Goal: Task Accomplishment & Management: Manage account settings

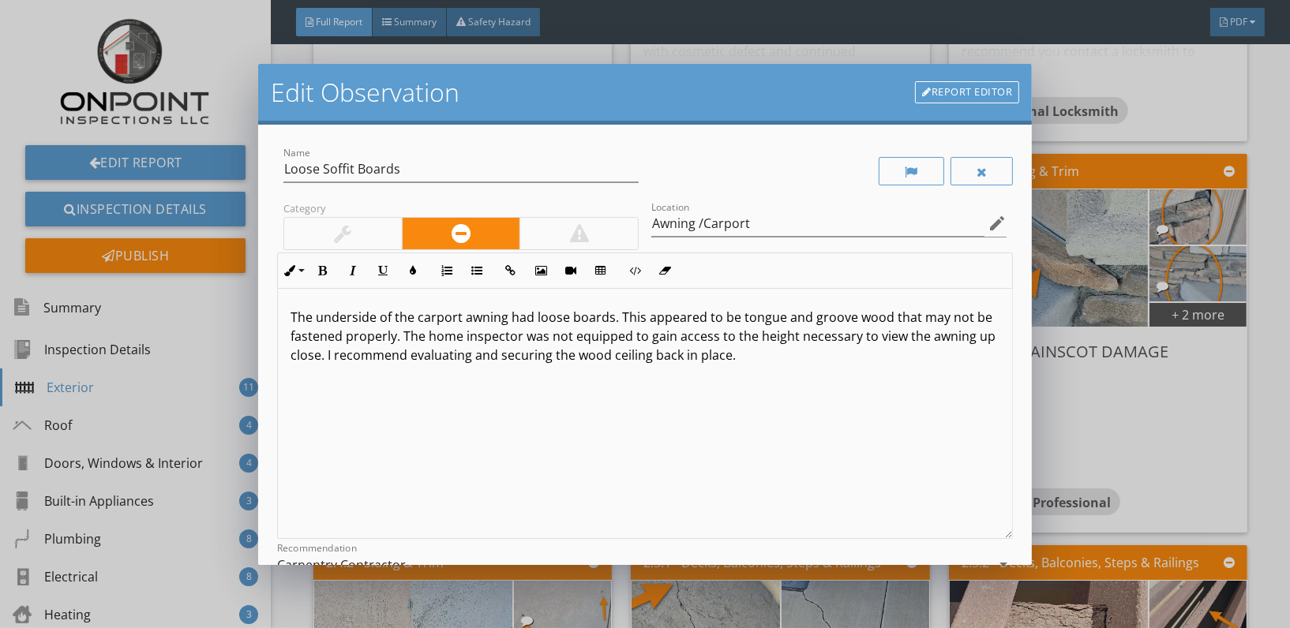
scroll to position [126, 0]
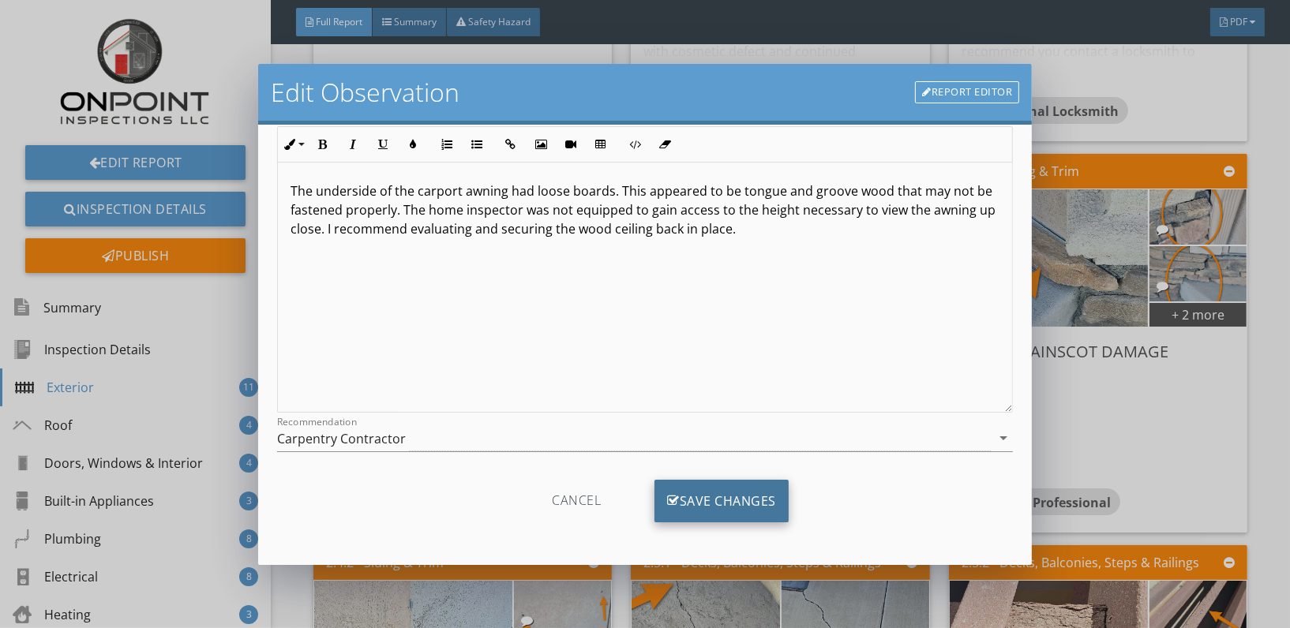
click at [710, 494] on div "Save Changes" at bounding box center [722, 501] width 134 height 43
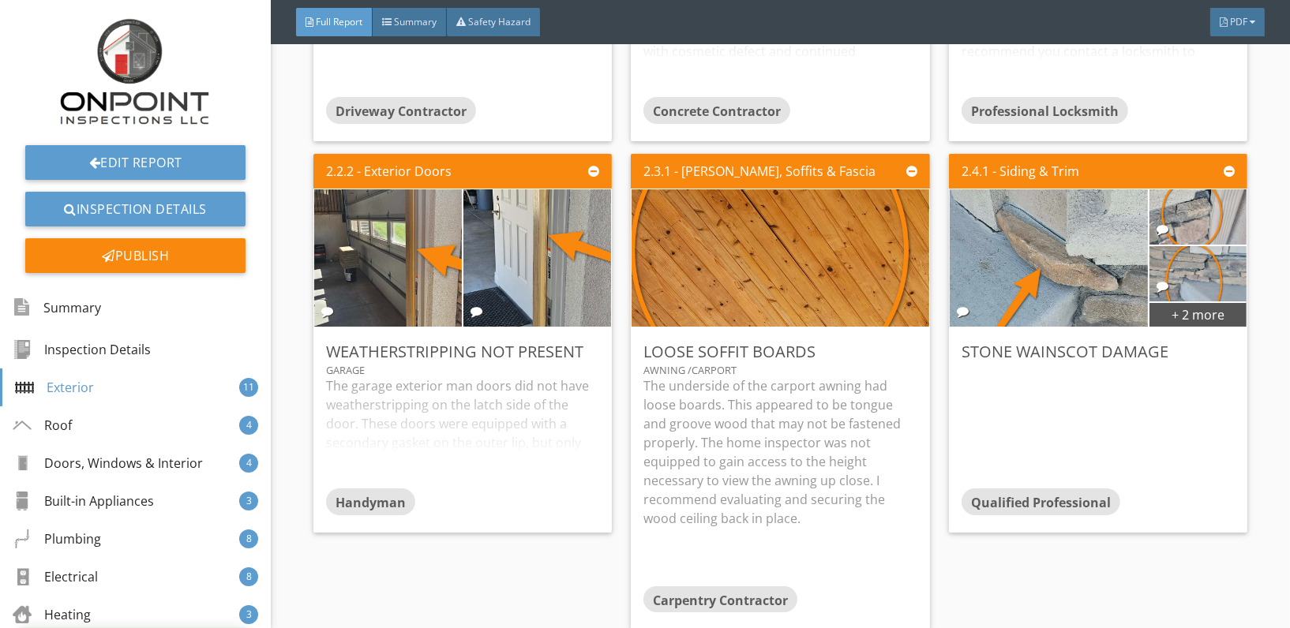
scroll to position [0, 0]
click at [1214, 342] on div "Edit" at bounding box center [1212, 351] width 51 height 28
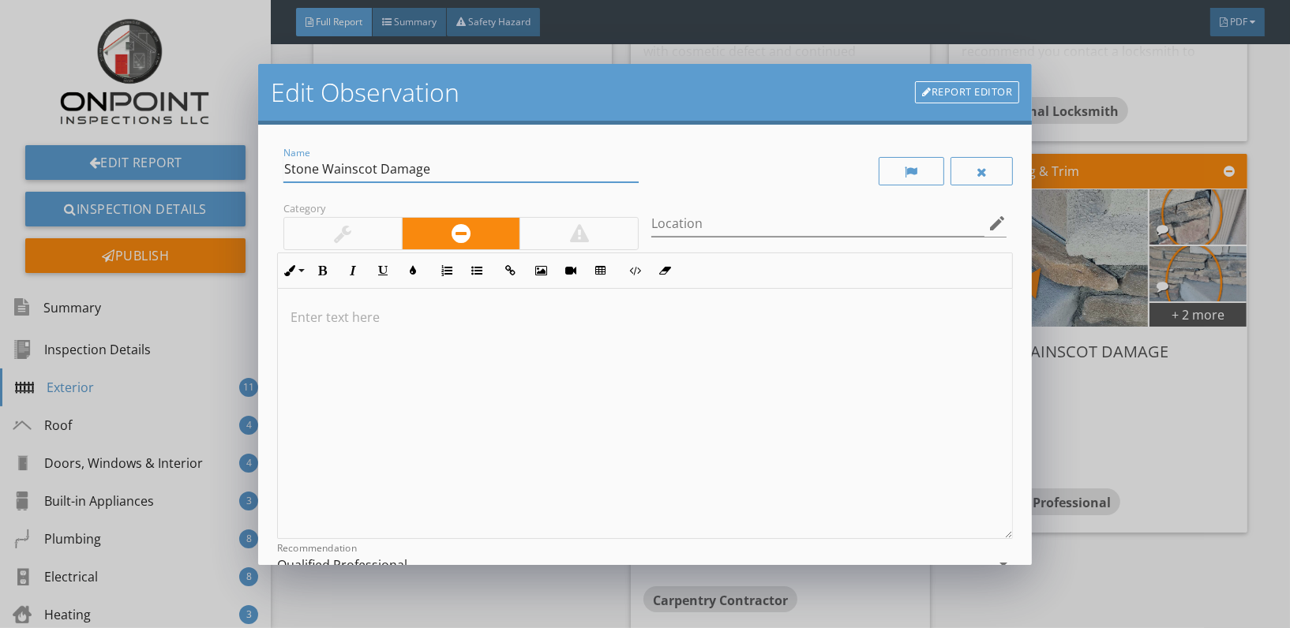
click at [431, 165] on input "Stone Wainscot Damage" at bounding box center [460, 169] width 355 height 26
type input "Stone Veneer Loose / Damaged"
click at [753, 219] on input "Location" at bounding box center [817, 224] width 333 height 26
type input "Stone Veneer"
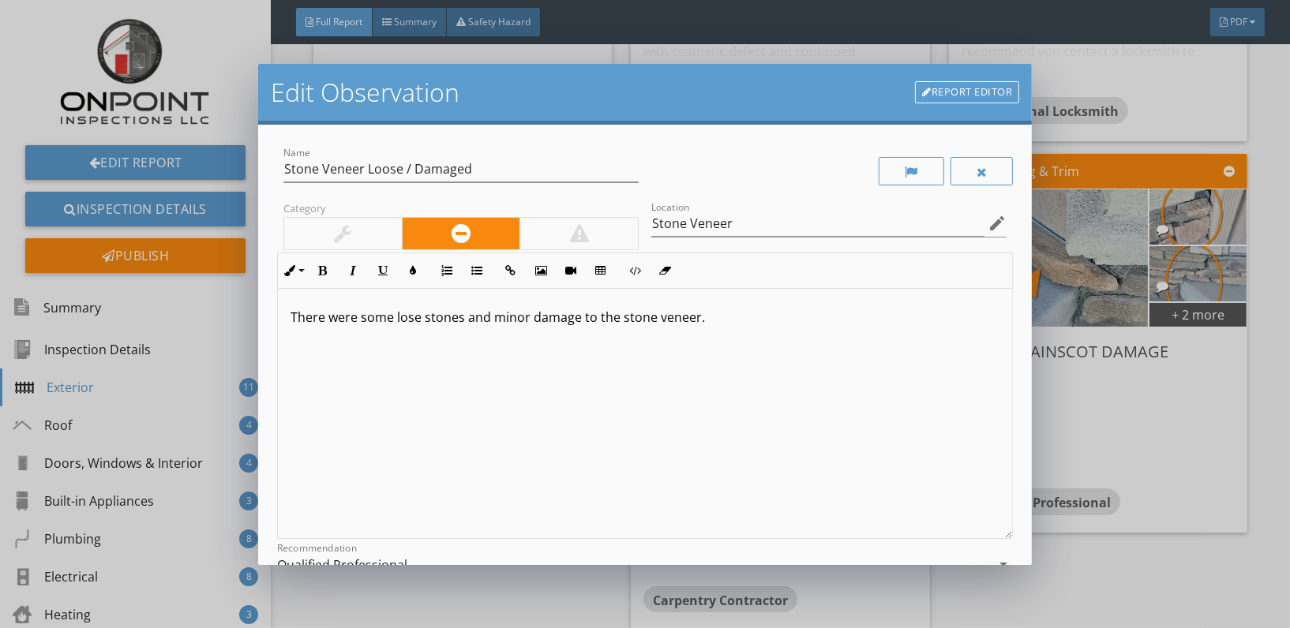
scroll to position [181, 0]
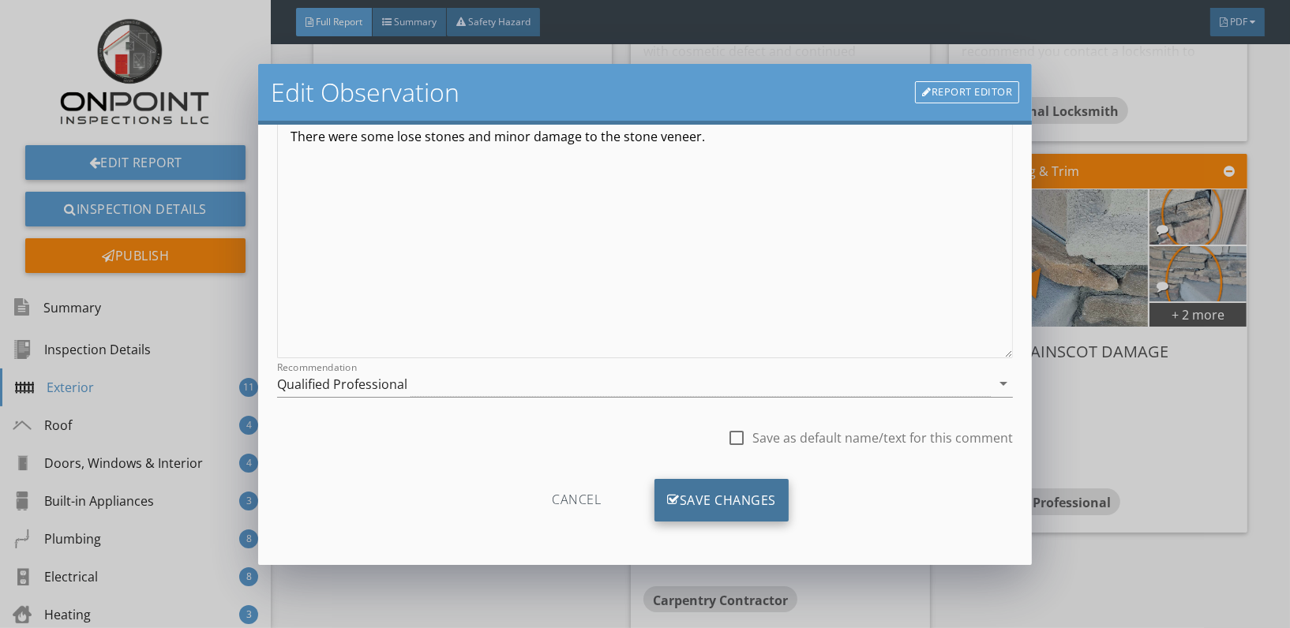
click at [735, 490] on div "Save Changes" at bounding box center [722, 500] width 134 height 43
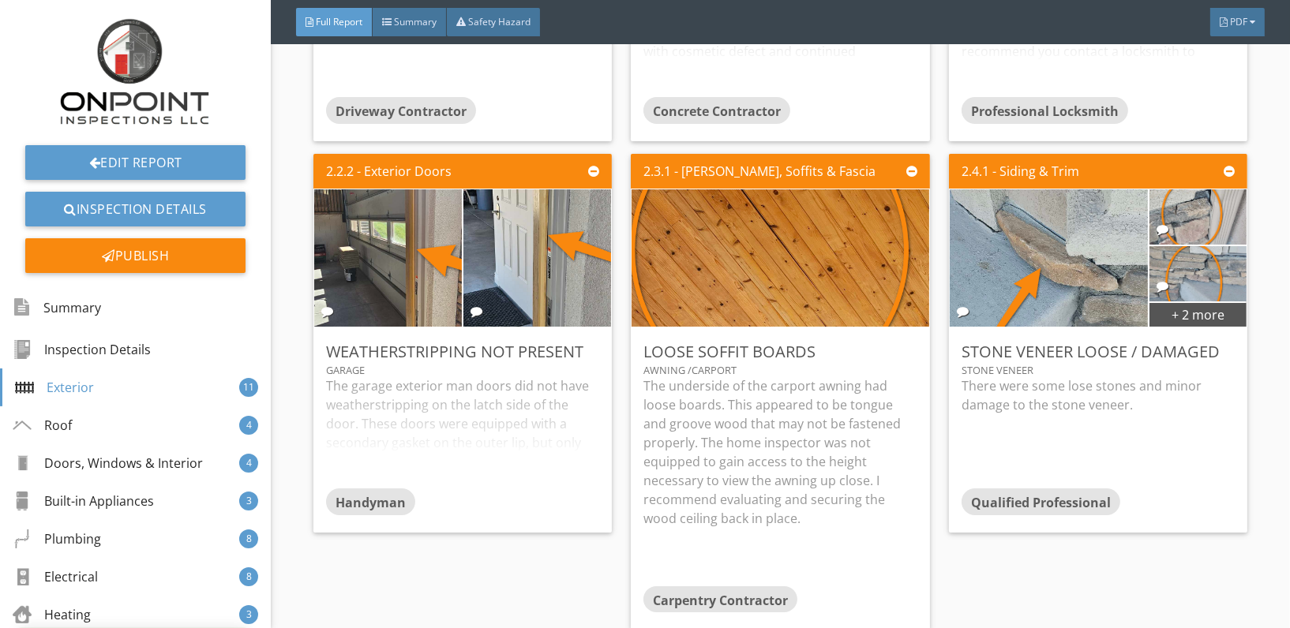
scroll to position [0, 0]
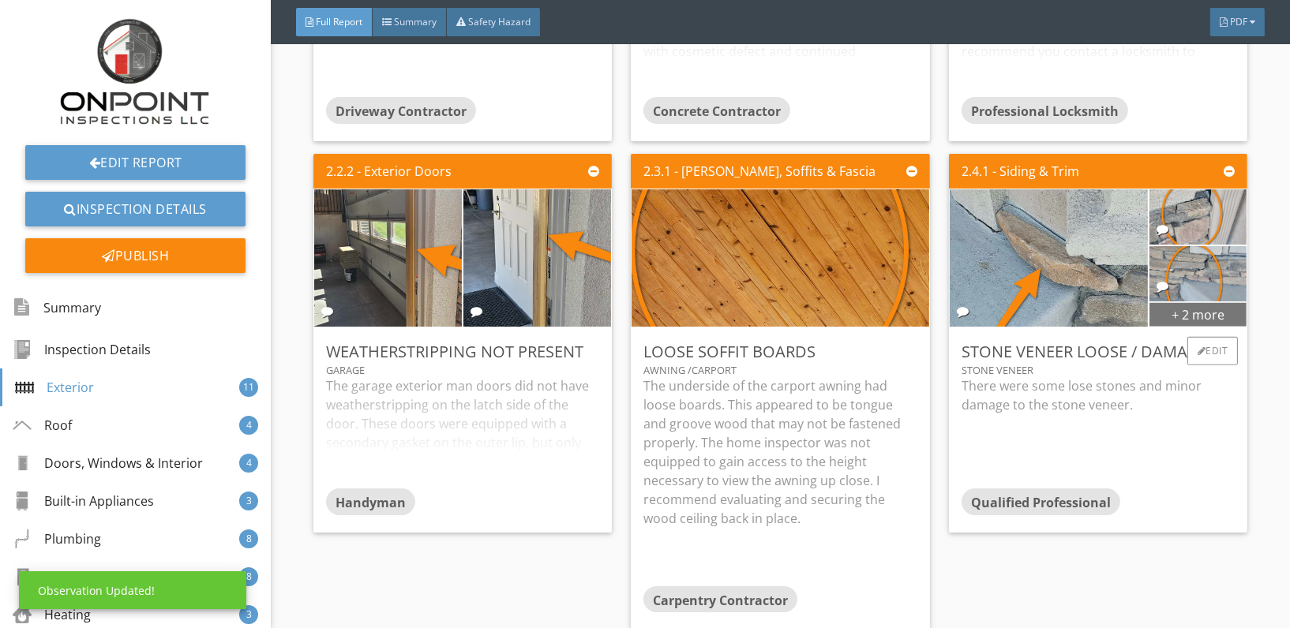
click at [1191, 321] on div "+ 2 more" at bounding box center [1198, 314] width 97 height 25
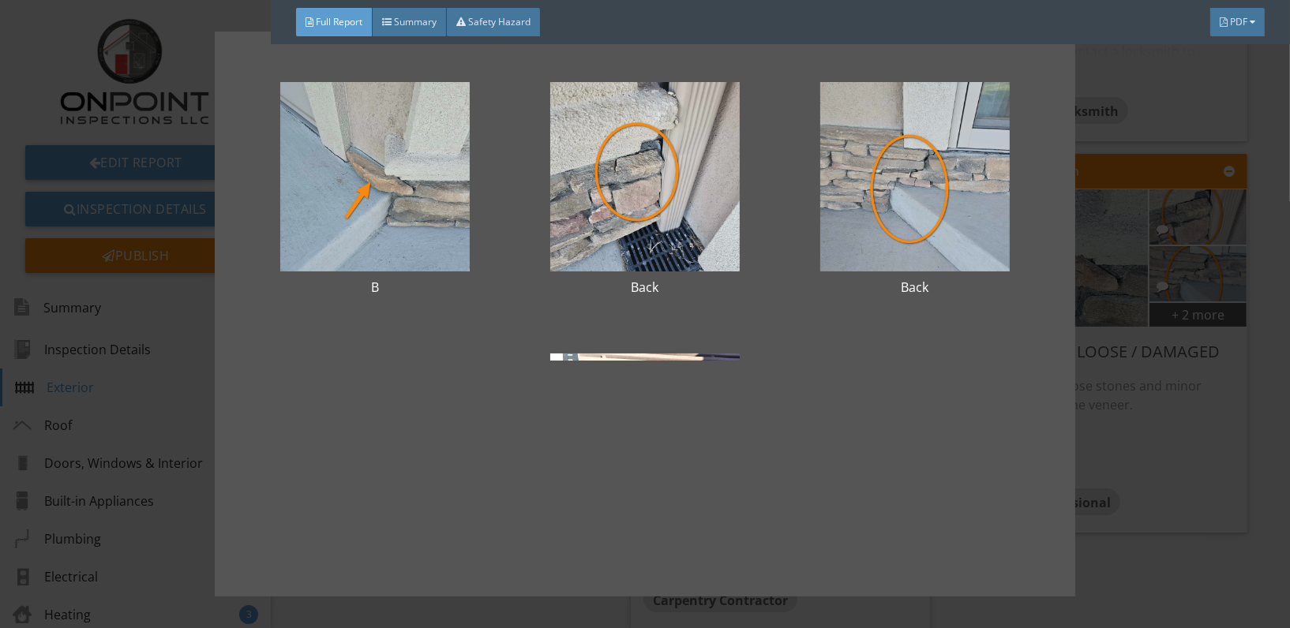
scroll to position [28, 0]
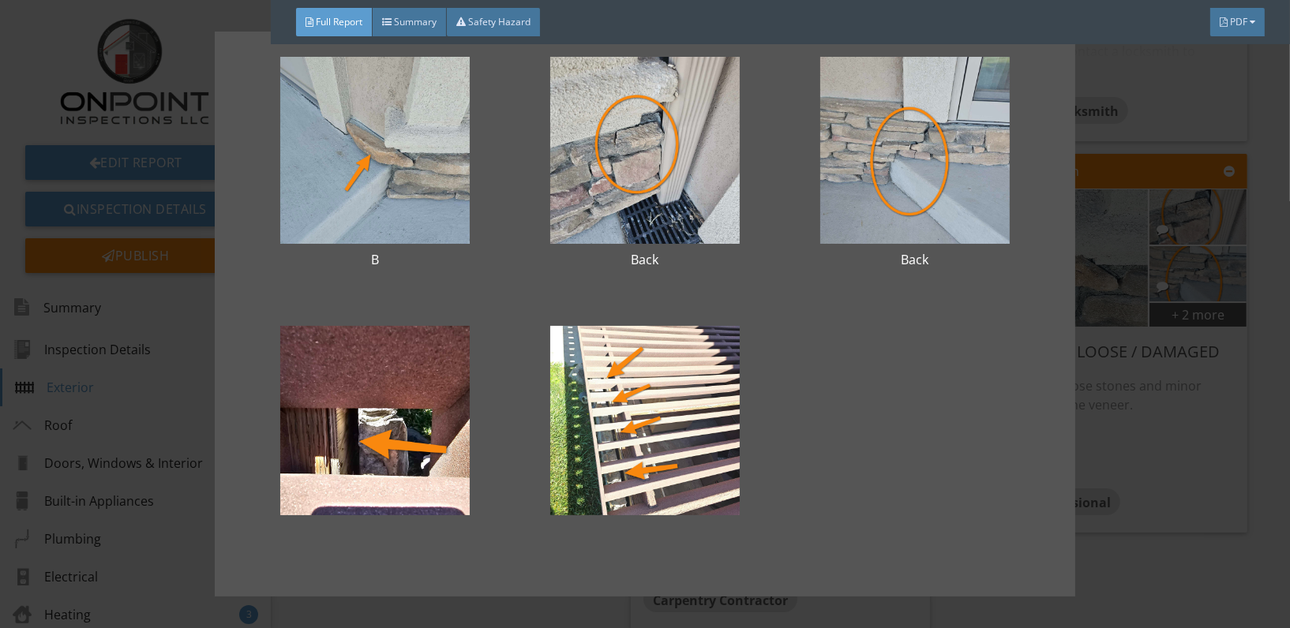
click at [1170, 436] on div "B Back Back" at bounding box center [645, 314] width 1290 height 628
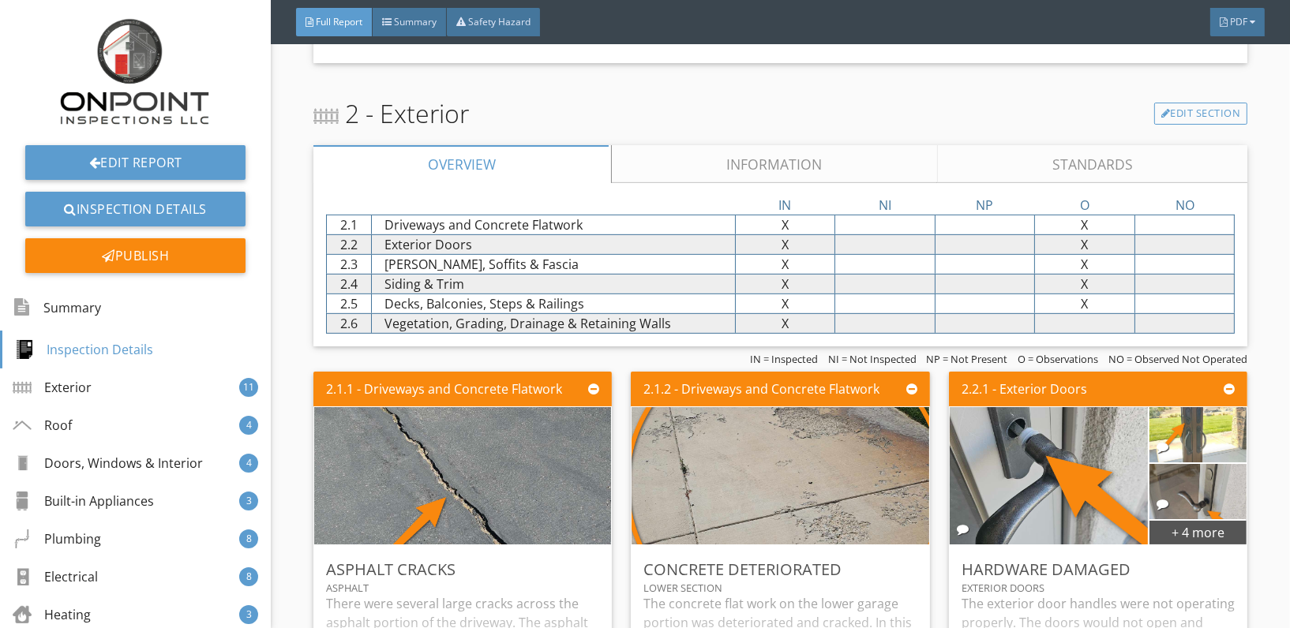
scroll to position [748, 0]
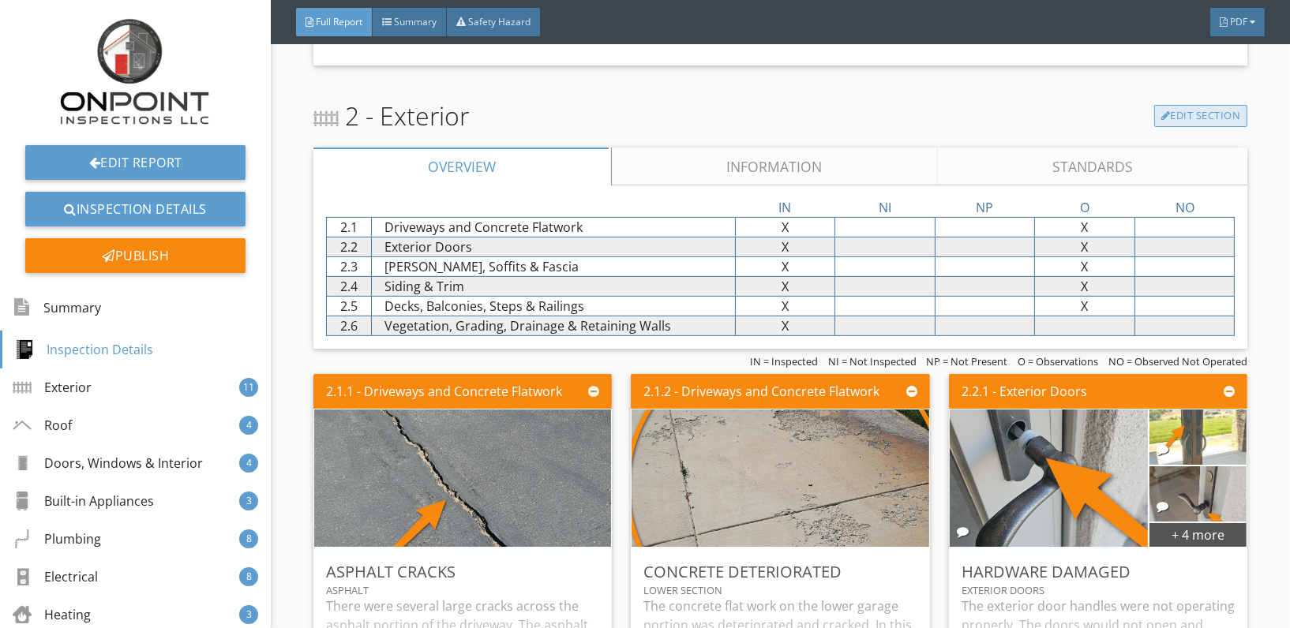
click at [1168, 115] on link "Edit Section" at bounding box center [1201, 116] width 94 height 22
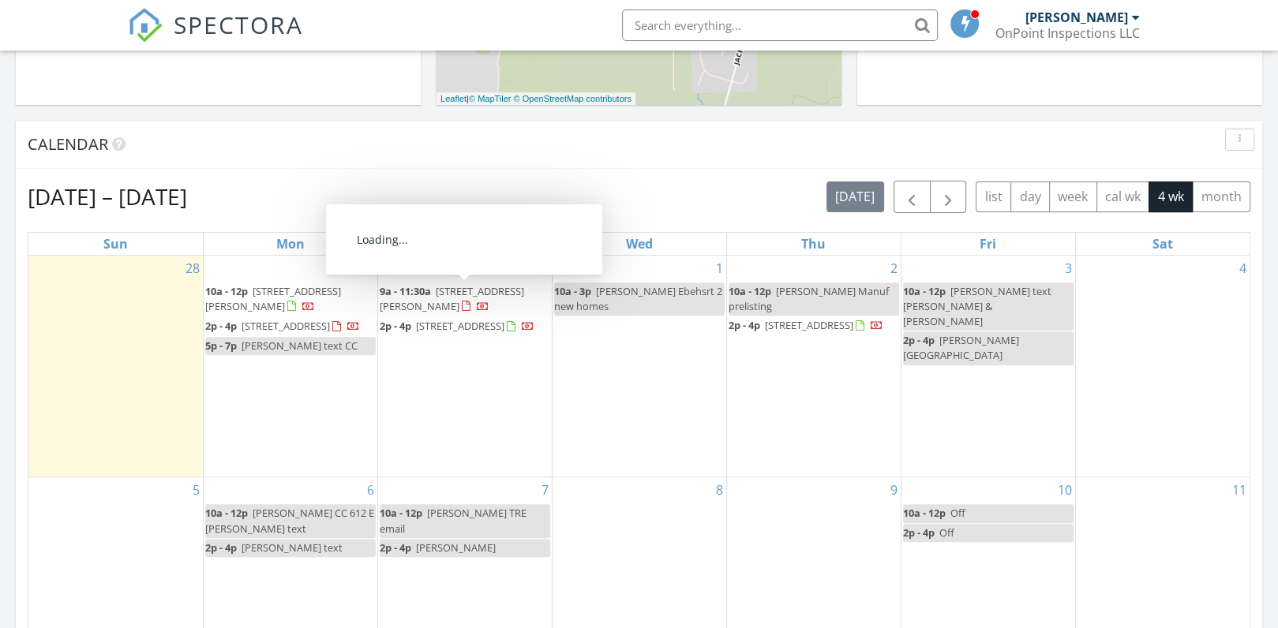
scroll to position [575, 0]
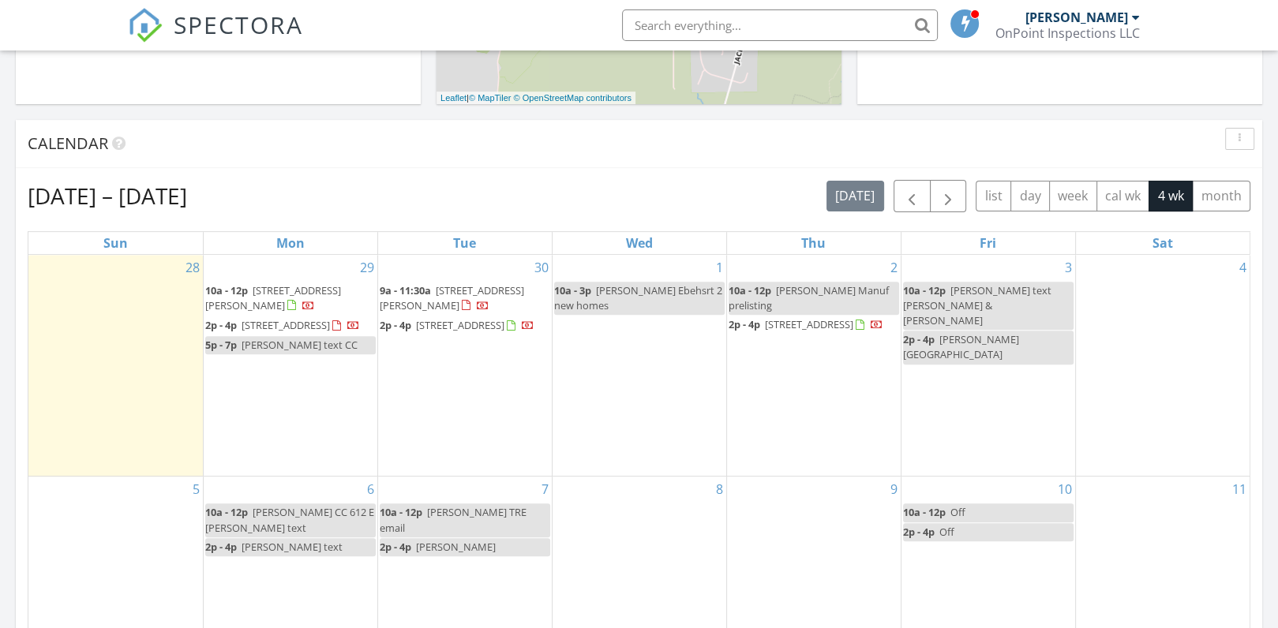
click at [1266, 451] on div "Today John Cook No results found New Inspection New Quote Map + − Leaflet | © M…" at bounding box center [639, 349] width 1278 height 1437
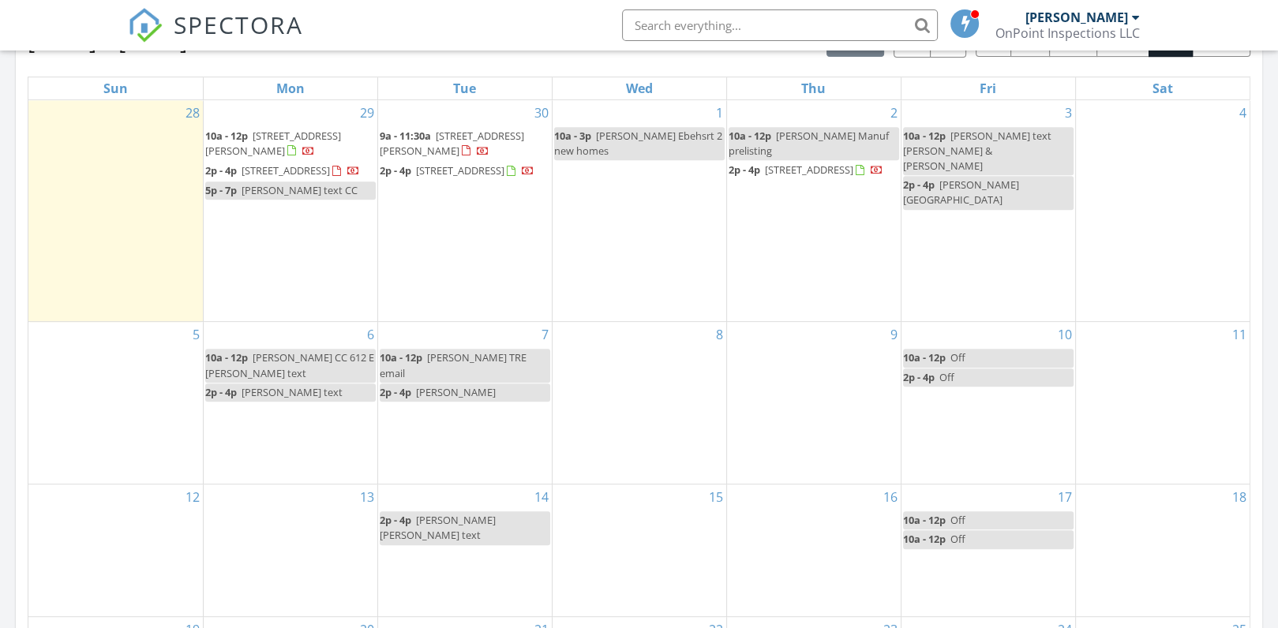
scroll to position [737, 0]
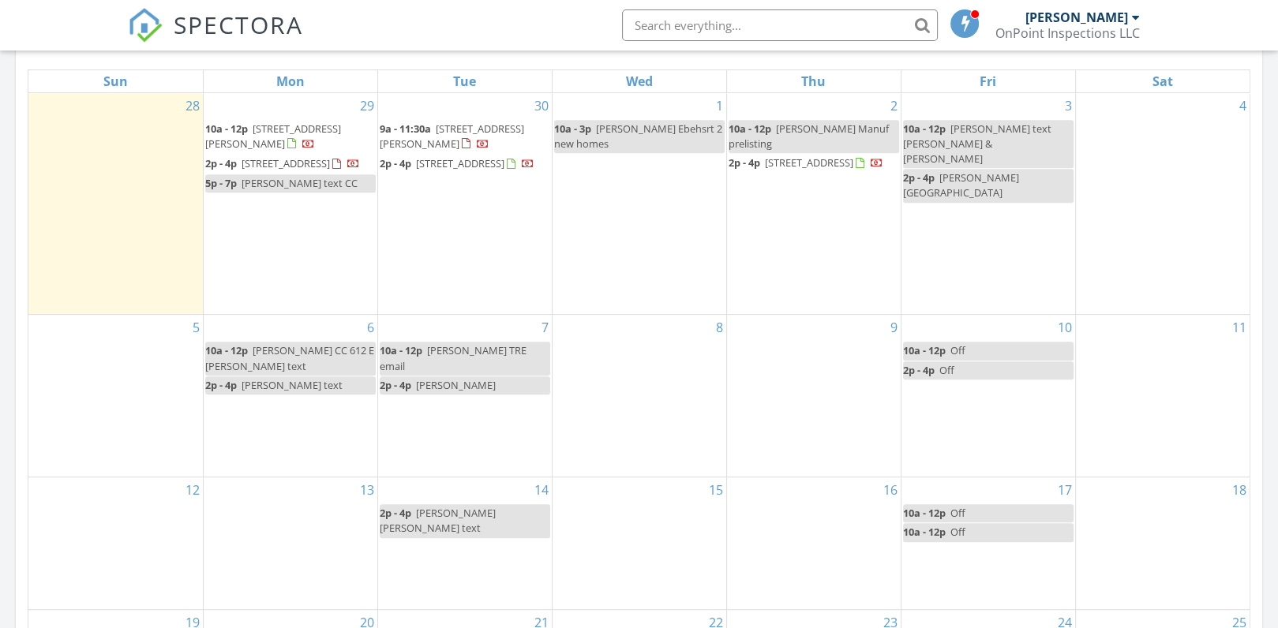
click at [268, 392] on span "Craig text" at bounding box center [292, 385] width 101 height 14
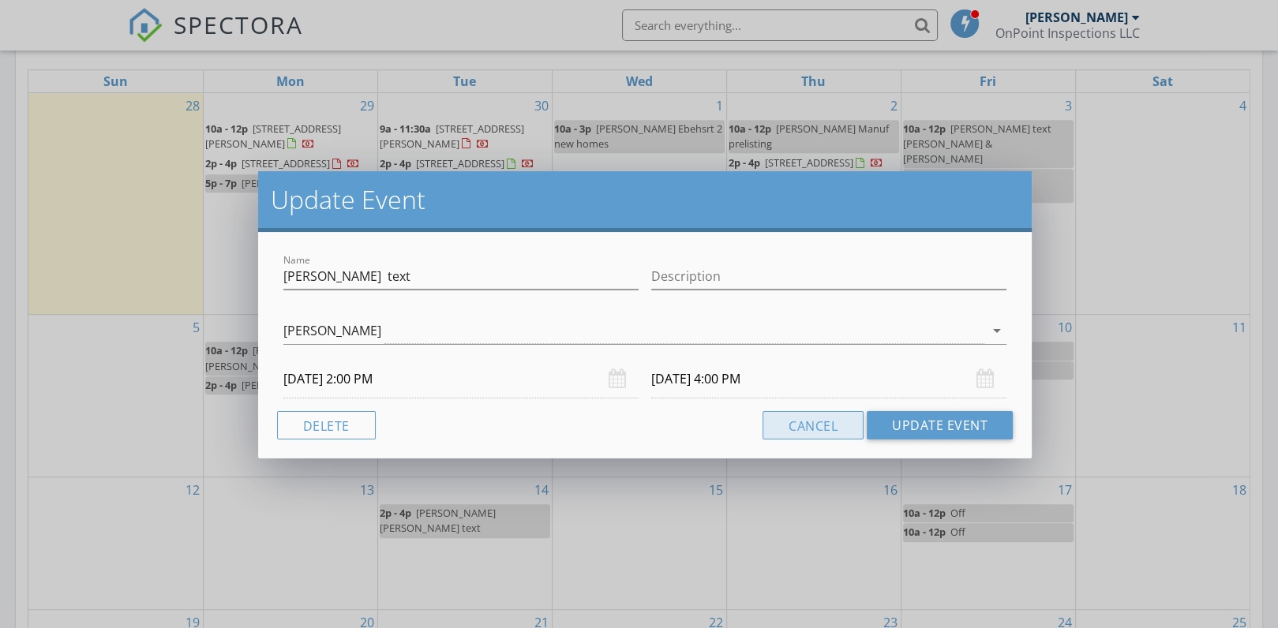
click at [796, 430] on button "Cancel" at bounding box center [813, 425] width 101 height 28
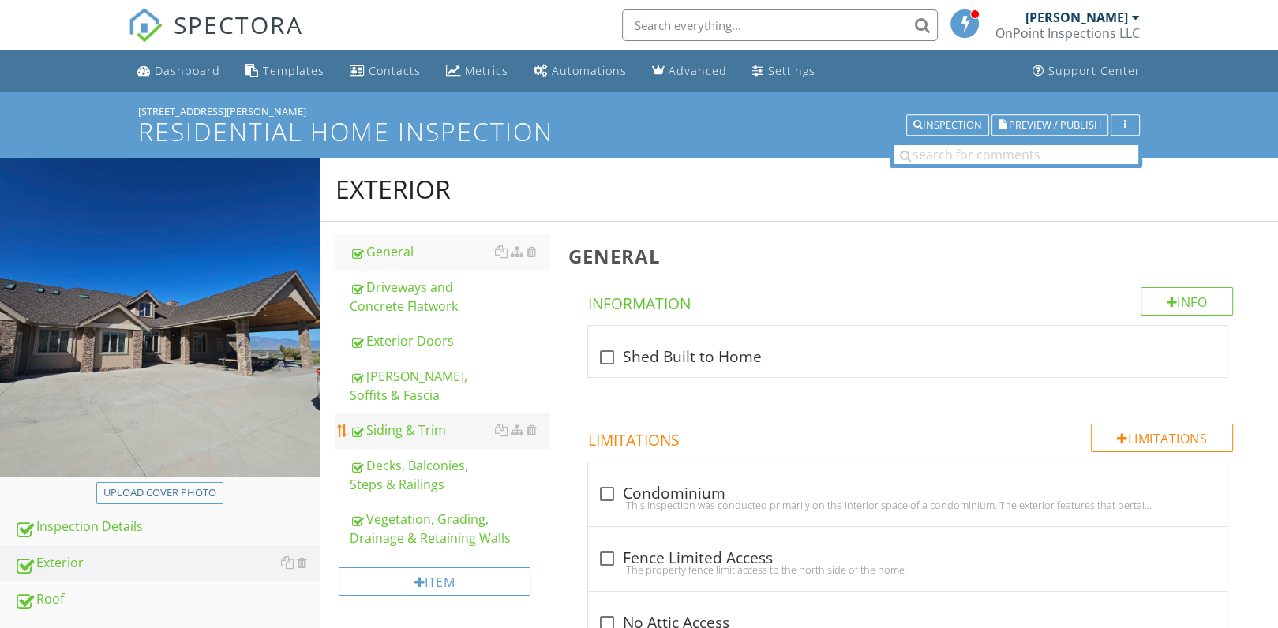
click at [413, 421] on div "Siding & Trim" at bounding box center [450, 430] width 201 height 19
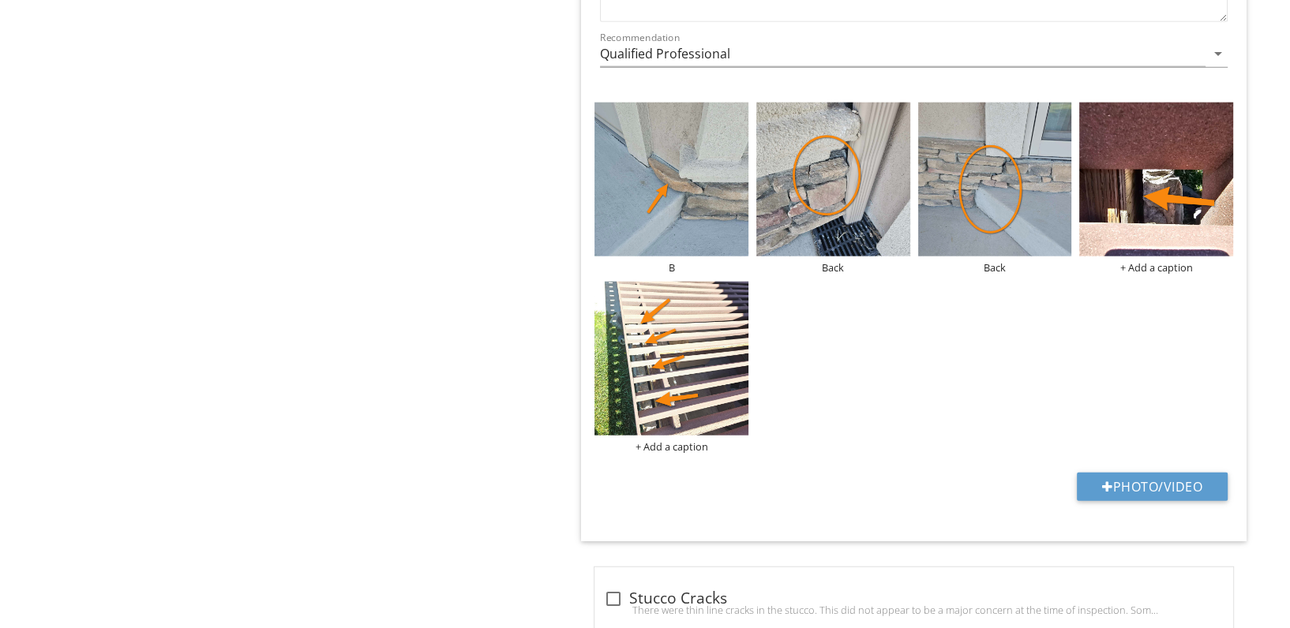
scroll to position [4161, 0]
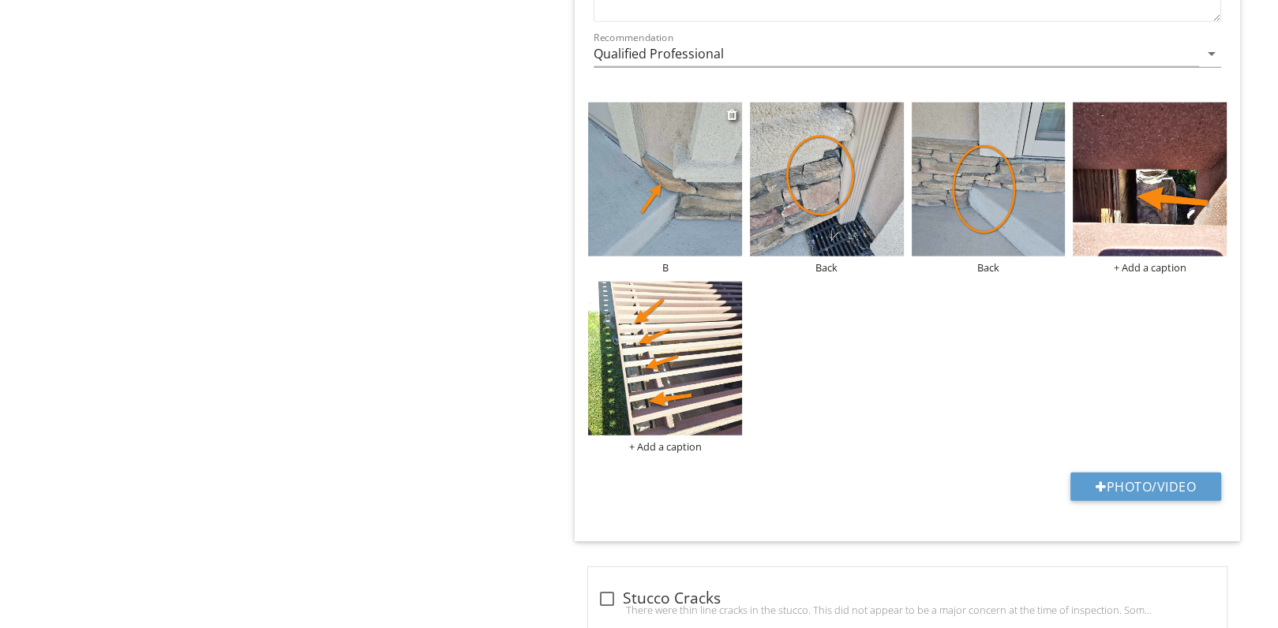
click at [674, 261] on div "B" at bounding box center [665, 267] width 154 height 13
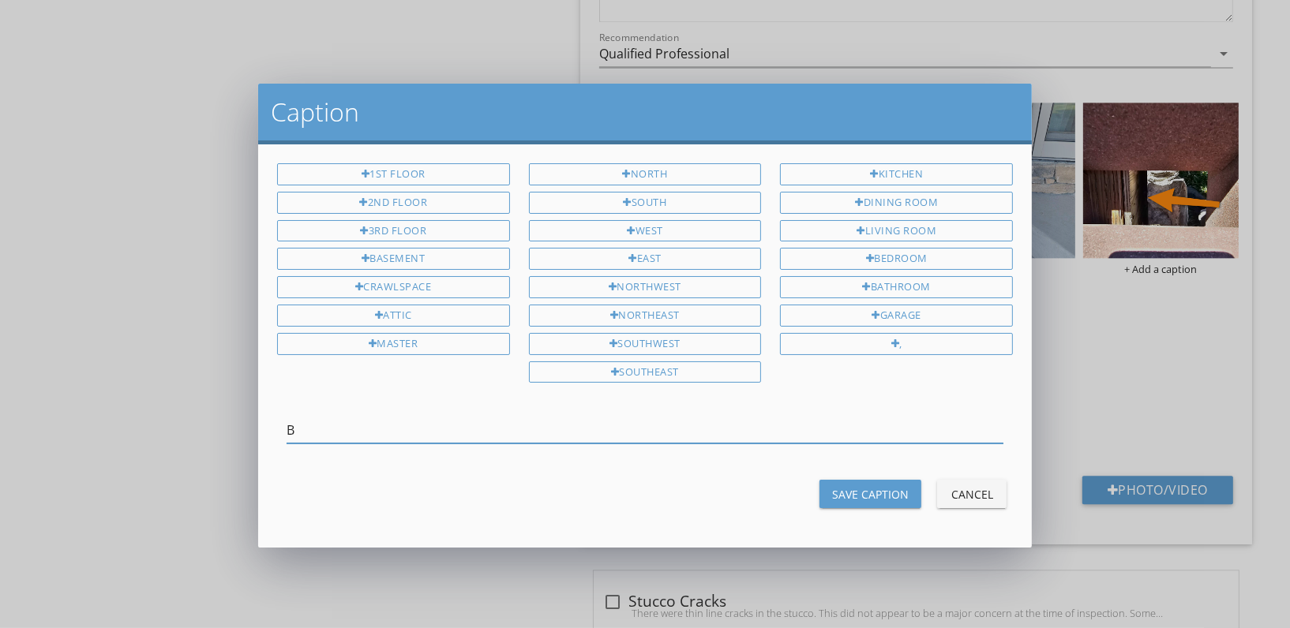
scroll to position [0, 0]
type input "Back"
click at [856, 494] on div "Save Caption" at bounding box center [870, 494] width 77 height 17
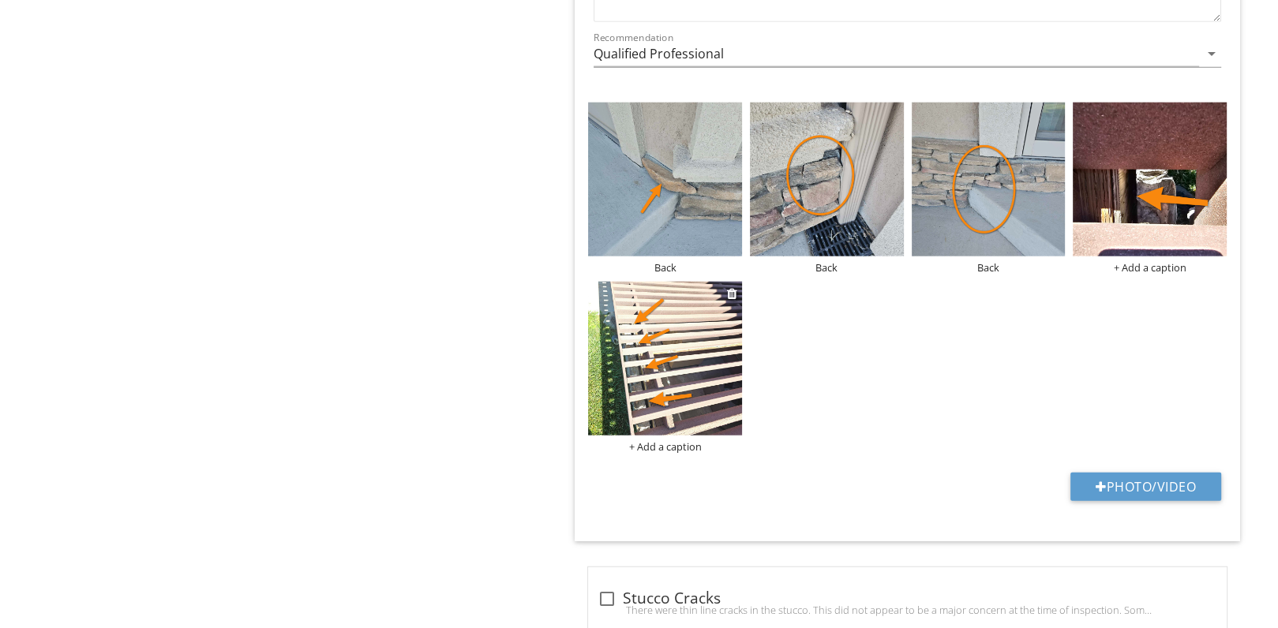
click at [652, 441] on div "+ Add a caption" at bounding box center [665, 447] width 154 height 13
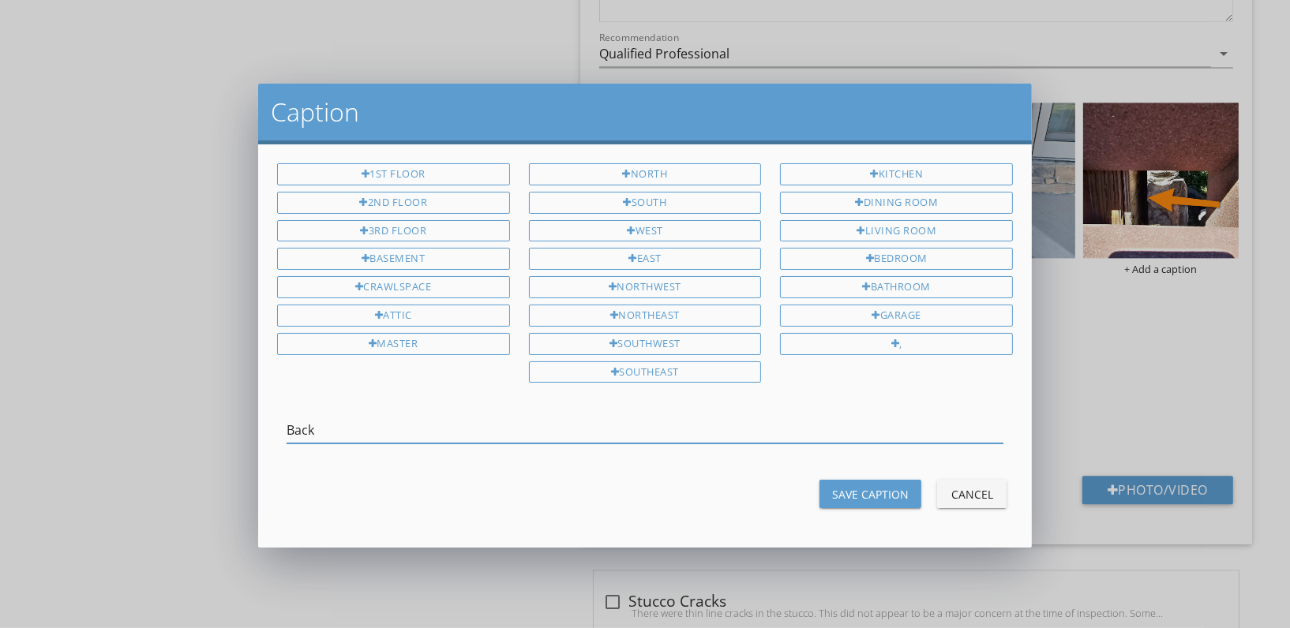
type input "Back"
click at [876, 490] on div "Save Caption" at bounding box center [870, 494] width 77 height 17
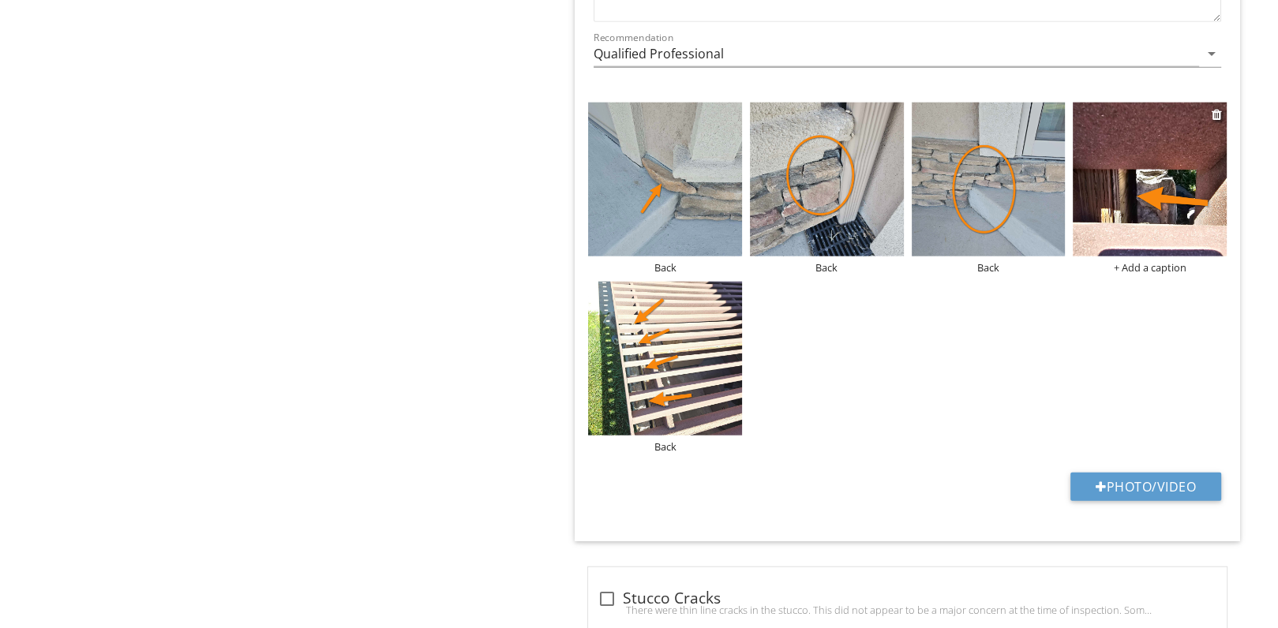
click at [1150, 261] on div "+ Add a caption" at bounding box center [1150, 267] width 154 height 13
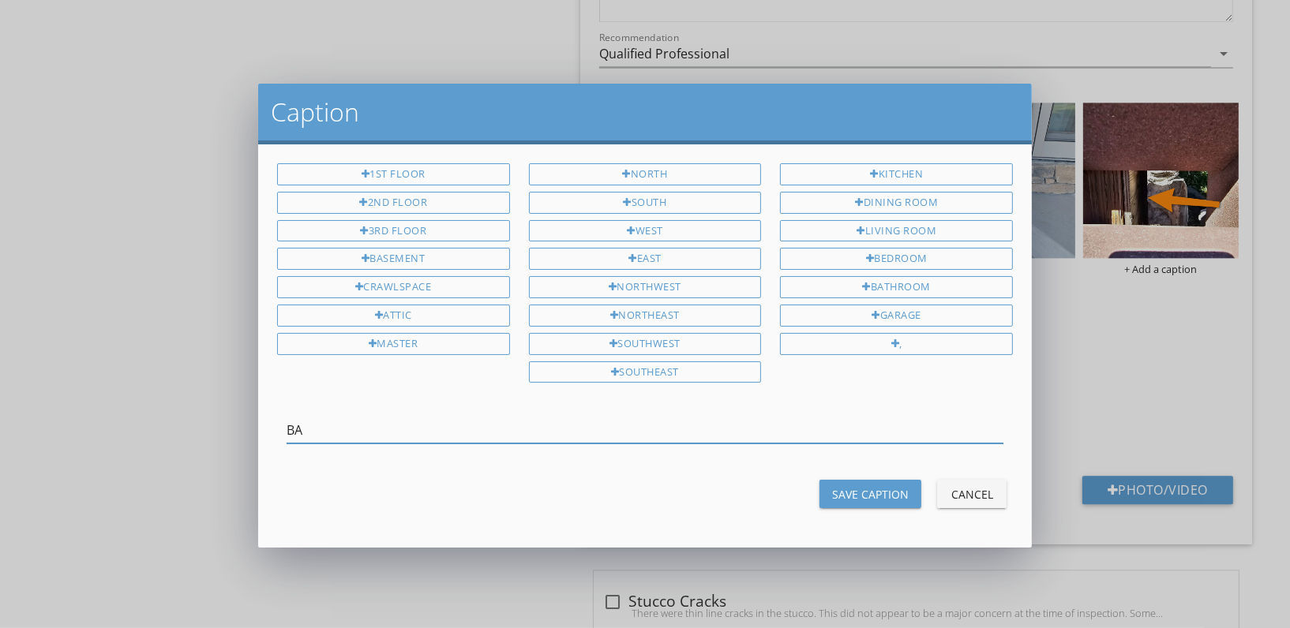
type input "B"
type input "C"
type input "Up Close"
click at [865, 486] on div "Save Caption" at bounding box center [870, 494] width 77 height 17
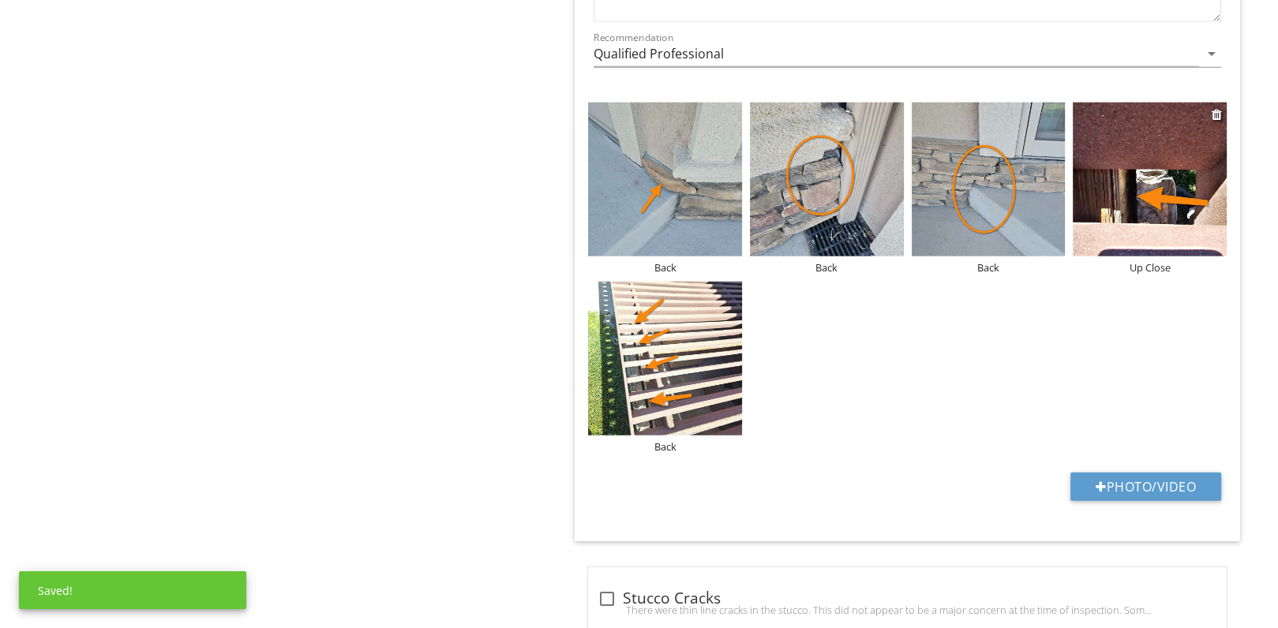
click at [1113, 134] on img at bounding box center [1150, 180] width 154 height 154
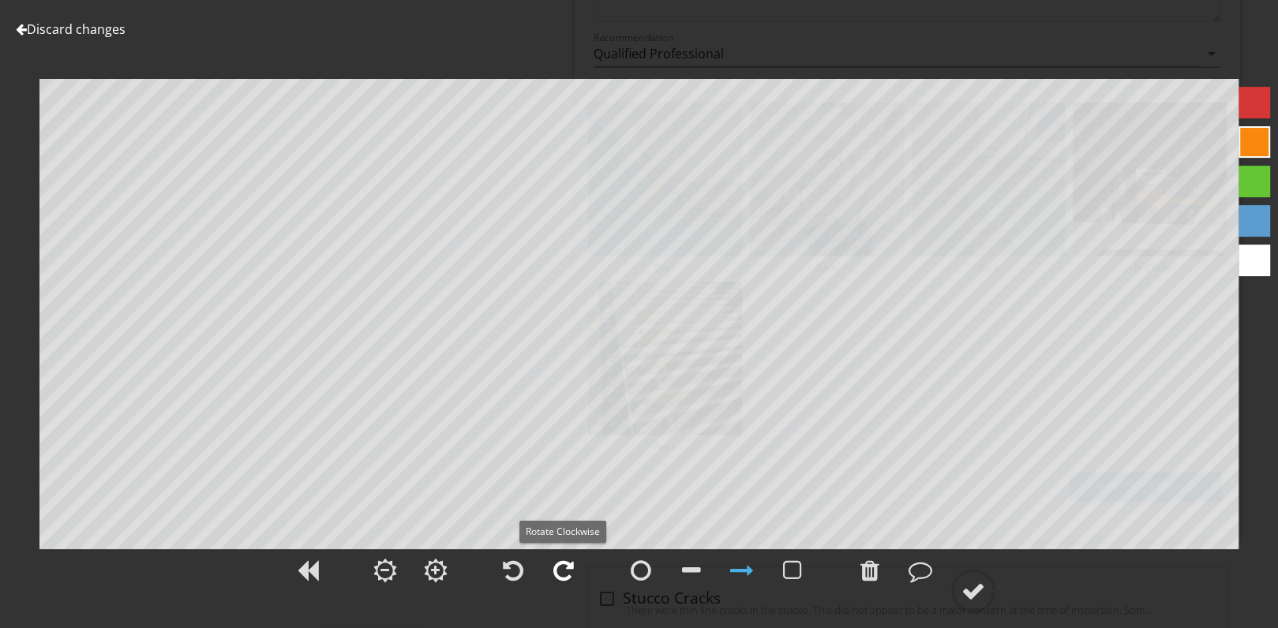
click at [566, 570] on div at bounding box center [563, 571] width 21 height 24
click at [307, 583] on div at bounding box center [307, 570] width 39 height 39
click at [972, 591] on div at bounding box center [974, 592] width 24 height 24
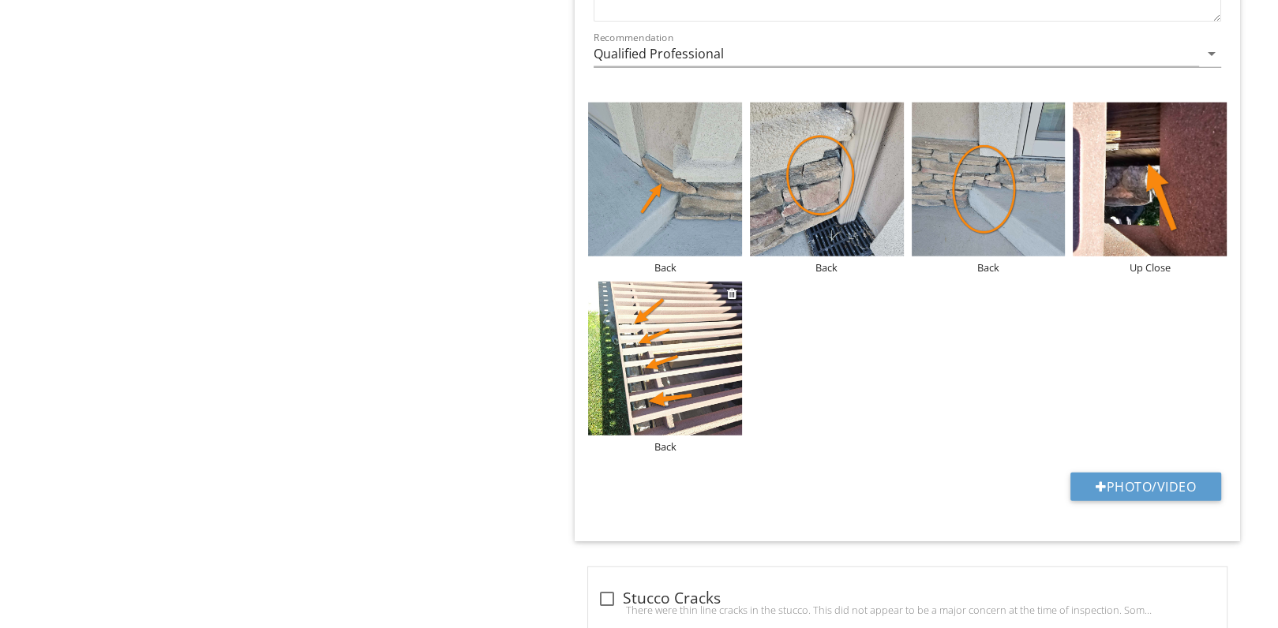
click at [699, 314] on img at bounding box center [665, 359] width 154 height 154
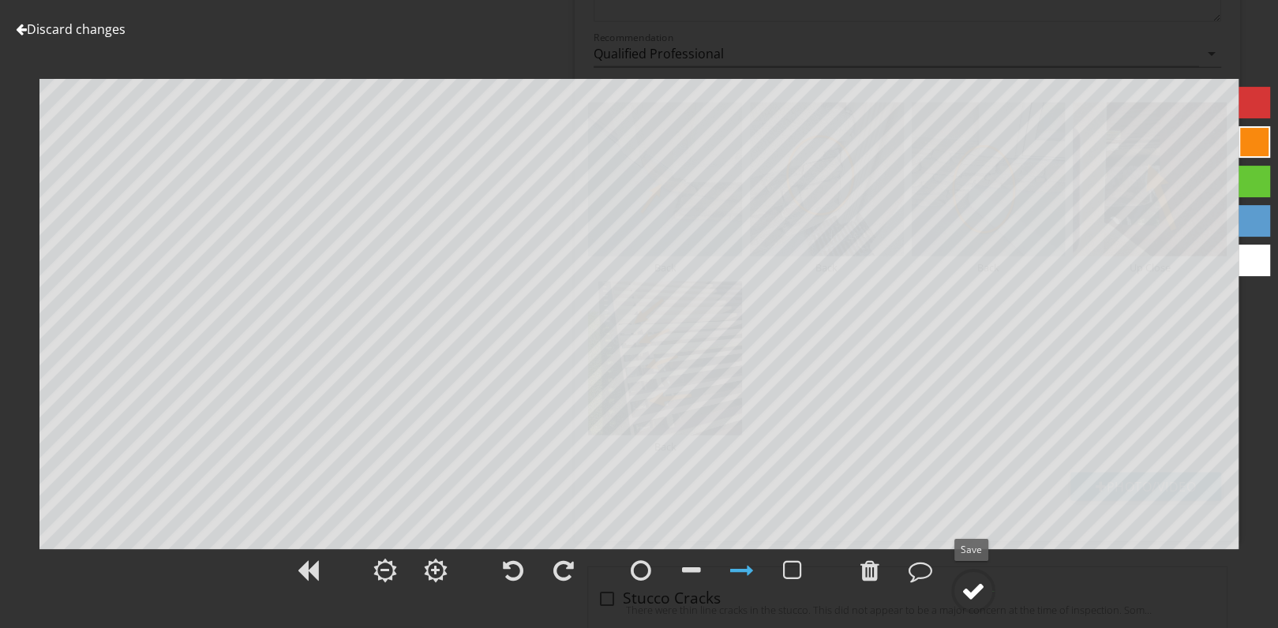
click at [981, 595] on div at bounding box center [974, 592] width 24 height 24
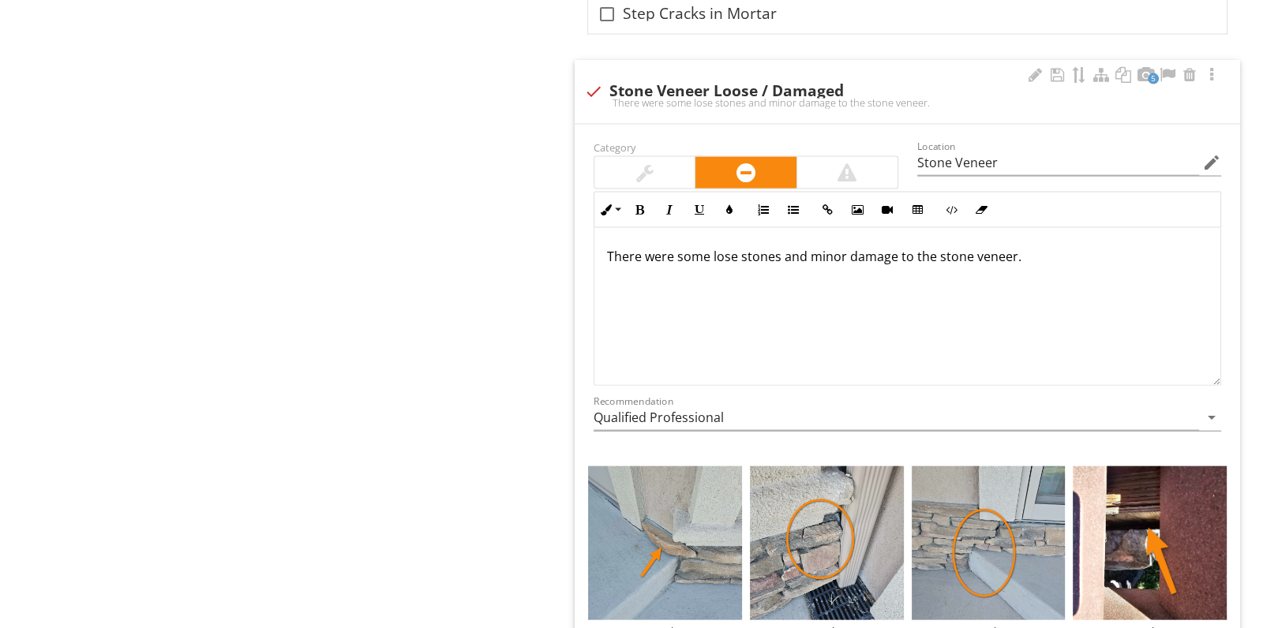
scroll to position [3845, 0]
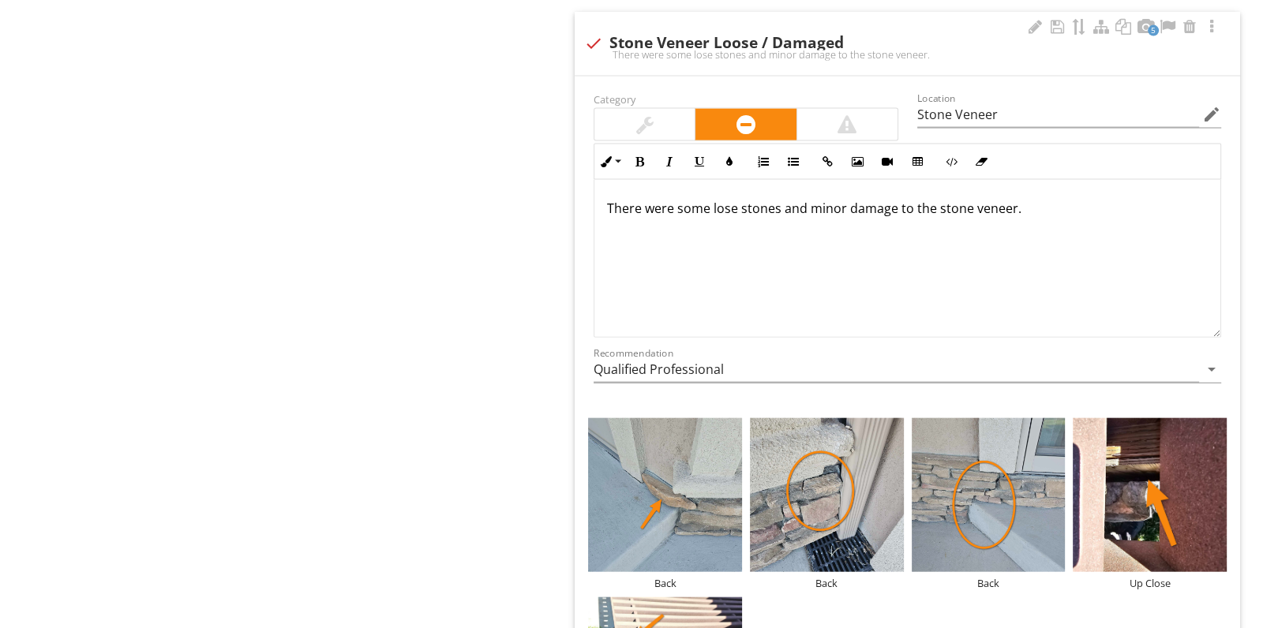
click at [1042, 199] on p "There were some lose stones and minor damage to the stone veneer." at bounding box center [907, 208] width 601 height 19
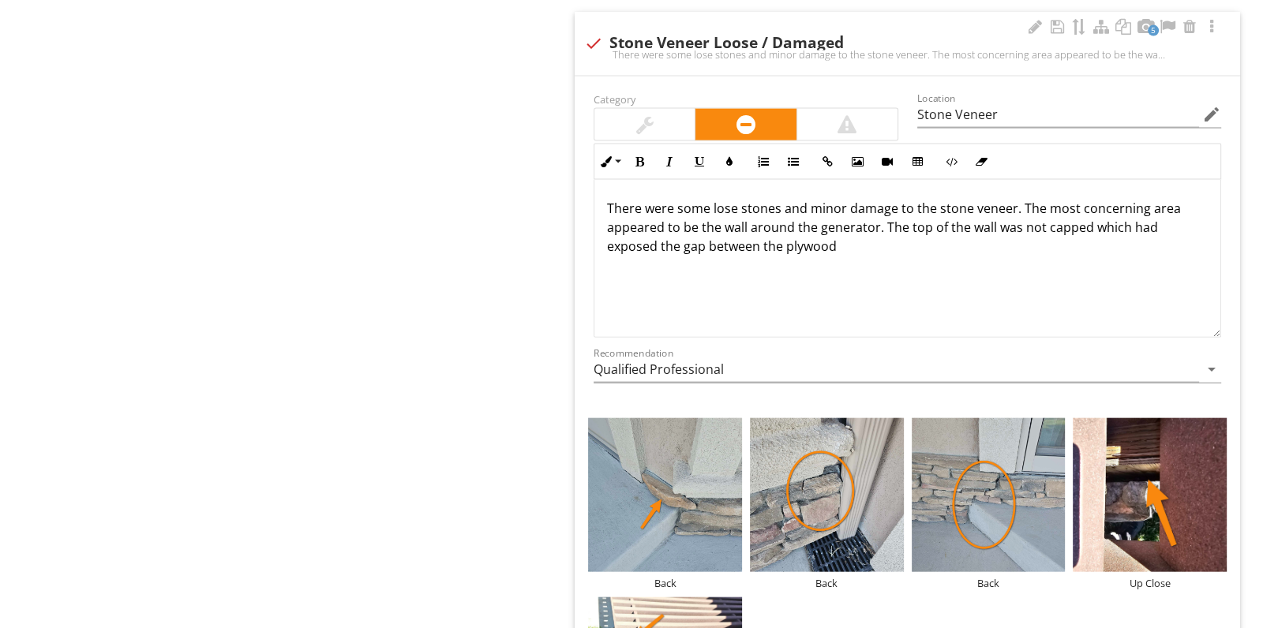
click at [863, 227] on p "There were some lose stones and minor damage to the stone veneer. The most conc…" at bounding box center [907, 227] width 601 height 57
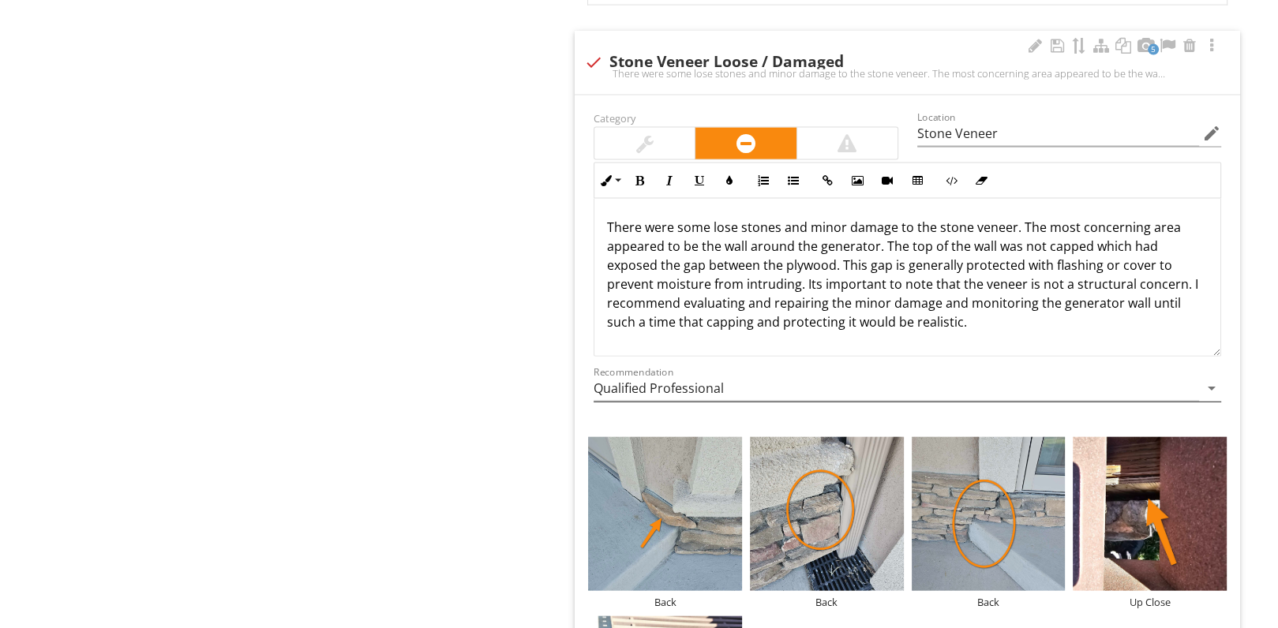
scroll to position [3825, 0]
click at [882, 283] on p "There were some lose stones and minor damage to the stone veneer. The most conc…" at bounding box center [907, 276] width 601 height 114
click at [948, 288] on p "There were some lose stones and minor damage to the stone veneer. The most conc…" at bounding box center [907, 276] width 601 height 114
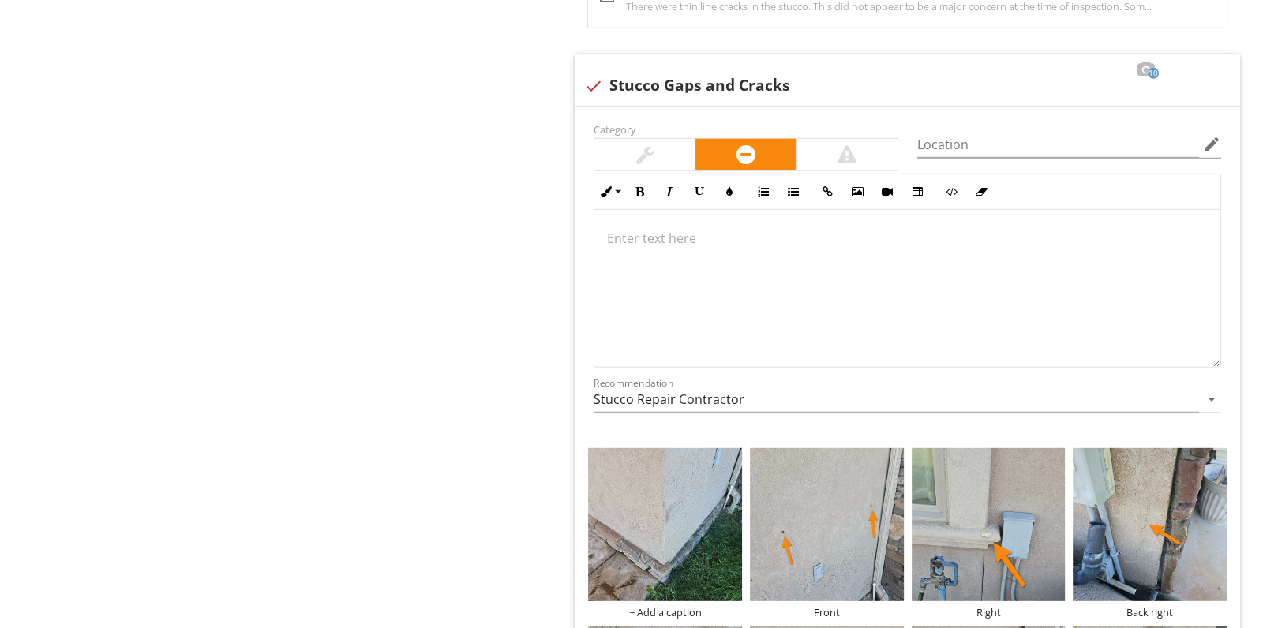
scroll to position [0, 0]
click at [803, 77] on div "check Stucco Gaps and Cracks" at bounding box center [907, 86] width 647 height 19
checkbox input "true"
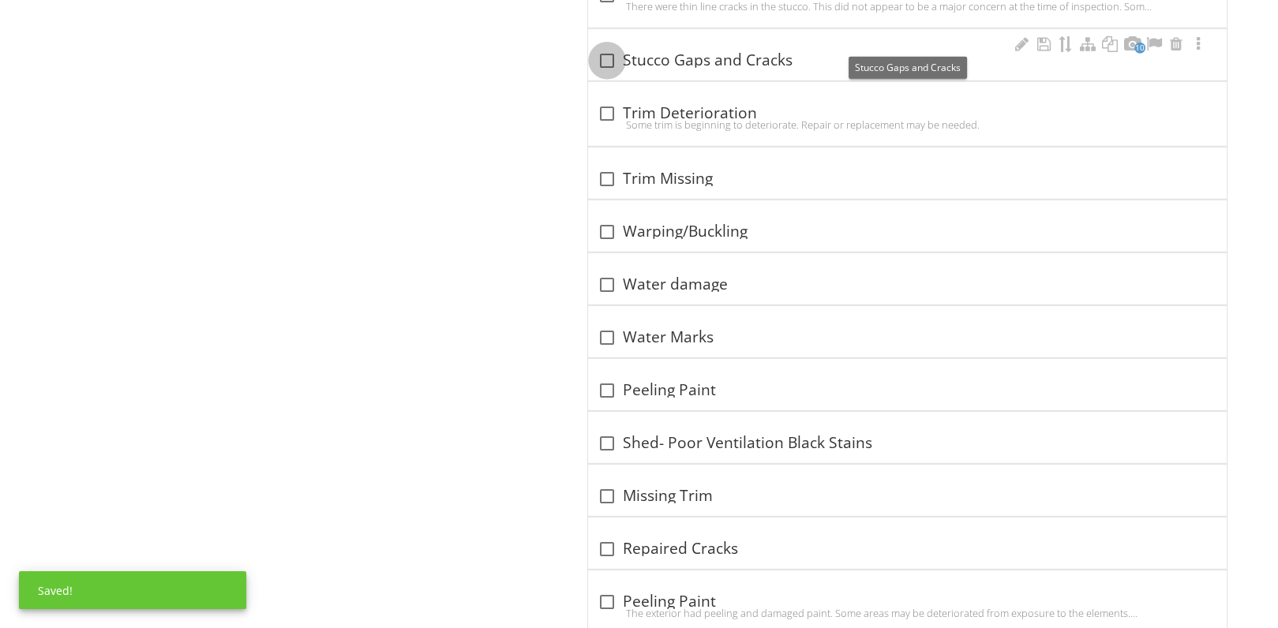
click at [604, 47] on div at bounding box center [607, 60] width 27 height 27
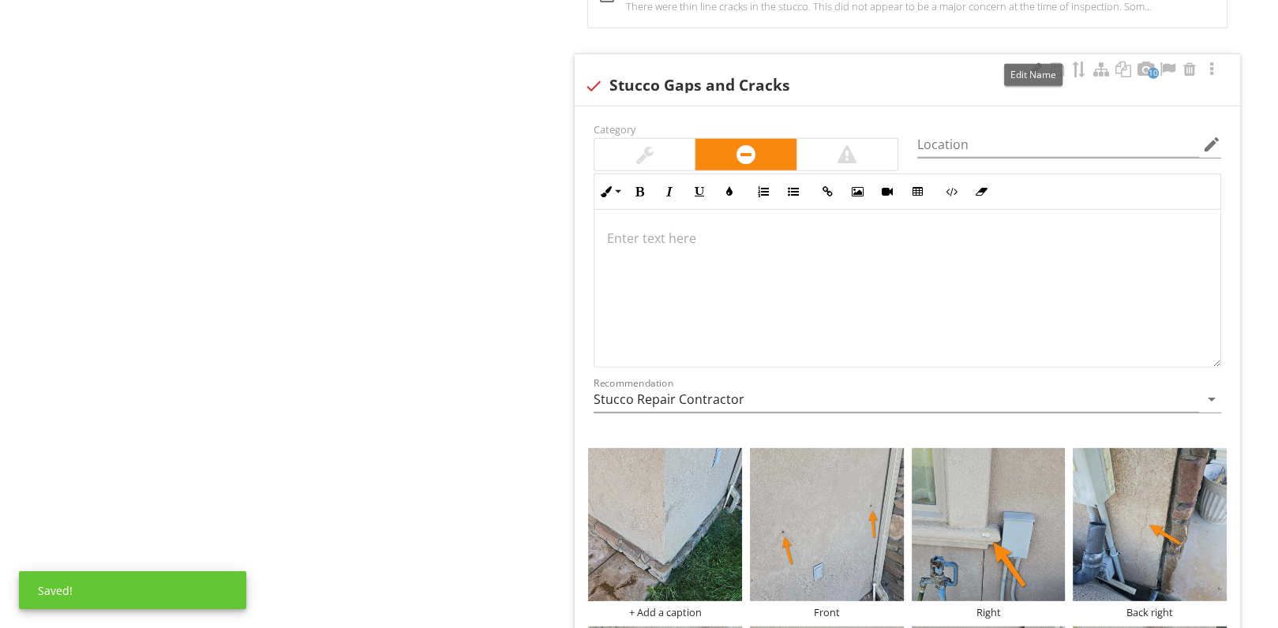
click at [1034, 62] on div at bounding box center [1035, 70] width 19 height 16
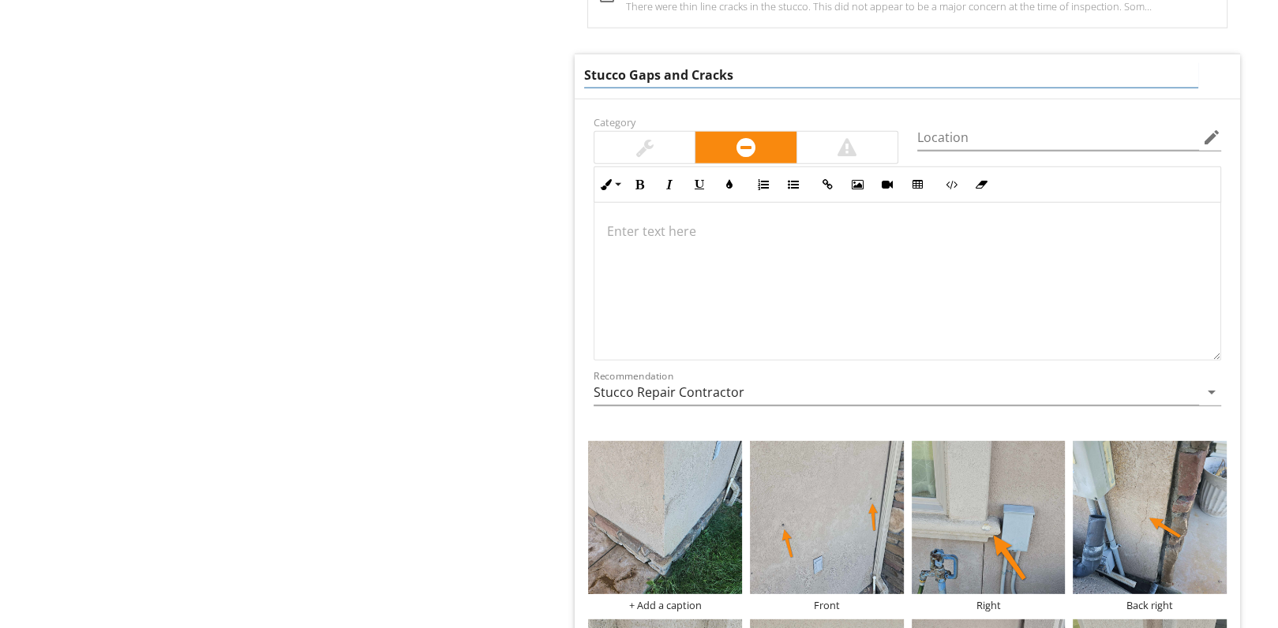
click at [691, 62] on input "Stucco Gaps and Cracks" at bounding box center [891, 75] width 614 height 26
click at [691, 62] on input "Stucco Cracks" at bounding box center [891, 75] width 614 height 26
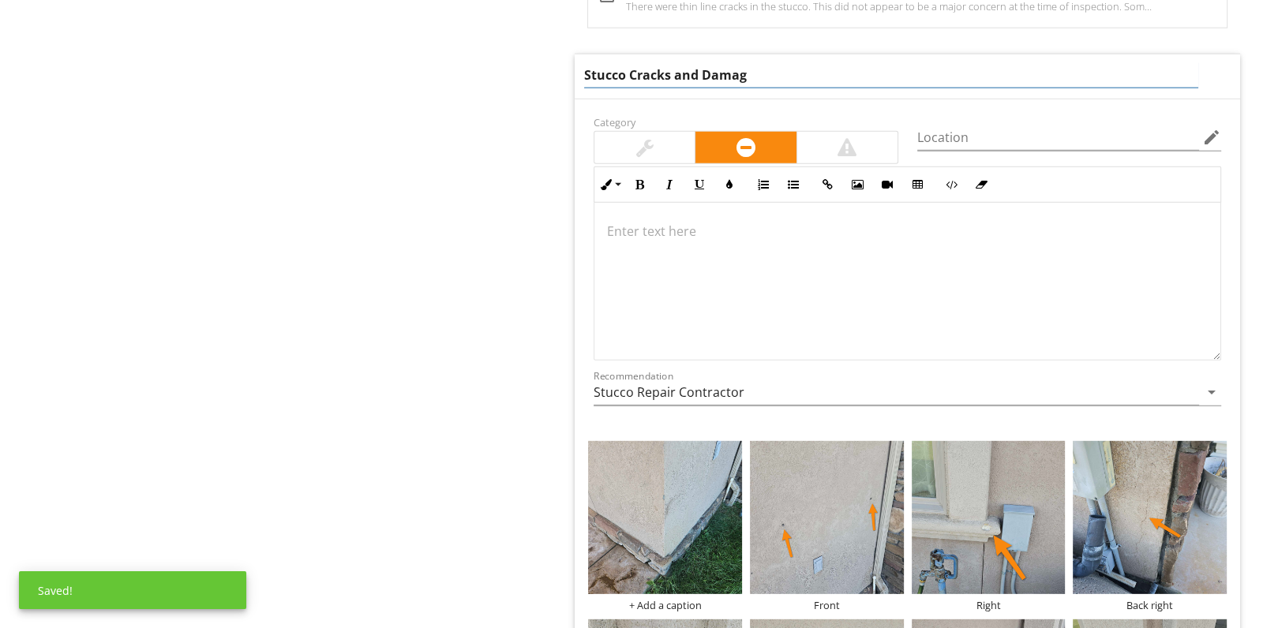
type input "Stucco Cracks and Damage"
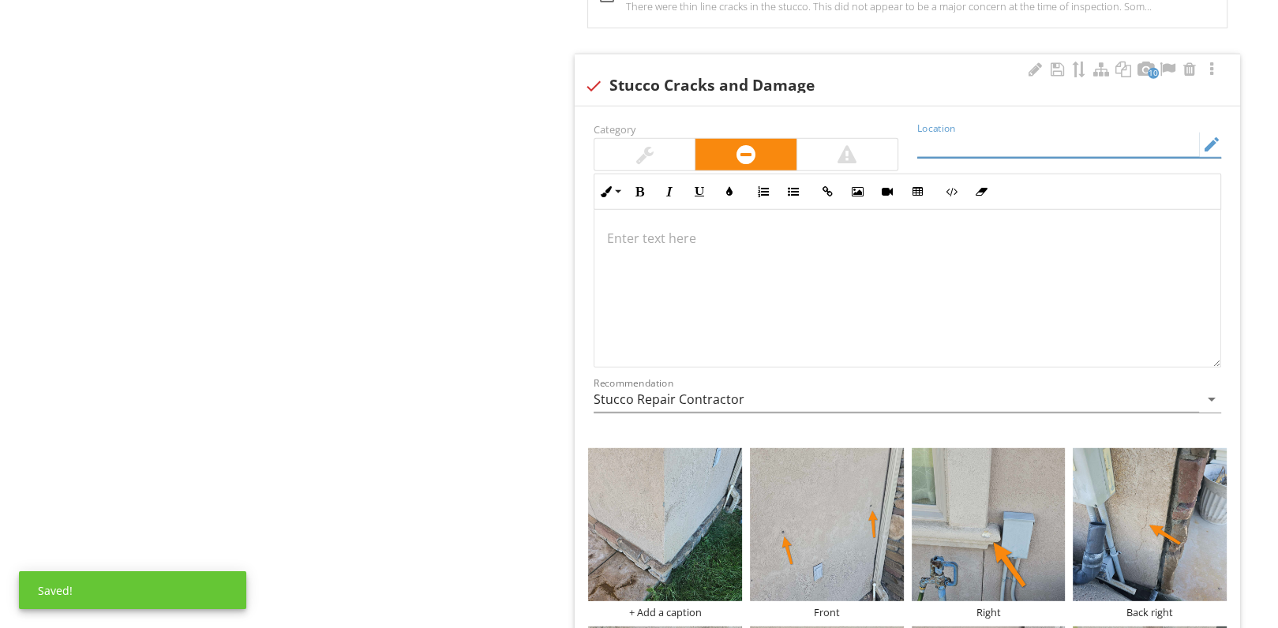
click at [991, 132] on input "Location" at bounding box center [1058, 145] width 282 height 26
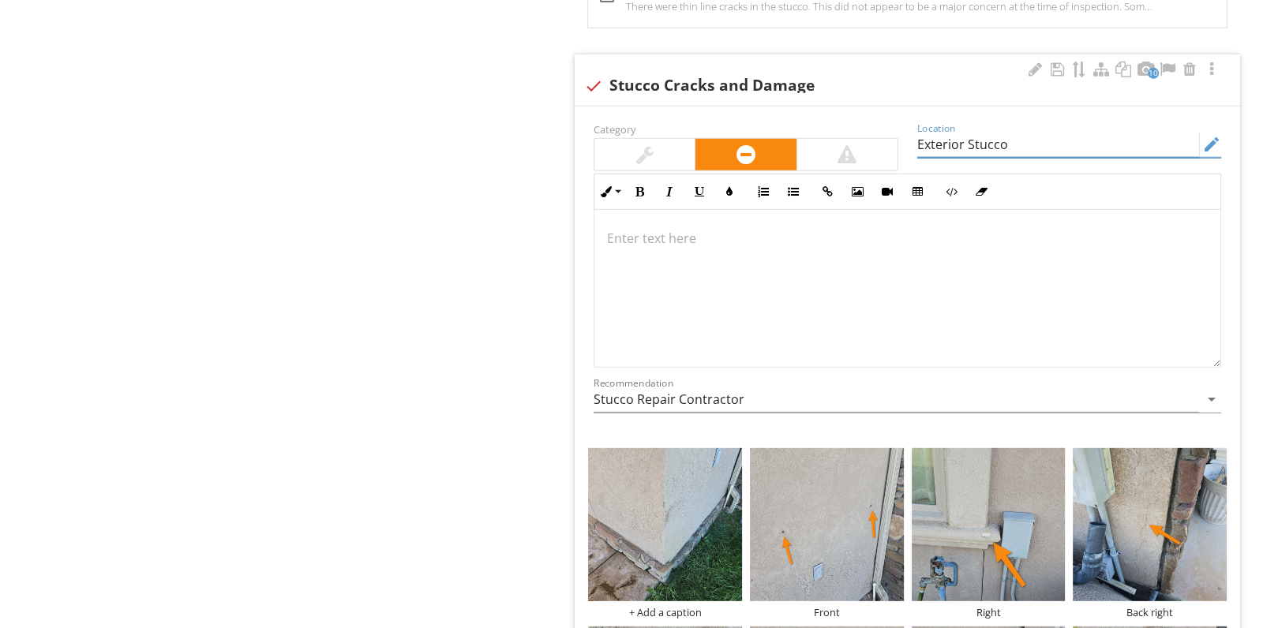
type input "Exterior Stucco"
click at [637, 234] on div at bounding box center [908, 289] width 626 height 158
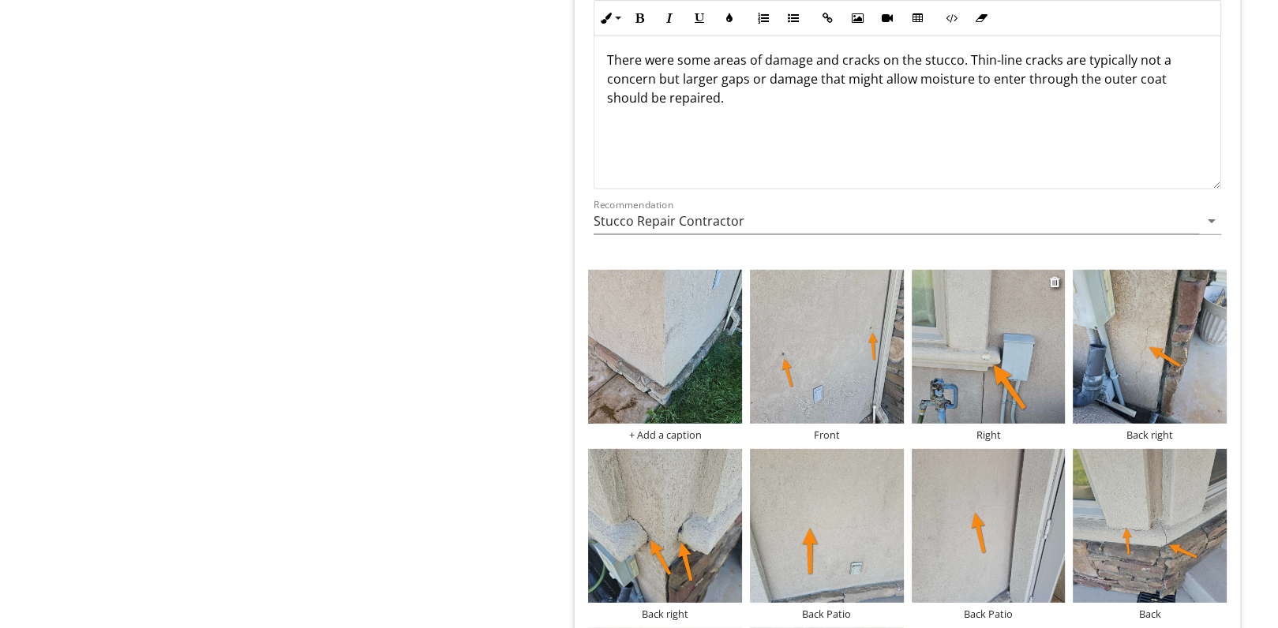
scroll to position [4947, 0]
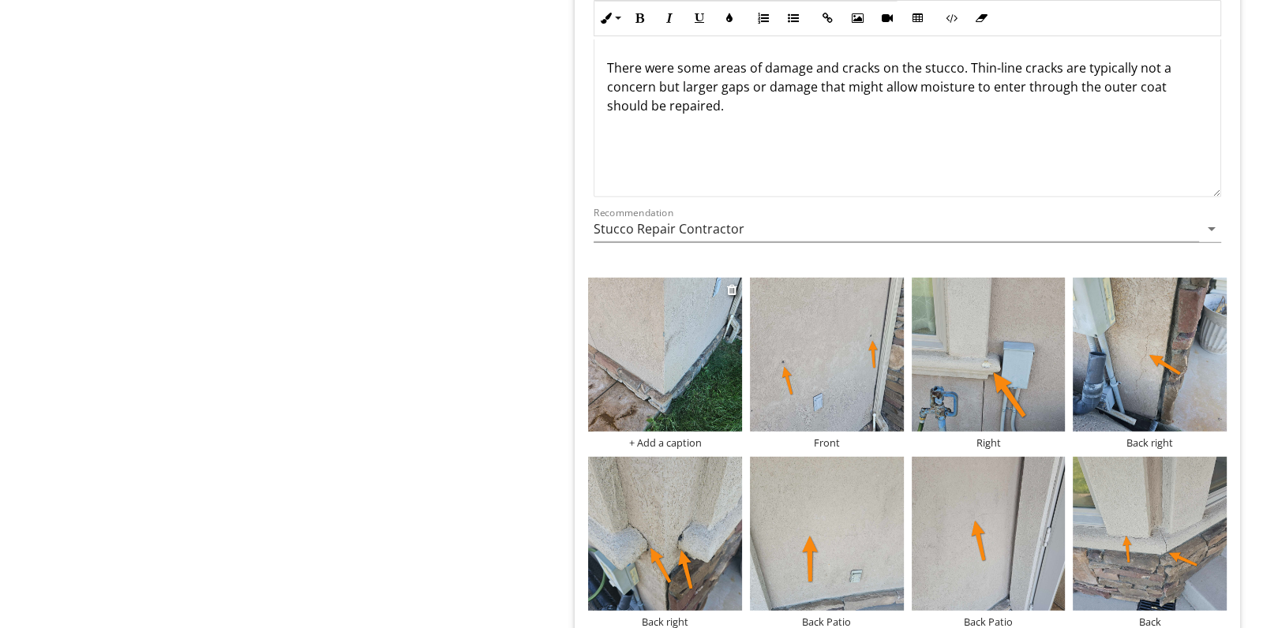
click at [661, 437] on div "+ Add a caption" at bounding box center [665, 443] width 154 height 13
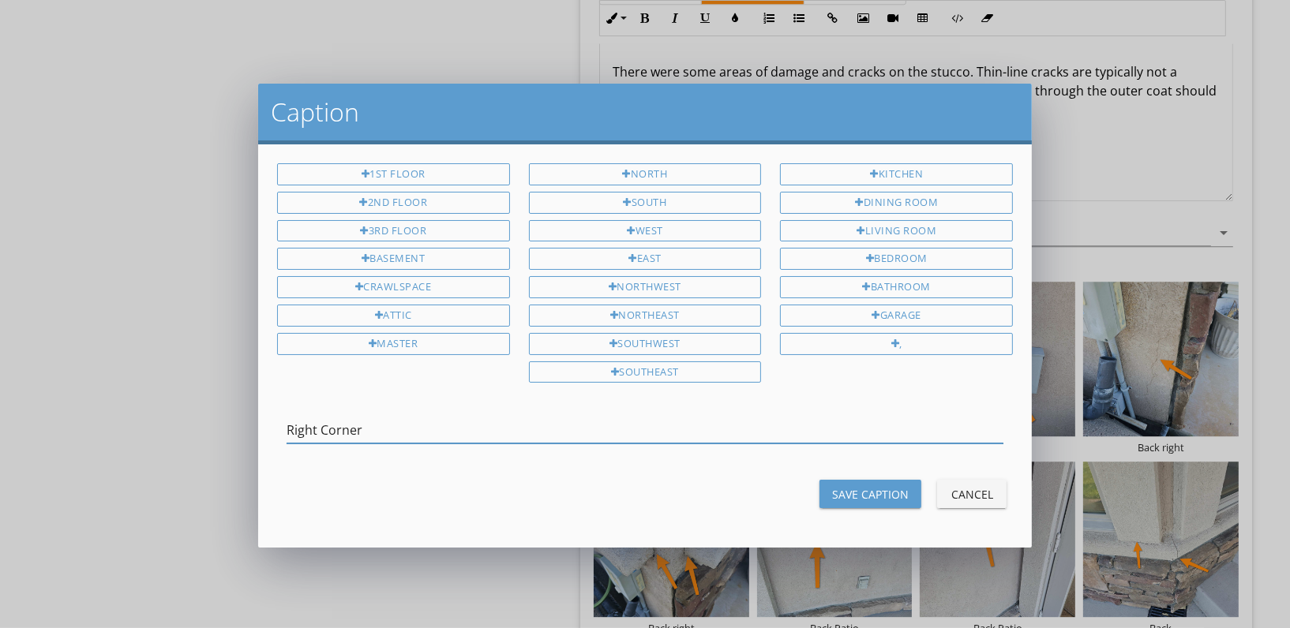
click at [326, 423] on input "Right Corner" at bounding box center [645, 431] width 717 height 26
type input "Right corner"
click at [869, 486] on div "Save Caption" at bounding box center [870, 494] width 77 height 17
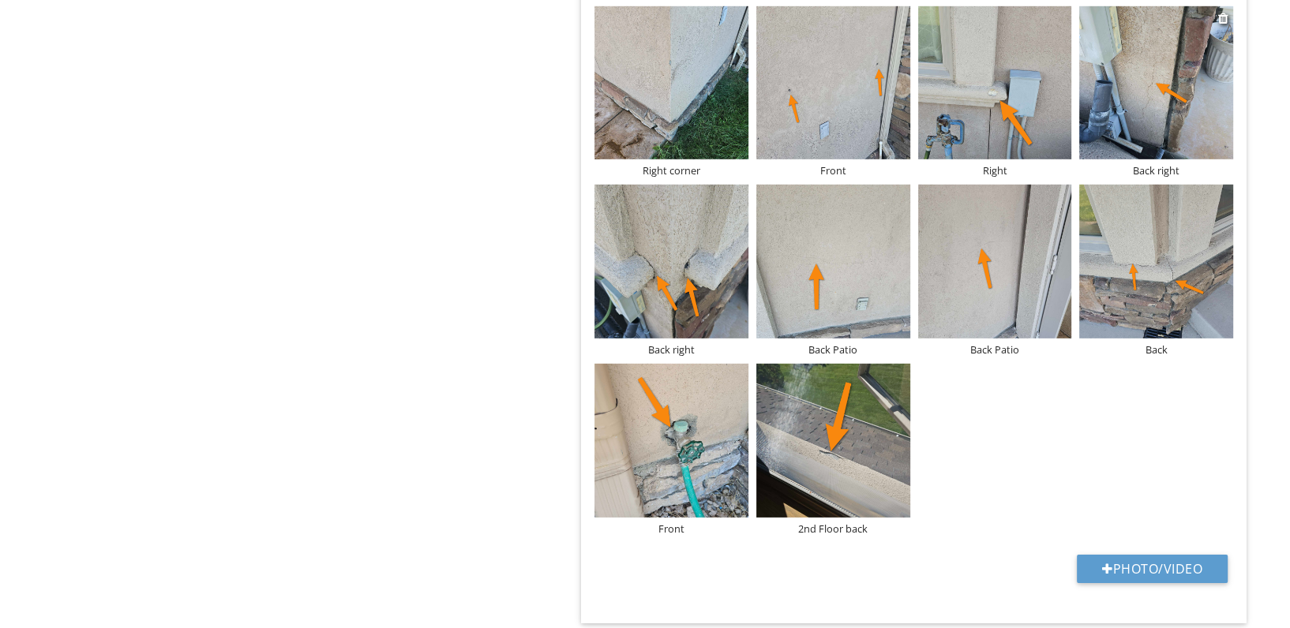
scroll to position [5220, 0]
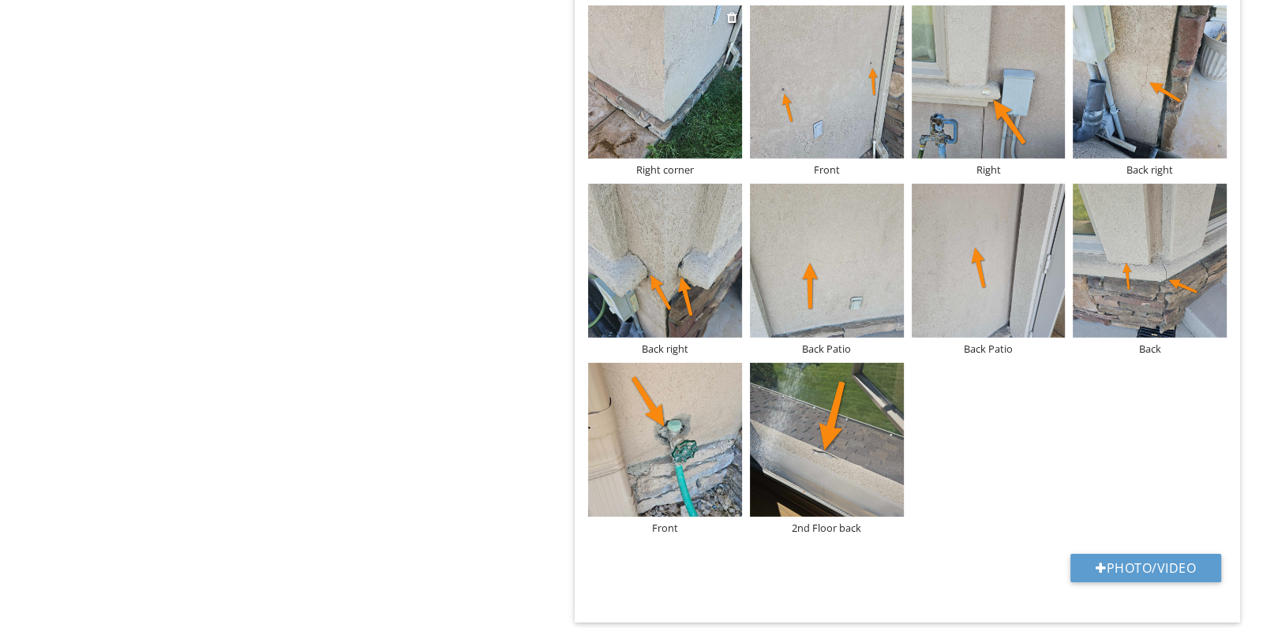
click at [692, 163] on div "Right corner" at bounding box center [665, 169] width 154 height 13
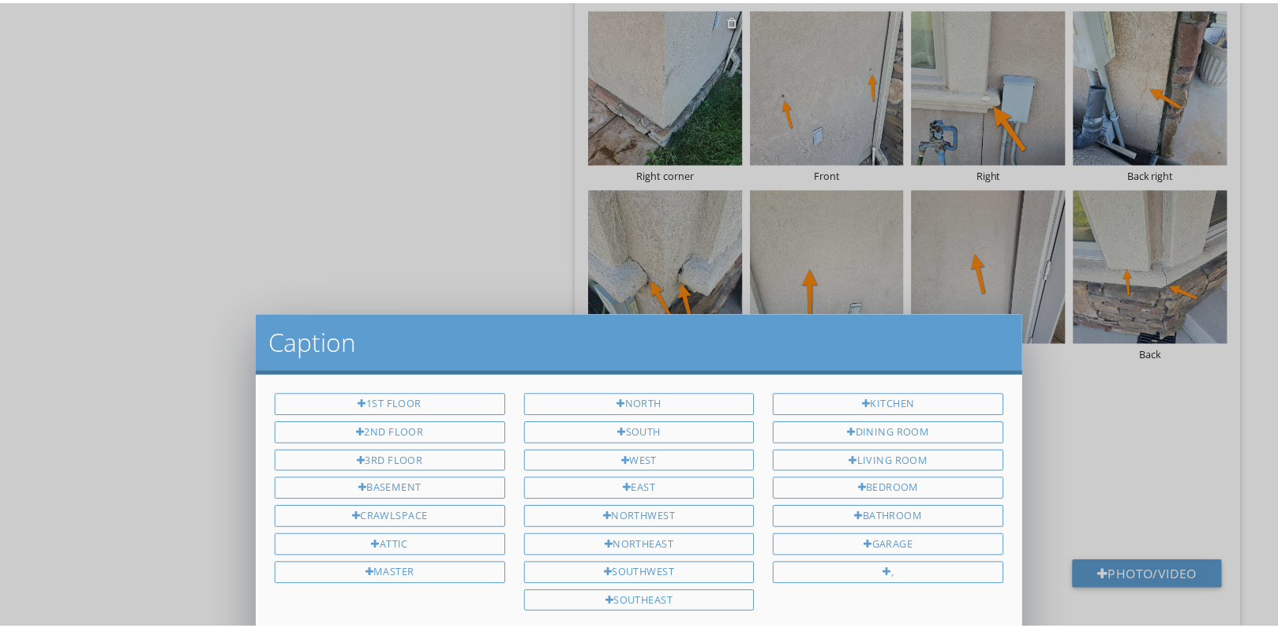
scroll to position [0, 0]
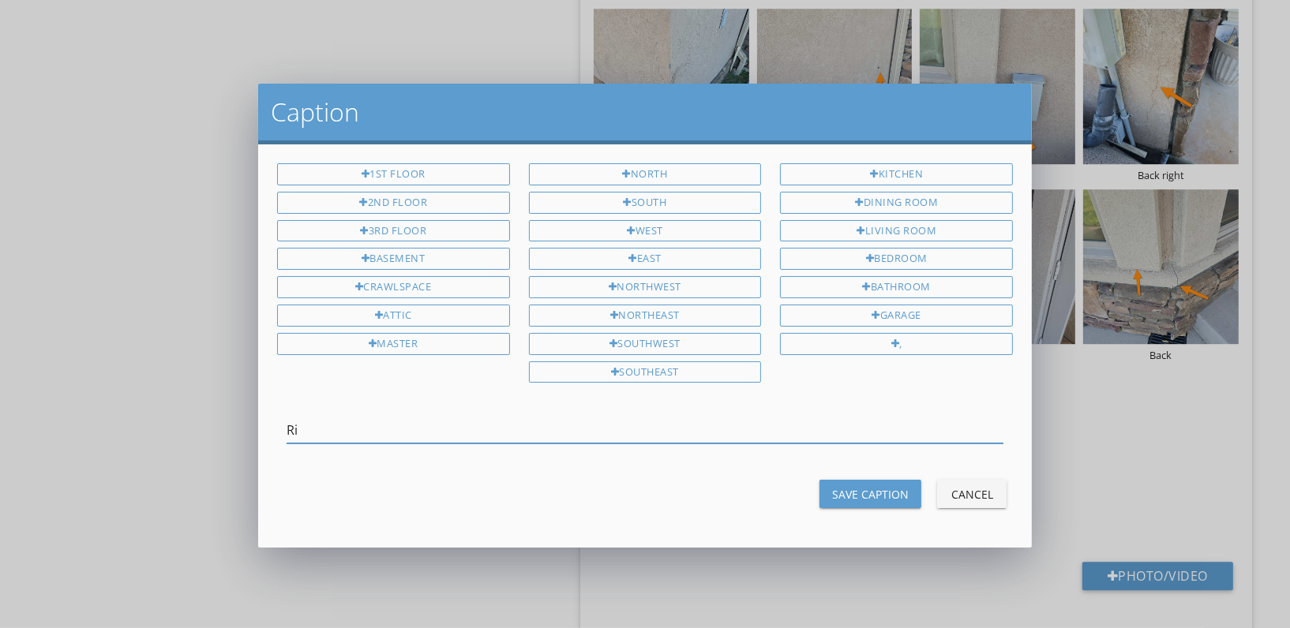
type input "R"
type input "Front right coner"
click at [883, 498] on div "Save Caption" at bounding box center [870, 494] width 77 height 17
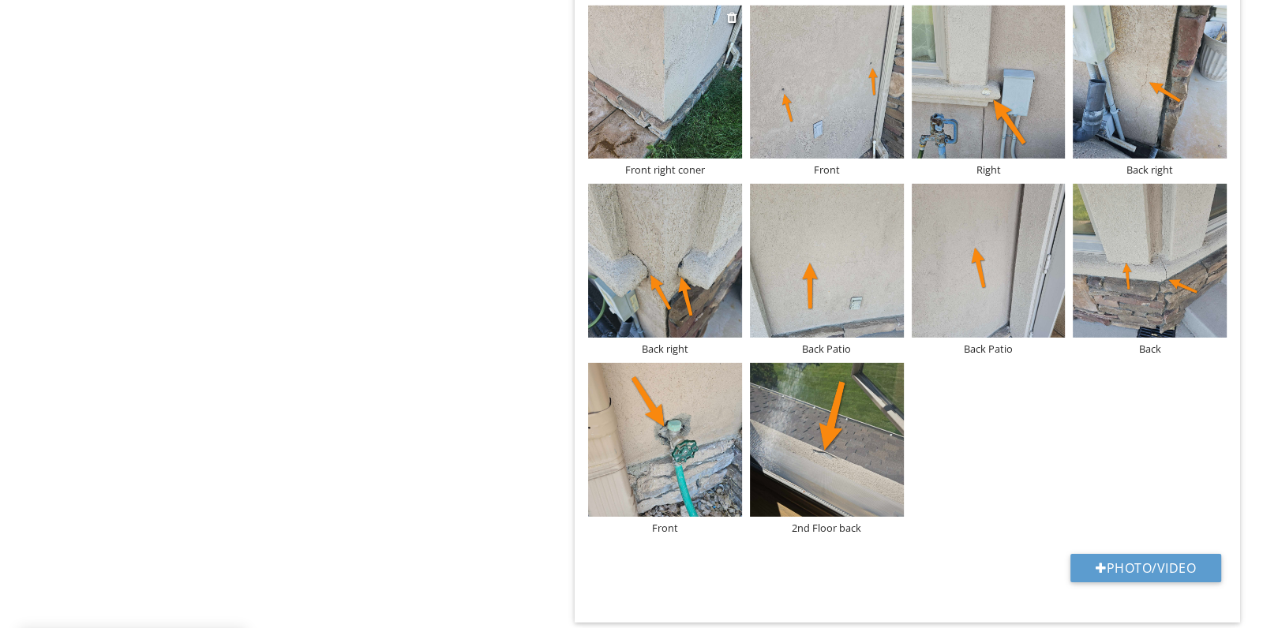
click at [688, 163] on div "Front right coner" at bounding box center [665, 169] width 154 height 13
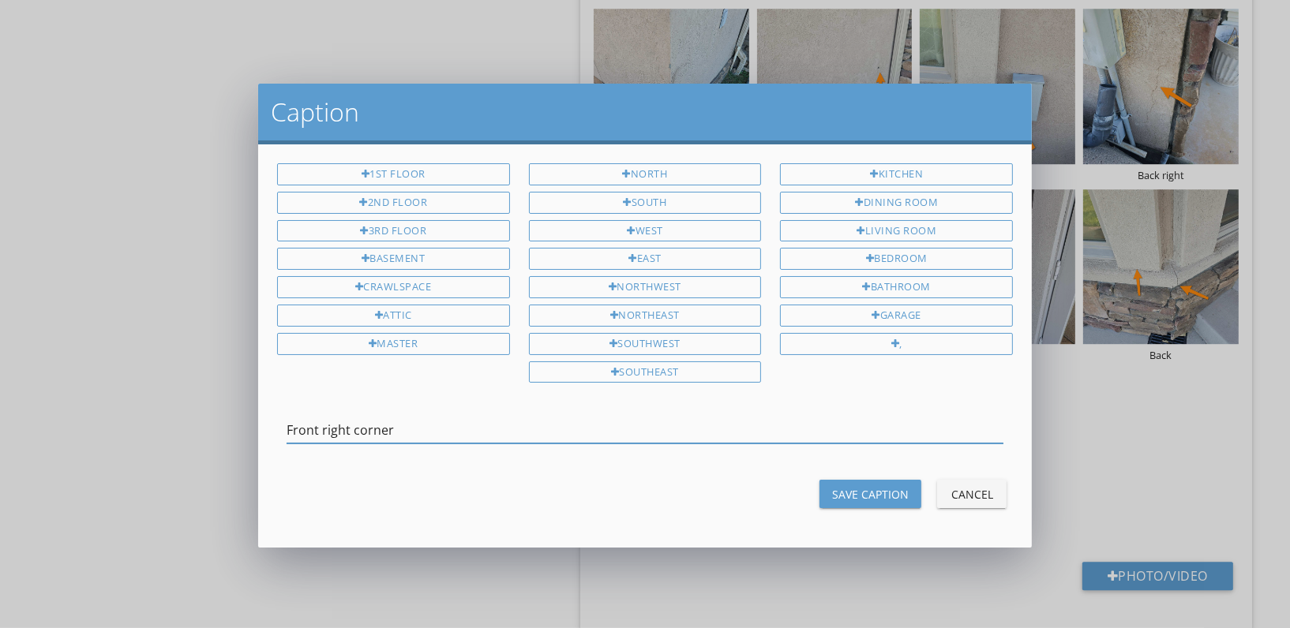
type input "Front right corner"
click at [861, 489] on div "Save Caption" at bounding box center [870, 494] width 77 height 17
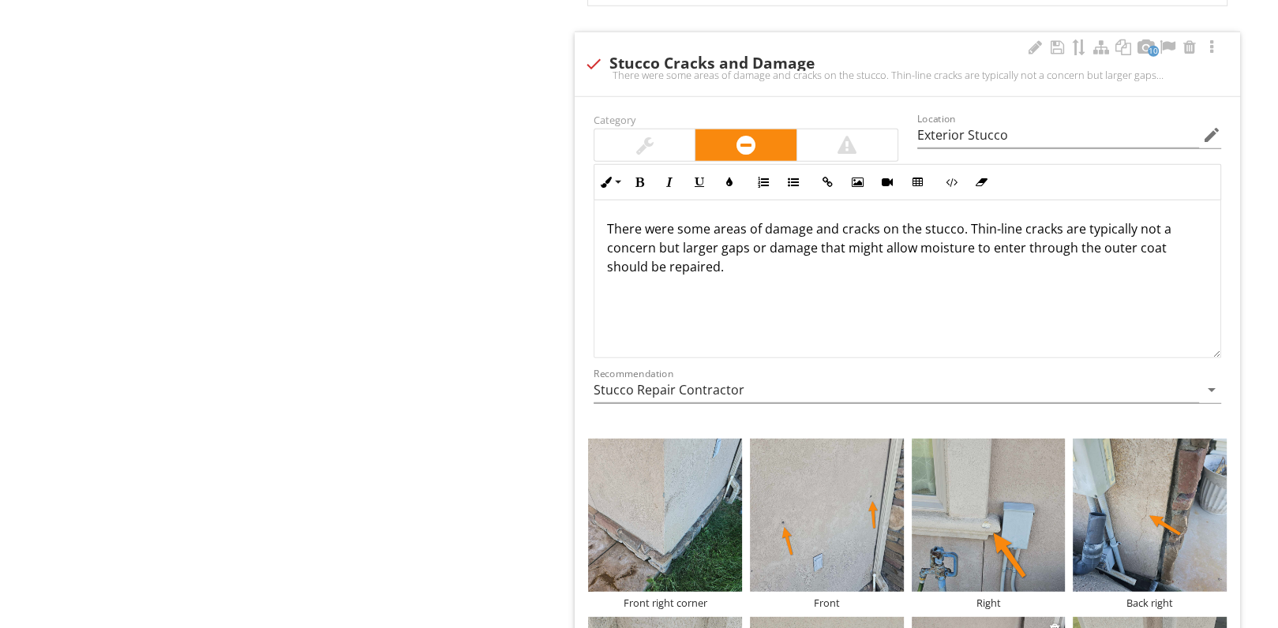
scroll to position [4773, 0]
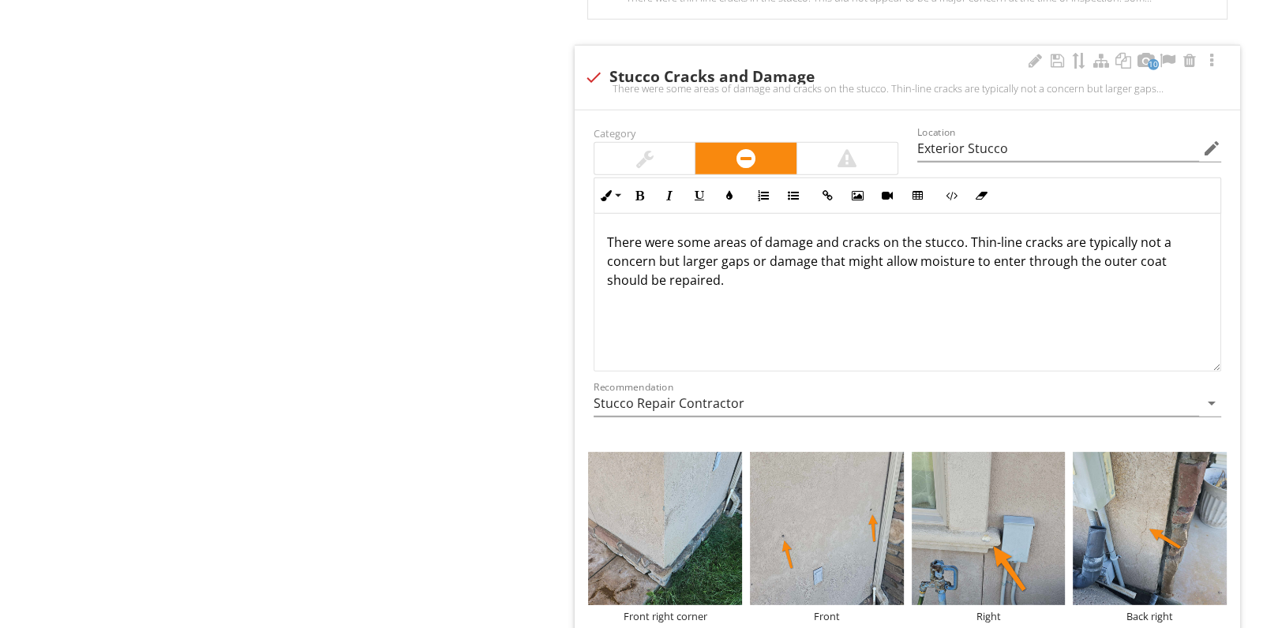
click at [755, 276] on div "There were some areas of damage and cracks on the stucco. Thin-line cracks are …" at bounding box center [908, 293] width 626 height 158
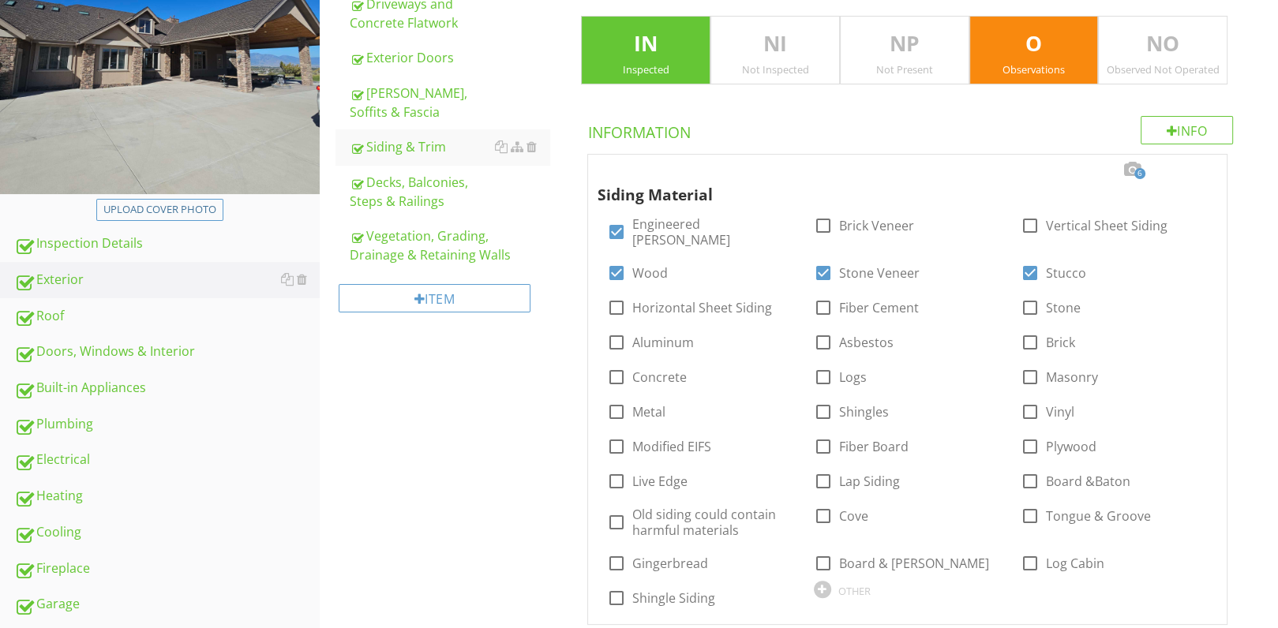
scroll to position [0, 0]
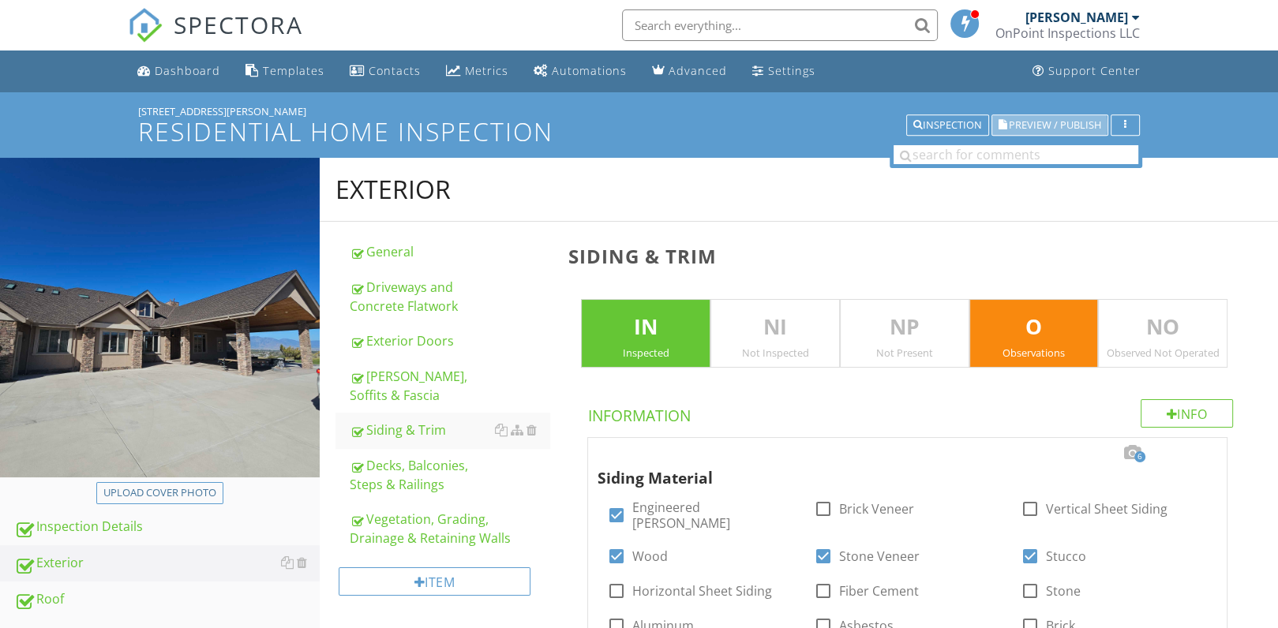
click at [1048, 125] on span "Preview / Publish" at bounding box center [1055, 125] width 92 height 10
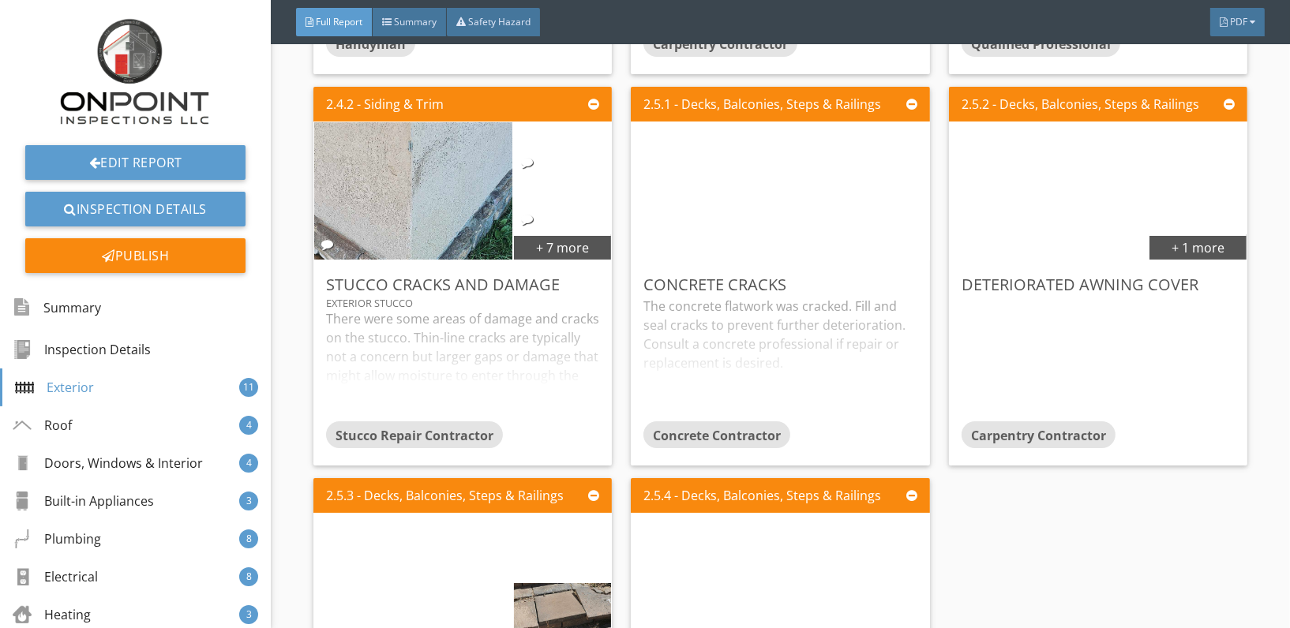
scroll to position [1819, 0]
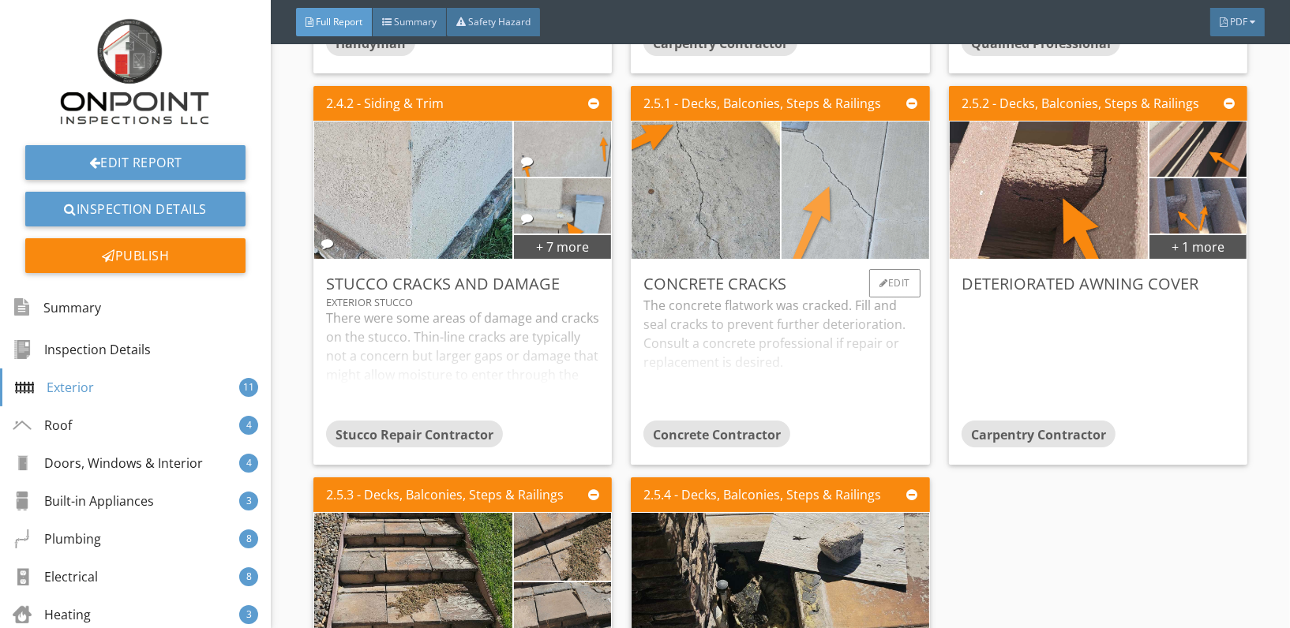
click at [835, 144] on img at bounding box center [855, 190] width 343 height 343
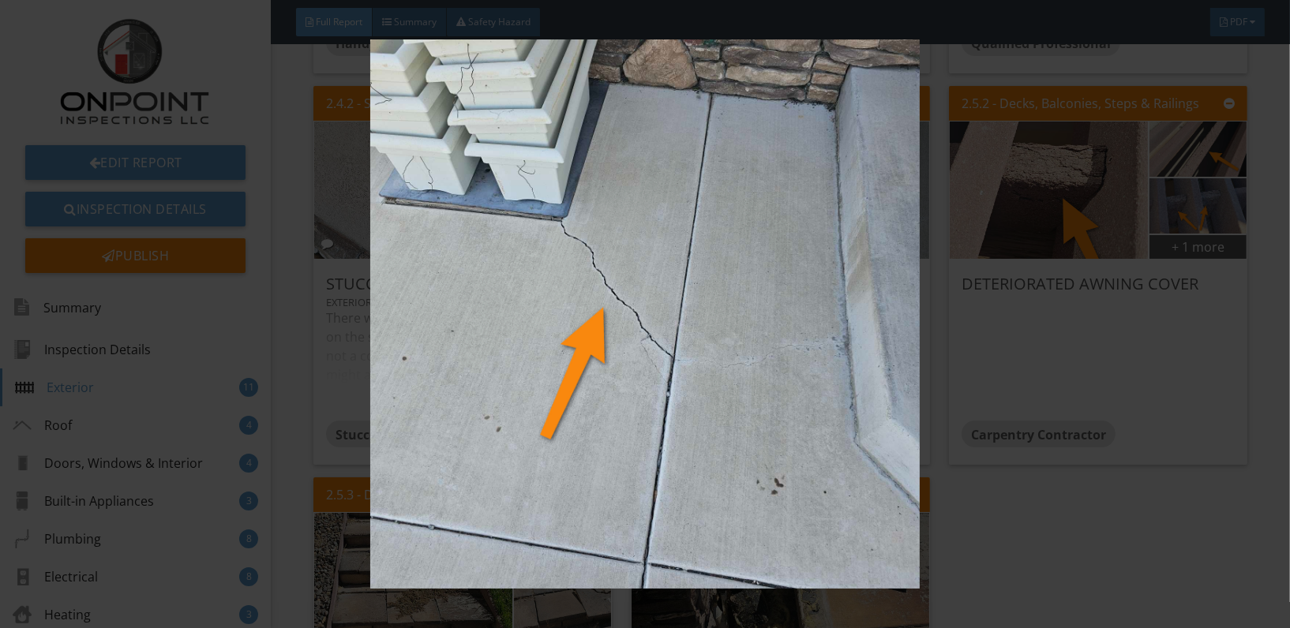
click at [631, 312] on img at bounding box center [645, 313] width 1178 height 549
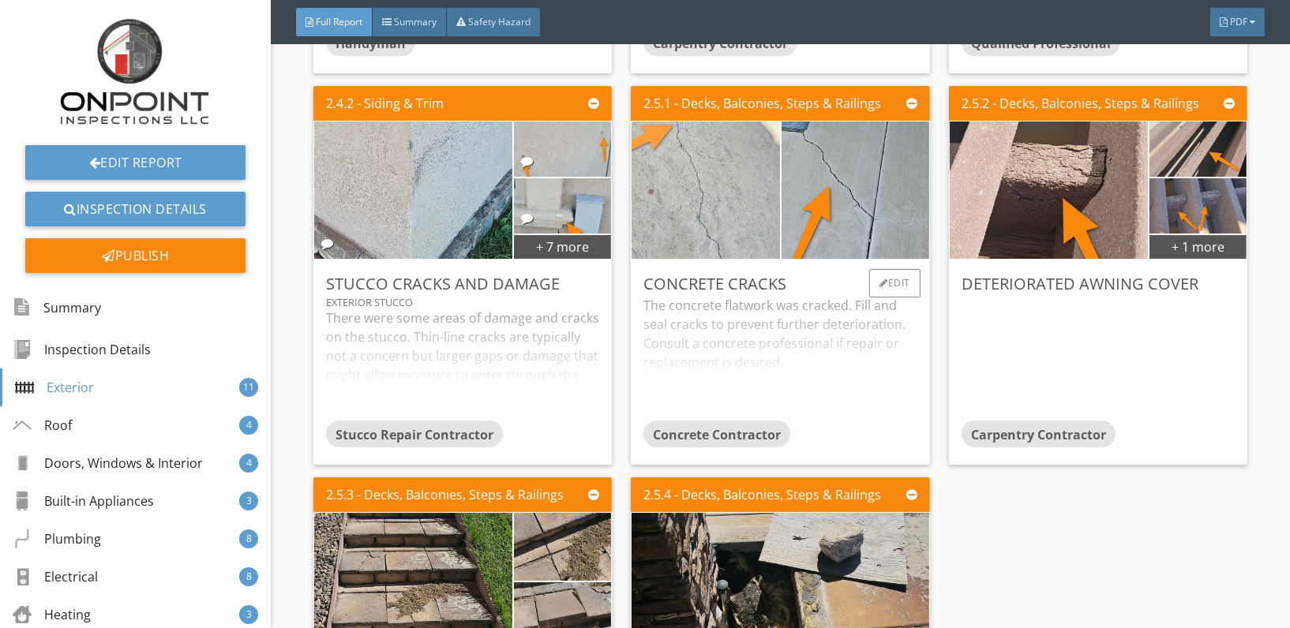
click at [689, 213] on img at bounding box center [705, 190] width 343 height 343
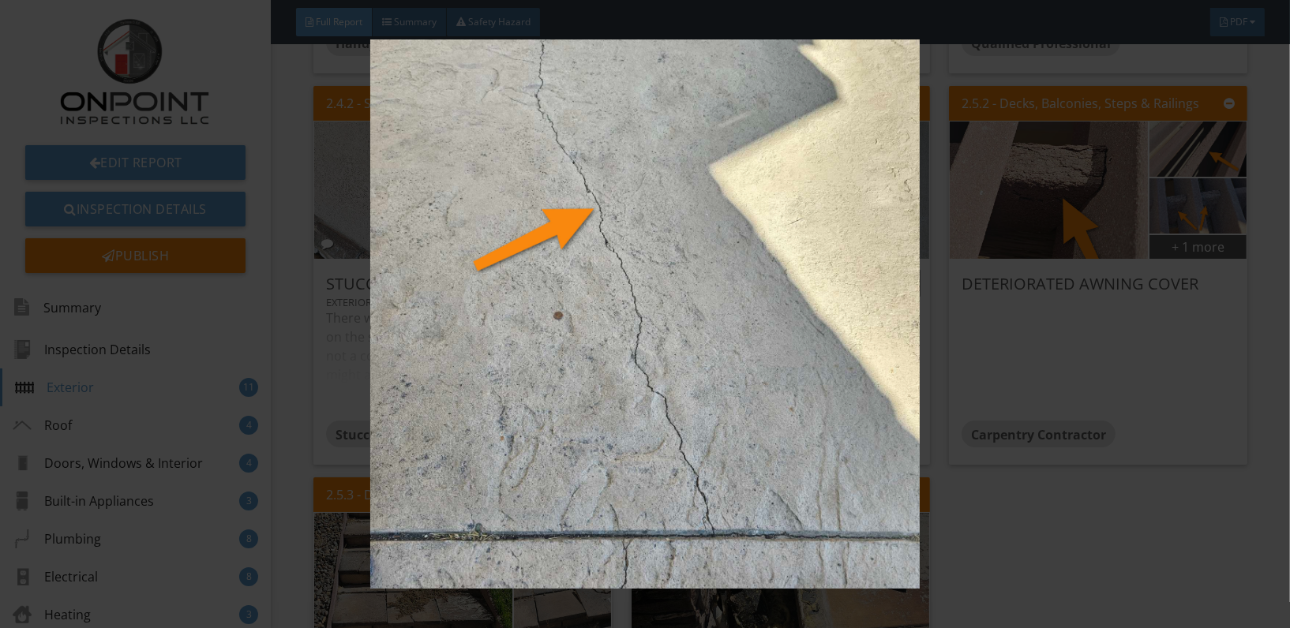
click at [689, 213] on img at bounding box center [645, 313] width 1178 height 549
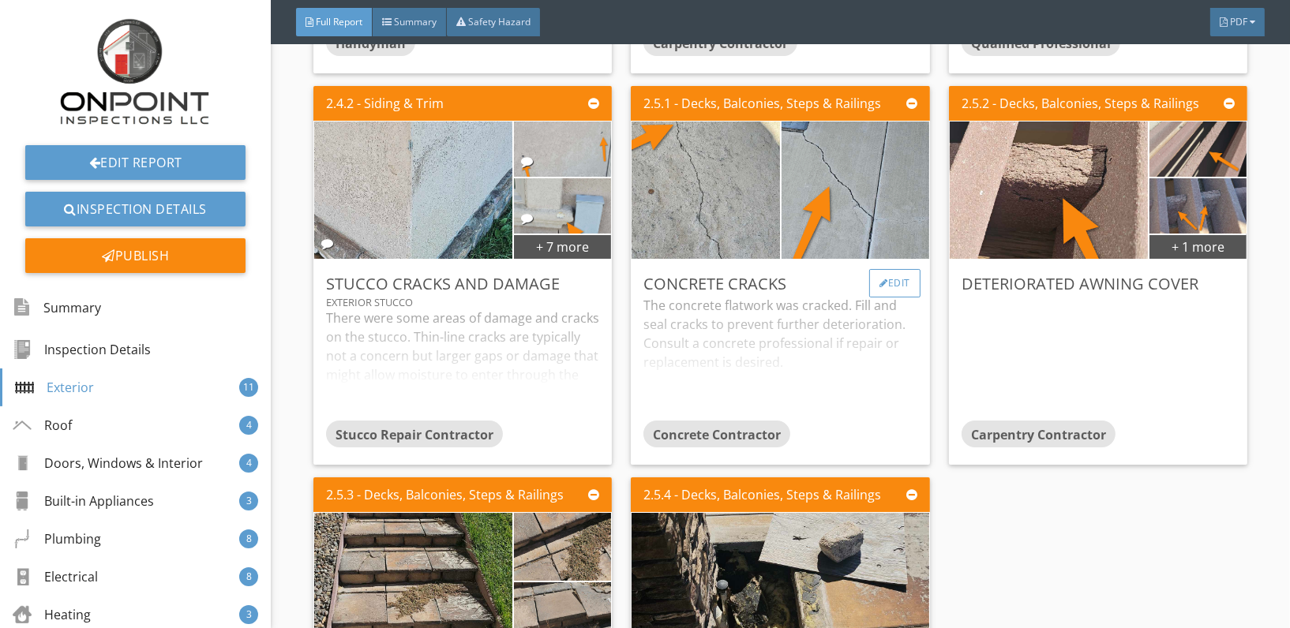
click at [887, 273] on div "Edit" at bounding box center [894, 283] width 51 height 28
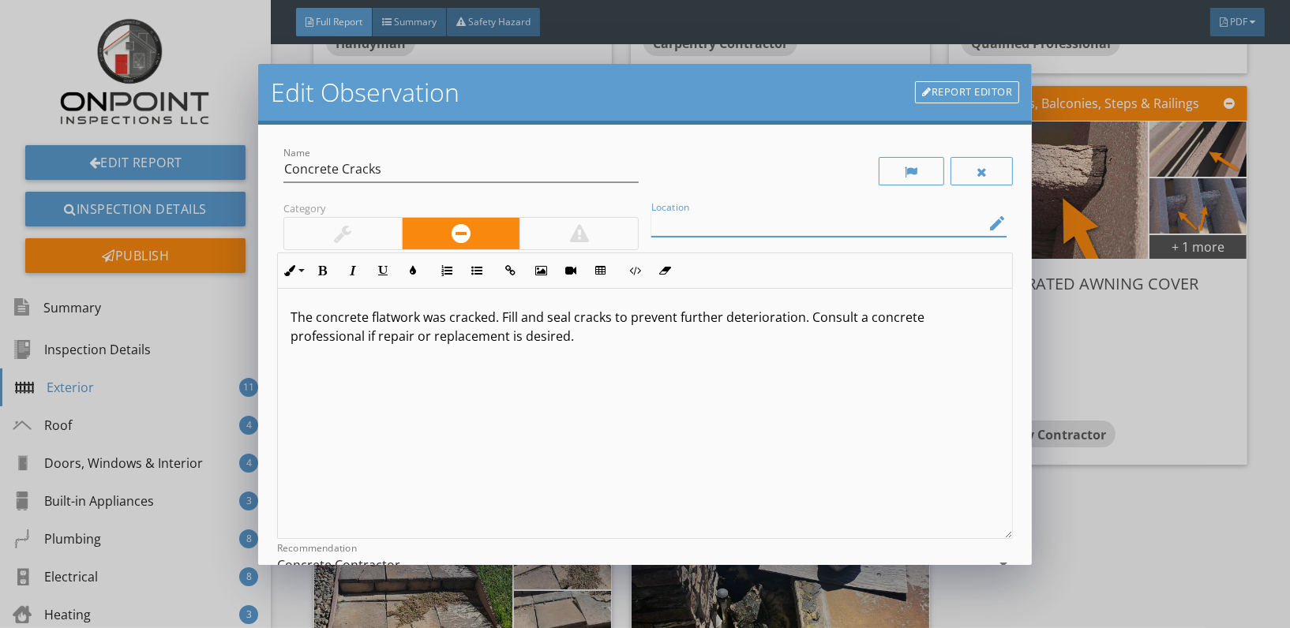
click at [751, 223] on input "Location" at bounding box center [817, 224] width 333 height 26
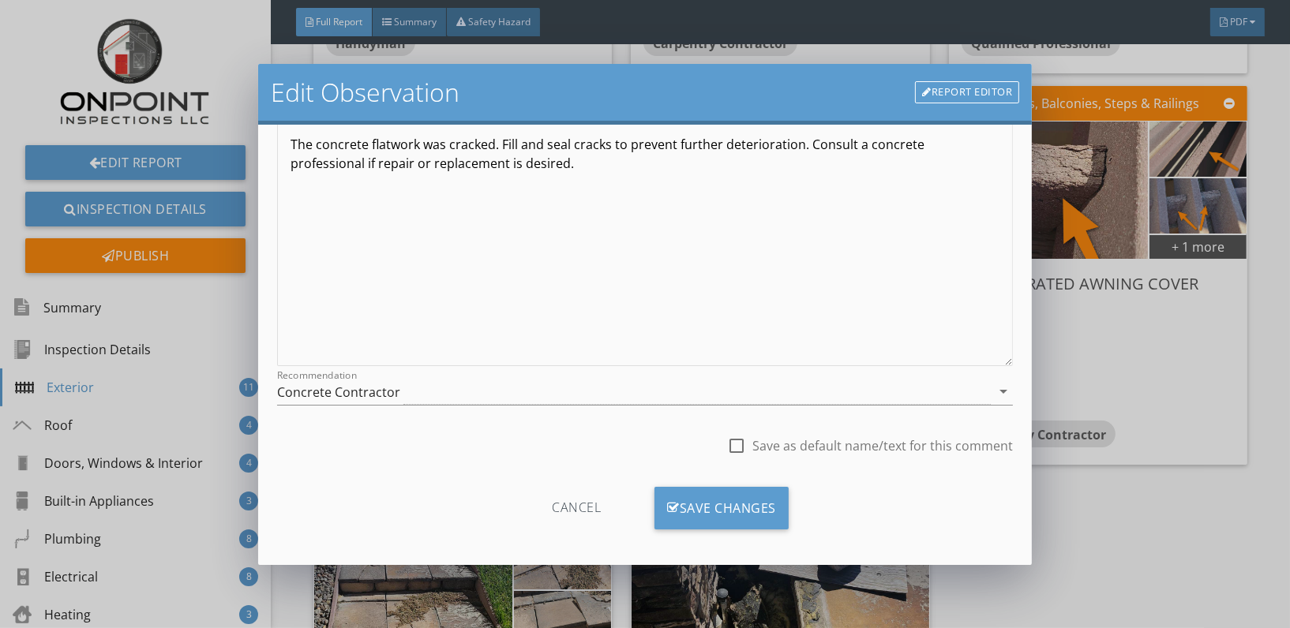
scroll to position [177, 0]
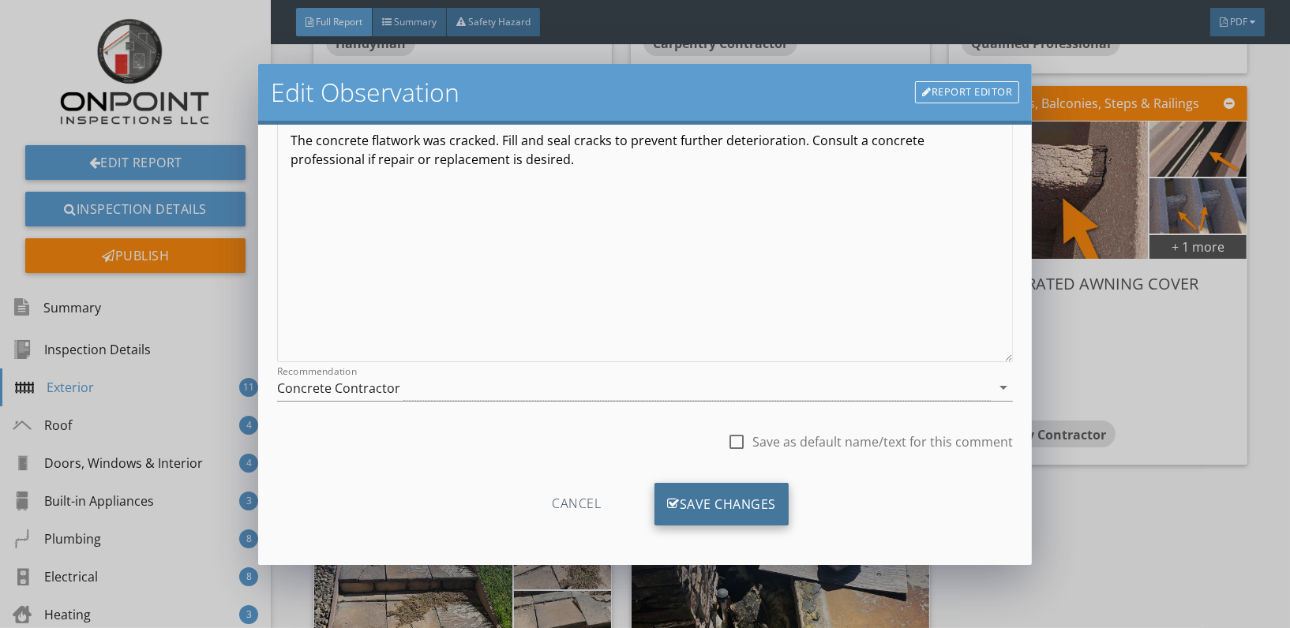
type input "Patios"
click at [718, 500] on div "Save Changes" at bounding box center [722, 504] width 134 height 43
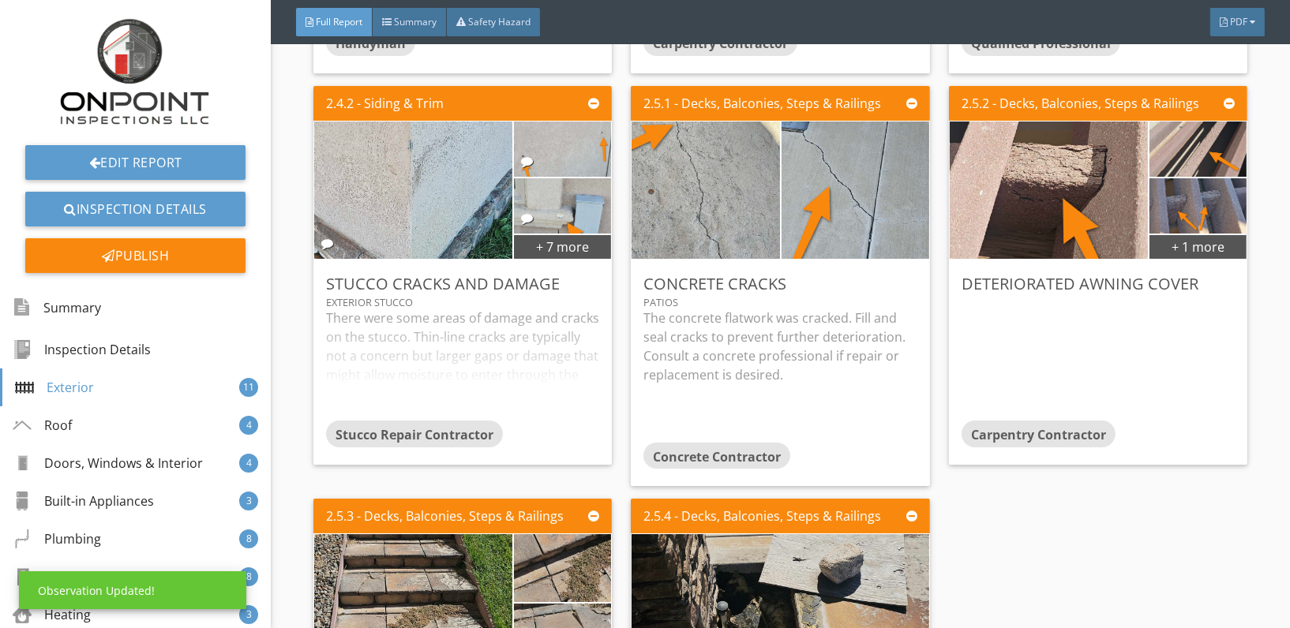
scroll to position [0, 0]
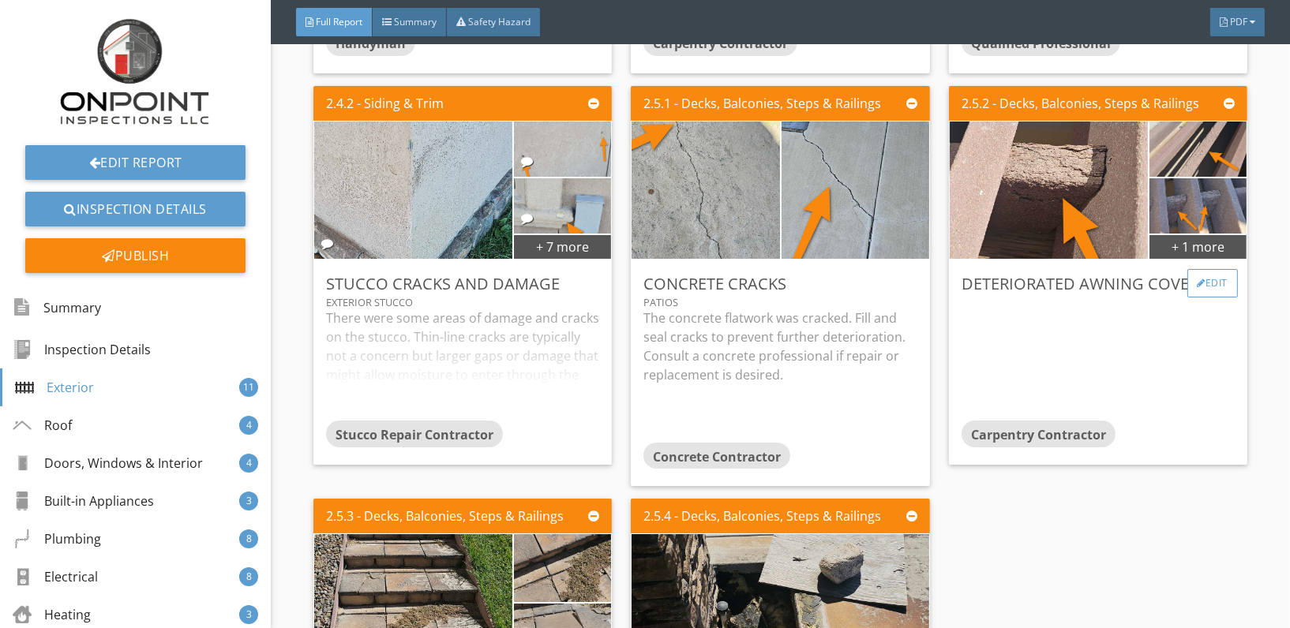
click at [1202, 283] on div "Edit" at bounding box center [1212, 283] width 51 height 28
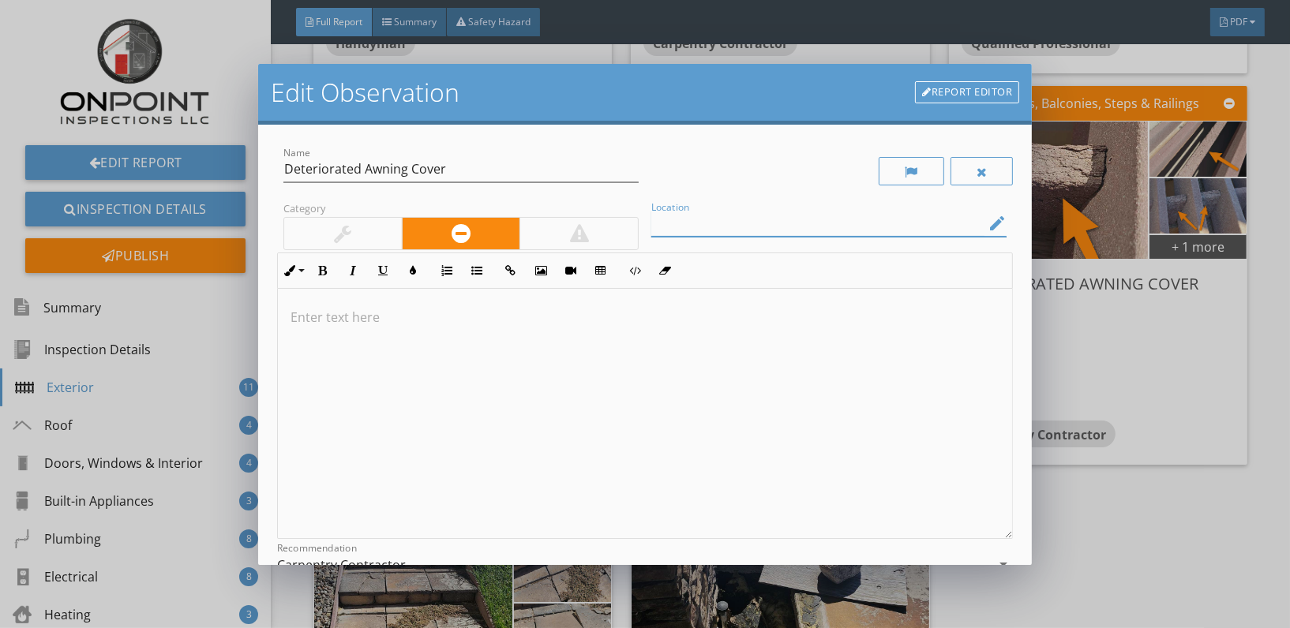
click at [732, 227] on input "Location" at bounding box center [817, 224] width 333 height 26
type input "Generator awning"
click at [323, 326] on div at bounding box center [645, 414] width 734 height 250
click at [446, 323] on p "The sunshade over the" at bounding box center [645, 317] width 709 height 19
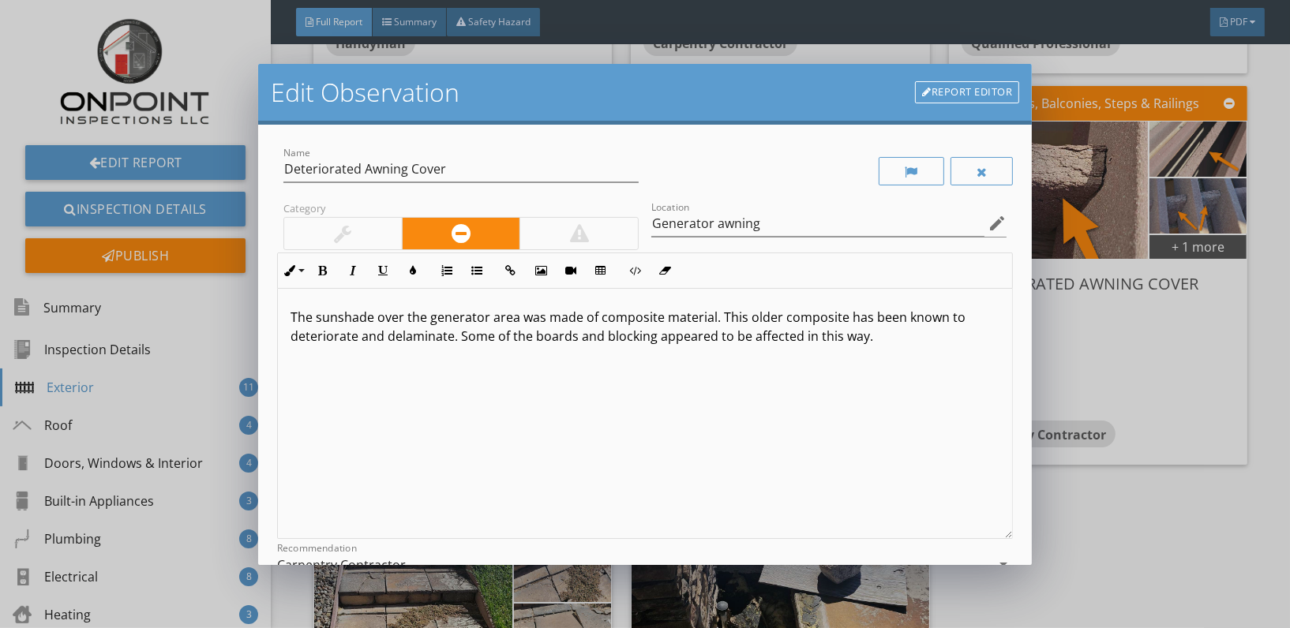
click at [887, 351] on div "The sunshade over the generator area was made of composite material. This older…" at bounding box center [645, 414] width 734 height 250
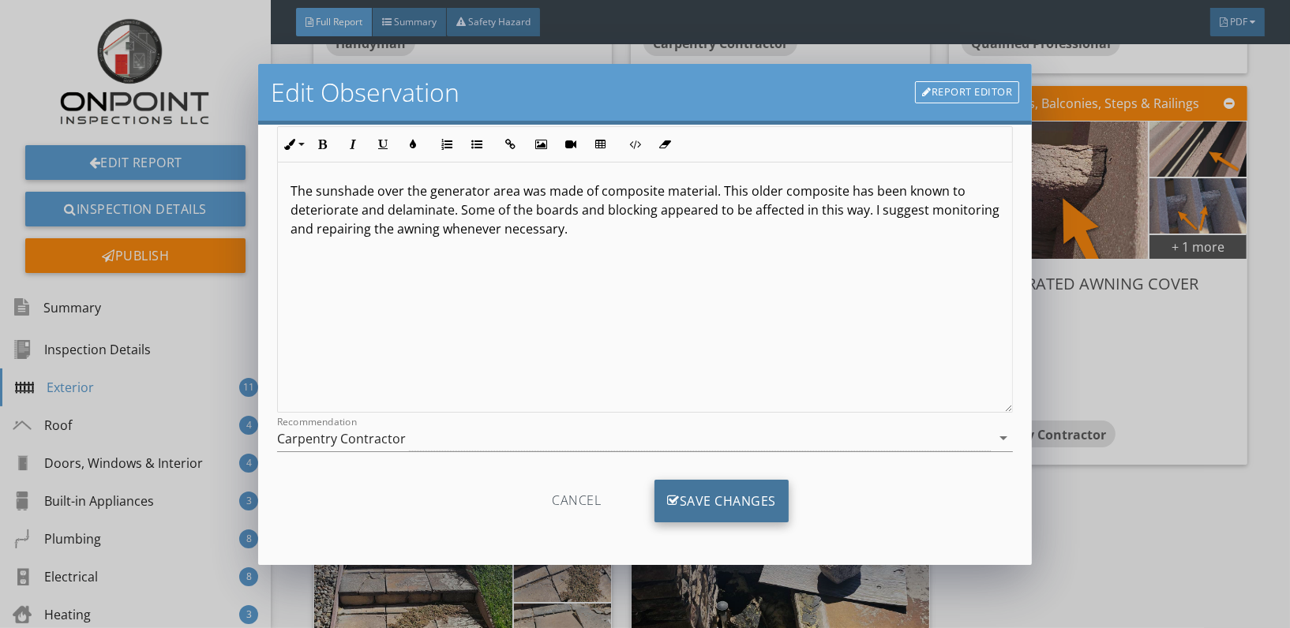
click at [699, 500] on div "Save Changes" at bounding box center [722, 501] width 134 height 43
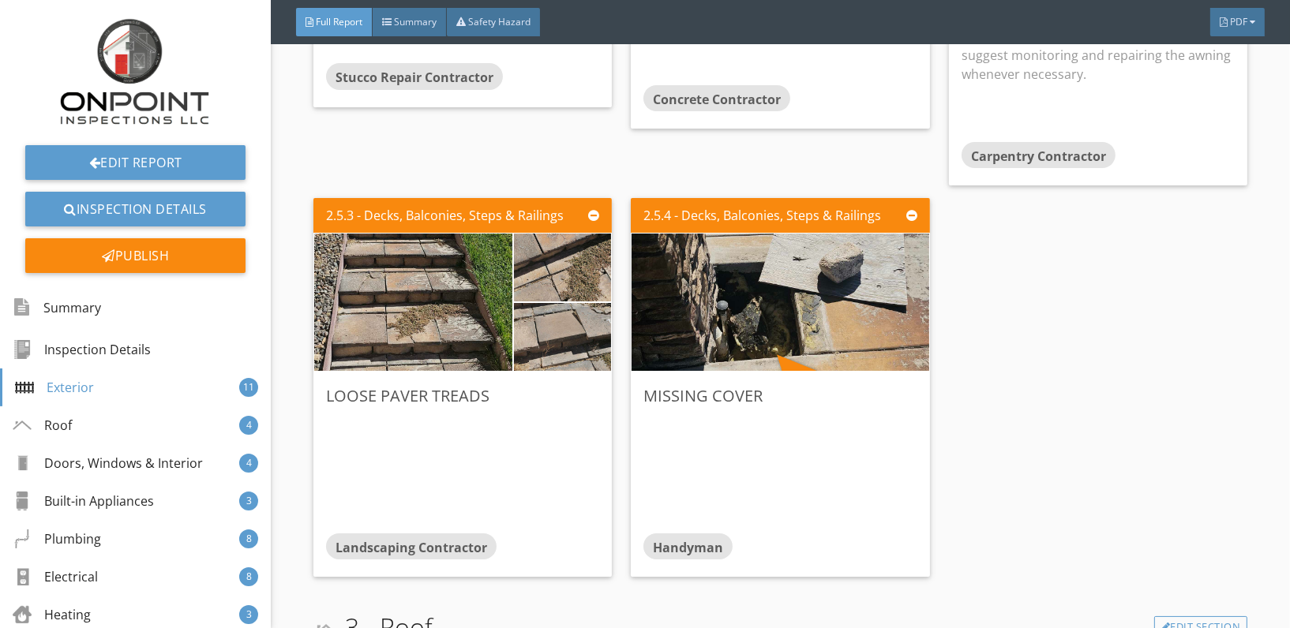
scroll to position [2178, 0]
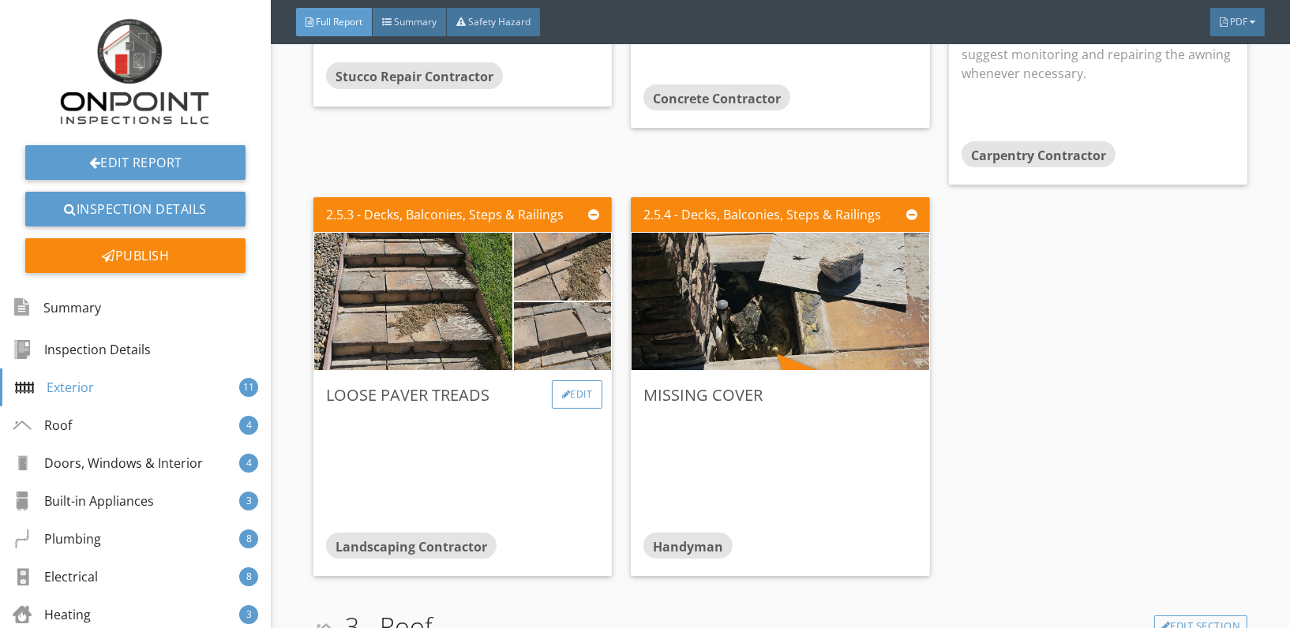
click at [587, 398] on div "Edit" at bounding box center [577, 395] width 51 height 28
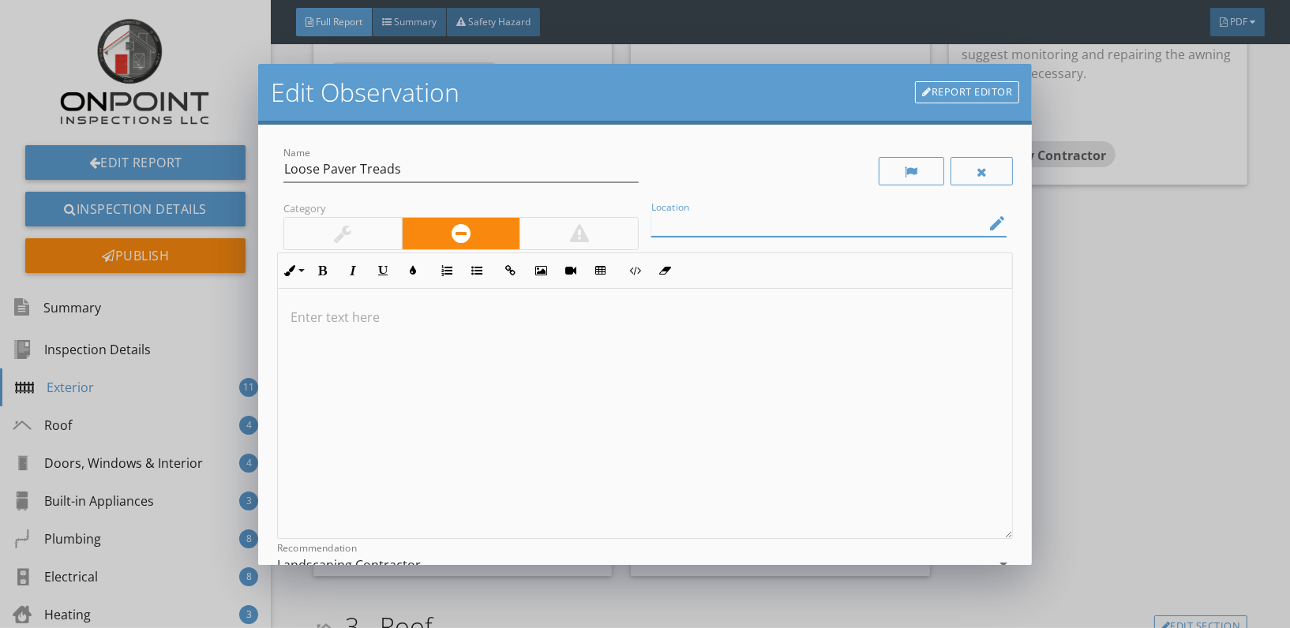
click at [777, 214] on input "Location" at bounding box center [817, 224] width 333 height 26
type input "Side Steps"
click at [309, 318] on p at bounding box center [645, 317] width 709 height 19
click at [317, 317] on p "The steps to the lower garage wa" at bounding box center [645, 317] width 709 height 19
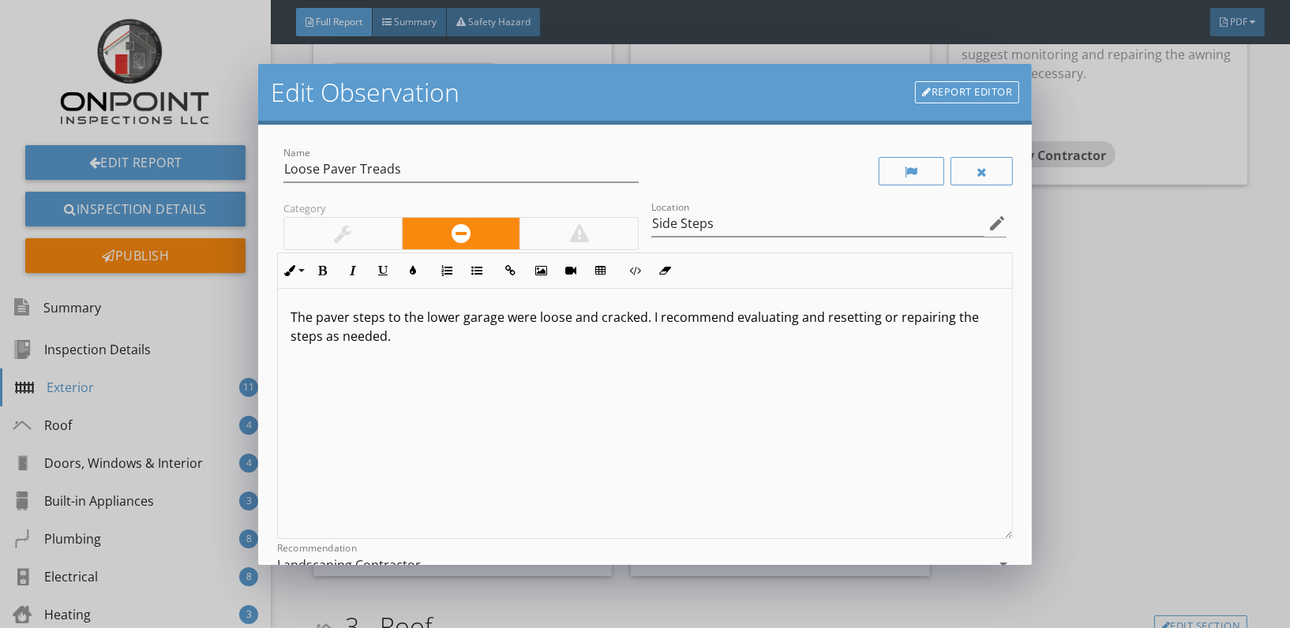
scroll to position [126, 0]
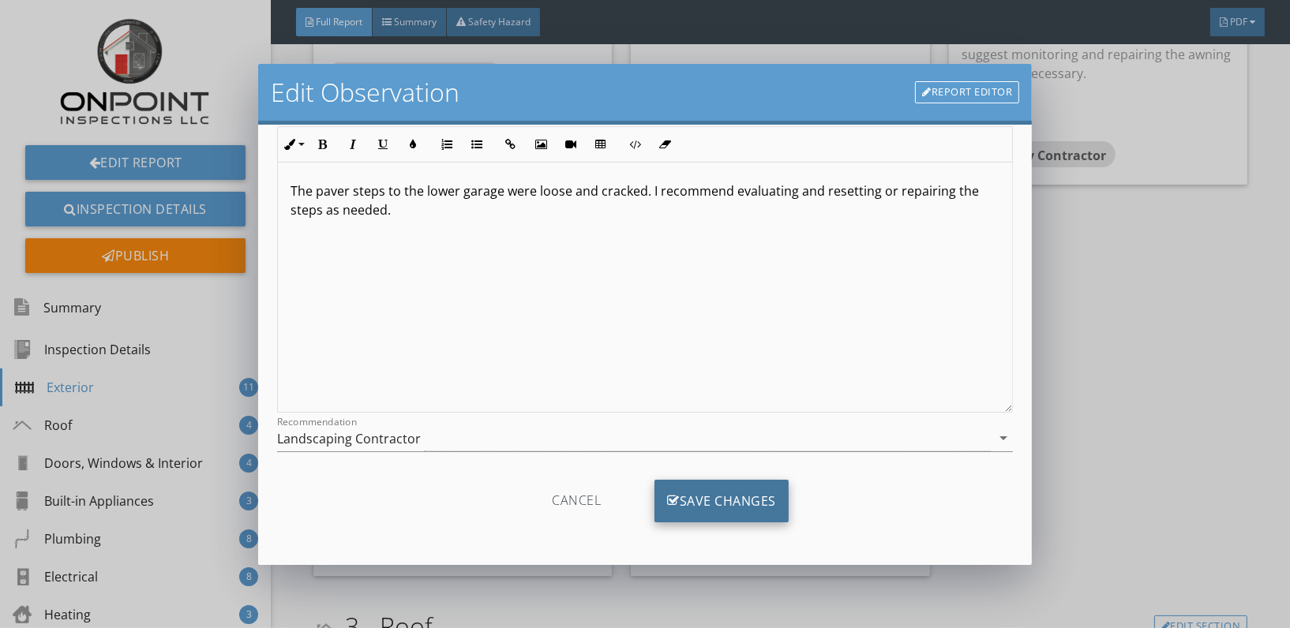
click at [723, 491] on div "Save Changes" at bounding box center [722, 501] width 134 height 43
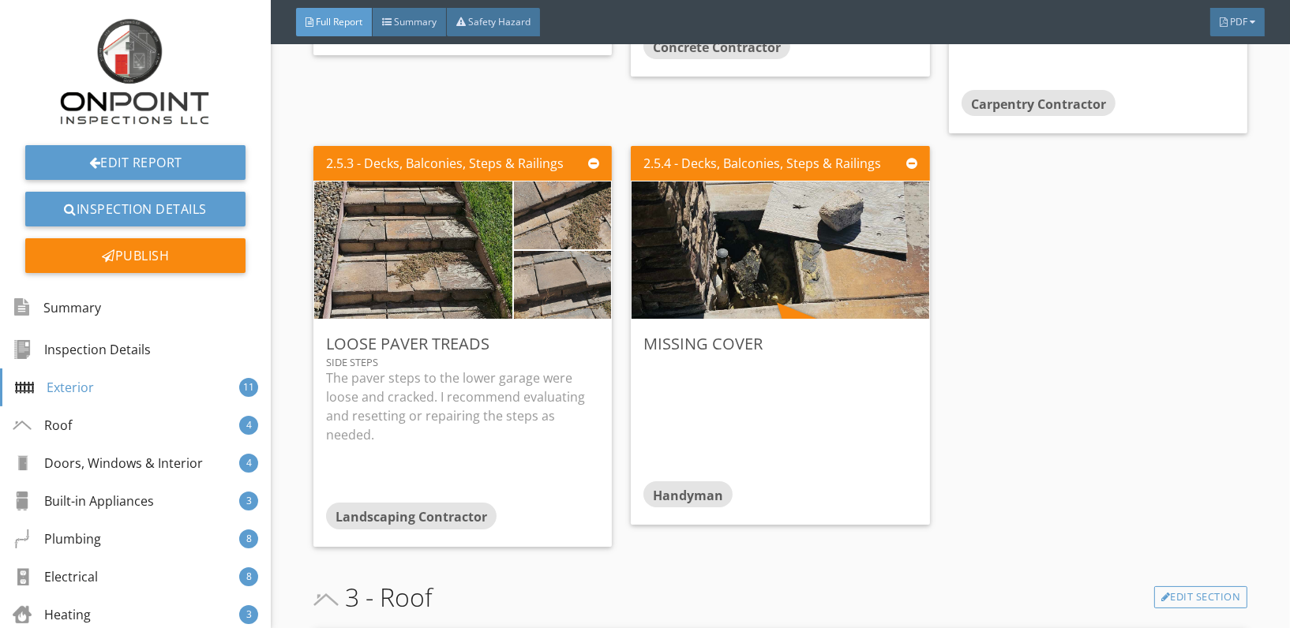
scroll to position [2215, 0]
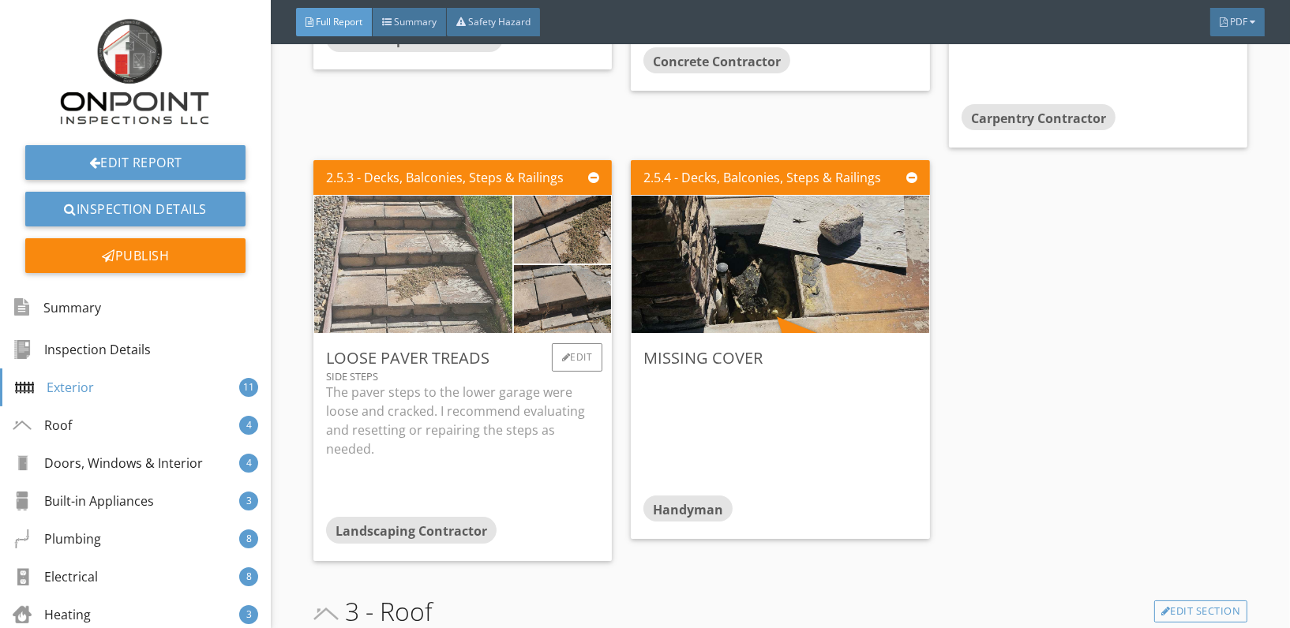
click at [424, 255] on img at bounding box center [413, 264] width 343 height 343
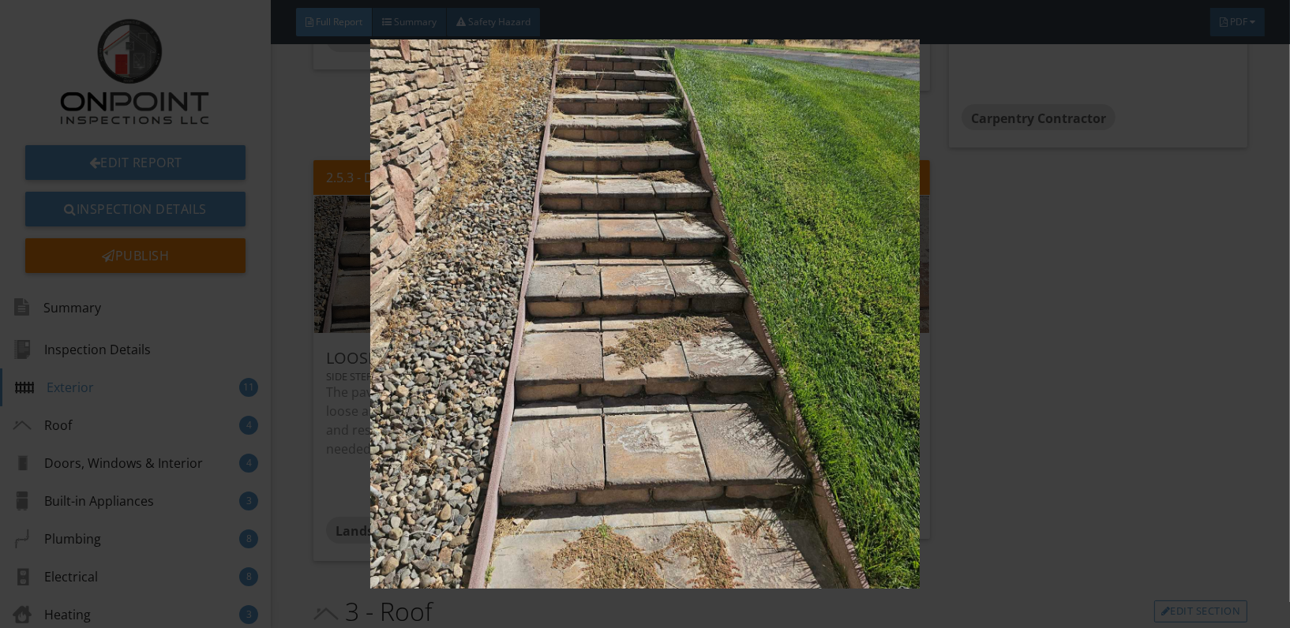
click at [871, 324] on img at bounding box center [645, 313] width 1178 height 549
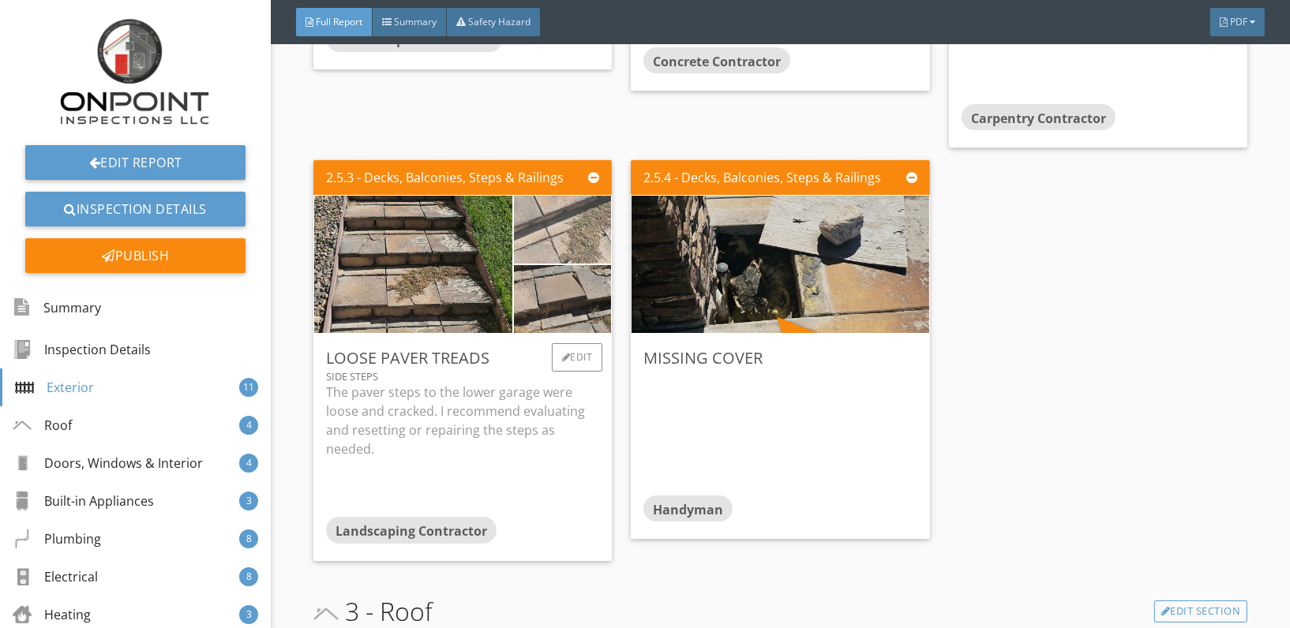
click at [561, 237] on img at bounding box center [563, 230] width 170 height 170
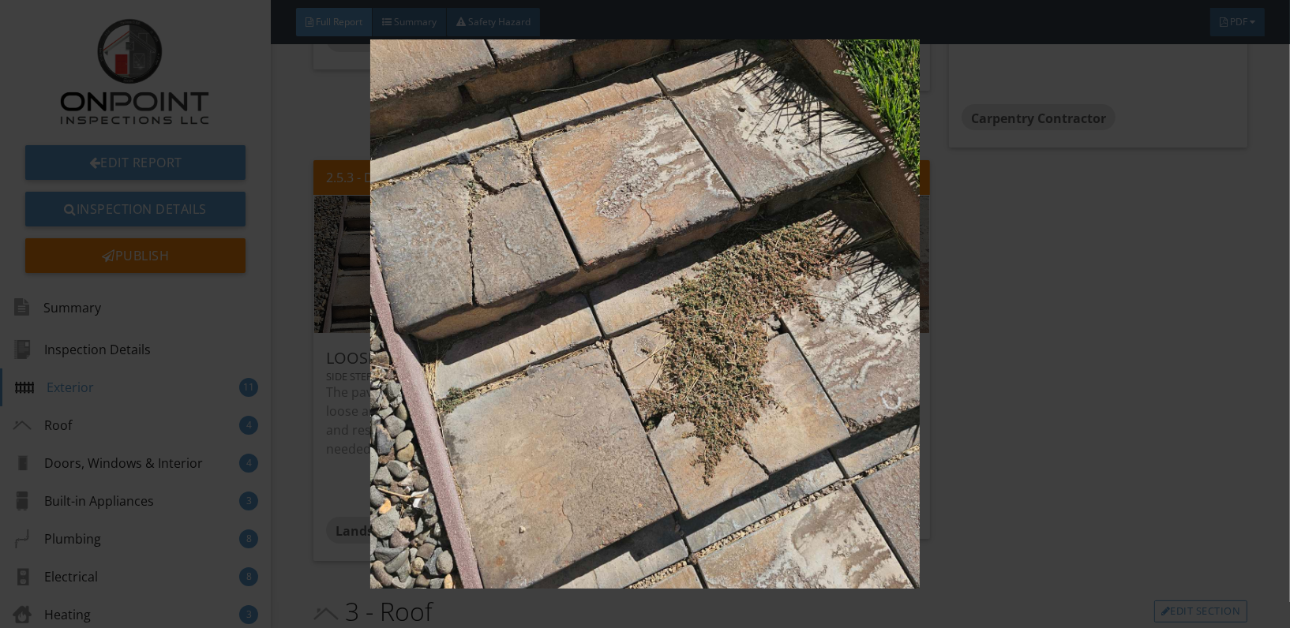
click at [651, 373] on img at bounding box center [645, 313] width 1178 height 549
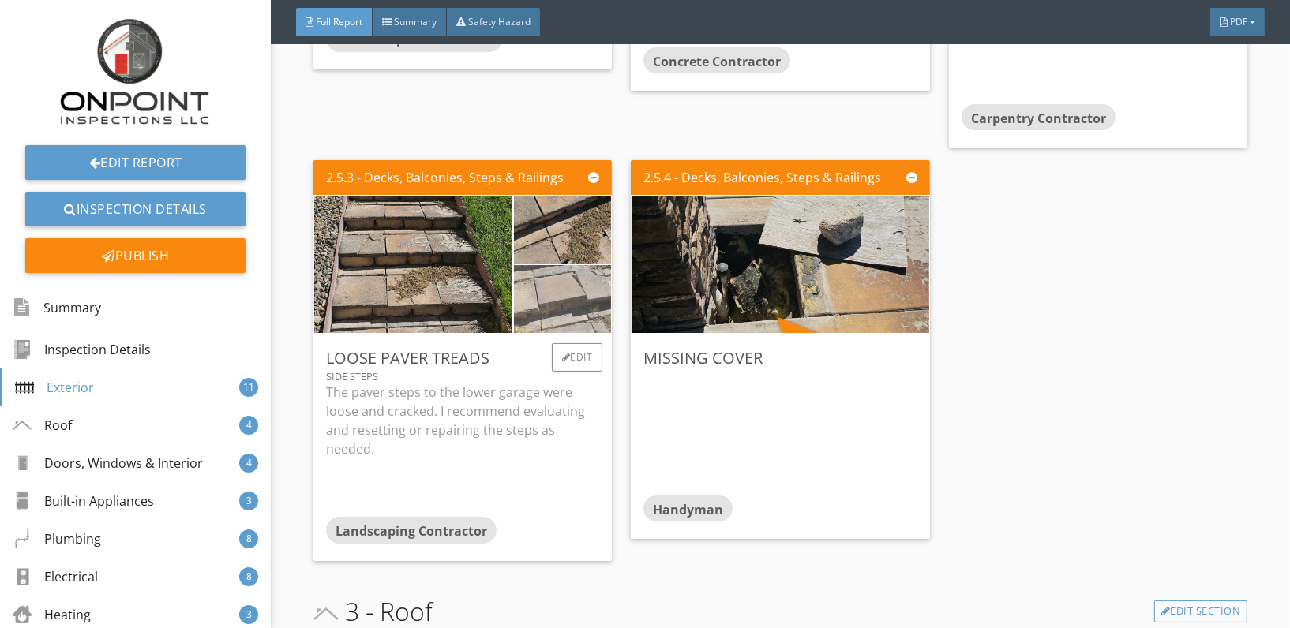
click at [567, 302] on img at bounding box center [563, 300] width 170 height 170
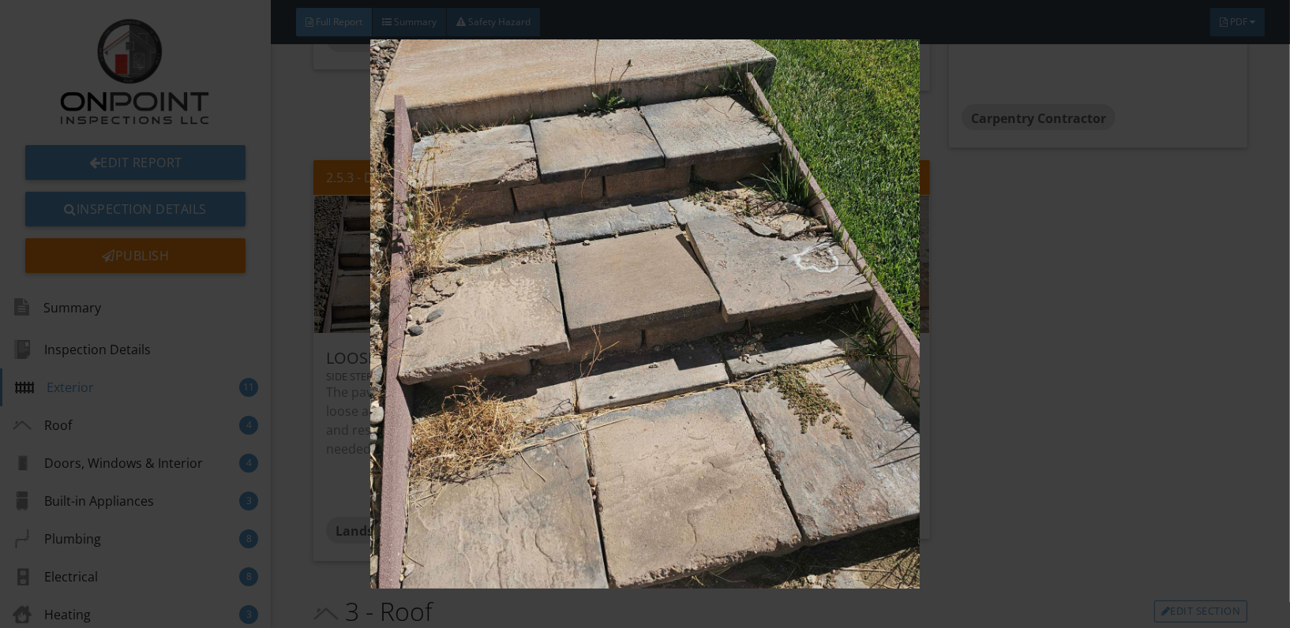
click at [692, 354] on img at bounding box center [645, 313] width 1178 height 549
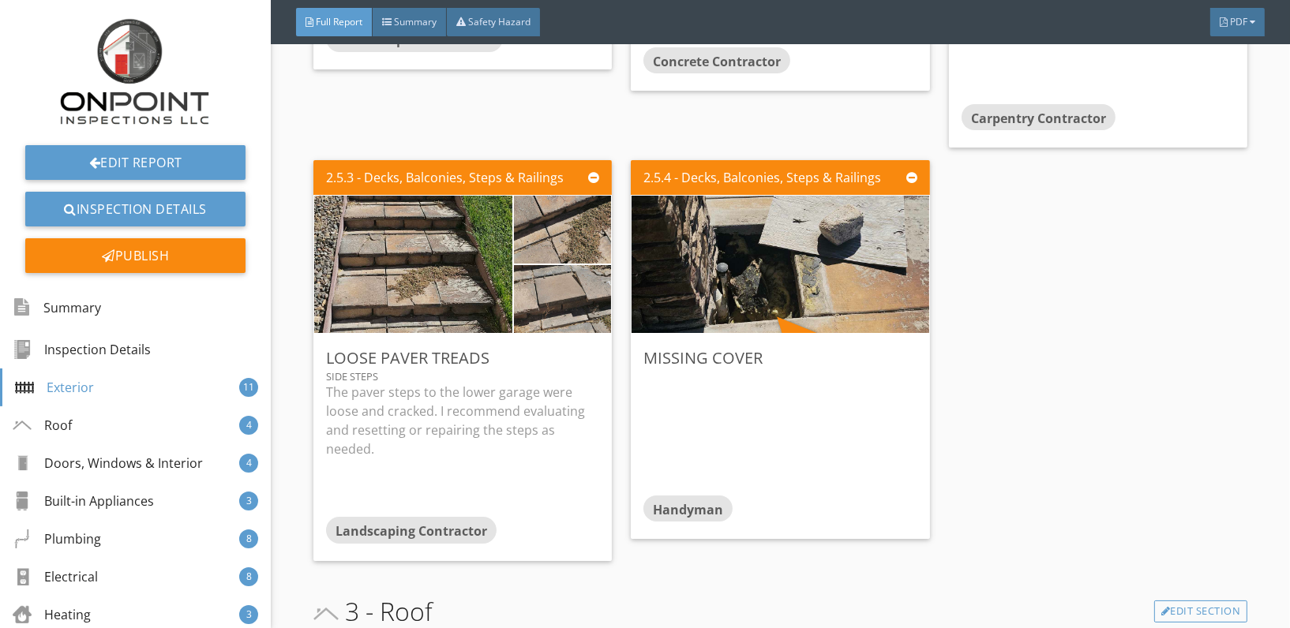
scroll to position [2313, 0]
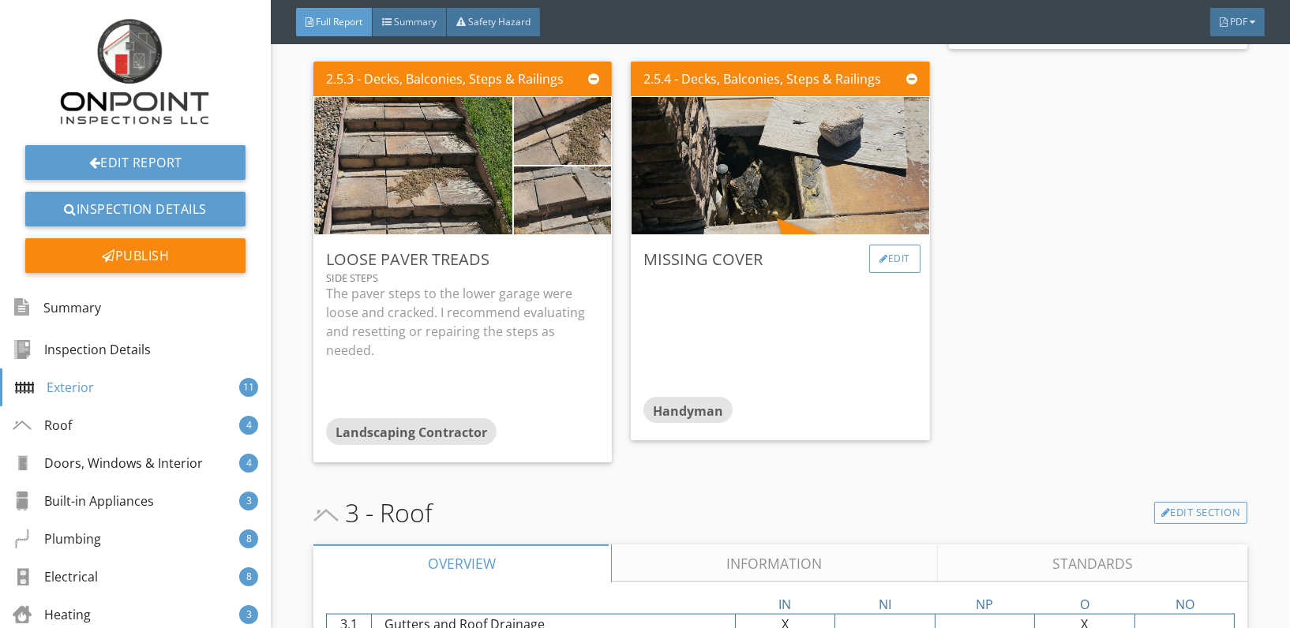
click at [892, 254] on div "Edit" at bounding box center [894, 259] width 51 height 28
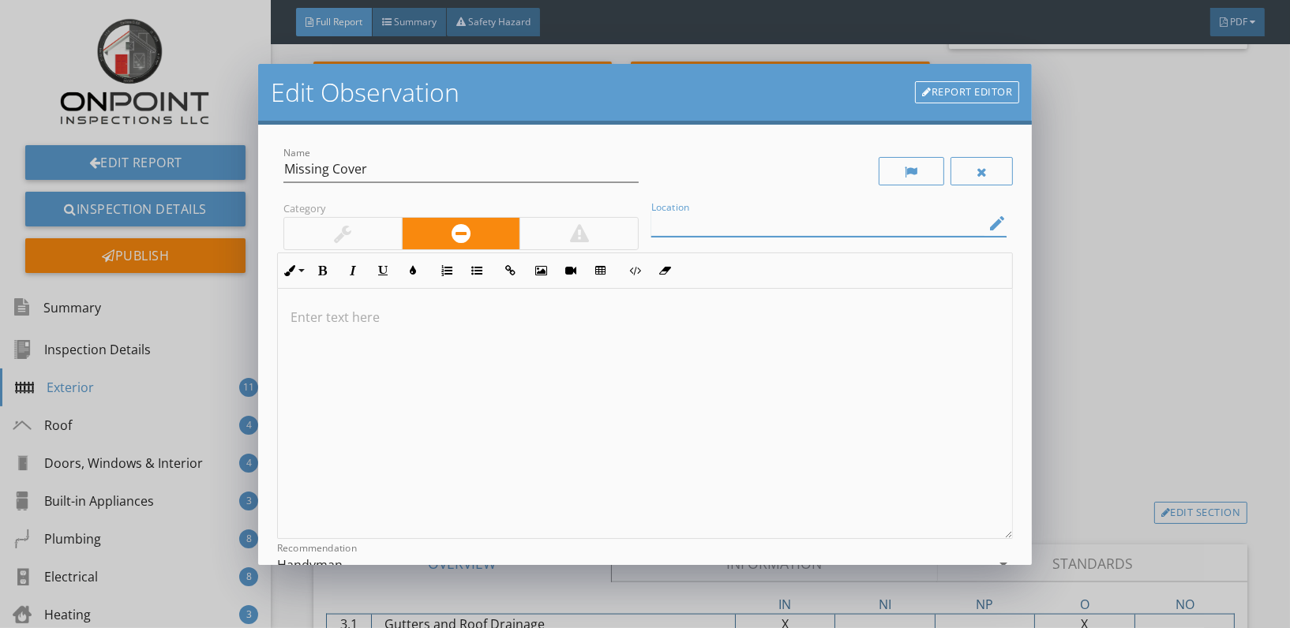
click at [763, 219] on input "Location" at bounding box center [817, 224] width 333 height 26
type input "P"
type input "V"
type input "Back Patio"
click at [300, 317] on p at bounding box center [645, 317] width 709 height 19
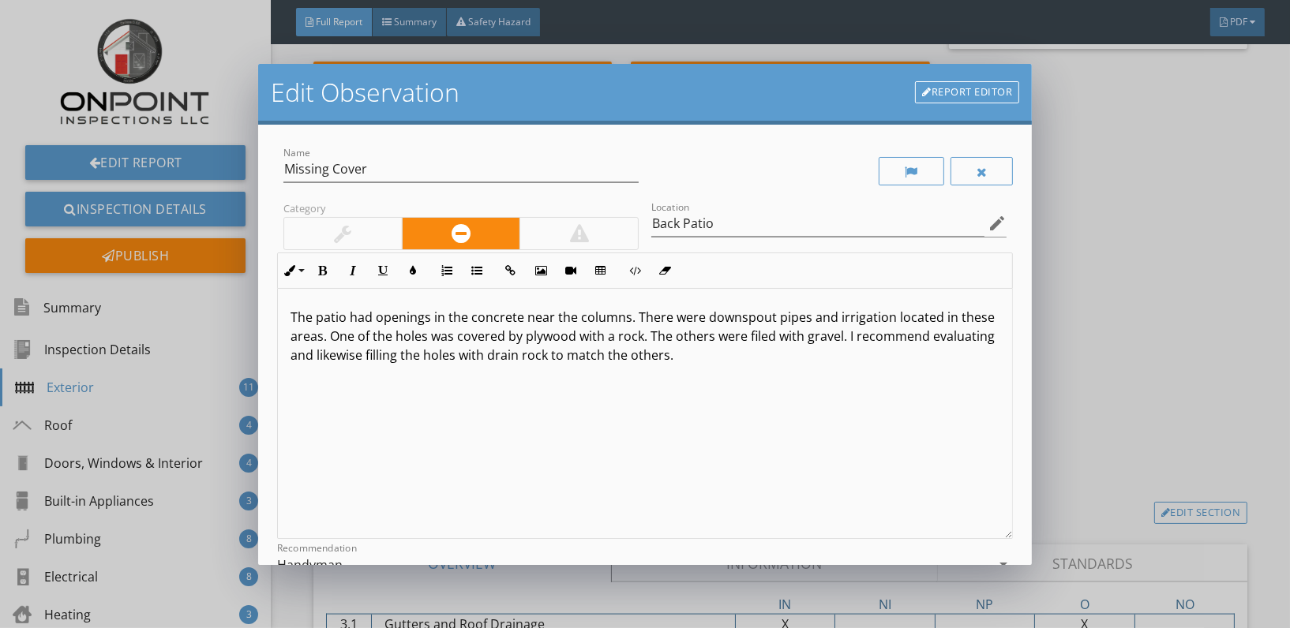
click at [744, 357] on p "The patio had openings in the concrete near the columns. There were downspout p…" at bounding box center [645, 336] width 709 height 57
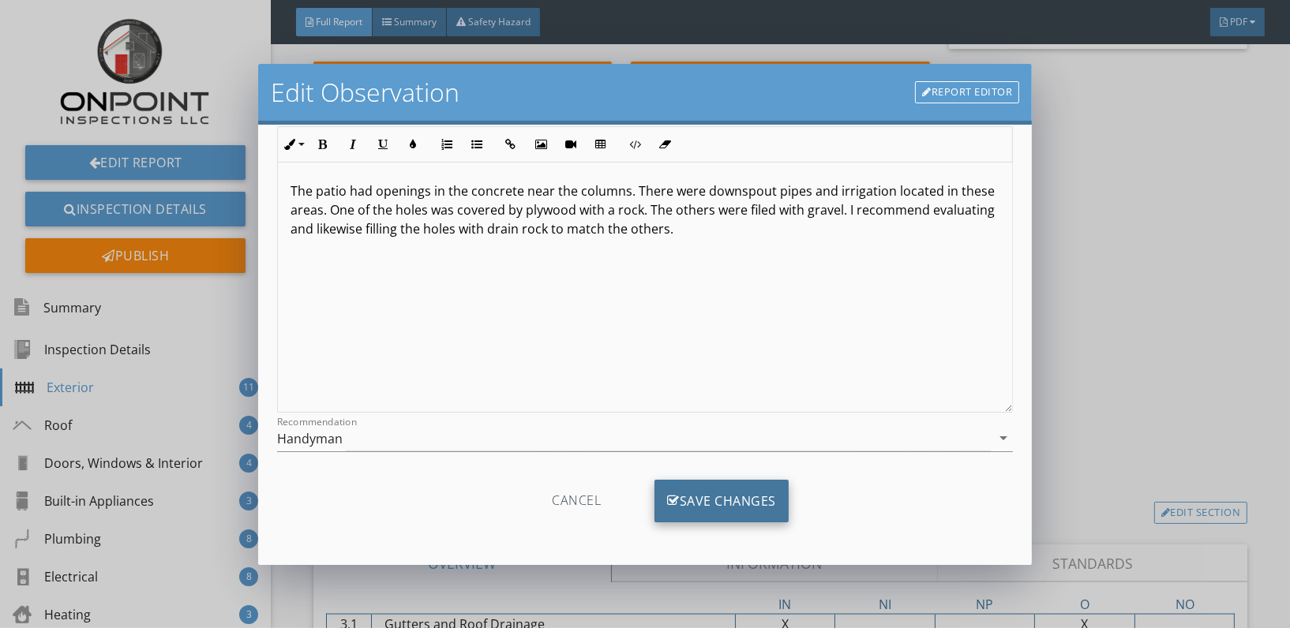
click at [711, 513] on div "Save Changes" at bounding box center [722, 501] width 134 height 43
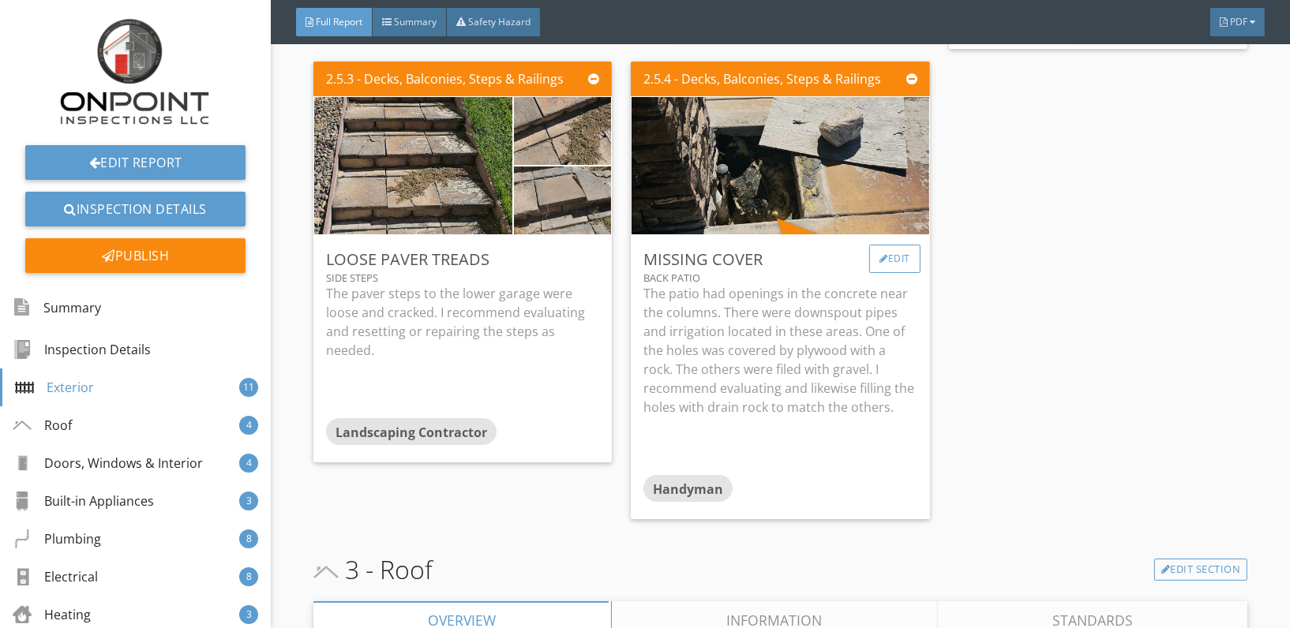
click at [887, 257] on div "Edit" at bounding box center [894, 259] width 51 height 28
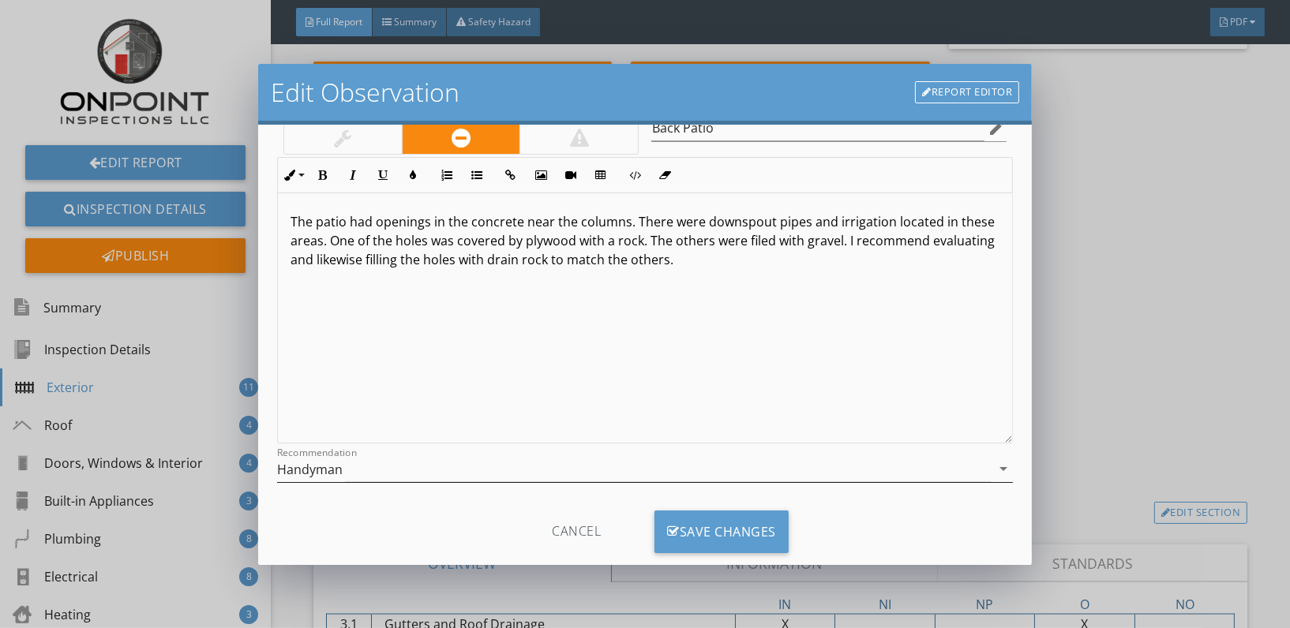
click at [456, 475] on div "Handyman" at bounding box center [634, 469] width 714 height 26
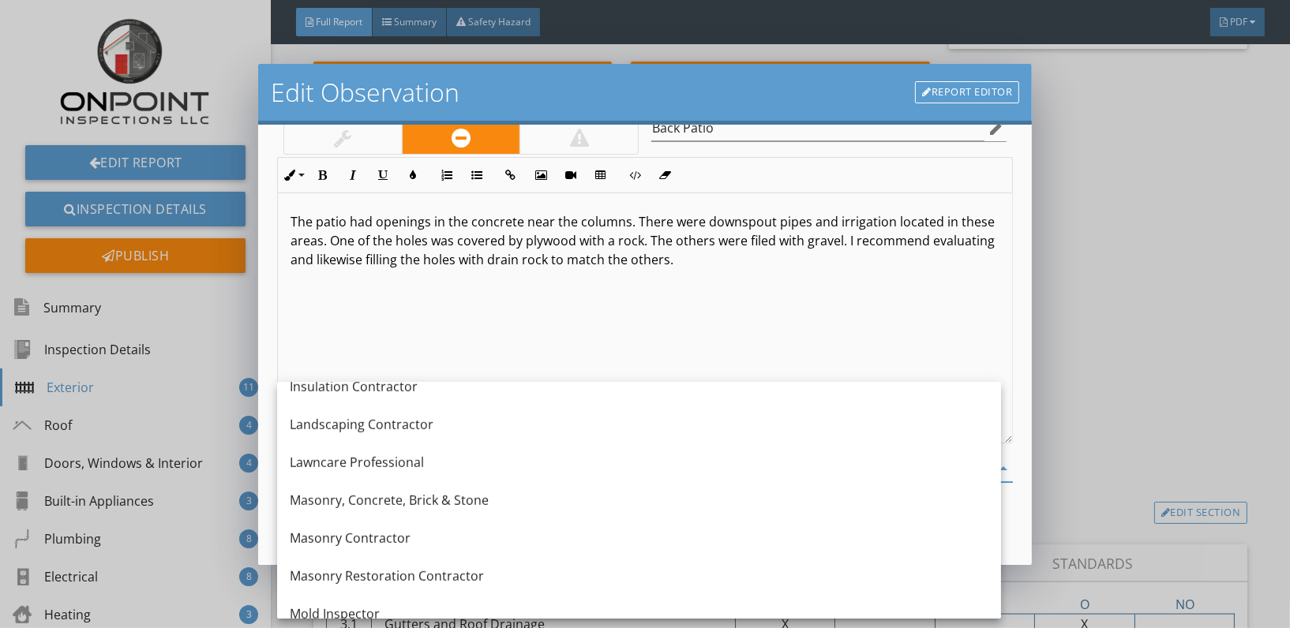
scroll to position [1309, 0]
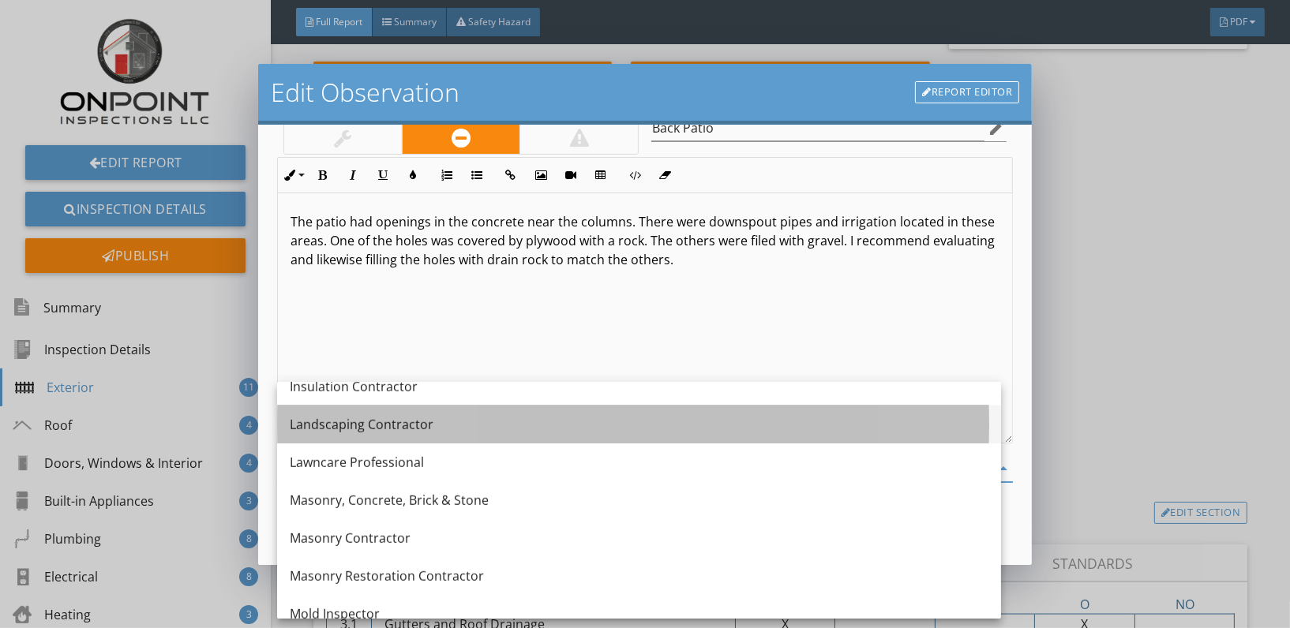
click at [387, 422] on div "Landscaping Contractor" at bounding box center [639, 424] width 699 height 19
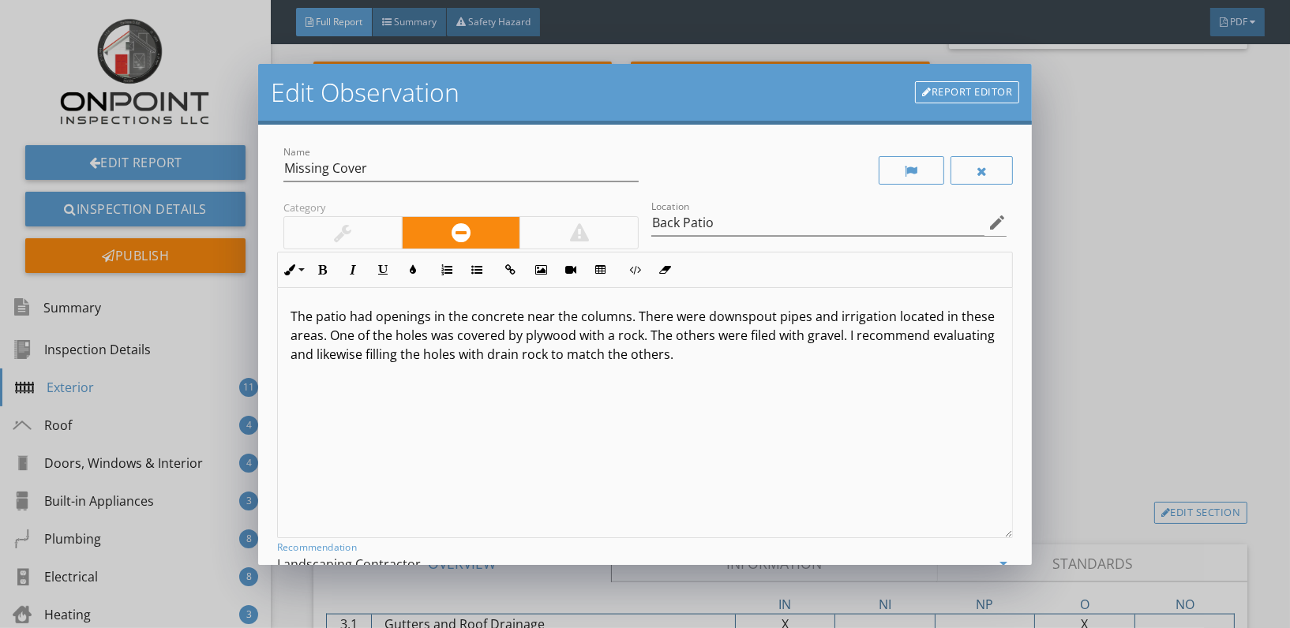
scroll to position [0, 0]
click at [878, 343] on p "The patio had openings in the concrete near the columns. There were downspout p…" at bounding box center [645, 336] width 709 height 57
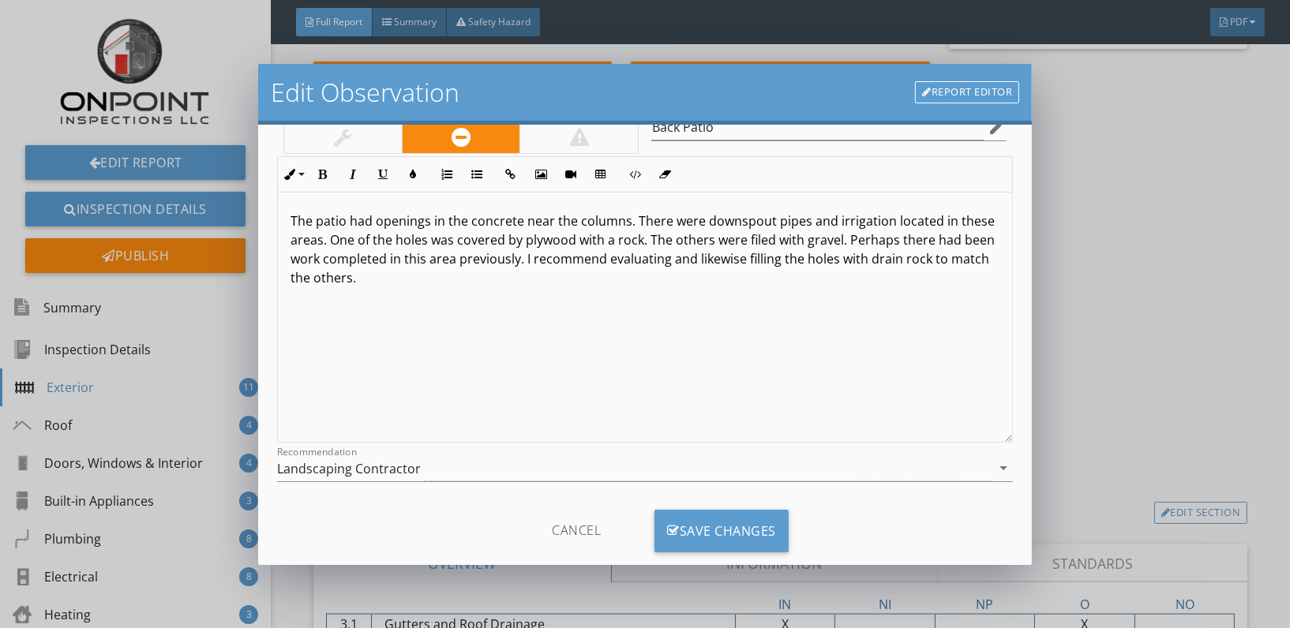
scroll to position [126, 0]
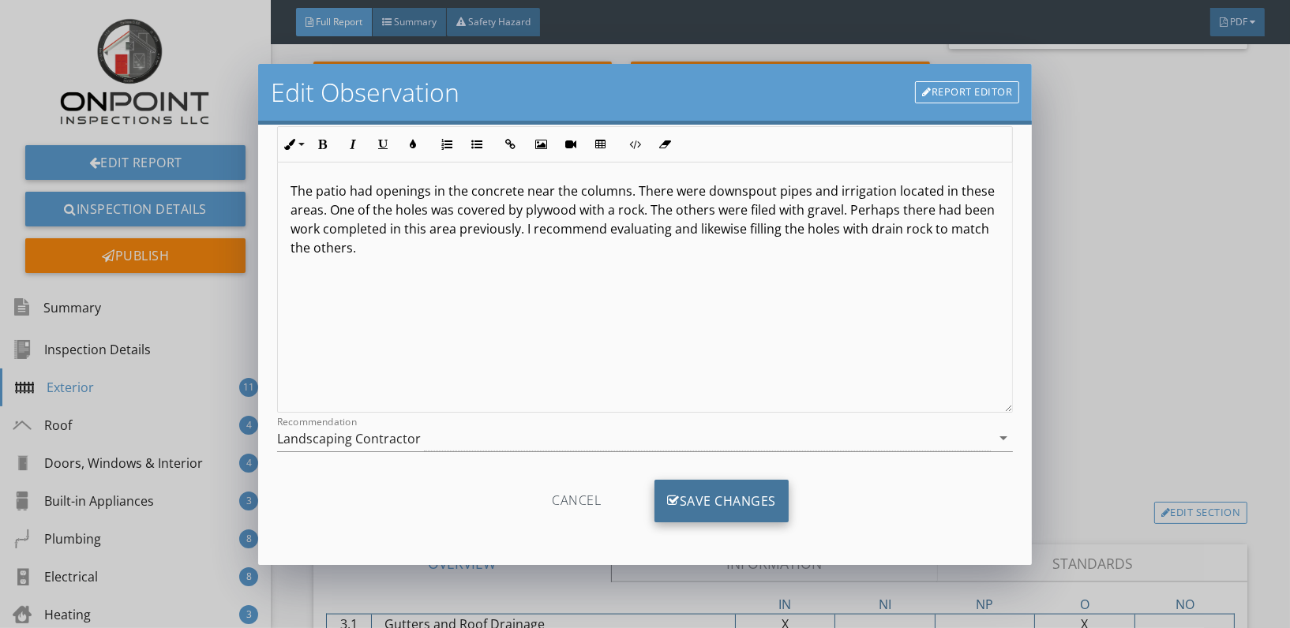
click at [752, 499] on div "Save Changes" at bounding box center [722, 501] width 134 height 43
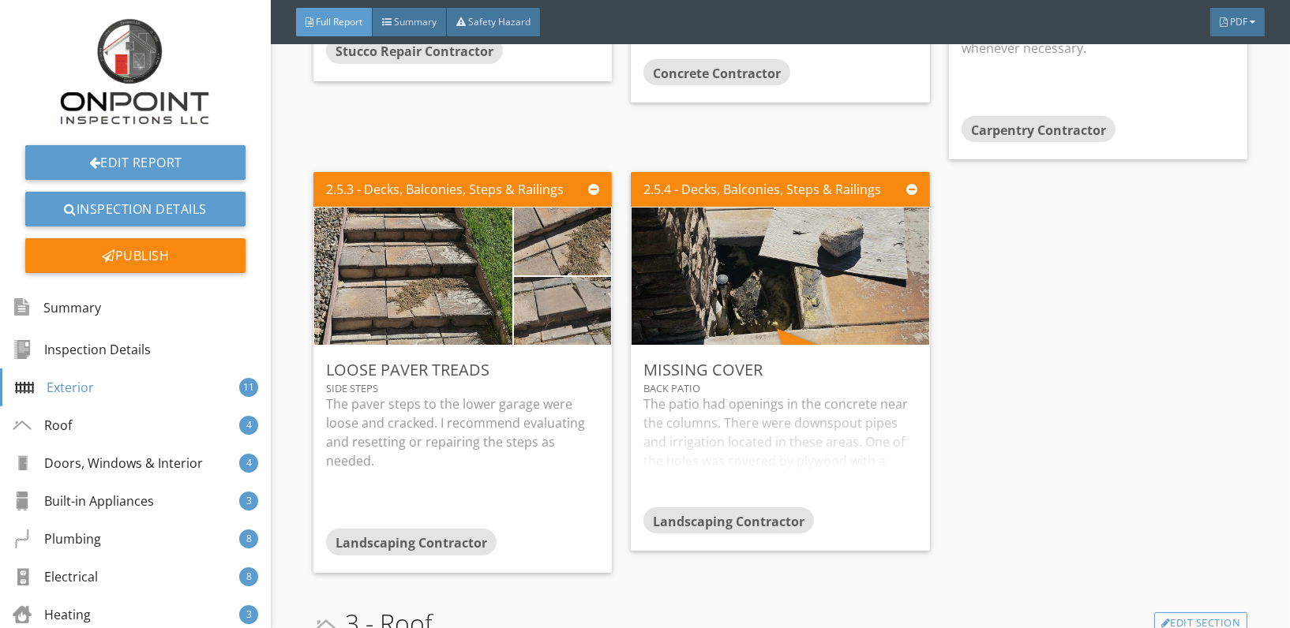
scroll to position [2196, 0]
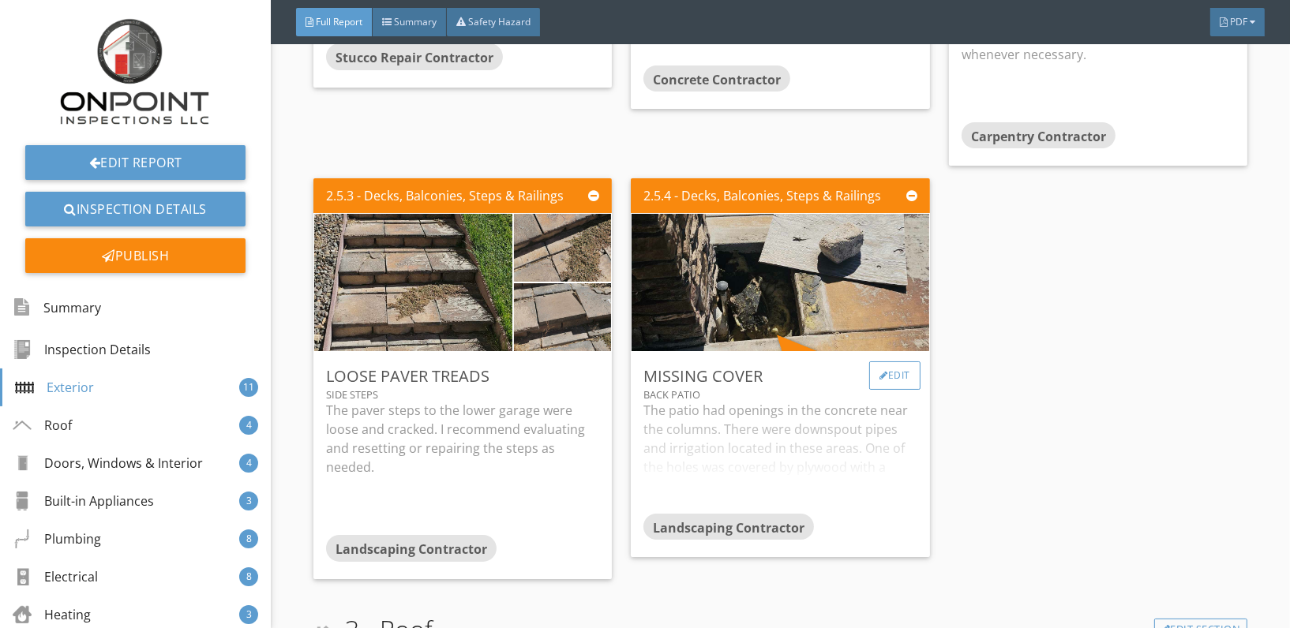
click at [879, 379] on div "Edit" at bounding box center [894, 376] width 51 height 28
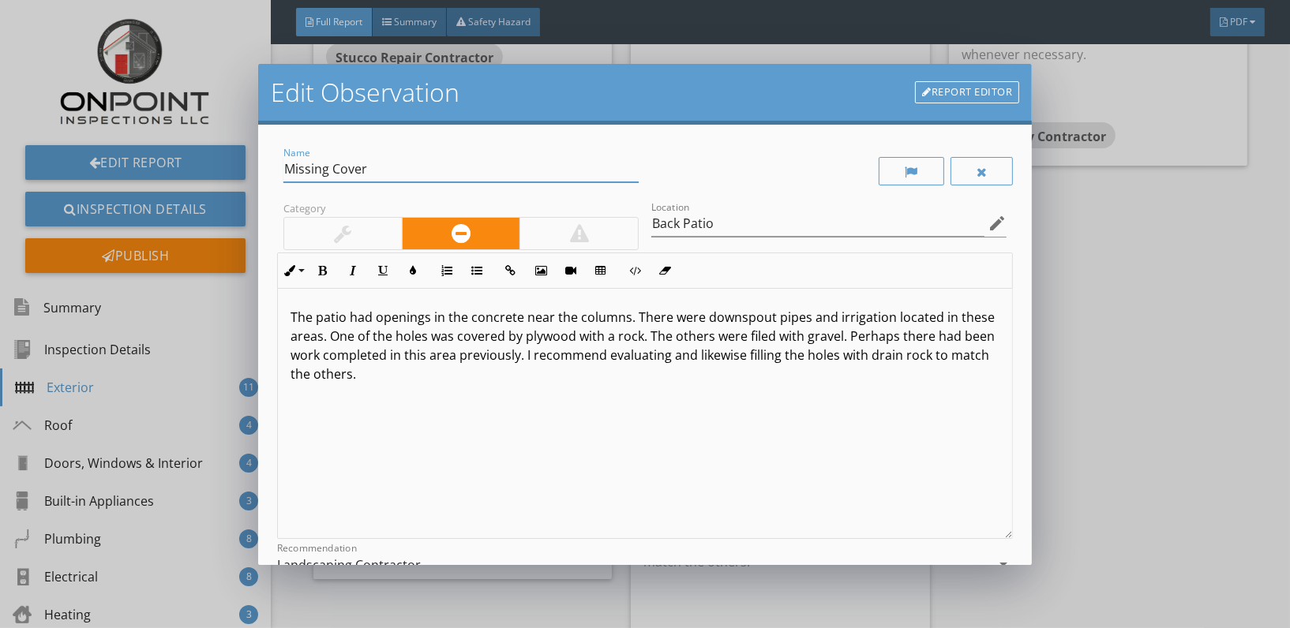
click at [370, 174] on input "Missing Cover" at bounding box center [460, 169] width 355 height 26
type input "M"
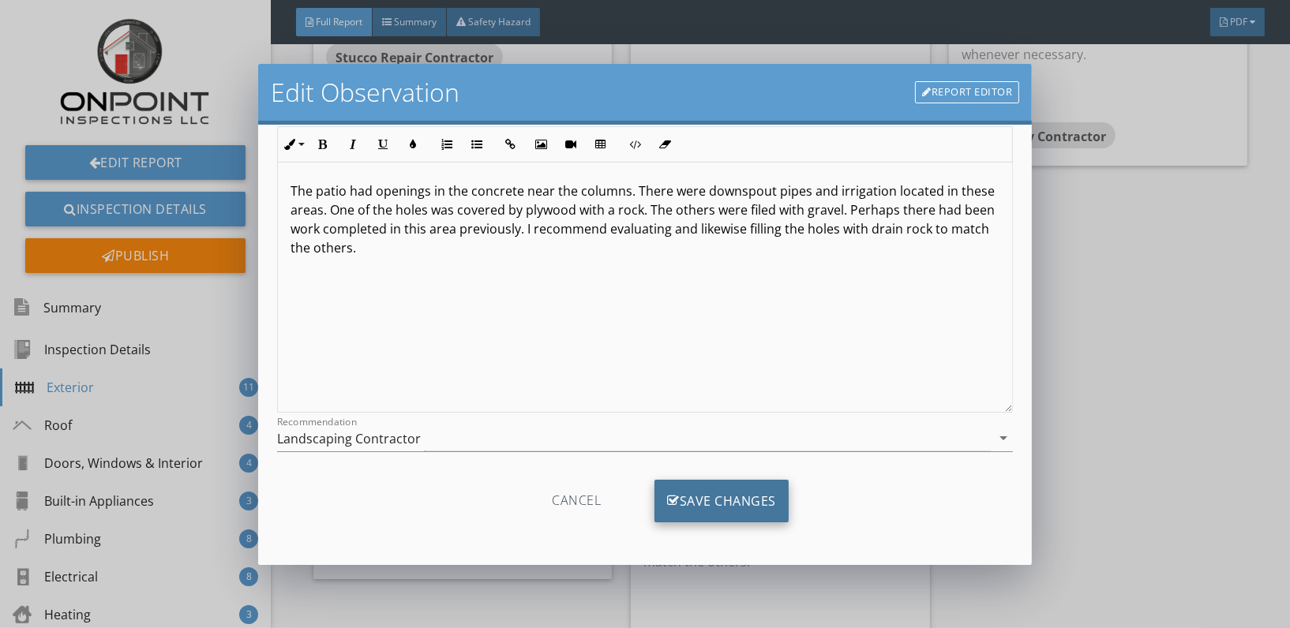
type input "Opening in patio"
click at [718, 497] on div "Save Changes" at bounding box center [722, 501] width 134 height 43
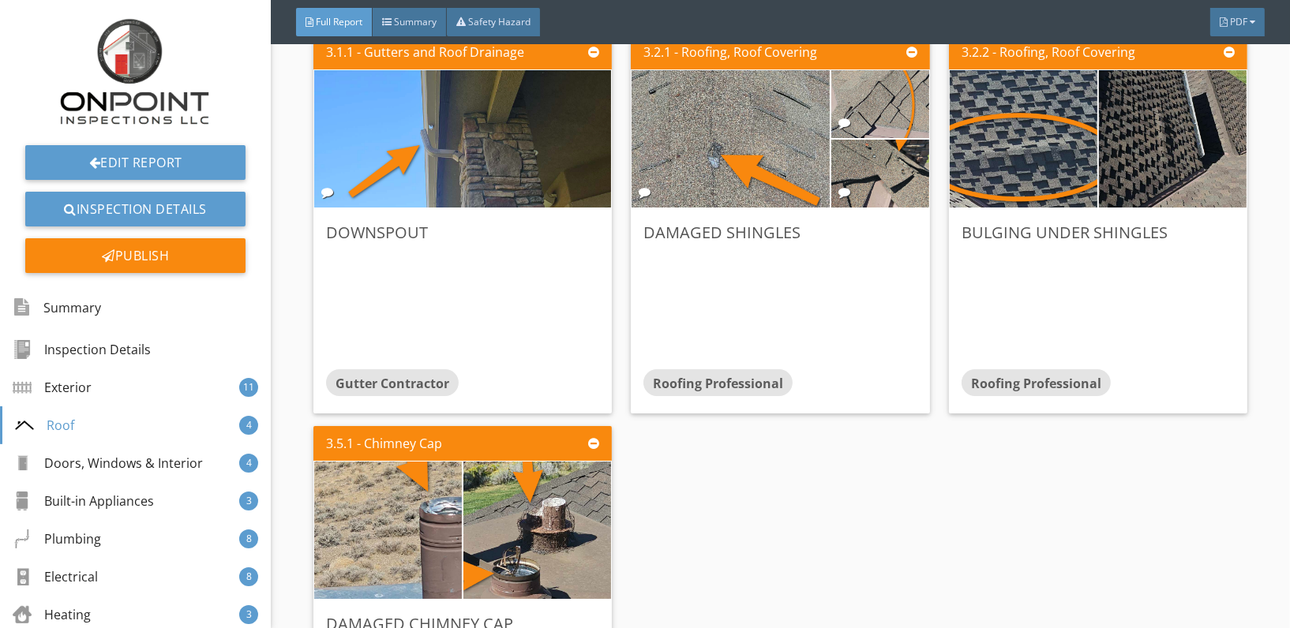
scroll to position [3128, 0]
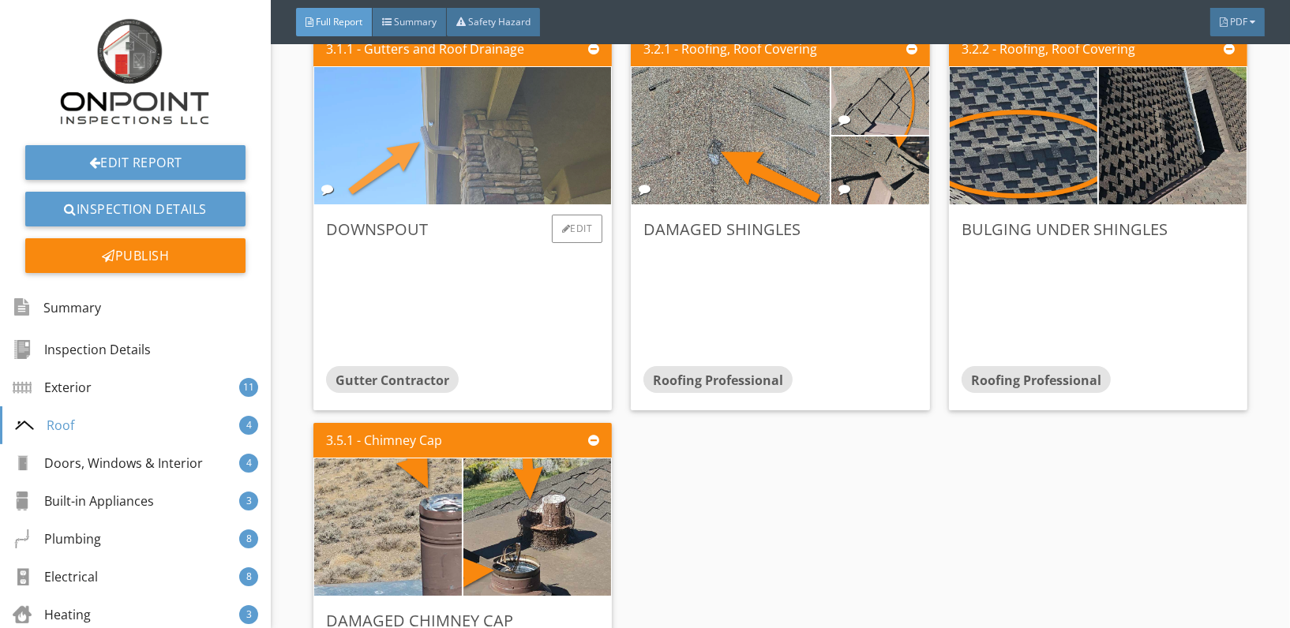
click at [503, 183] on img at bounding box center [462, 135] width 343 height 343
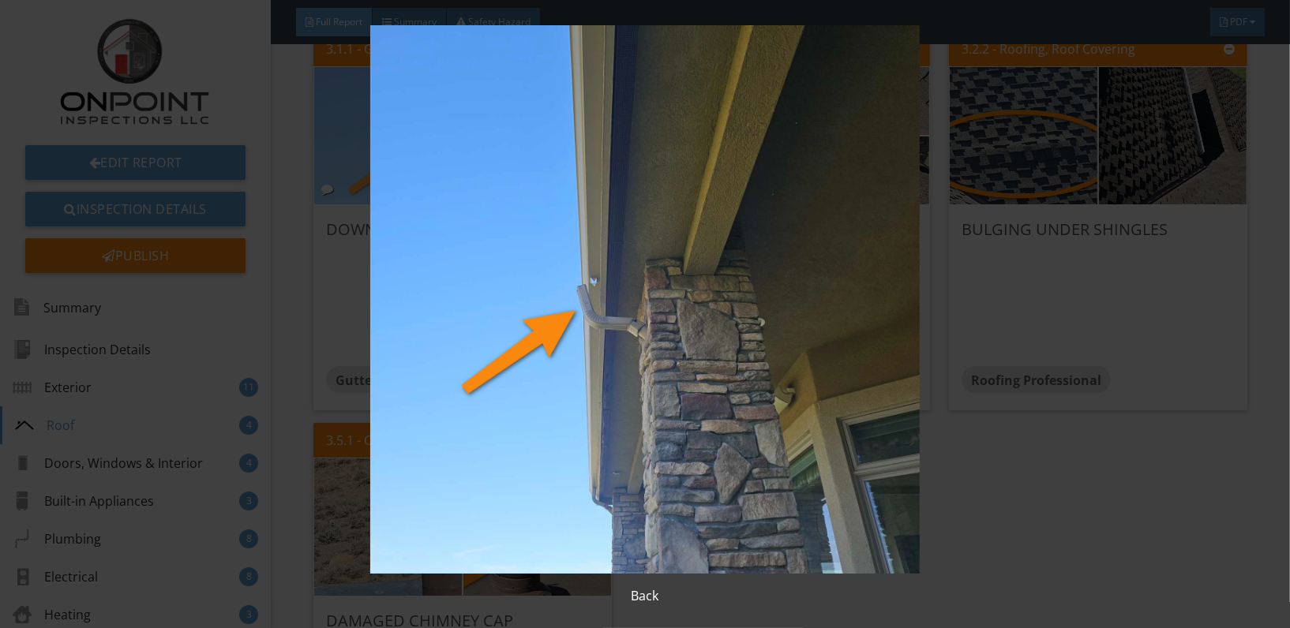
click at [503, 183] on img at bounding box center [645, 299] width 1178 height 549
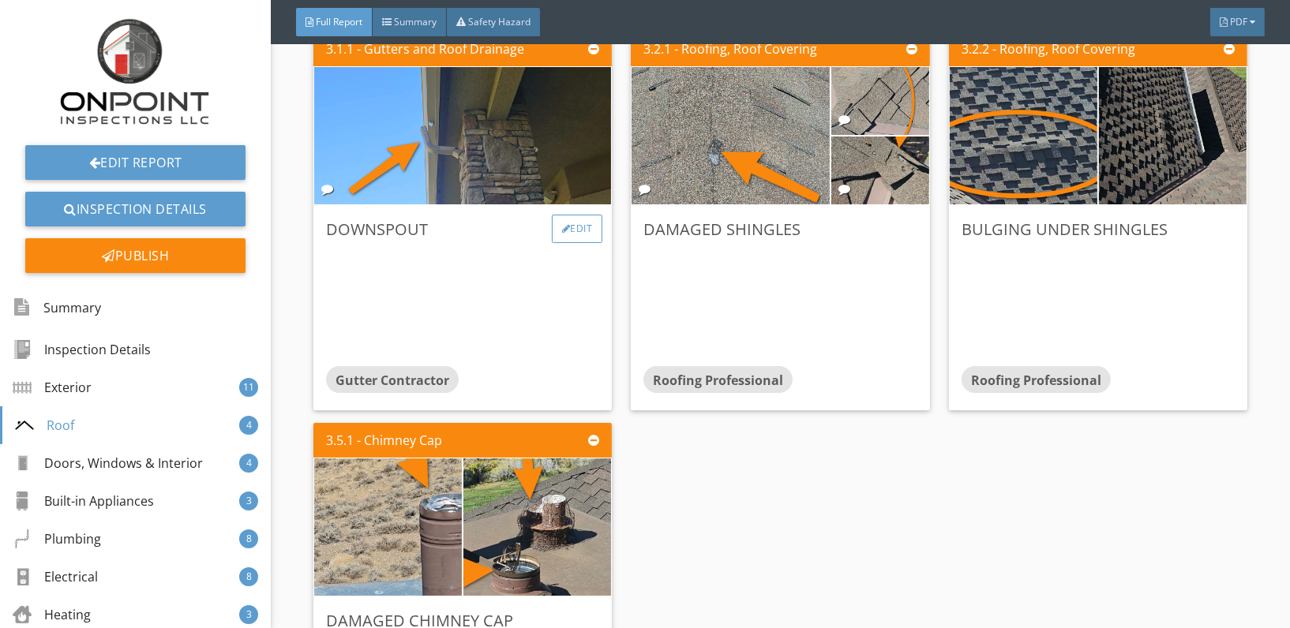
click at [576, 233] on div "Edit" at bounding box center [577, 229] width 51 height 28
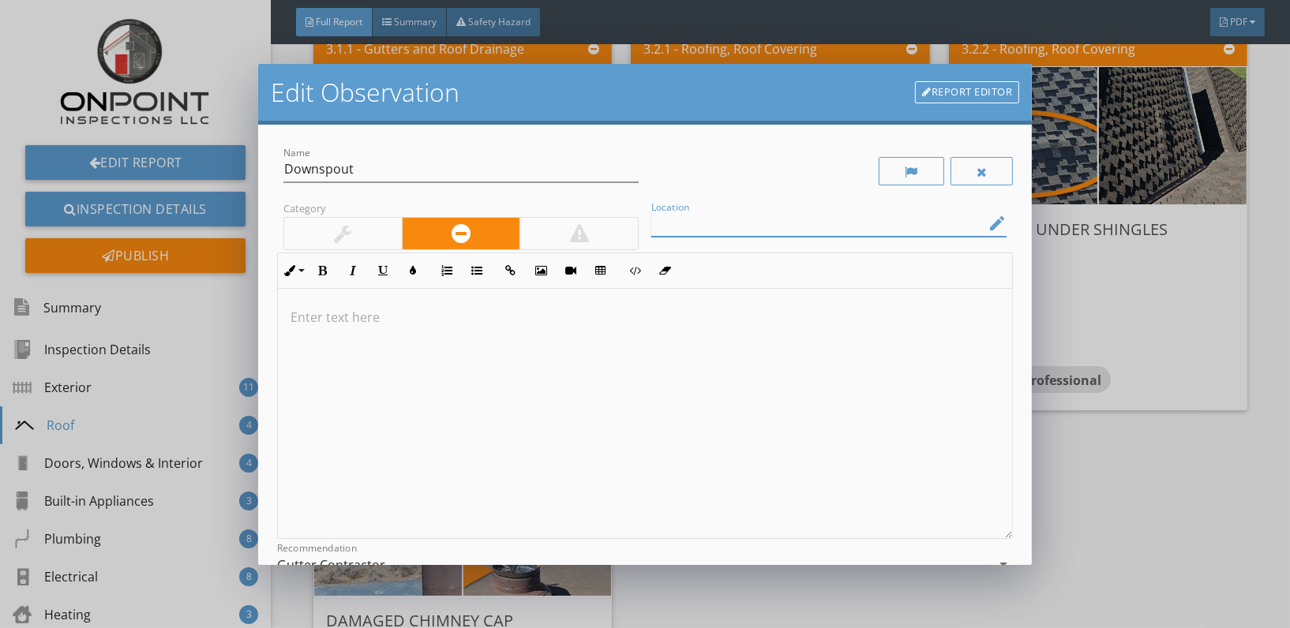
click at [752, 217] on input "Location" at bounding box center [817, 224] width 333 height 26
type input "Back"
click at [313, 349] on div at bounding box center [645, 414] width 734 height 250
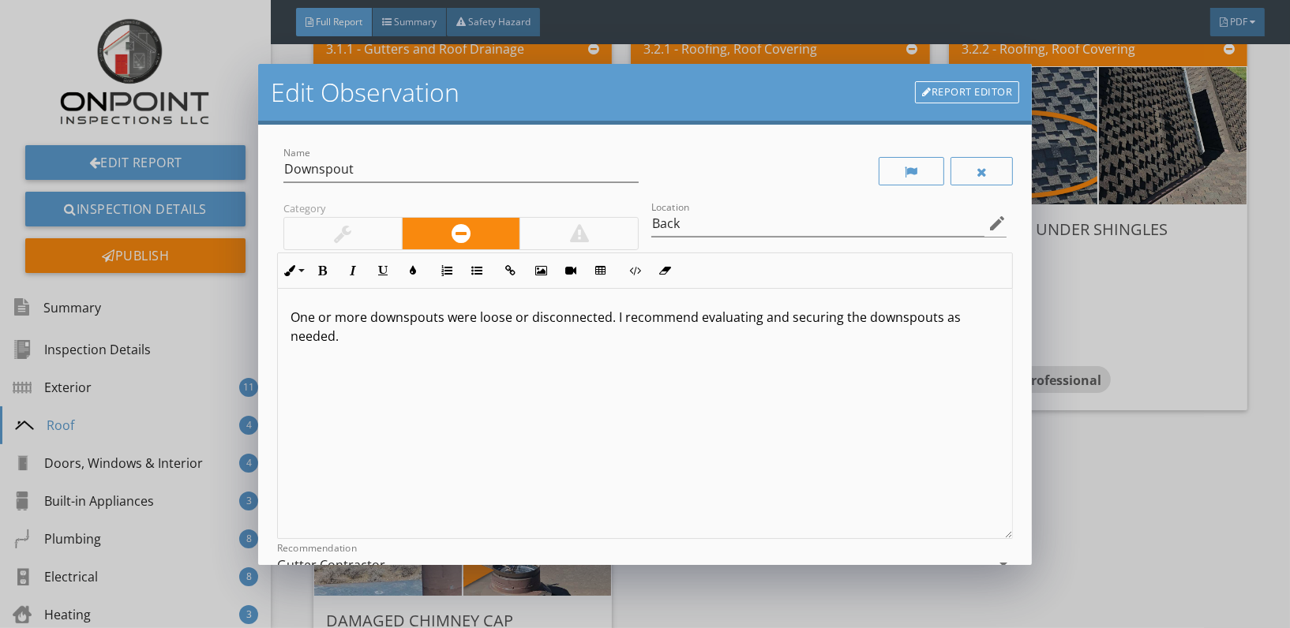
scroll to position [181, 0]
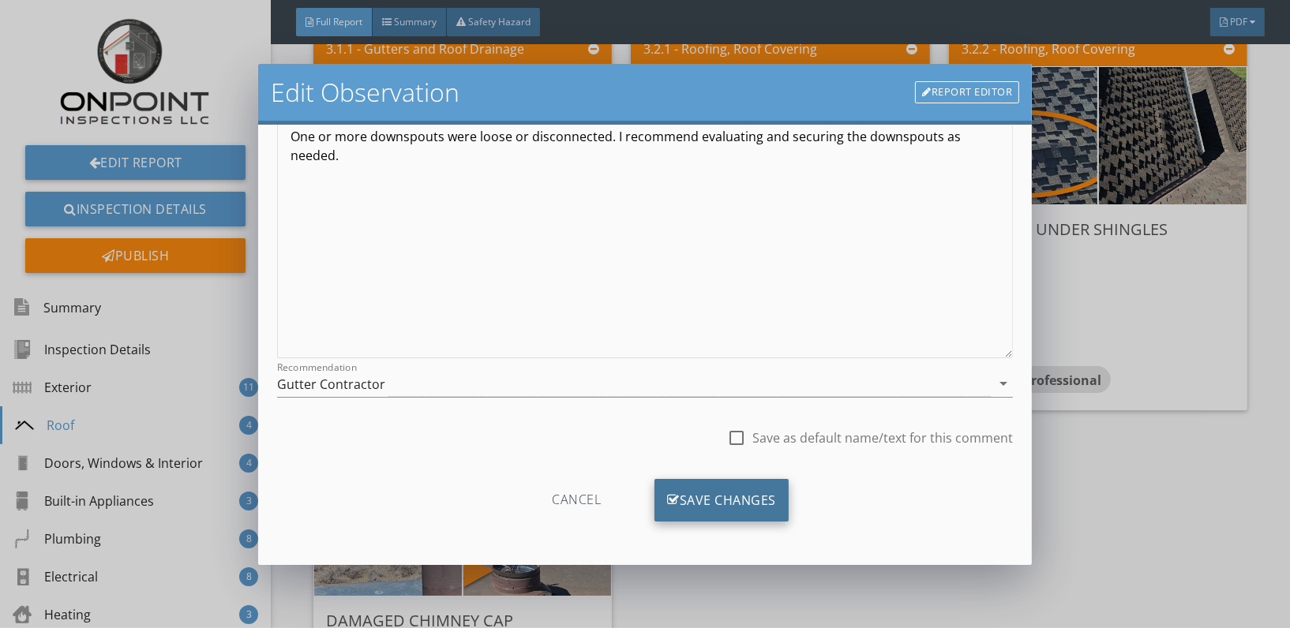
click at [707, 500] on div "Save Changes" at bounding box center [722, 500] width 134 height 43
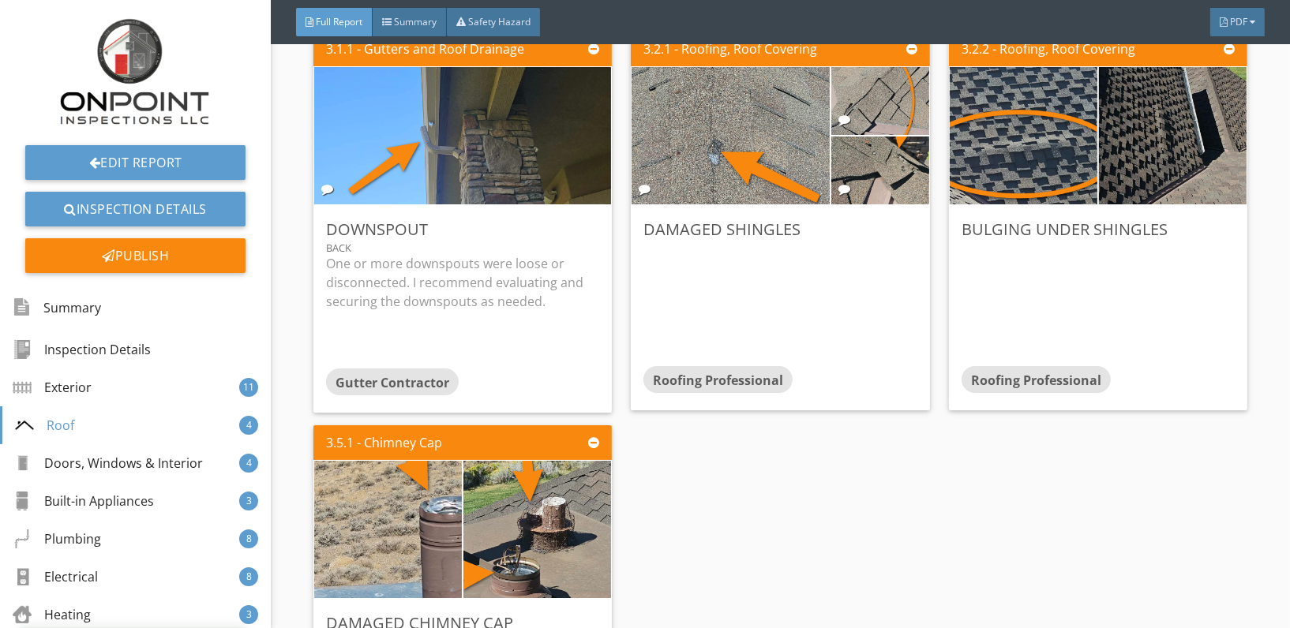
scroll to position [0, 0]
click at [892, 233] on div "Edit" at bounding box center [894, 229] width 51 height 28
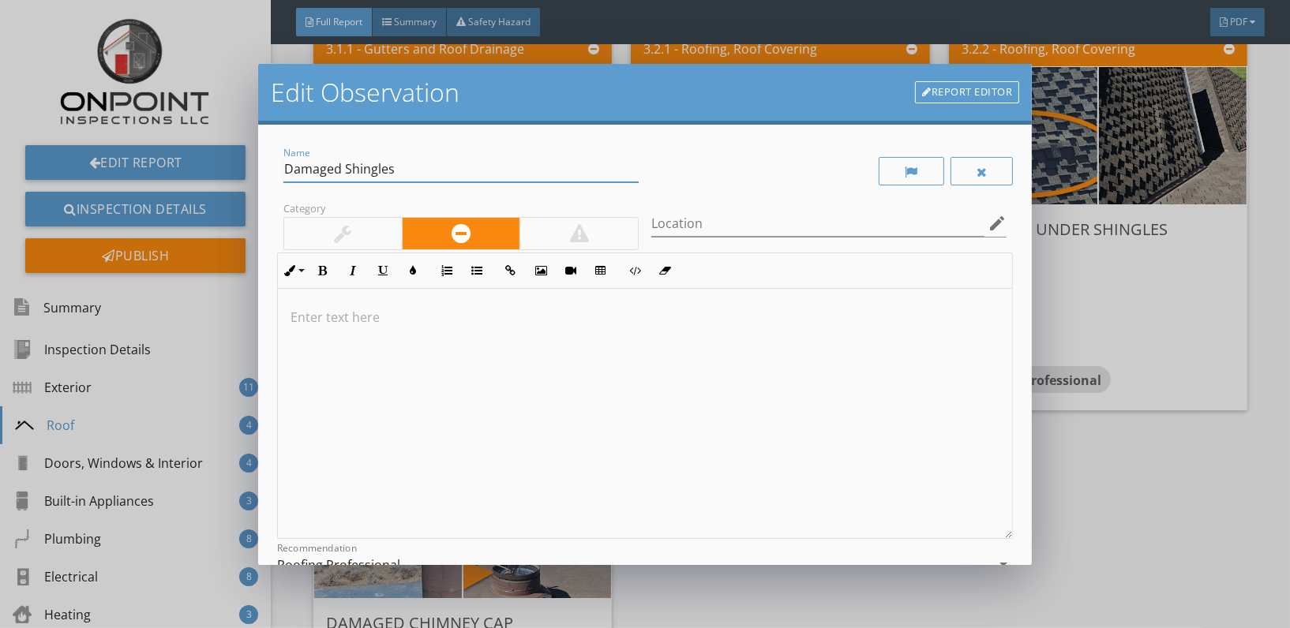
click at [396, 173] on input "Damaged Shingles" at bounding box center [460, 169] width 355 height 26
type input "Damaged Ridge Caps"
click at [727, 224] on input "Location" at bounding box center [817, 224] width 333 height 26
type input "Roof"
click at [331, 319] on p at bounding box center [645, 317] width 709 height 19
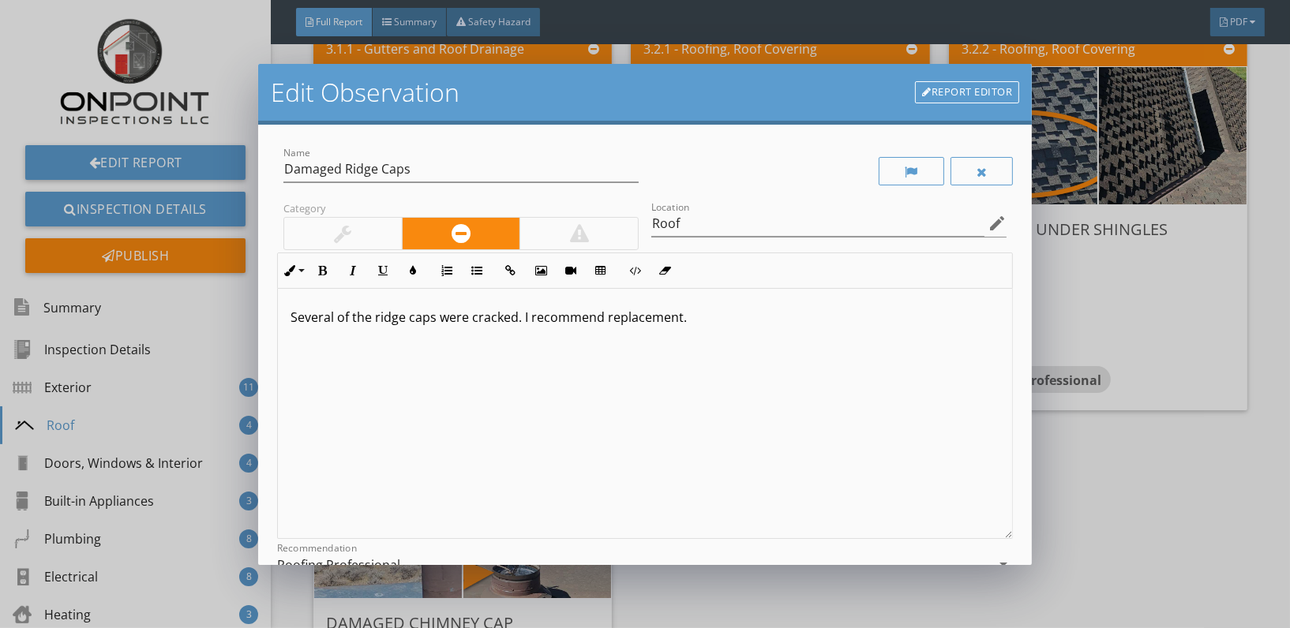
scroll to position [181, 0]
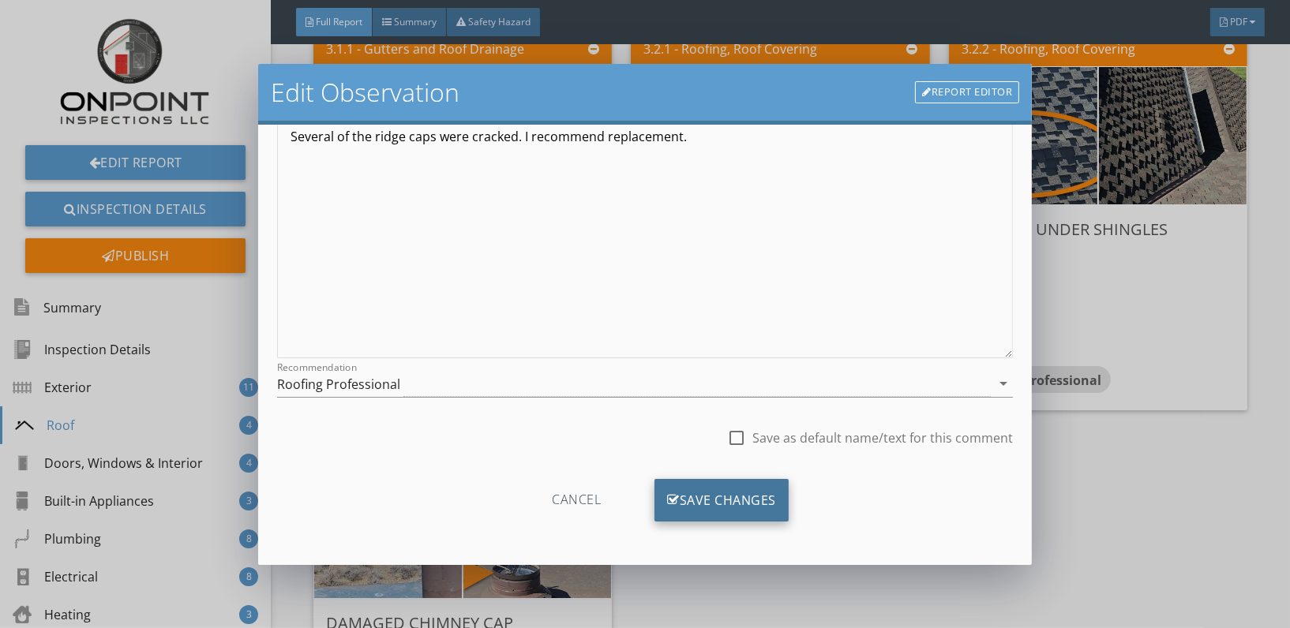
click at [713, 498] on div "Save Changes" at bounding box center [722, 500] width 134 height 43
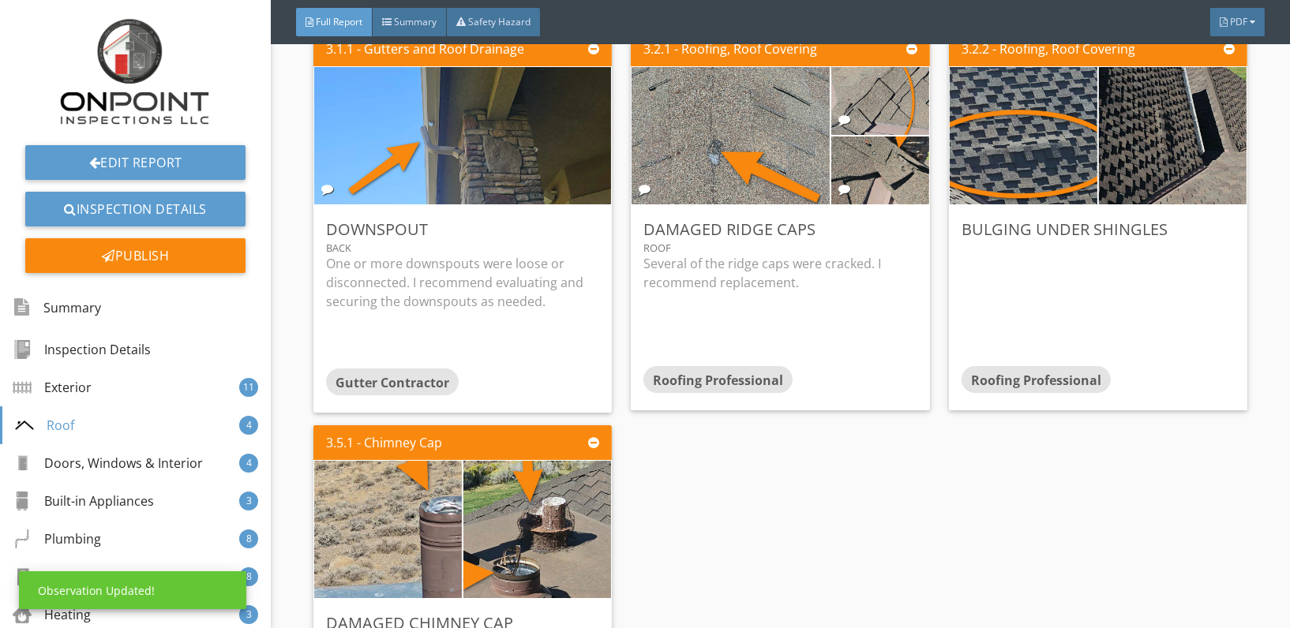
scroll to position [0, 0]
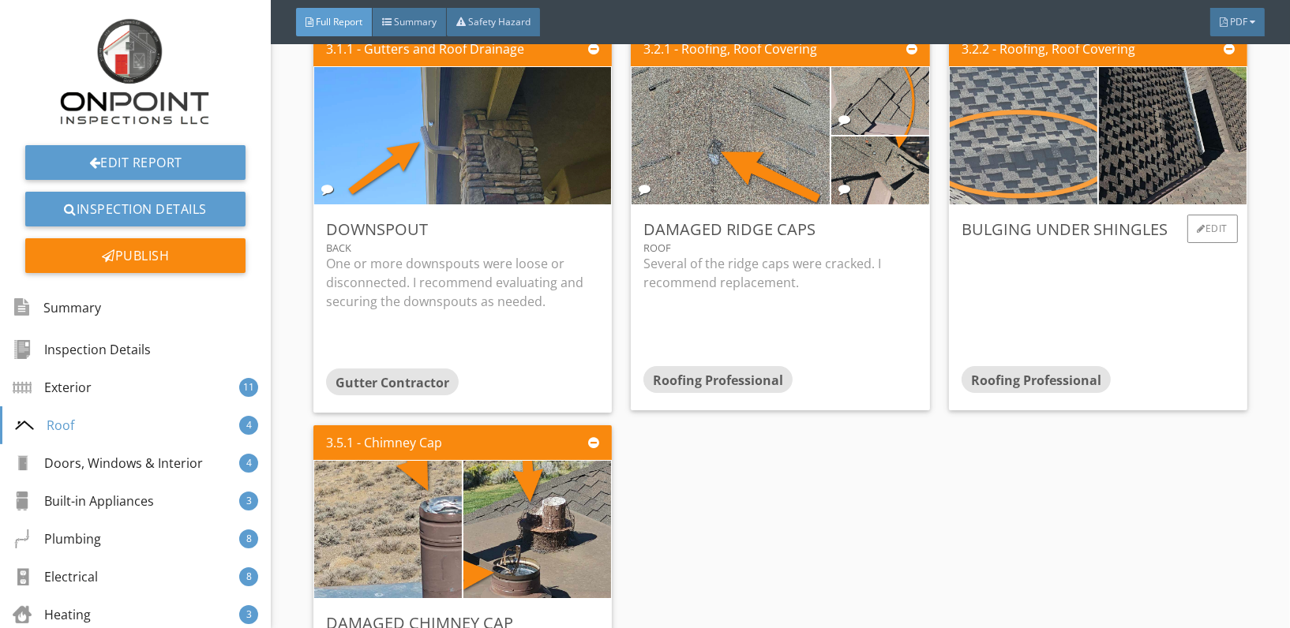
click at [1063, 129] on img at bounding box center [1023, 135] width 343 height 343
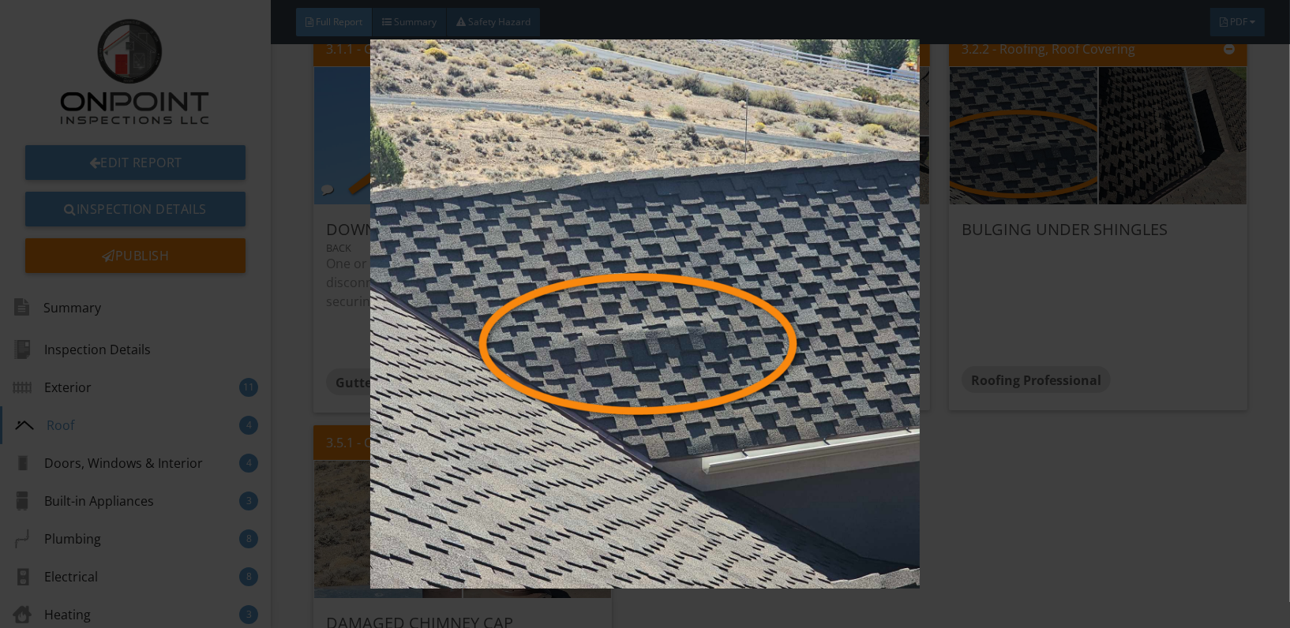
click at [805, 278] on img at bounding box center [645, 313] width 1178 height 549
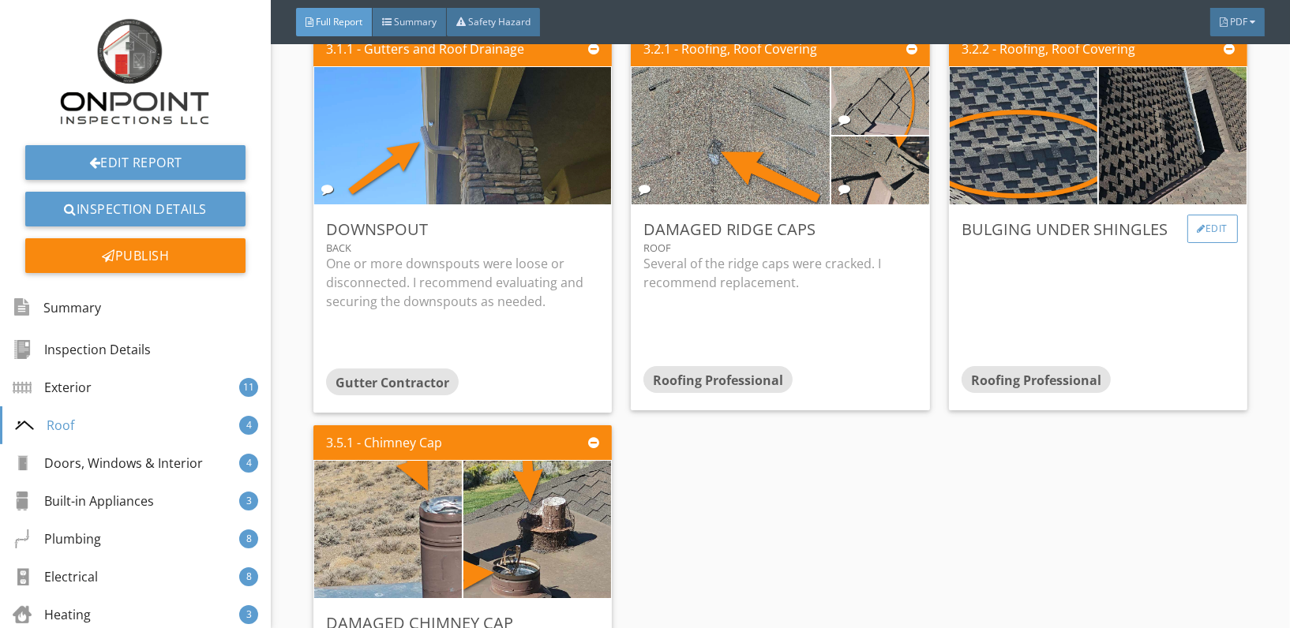
click at [1203, 215] on div "Edit" at bounding box center [1212, 229] width 51 height 28
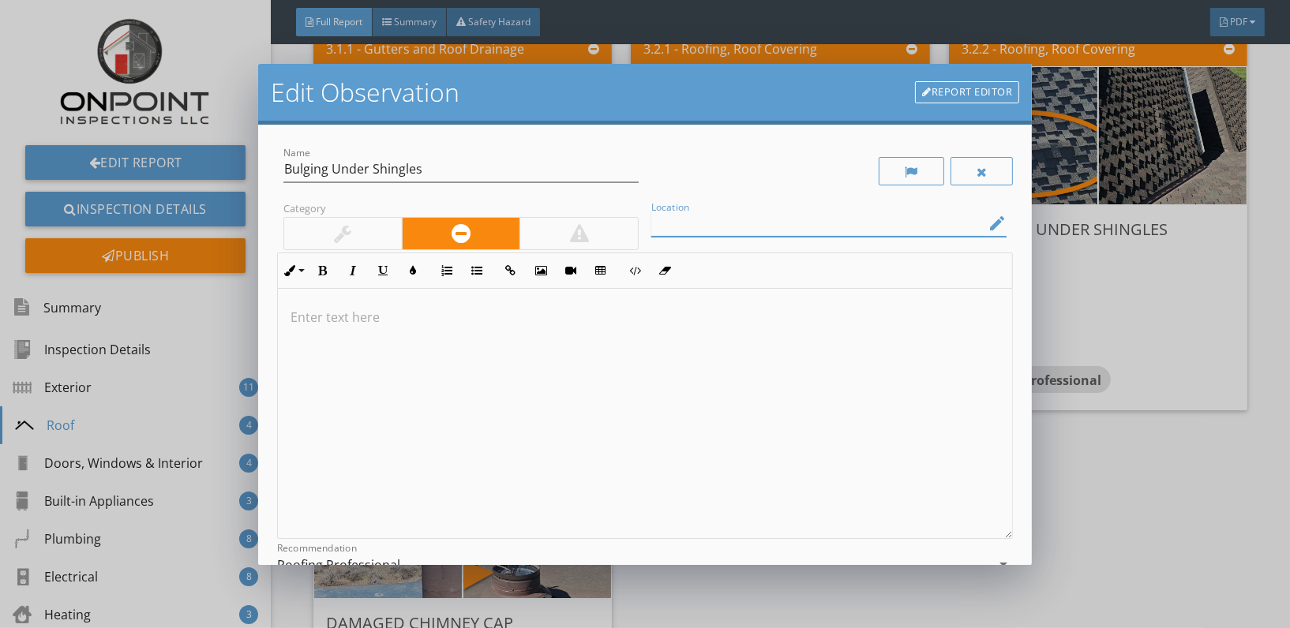
click at [820, 224] on input "Location" at bounding box center [817, 224] width 333 height 26
type input "F"
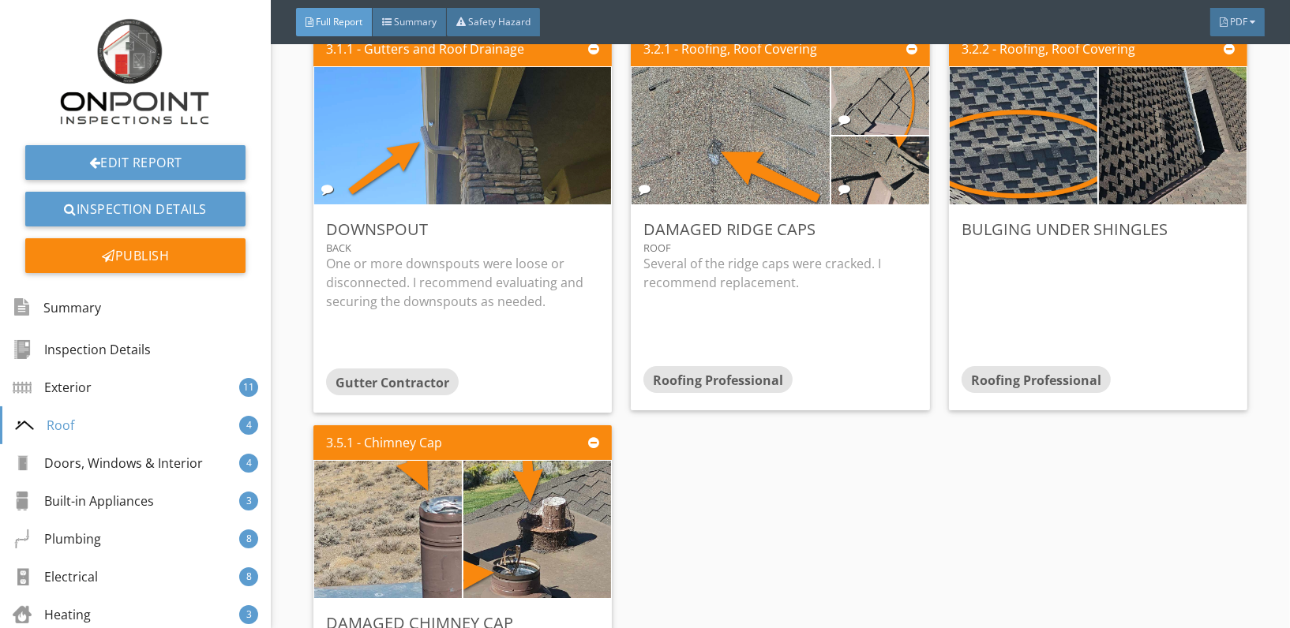
click at [1143, 512] on div at bounding box center [645, 314] width 1290 height 628
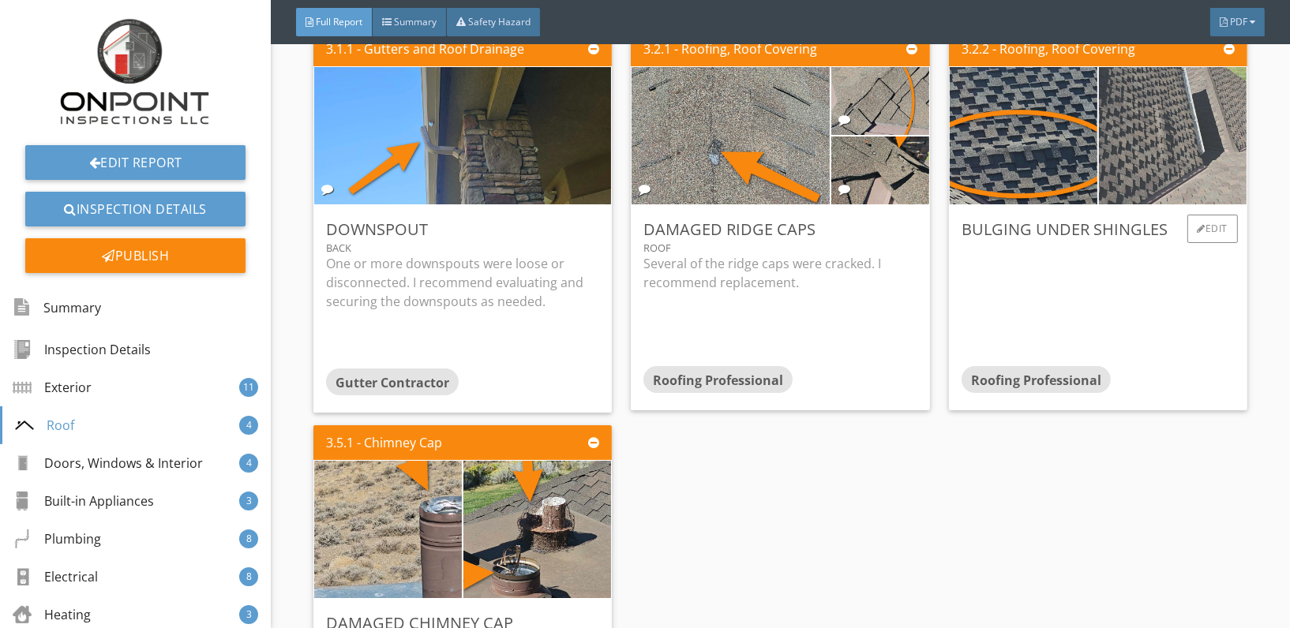
click at [1165, 139] on img at bounding box center [1172, 135] width 343 height 343
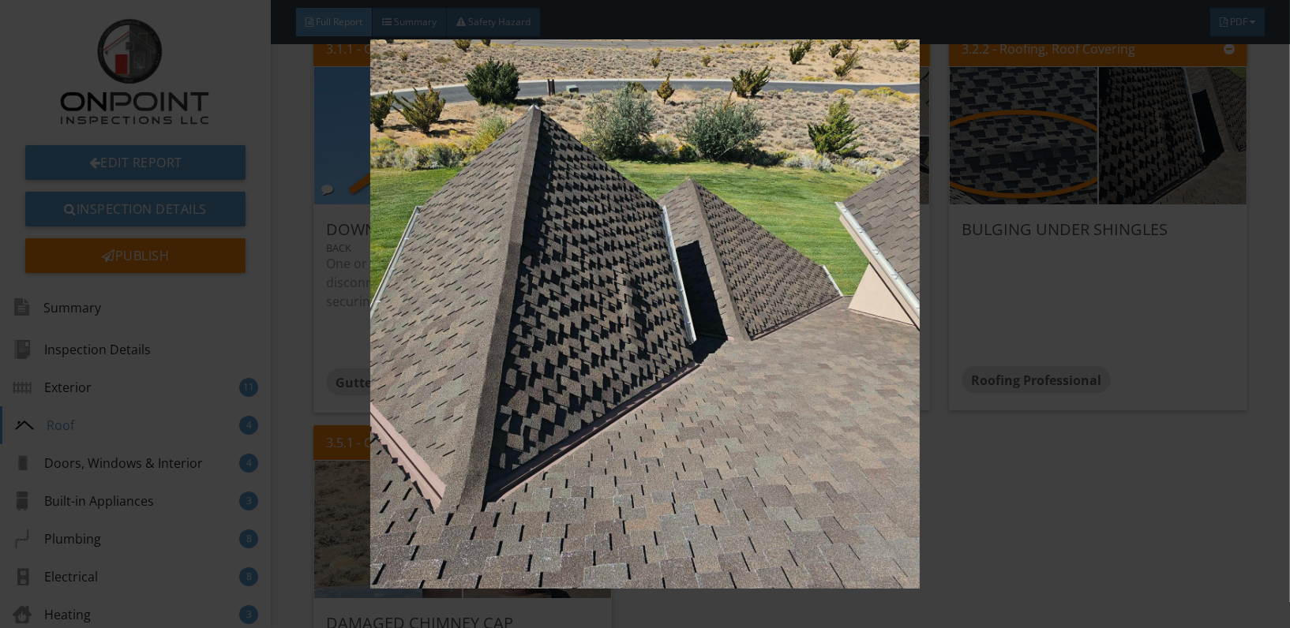
click at [758, 329] on img at bounding box center [645, 313] width 1178 height 549
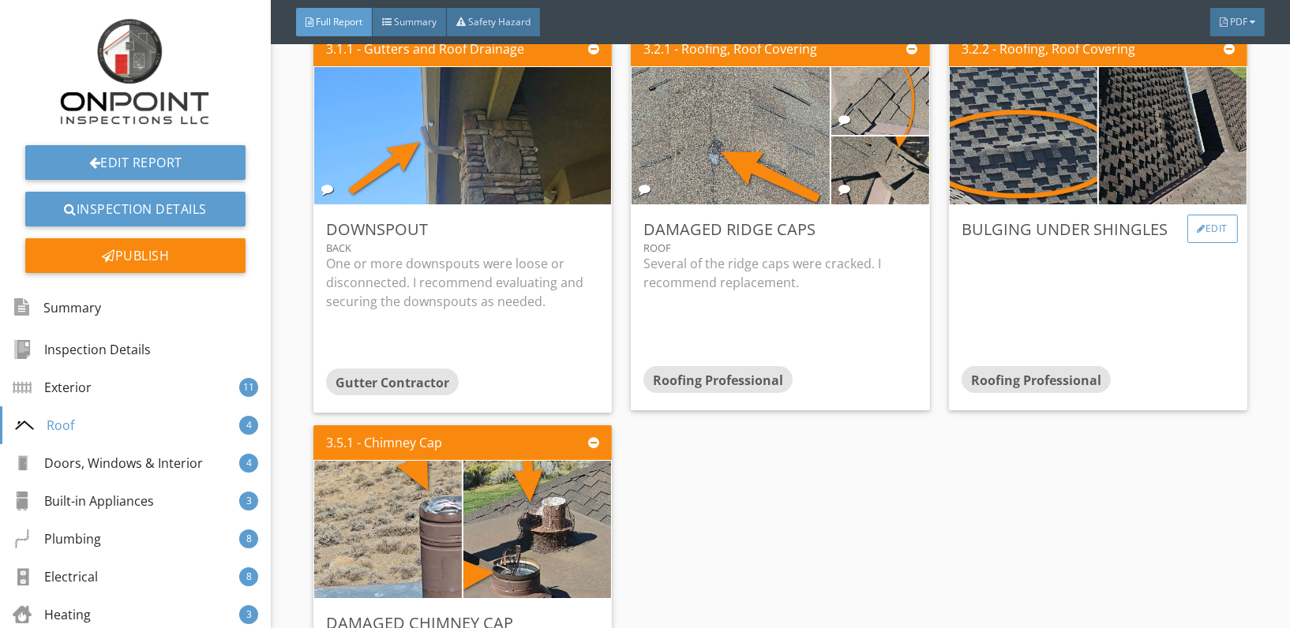
click at [1210, 224] on div "Edit" at bounding box center [1212, 229] width 51 height 28
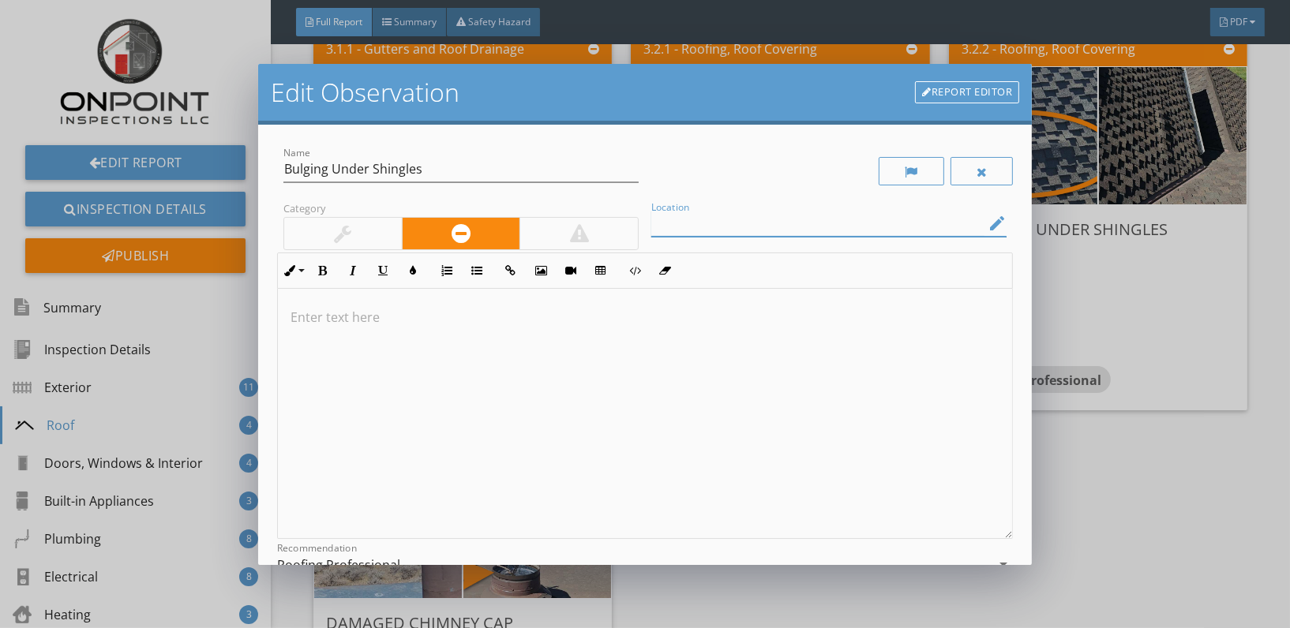
click at [745, 219] on input "Location" at bounding box center [817, 224] width 333 height 26
type input "Back [PERSON_NAME]"
click at [367, 316] on p at bounding box center [645, 317] width 709 height 19
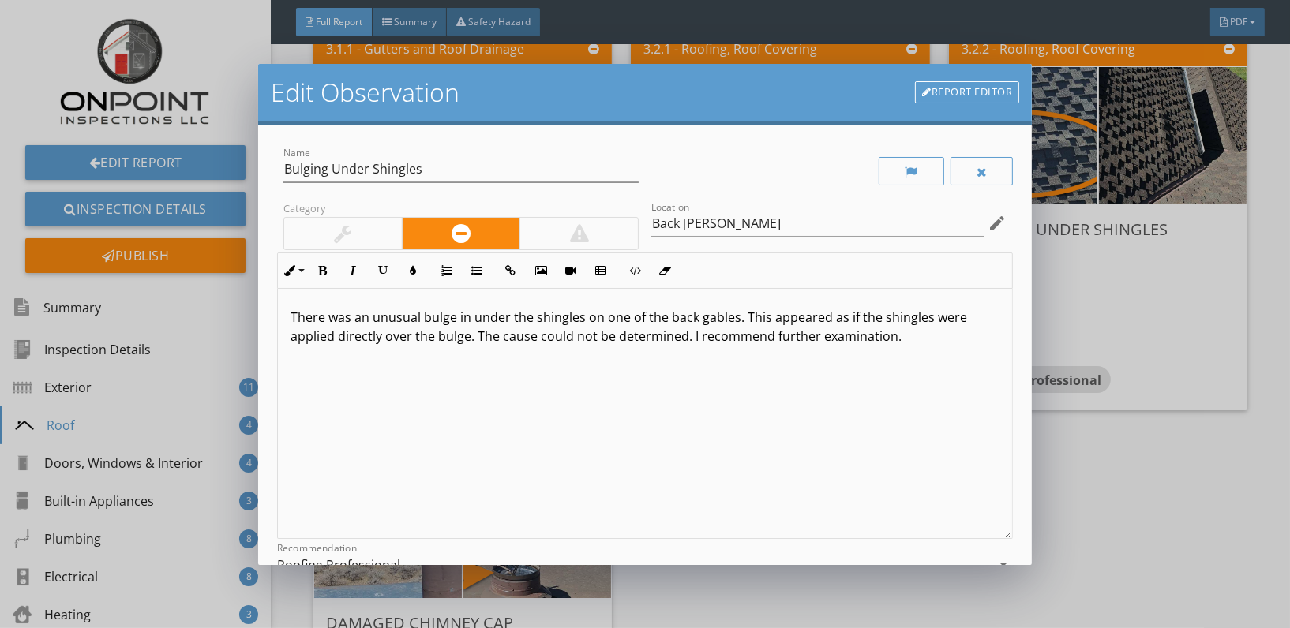
scroll to position [126, 0]
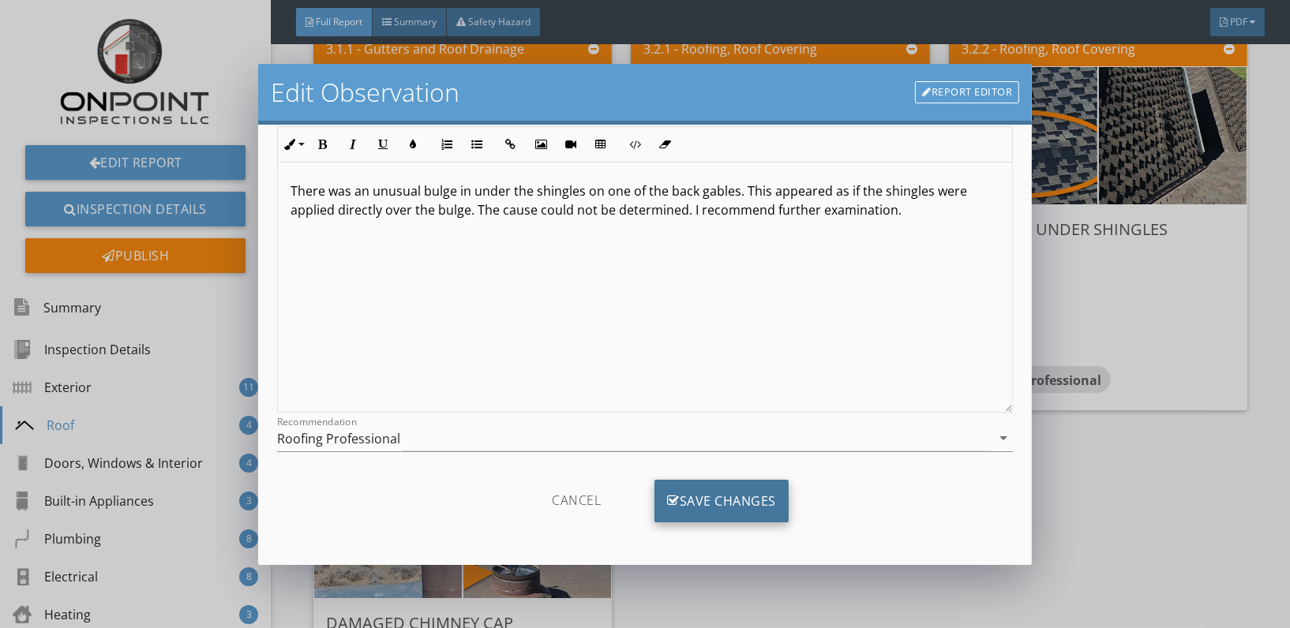
click at [725, 497] on div "Save Changes" at bounding box center [722, 501] width 134 height 43
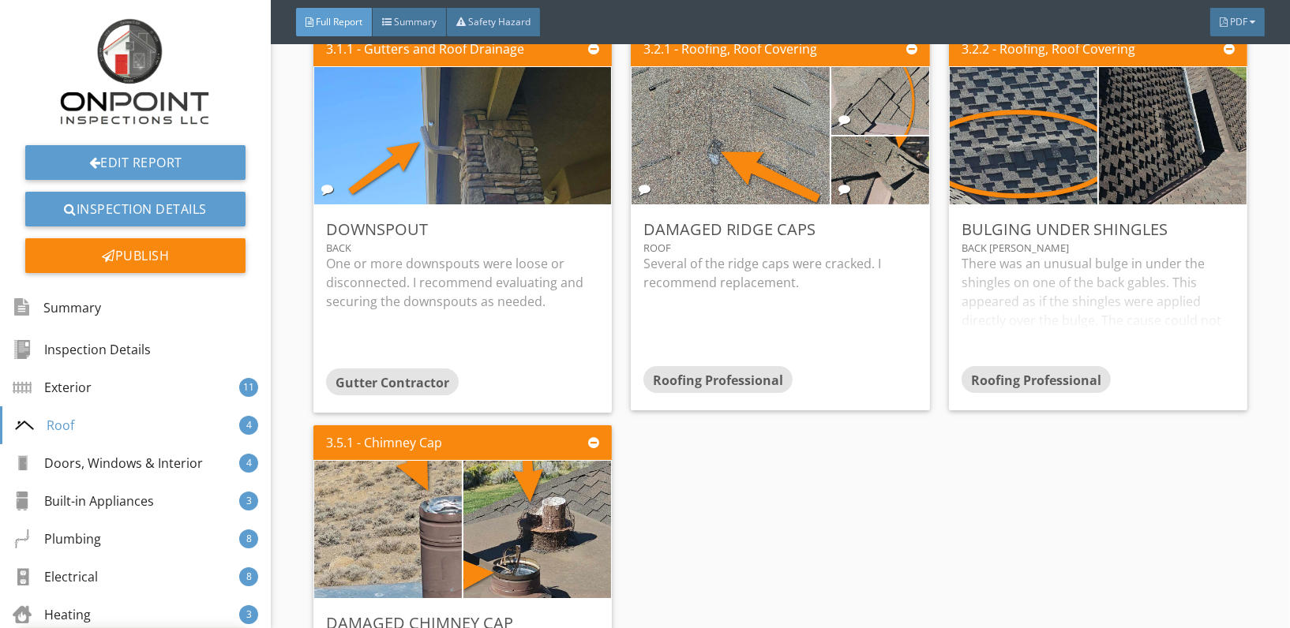
scroll to position [0, 0]
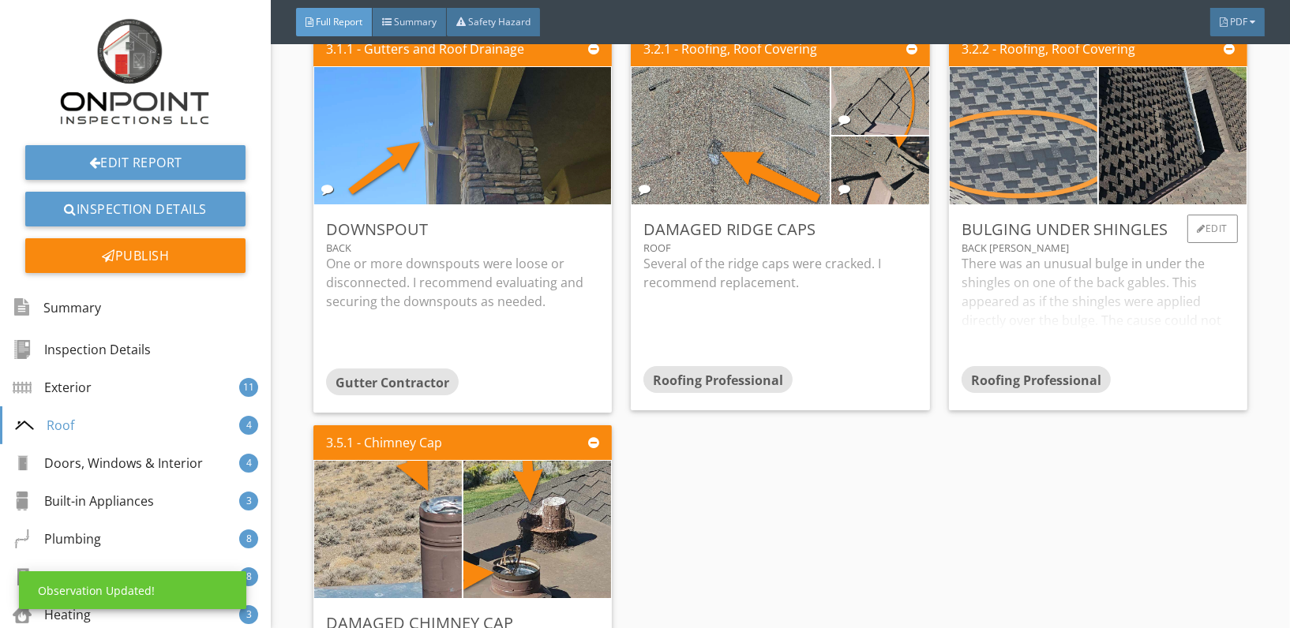
click at [1014, 125] on img at bounding box center [1023, 135] width 343 height 343
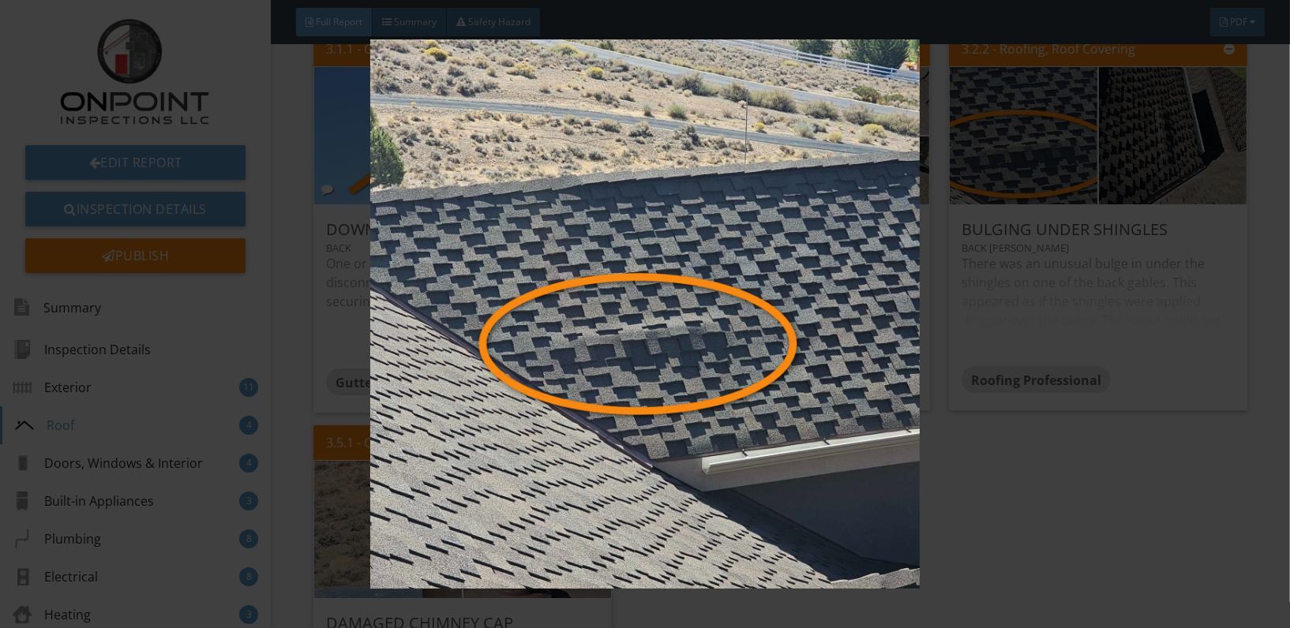
click at [831, 347] on img at bounding box center [645, 313] width 1178 height 549
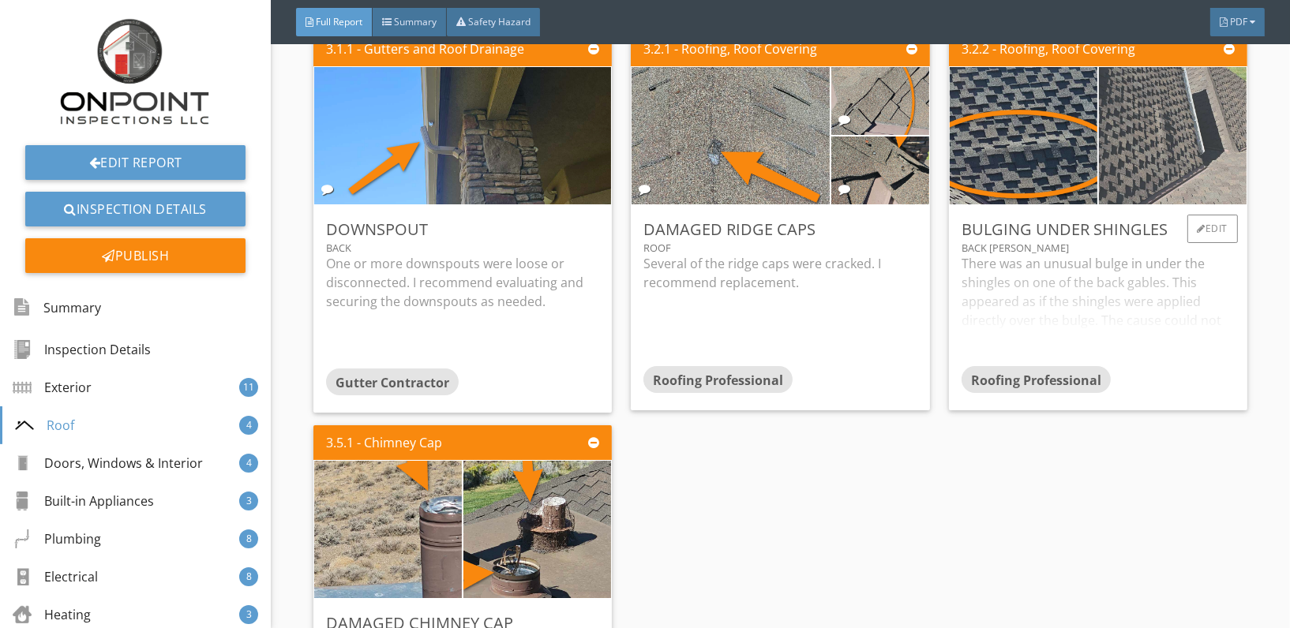
click at [1159, 169] on img at bounding box center [1172, 135] width 343 height 343
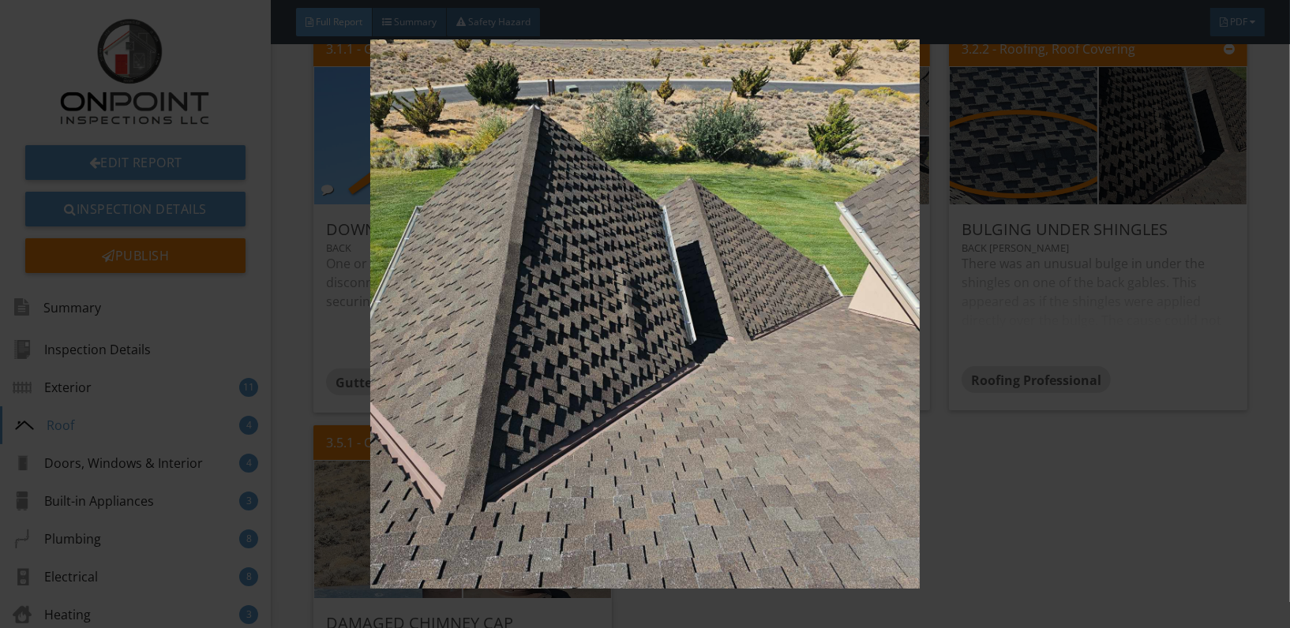
click at [764, 428] on img at bounding box center [645, 313] width 1178 height 549
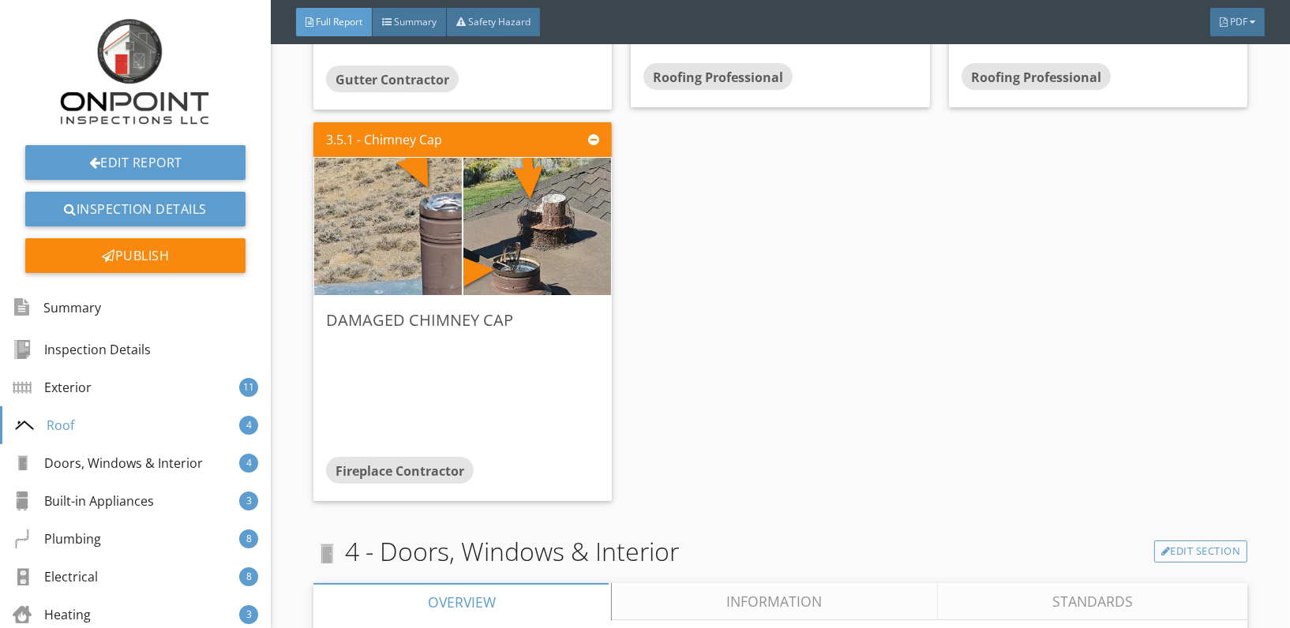
scroll to position [3387, 0]
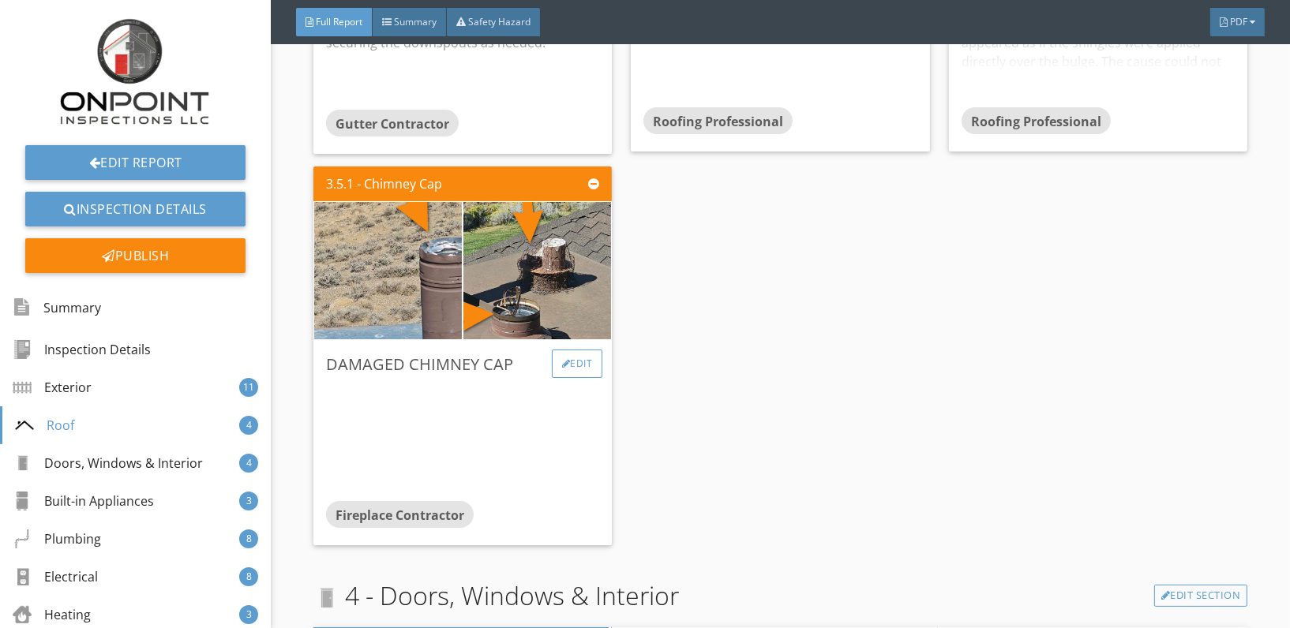
click at [573, 365] on div "Edit" at bounding box center [577, 364] width 51 height 28
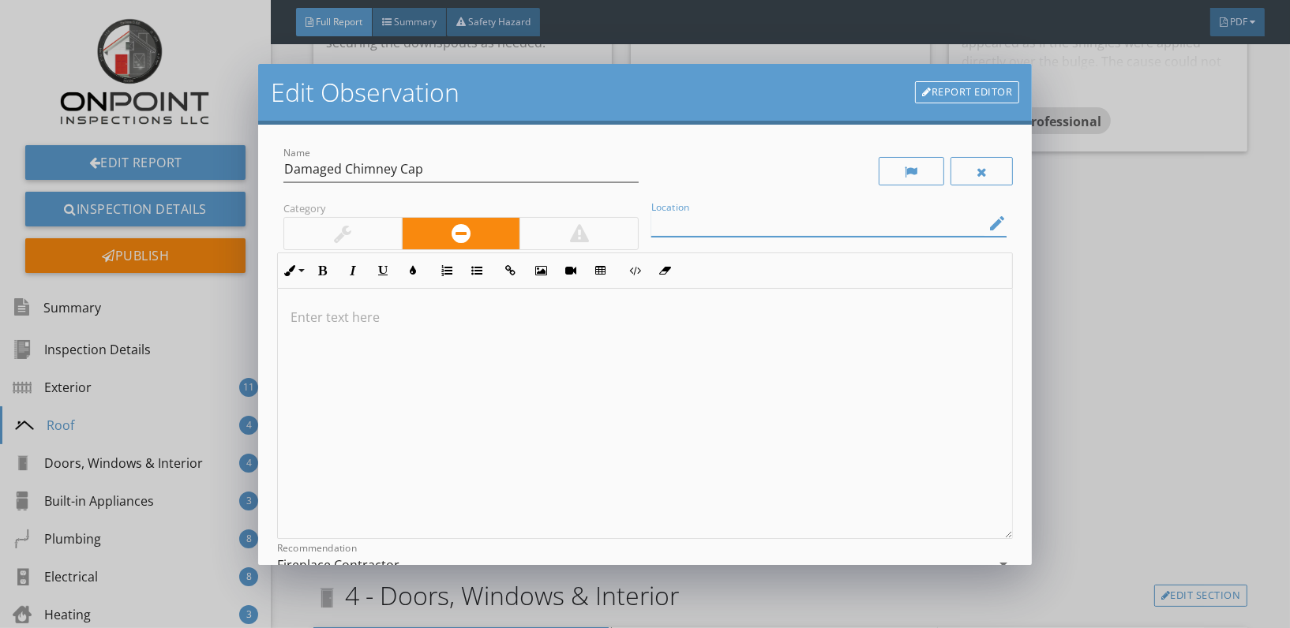
click at [842, 214] on input "Location" at bounding box center [817, 224] width 333 height 26
type input "Roof"
click at [323, 326] on div at bounding box center [645, 414] width 734 height 250
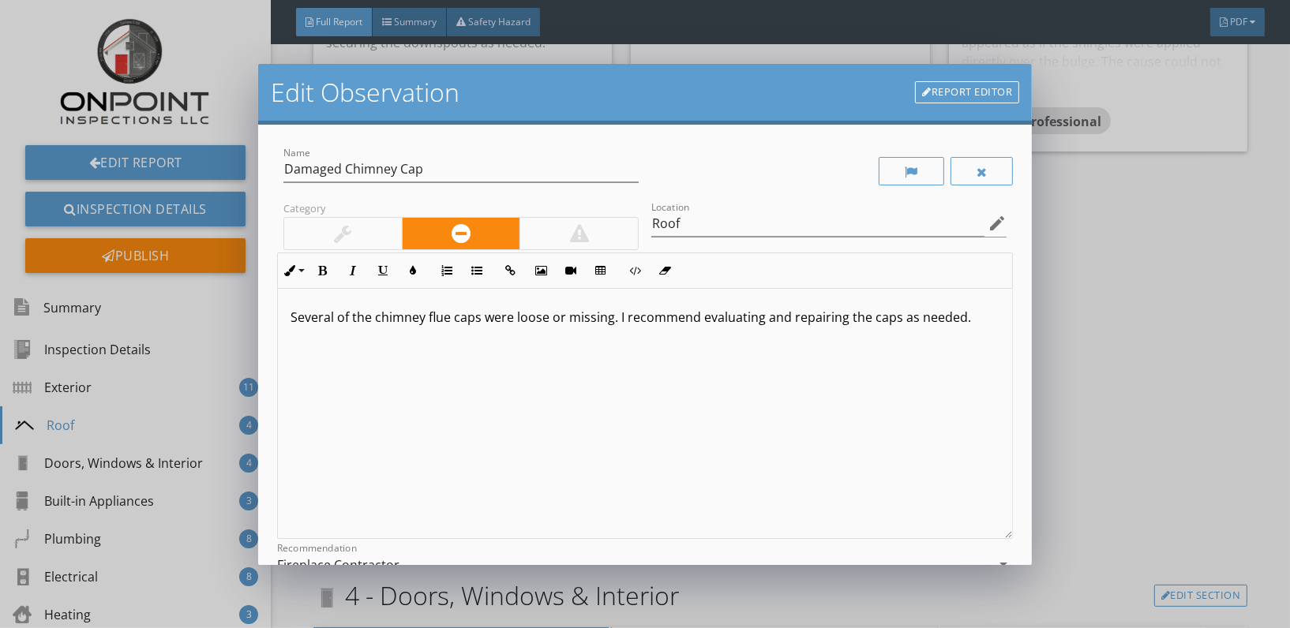
click at [961, 324] on p "Several of the chimney flue caps were loose or missing. I recommend evaluating …" at bounding box center [645, 317] width 709 height 19
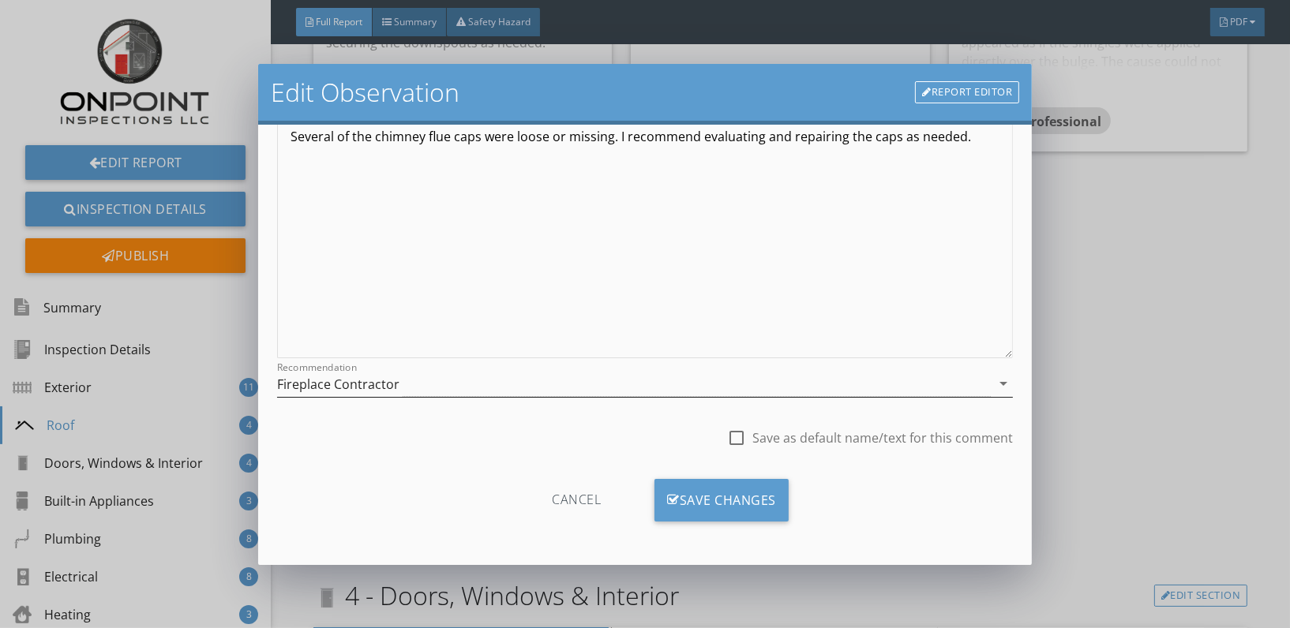
click at [645, 382] on div "Fireplace Contractor" at bounding box center [634, 384] width 714 height 26
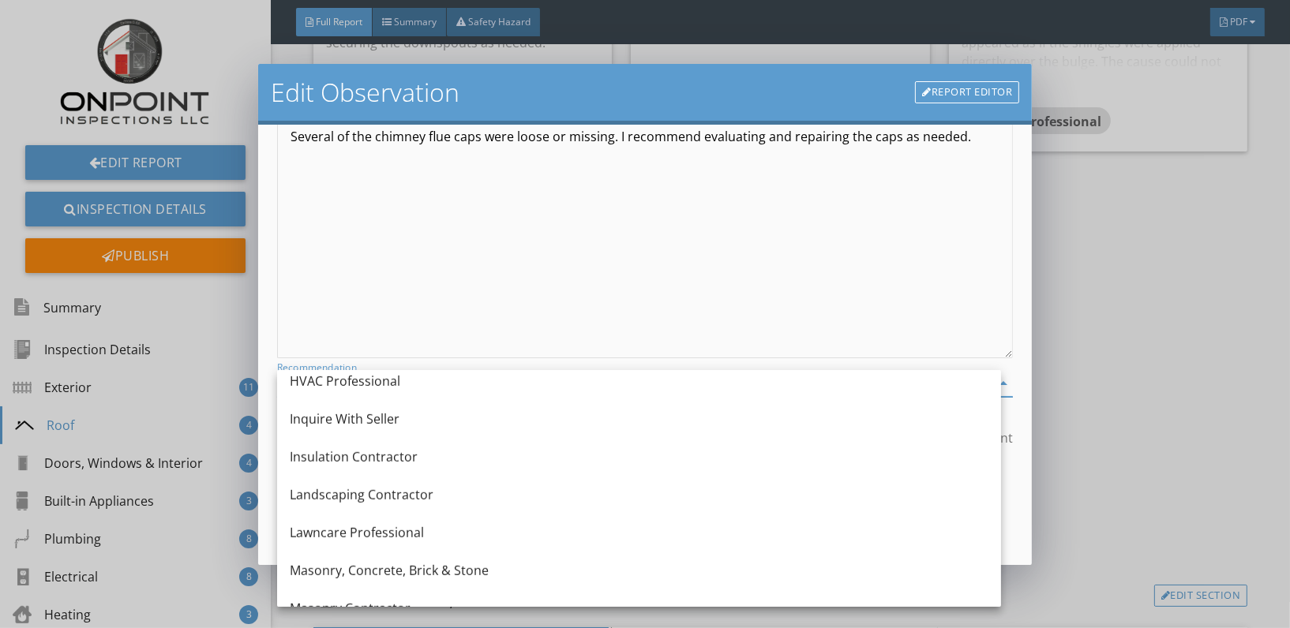
scroll to position [1229, 0]
click at [369, 377] on div "HVAC Professional" at bounding box center [639, 378] width 699 height 19
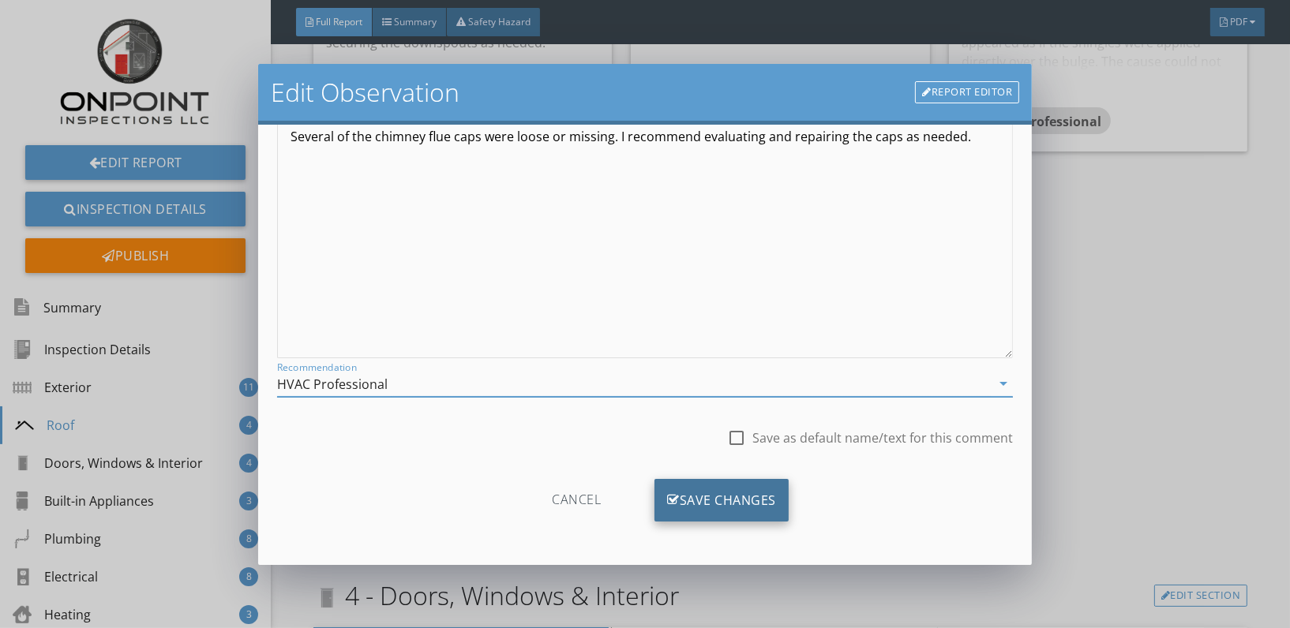
click at [707, 503] on div "Save Changes" at bounding box center [722, 500] width 134 height 43
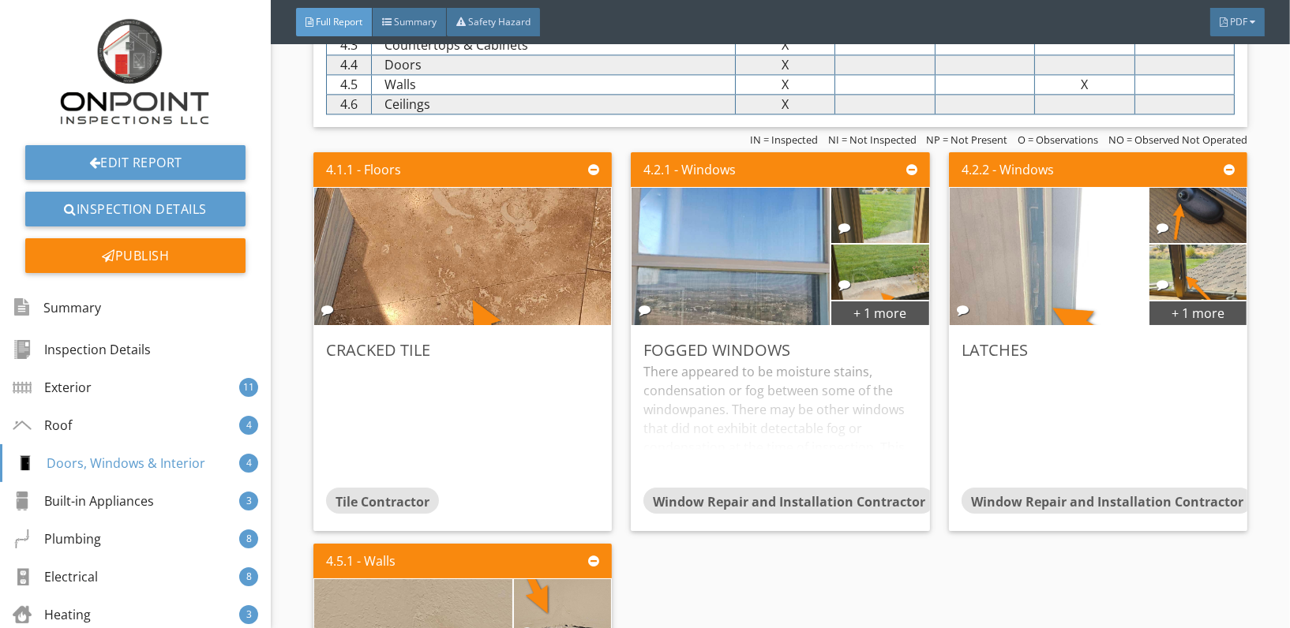
scroll to position [4094, 0]
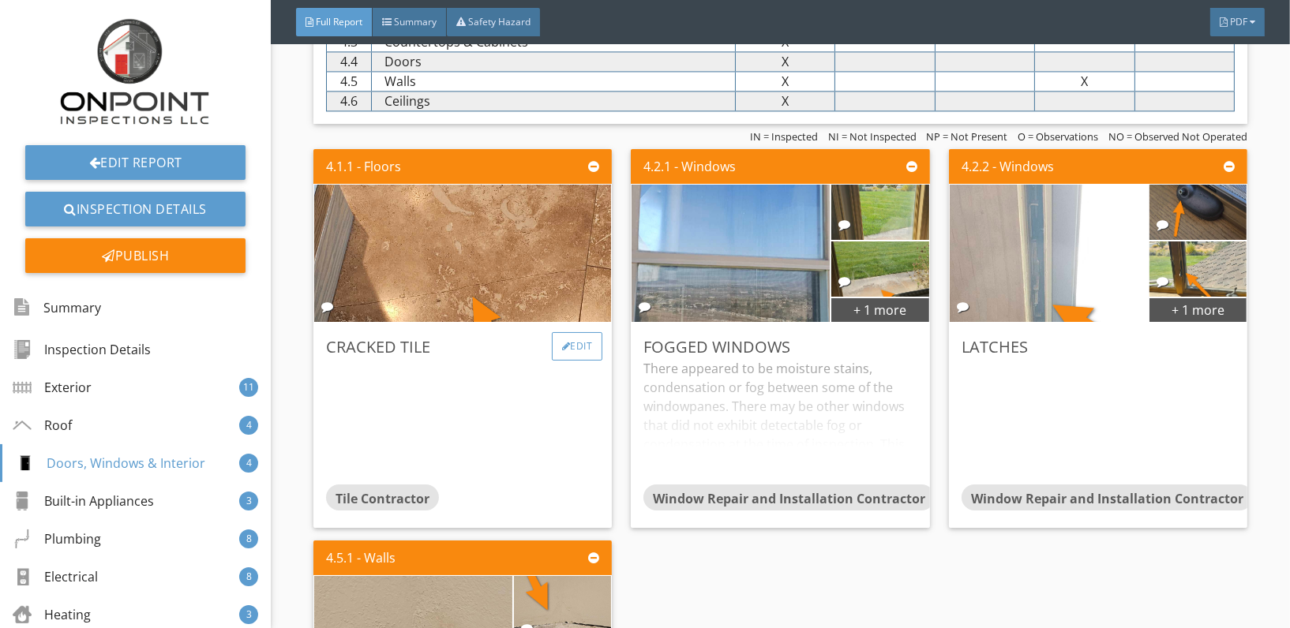
click at [582, 353] on div "Edit" at bounding box center [577, 346] width 51 height 28
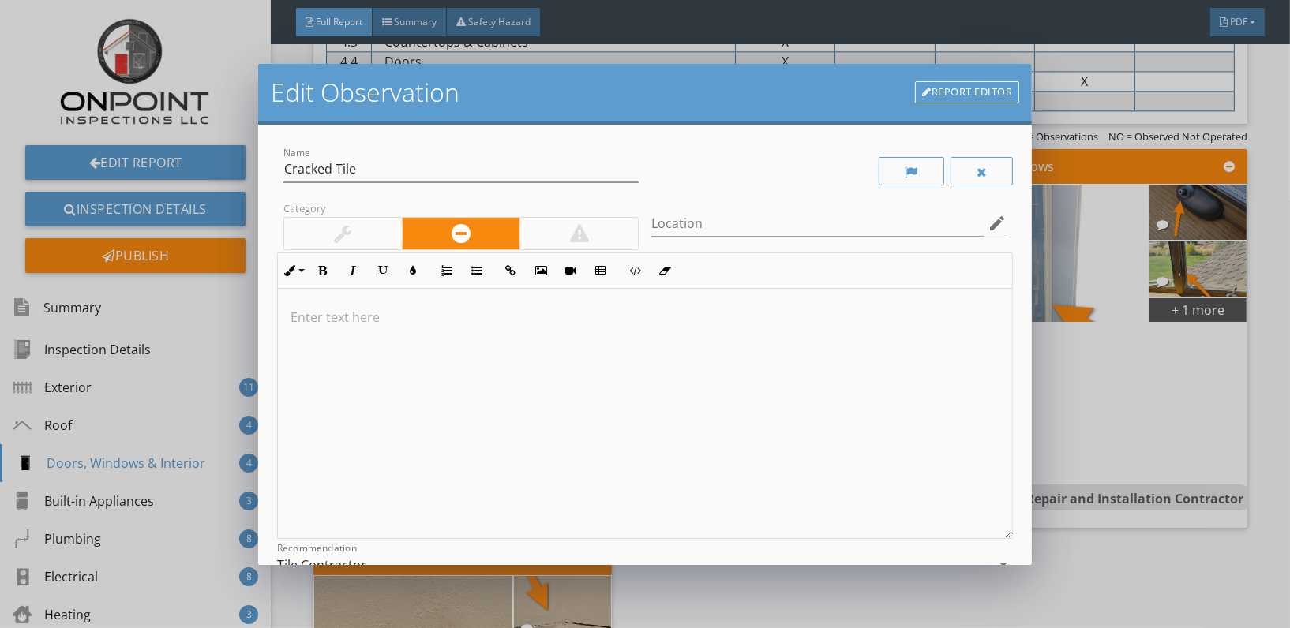
click at [321, 326] on div at bounding box center [645, 414] width 734 height 250
click at [614, 317] on p "There was a thin crack in the tile of the hallway. This can be replaced if nece…" at bounding box center [645, 317] width 709 height 19
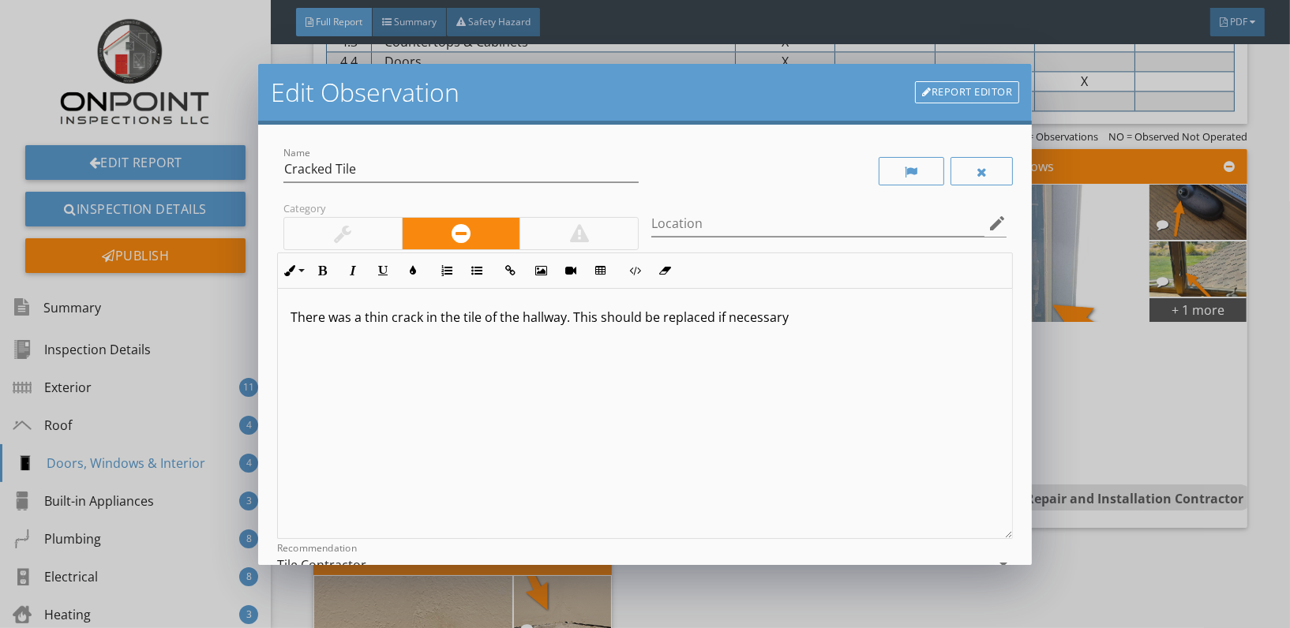
click at [597, 321] on p "There was a thin crack in the tile of the hallway. This should be replaced if n…" at bounding box center [645, 317] width 709 height 19
click at [865, 324] on p "There was a thin crack in the tile of the hallway. This was a cosmetic crack an…" at bounding box center [645, 317] width 709 height 19
click at [968, 322] on p "There was a thin crack in the tile of the hallway. This was a cosmetic crack an…" at bounding box center [645, 317] width 709 height 19
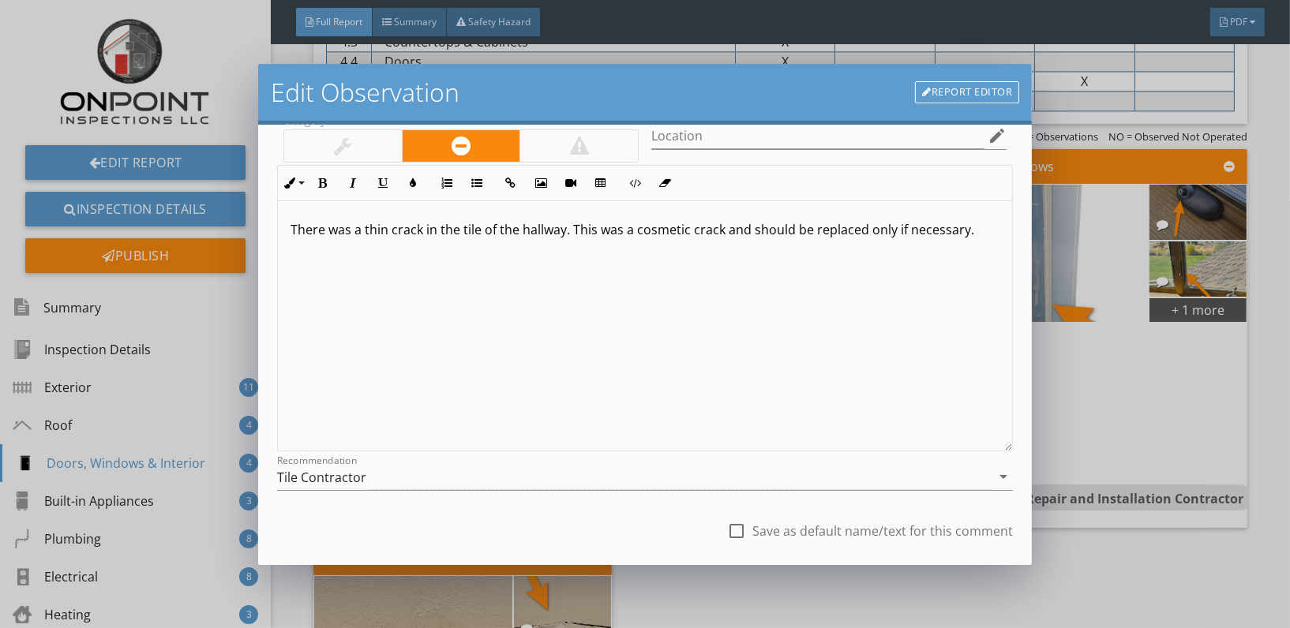
scroll to position [163, 0]
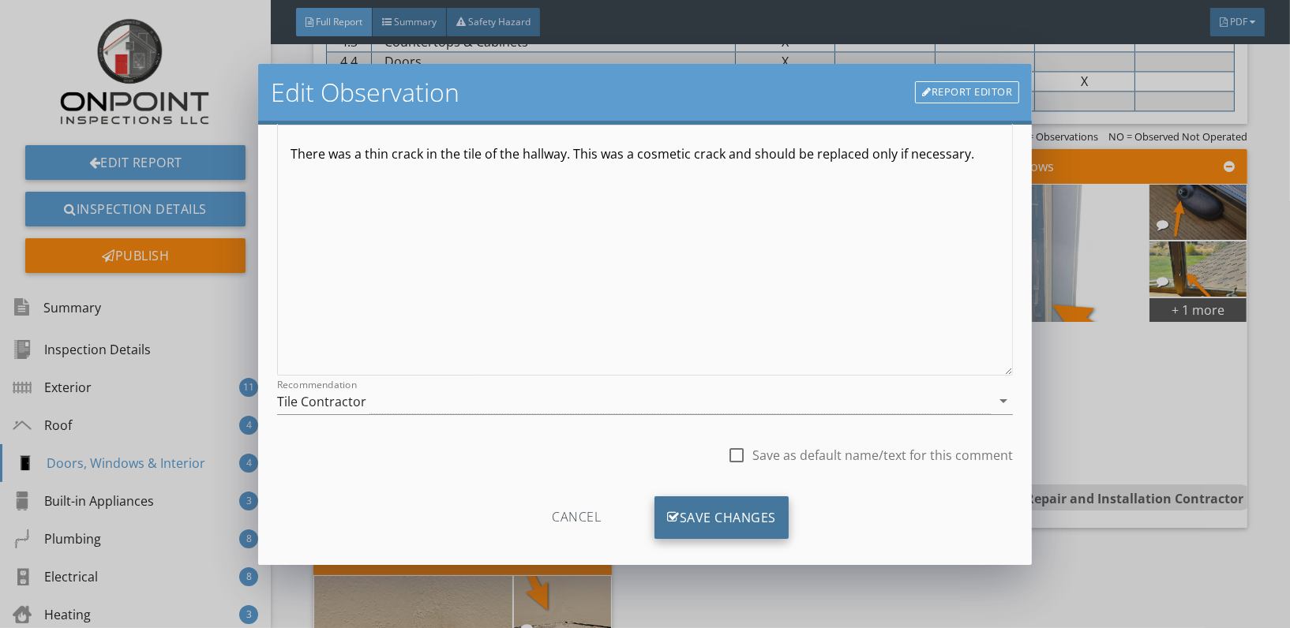
click at [701, 512] on div "Save Changes" at bounding box center [722, 518] width 134 height 43
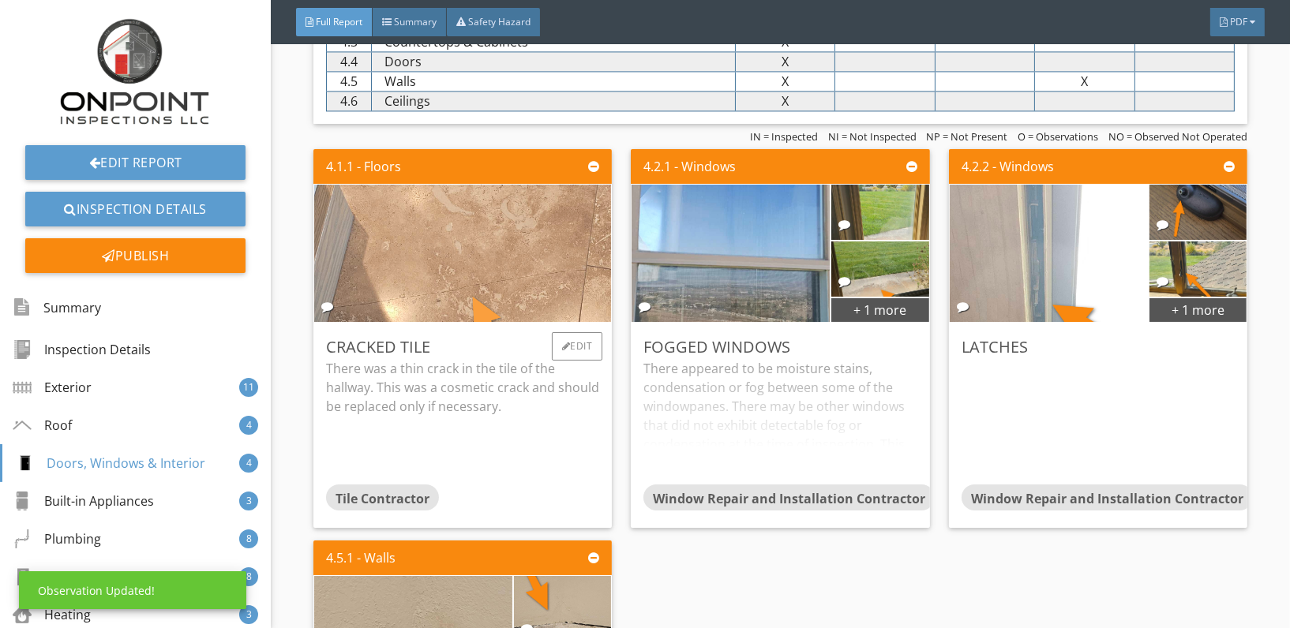
click at [479, 193] on img at bounding box center [462, 253] width 343 height 343
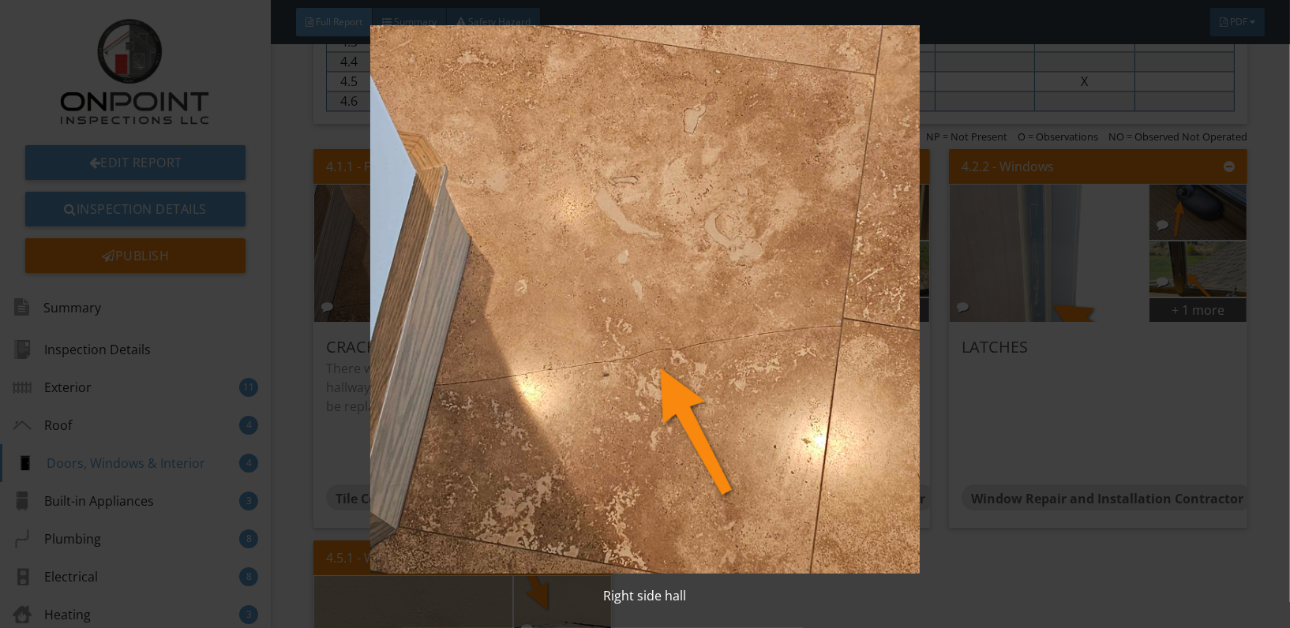
click at [658, 282] on img at bounding box center [645, 299] width 1178 height 549
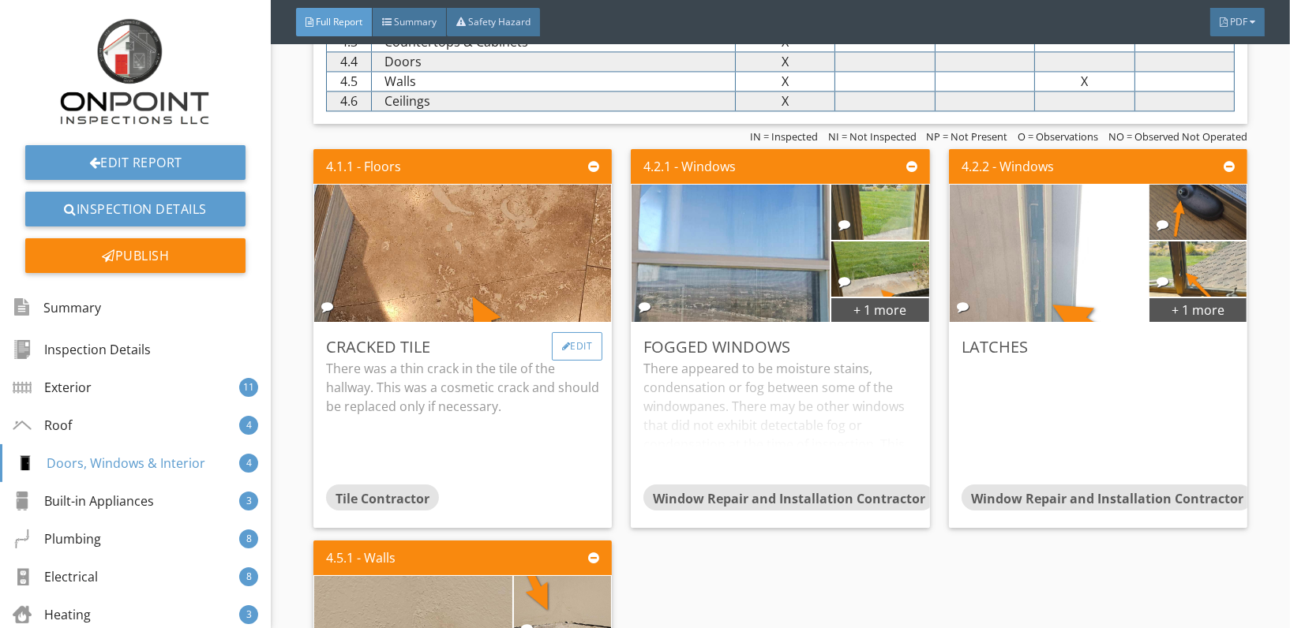
click at [571, 338] on div "Edit" at bounding box center [577, 346] width 51 height 28
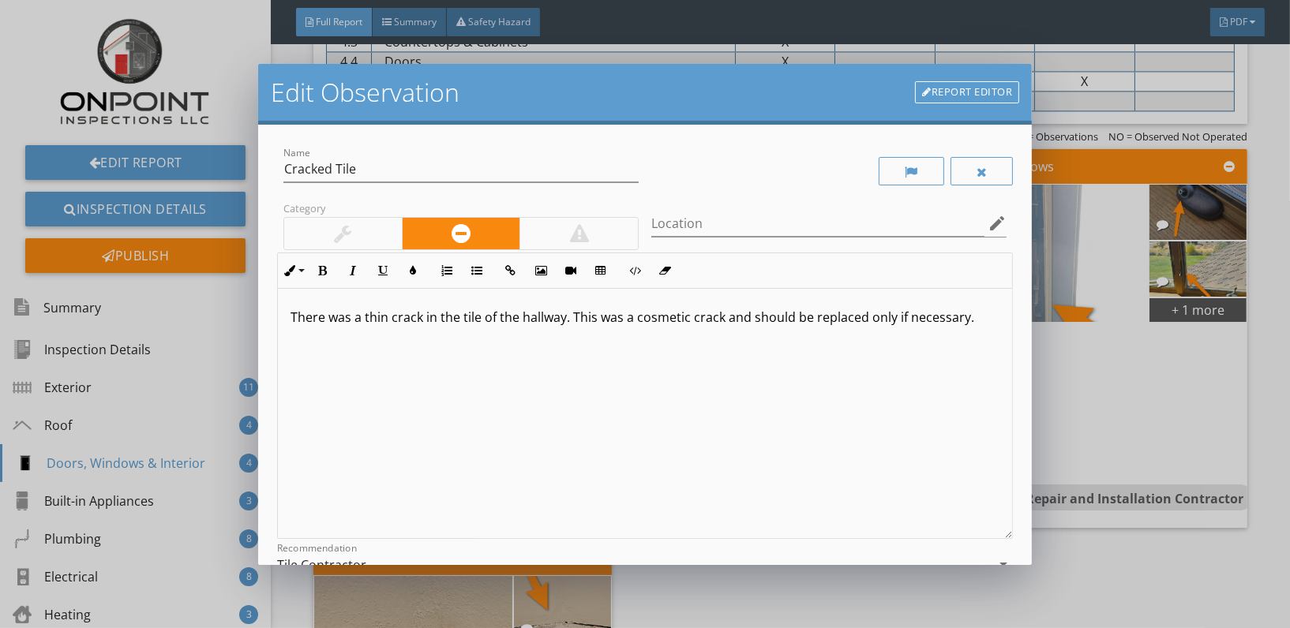
click at [516, 317] on p "There was a thin crack in the tile of the hallway. This was a cosmetic crack an…" at bounding box center [645, 317] width 709 height 19
click at [482, 321] on p "There was a thin crack in the tile of the hallway. This was a cosmetic crack an…" at bounding box center [645, 317] width 709 height 19
click at [837, 224] on input "Location" at bounding box center [817, 224] width 333 height 26
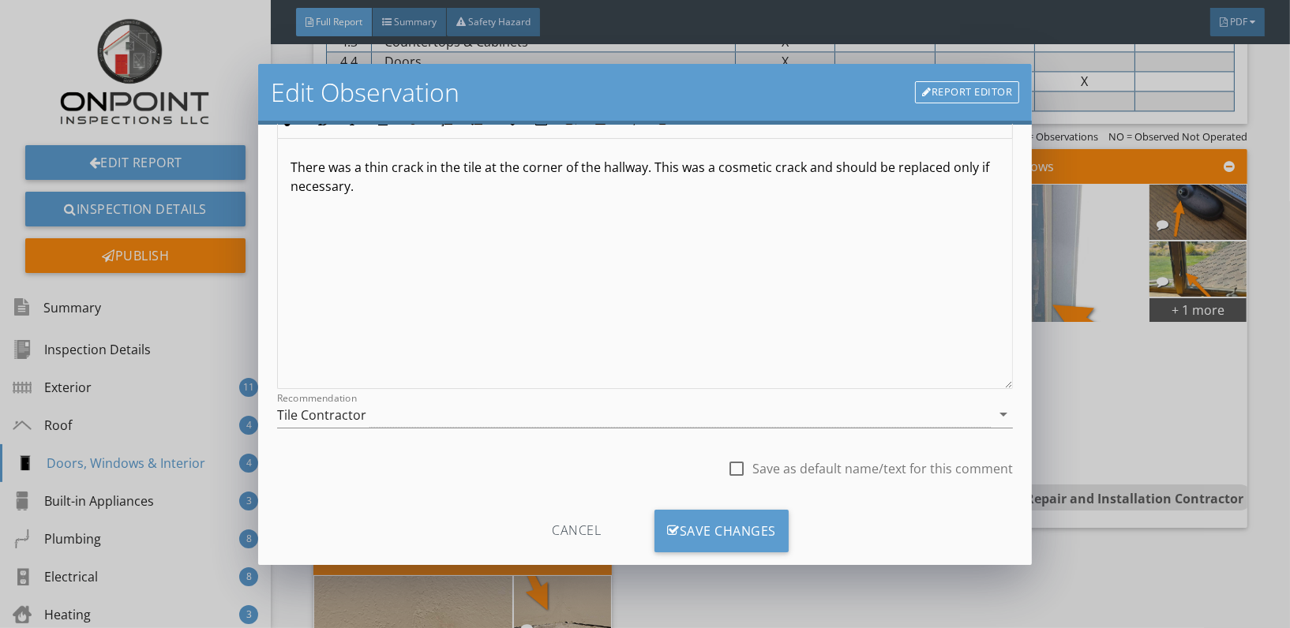
scroll to position [153, 0]
type input "Hall Floor"
click at [704, 526] on div "Save Changes" at bounding box center [722, 528] width 134 height 43
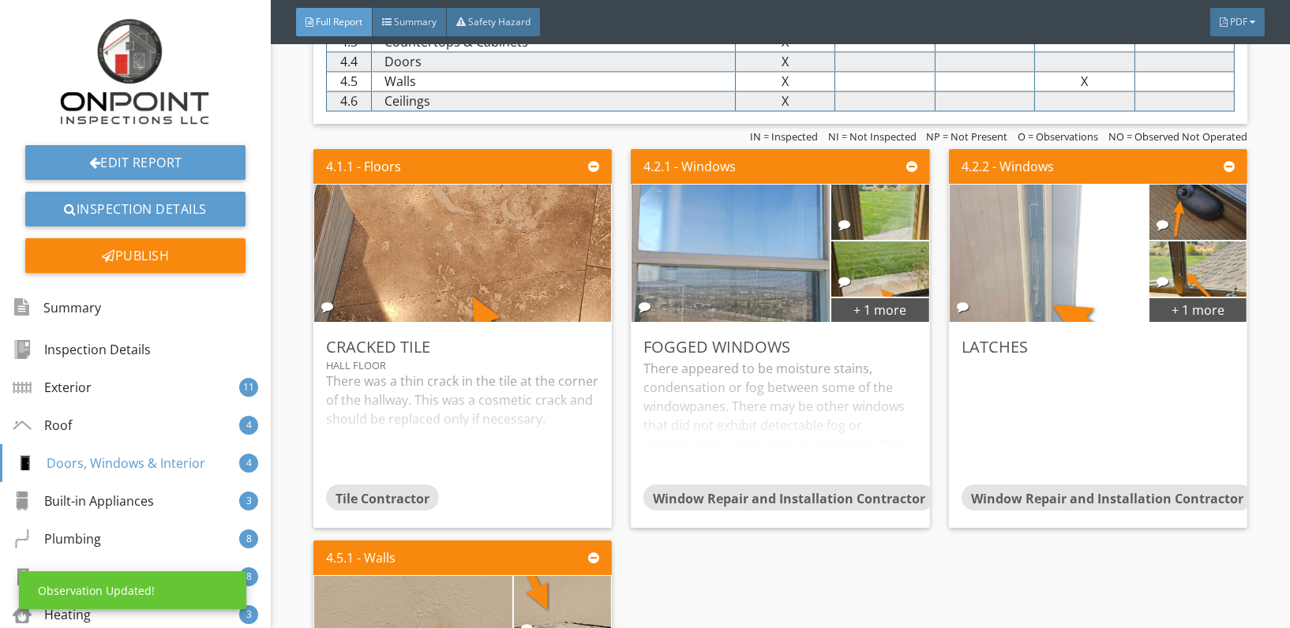
scroll to position [0, 0]
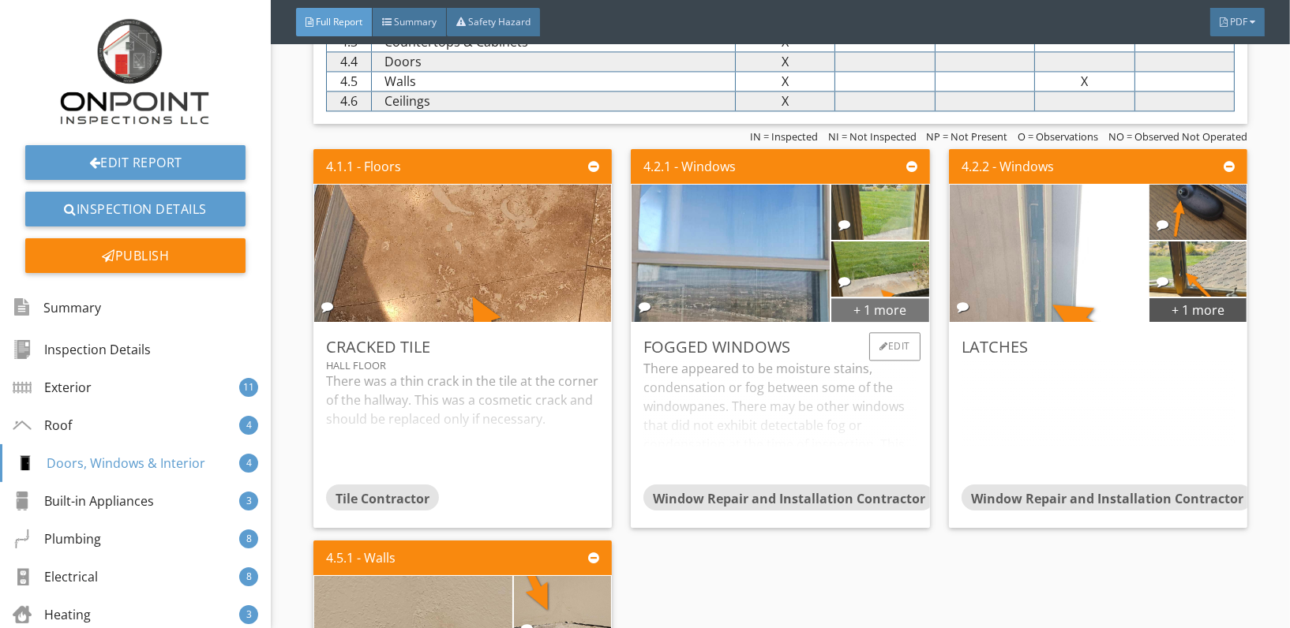
click at [854, 299] on div "+ 1 more" at bounding box center [879, 309] width 97 height 25
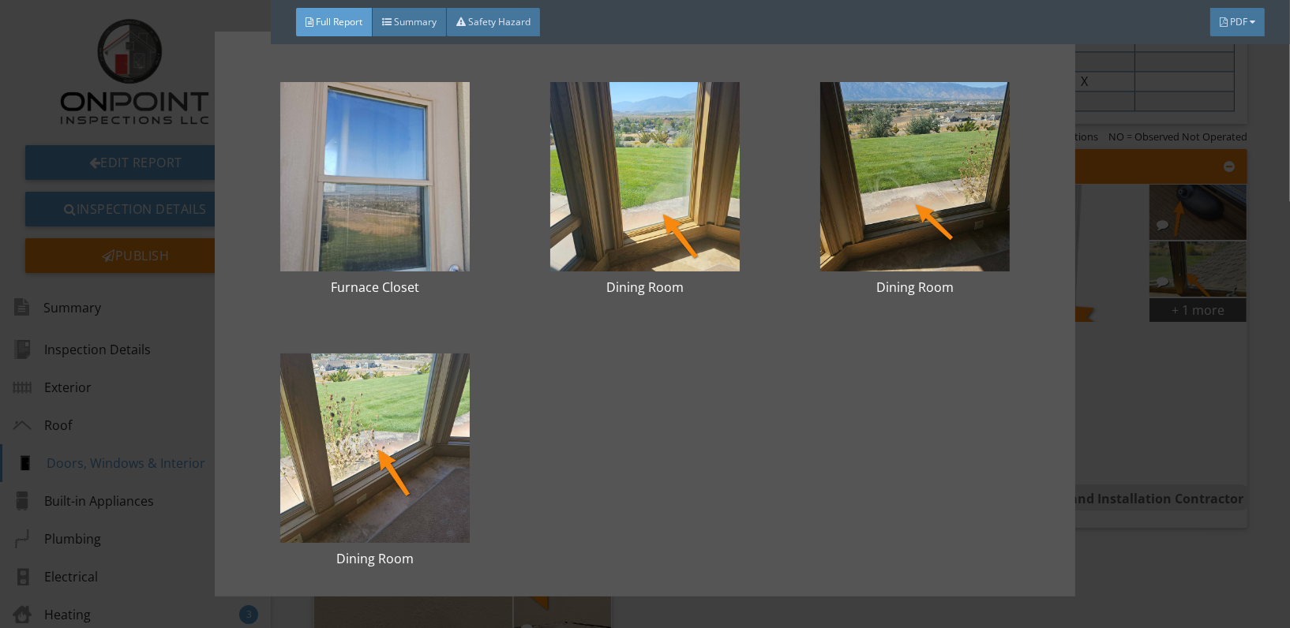
click at [1131, 575] on div "Furnace Closet Dining Room Dining Room Dining Room" at bounding box center [645, 314] width 1290 height 628
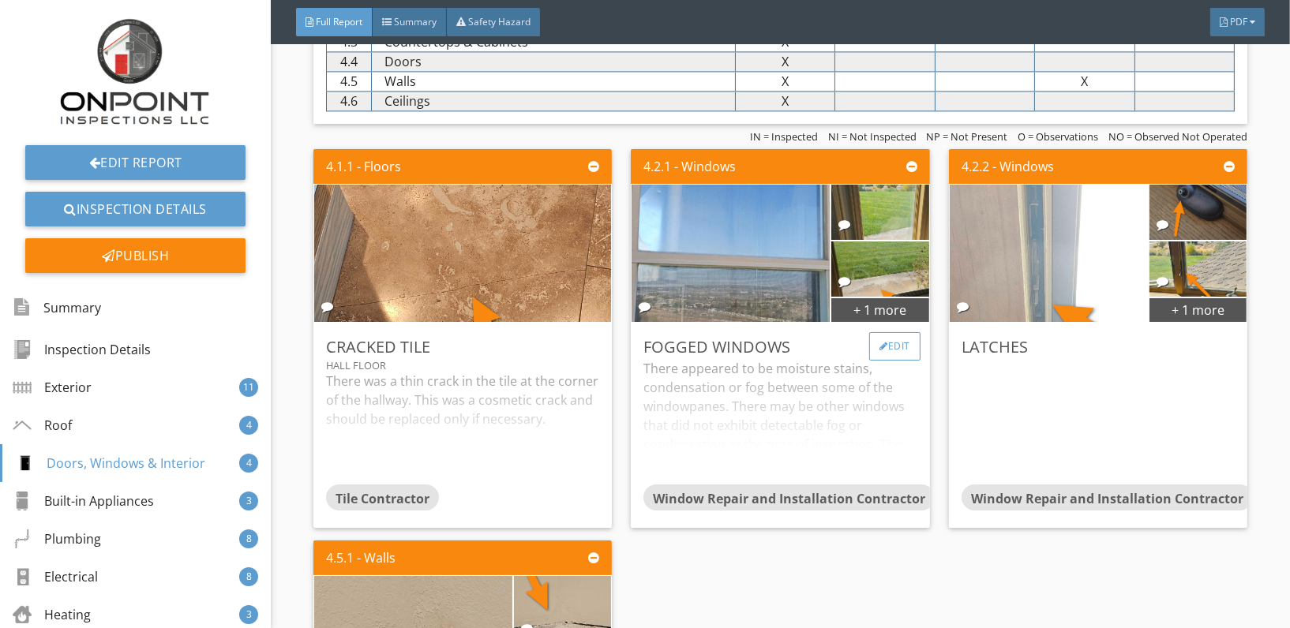
click at [880, 340] on div "Edit" at bounding box center [894, 346] width 51 height 28
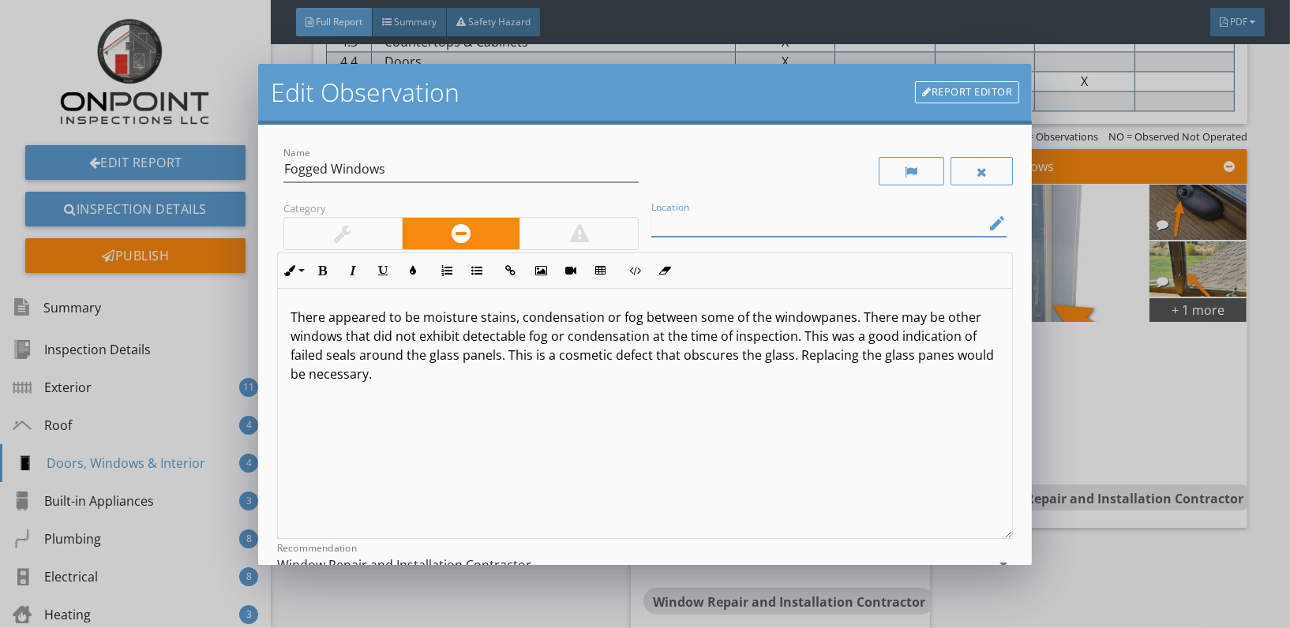
click at [714, 225] on input "Location" at bounding box center [817, 224] width 333 height 26
click at [988, 229] on icon "edit" at bounding box center [997, 223] width 19 height 19
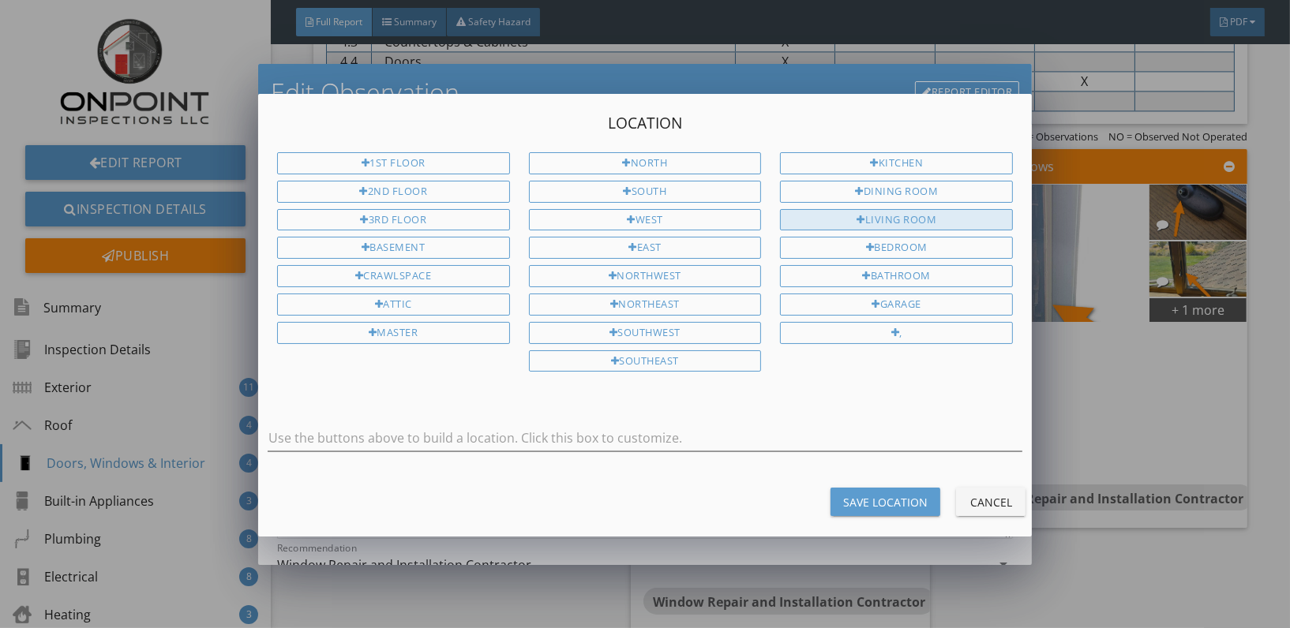
click at [897, 216] on div "Living Room" at bounding box center [896, 220] width 233 height 22
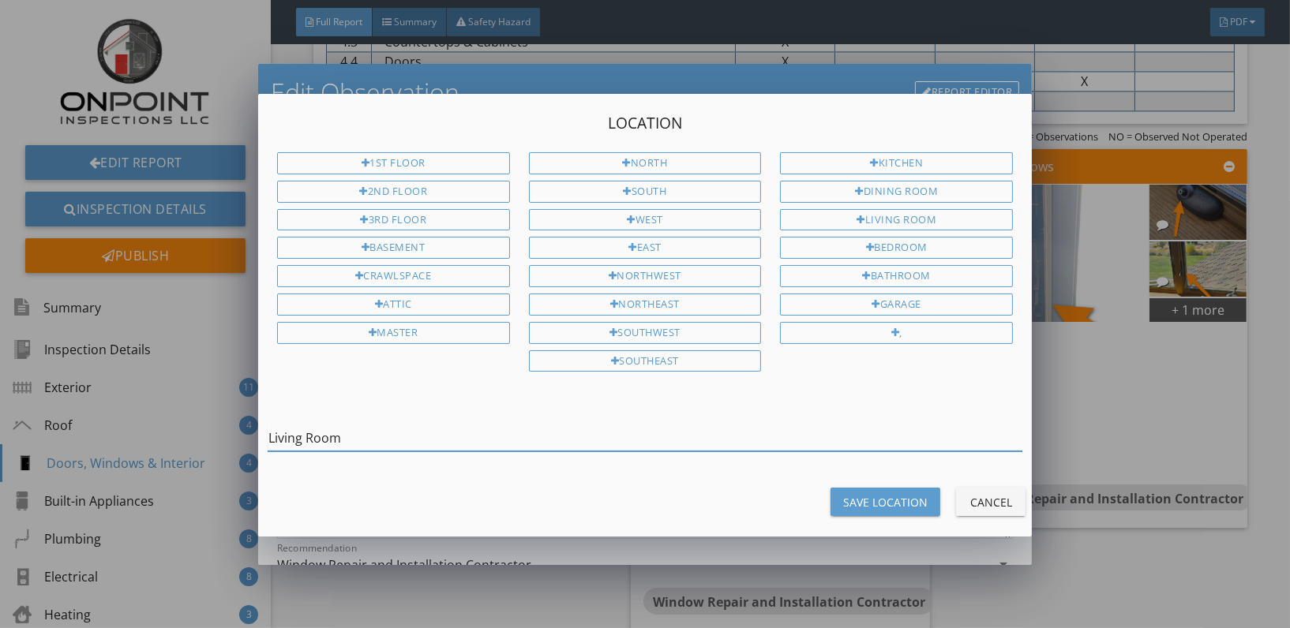
click at [351, 442] on input "Living Room" at bounding box center [645, 439] width 755 height 26
type input "Living Room, Furnace Closet"
click at [872, 503] on div "Save Location" at bounding box center [885, 502] width 84 height 17
type input "Living Room, Furnace Closet"
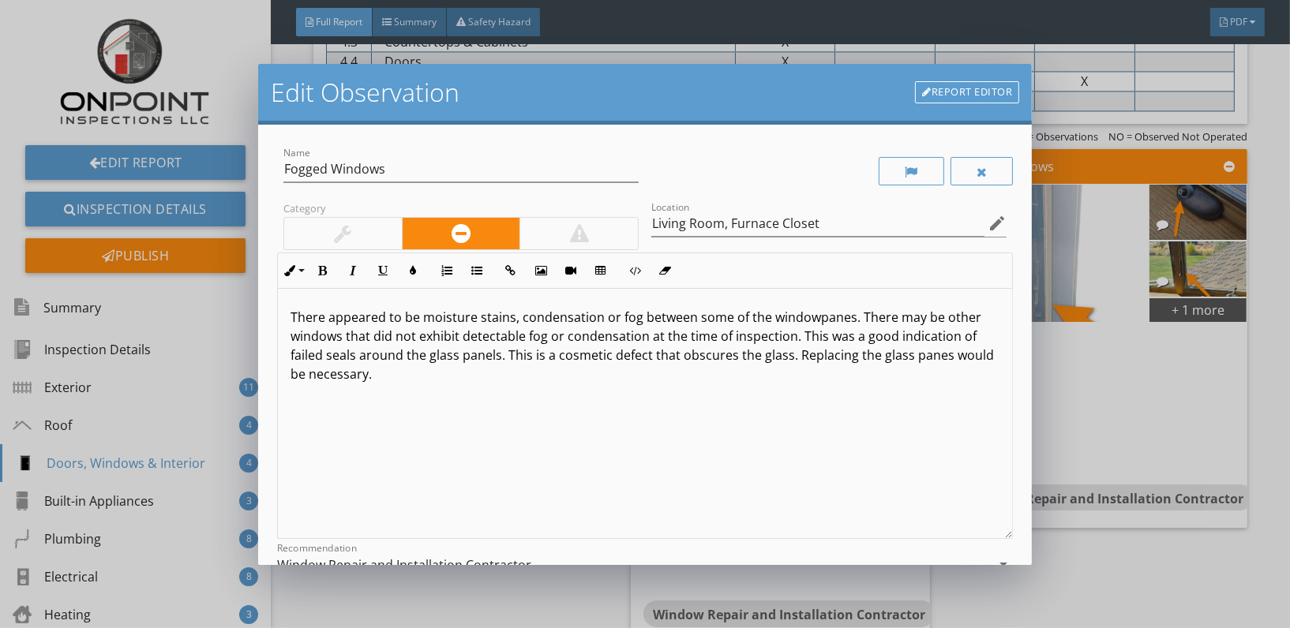
scroll to position [181, 0]
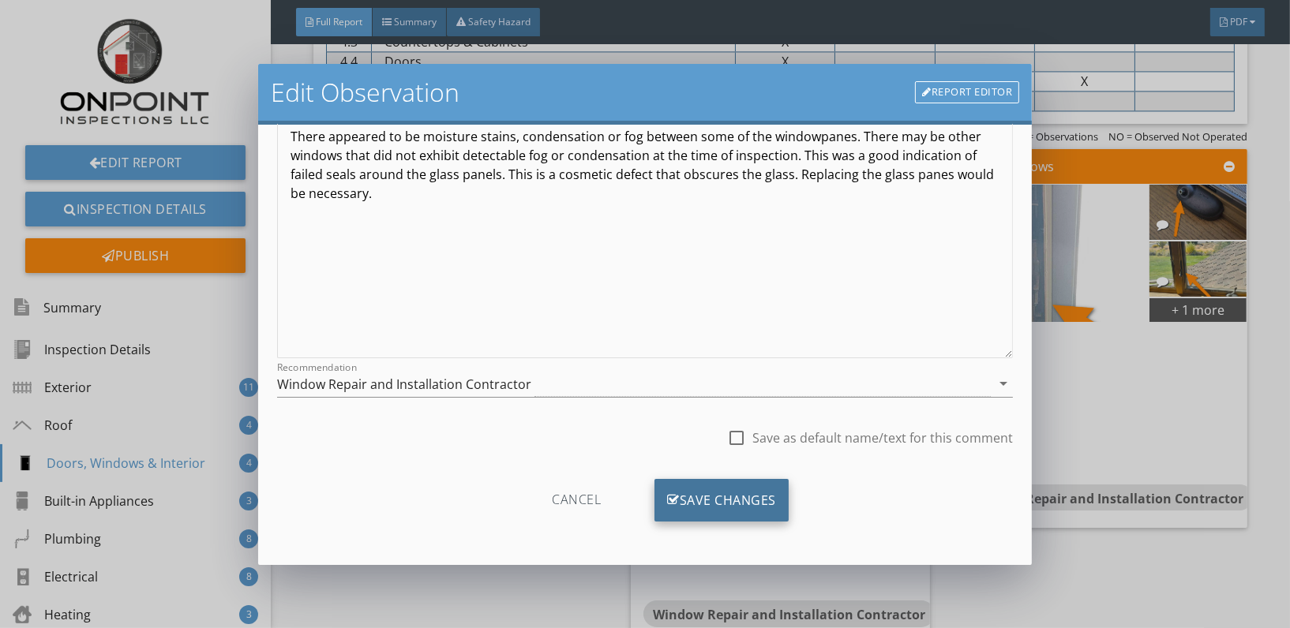
click at [707, 493] on div "Save Changes" at bounding box center [722, 500] width 134 height 43
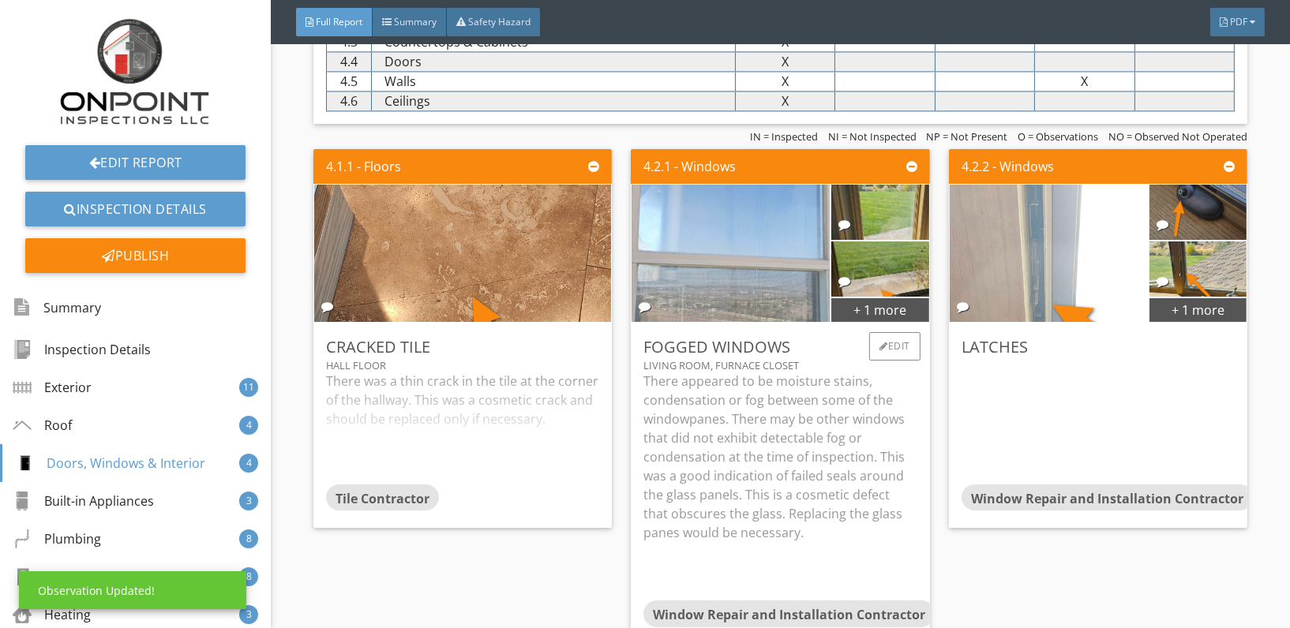
click at [666, 216] on img at bounding box center [730, 253] width 343 height 343
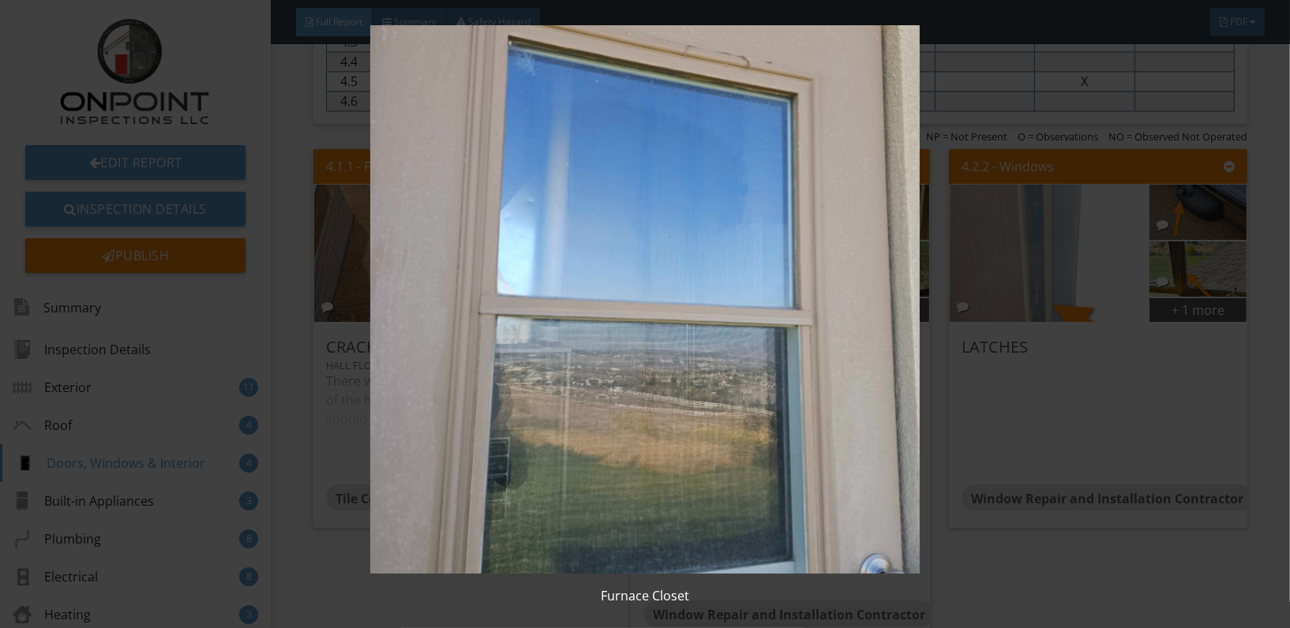
click at [953, 270] on img at bounding box center [645, 299] width 1178 height 549
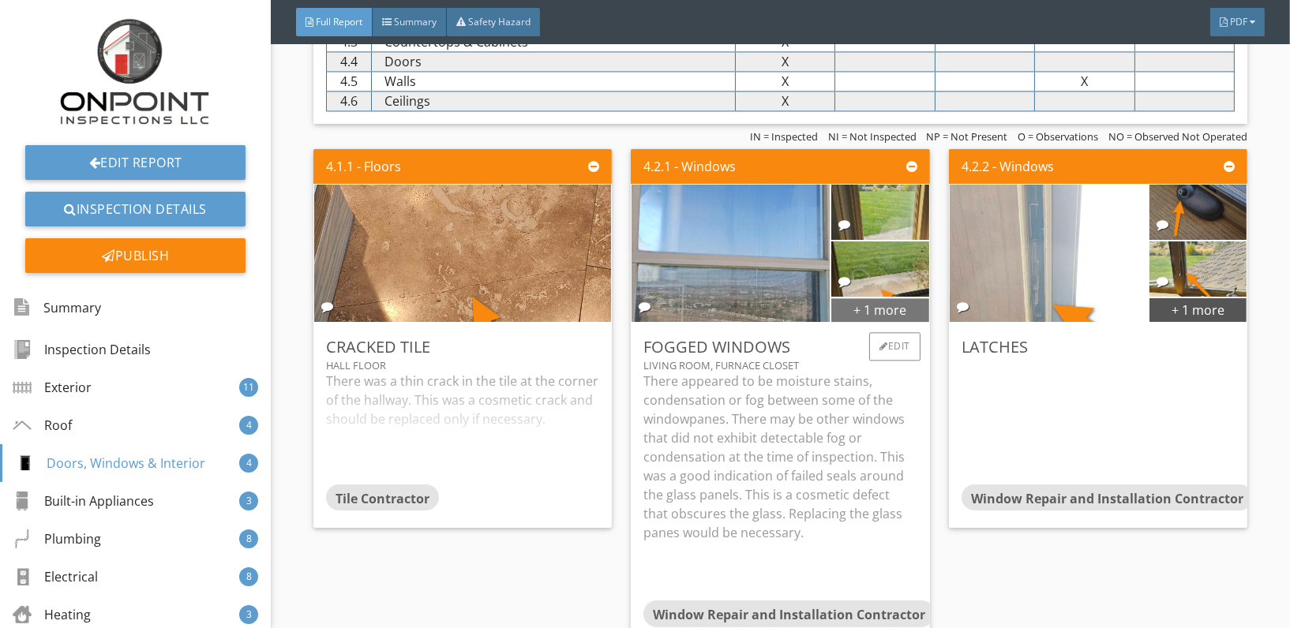
click at [879, 300] on div "+ 1 more" at bounding box center [879, 309] width 97 height 25
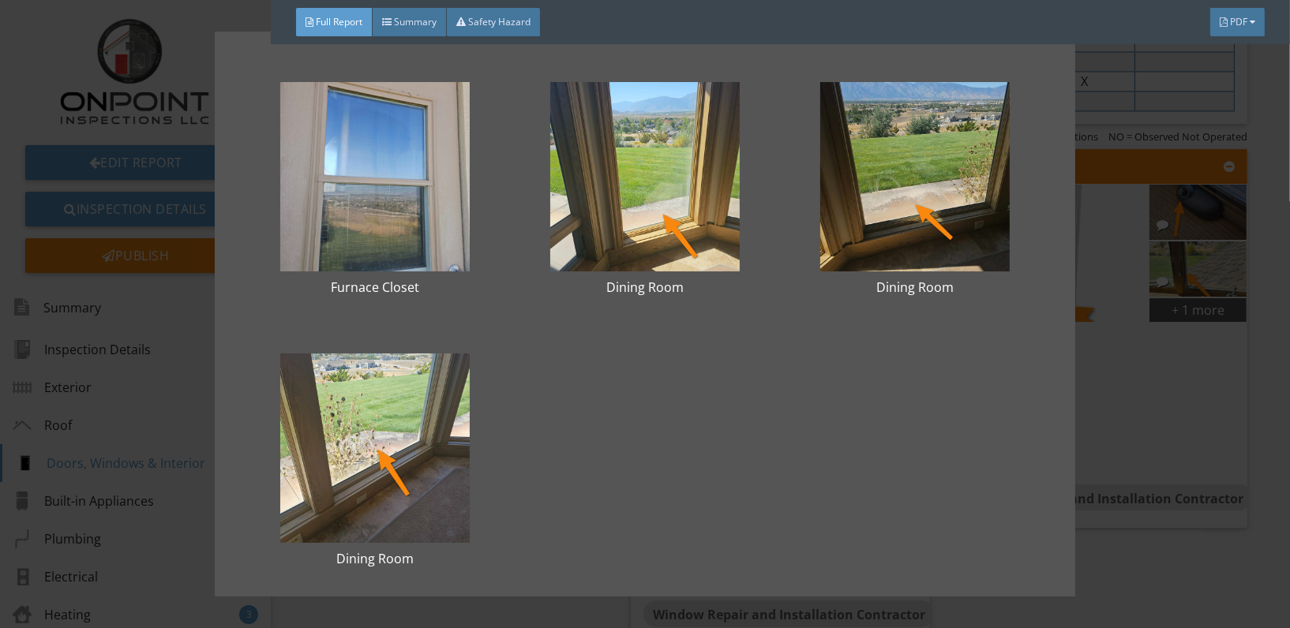
click at [1143, 557] on div "Furnace Closet Dining Room Dining Room Dining Room" at bounding box center [645, 314] width 1290 height 628
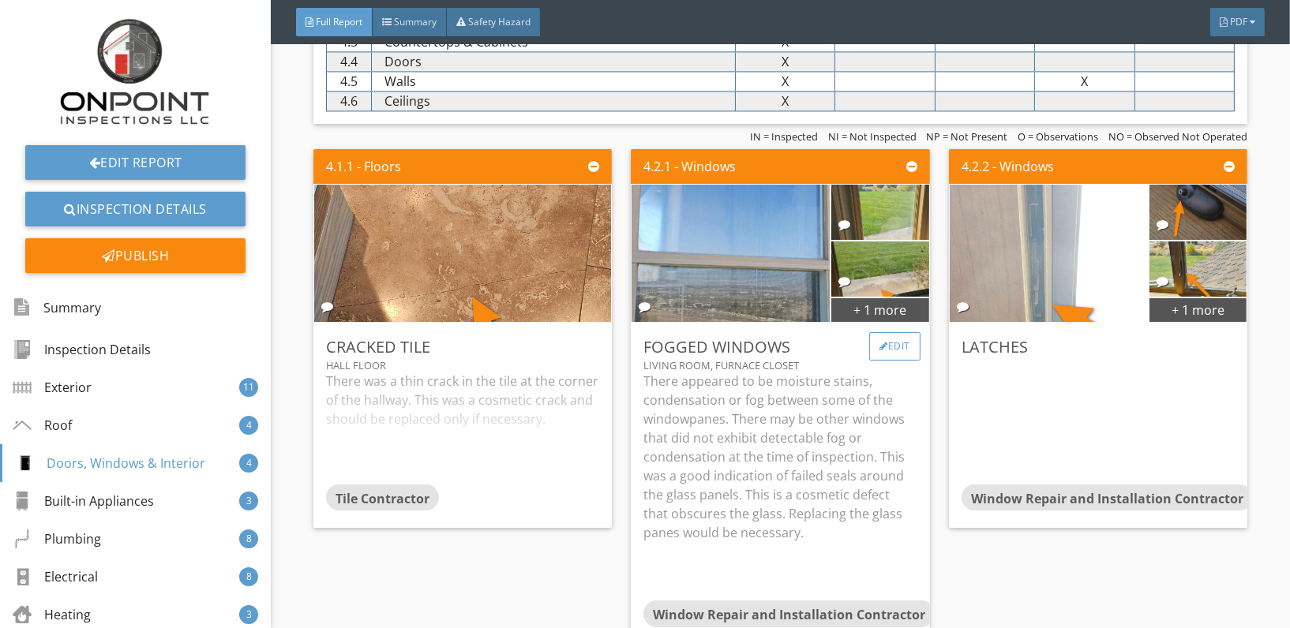
click at [884, 340] on div "Edit" at bounding box center [894, 346] width 51 height 28
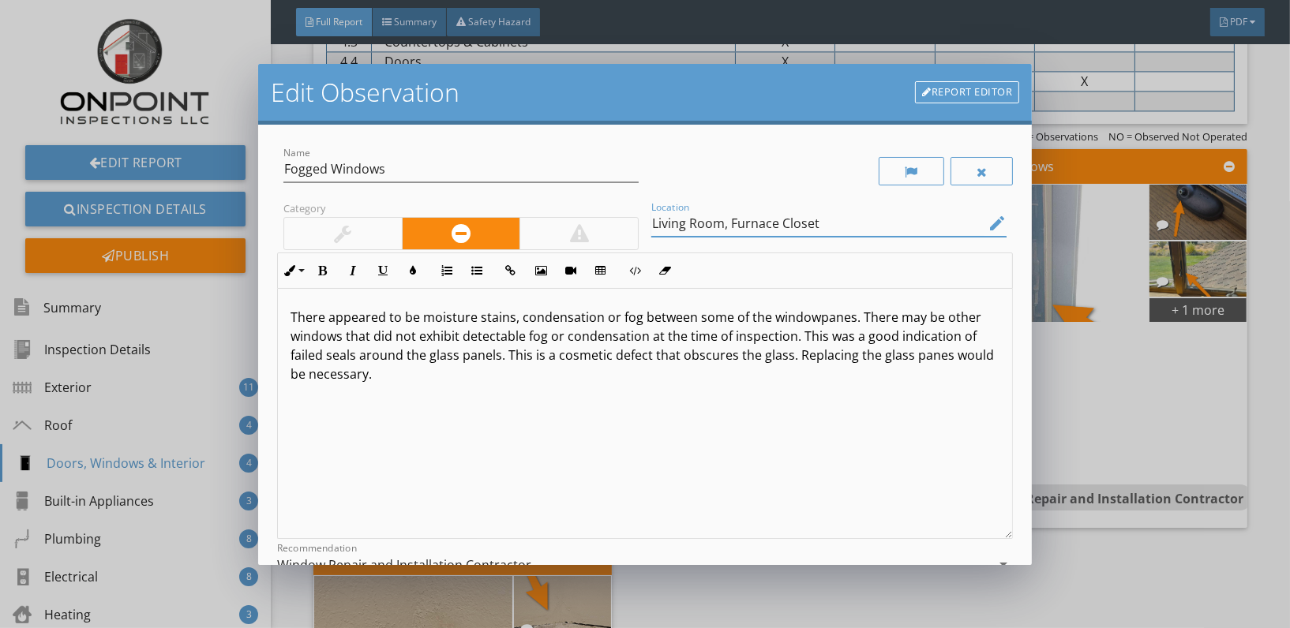
click at [662, 225] on input "Living Room, Furnace Closet" at bounding box center [817, 224] width 333 height 26
type input "Dining Room, Furnace Closet"
click at [498, 358] on p "There appeared to be moisture stains, condensation or fog between some of the w…" at bounding box center [645, 346] width 709 height 76
drag, startPoint x: 328, startPoint y: 369, endPoint x: 666, endPoint y: 384, distance: 338.2
click at [666, 384] on div "There appeared to be moisture stains, condensation or fog between some of the w…" at bounding box center [645, 414] width 734 height 250
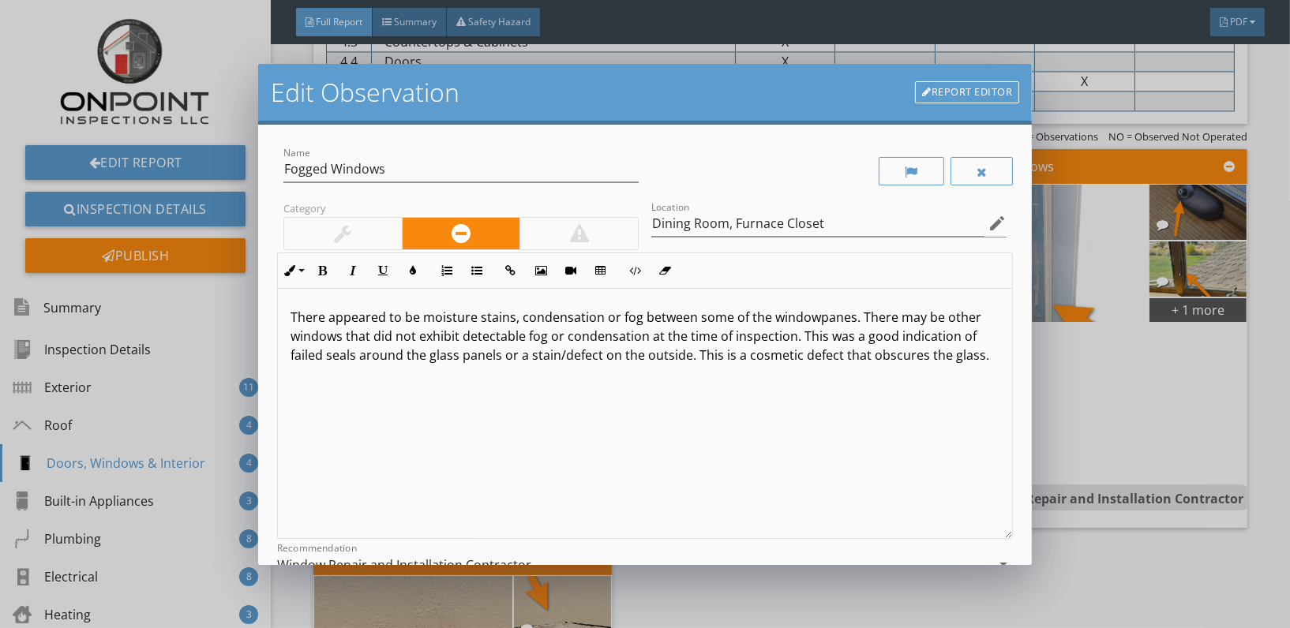
click at [722, 361] on p "There appeared to be moisture stains, condensation or fog between some of the w…" at bounding box center [645, 336] width 709 height 57
click at [931, 362] on p "There appeared to be moisture stains, condensation or fog between some of the w…" at bounding box center [645, 346] width 709 height 76
type textarea "<p>There appeared to be moisture stains, condensation or fog between some of th…"
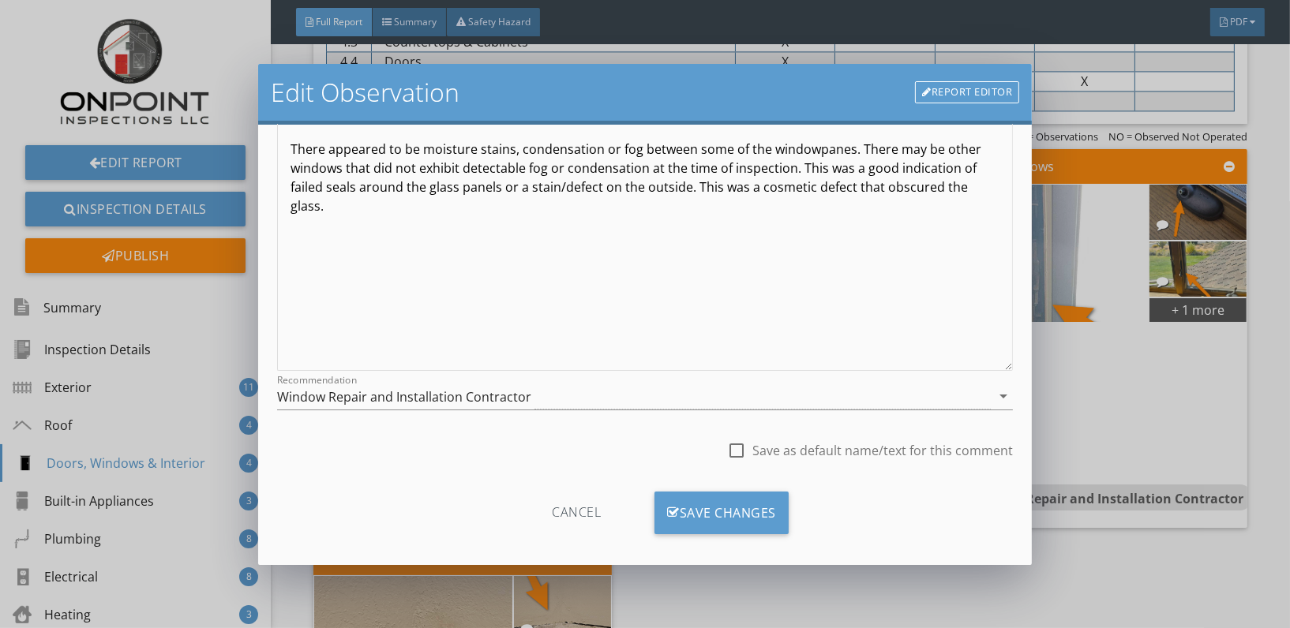
scroll to position [181, 0]
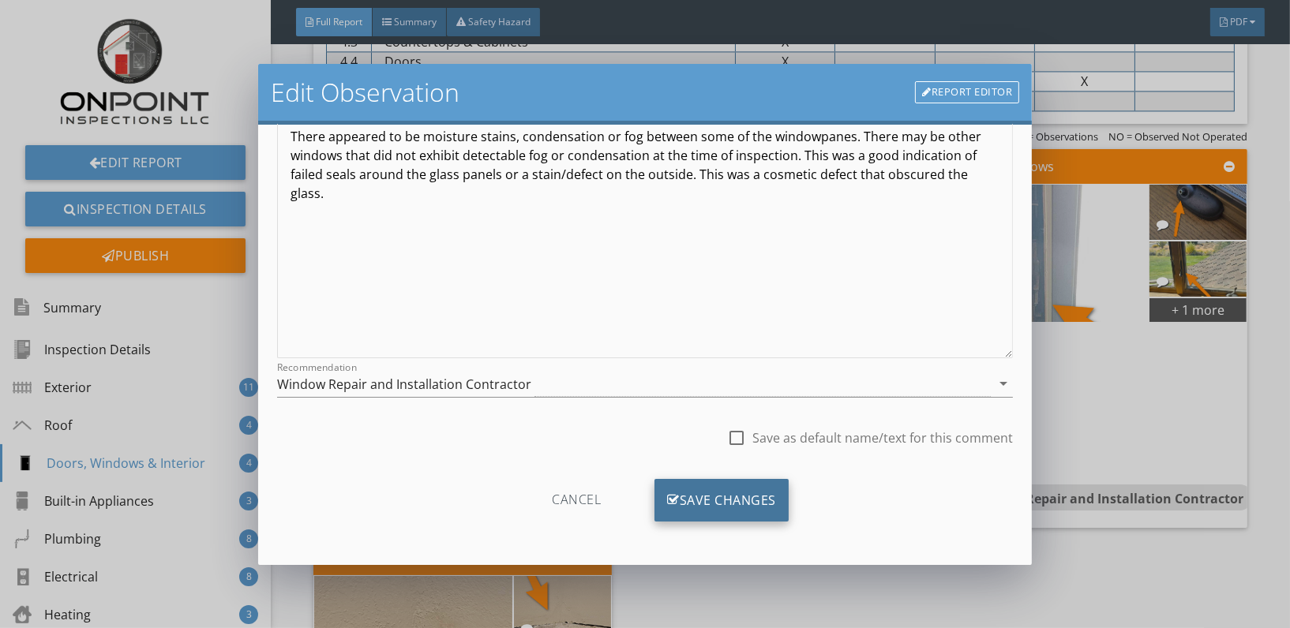
click at [707, 509] on div "Save Changes" at bounding box center [722, 500] width 134 height 43
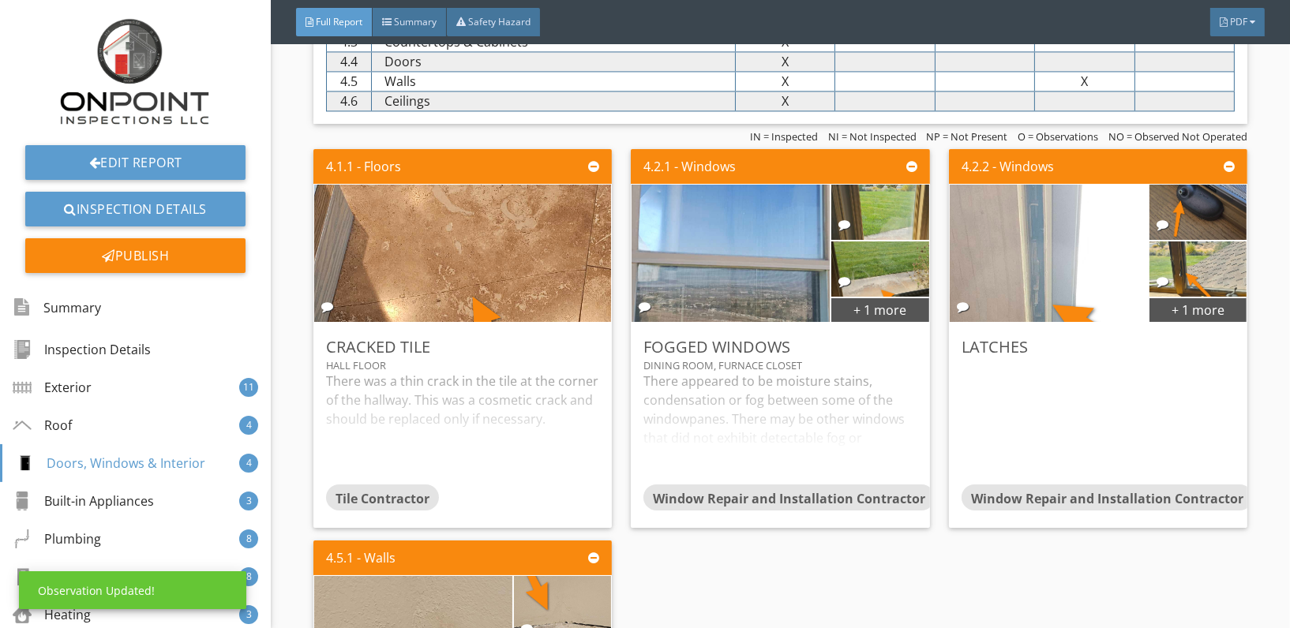
scroll to position [0, 0]
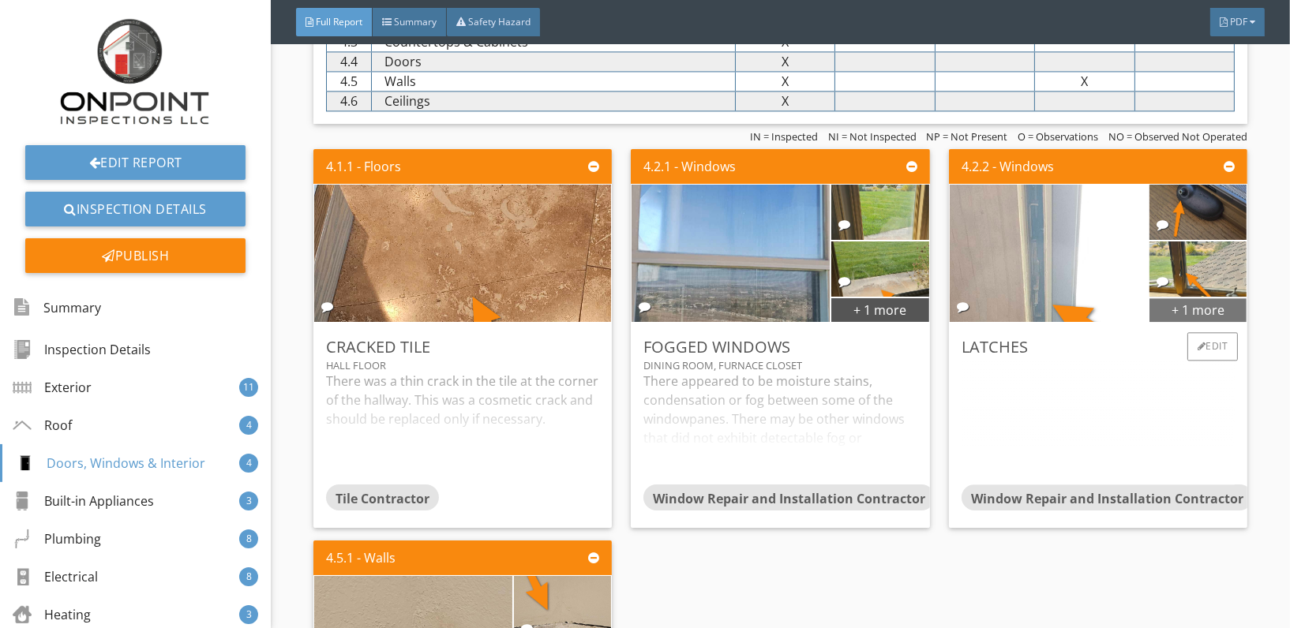
click at [1185, 308] on div "+ 1 more" at bounding box center [1198, 309] width 97 height 25
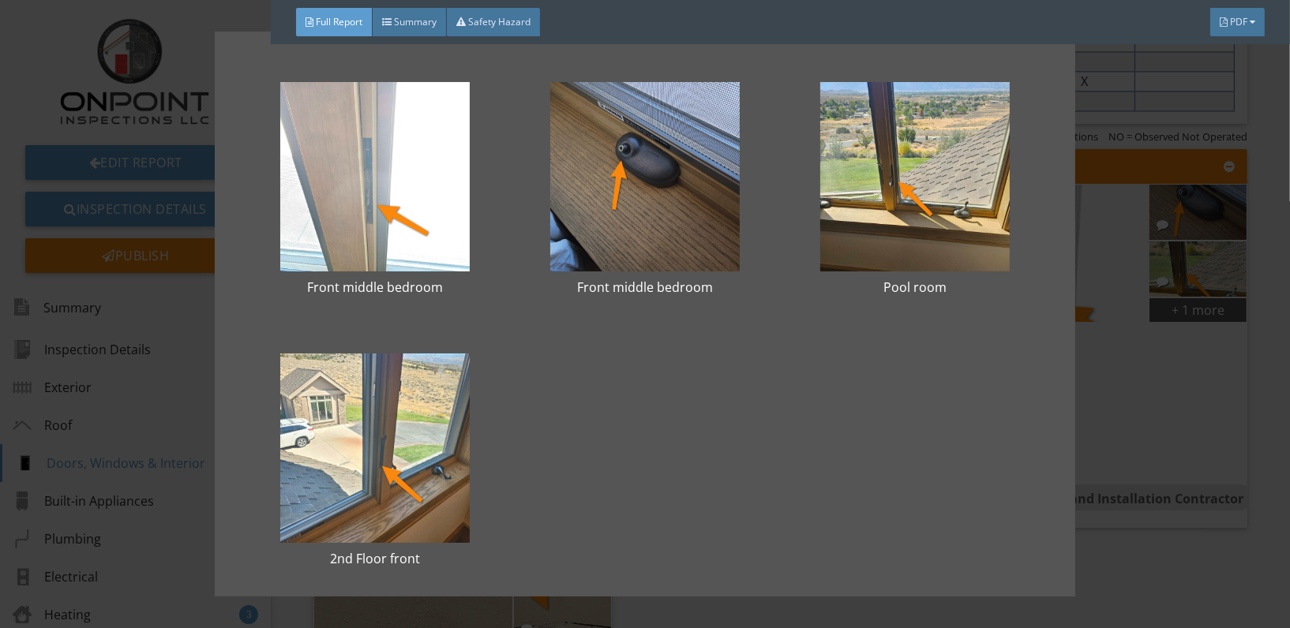
click at [1148, 558] on div "Front middle bedroom Front middle bedroom Pool room 2nd Floor front" at bounding box center [645, 314] width 1290 height 628
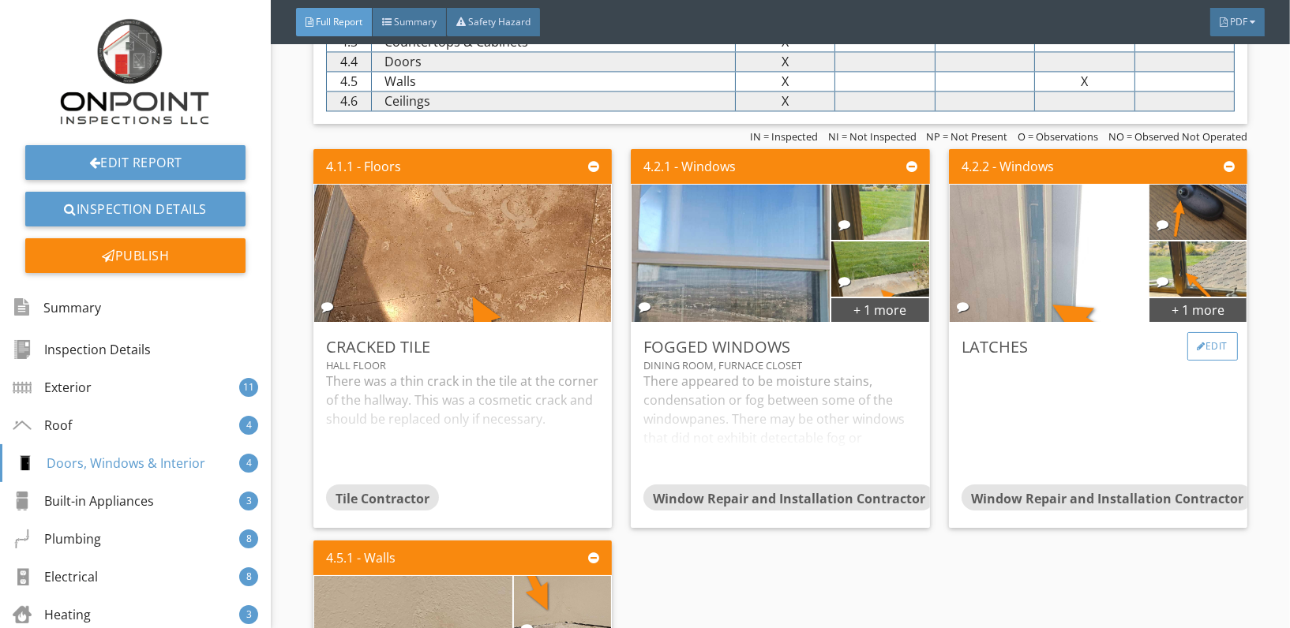
click at [1210, 334] on div "Edit" at bounding box center [1212, 346] width 51 height 28
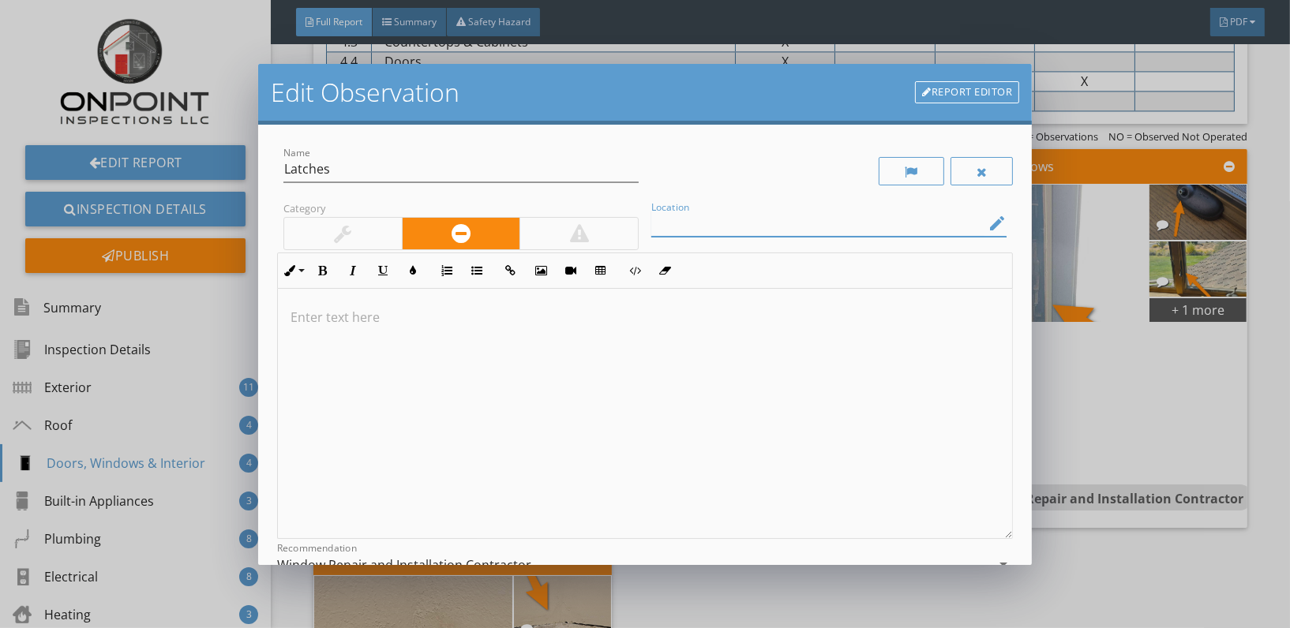
click at [763, 216] on input "Location" at bounding box center [817, 224] width 333 height 26
type input "Windows"
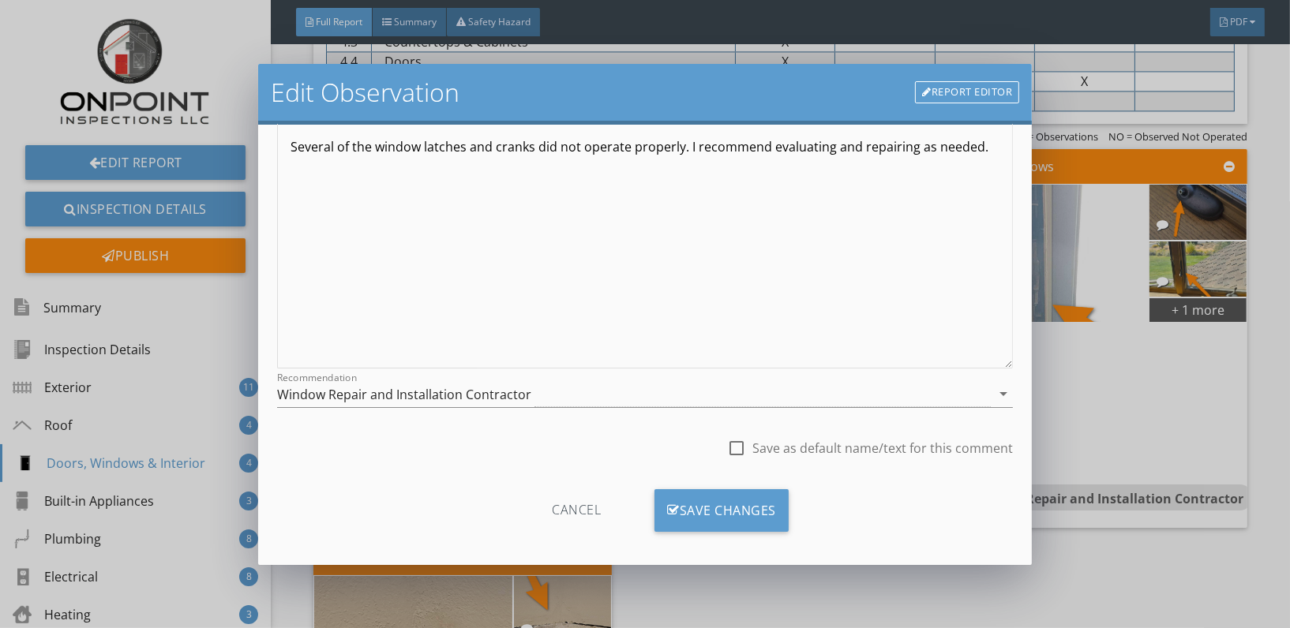
scroll to position [171, 0]
click at [748, 501] on div "Save Changes" at bounding box center [722, 510] width 134 height 43
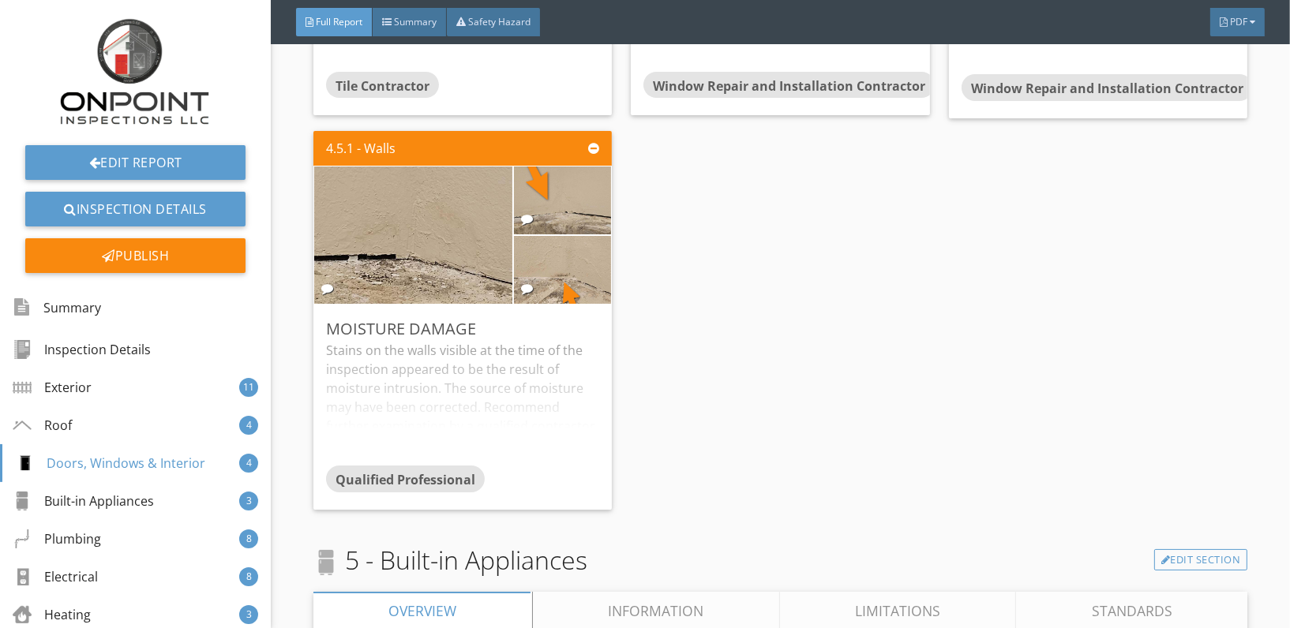
scroll to position [4508, 0]
click at [577, 320] on div "Edit" at bounding box center [577, 327] width 51 height 28
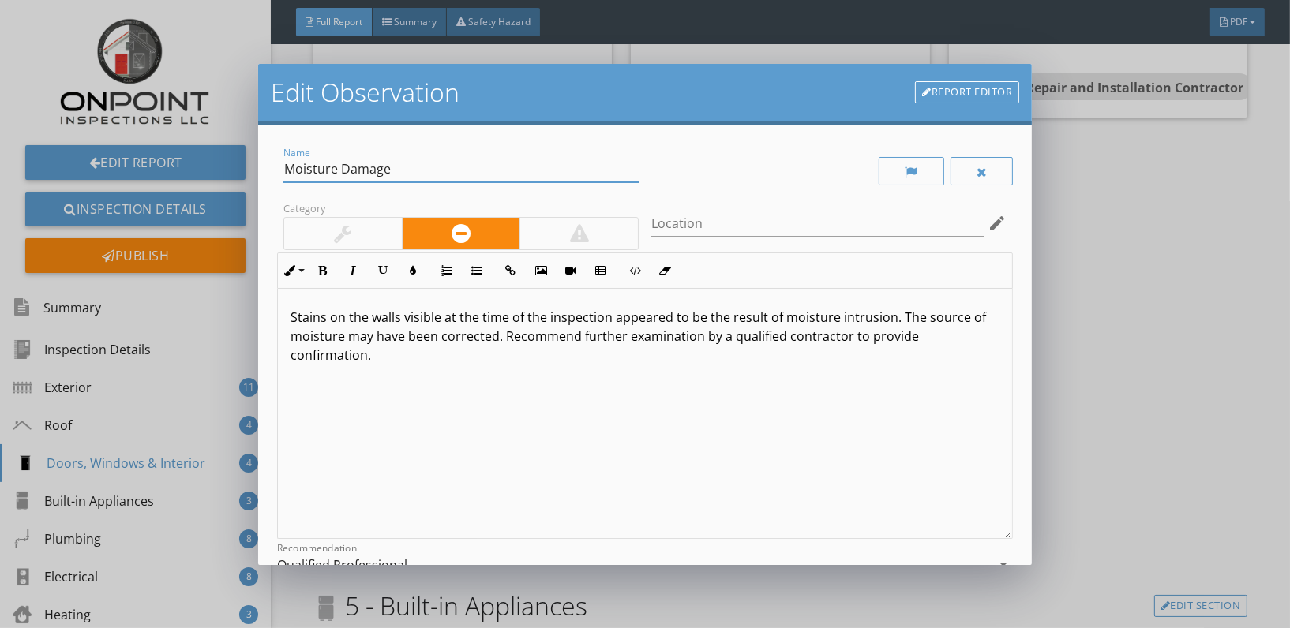
click at [386, 161] on input "Moisture Damage" at bounding box center [460, 169] width 355 height 26
type input "Moisture Stains"
click at [737, 233] on input "Location" at bounding box center [817, 224] width 333 height 26
type input "BAsement"
click at [499, 343] on p "Stains on the walls visible at the time of the inspection appeared to be the re…" at bounding box center [645, 336] width 709 height 57
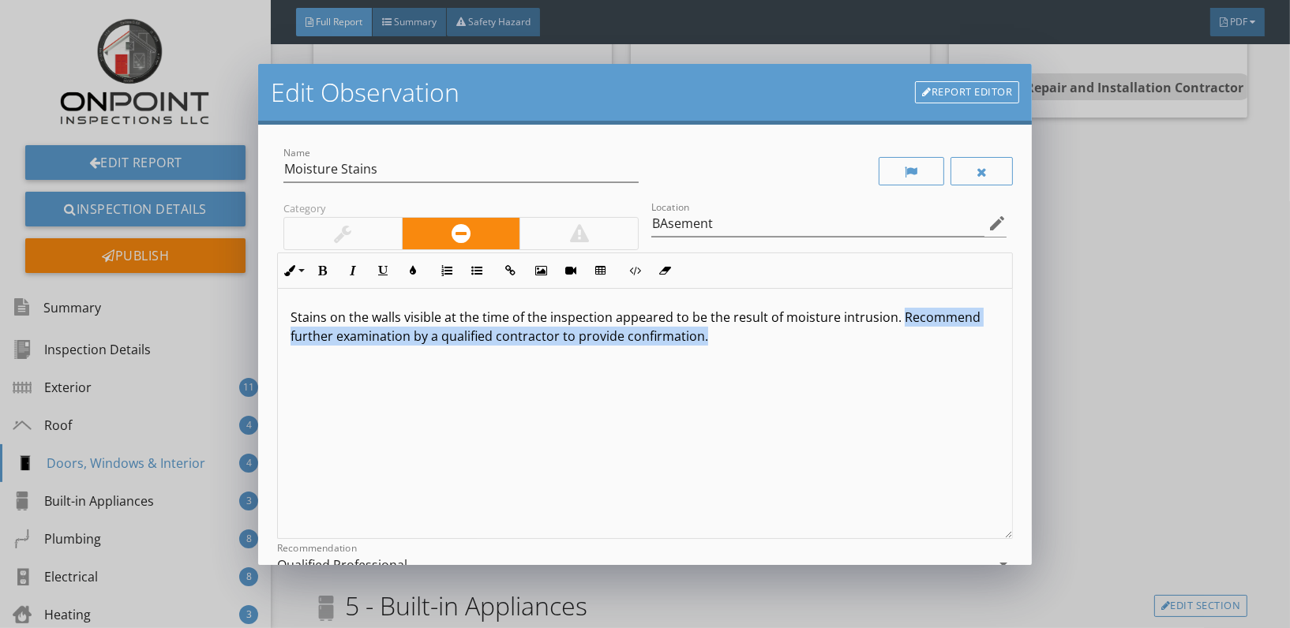
drag, startPoint x: 895, startPoint y: 313, endPoint x: 920, endPoint y: 343, distance: 39.2
click at [920, 343] on p "Stains on the walls visible at the time of the inspection appeared to be the re…" at bounding box center [645, 327] width 709 height 38
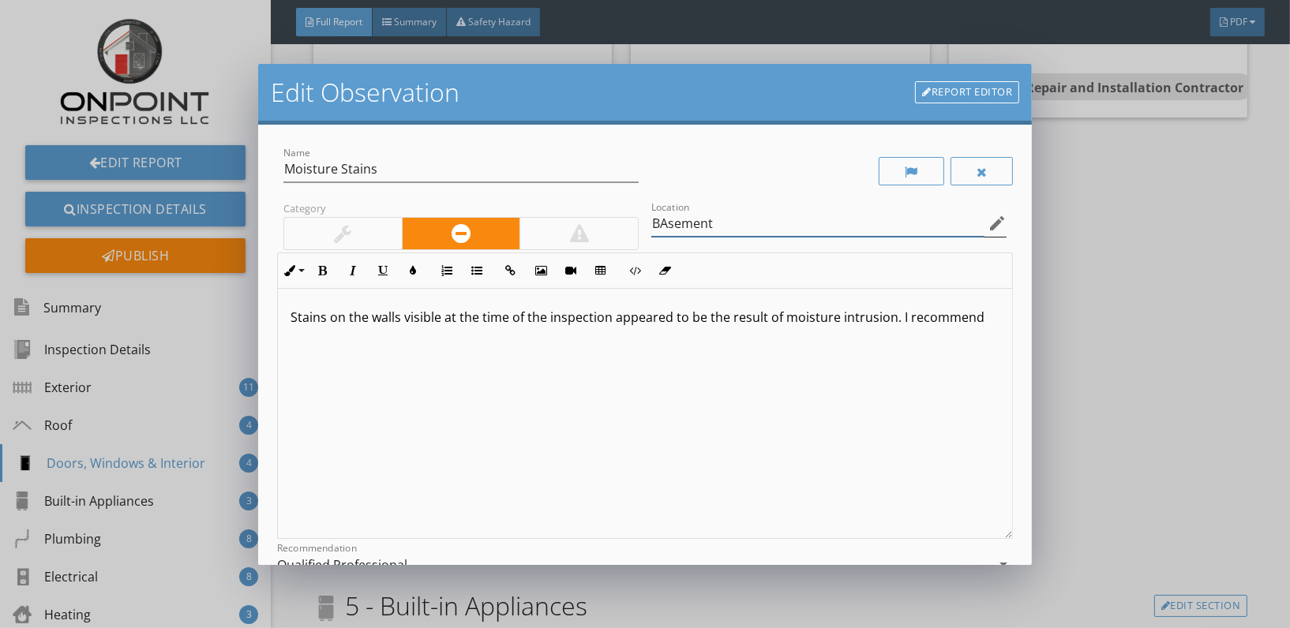
click at [662, 227] on input "BAsement" at bounding box center [817, 224] width 333 height 26
type input "Basement"
click at [384, 348] on div "Stains on the walls visible at the time of the inspection appeared to be the re…" at bounding box center [645, 414] width 734 height 250
click at [368, 316] on p "Stains on the walls visible at the time of the inspection appeared to be the re…" at bounding box center [645, 327] width 709 height 38
click at [297, 321] on p "Stains on the walls visible at the time of the inspection appeared to be the re…" at bounding box center [645, 327] width 709 height 38
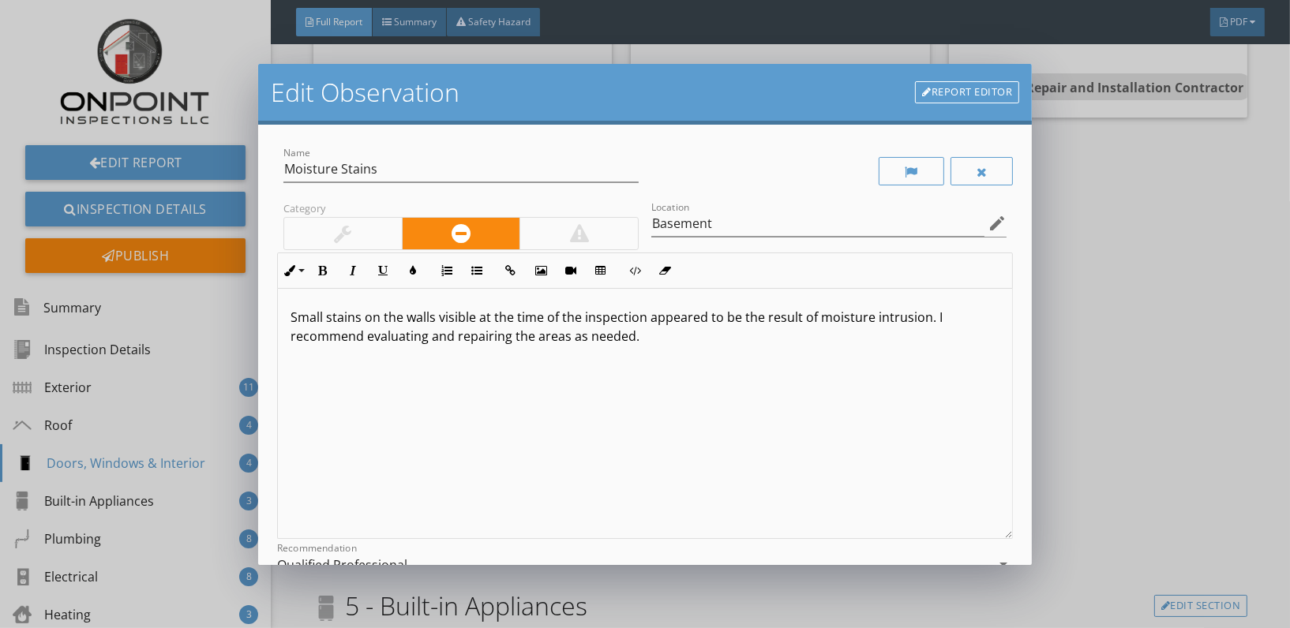
click at [399, 319] on p "Small stains on the walls visible at the time of the inspection appeared to be …" at bounding box center [645, 327] width 709 height 38
click at [701, 322] on p "Small stains on the basement walls visible at the time of the inspection appear…" at bounding box center [645, 327] width 709 height 38
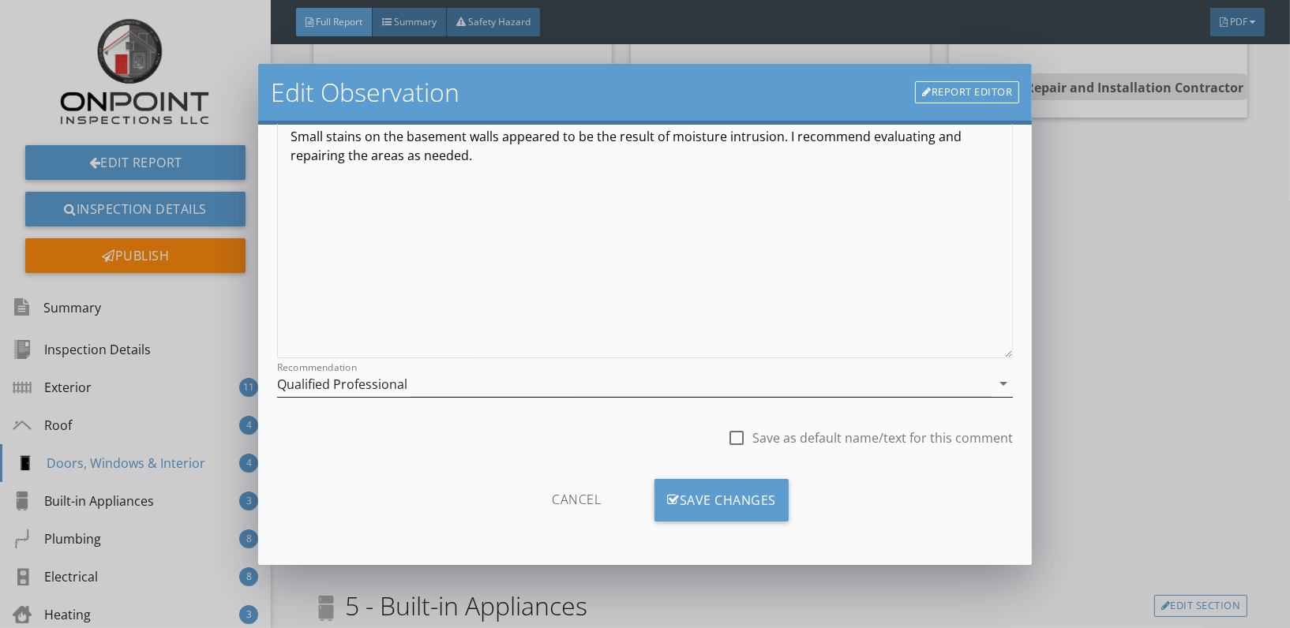
click at [540, 387] on div "Qualified Professional" at bounding box center [634, 384] width 714 height 26
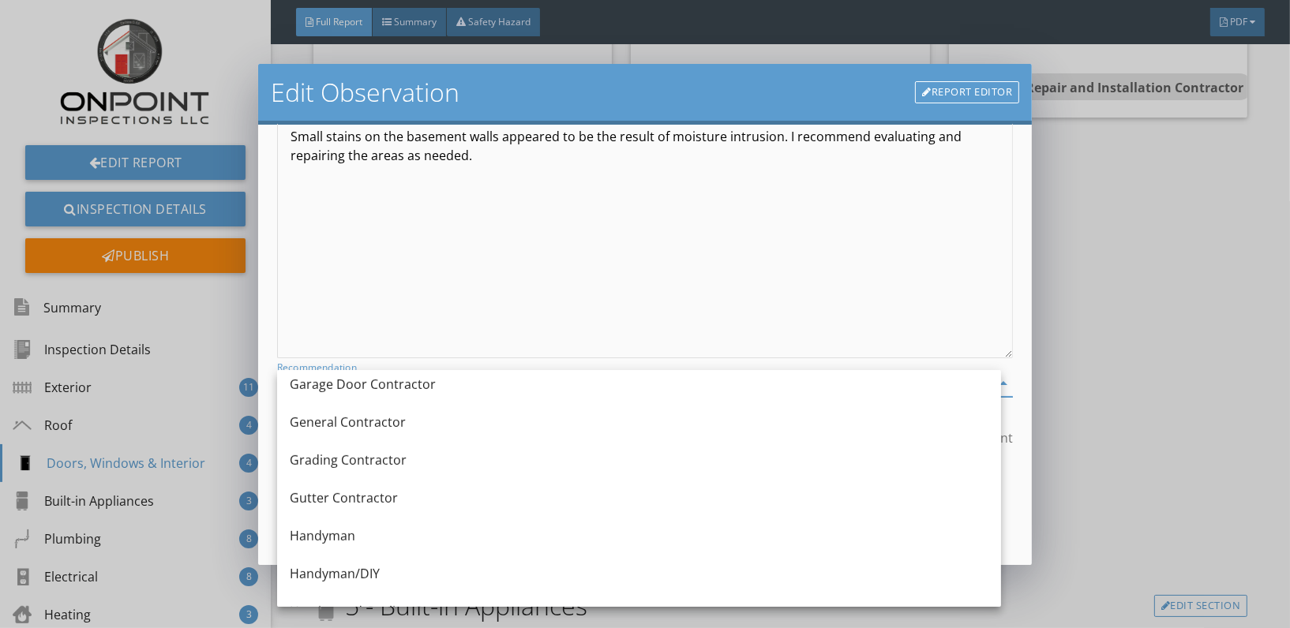
scroll to position [886, 0]
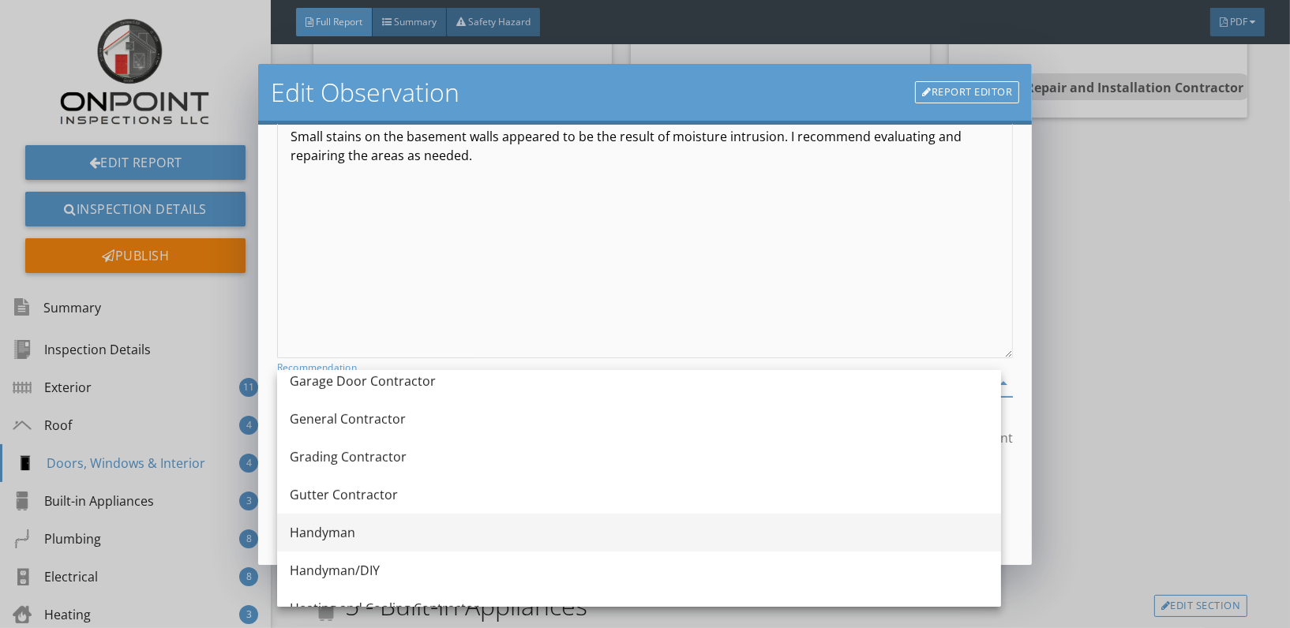
click at [367, 539] on div "Handyman" at bounding box center [639, 532] width 699 height 19
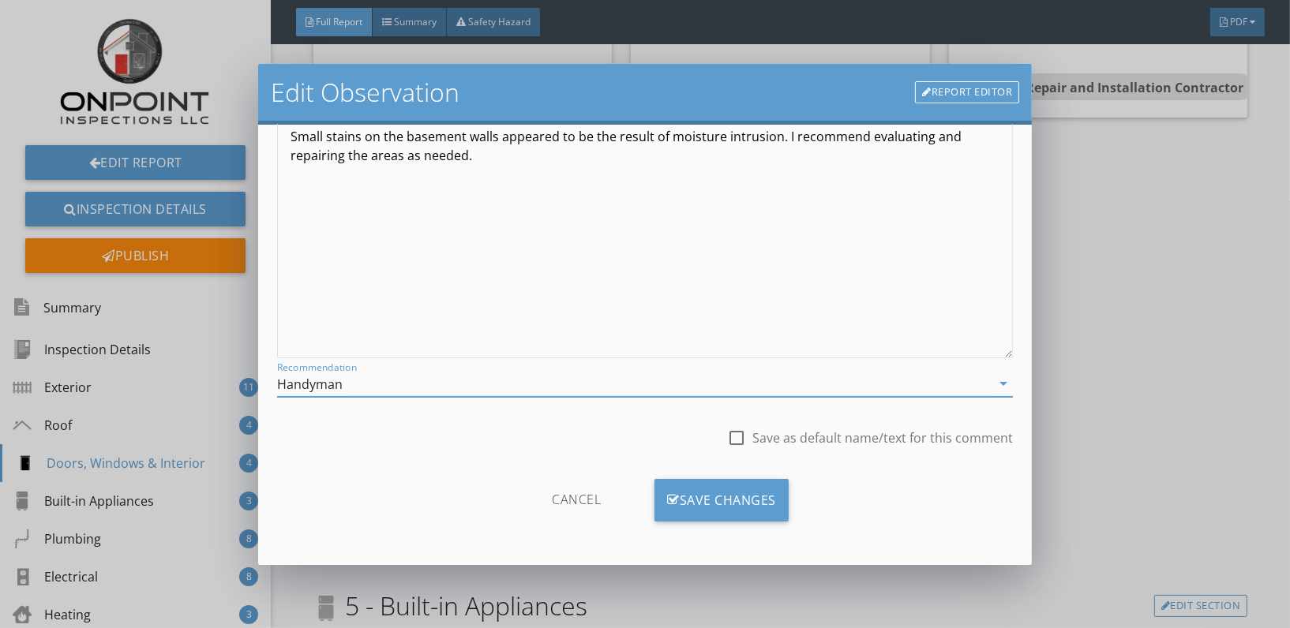
scroll to position [0, 0]
click at [737, 503] on div "Save Changes" at bounding box center [722, 500] width 134 height 43
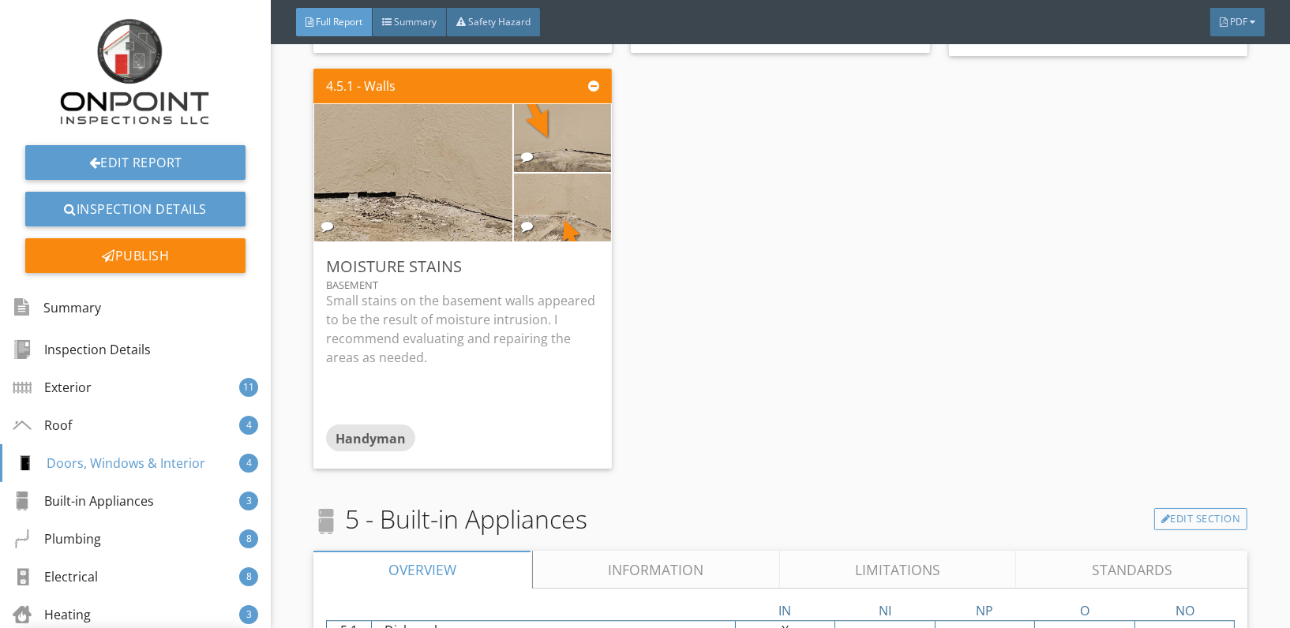
scroll to position [4570, 0]
click at [565, 261] on div "Edit" at bounding box center [577, 266] width 51 height 28
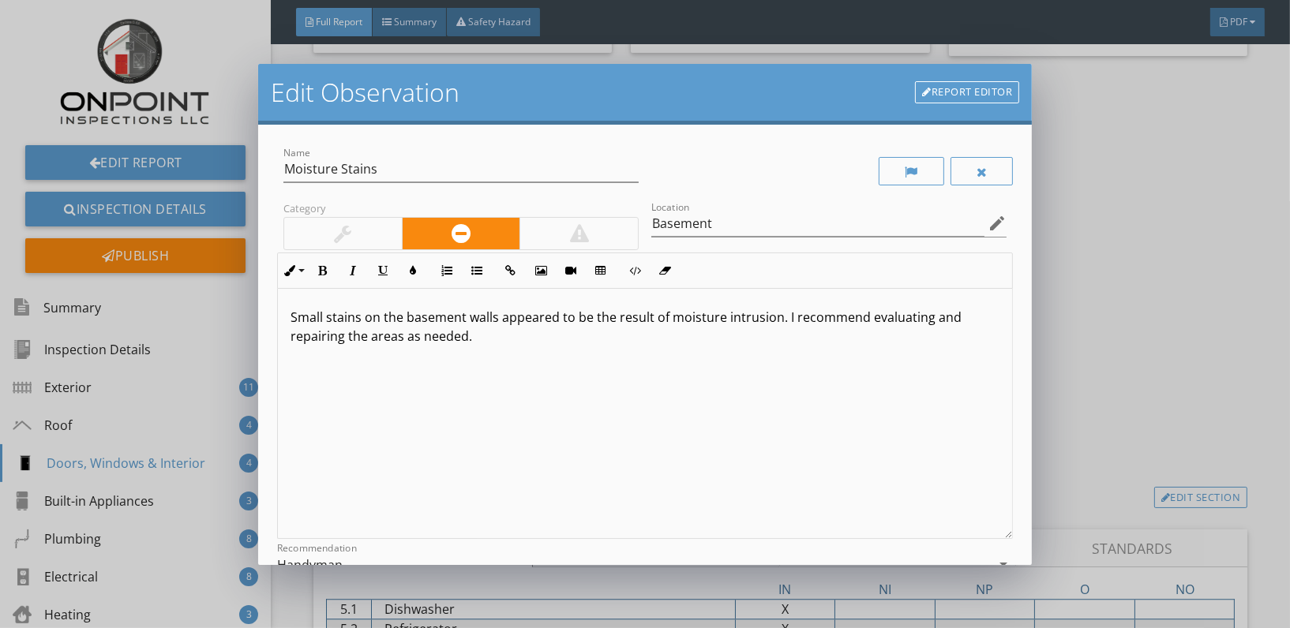
click at [782, 321] on p "Small stains on the basement walls appeared to be the result of moisture intrus…" at bounding box center [645, 327] width 709 height 38
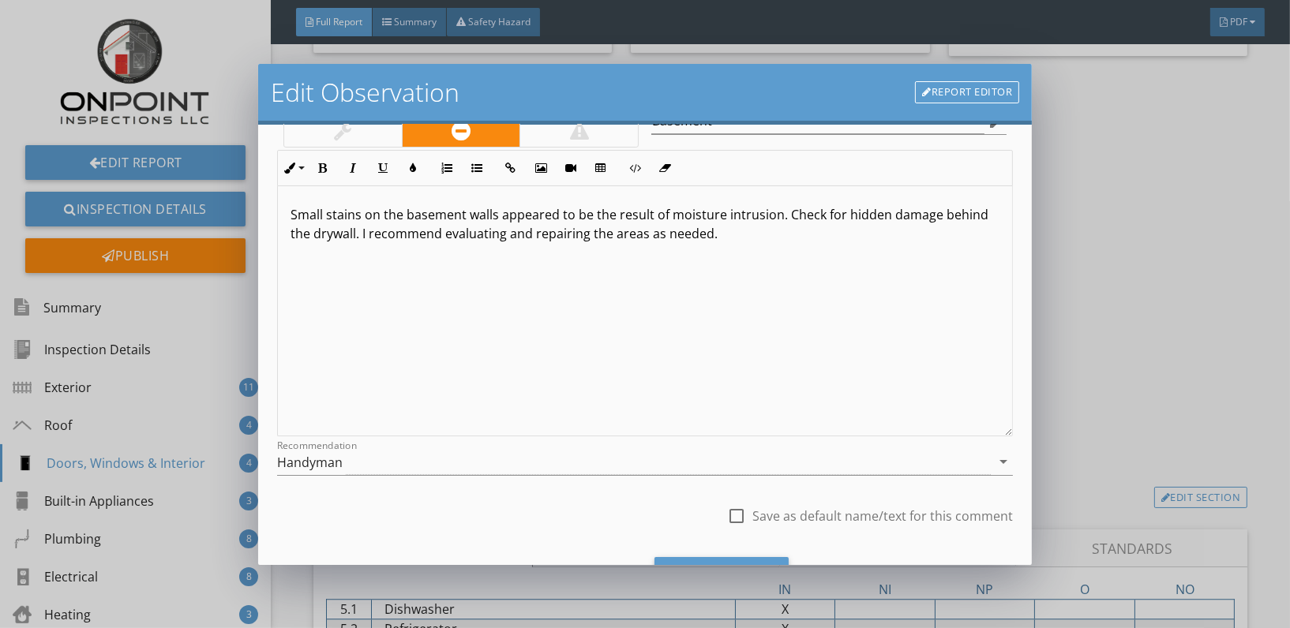
scroll to position [181, 0]
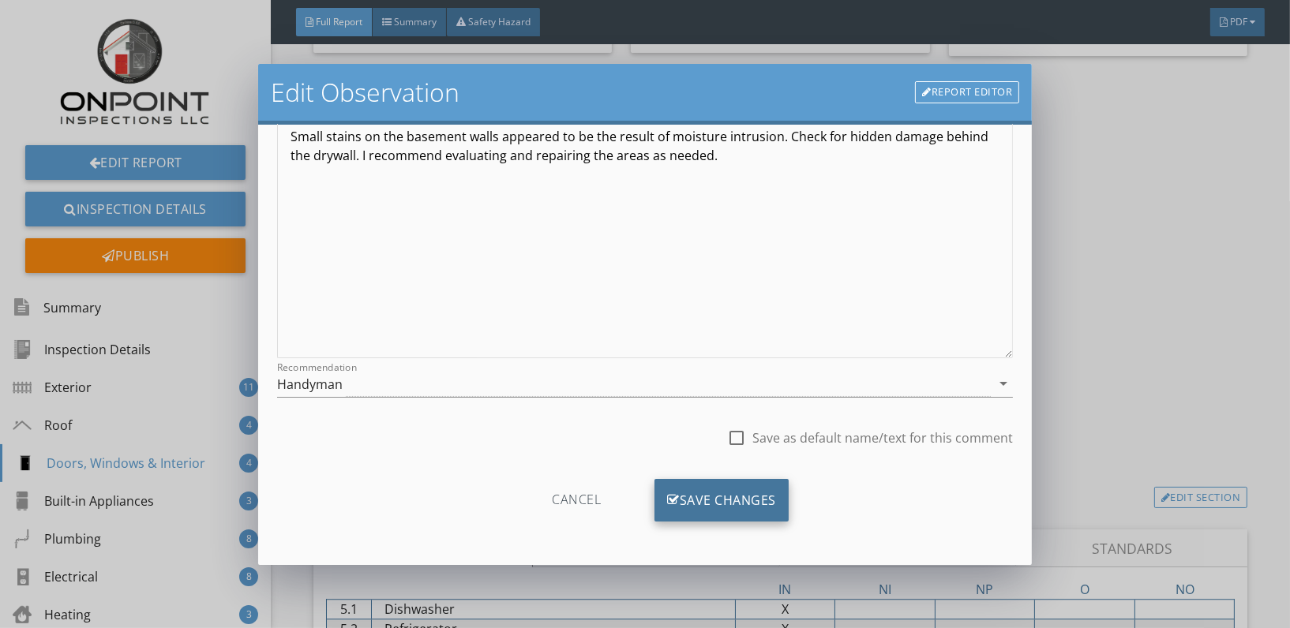
click at [699, 490] on div "Save Changes" at bounding box center [722, 500] width 134 height 43
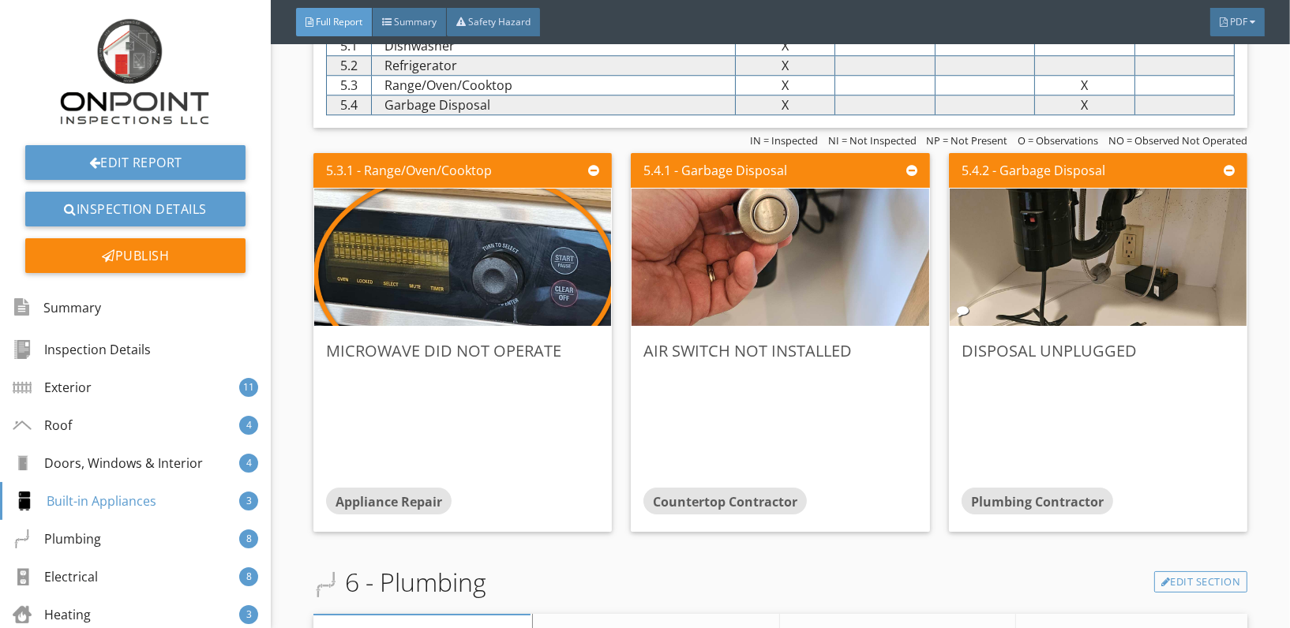
scroll to position [5135, 0]
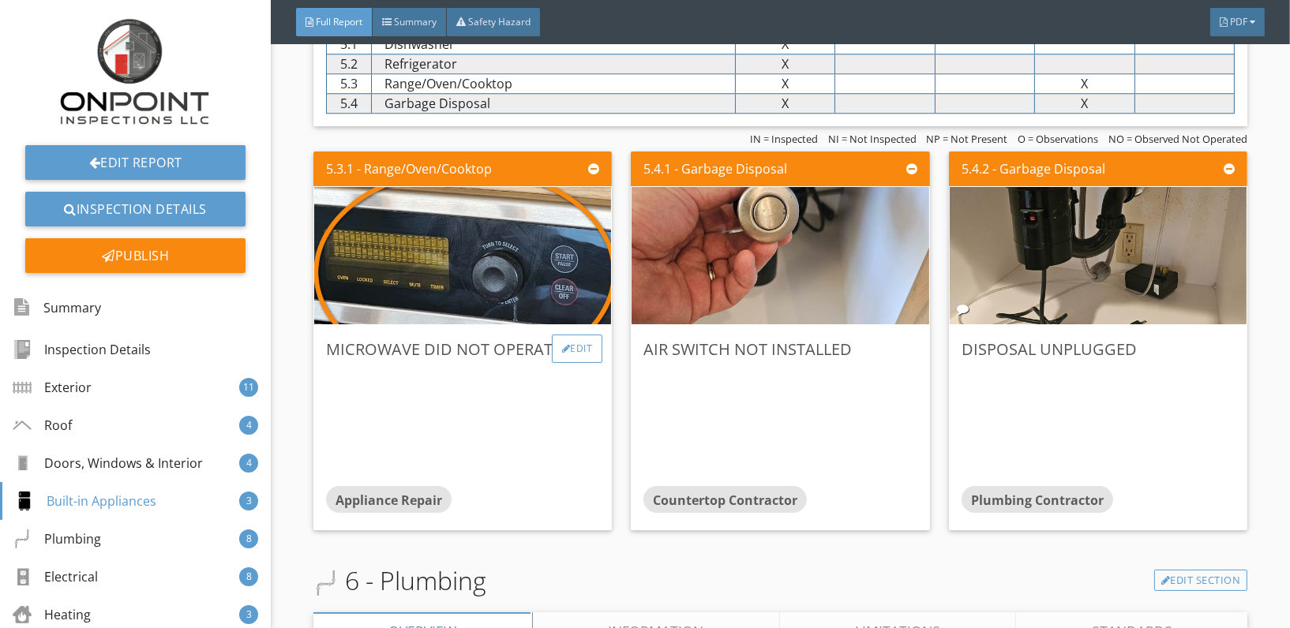
click at [580, 347] on div "Edit" at bounding box center [577, 349] width 51 height 28
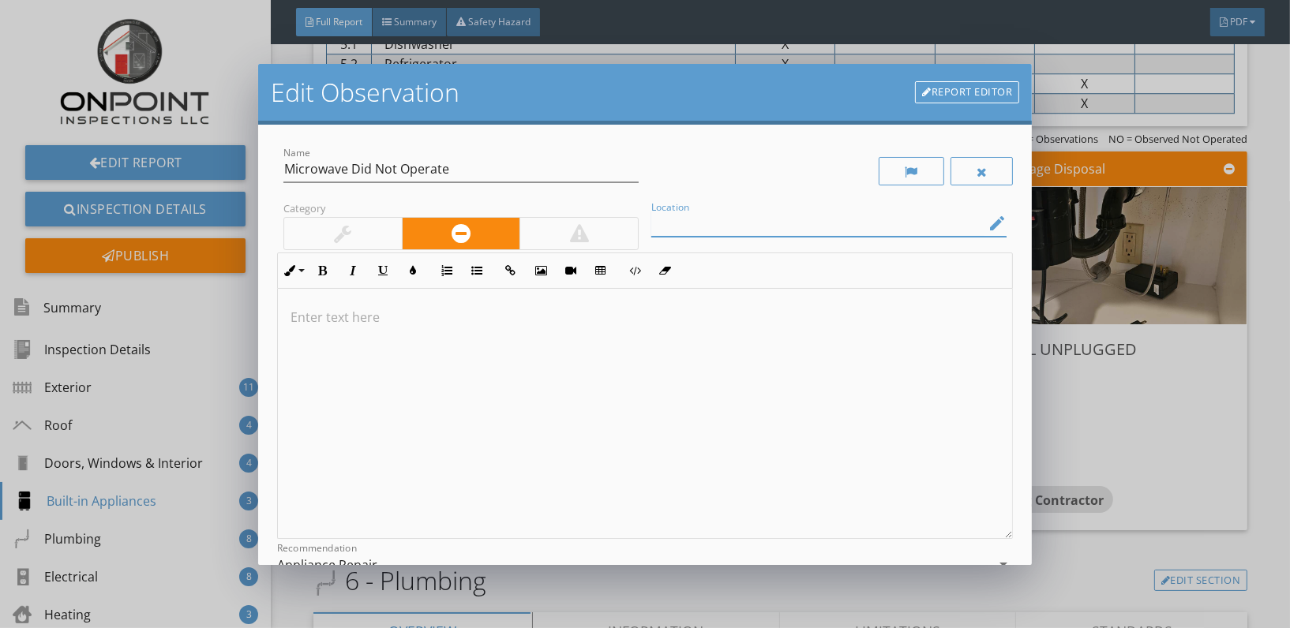
click at [788, 233] on input "Location" at bounding box center [817, 224] width 333 height 26
type input "Microwave"
click at [321, 331] on div at bounding box center [645, 414] width 734 height 250
click at [584, 325] on p "The microwave oven did not operate properly." at bounding box center [645, 317] width 709 height 19
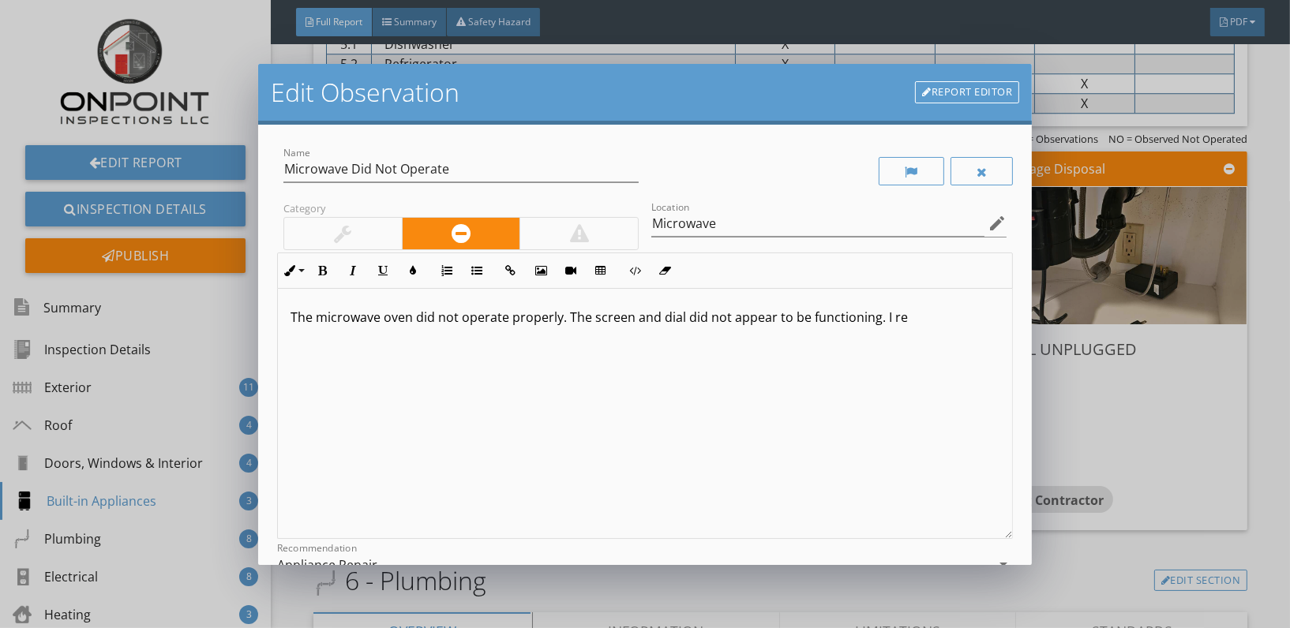
click at [908, 314] on p "The microwave oven did not operate properly. The screen and dial did not appear…" at bounding box center [645, 317] width 709 height 19
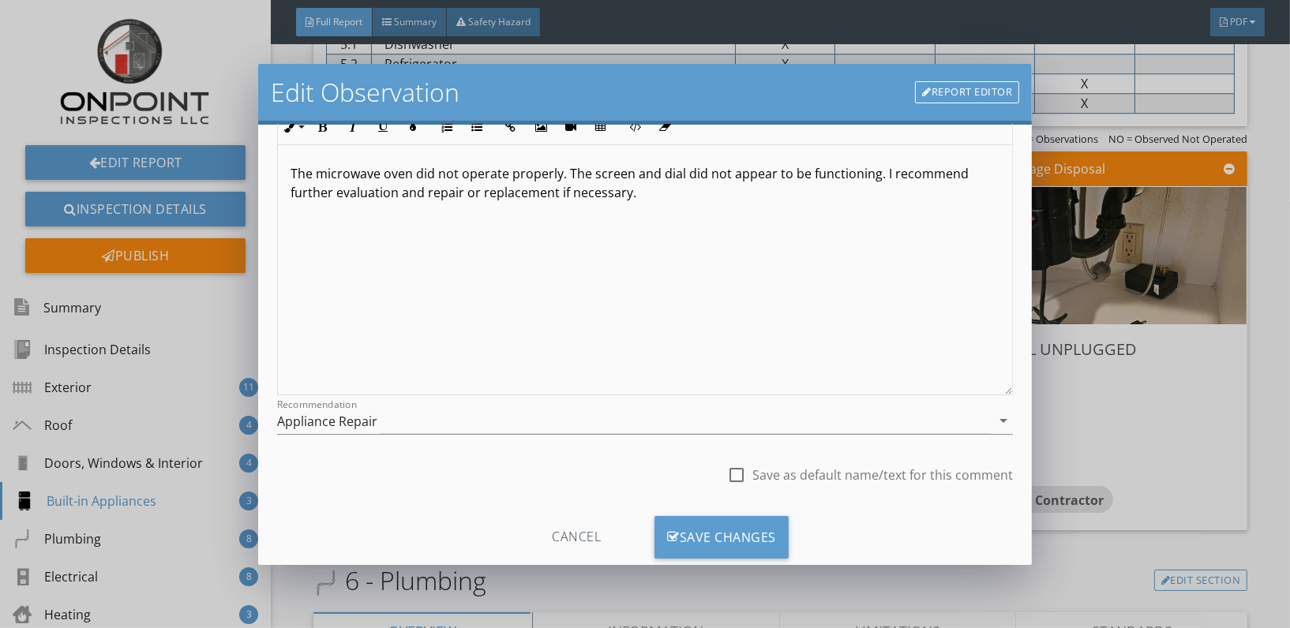
scroll to position [181, 0]
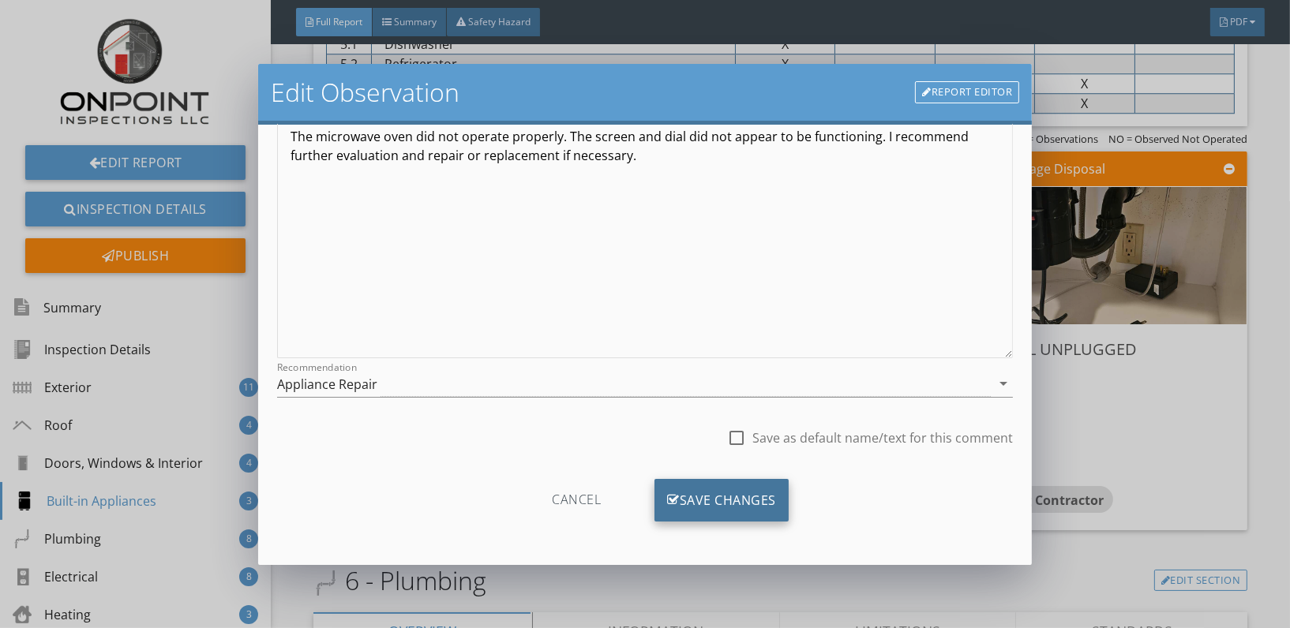
click at [707, 508] on div "Save Changes" at bounding box center [722, 500] width 134 height 43
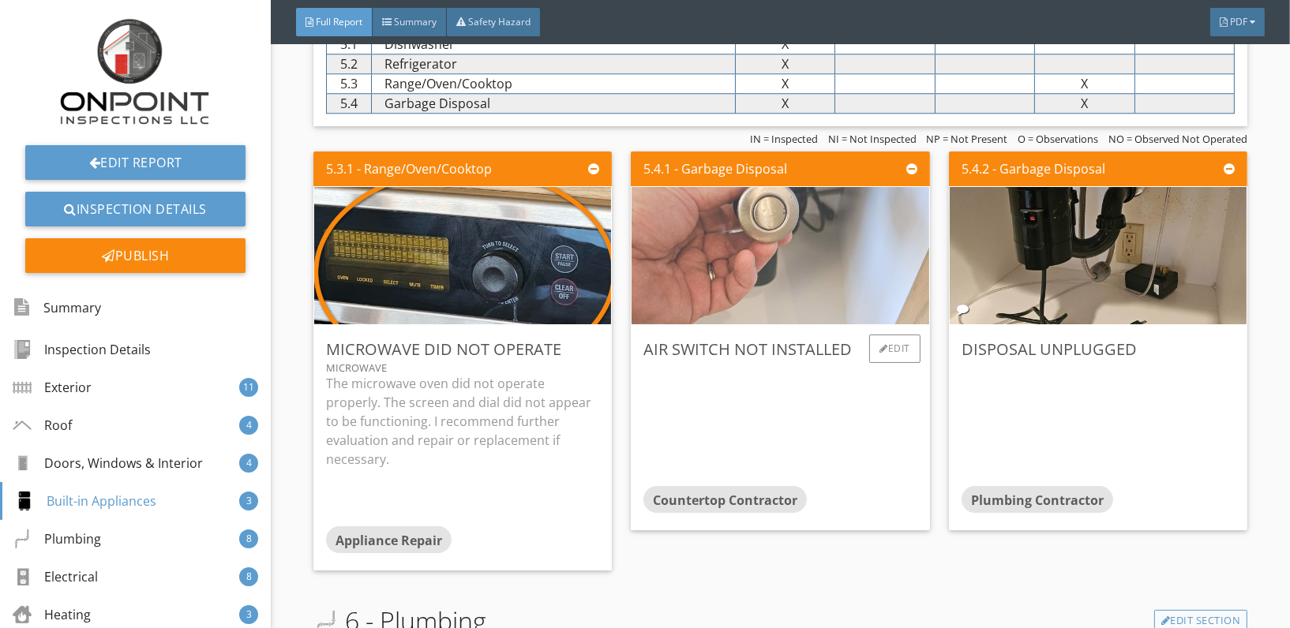
click at [799, 240] on img at bounding box center [780, 255] width 343 height 343
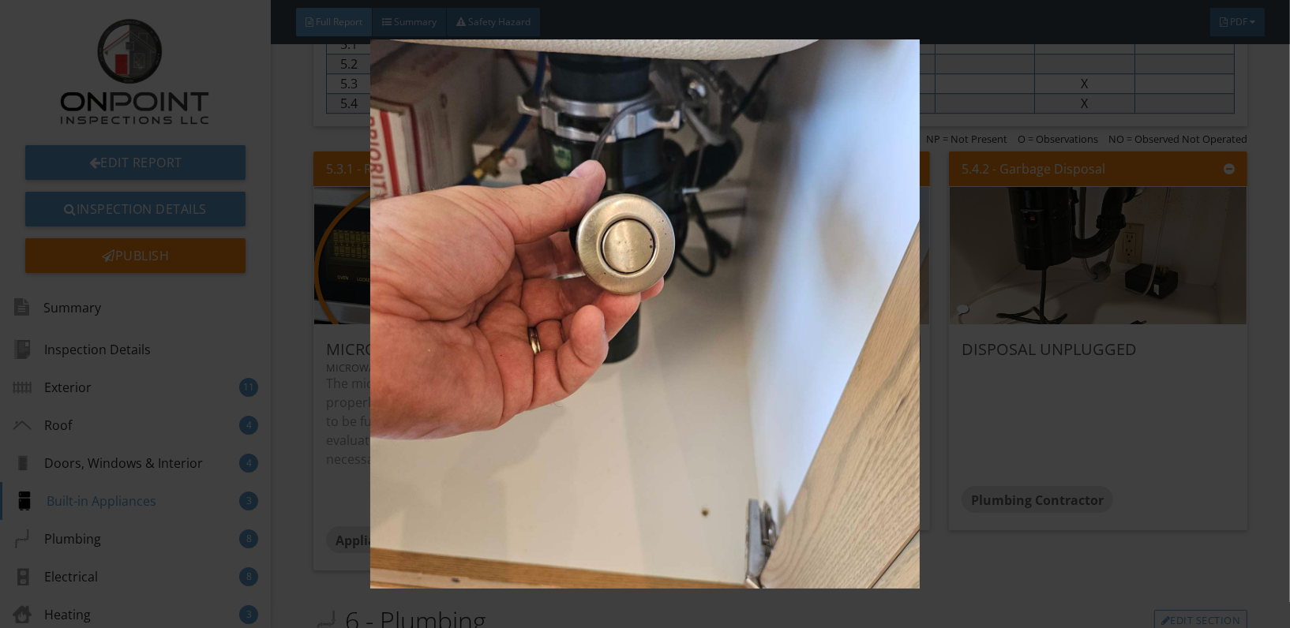
click at [799, 240] on img at bounding box center [645, 313] width 1178 height 549
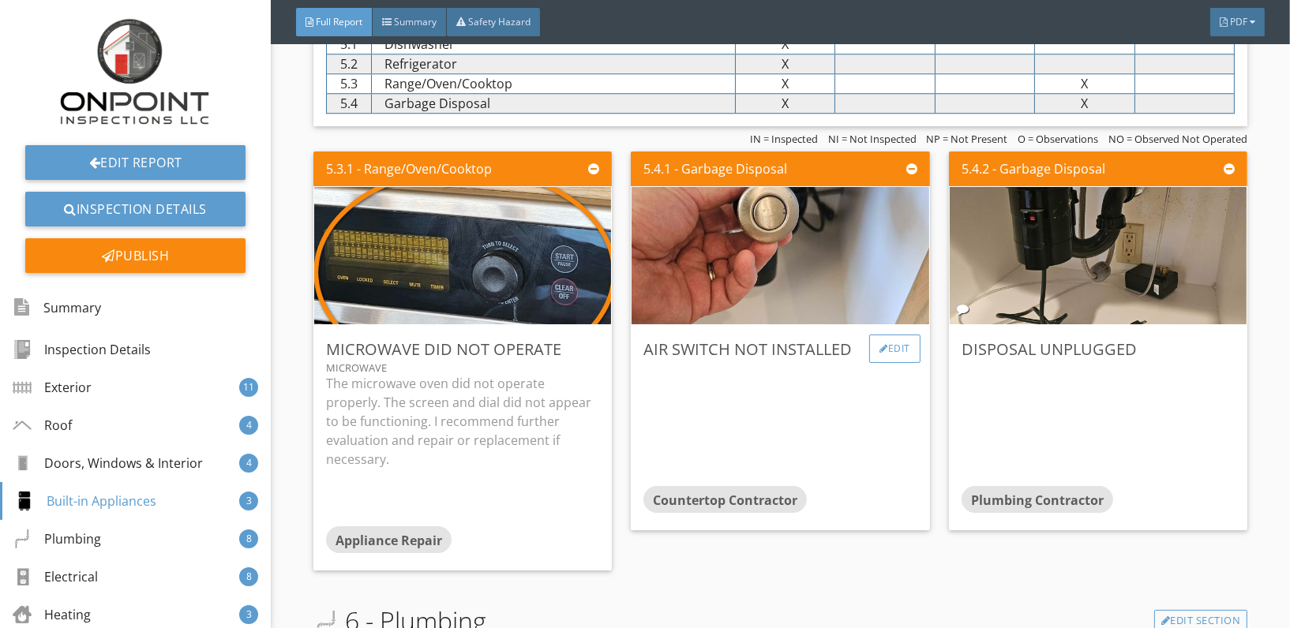
click at [881, 343] on div "Edit" at bounding box center [894, 349] width 51 height 28
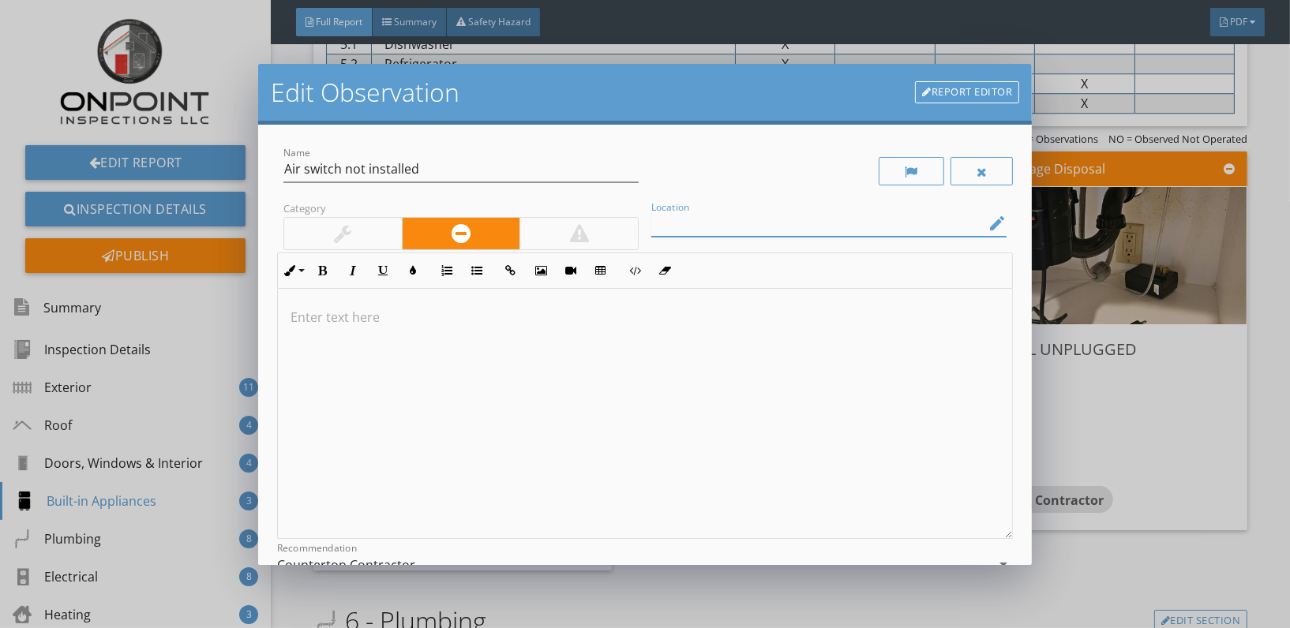
click at [748, 231] on input "Location" at bounding box center [817, 224] width 333 height 26
type input "Side Sink"
click at [294, 336] on div at bounding box center [645, 414] width 734 height 250
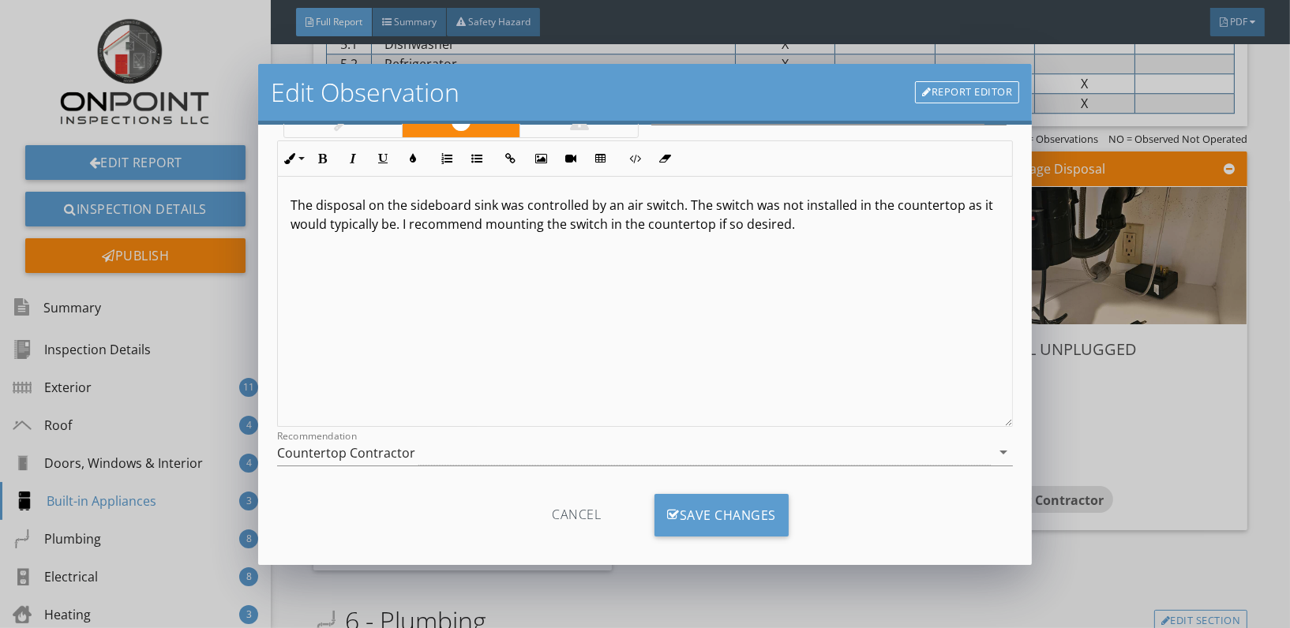
scroll to position [126, 0]
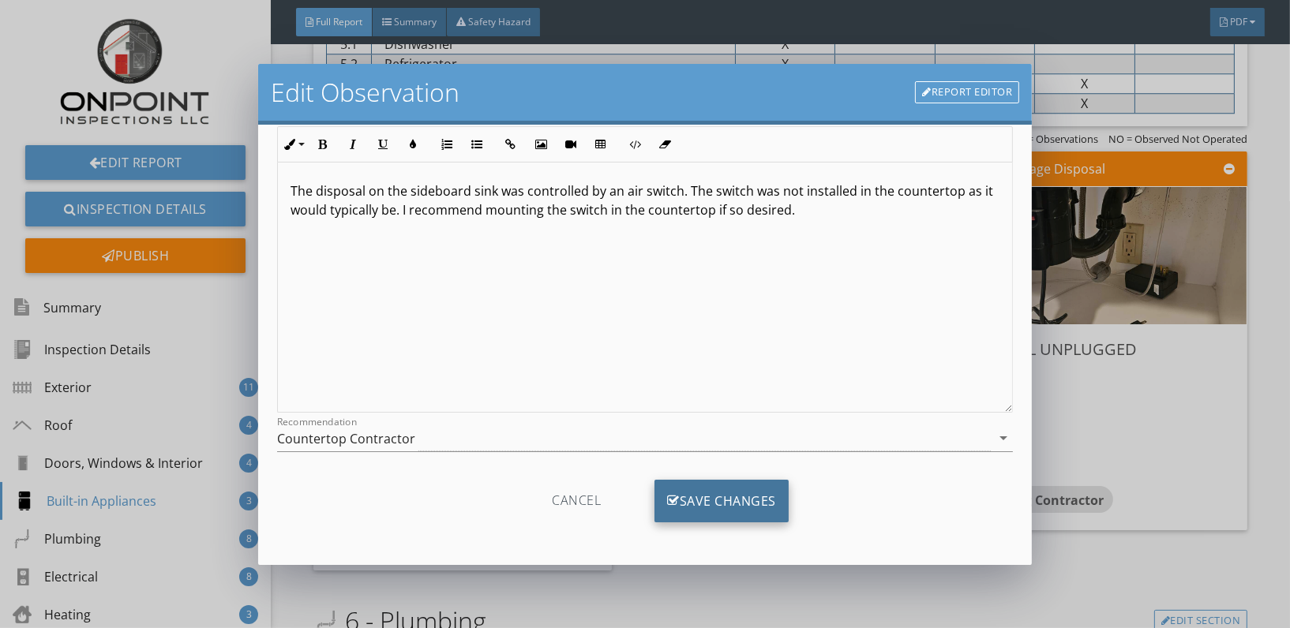
click at [726, 512] on div "Save Changes" at bounding box center [722, 501] width 134 height 43
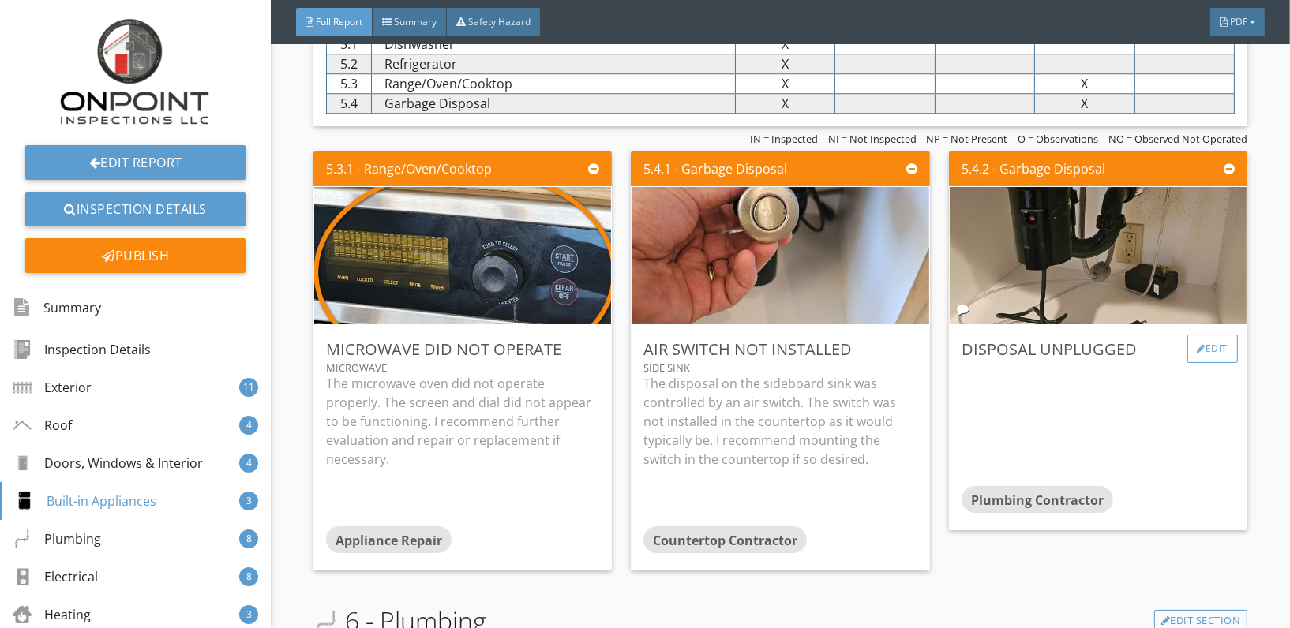
click at [1206, 349] on div "Edit" at bounding box center [1212, 349] width 51 height 28
click at [1176, 286] on div at bounding box center [645, 314] width 1290 height 628
click at [1176, 286] on img at bounding box center [1097, 255] width 343 height 343
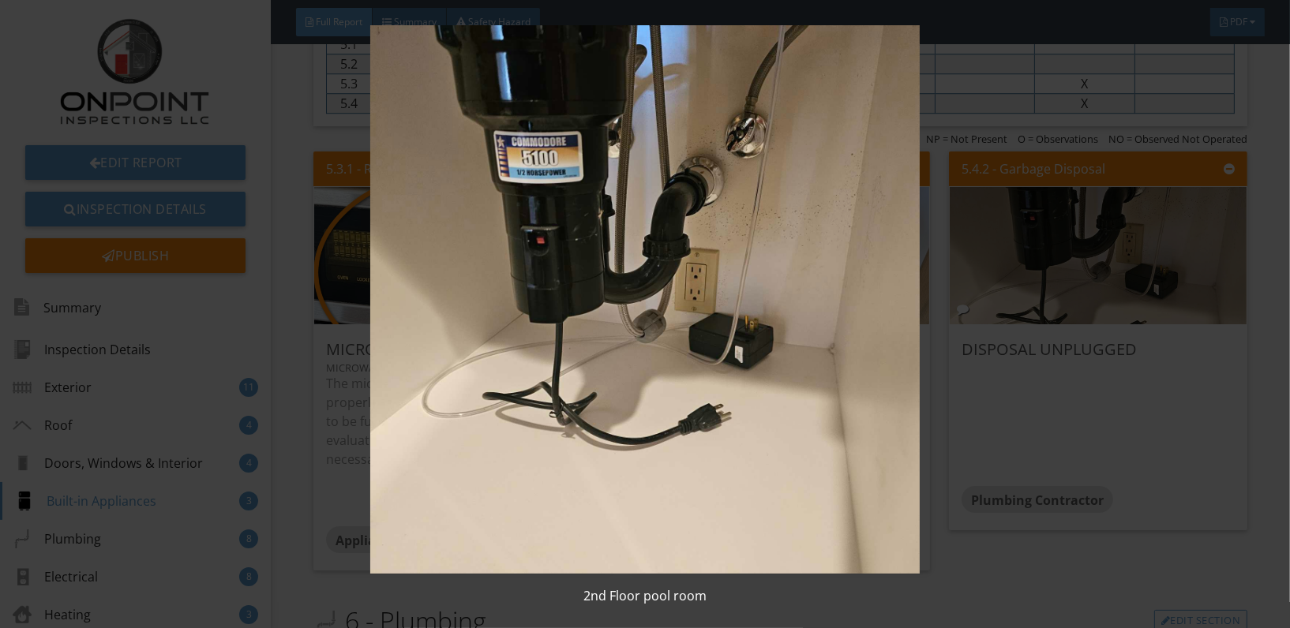
click at [797, 322] on img at bounding box center [645, 299] width 1178 height 549
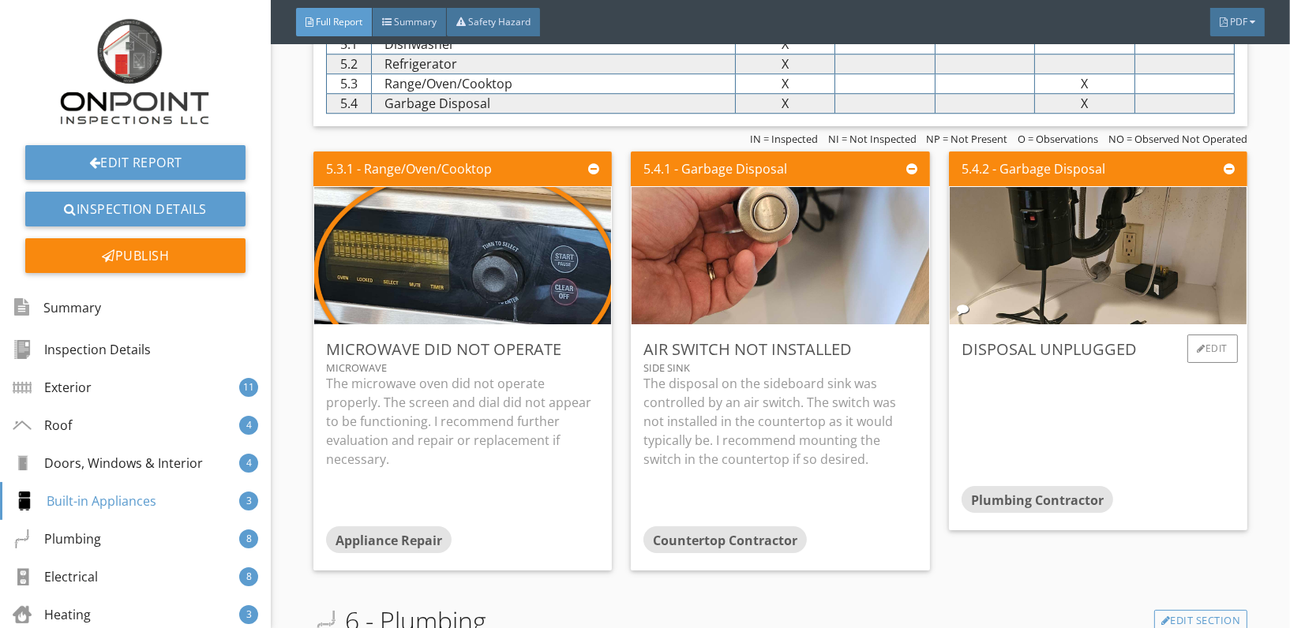
click at [1200, 329] on div "Disposal unplugged Plumbing Contractor Edit" at bounding box center [1098, 427] width 298 height 205
click at [1193, 344] on div "Edit" at bounding box center [1212, 349] width 51 height 28
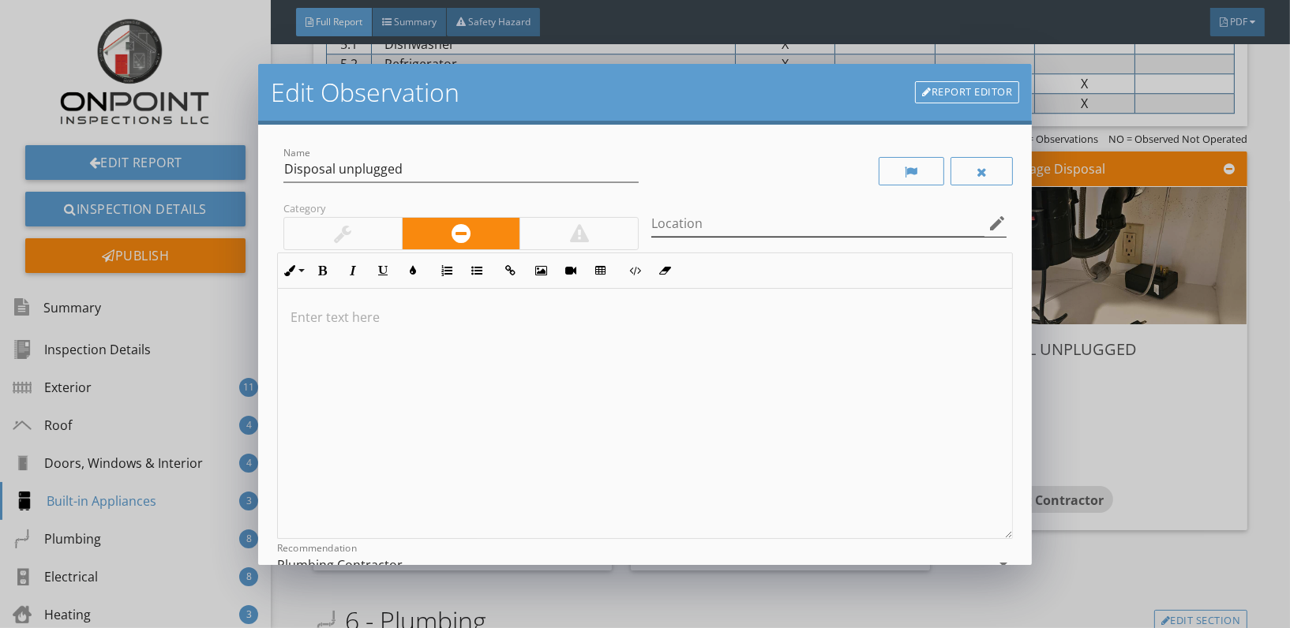
click at [988, 219] on icon "edit" at bounding box center [997, 223] width 19 height 19
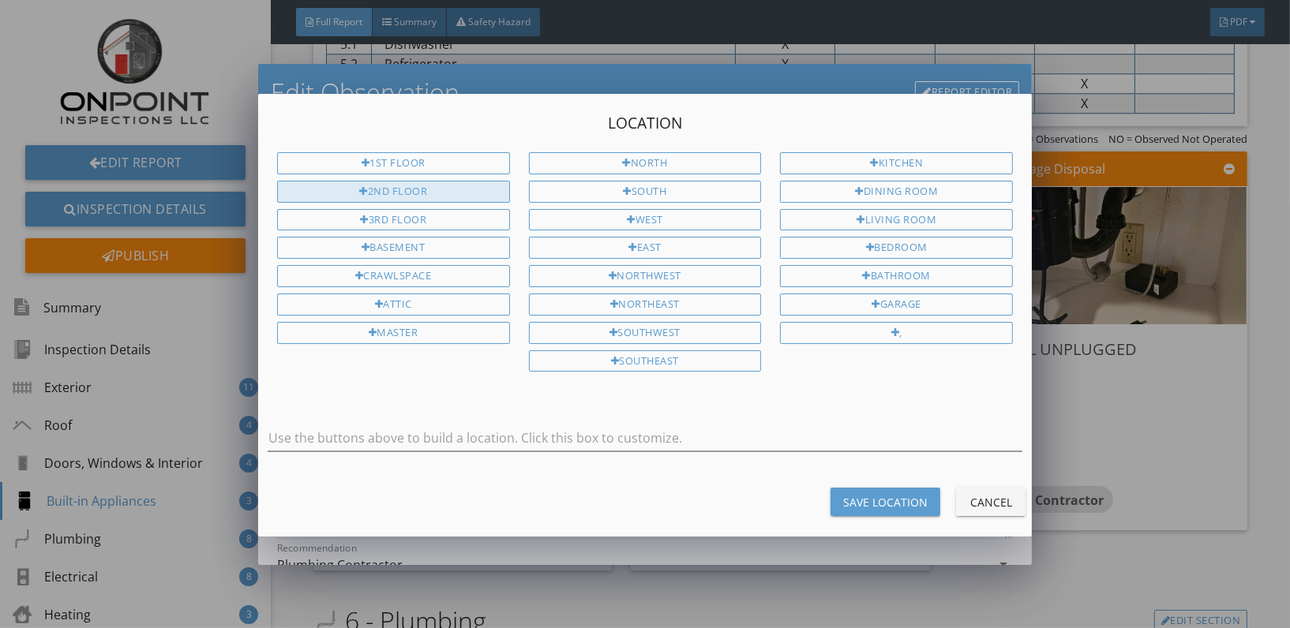
click at [419, 193] on div "2nd Floor" at bounding box center [393, 192] width 233 height 22
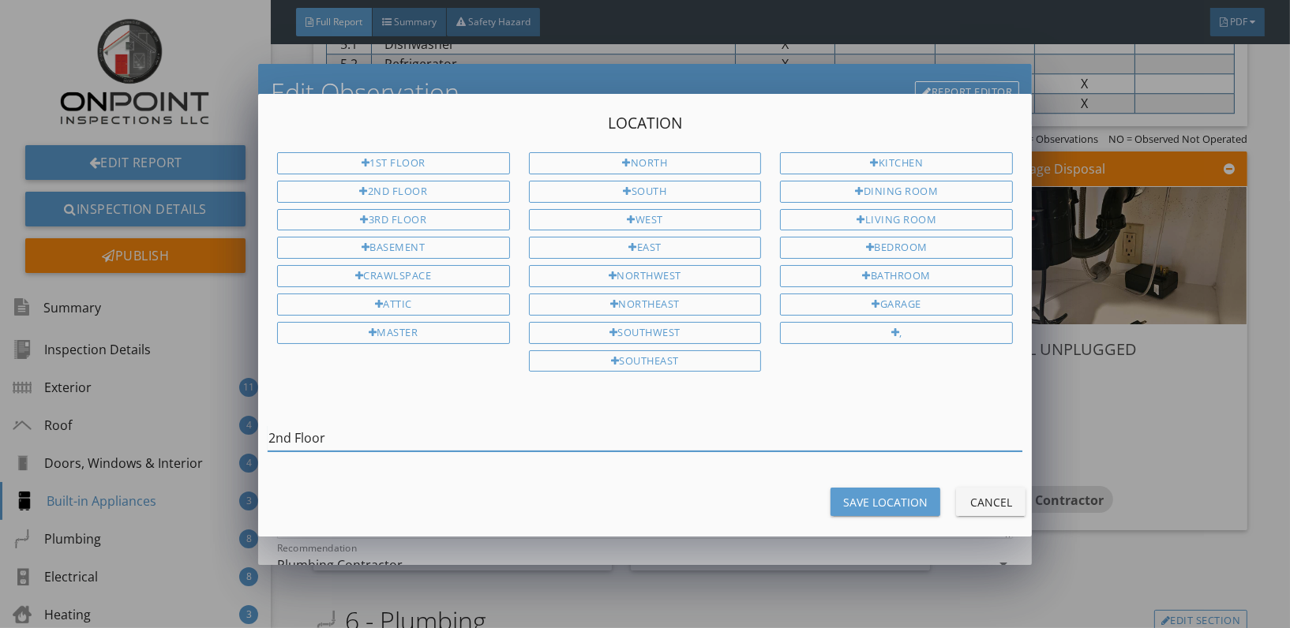
click at [456, 433] on input "2nd Floor" at bounding box center [645, 439] width 755 height 26
type input "2nd Floor Billiards Room"
click at [879, 496] on div "Save Location" at bounding box center [885, 502] width 84 height 17
type input "2nd Floor Billiards Room"
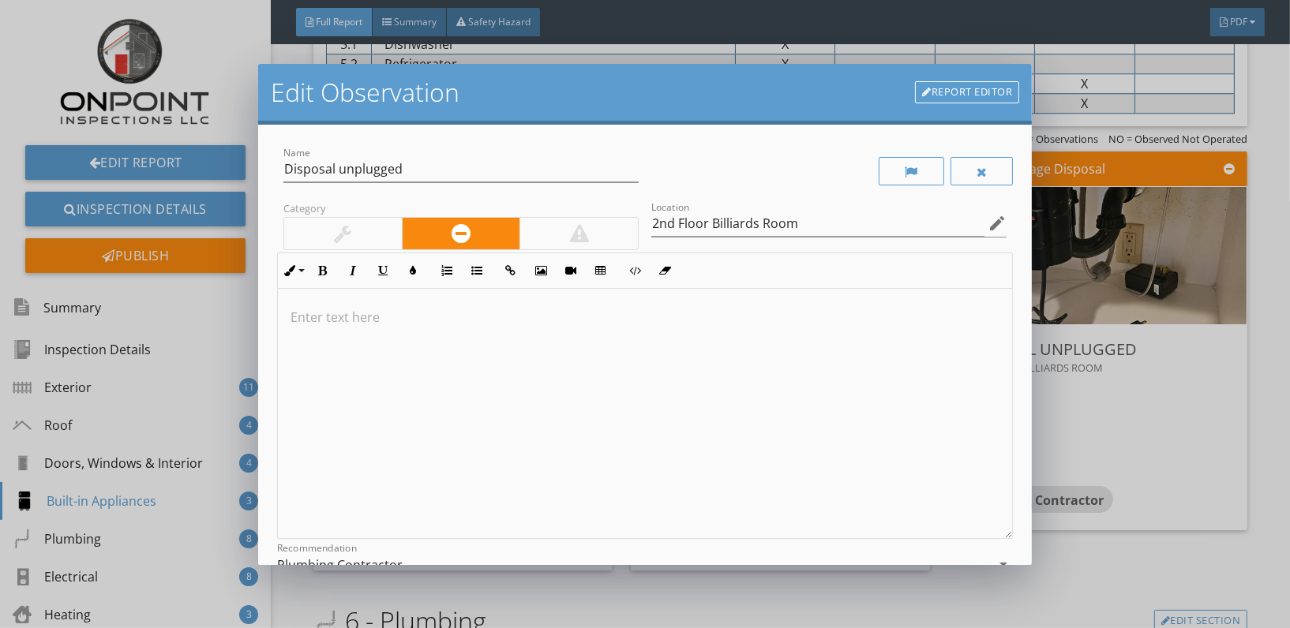
click at [343, 317] on p at bounding box center [645, 317] width 709 height 19
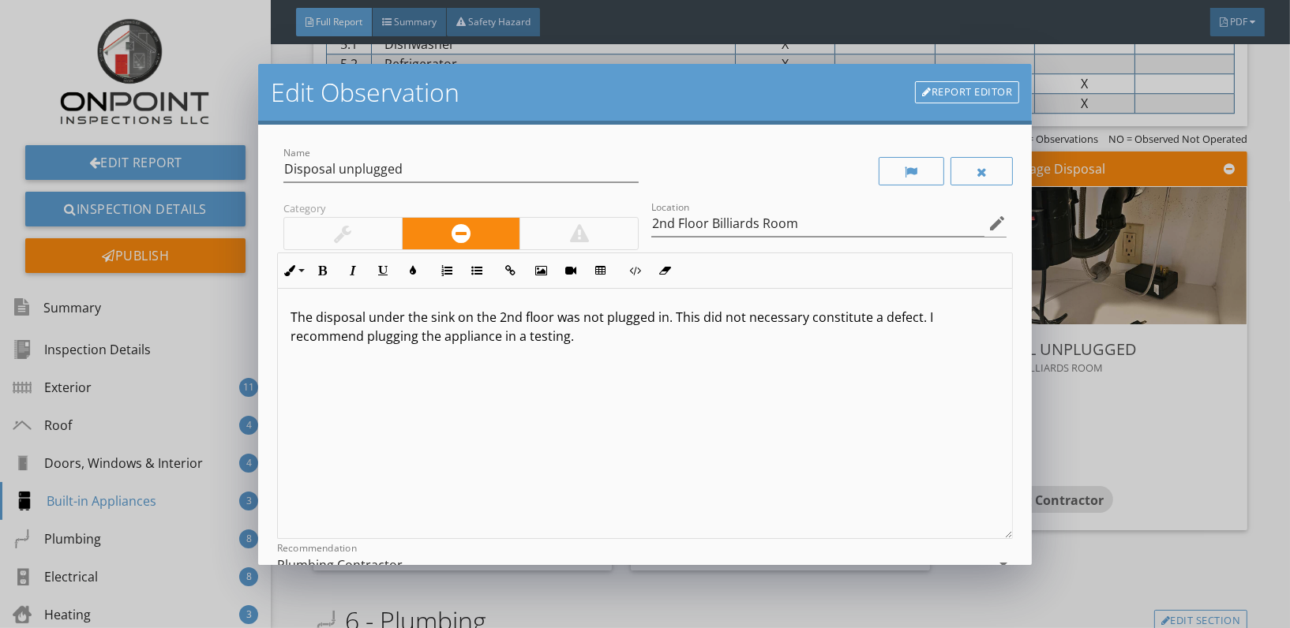
scroll to position [126, 0]
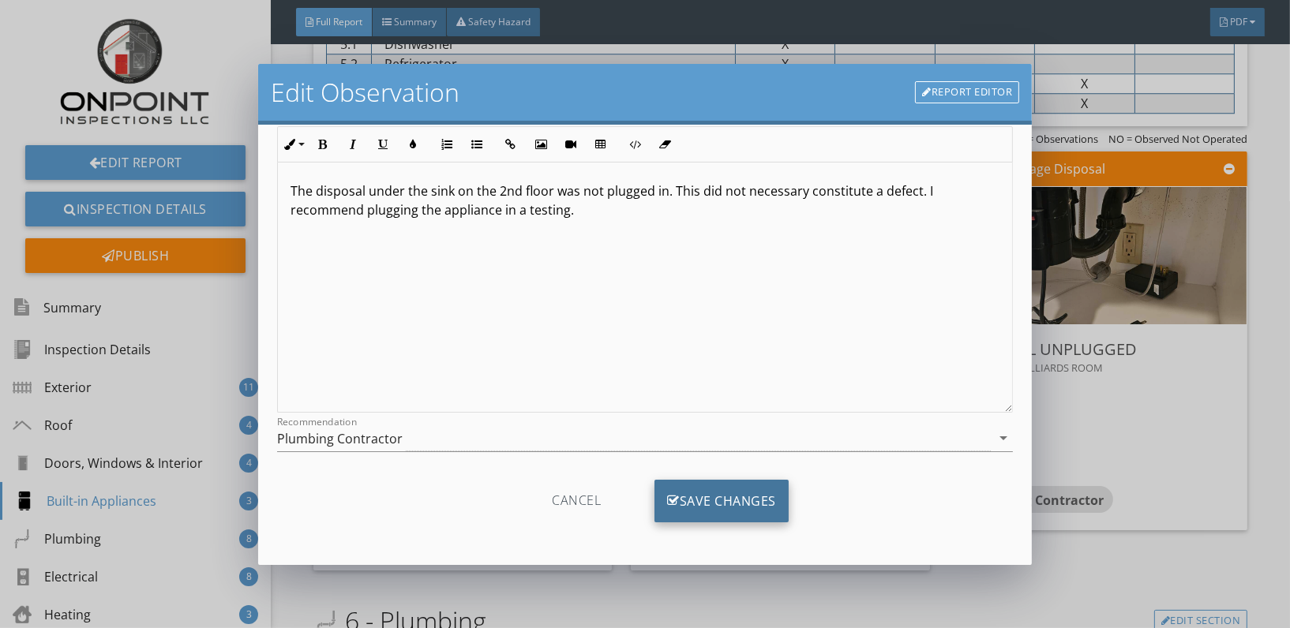
click at [727, 501] on div "Save Changes" at bounding box center [722, 501] width 134 height 43
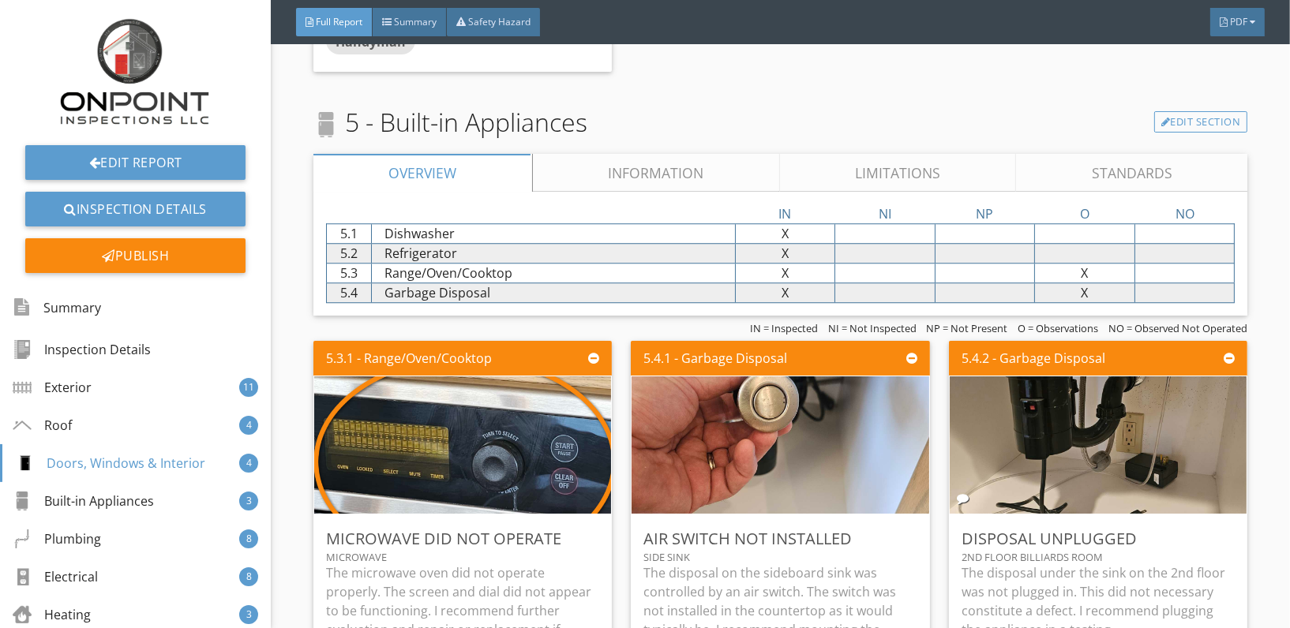
scroll to position [4944, 0]
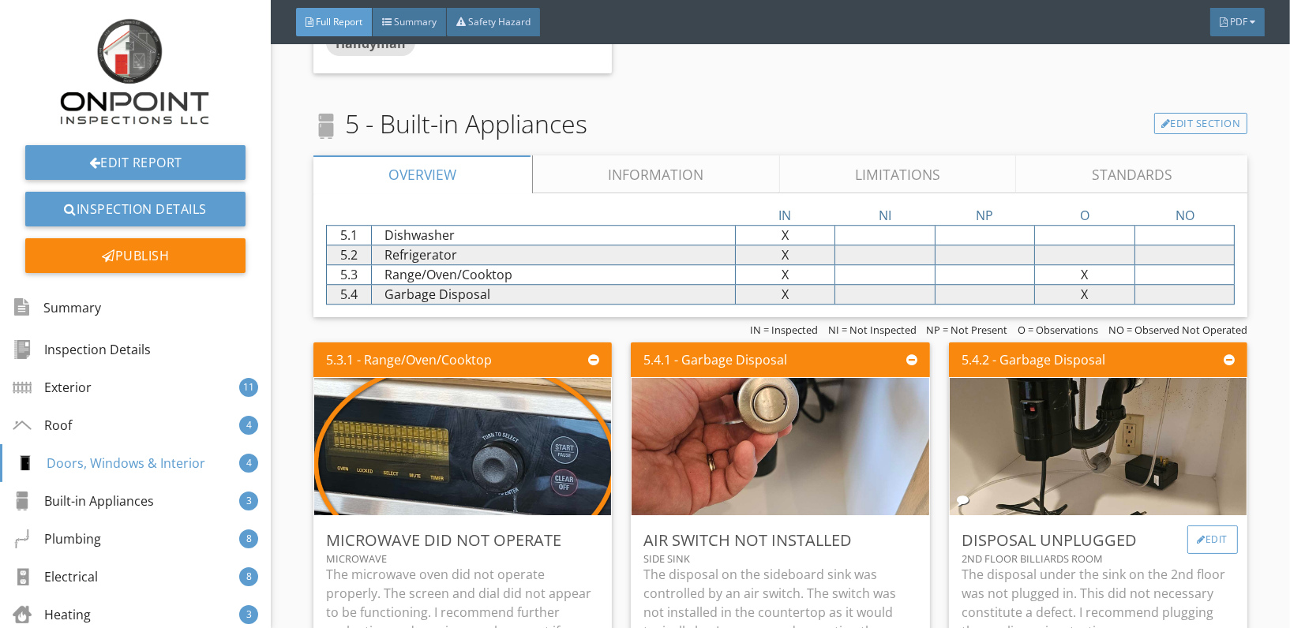
click at [1199, 533] on div "Edit" at bounding box center [1212, 540] width 51 height 28
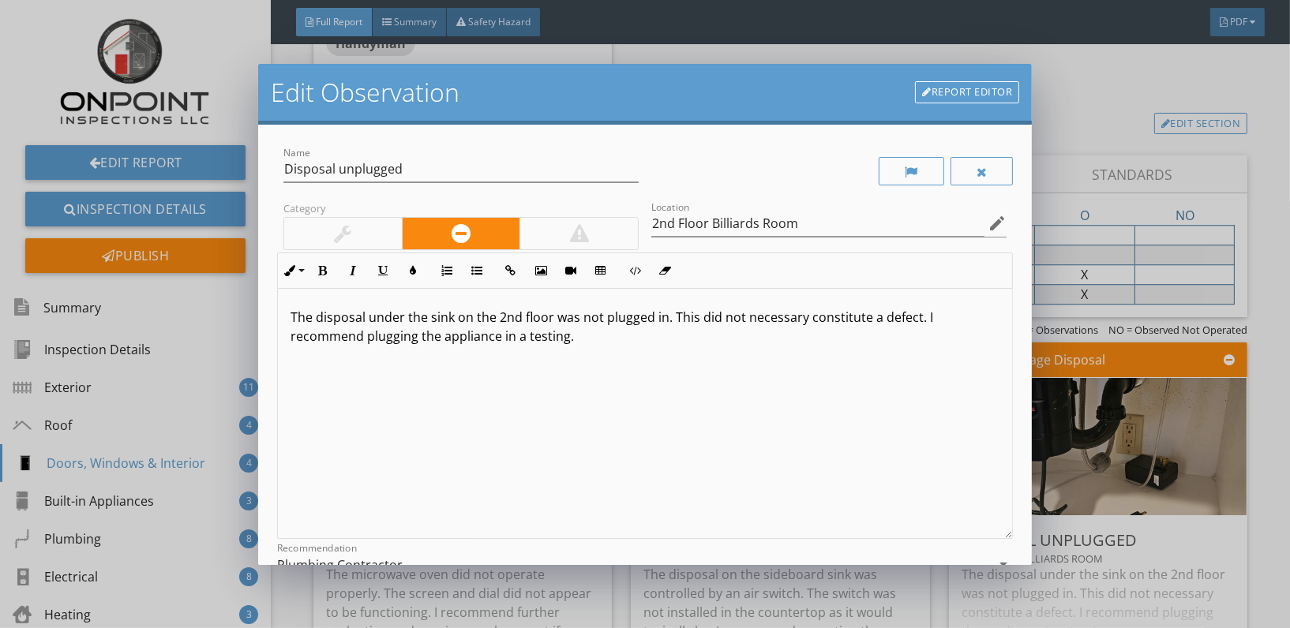
click at [328, 227] on div at bounding box center [343, 234] width 118 height 32
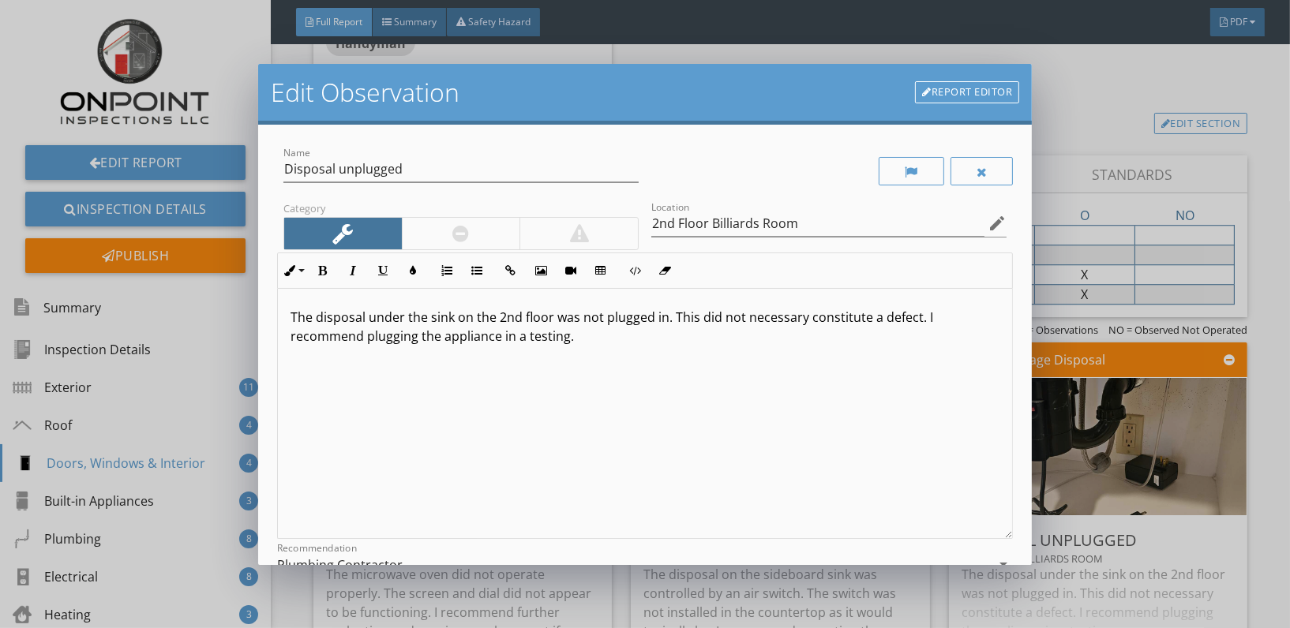
scroll to position [126, 0]
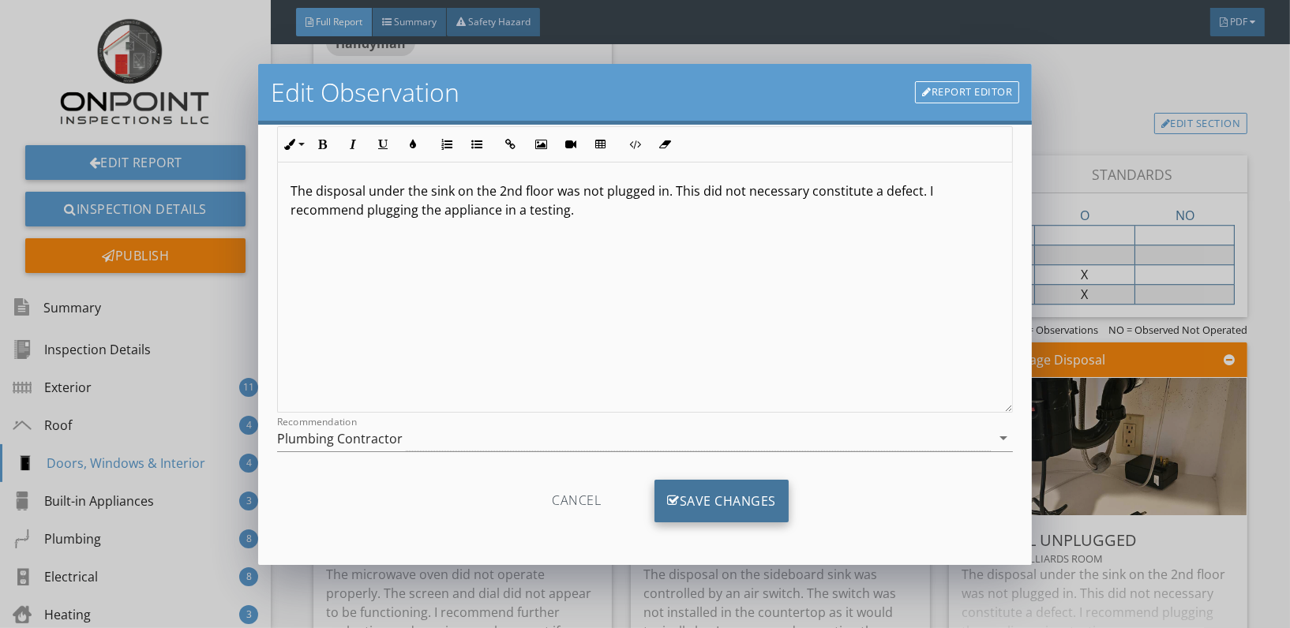
click at [716, 492] on div "Save Changes" at bounding box center [722, 501] width 134 height 43
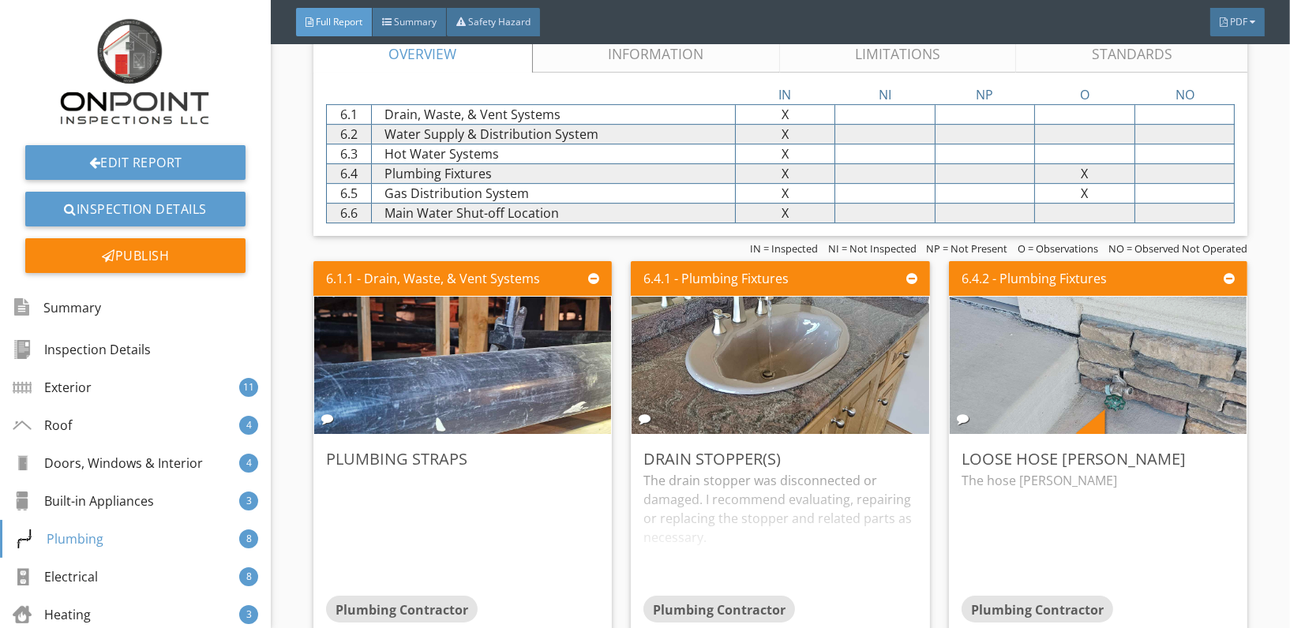
scroll to position [5767, 0]
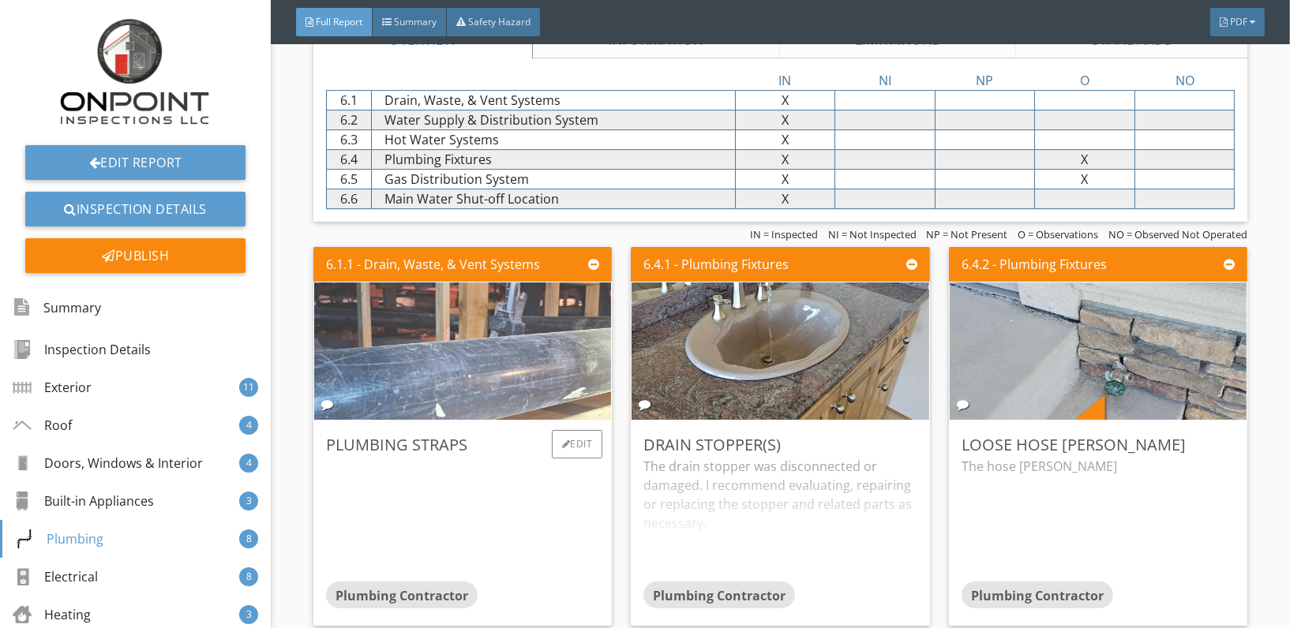
click at [541, 351] on img at bounding box center [462, 350] width 343 height 343
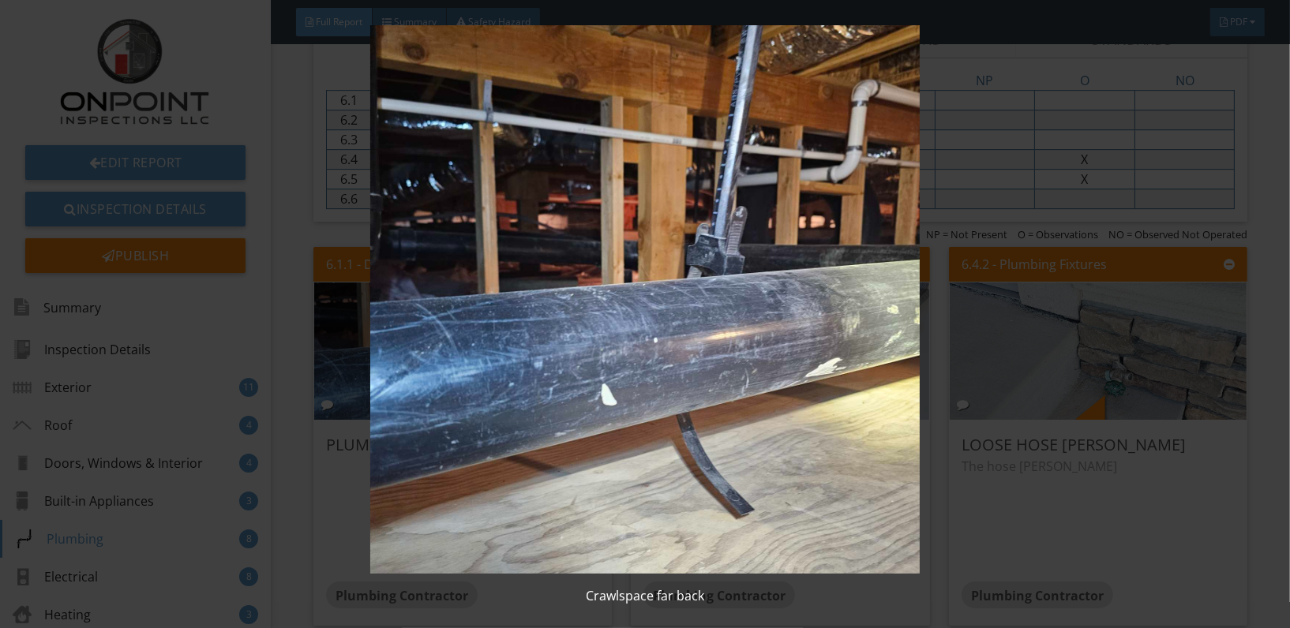
click at [716, 438] on img at bounding box center [645, 299] width 1178 height 549
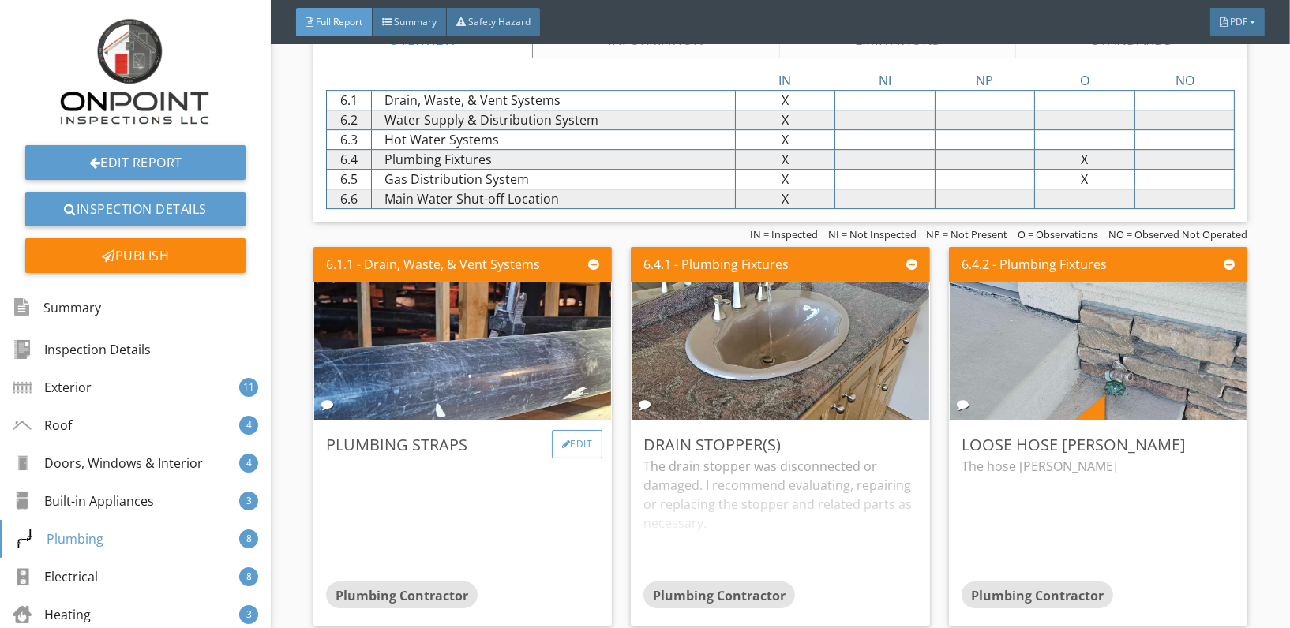
click at [568, 442] on div "Edit" at bounding box center [577, 444] width 51 height 28
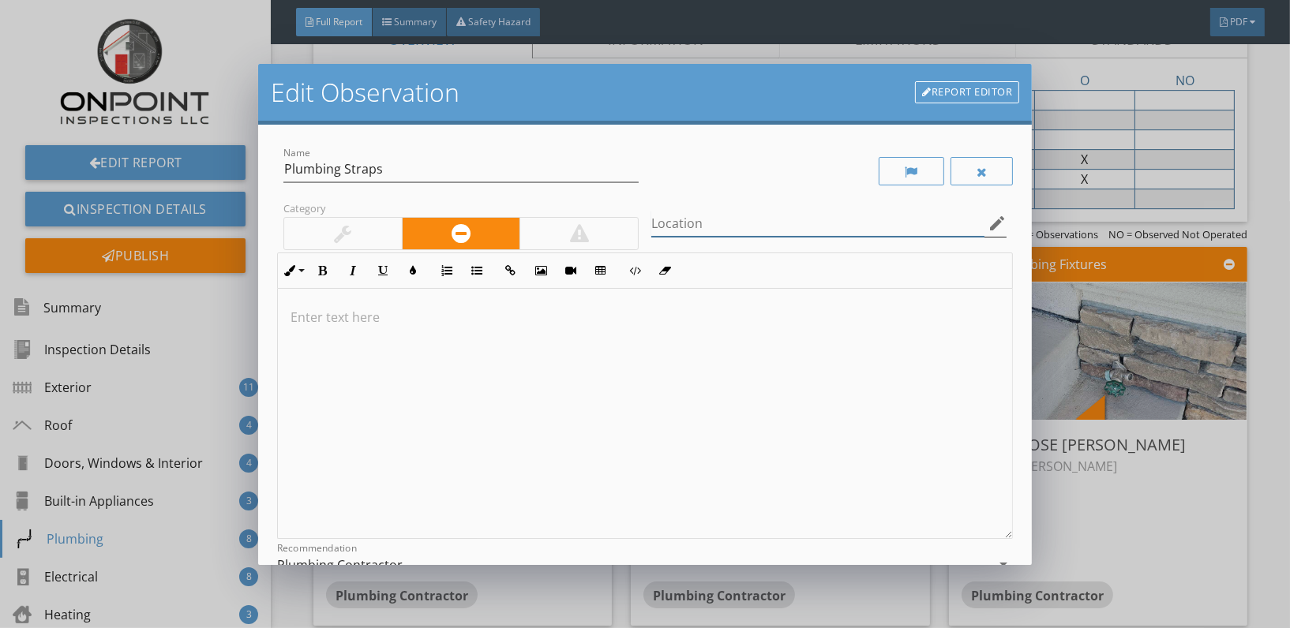
click at [801, 230] on input "Location" at bounding box center [817, 224] width 333 height 26
click at [988, 217] on icon "edit" at bounding box center [997, 223] width 19 height 19
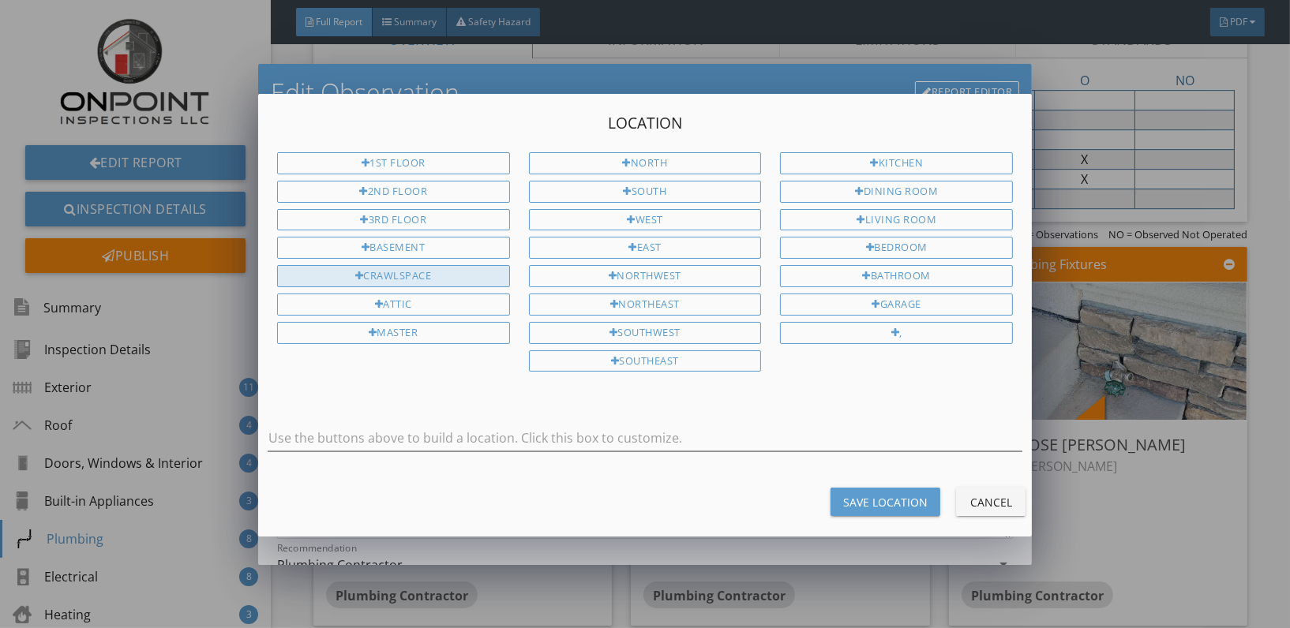
click at [415, 271] on div "Crawlspace" at bounding box center [393, 276] width 233 height 22
type input "Crawlspace"
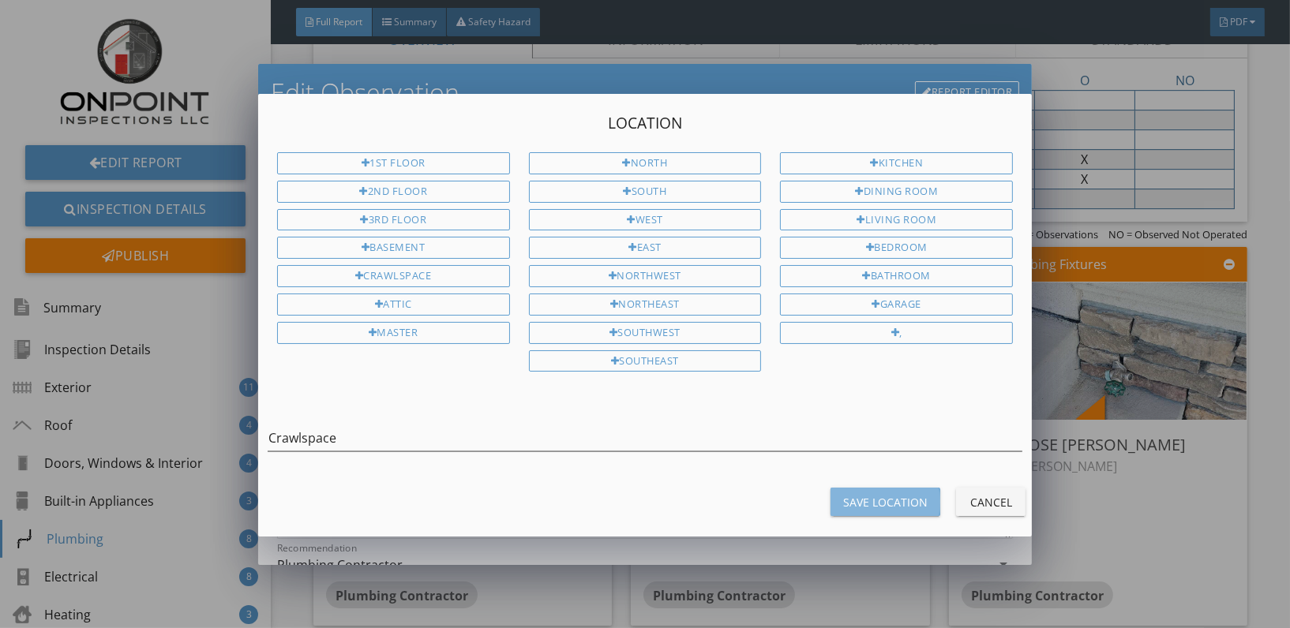
click at [888, 496] on div "Save Location" at bounding box center [885, 502] width 84 height 17
type input "Crawlspace"
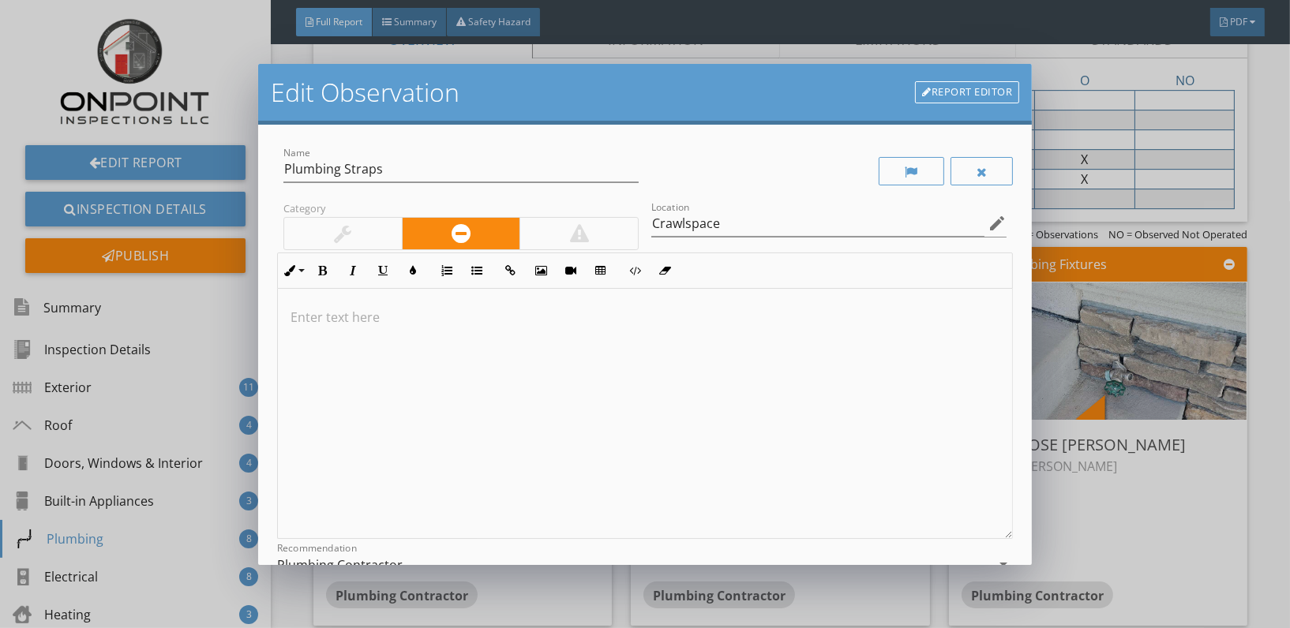
scroll to position [181, 0]
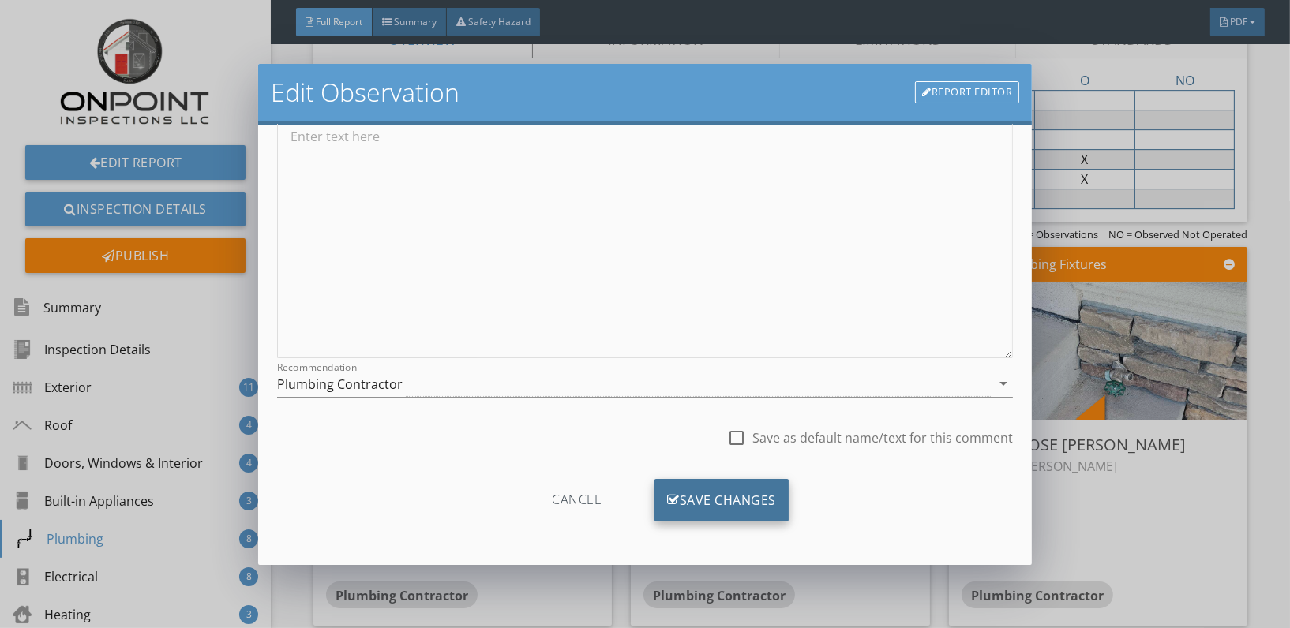
click at [726, 508] on div "Save Changes" at bounding box center [722, 500] width 134 height 43
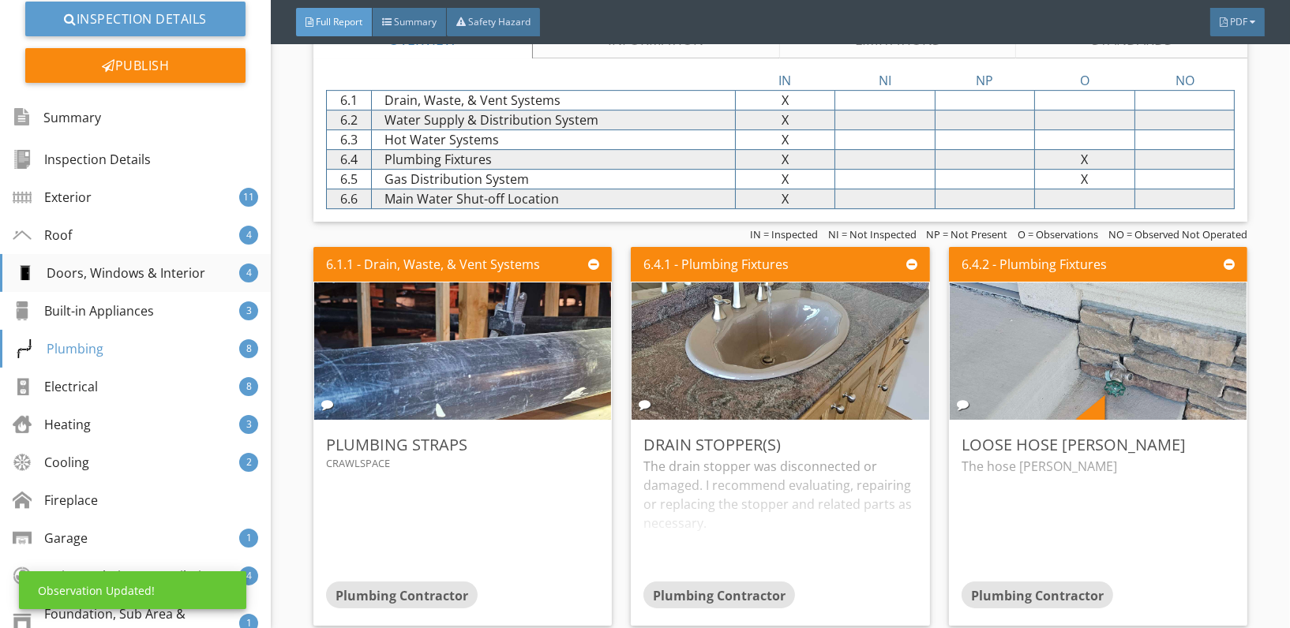
scroll to position [306, 0]
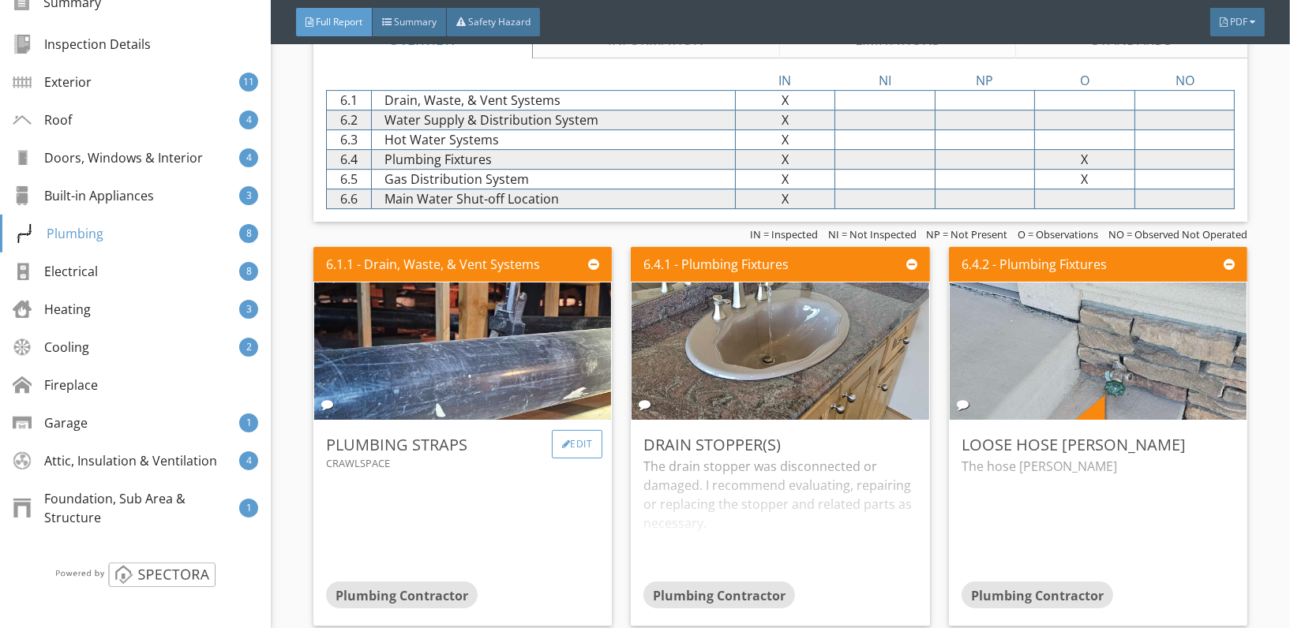
click at [557, 445] on div "Edit" at bounding box center [577, 444] width 51 height 28
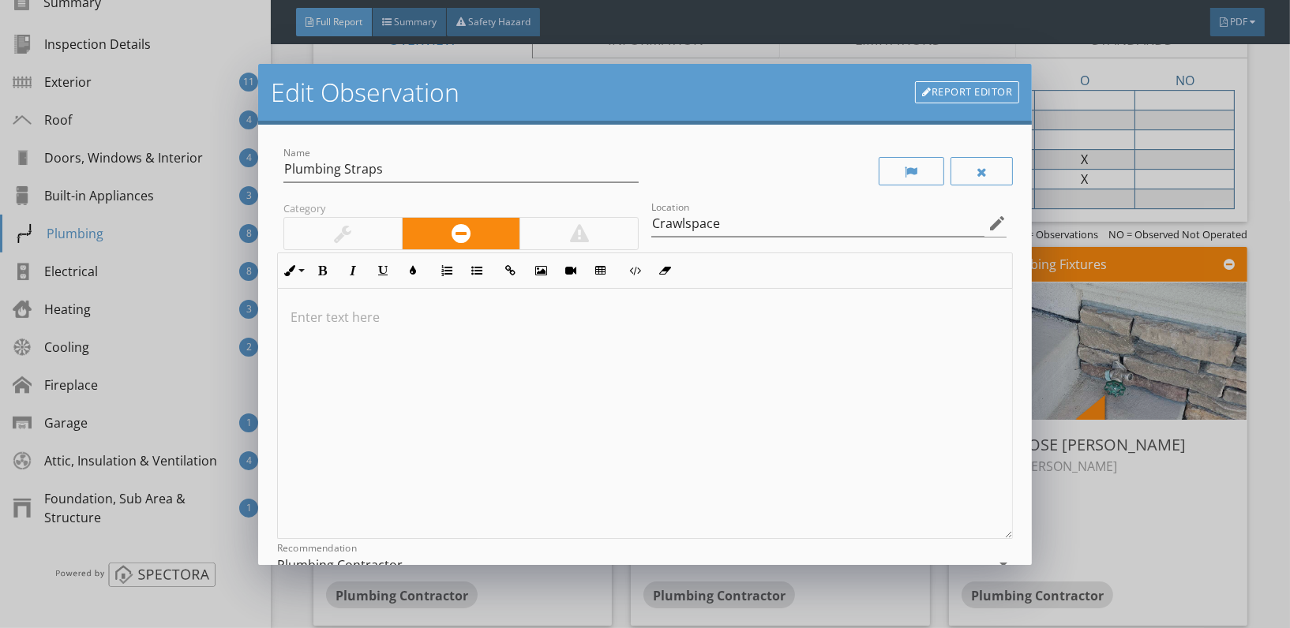
click at [334, 330] on div at bounding box center [645, 414] width 734 height 250
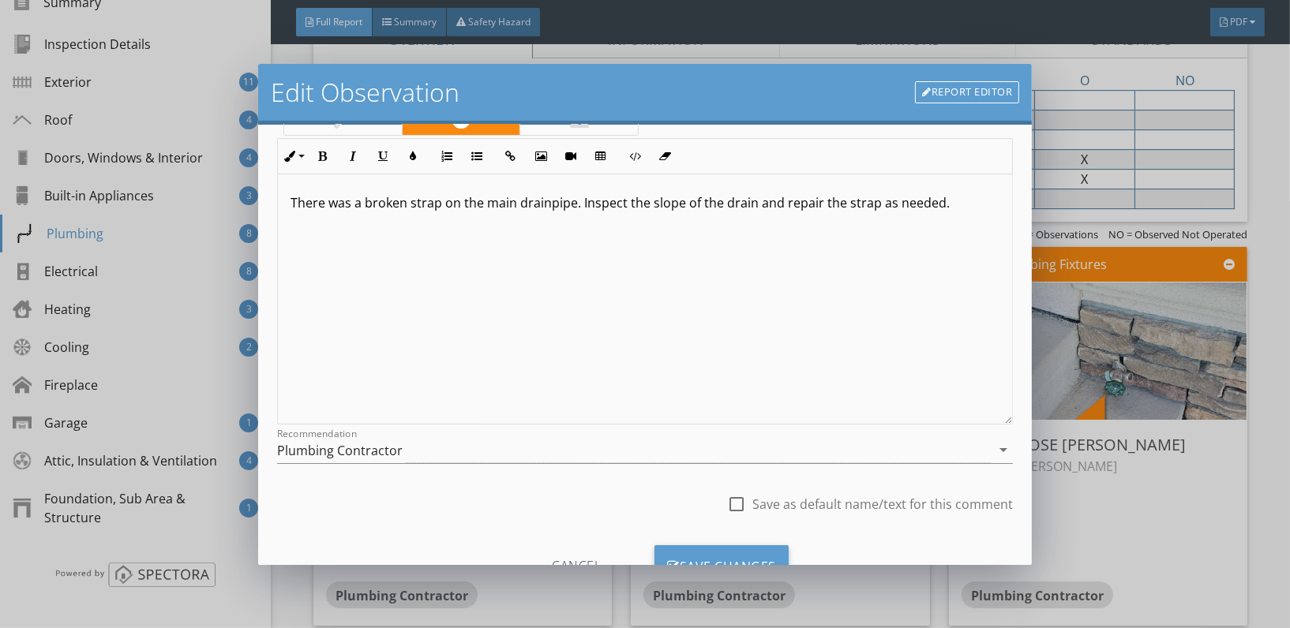
scroll to position [116, 0]
click at [736, 553] on div "Save Changes" at bounding box center [722, 565] width 134 height 43
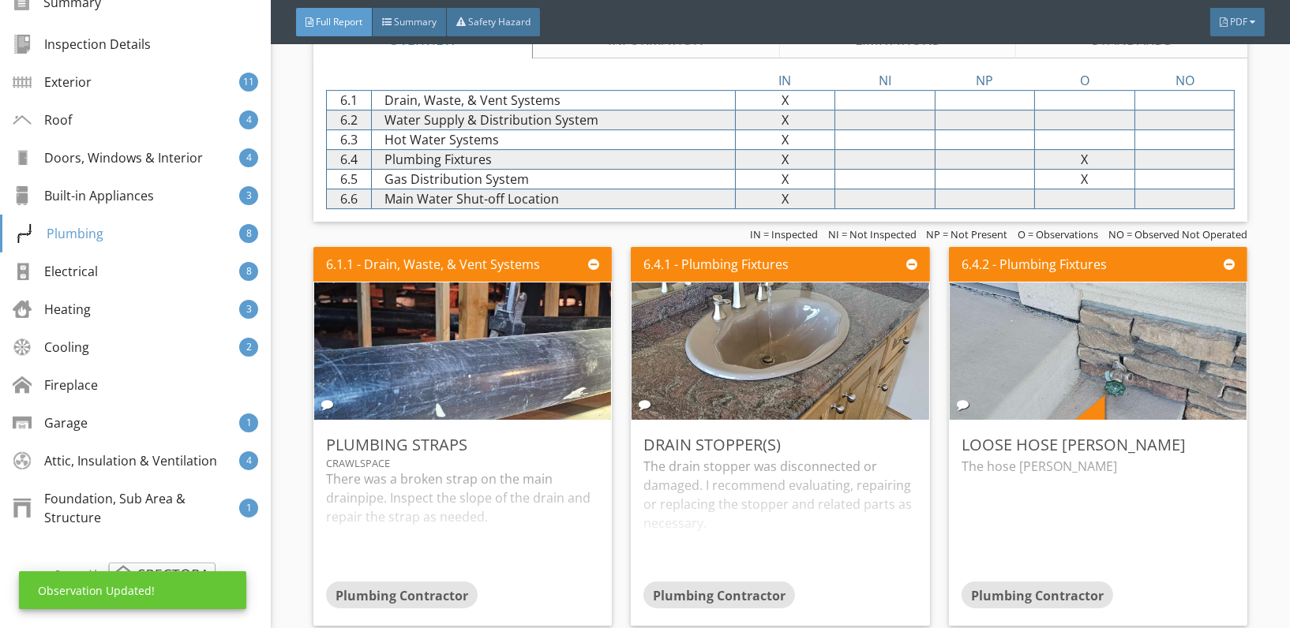
scroll to position [0, 0]
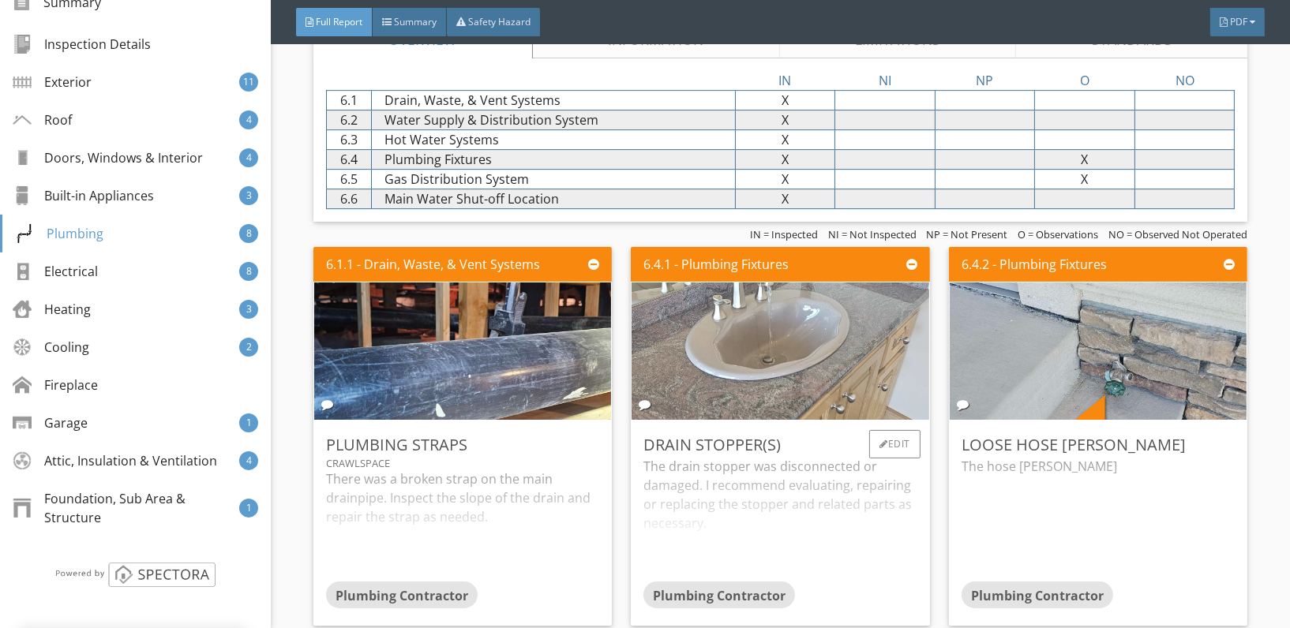
click at [835, 361] on img at bounding box center [780, 350] width 343 height 343
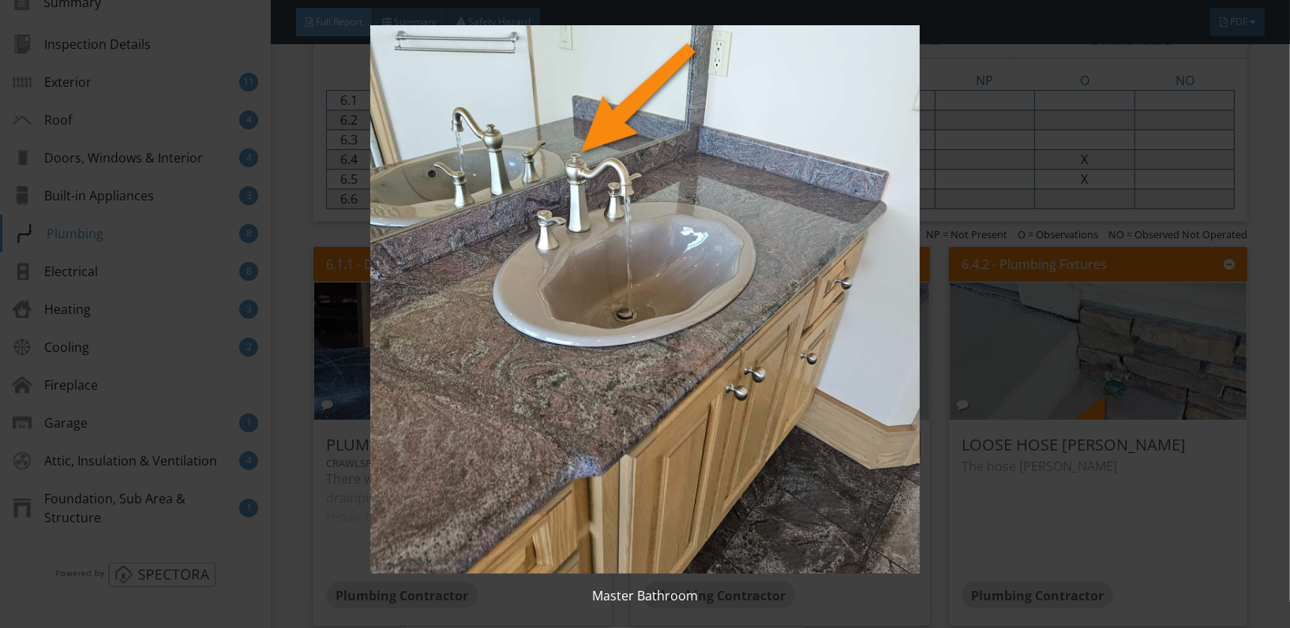
click at [835, 361] on img at bounding box center [645, 299] width 1178 height 549
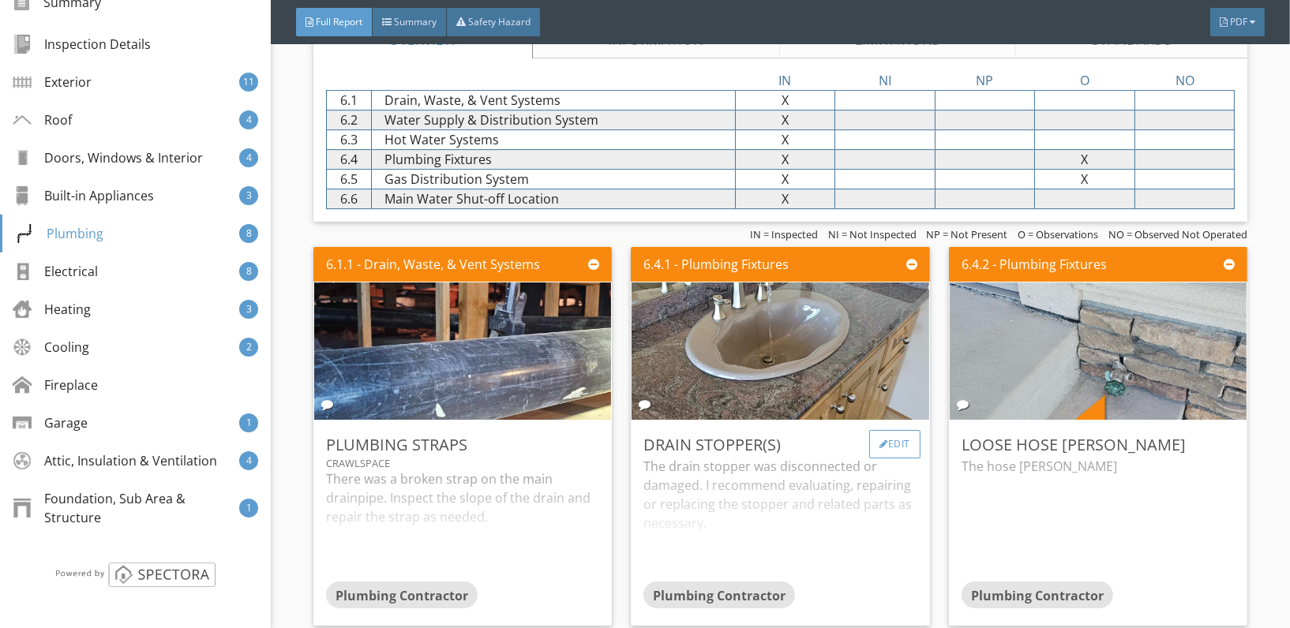
click at [885, 435] on div "Edit" at bounding box center [894, 444] width 51 height 28
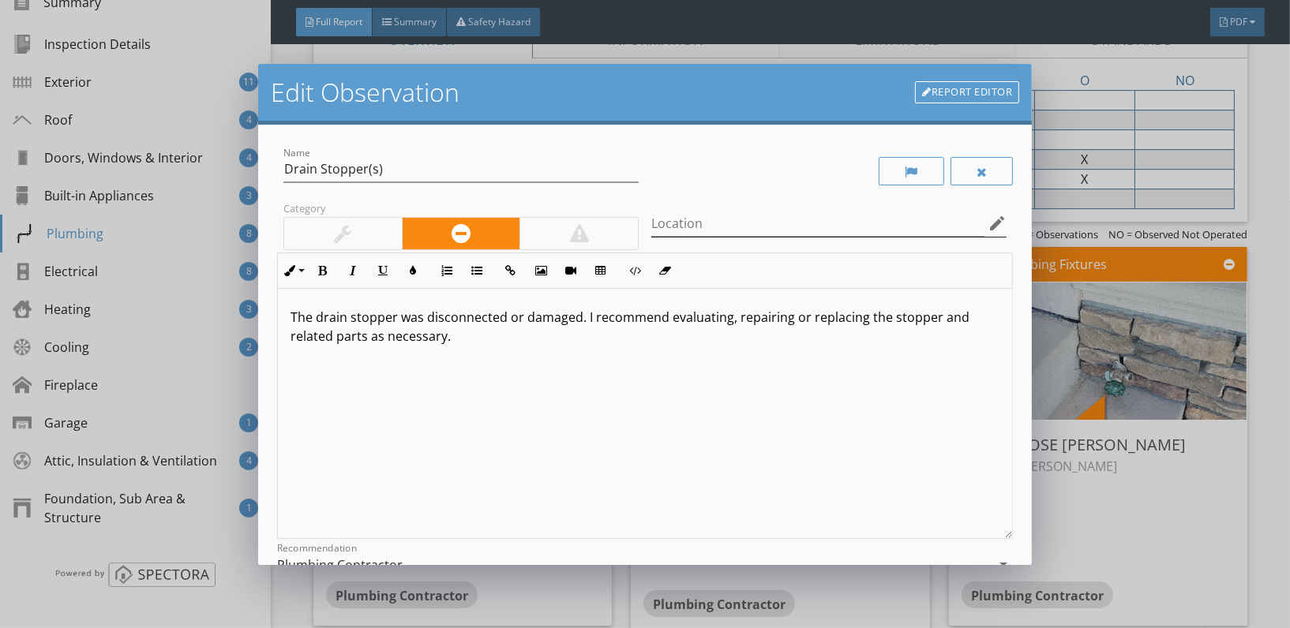
click at [988, 215] on icon "edit" at bounding box center [997, 223] width 19 height 19
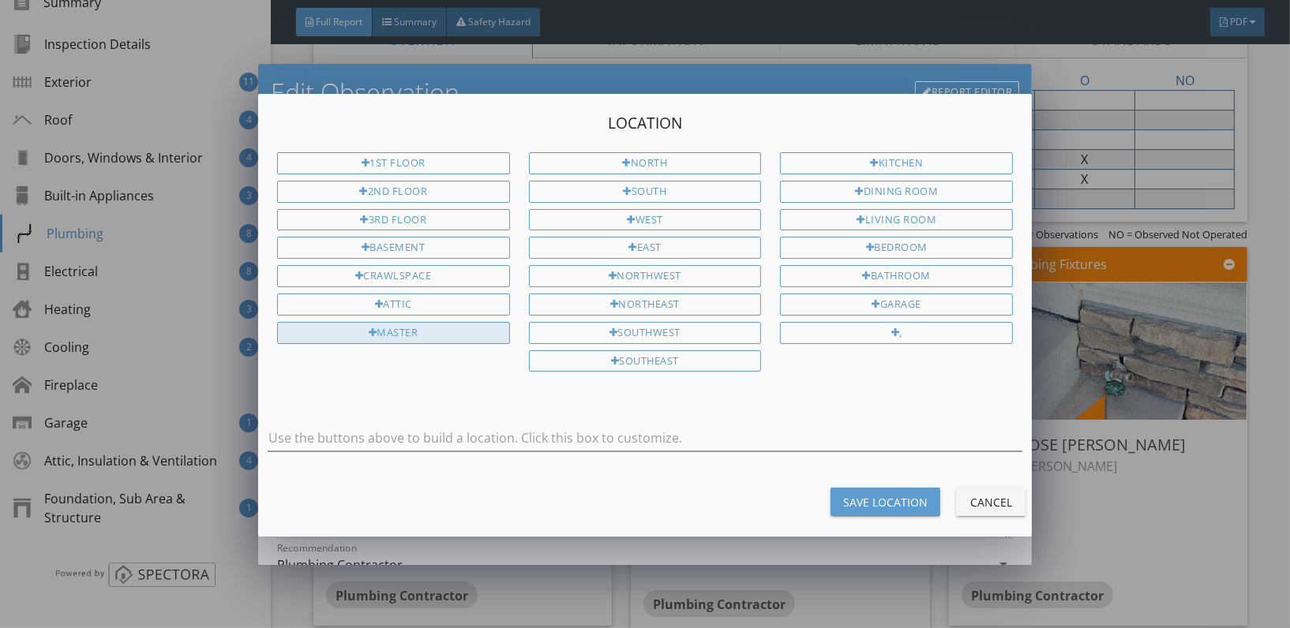
click at [438, 326] on div "Master" at bounding box center [393, 333] width 233 height 22
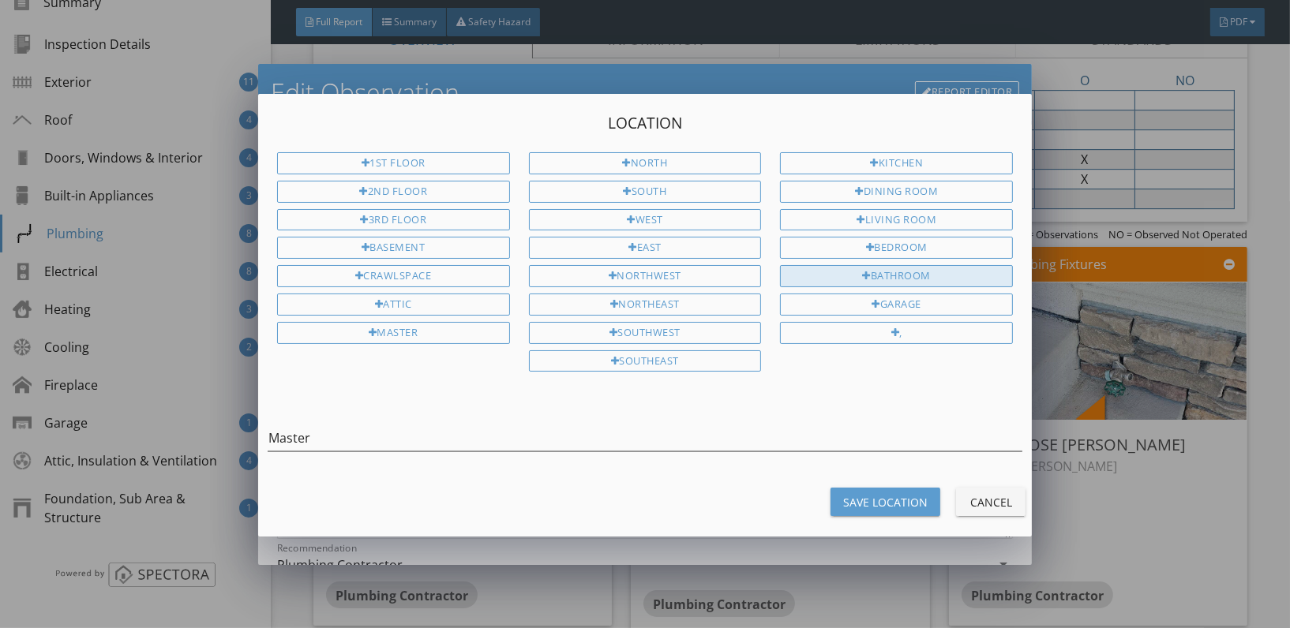
click at [903, 268] on div "Bathroom" at bounding box center [896, 276] width 233 height 22
type input "Master Bathroom"
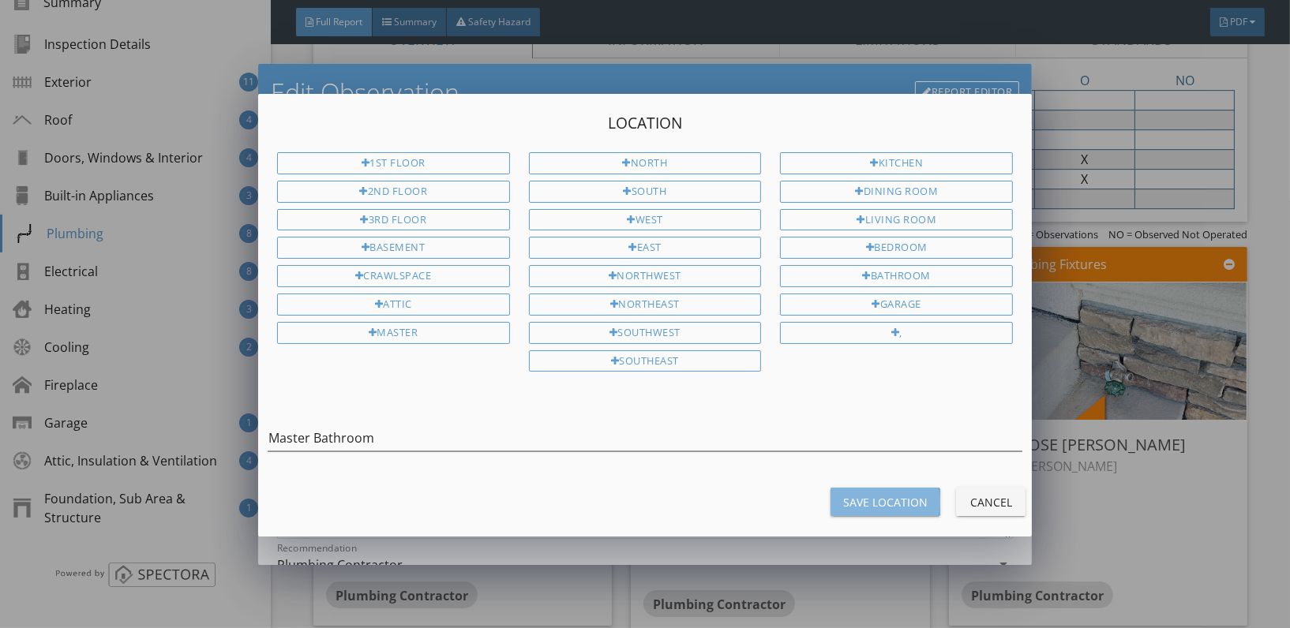
click at [880, 505] on div "Save Location" at bounding box center [885, 502] width 84 height 17
type input "Master Bathroom"
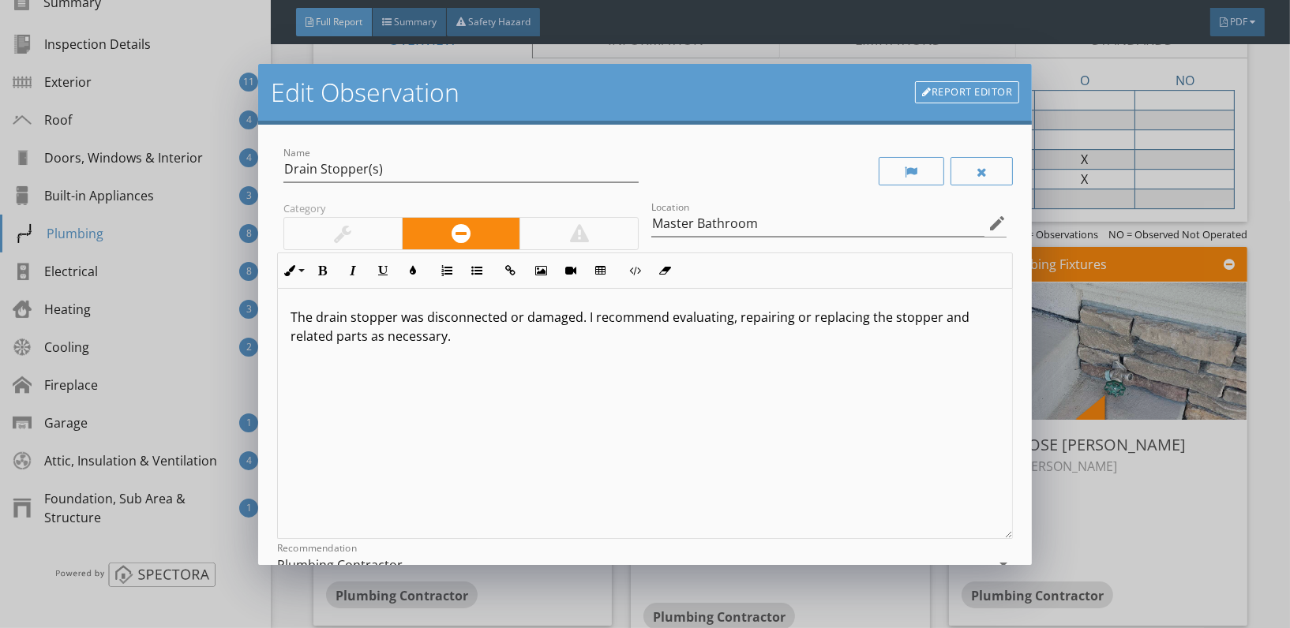
scroll to position [181, 0]
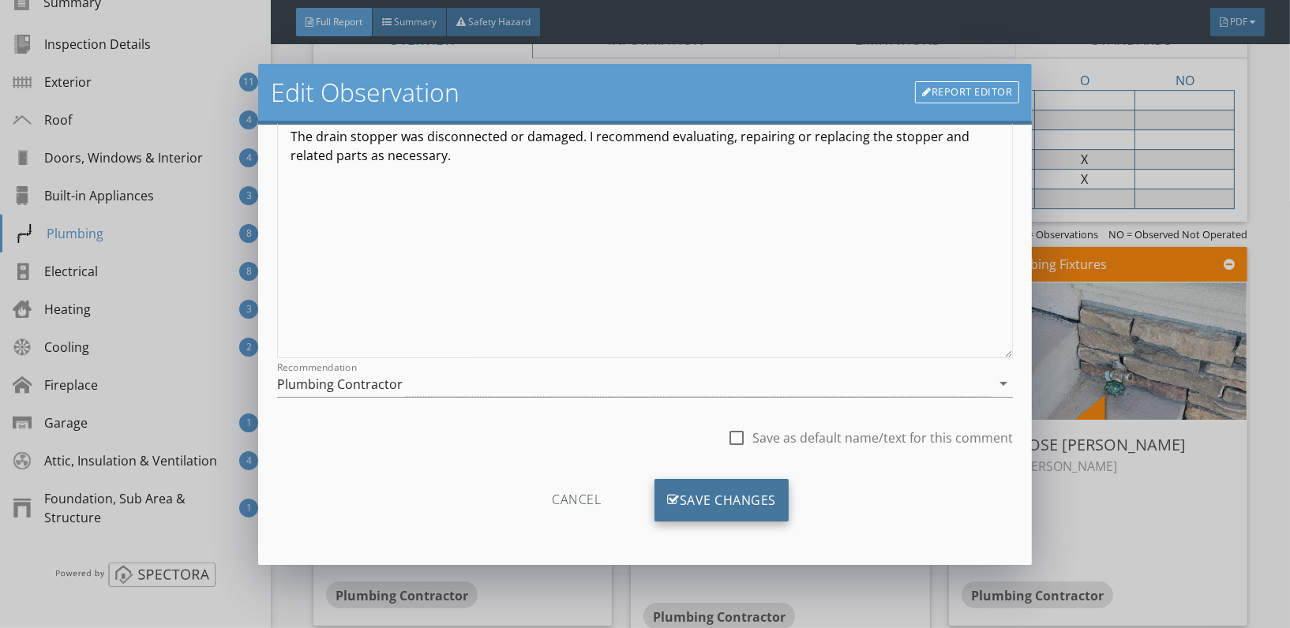
click at [700, 515] on div "Save Changes" at bounding box center [722, 500] width 134 height 43
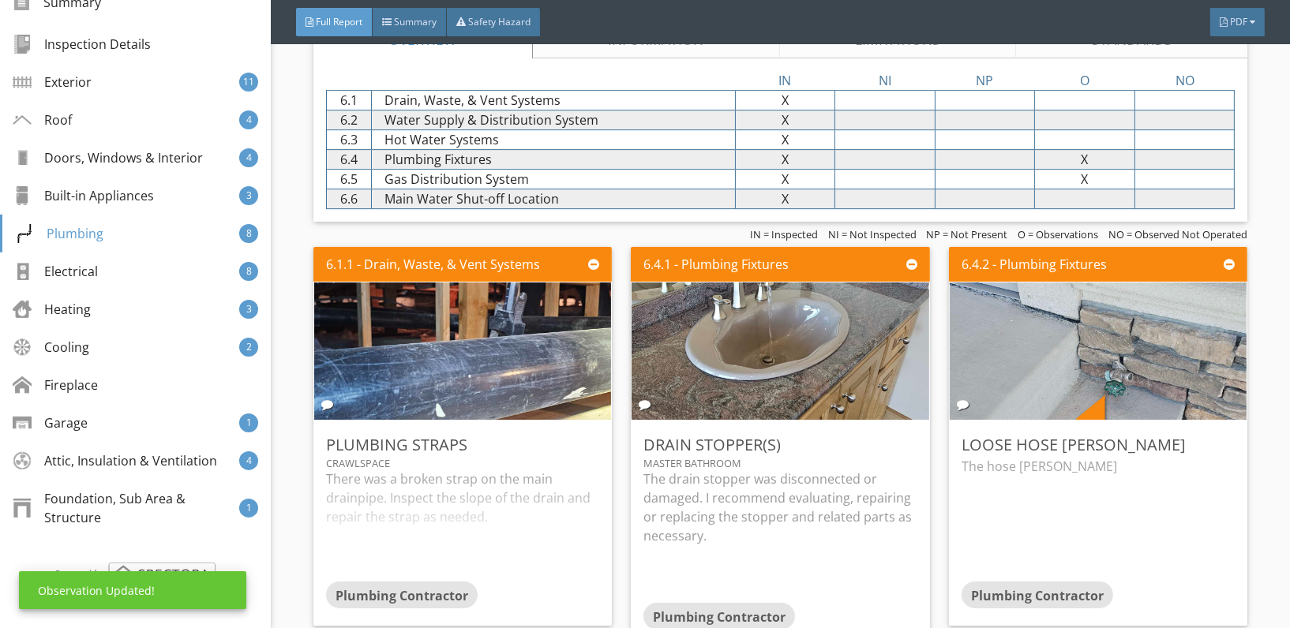
scroll to position [0, 0]
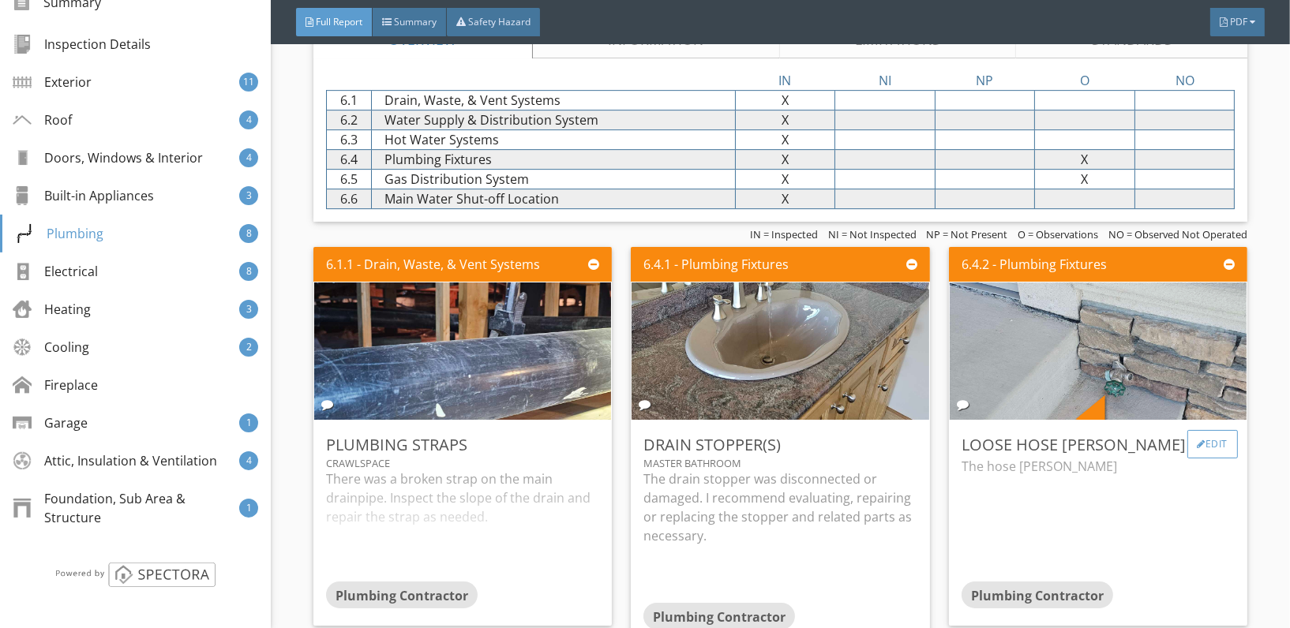
click at [1196, 449] on div "Edit" at bounding box center [1212, 444] width 51 height 28
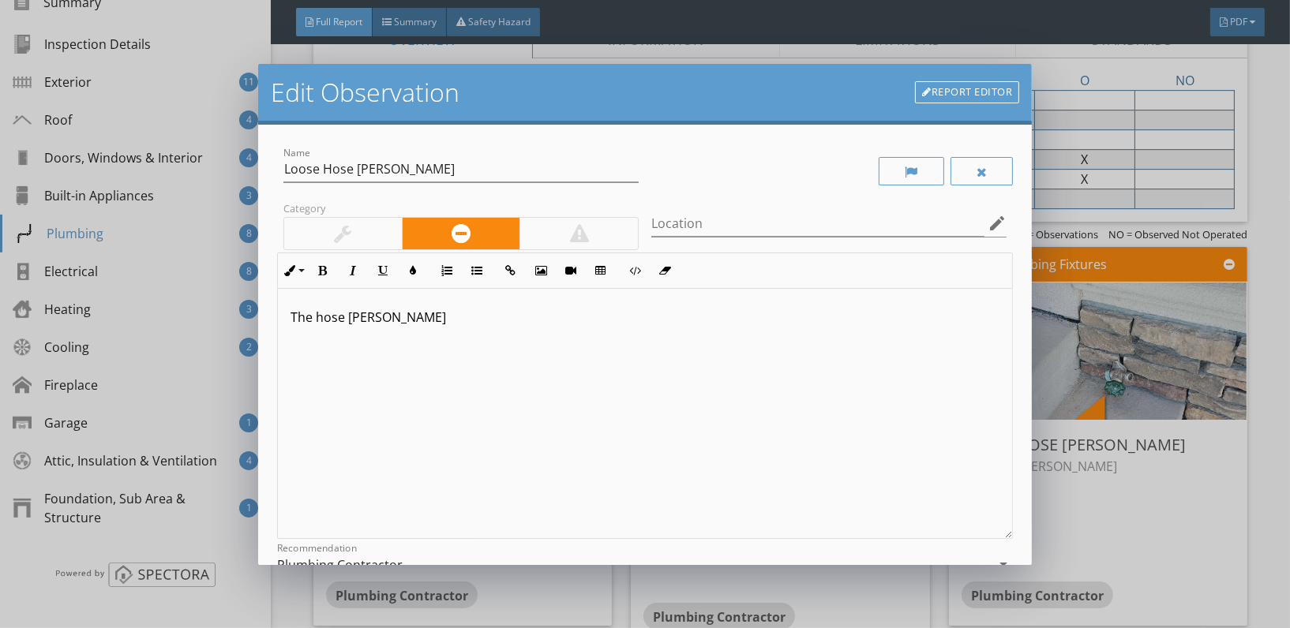
click at [397, 323] on p "The hose bibb" at bounding box center [645, 317] width 709 height 19
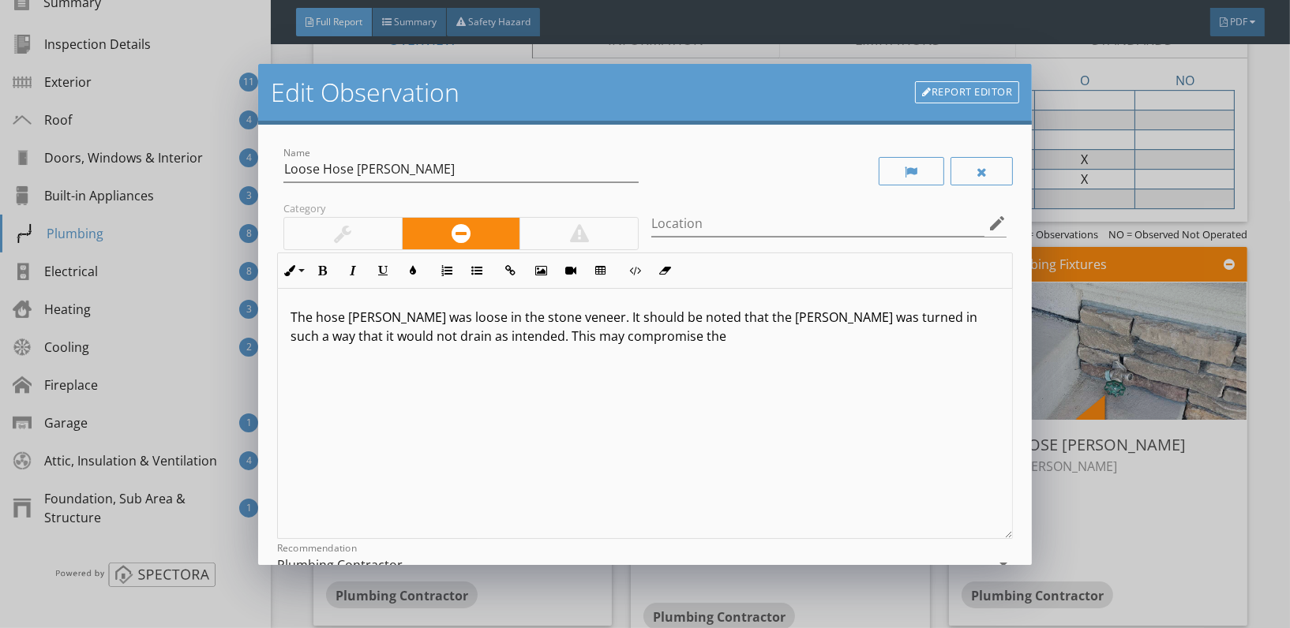
click at [583, 343] on p "The hose bibb was loose in the stone veneer. It should be noted that the bibb w…" at bounding box center [645, 327] width 709 height 38
click at [846, 336] on p "The hose bibb was loose in the stone veneer. It should be noted that the bibb w…" at bounding box center [645, 336] width 709 height 57
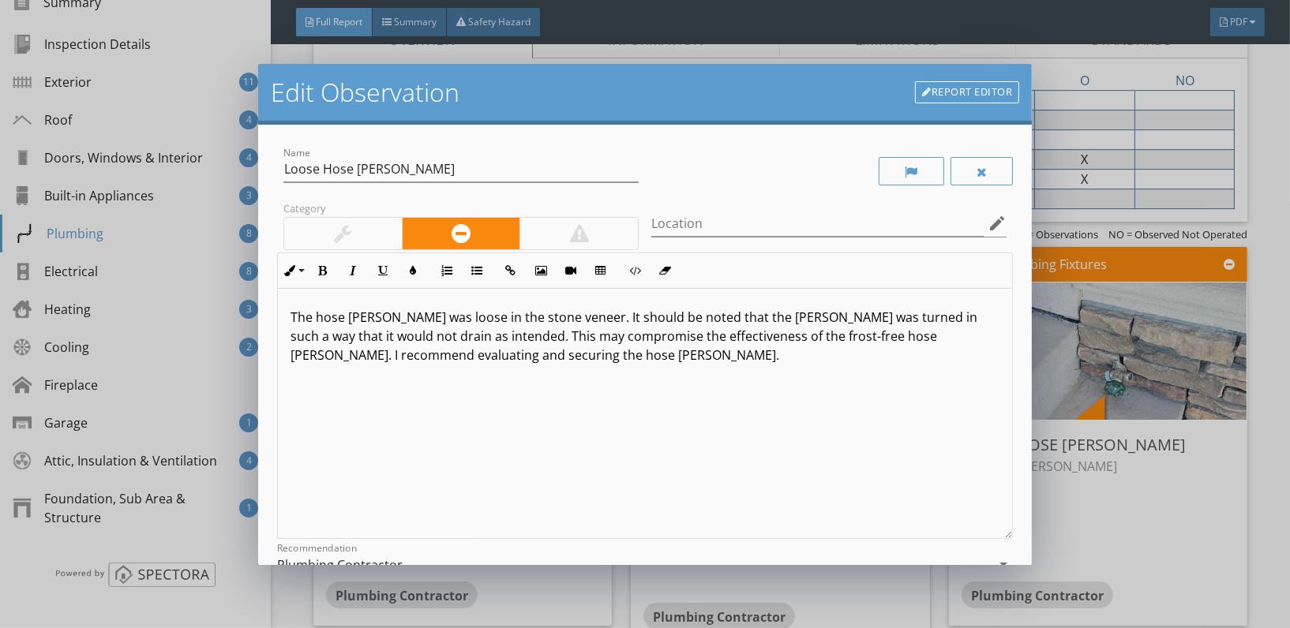
scroll to position [181, 0]
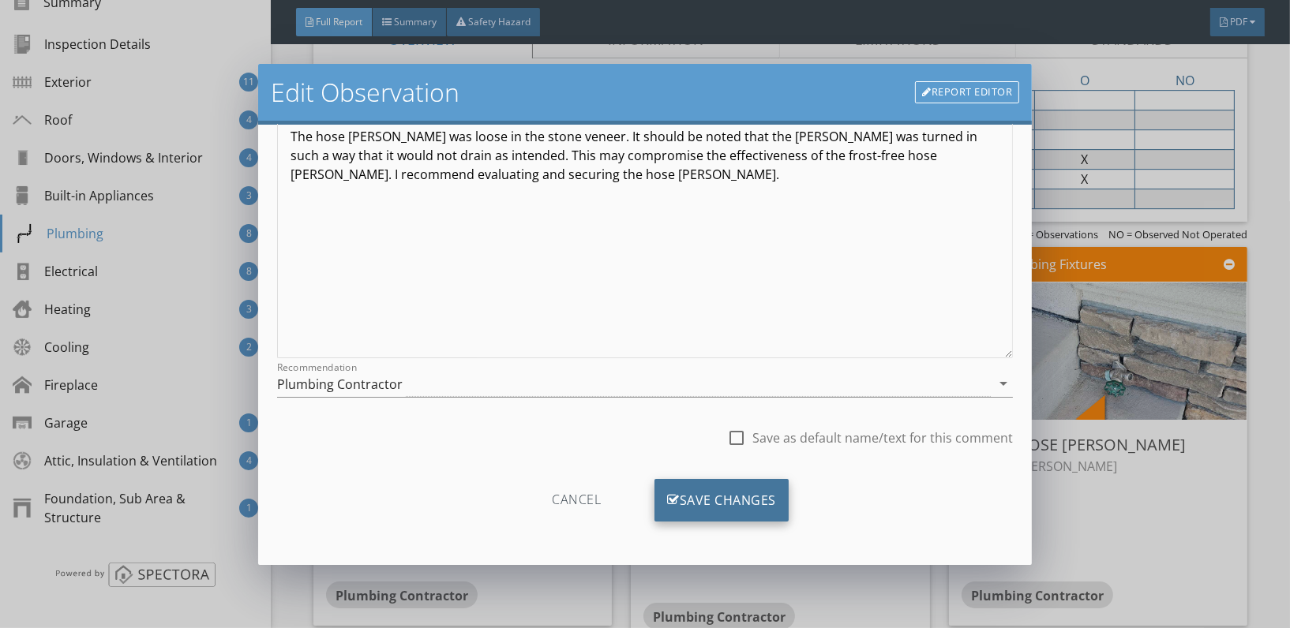
click at [719, 489] on div "Save Changes" at bounding box center [722, 500] width 134 height 43
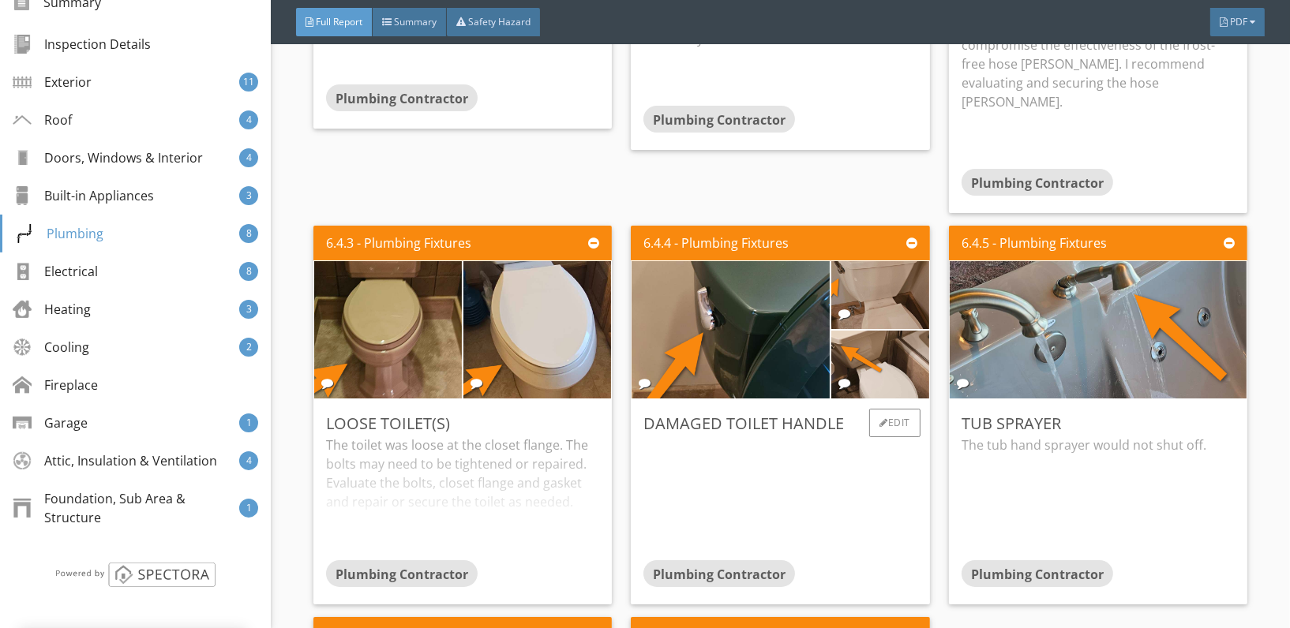
scroll to position [6266, 0]
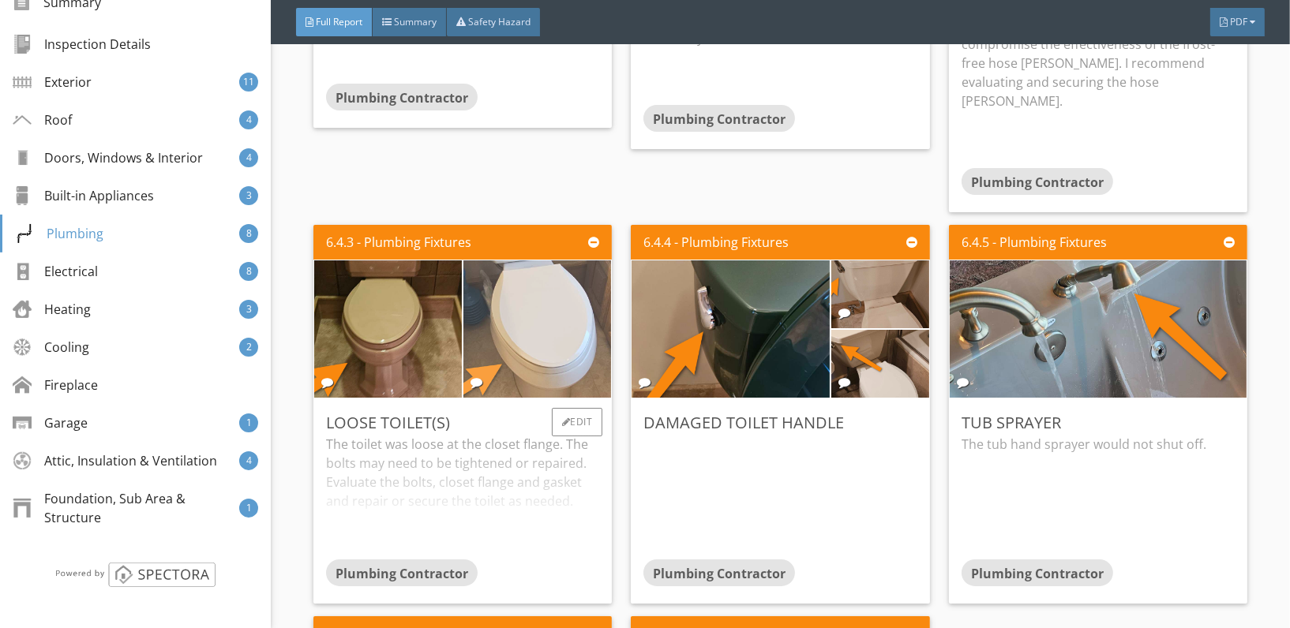
click at [533, 323] on img at bounding box center [537, 329] width 343 height 343
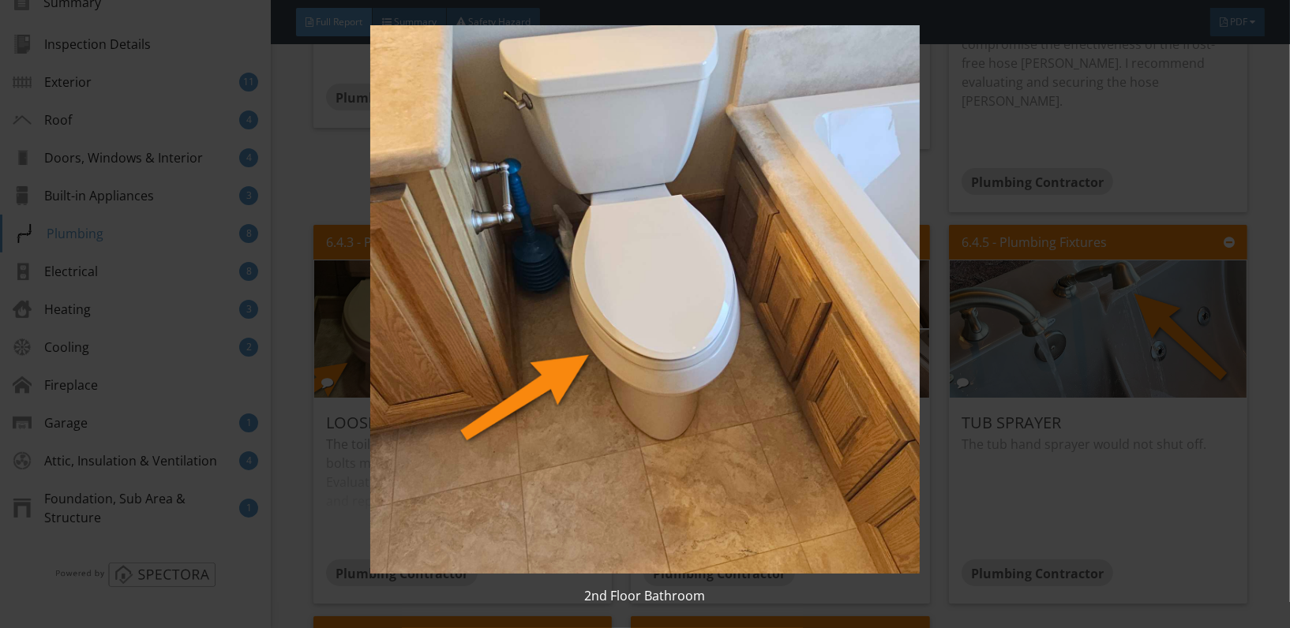
click at [533, 323] on img at bounding box center [645, 299] width 1178 height 549
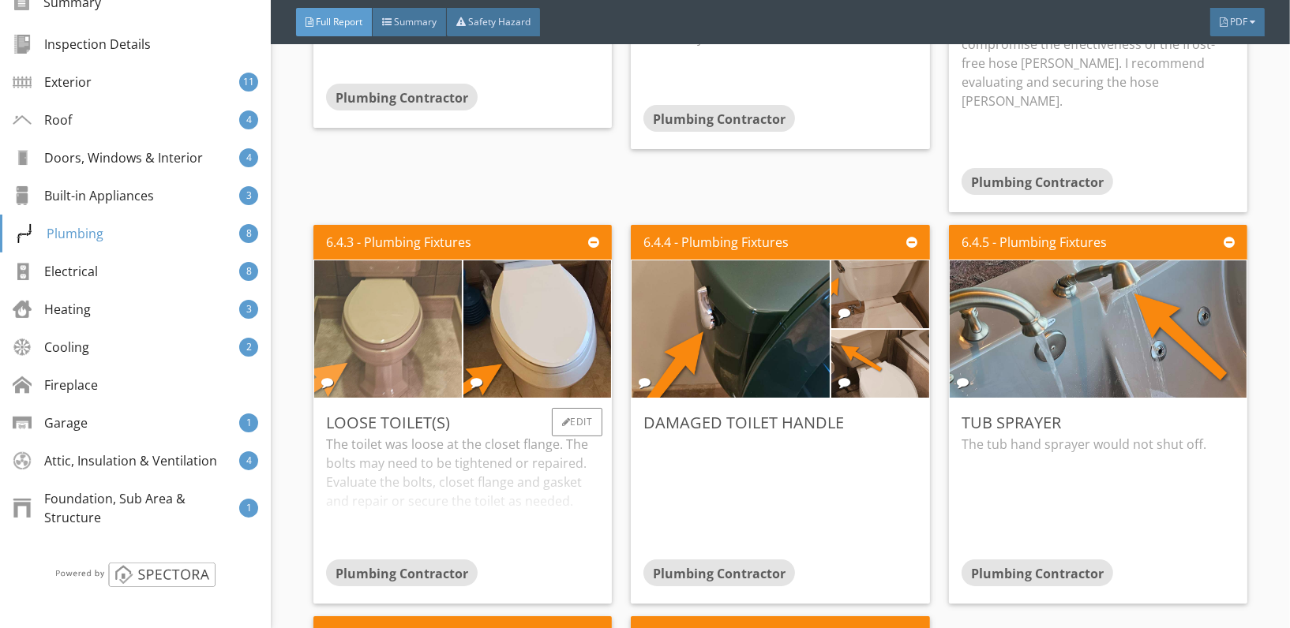
click at [423, 309] on img at bounding box center [387, 329] width 343 height 343
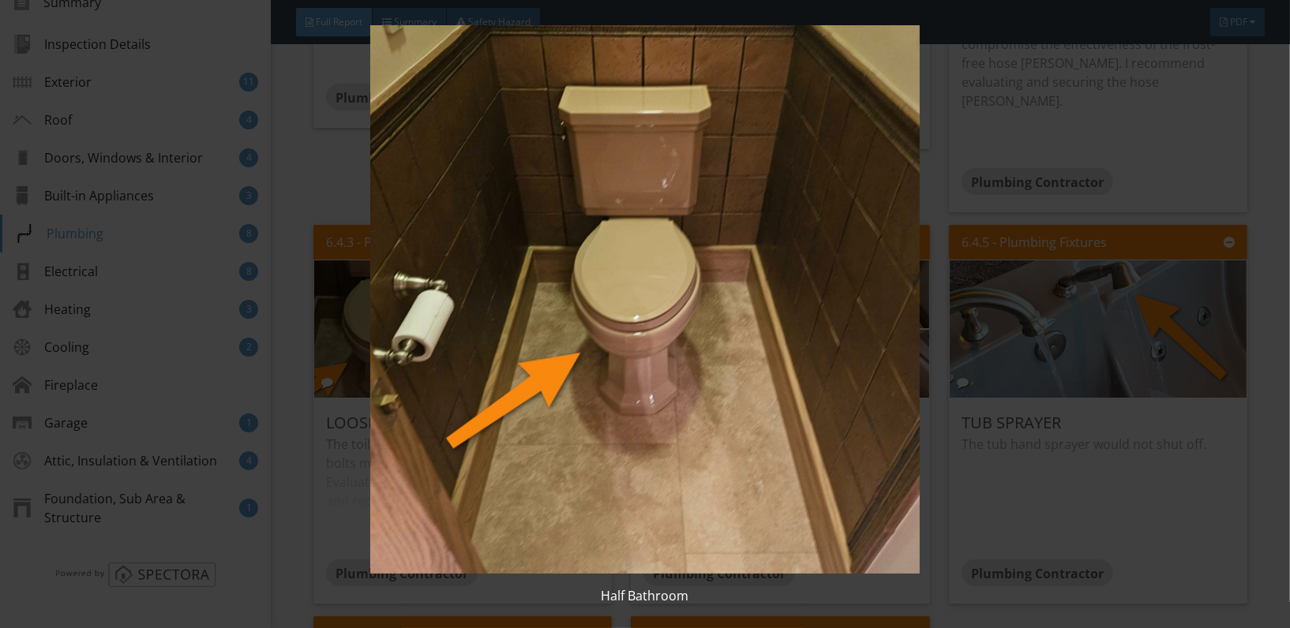
click at [614, 350] on img at bounding box center [645, 299] width 1178 height 549
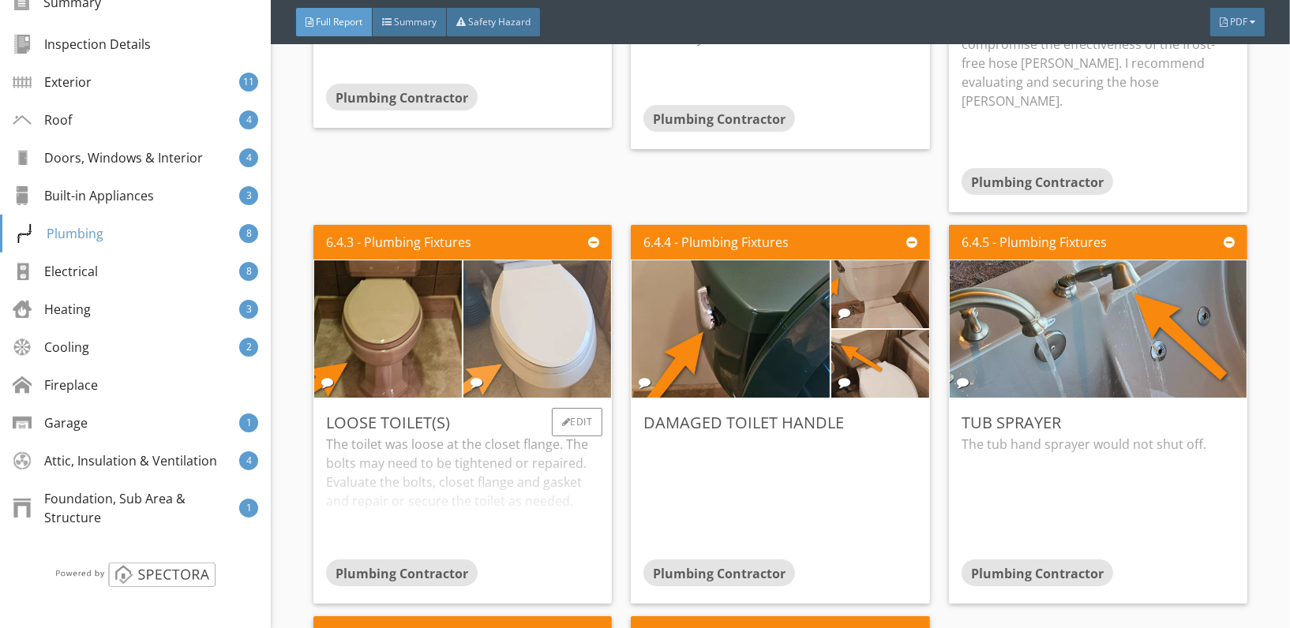
click at [542, 320] on img at bounding box center [537, 329] width 343 height 343
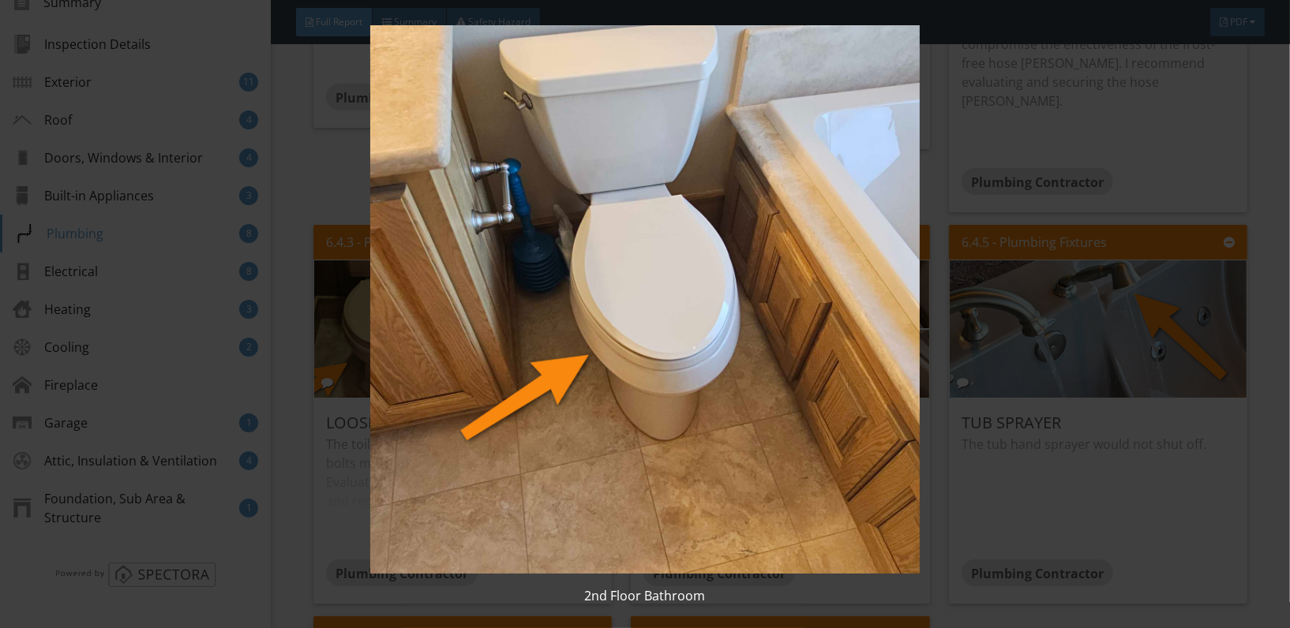
click at [700, 411] on img at bounding box center [645, 299] width 1178 height 549
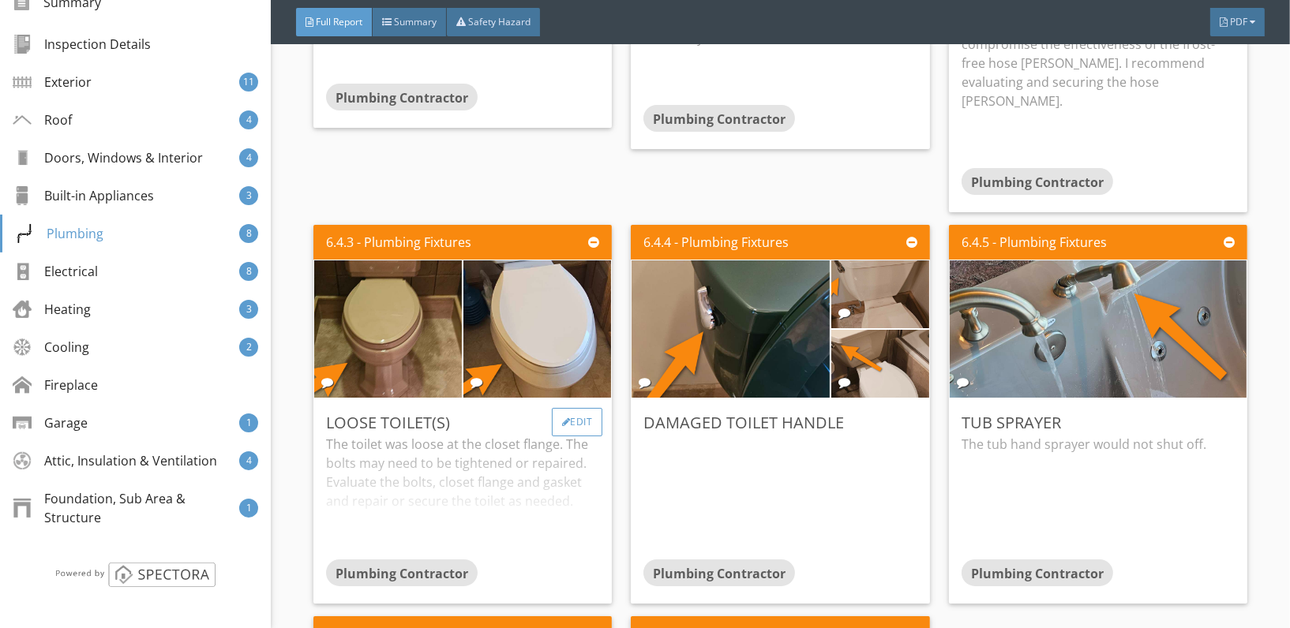
click at [576, 408] on div "Edit" at bounding box center [577, 422] width 51 height 28
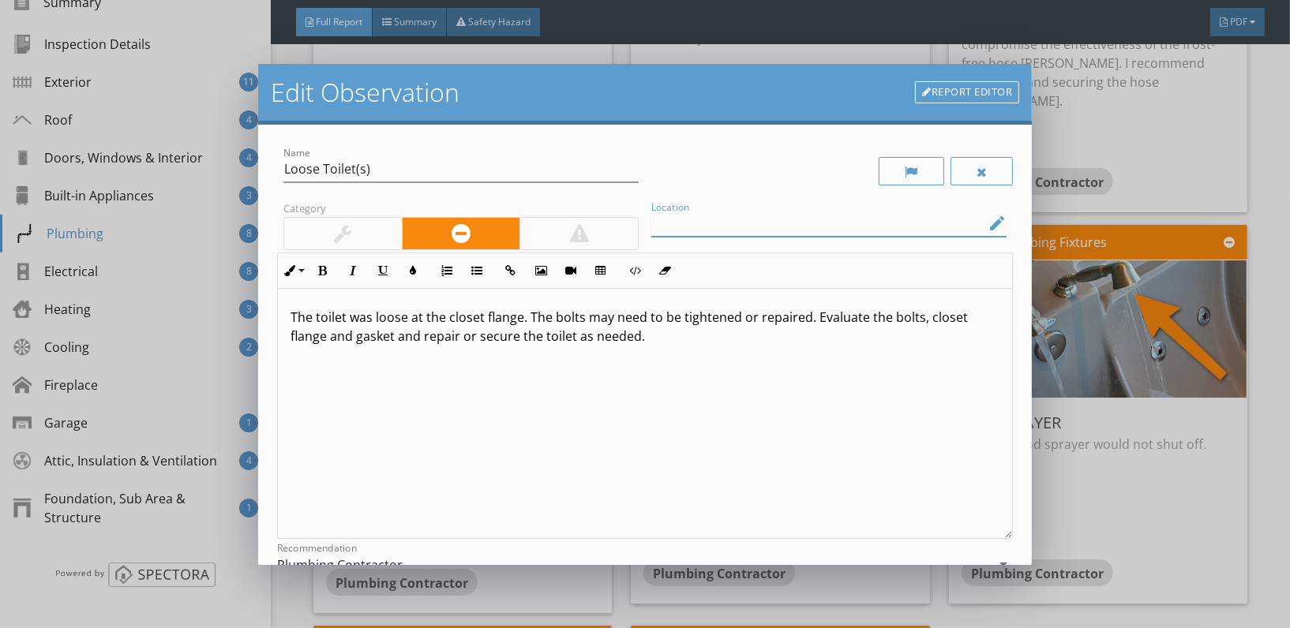
click at [716, 225] on input "Location" at bounding box center [817, 224] width 333 height 26
click at [970, 220] on input "Half Bath," at bounding box center [817, 224] width 333 height 26
click at [988, 222] on icon "edit" at bounding box center [997, 223] width 19 height 19
type input "Half Bath,"
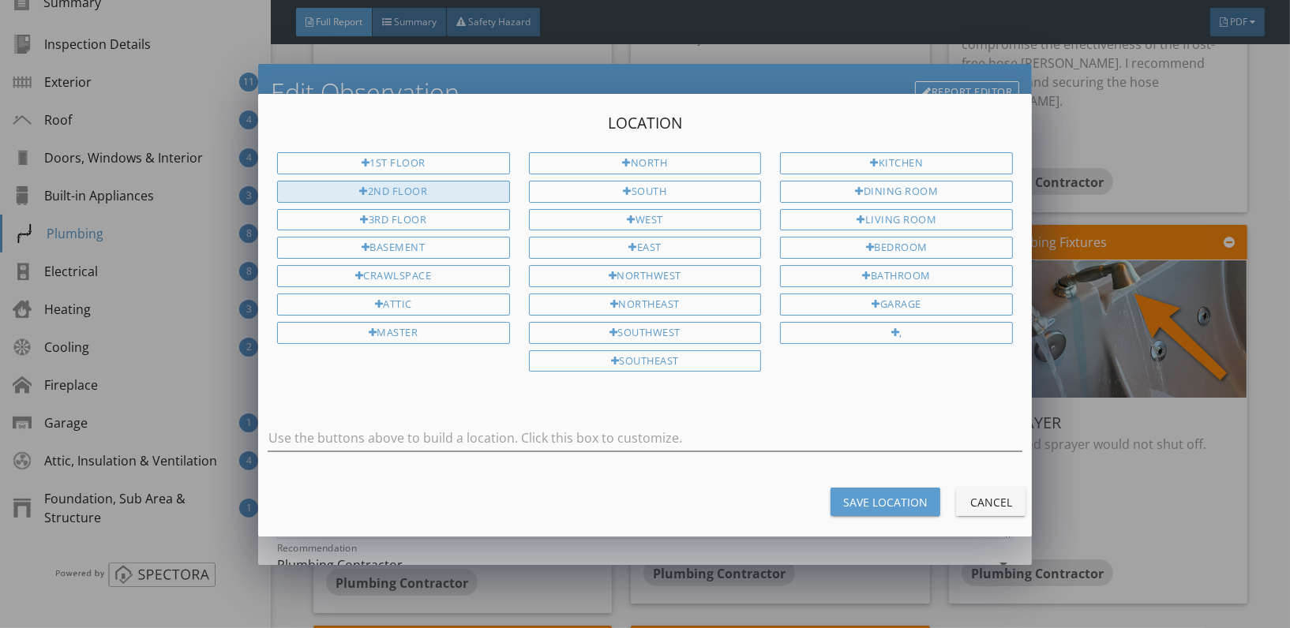
click at [410, 189] on div "2nd Floor" at bounding box center [393, 192] width 233 height 22
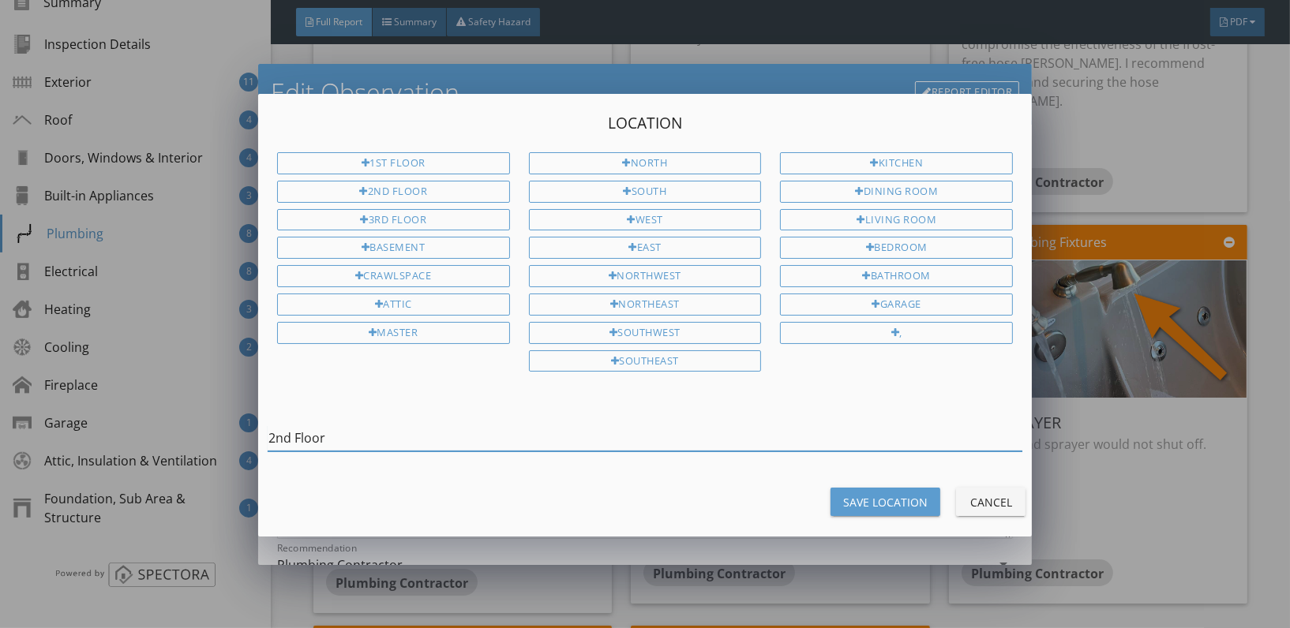
click at [273, 437] on input "2nd Floor" at bounding box center [645, 439] width 755 height 26
type input "Half Bath, 2nd Floor"
click at [903, 497] on div "Save Location" at bounding box center [885, 502] width 84 height 17
type input "Half Bath, 2nd Floor"
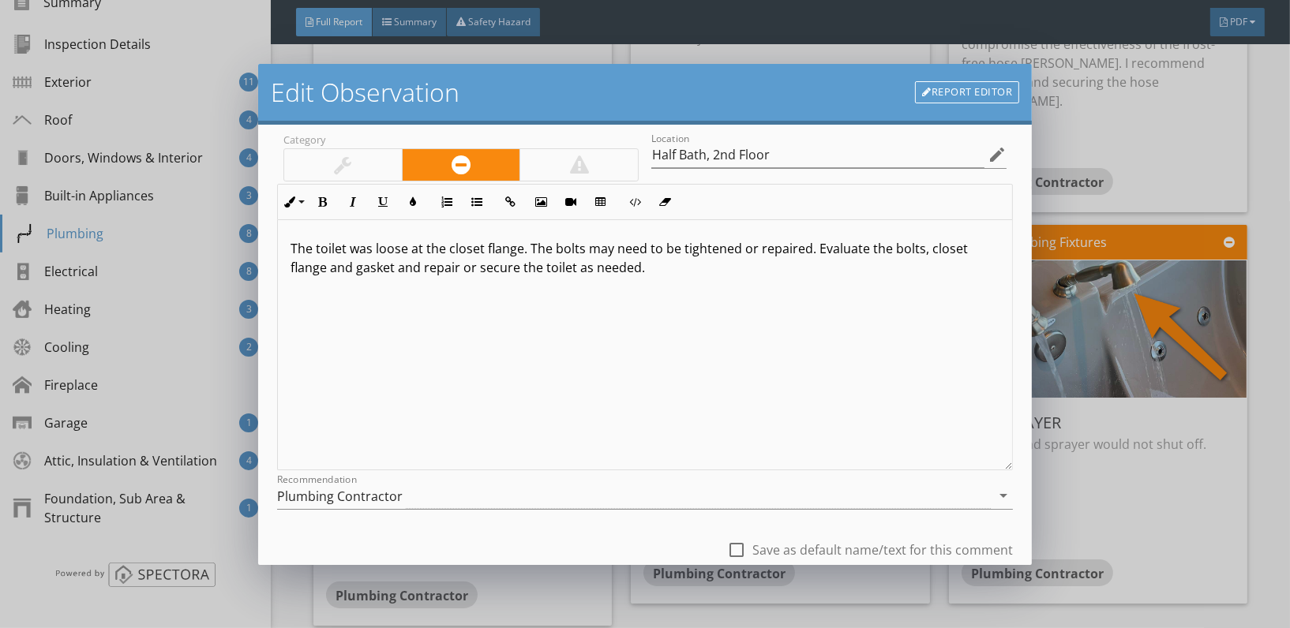
scroll to position [69, 0]
click at [365, 256] on p "The toilet was loose at the closet flange. The bolts may need to be tightened o…" at bounding box center [645, 257] width 709 height 38
click at [345, 247] on p "The toilet was loose at the closet flange. The bolts may need to be tightened o…" at bounding box center [645, 257] width 709 height 38
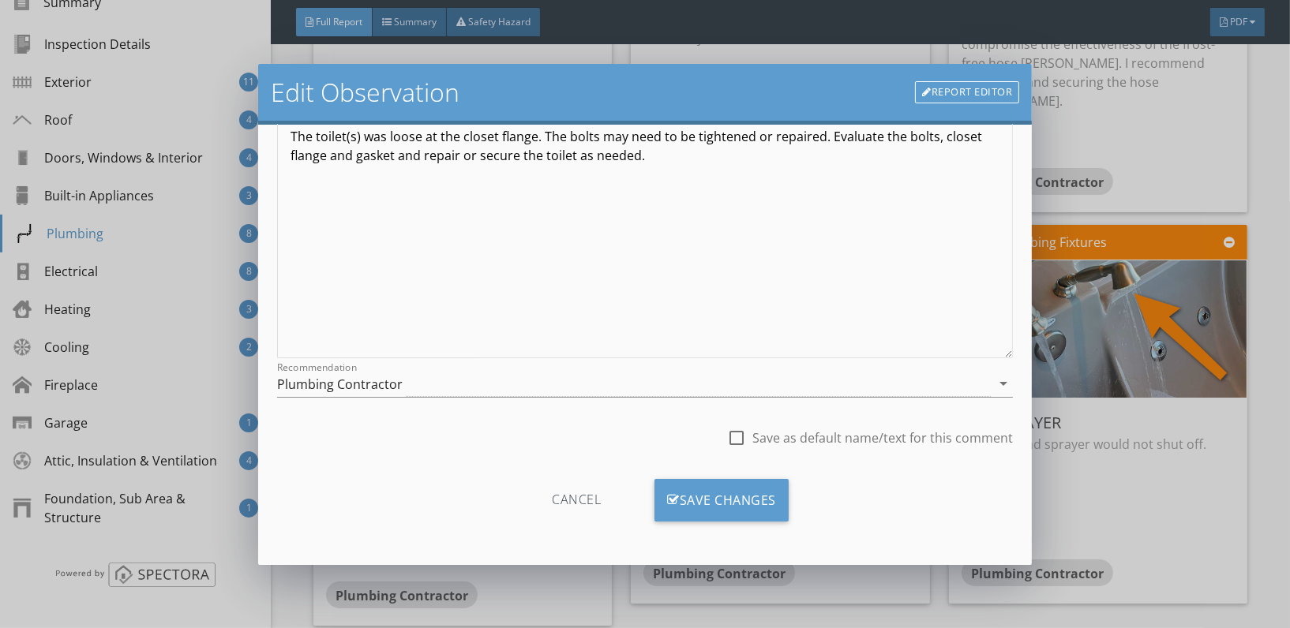
scroll to position [180, 0]
click at [717, 497] on div "Save Changes" at bounding box center [722, 501] width 134 height 43
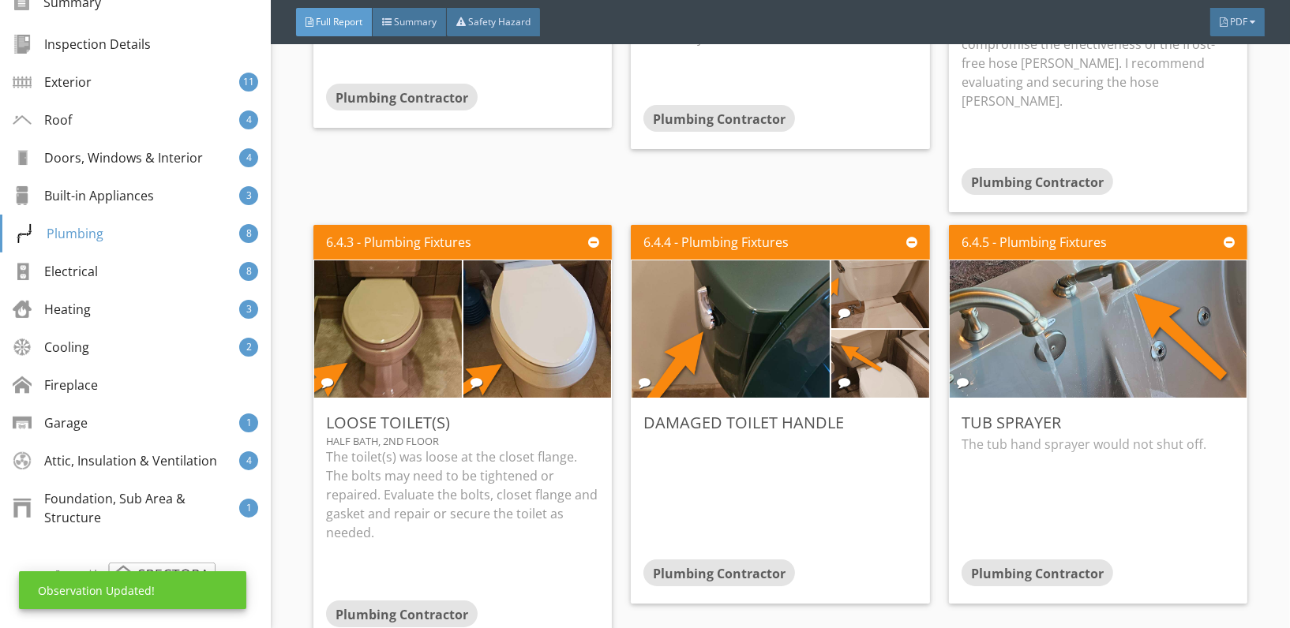
scroll to position [0, 0]
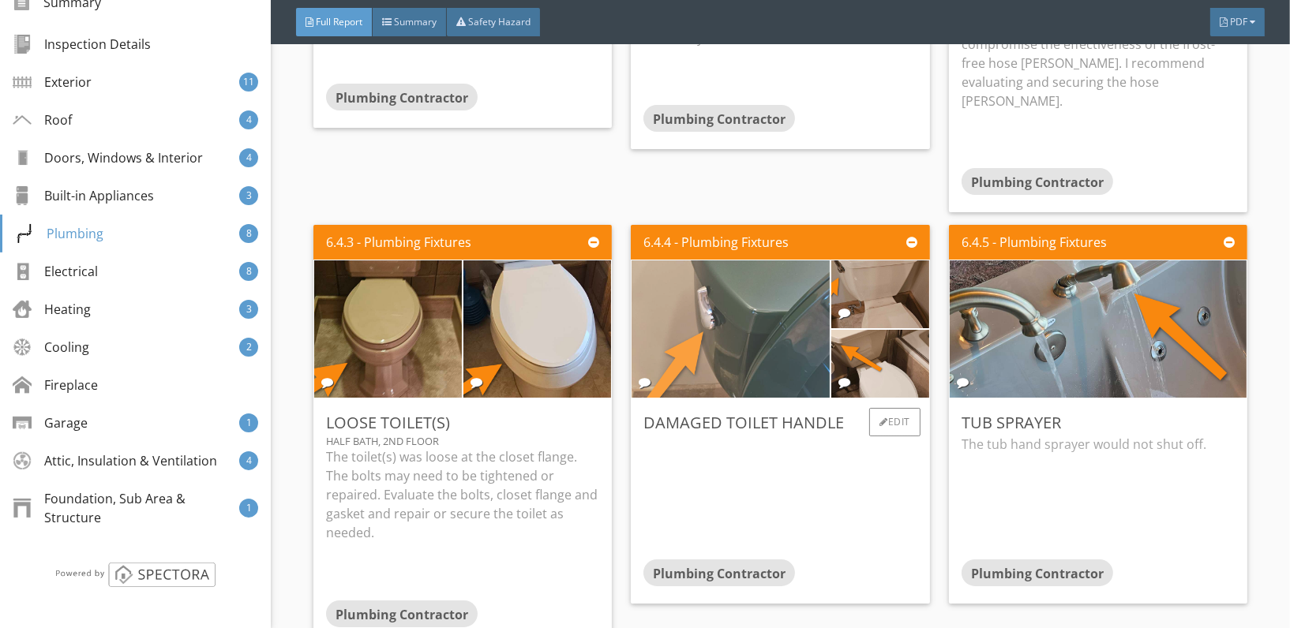
click at [691, 336] on img at bounding box center [730, 329] width 343 height 343
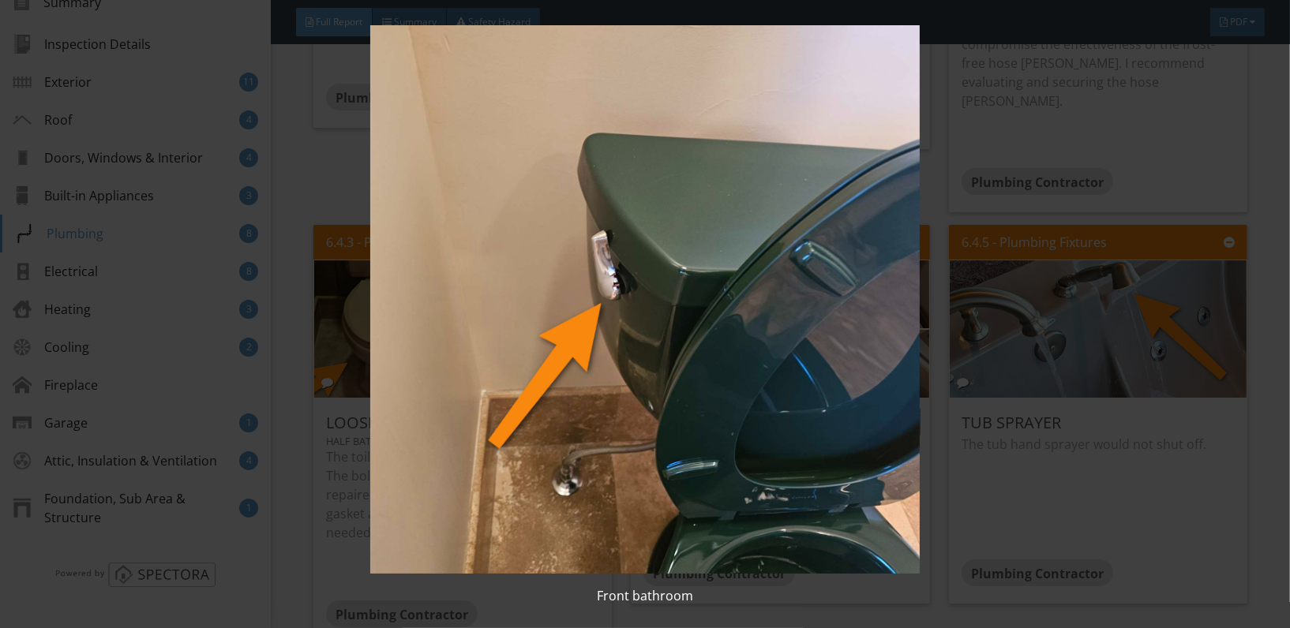
click at [691, 336] on img at bounding box center [645, 299] width 1178 height 549
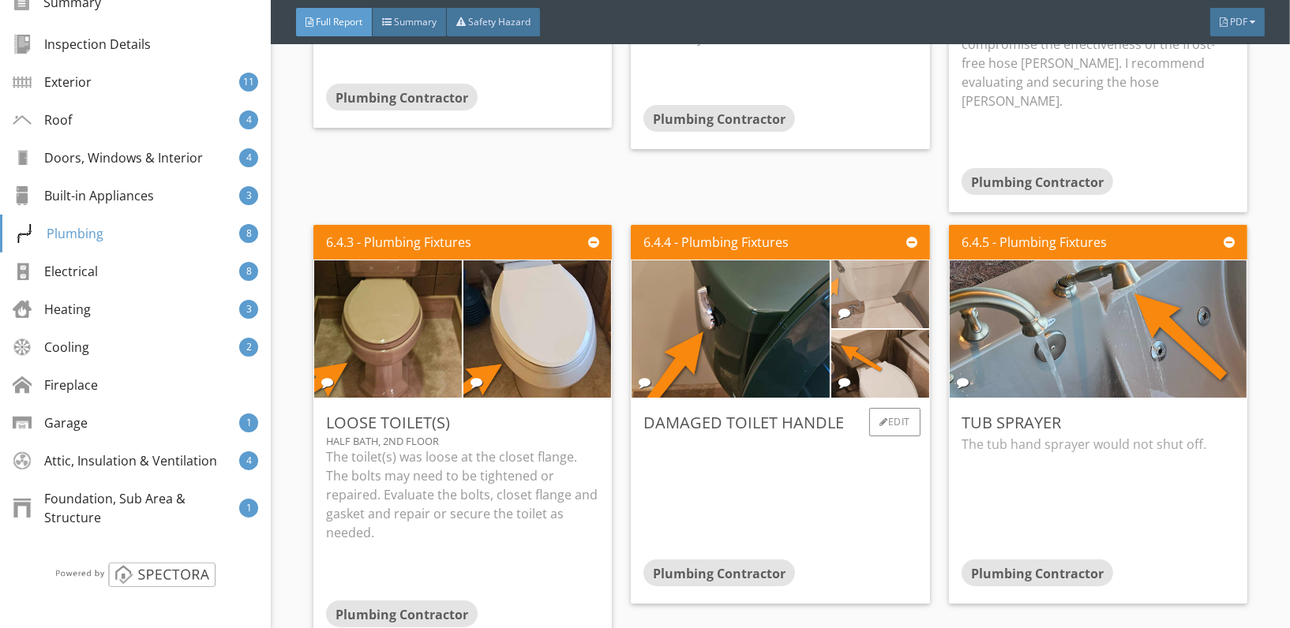
click at [872, 288] on img at bounding box center [881, 295] width 170 height 170
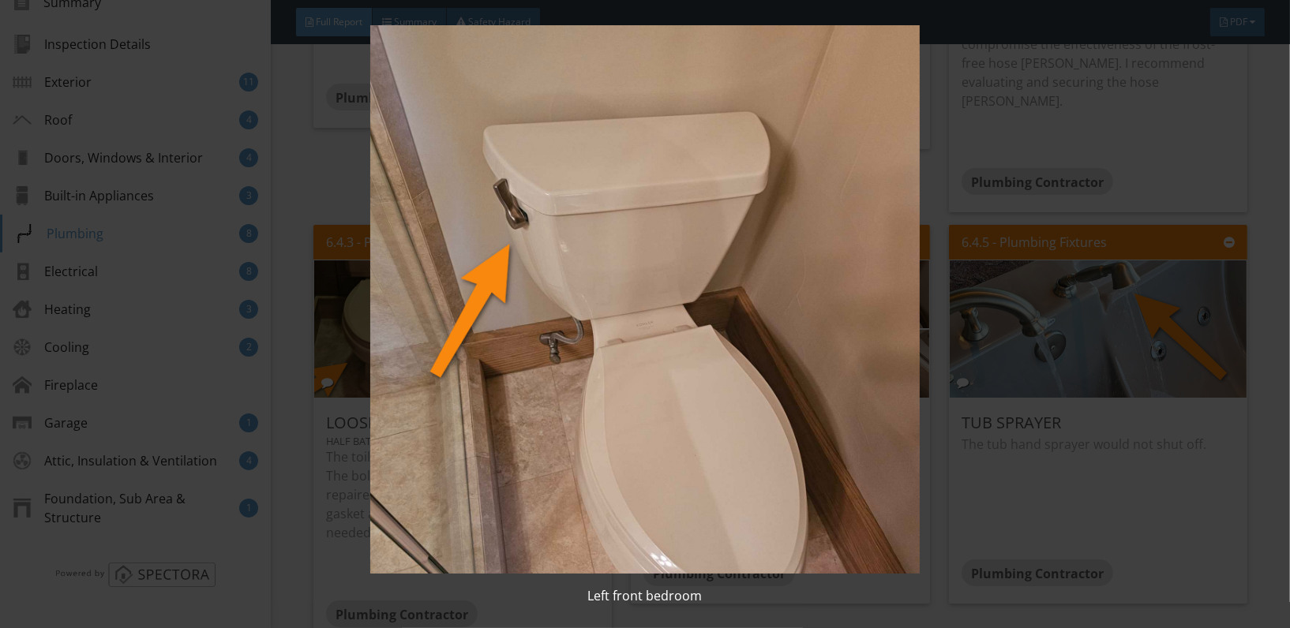
click at [704, 343] on img at bounding box center [645, 299] width 1178 height 549
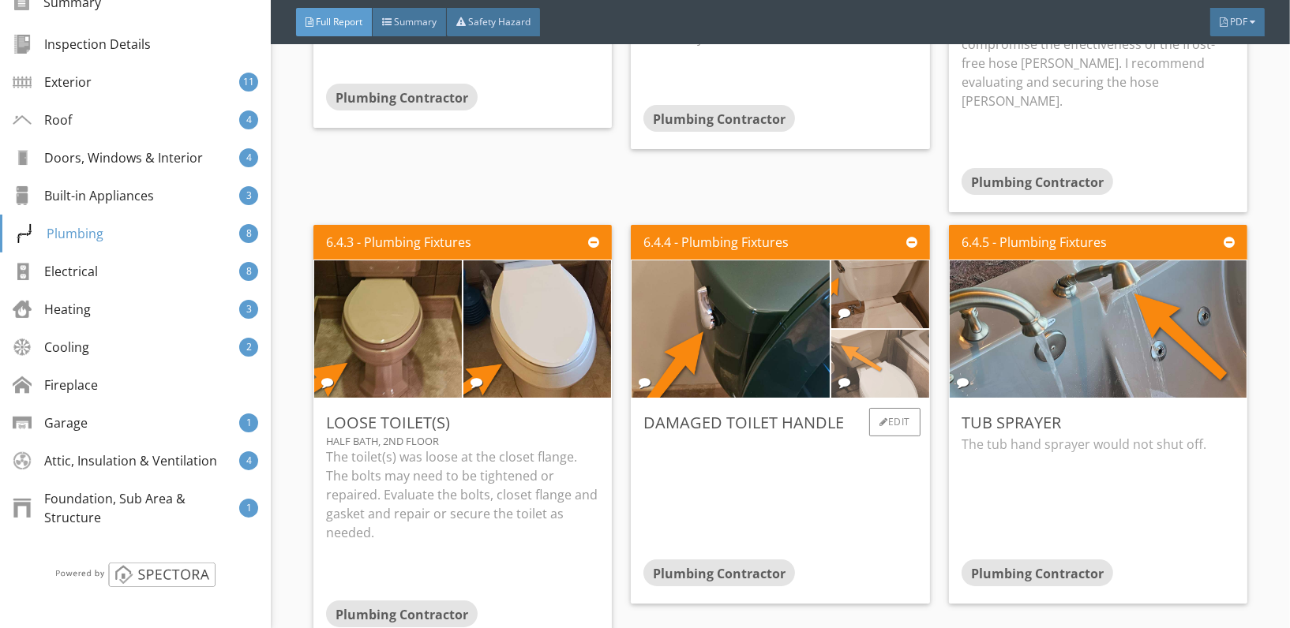
click at [878, 336] on img at bounding box center [881, 364] width 170 height 170
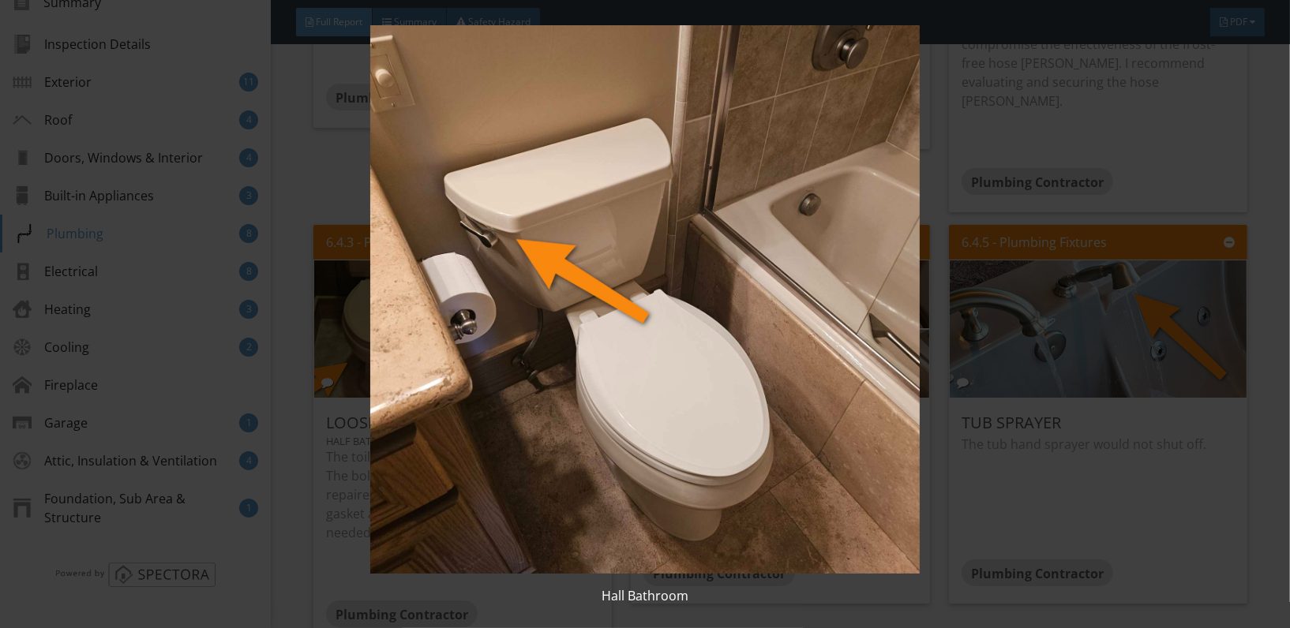
click at [947, 606] on div "Hall Bathroom" at bounding box center [645, 314] width 1290 height 628
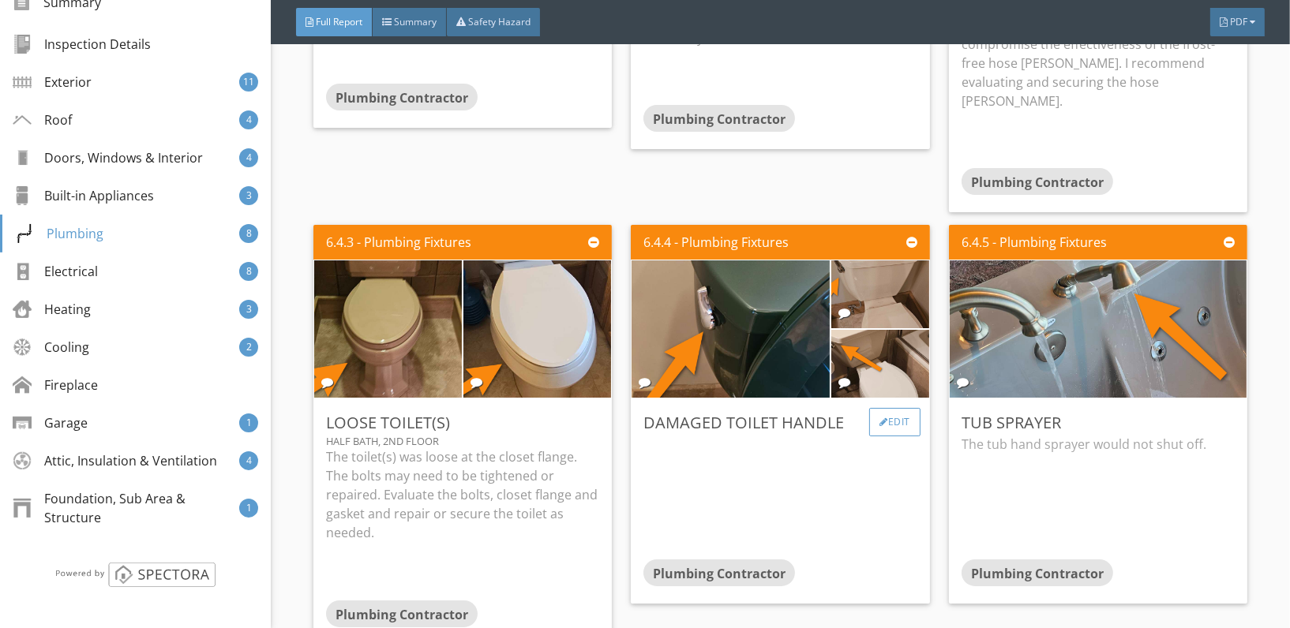
click at [881, 408] on div "Edit" at bounding box center [894, 422] width 51 height 28
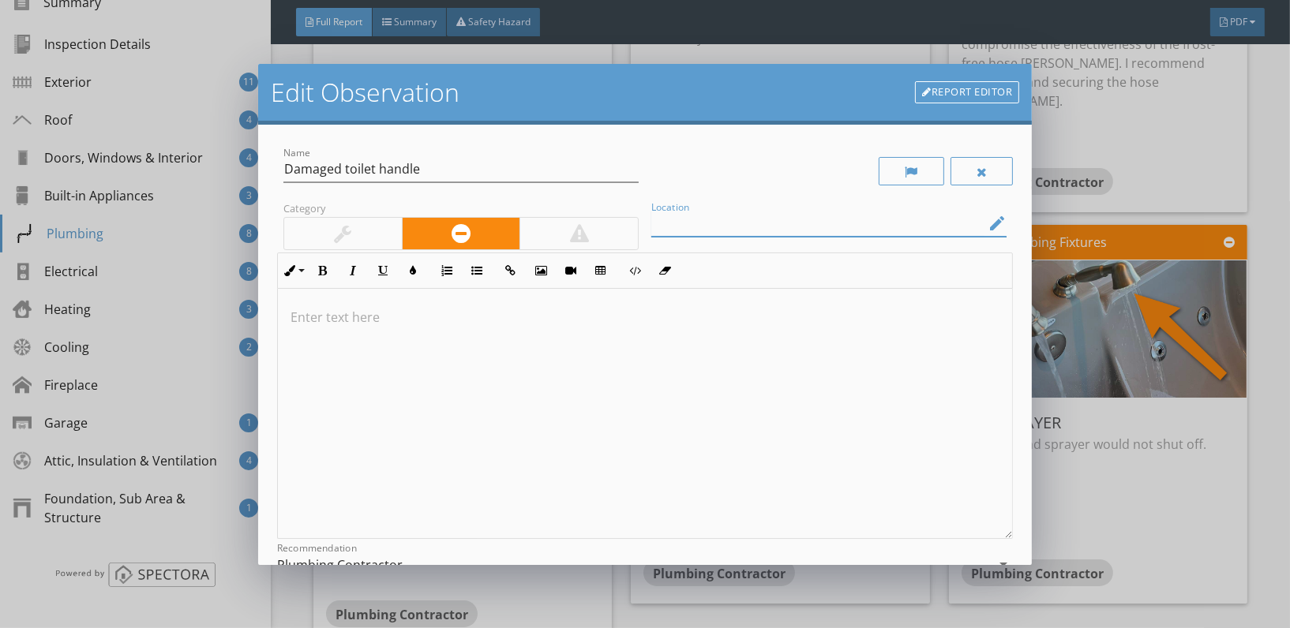
click at [670, 231] on input "Location" at bounding box center [817, 224] width 333 height 26
type input "Toilets"
click at [316, 318] on p at bounding box center [645, 317] width 709 height 19
click at [403, 313] on p "SeEveral toilet" at bounding box center [645, 317] width 709 height 19
click at [394, 323] on p "Several toilet" at bounding box center [645, 317] width 709 height 19
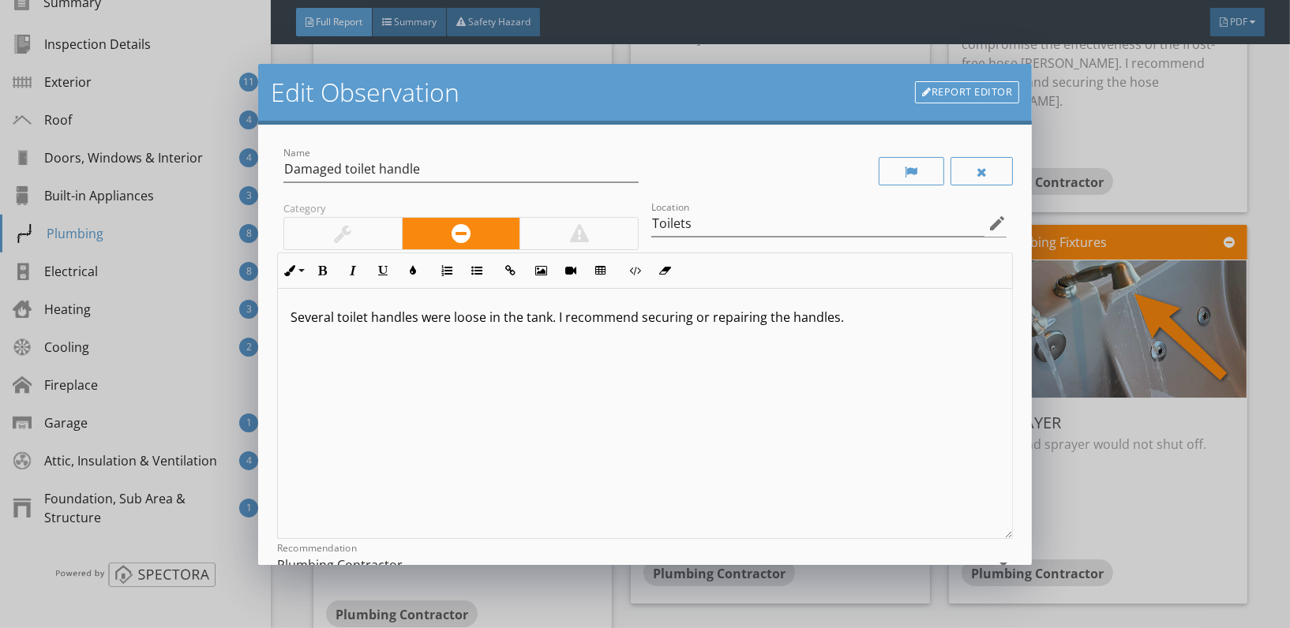
scroll to position [126, 0]
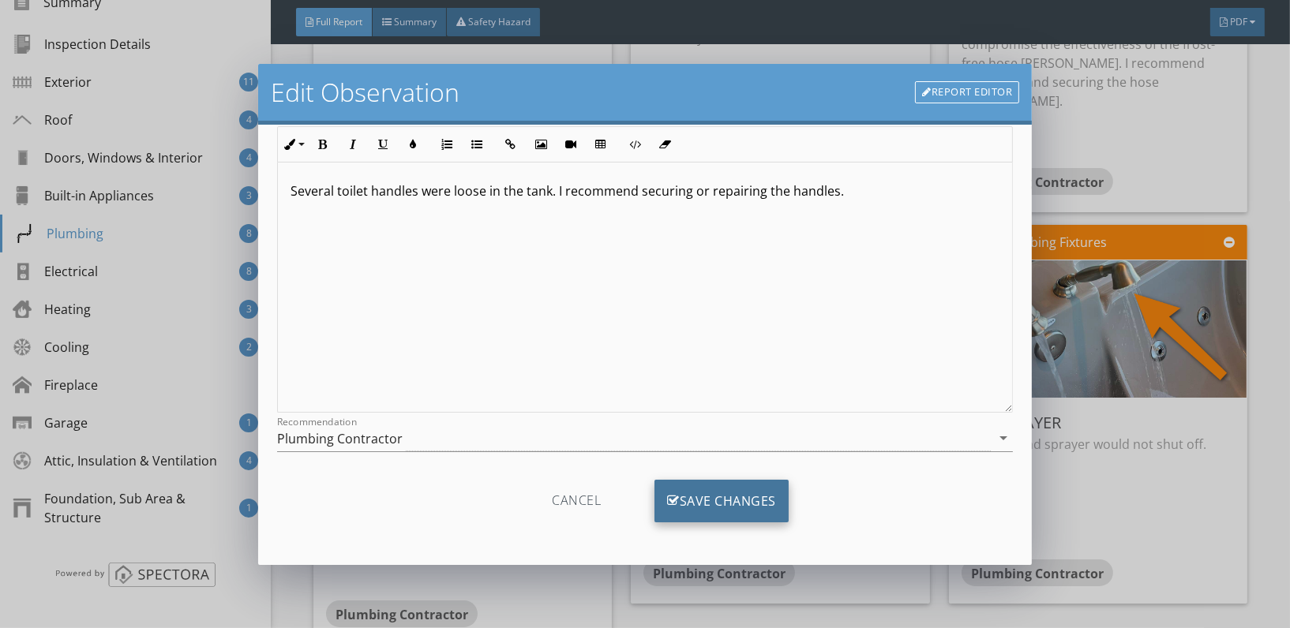
click at [703, 501] on div "Save Changes" at bounding box center [722, 501] width 134 height 43
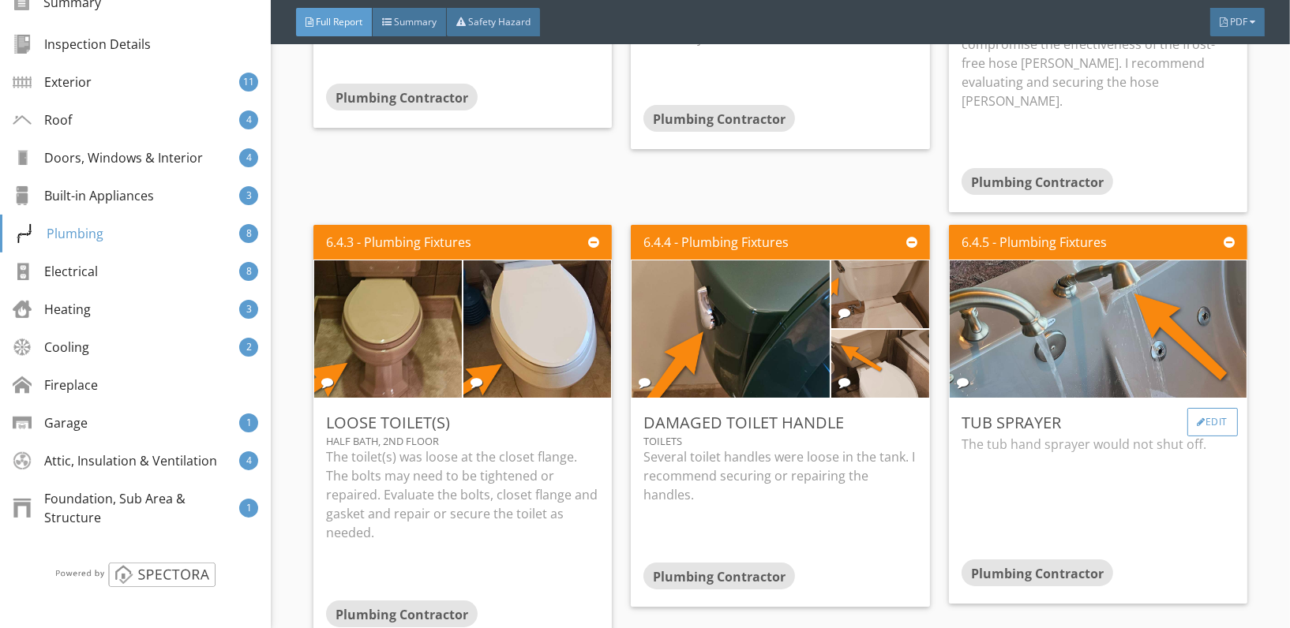
click at [1198, 408] on div "Edit" at bounding box center [1212, 422] width 51 height 28
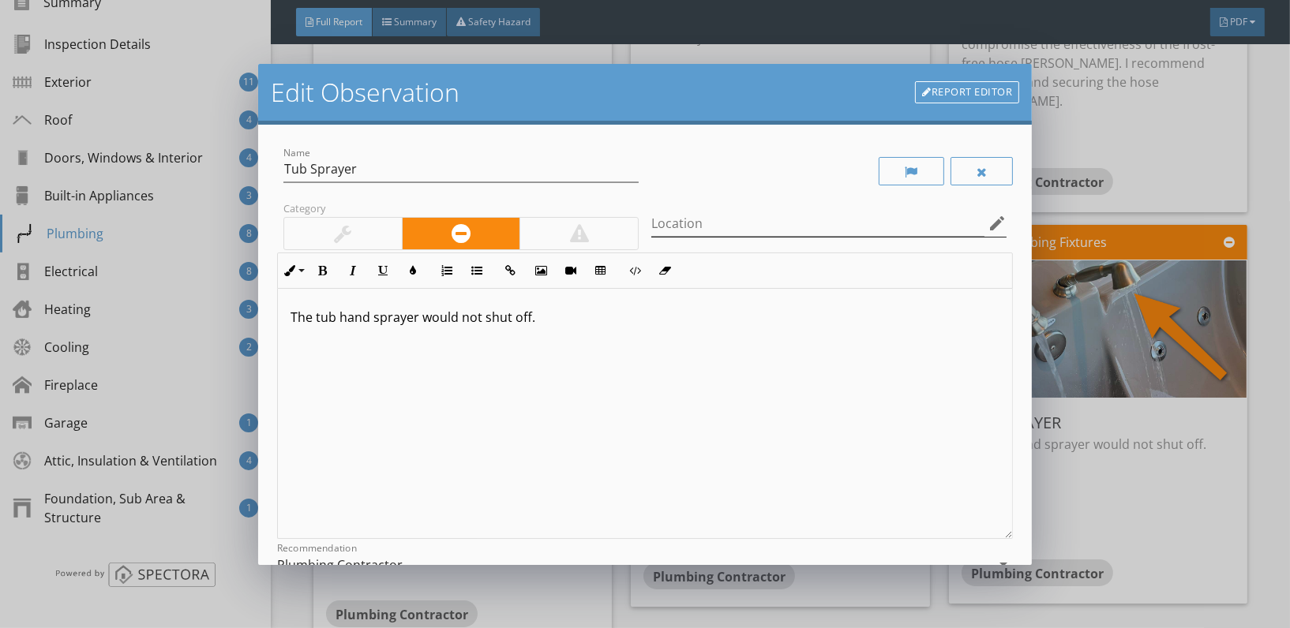
click at [989, 221] on icon "edit" at bounding box center [997, 223] width 19 height 19
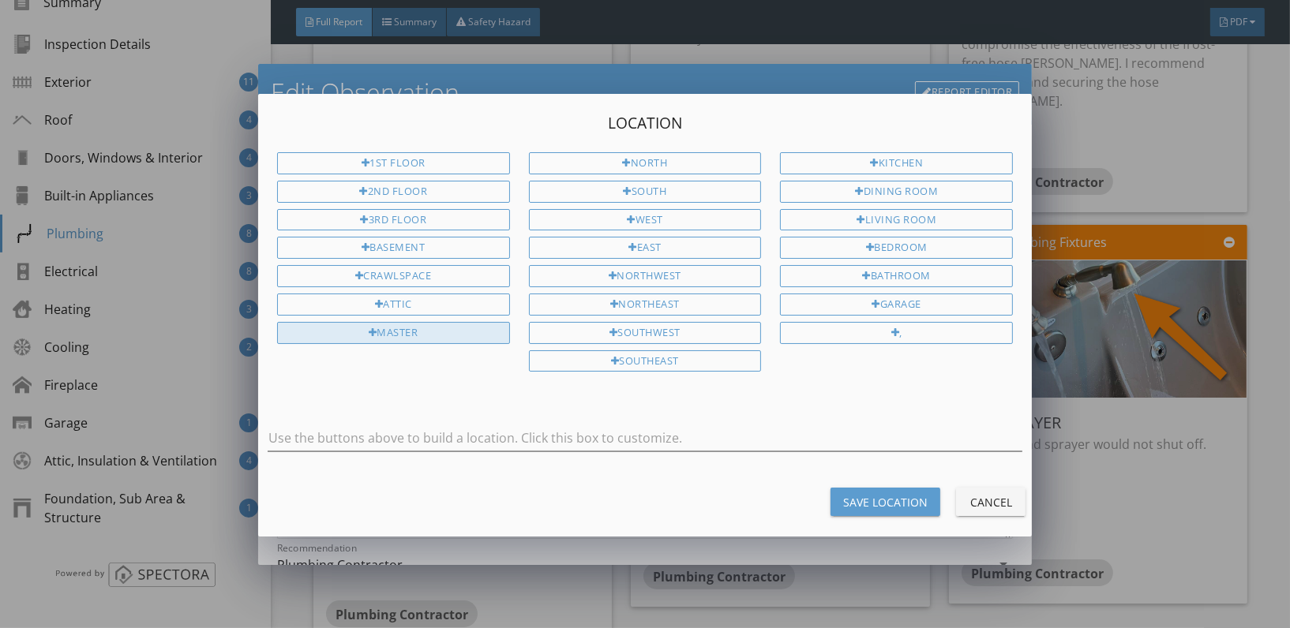
click at [411, 329] on div "Master" at bounding box center [393, 333] width 233 height 22
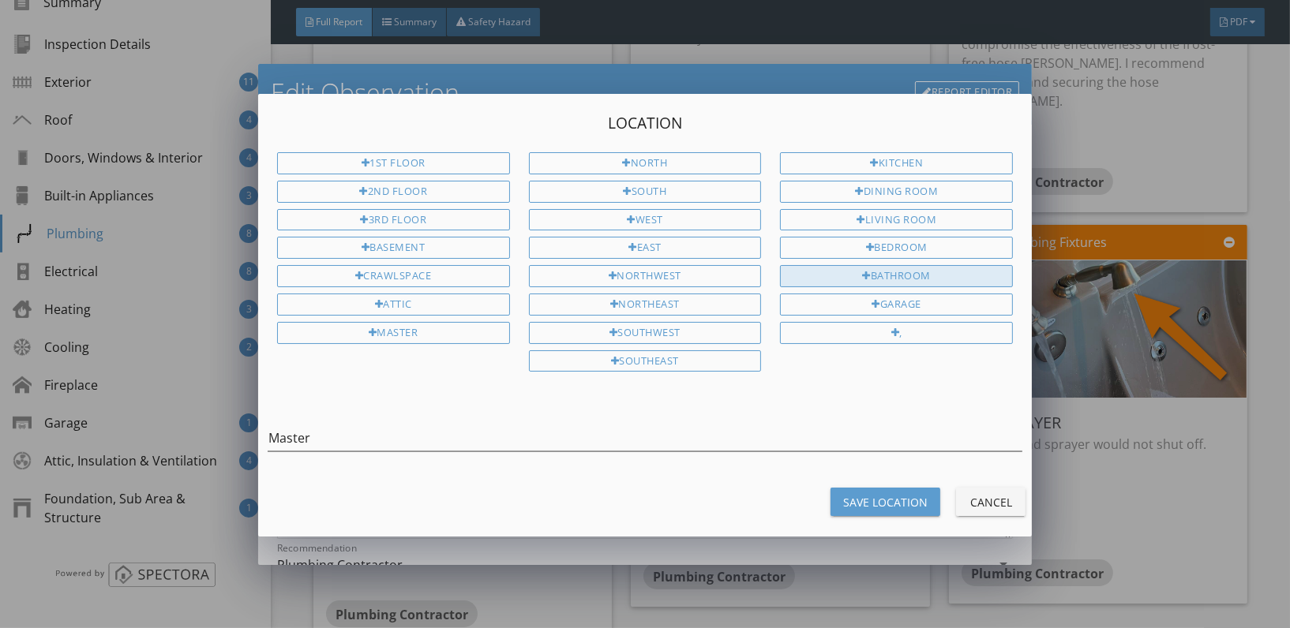
click at [922, 269] on div "Bathroom" at bounding box center [896, 276] width 233 height 22
type input "Master Bathroom"
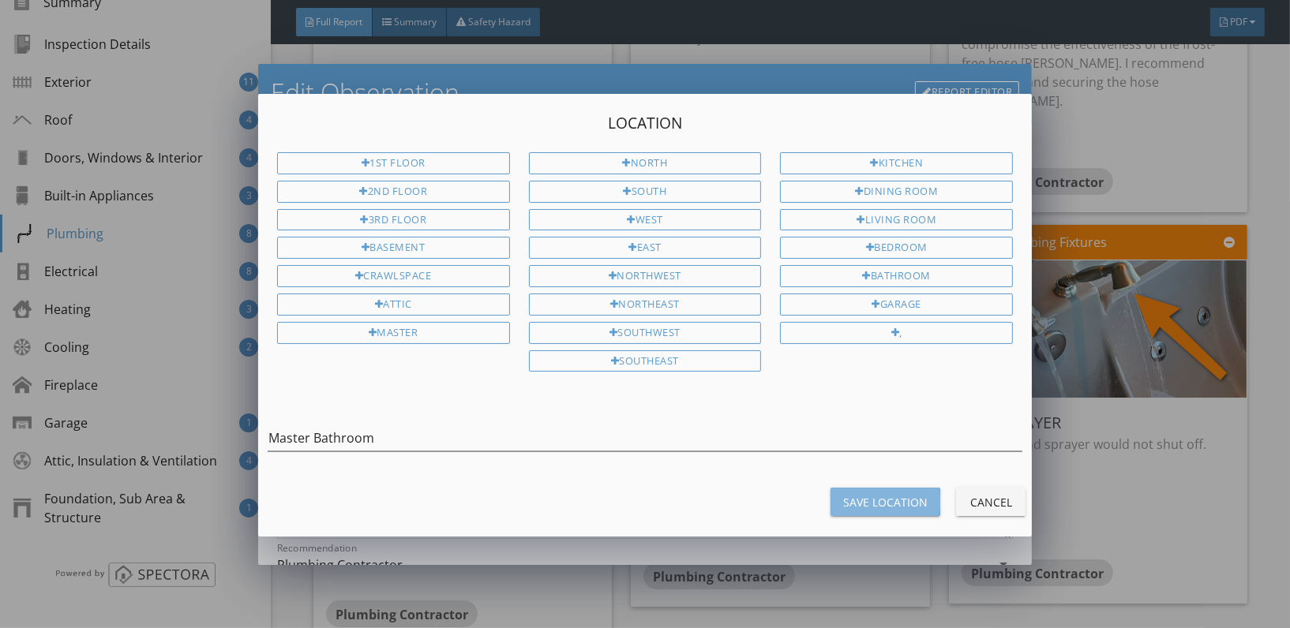
click at [880, 494] on div "Save Location" at bounding box center [885, 502] width 84 height 17
type input "Master Bathroom"
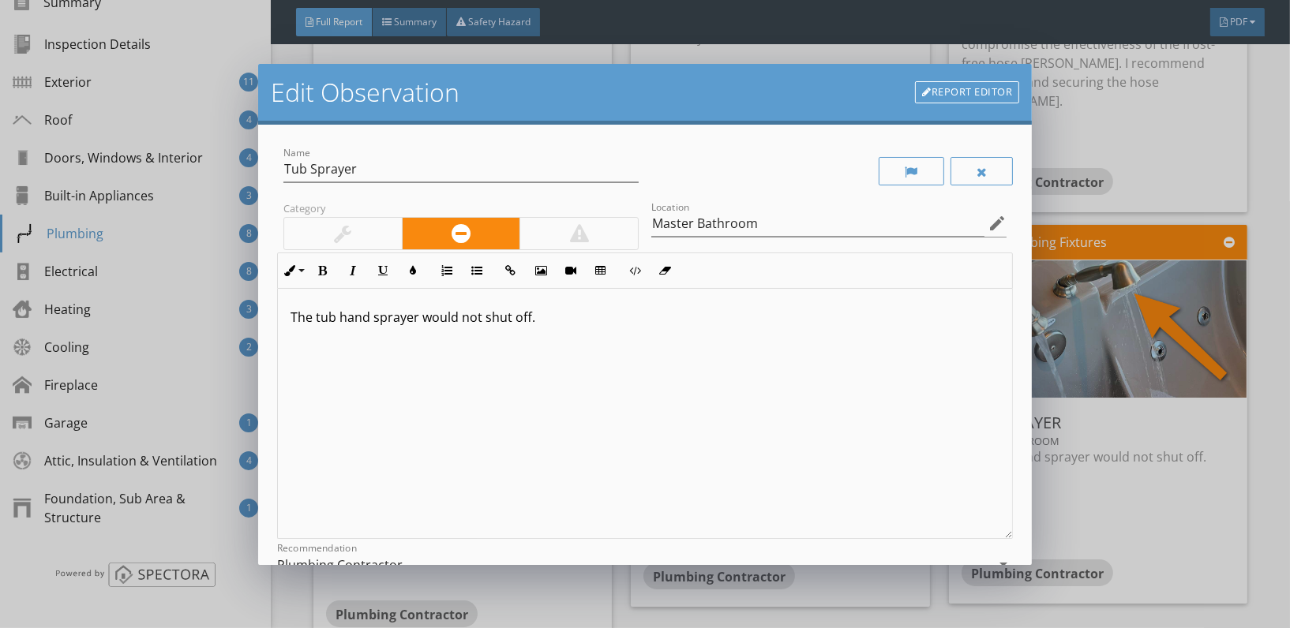
click at [553, 335] on div "The tub hand sprayer would not shut off." at bounding box center [645, 414] width 734 height 250
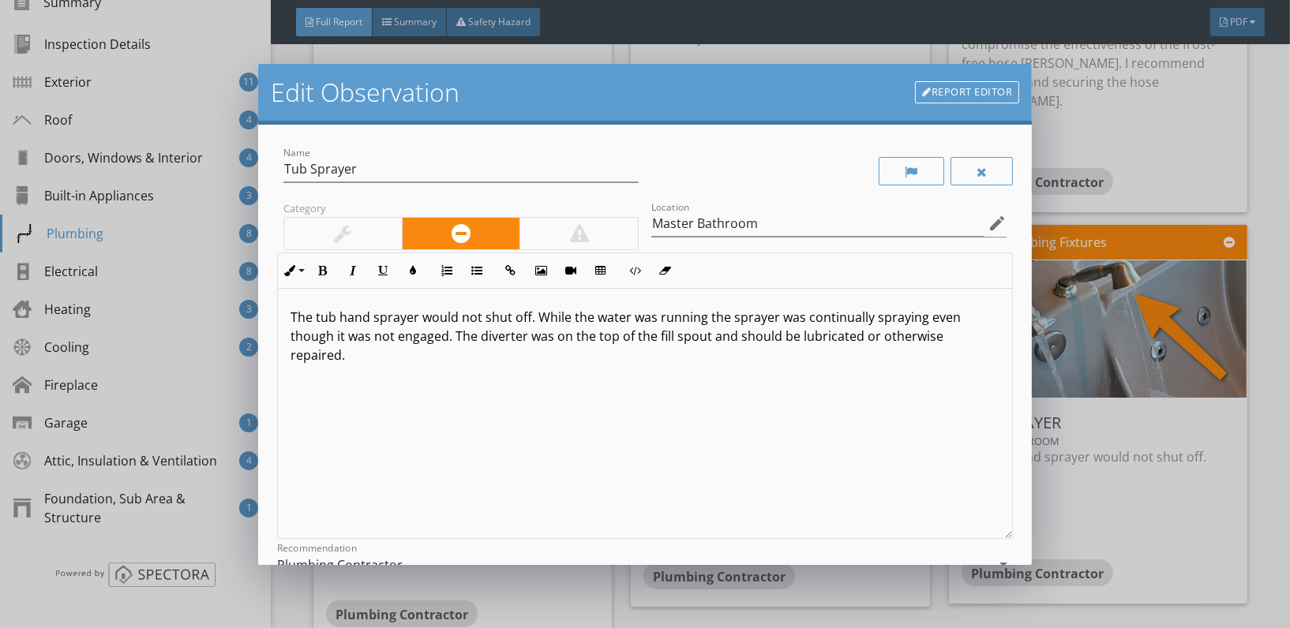
scroll to position [126, 0]
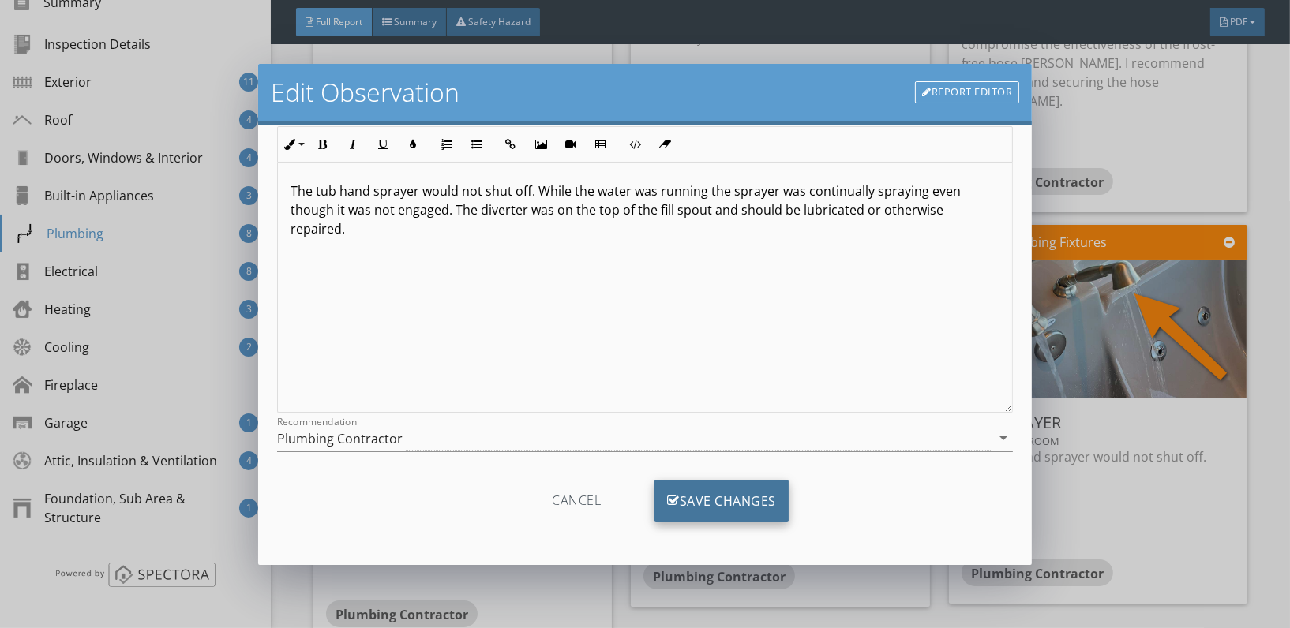
click at [700, 488] on div "Save Changes" at bounding box center [722, 501] width 134 height 43
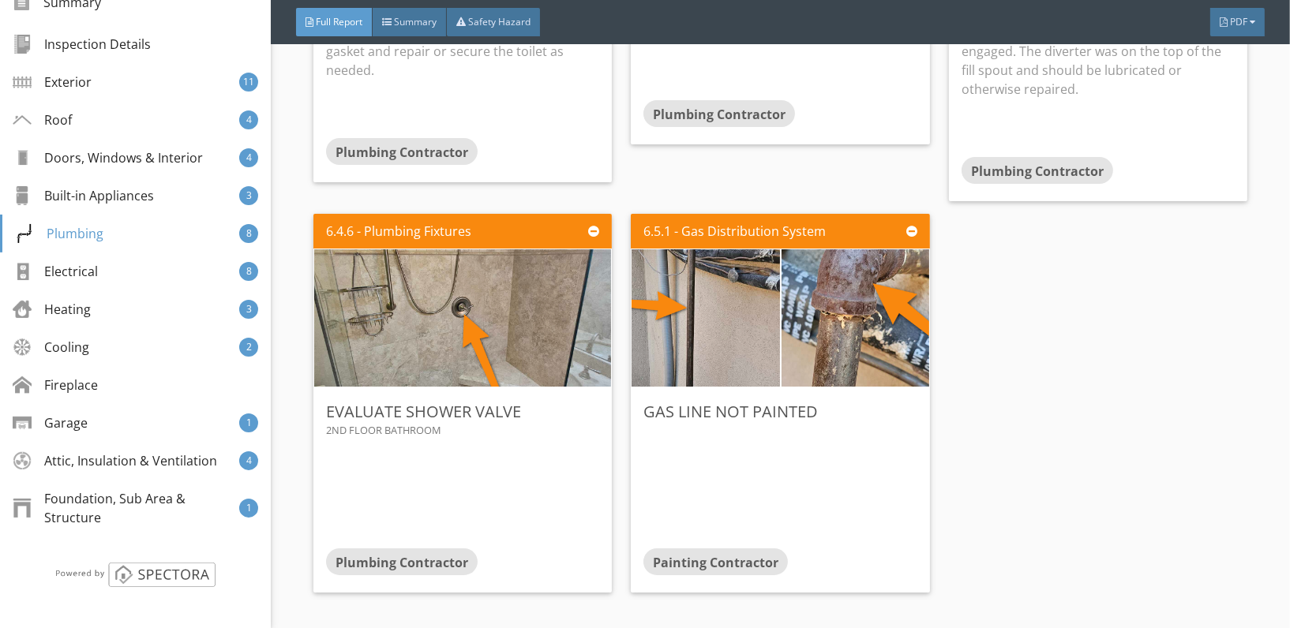
scroll to position [6730, 0]
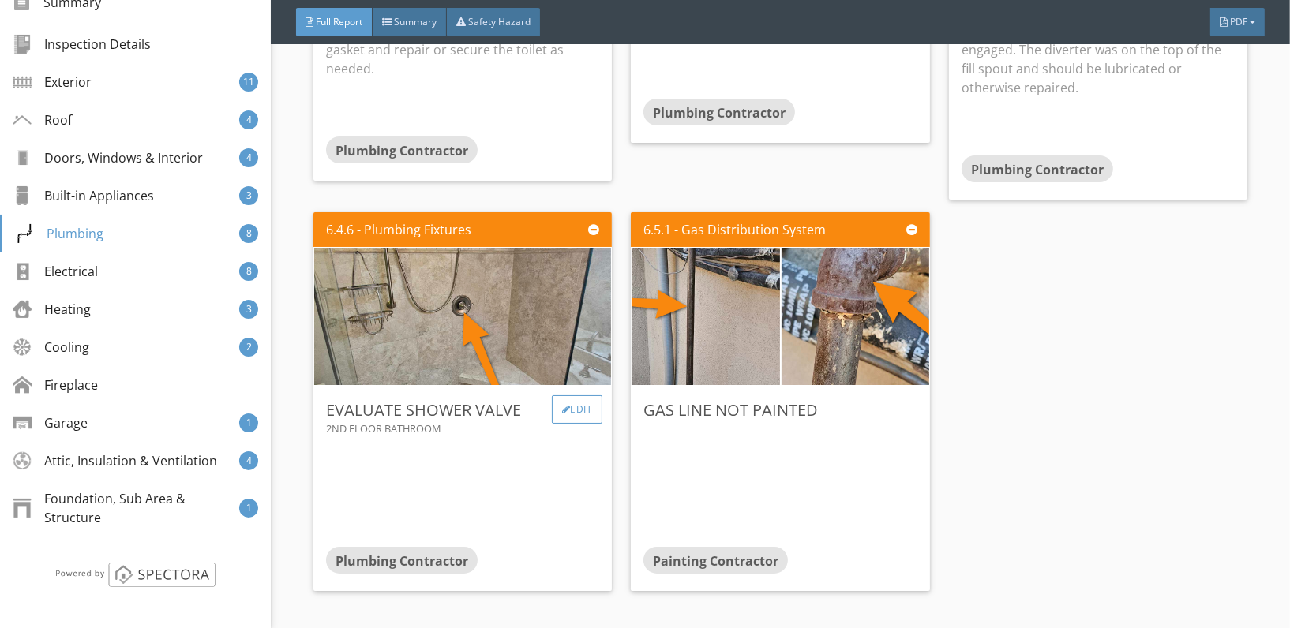
click at [572, 396] on div "Edit" at bounding box center [577, 410] width 51 height 28
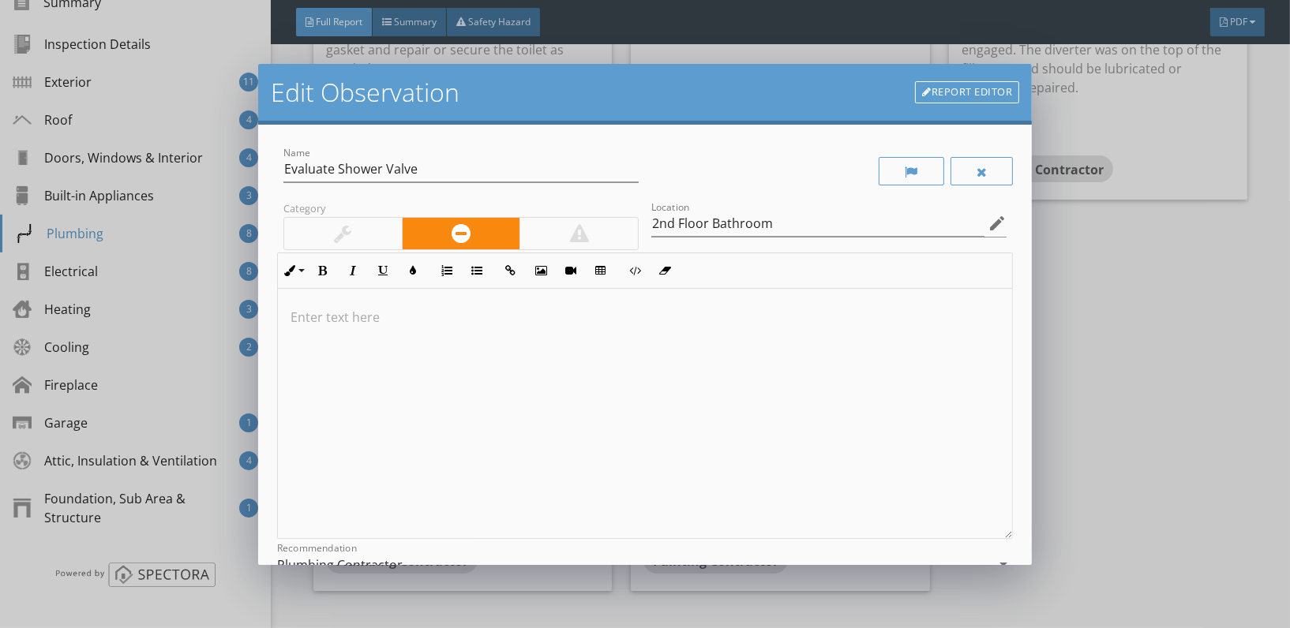
click at [317, 303] on div at bounding box center [645, 414] width 734 height 250
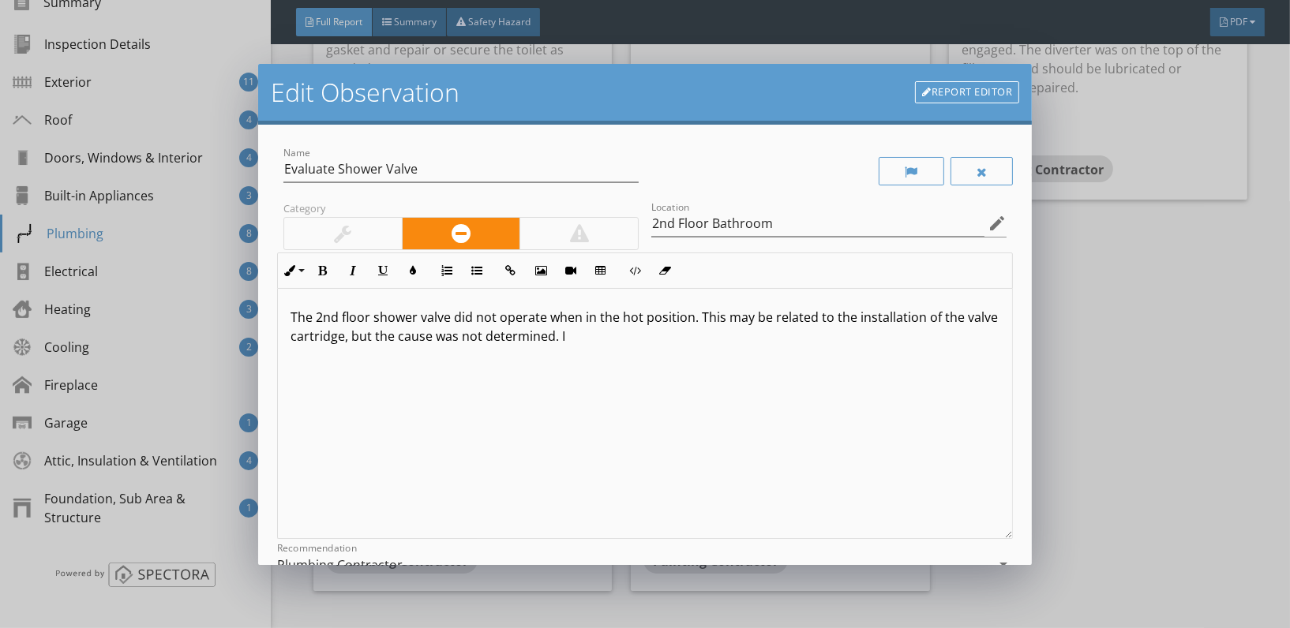
click at [622, 339] on p "The 2nd floor shower valve did not operate when in the hot position. This may b…" at bounding box center [645, 327] width 709 height 38
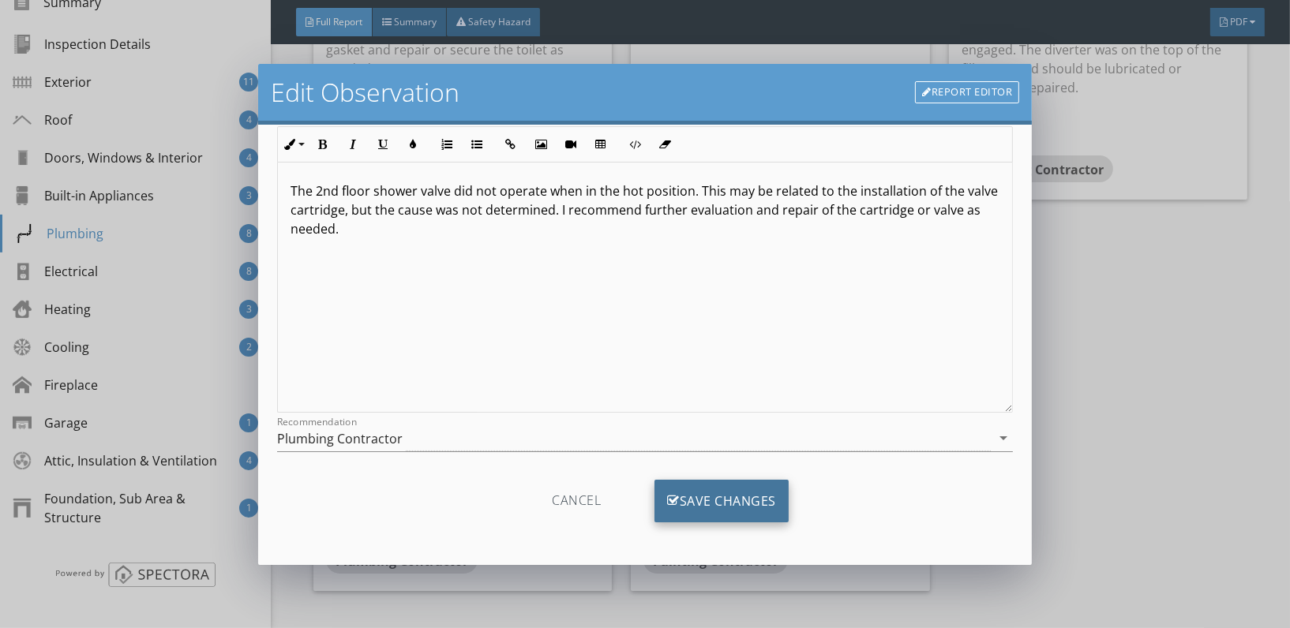
click at [722, 498] on div "Save Changes" at bounding box center [722, 501] width 134 height 43
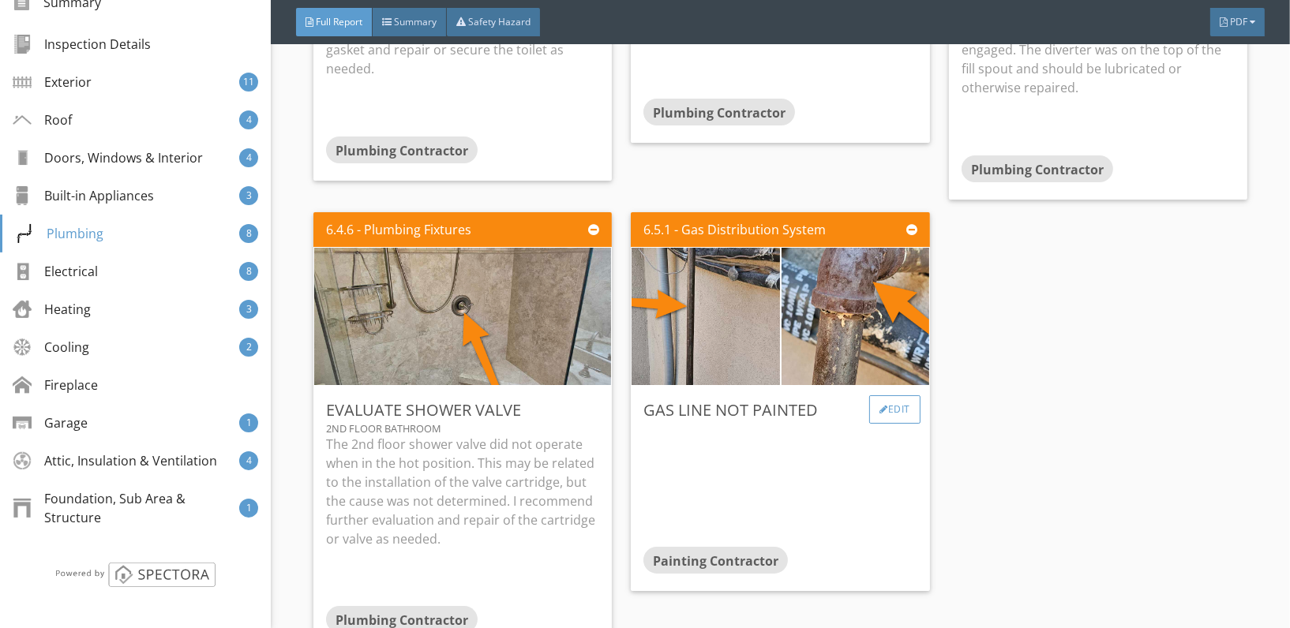
click at [883, 396] on div "Edit" at bounding box center [894, 410] width 51 height 28
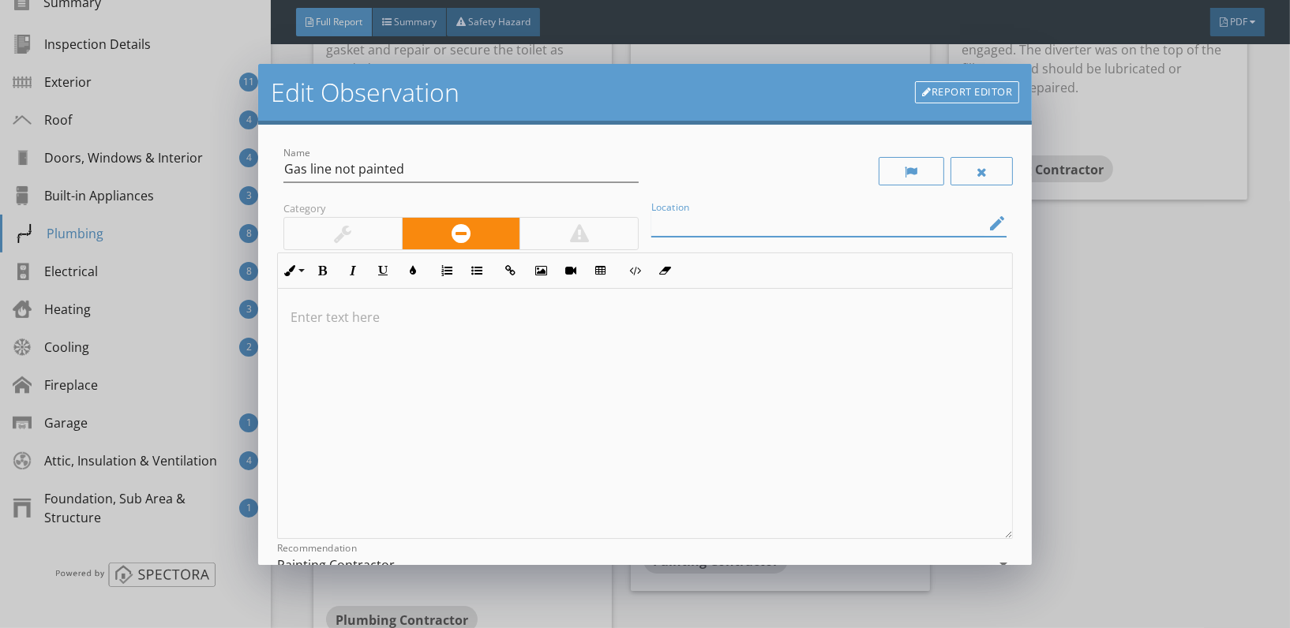
click at [725, 230] on input "Location" at bounding box center [817, 224] width 333 height 26
type input "B"
type input "Generator"
click at [457, 290] on div at bounding box center [645, 414] width 734 height 250
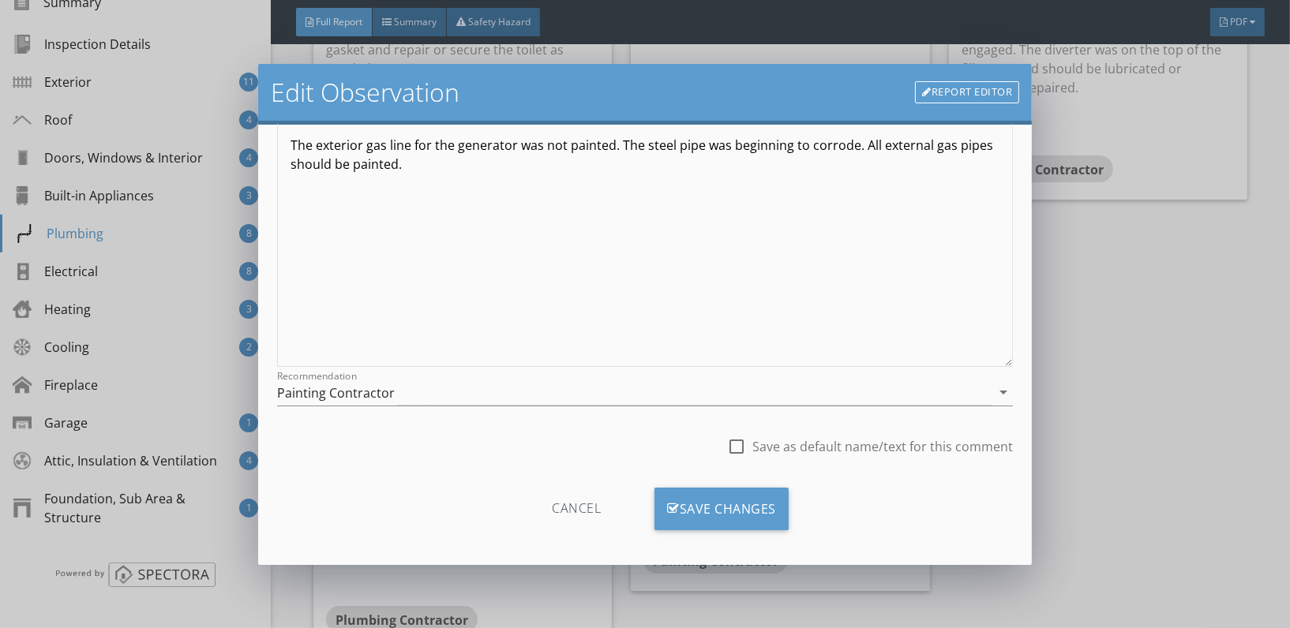
scroll to position [175, 0]
click at [506, 387] on div "Painting Contractor" at bounding box center [634, 390] width 714 height 26
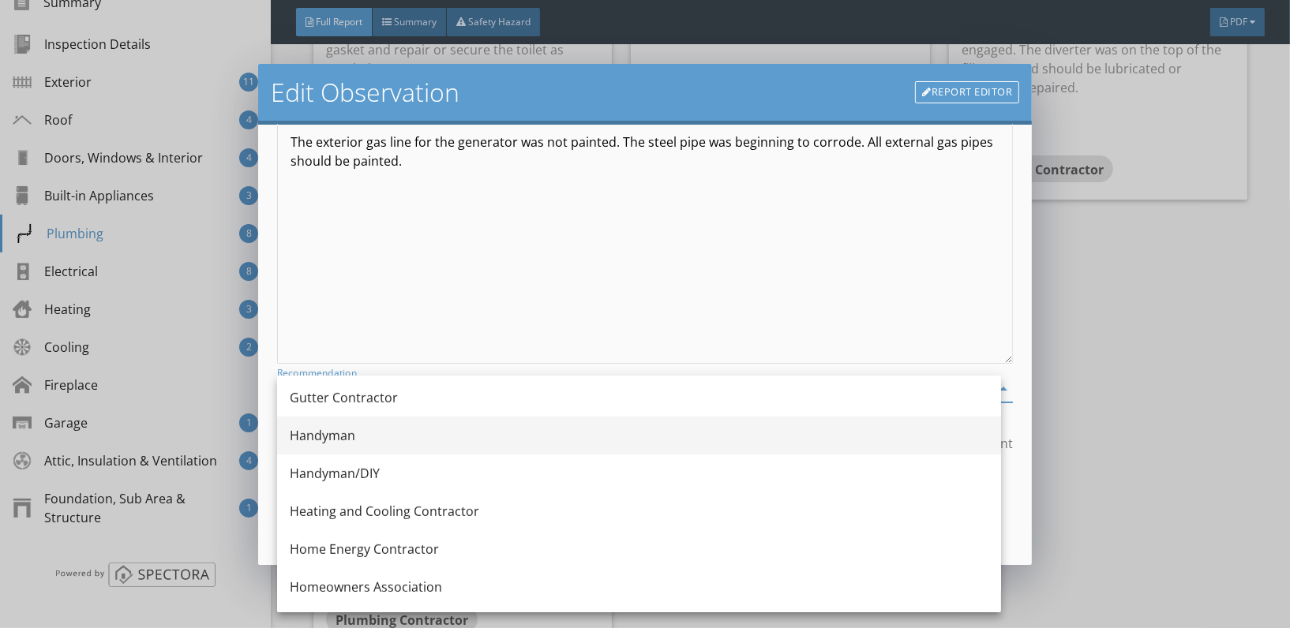
scroll to position [988, 0]
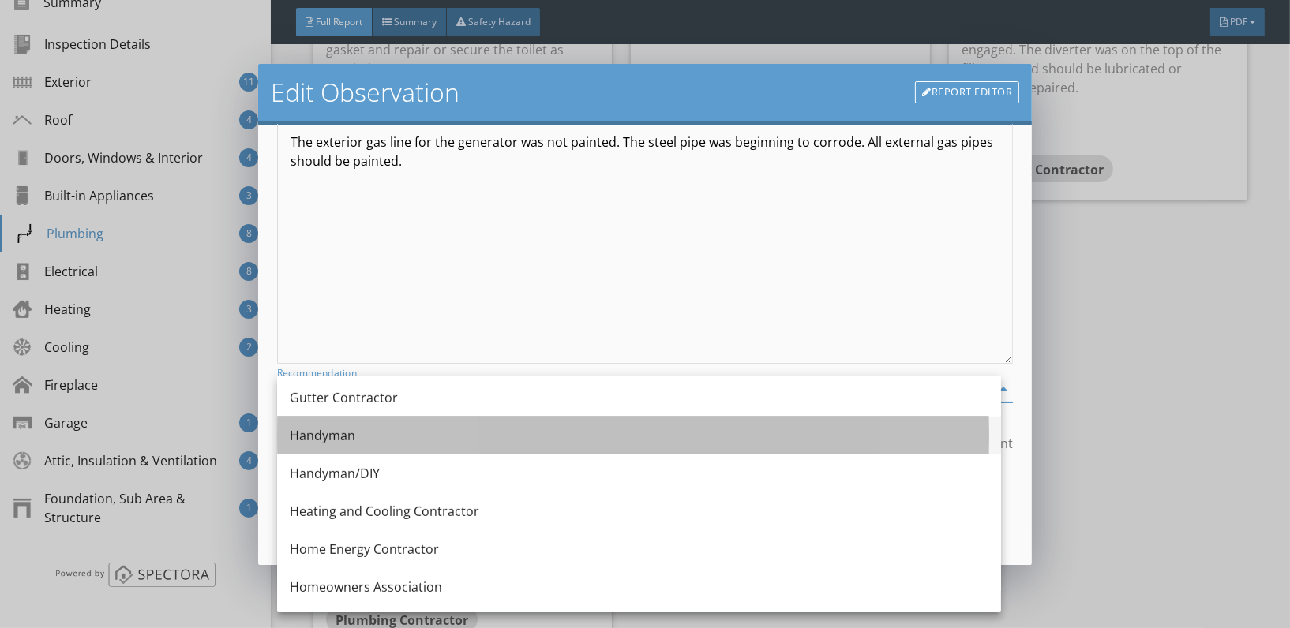
click at [347, 442] on div "Handyman" at bounding box center [639, 435] width 699 height 19
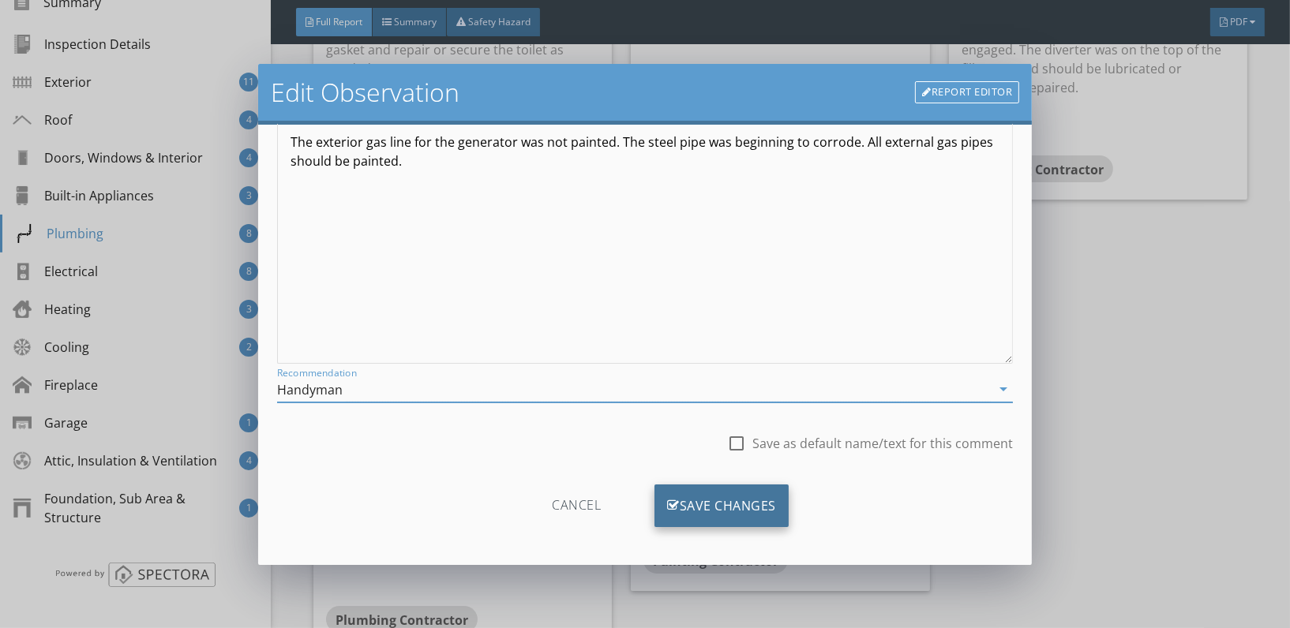
click at [715, 508] on div "Save Changes" at bounding box center [722, 506] width 134 height 43
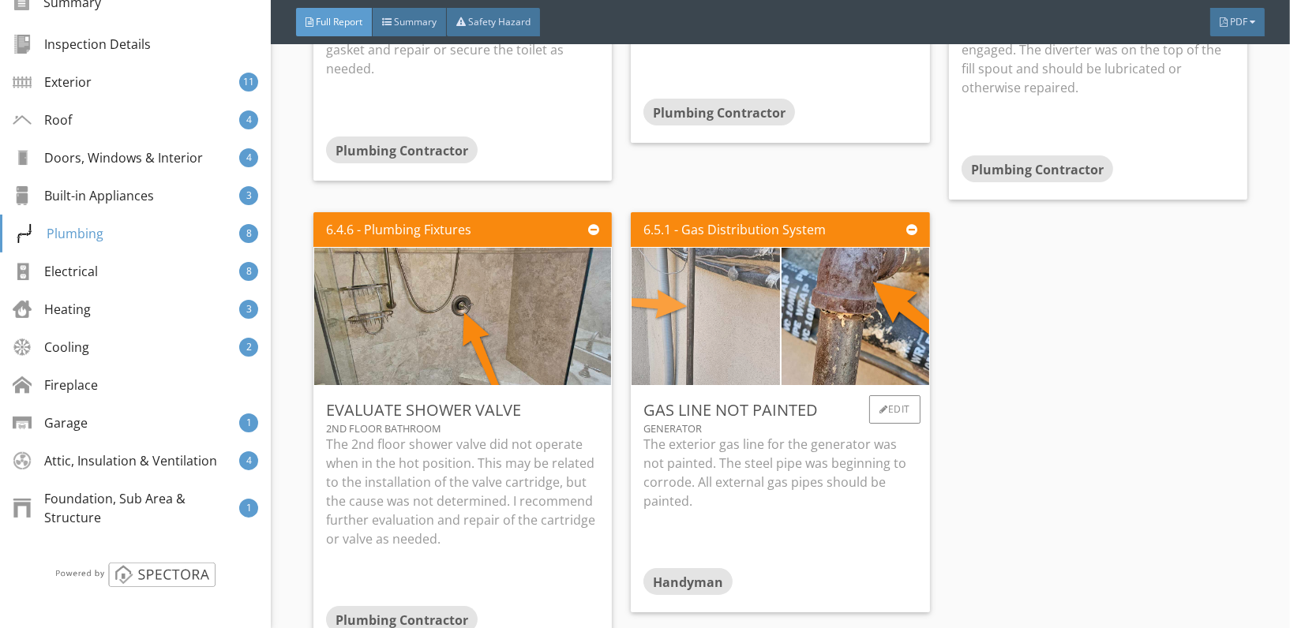
click at [741, 326] on img at bounding box center [705, 315] width 343 height 343
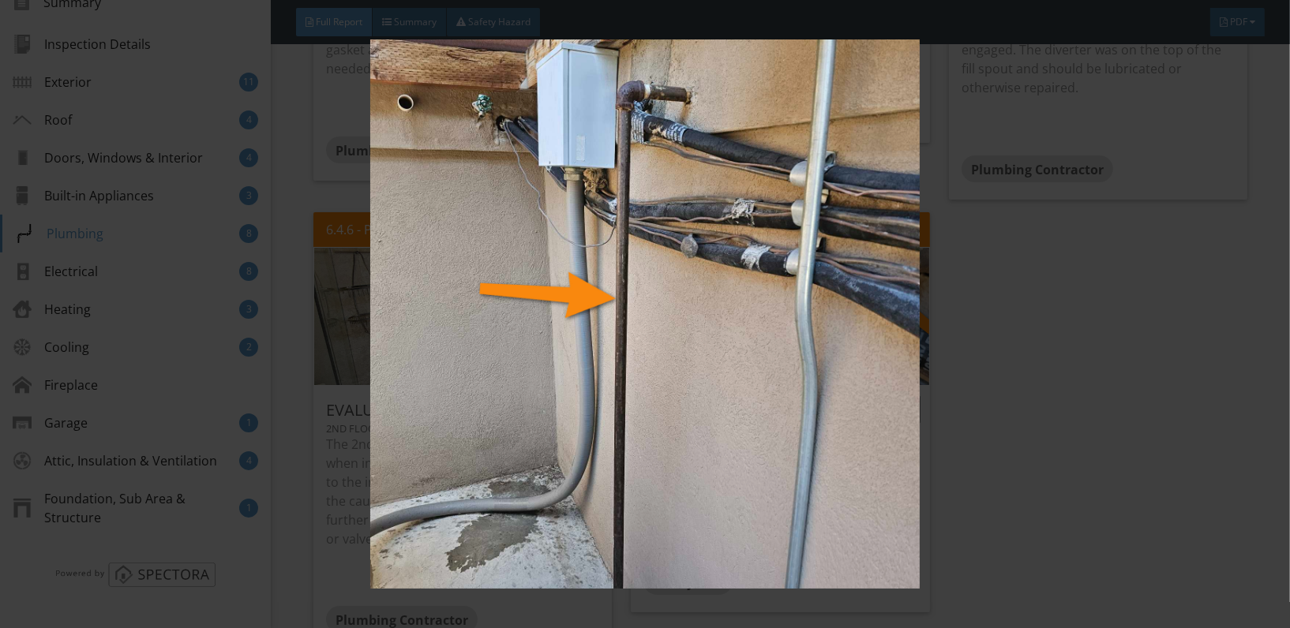
click at [741, 326] on img at bounding box center [645, 313] width 1178 height 549
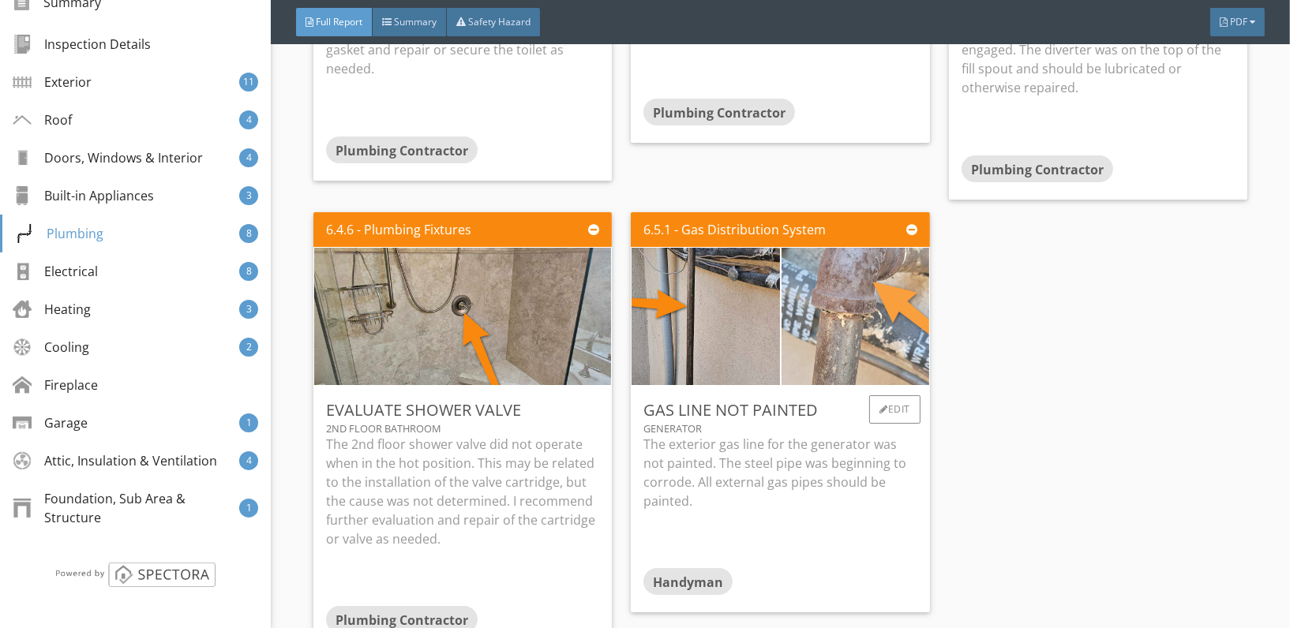
click at [874, 281] on img at bounding box center [855, 315] width 343 height 343
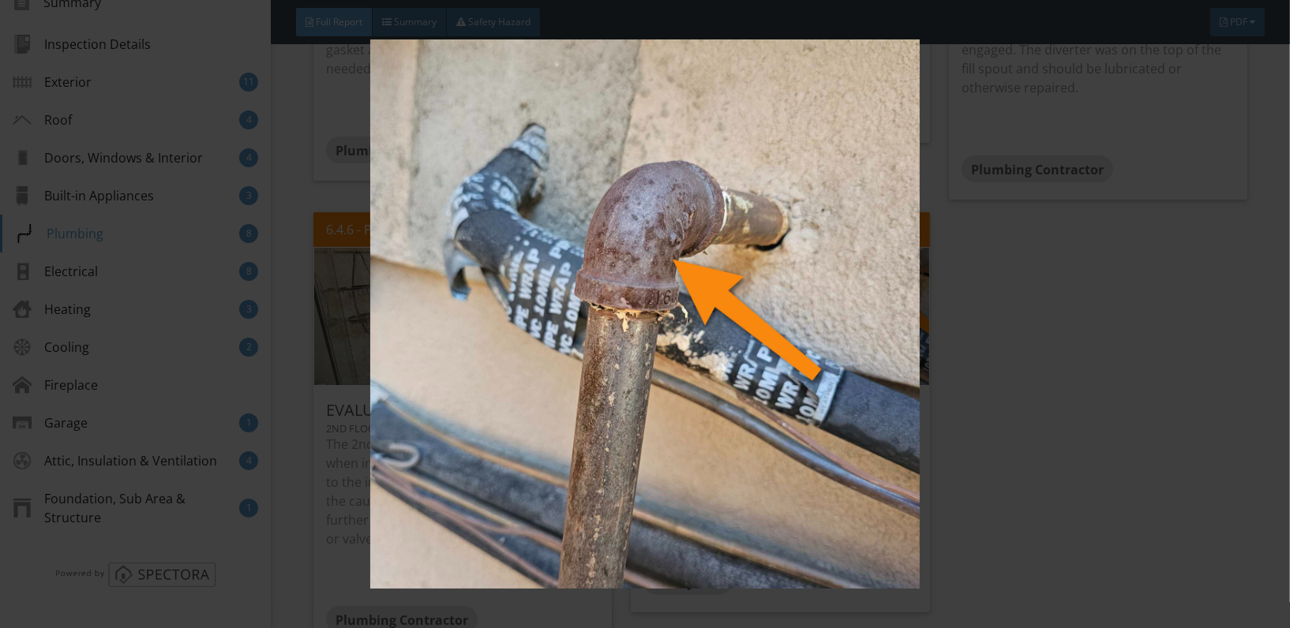
click at [632, 283] on img at bounding box center [645, 313] width 1178 height 549
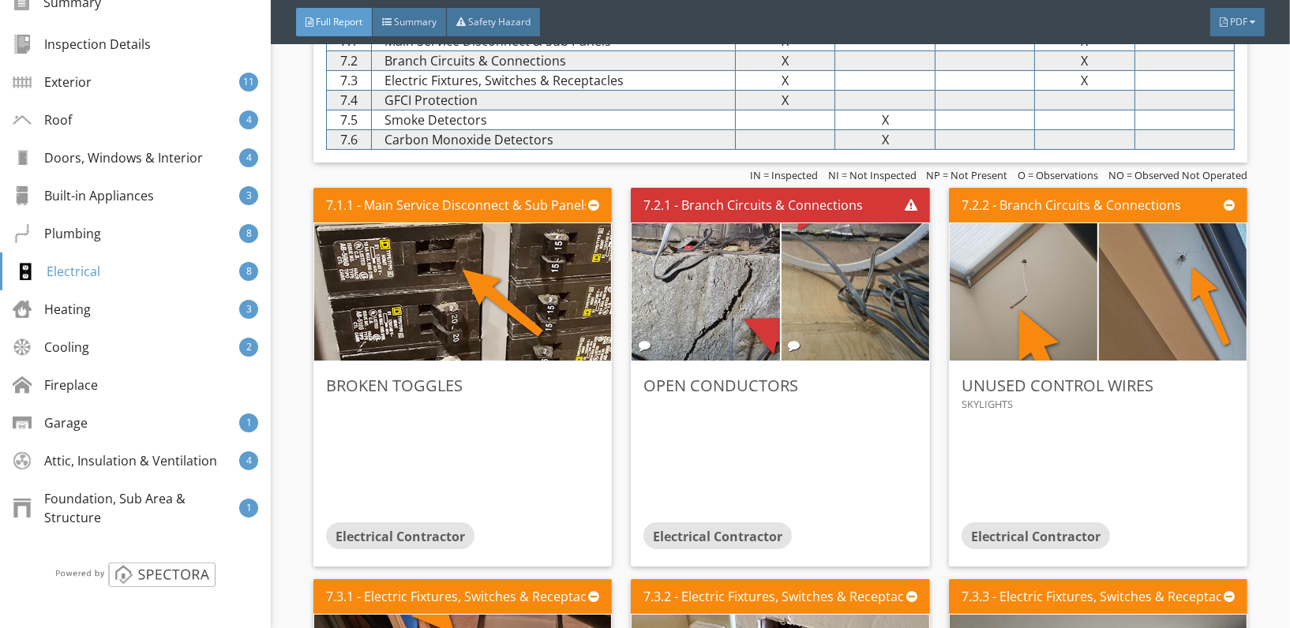
scroll to position [7509, 0]
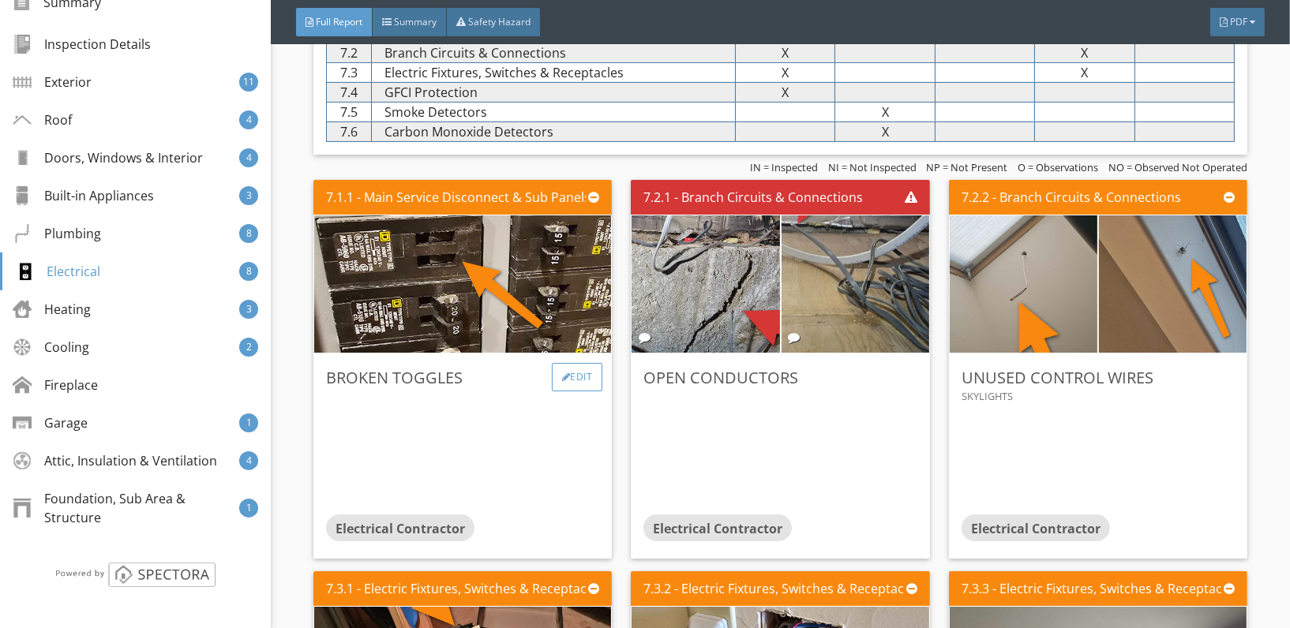
click at [562, 373] on div at bounding box center [566, 377] width 9 height 9
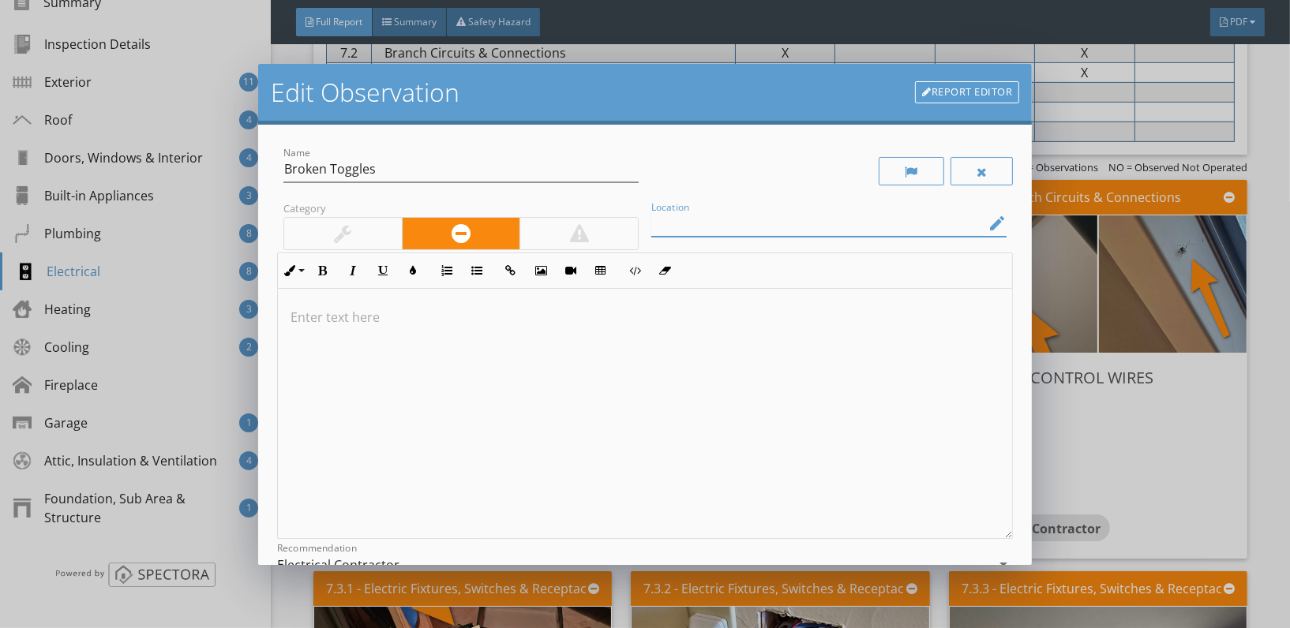
click at [793, 221] on input "Location" at bounding box center [817, 224] width 333 height 26
type input "Laundry room"
click at [297, 321] on p at bounding box center [645, 317] width 709 height 19
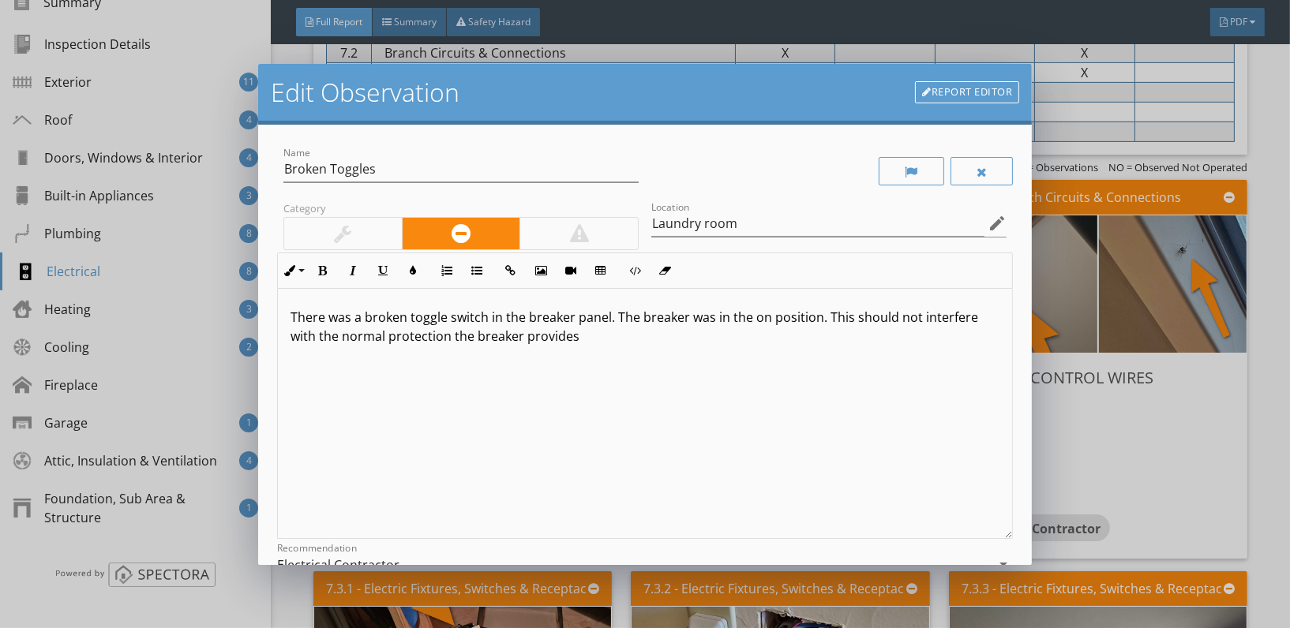
click at [591, 348] on div "There was a broken toggle switch in the breaker panel. The breaker was in the o…" at bounding box center [645, 414] width 734 height 250
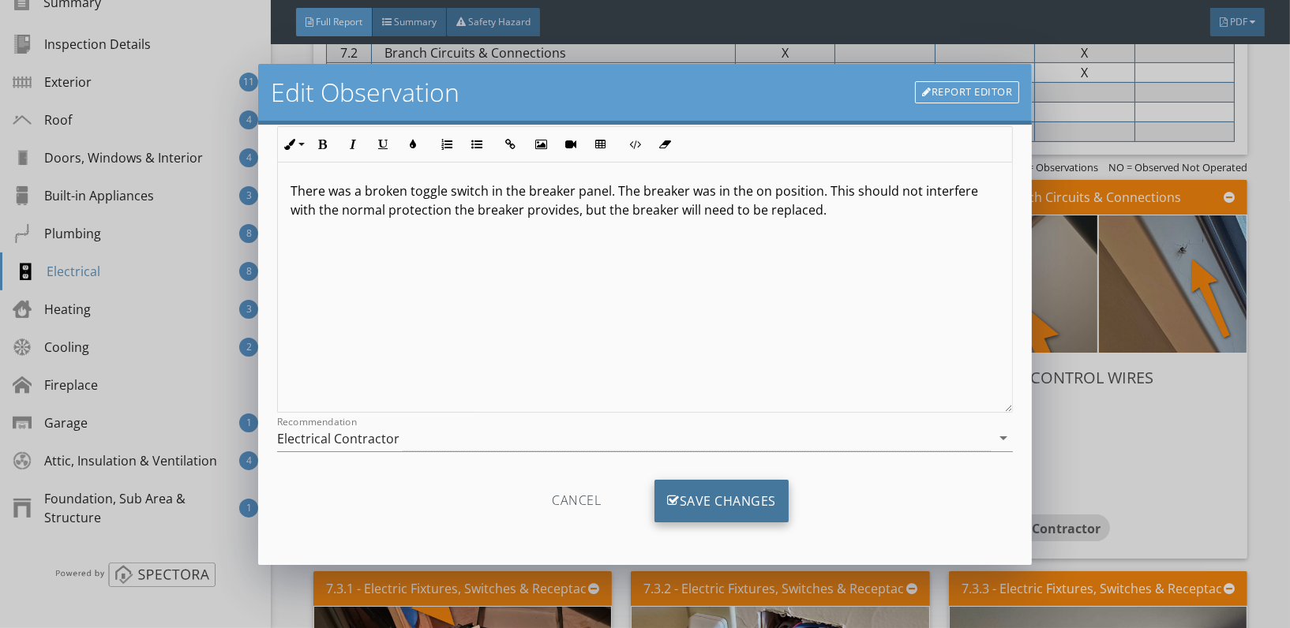
click at [725, 498] on div "Save Changes" at bounding box center [722, 501] width 134 height 43
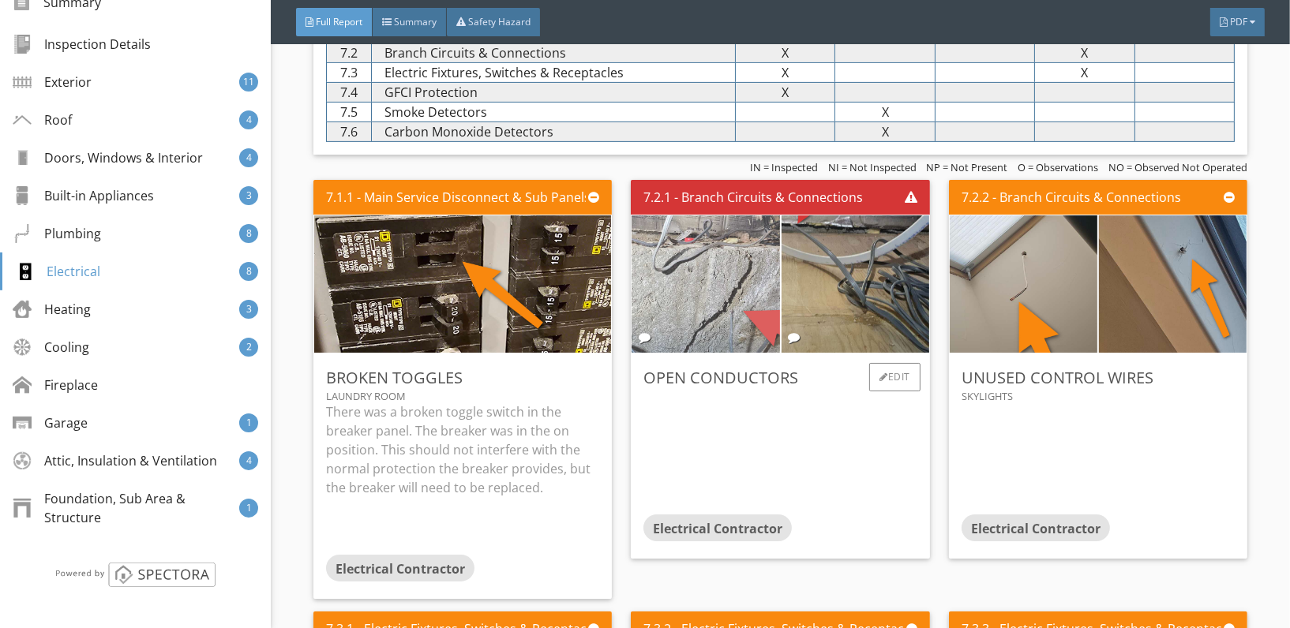
click at [707, 257] on img at bounding box center [705, 283] width 343 height 343
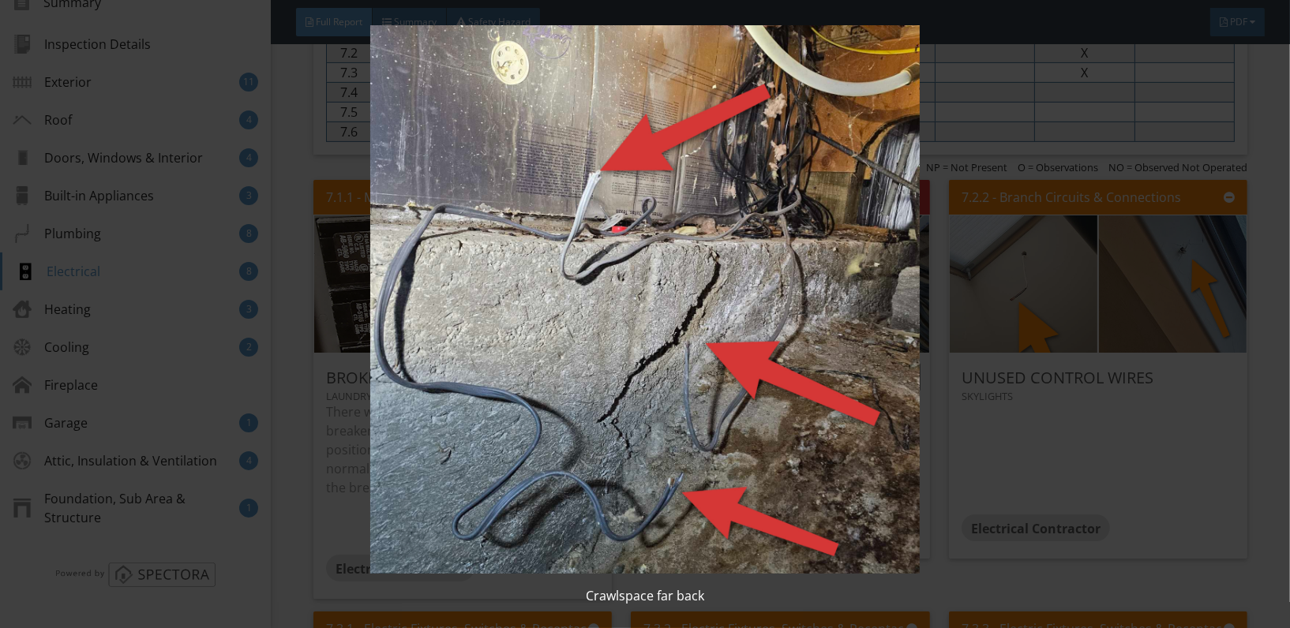
click at [707, 257] on img at bounding box center [645, 299] width 1178 height 549
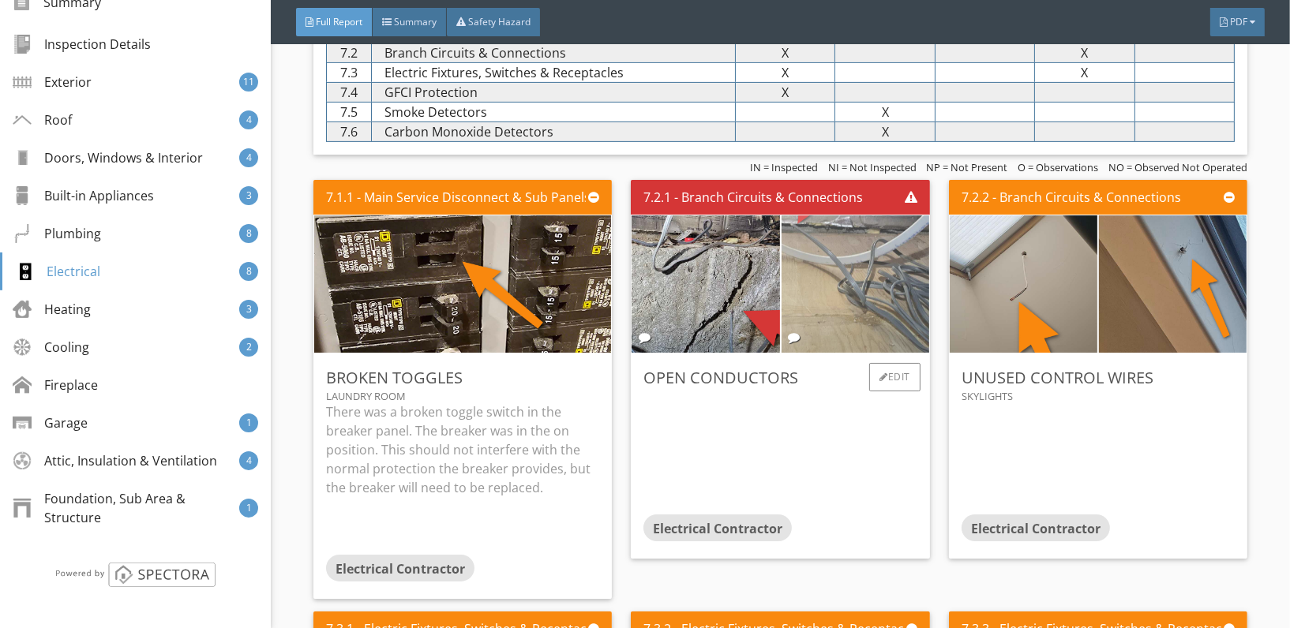
click at [842, 248] on img at bounding box center [855, 283] width 343 height 343
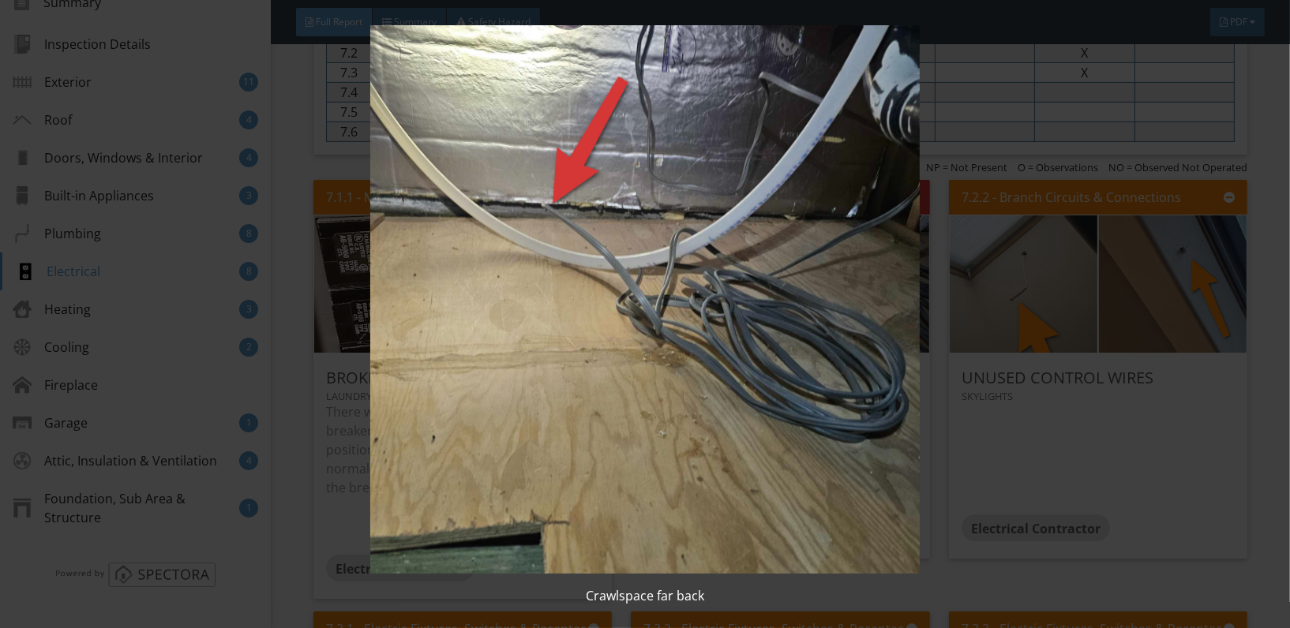
click at [752, 372] on img at bounding box center [645, 299] width 1178 height 549
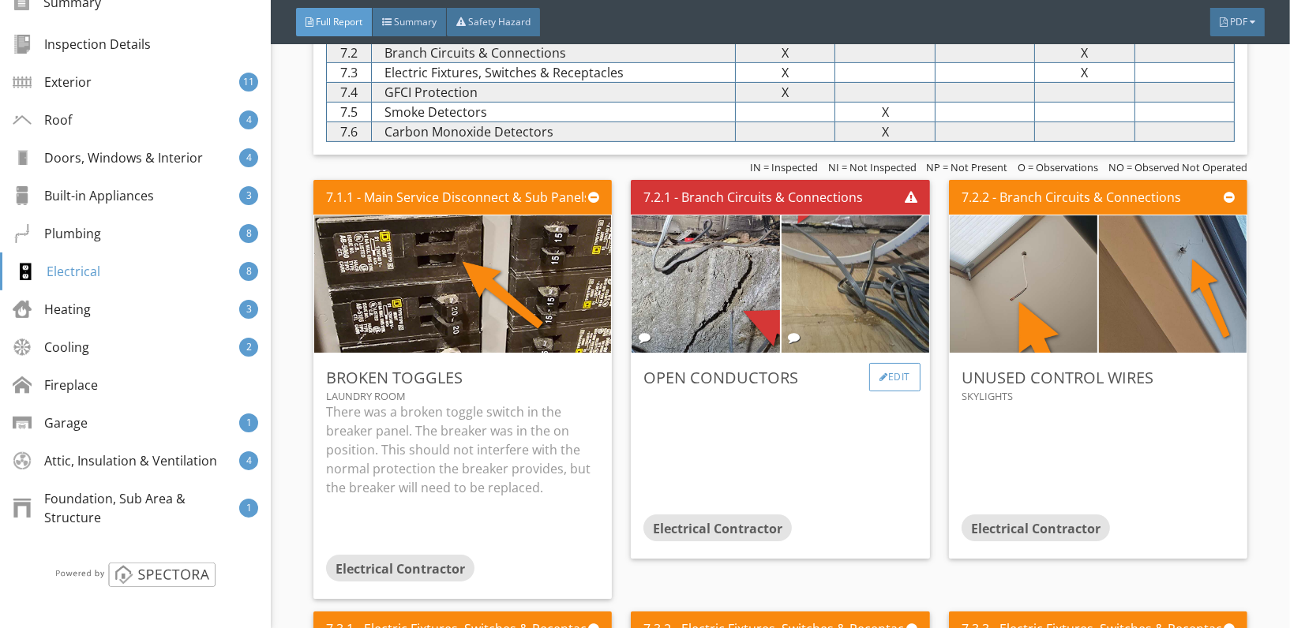
click at [898, 363] on div "Edit" at bounding box center [894, 377] width 51 height 28
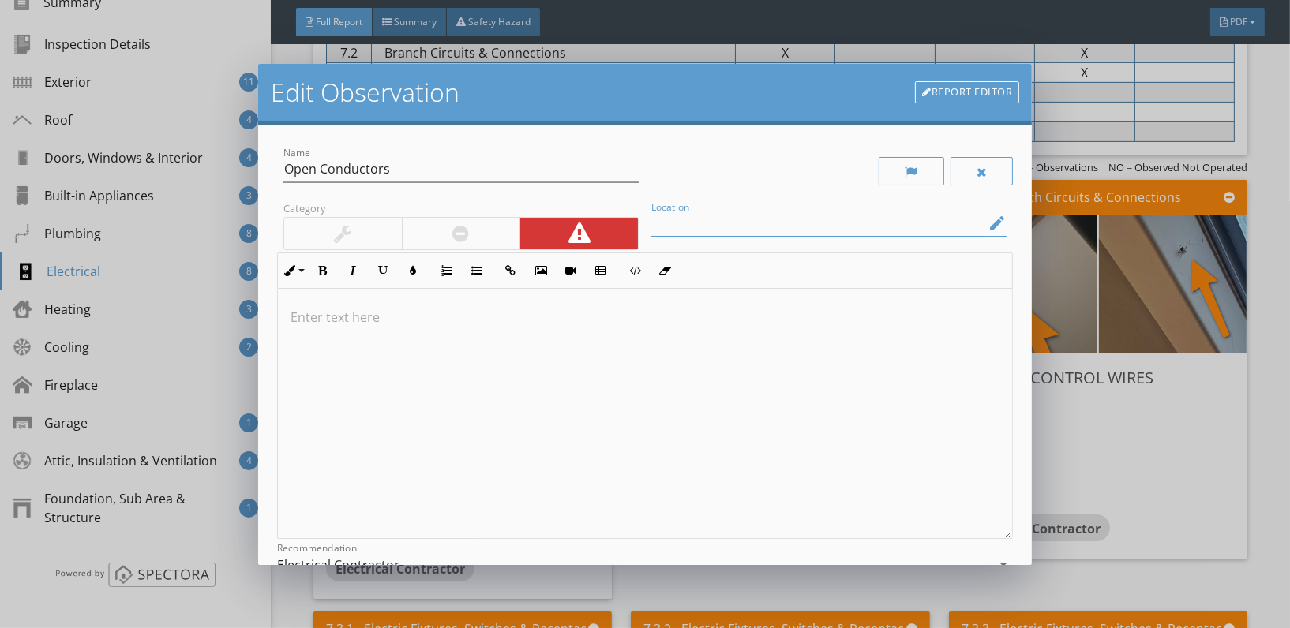
click at [790, 227] on input "Location" at bounding box center [817, 224] width 333 height 26
click at [988, 215] on icon "edit" at bounding box center [997, 223] width 19 height 19
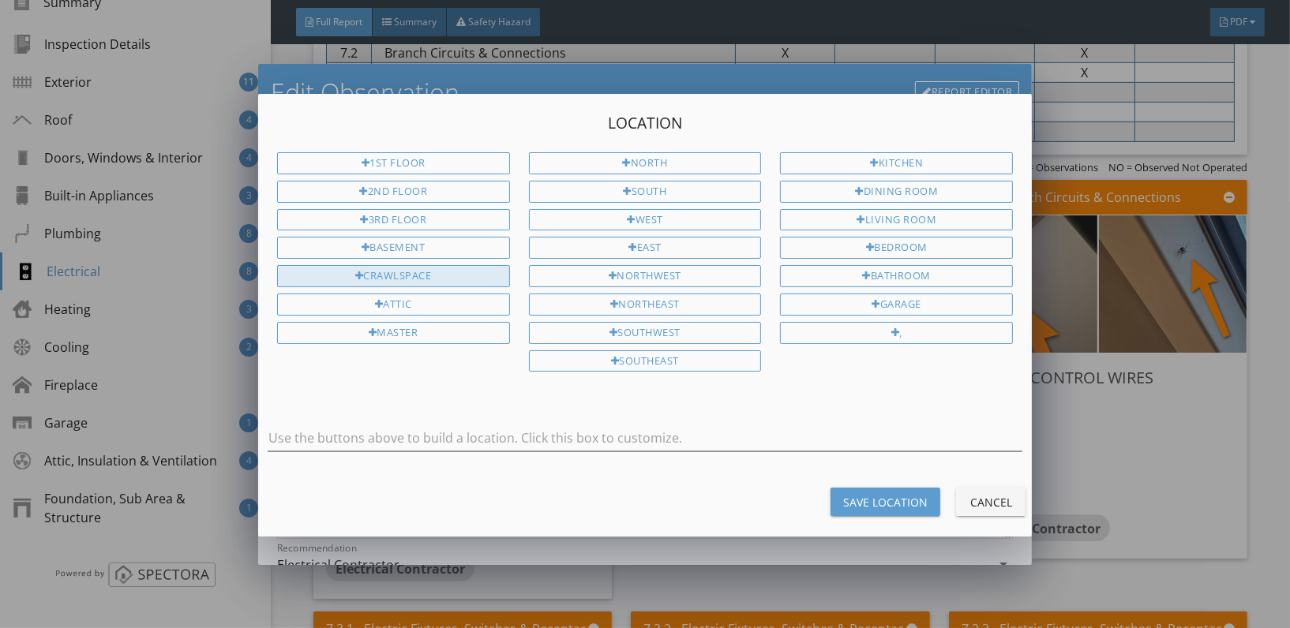
click at [428, 275] on div "Crawlspace" at bounding box center [393, 276] width 233 height 22
type input "Crawlspace"
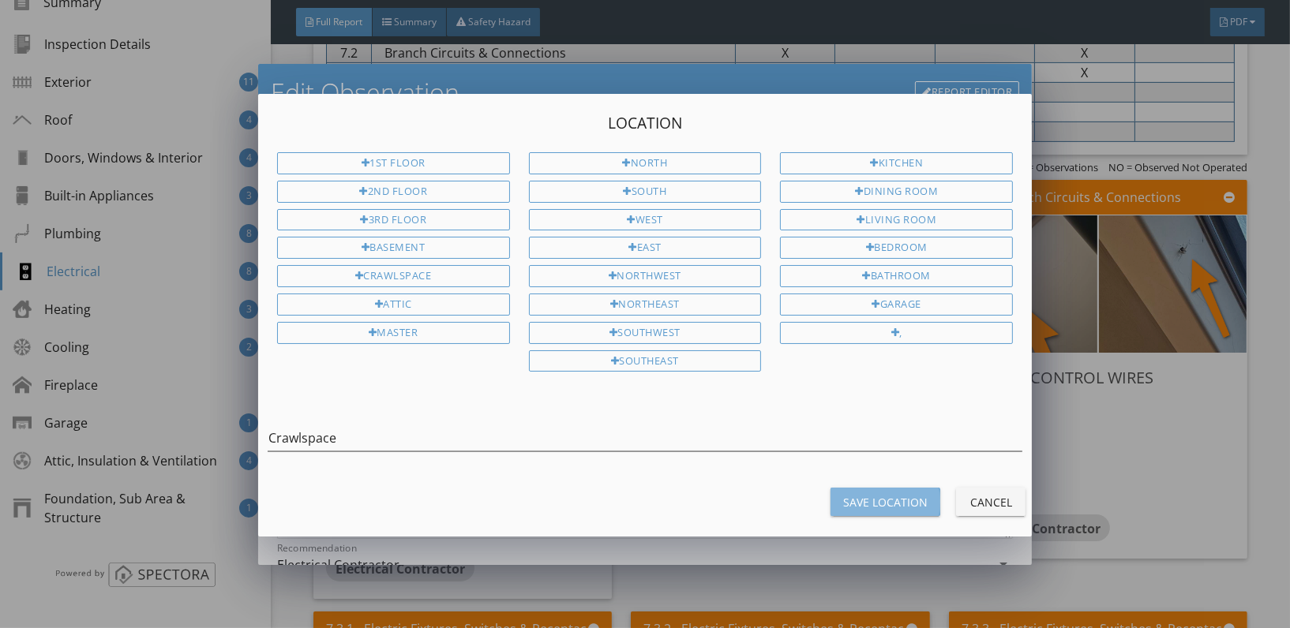
click at [872, 500] on div "Save Location" at bounding box center [885, 502] width 84 height 17
type input "Crawlspace"
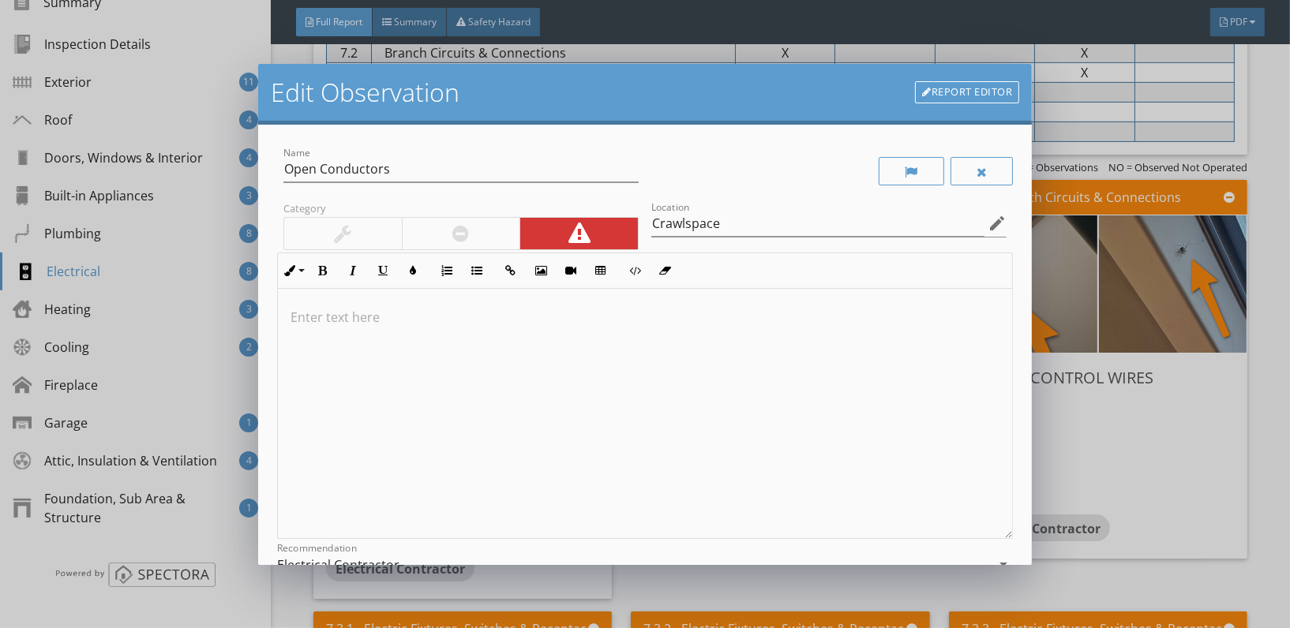
click at [295, 313] on p at bounding box center [645, 317] width 709 height 19
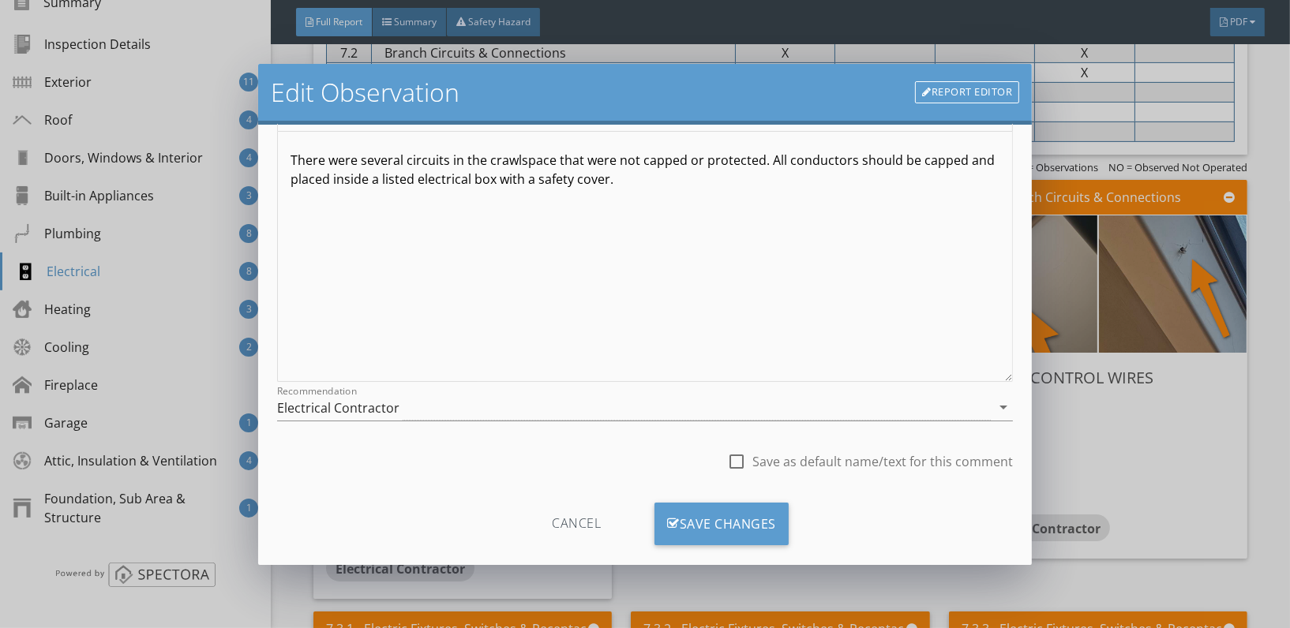
scroll to position [158, 0]
click at [731, 504] on div "Save Changes" at bounding box center [722, 523] width 134 height 43
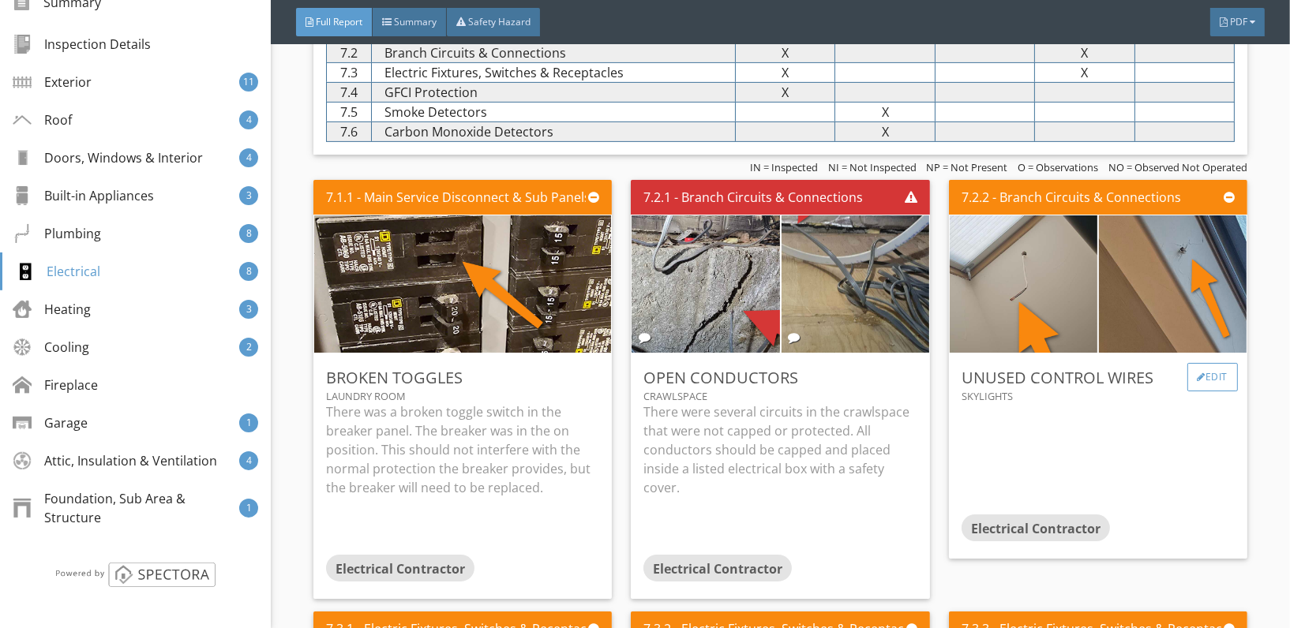
click at [1204, 363] on div "Edit" at bounding box center [1212, 377] width 51 height 28
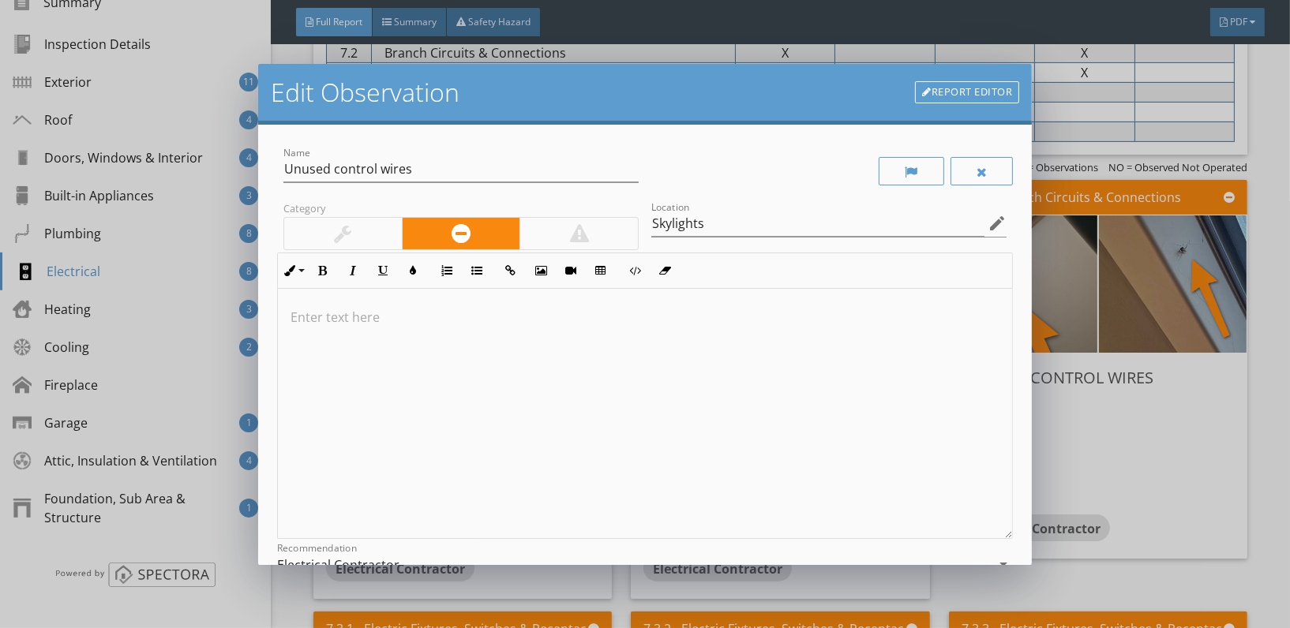
click at [396, 310] on p at bounding box center [645, 317] width 709 height 19
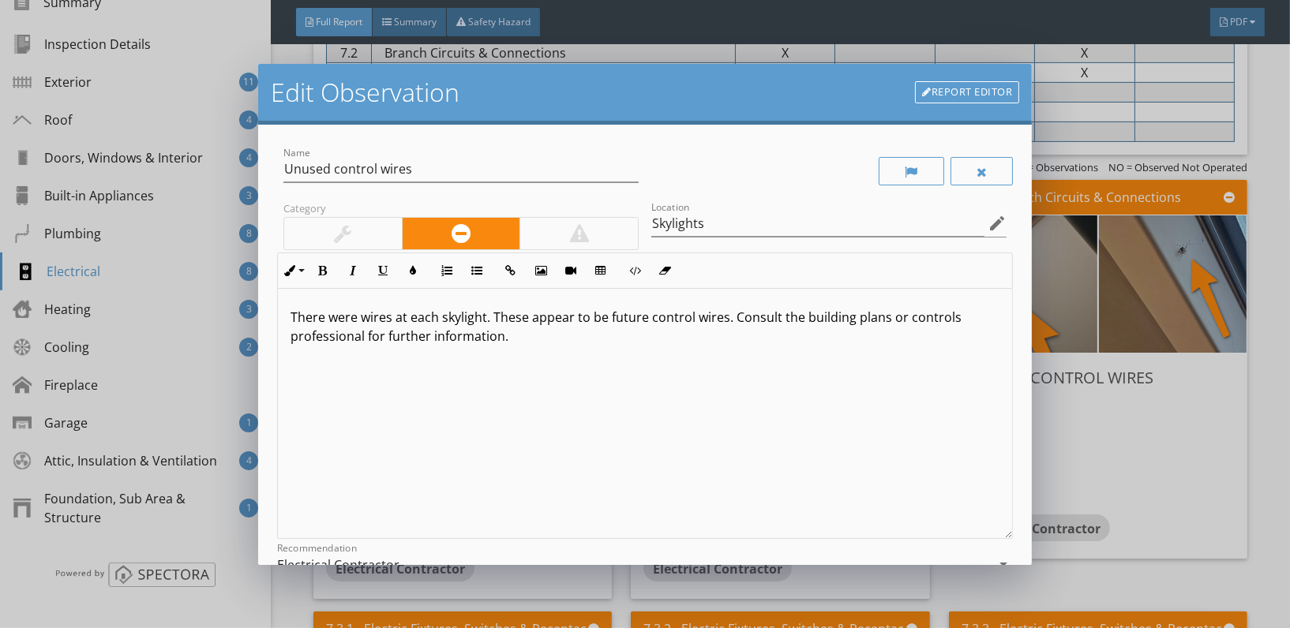
click at [902, 321] on p "There were wires at each skylight. These appear to be future control wires. Con…" at bounding box center [645, 327] width 709 height 38
click at [837, 410] on div "There were wires at each skylight. These appear to be future control wires. Con…" at bounding box center [645, 414] width 734 height 250
click at [298, 340] on p "There were wires at each skylight. These appear to be future control wires. Con…" at bounding box center [645, 327] width 709 height 38
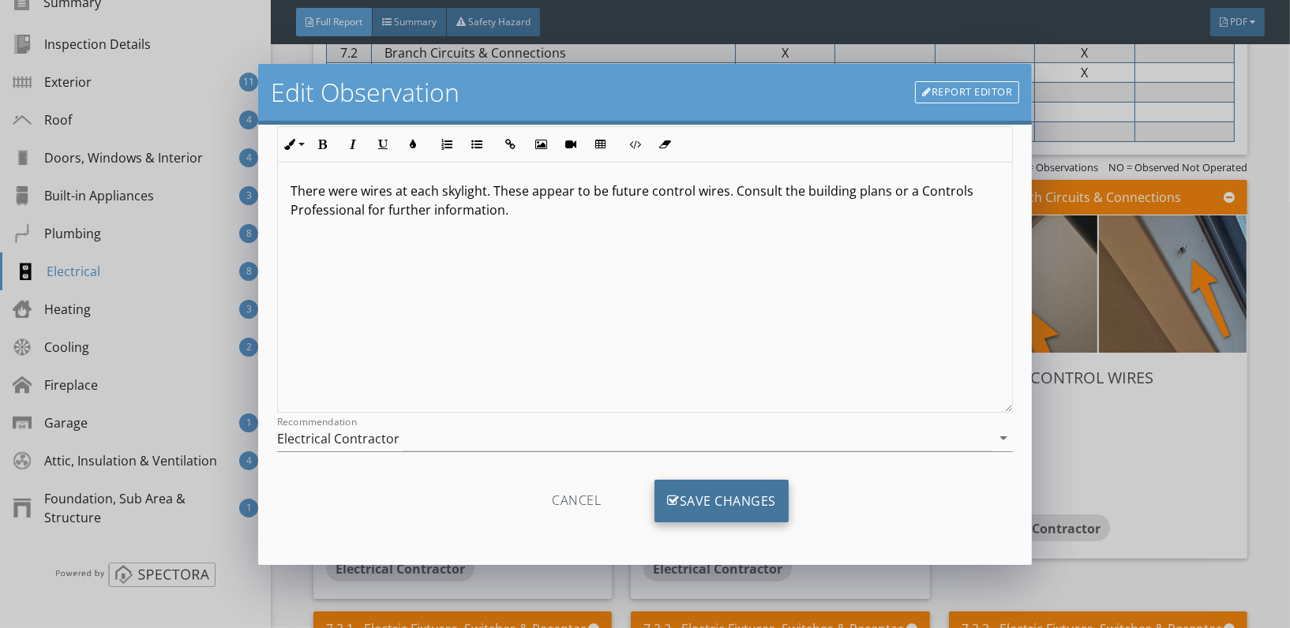
click at [711, 497] on div "Save Changes" at bounding box center [722, 501] width 134 height 43
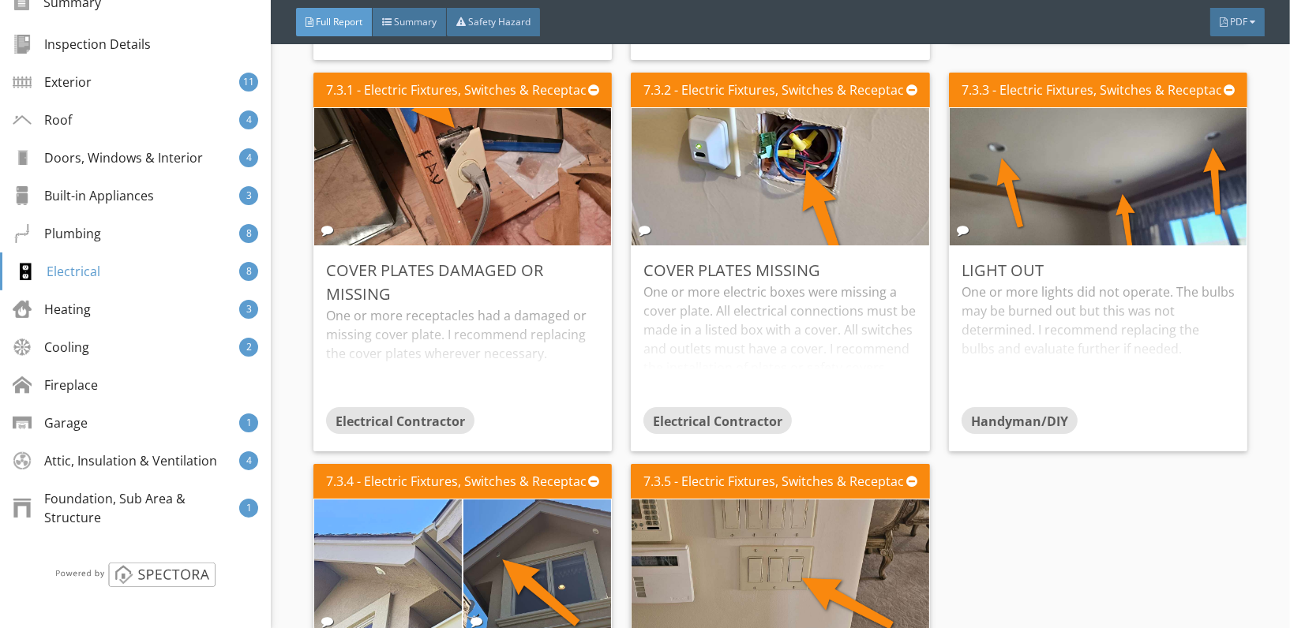
scroll to position [8049, 0]
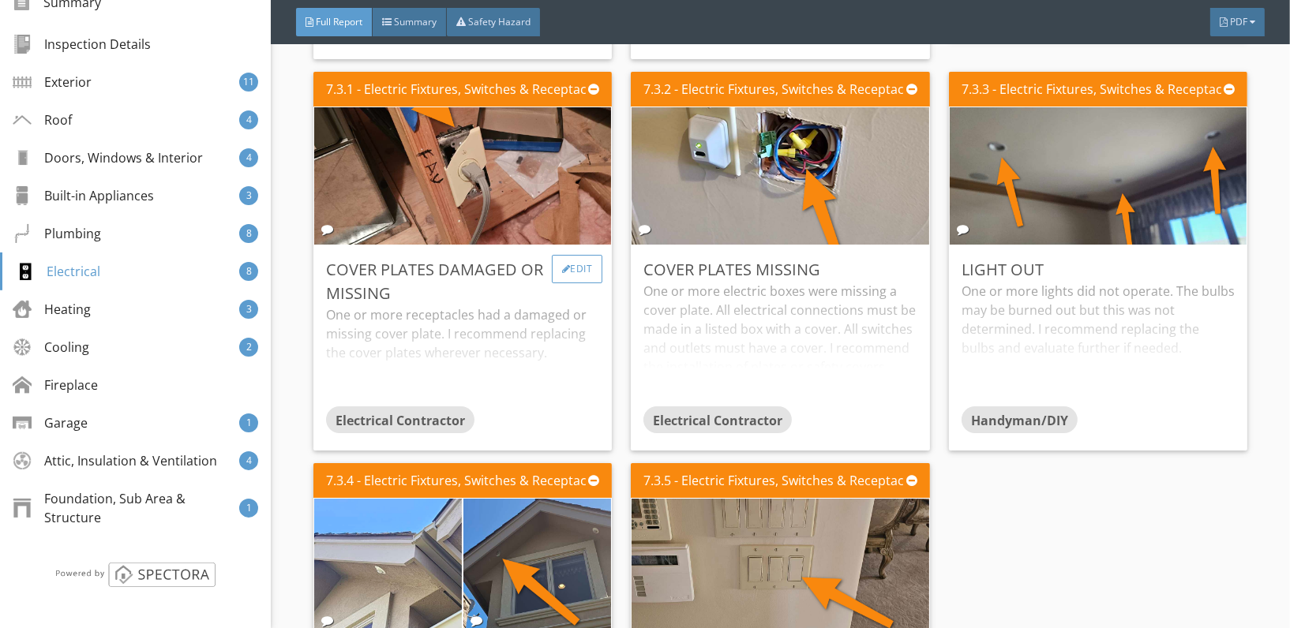
click at [572, 255] on div "Edit" at bounding box center [577, 269] width 51 height 28
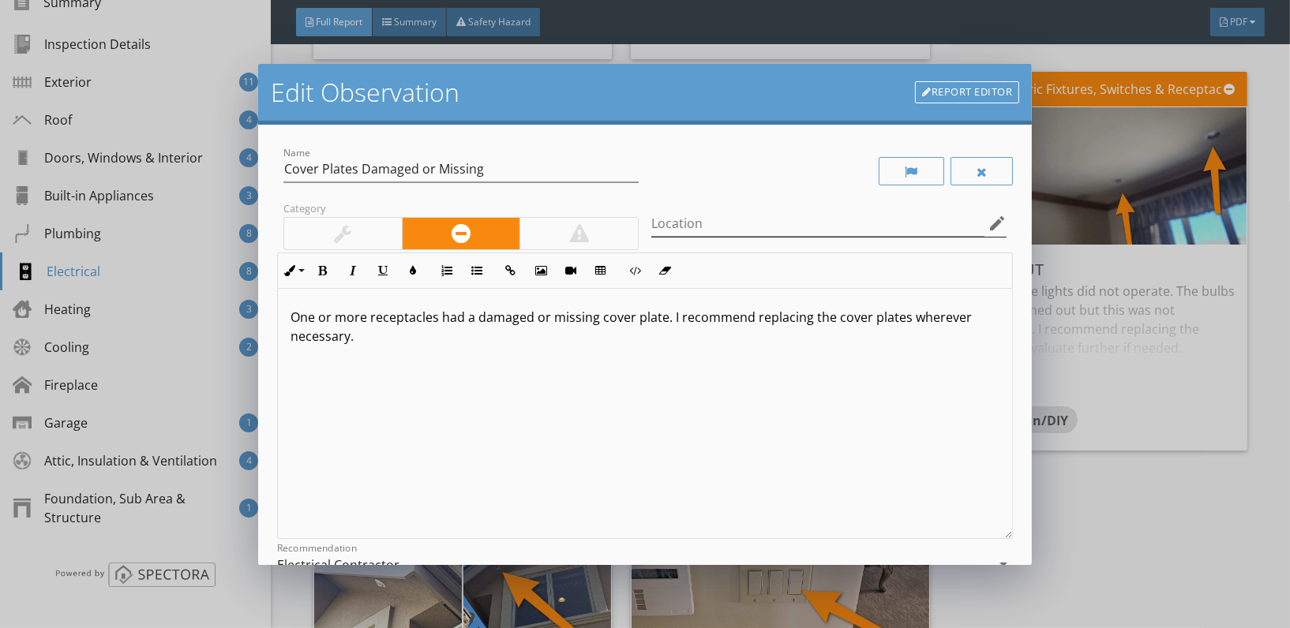
click at [988, 216] on icon "edit" at bounding box center [997, 223] width 19 height 19
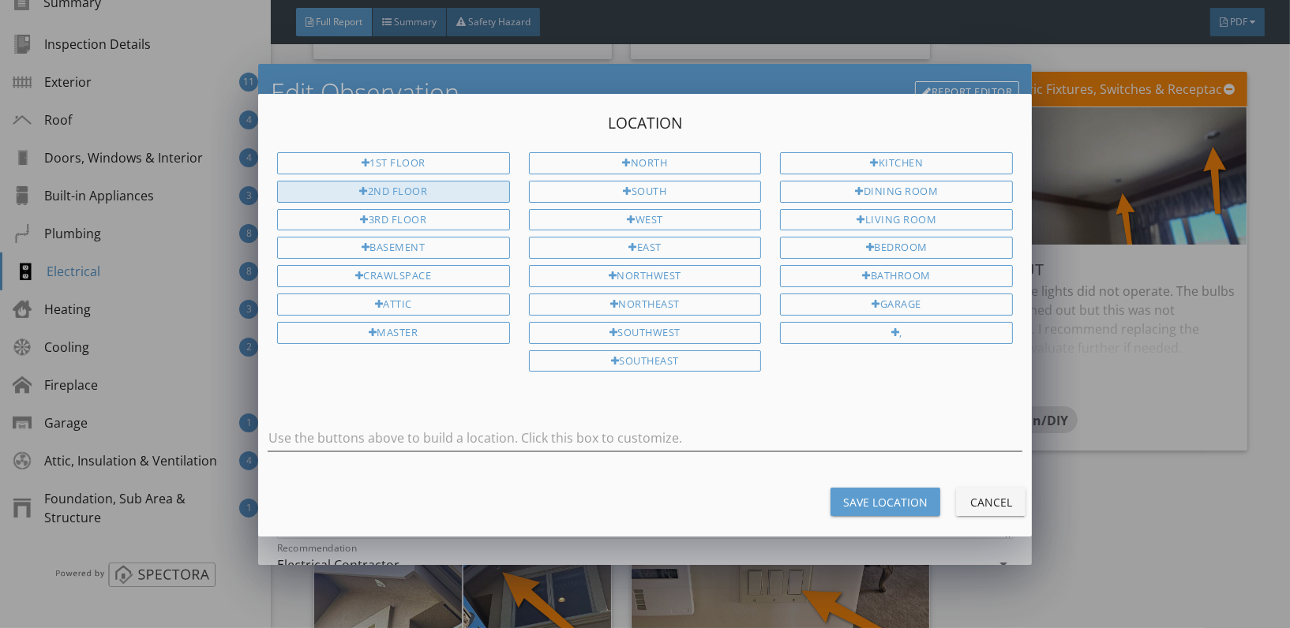
drag, startPoint x: 408, startPoint y: 189, endPoint x: 381, endPoint y: 183, distance: 27.4
click at [381, 183] on div "2nd Floor" at bounding box center [393, 192] width 233 height 22
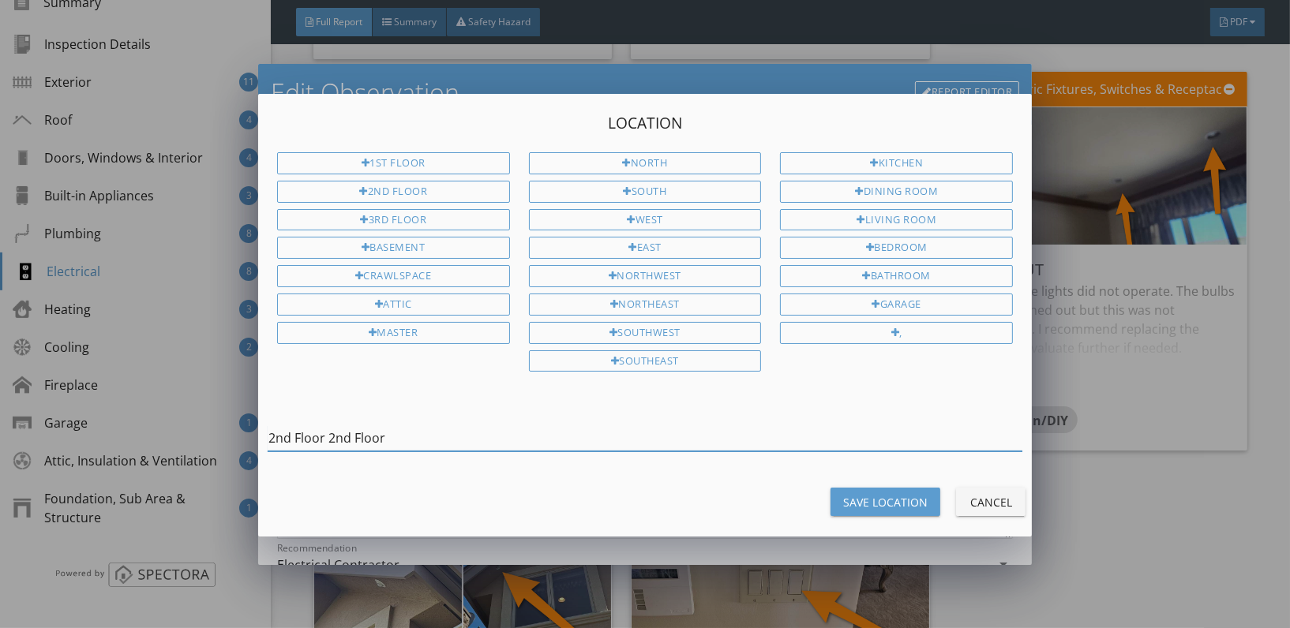
click at [386, 428] on input "2nd Floor 2nd Floor" at bounding box center [645, 439] width 755 height 26
type input "2nd Floor Furnace Attic"
click at [866, 499] on div "Save Location" at bounding box center [885, 502] width 84 height 17
type input "2nd Floor Furnace Attic"
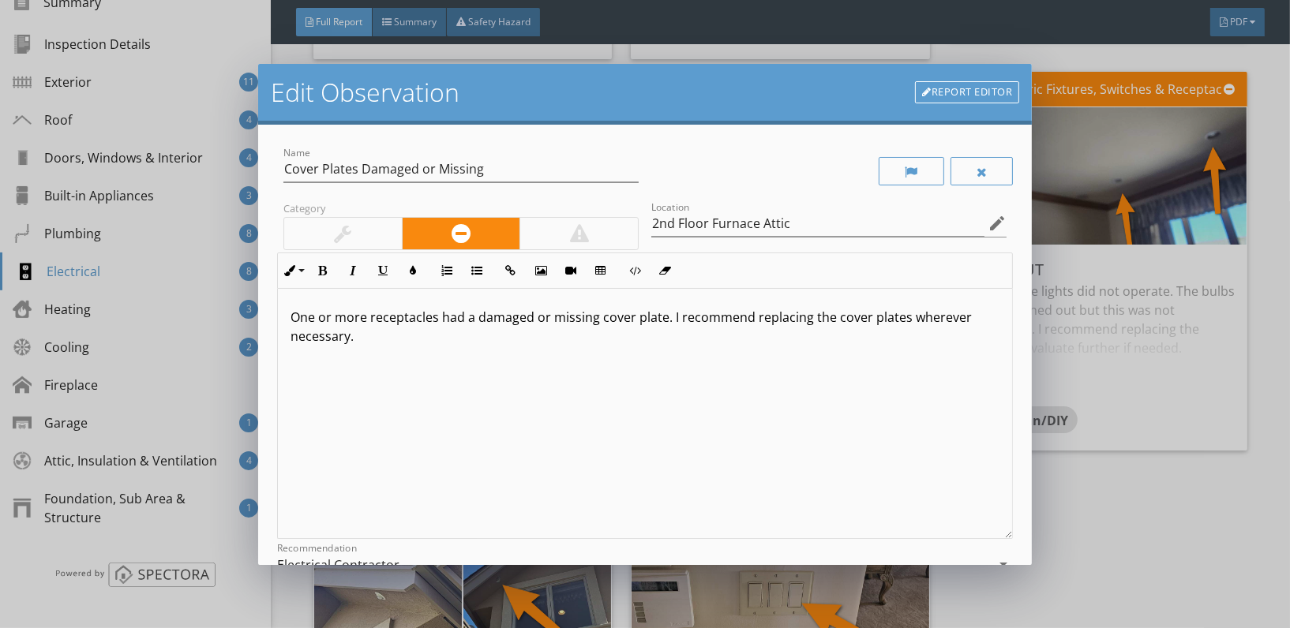
scroll to position [181, 0]
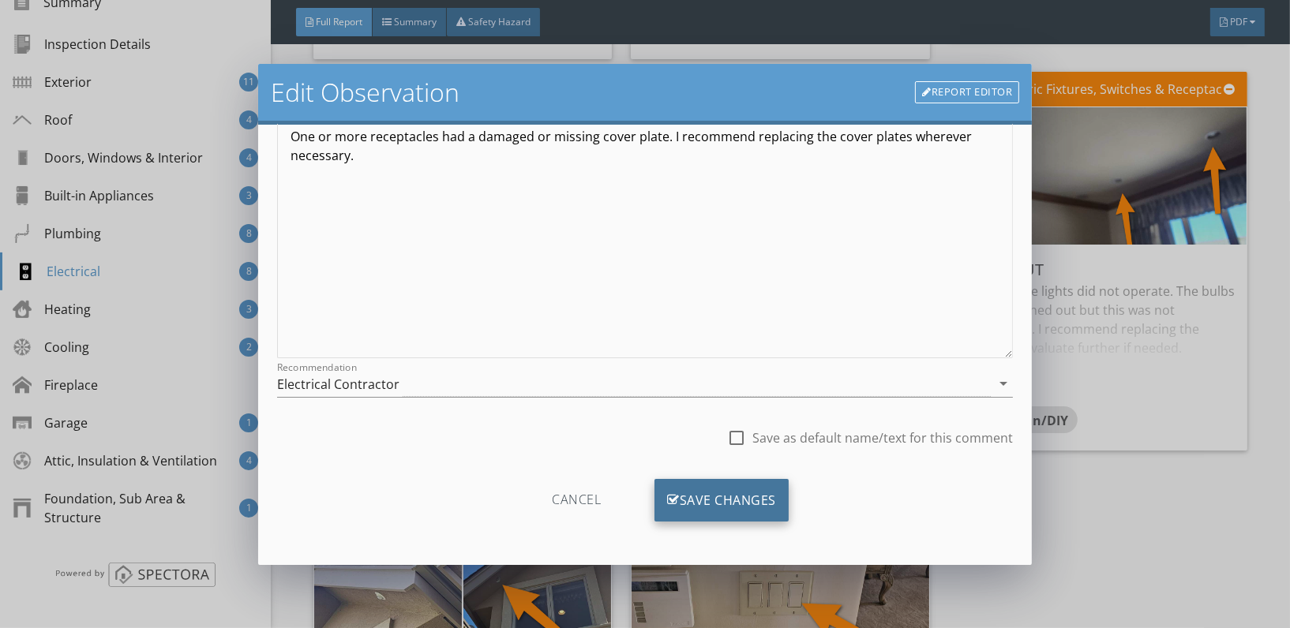
click at [718, 517] on div "Save Changes" at bounding box center [722, 500] width 134 height 43
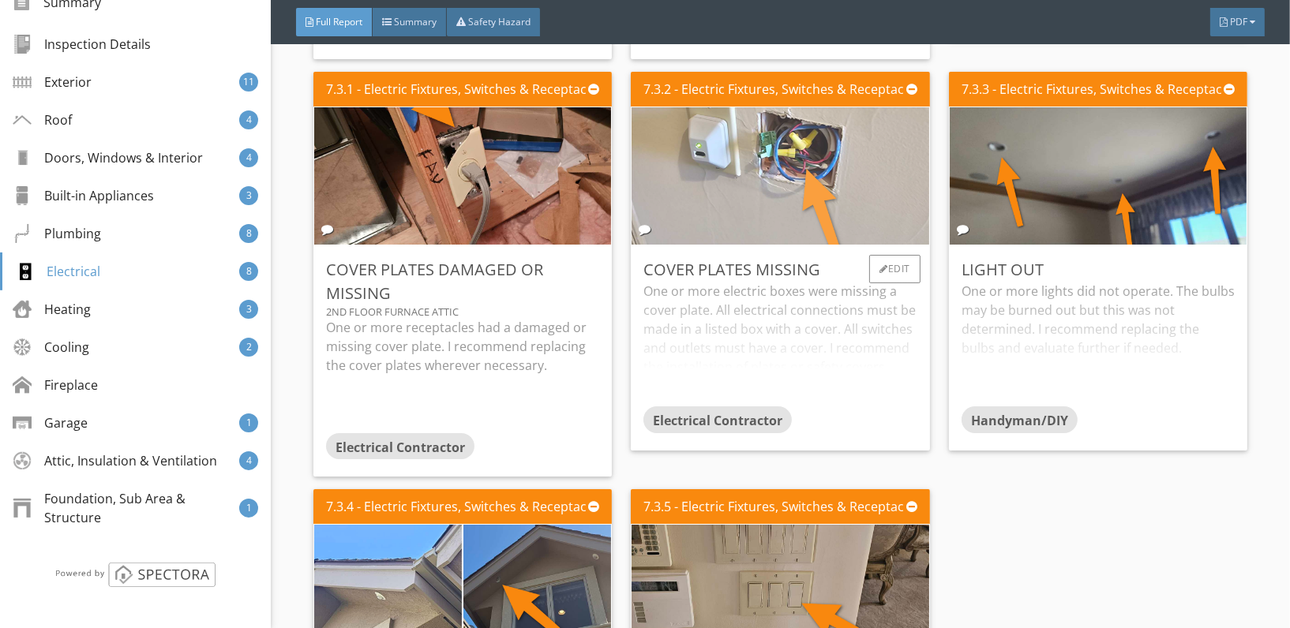
click at [762, 167] on img at bounding box center [780, 176] width 343 height 343
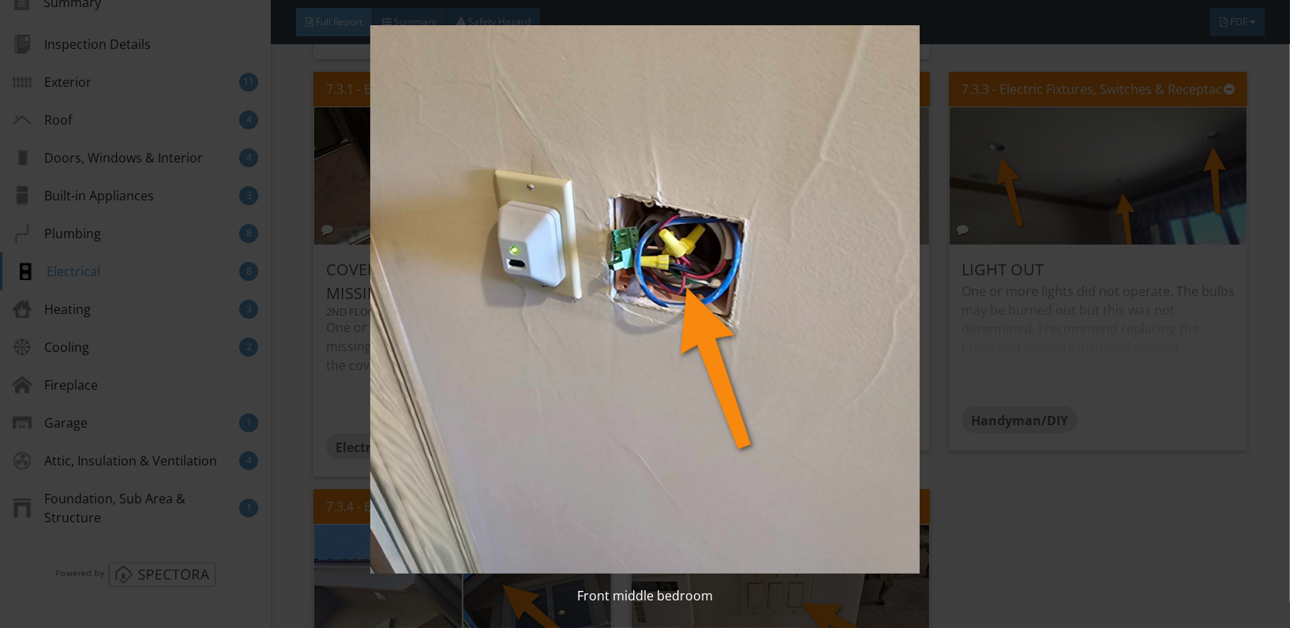
click at [804, 268] on img at bounding box center [645, 299] width 1178 height 549
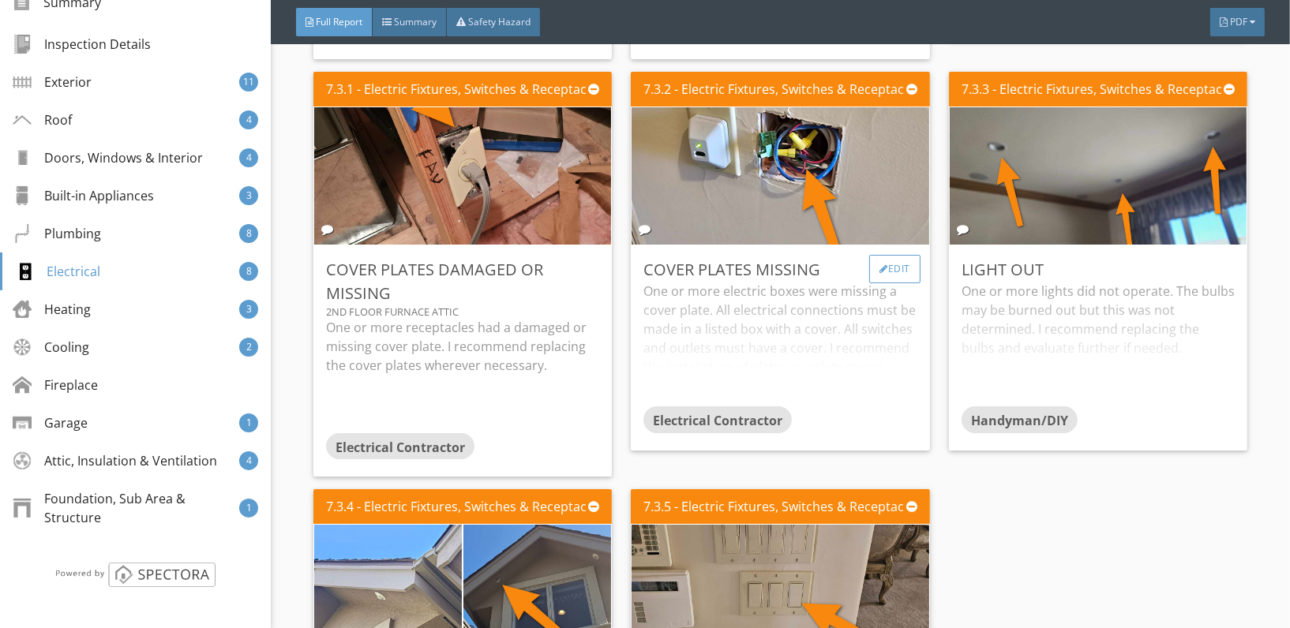
click at [894, 255] on div "Edit" at bounding box center [894, 269] width 51 height 28
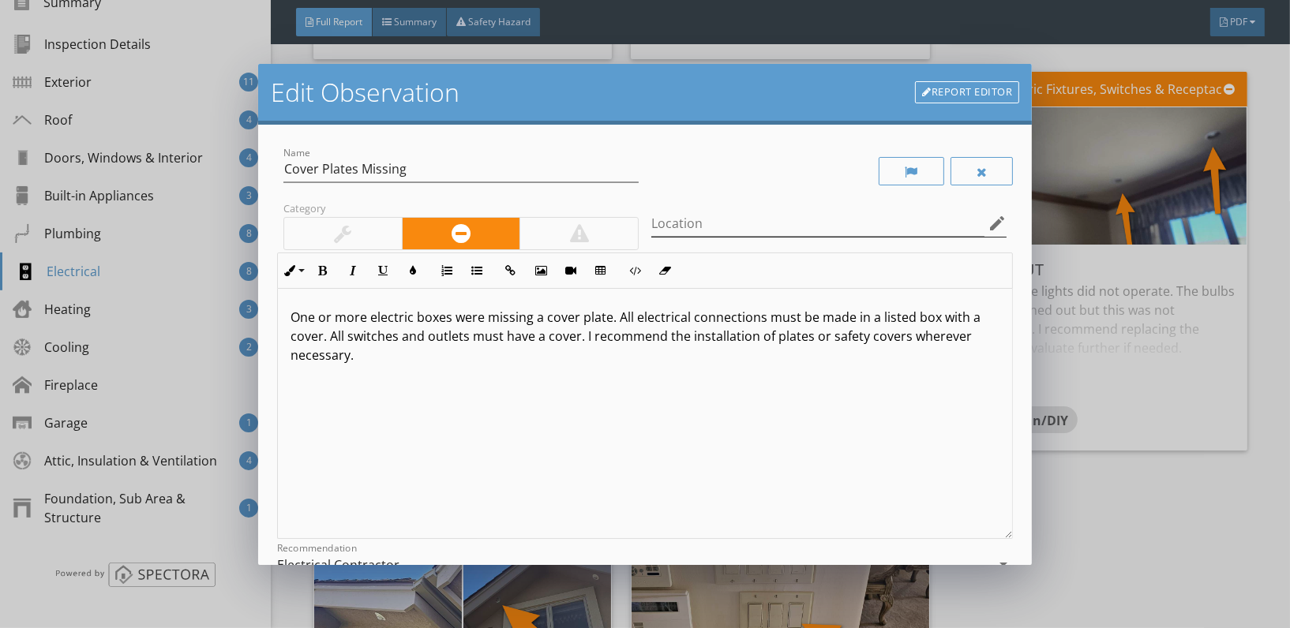
click at [988, 214] on icon "edit" at bounding box center [997, 223] width 19 height 19
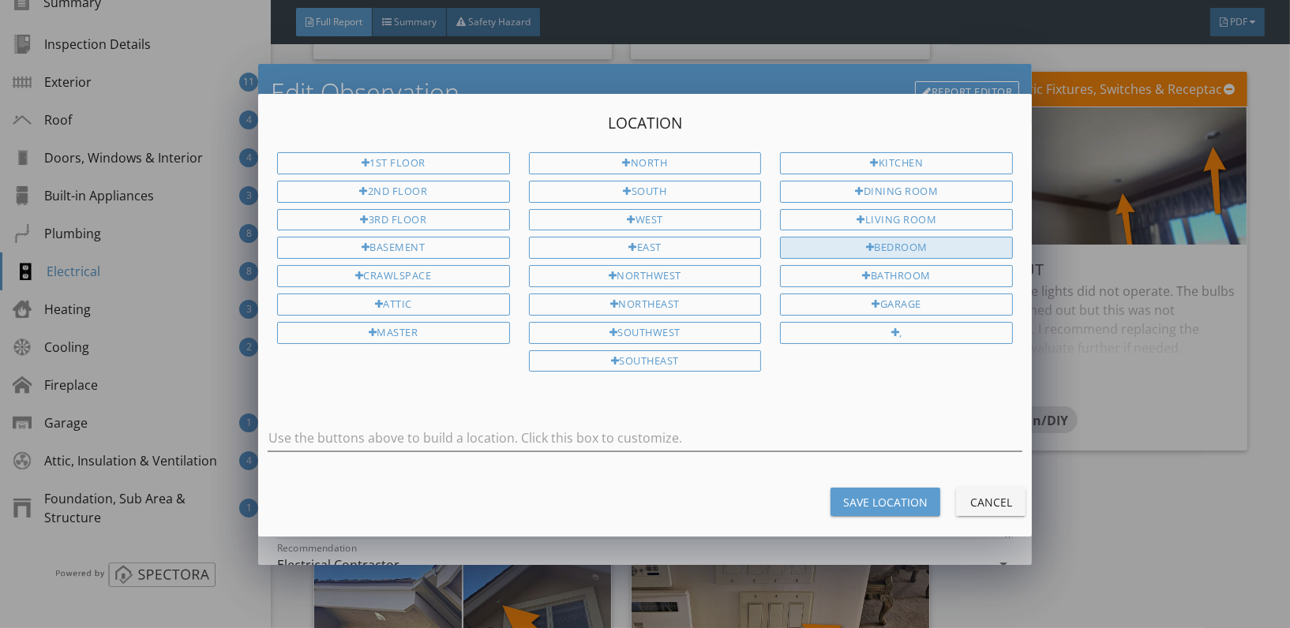
click at [894, 242] on div "Bedroom" at bounding box center [896, 248] width 233 height 22
type input "Bedroom"
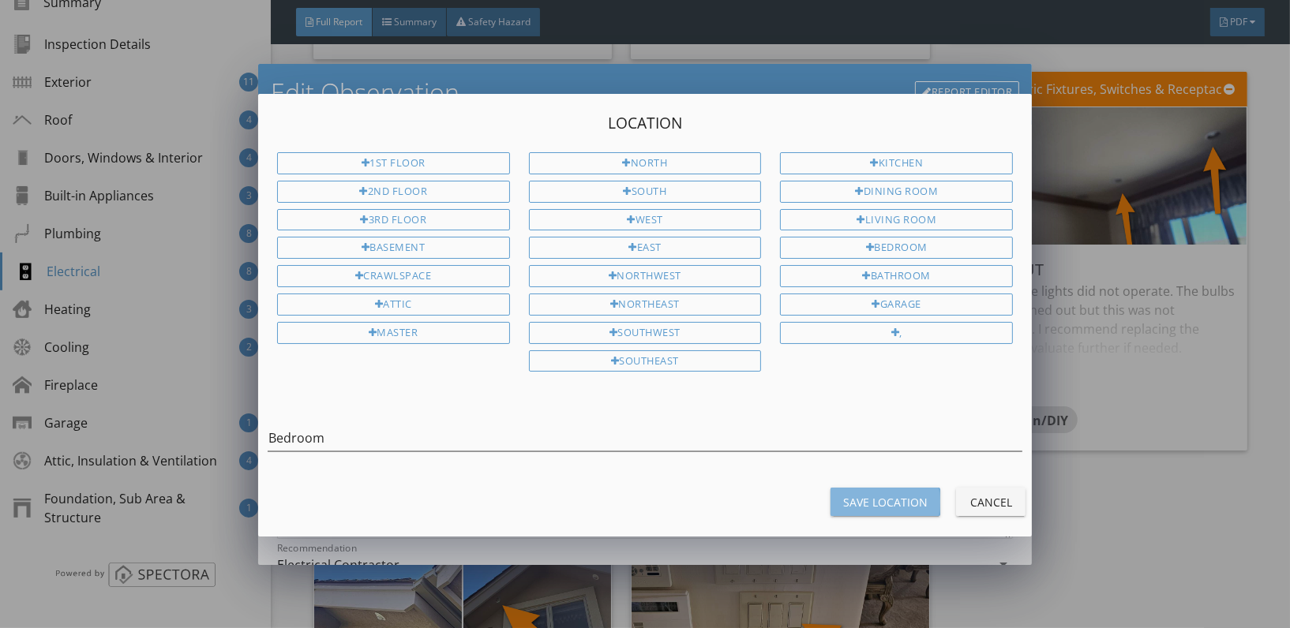
click at [898, 495] on div "Save Location" at bounding box center [885, 502] width 84 height 17
type input "Bedroom"
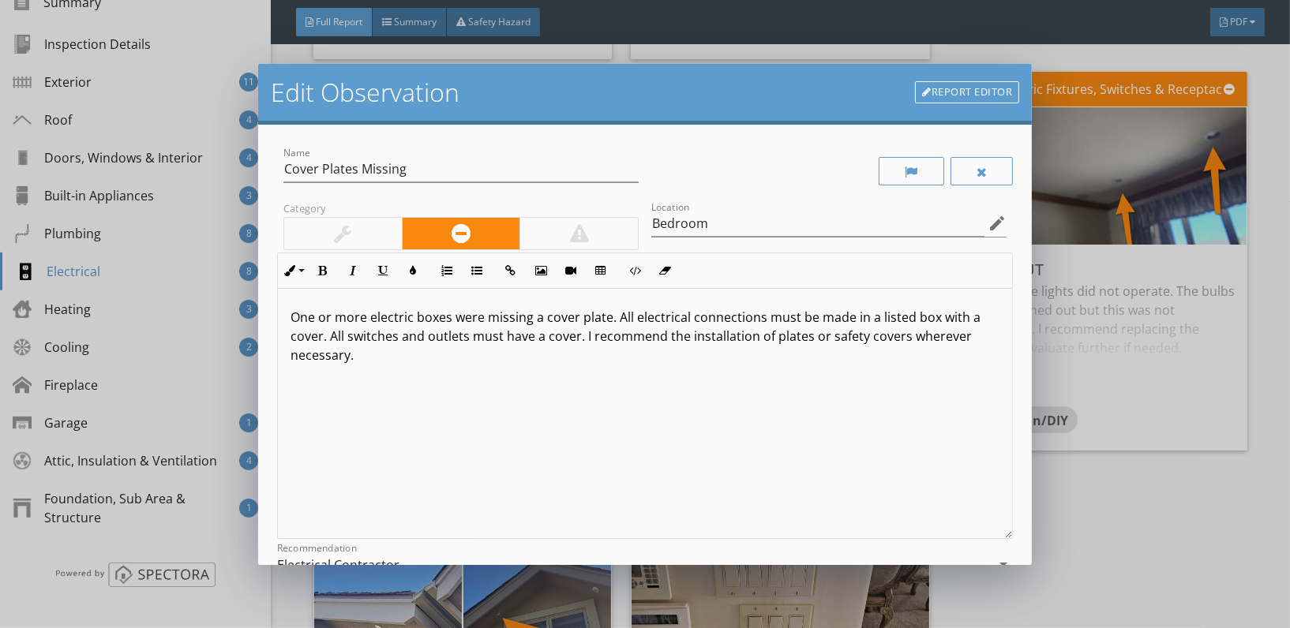
click at [407, 362] on p "One or more electric boxes were missing a cover plate. All electrical connectio…" at bounding box center [645, 336] width 709 height 57
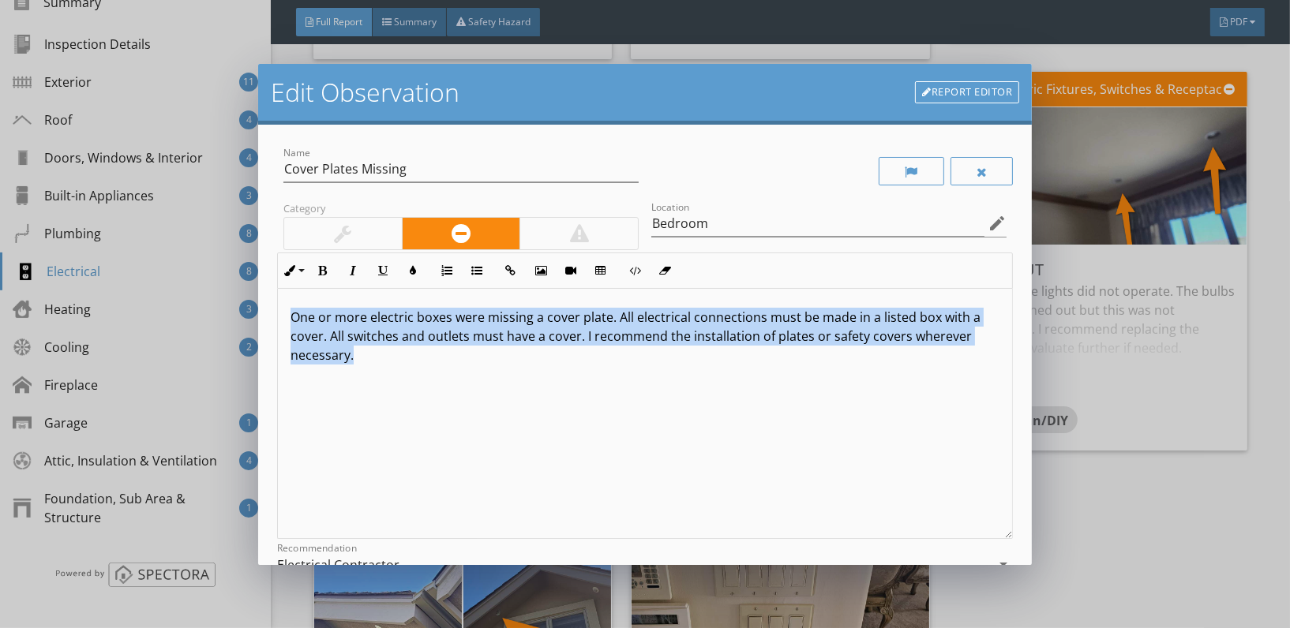
click at [407, 362] on p "One or more electric boxes were missing a cover plate. All electrical connectio…" at bounding box center [645, 336] width 709 height 57
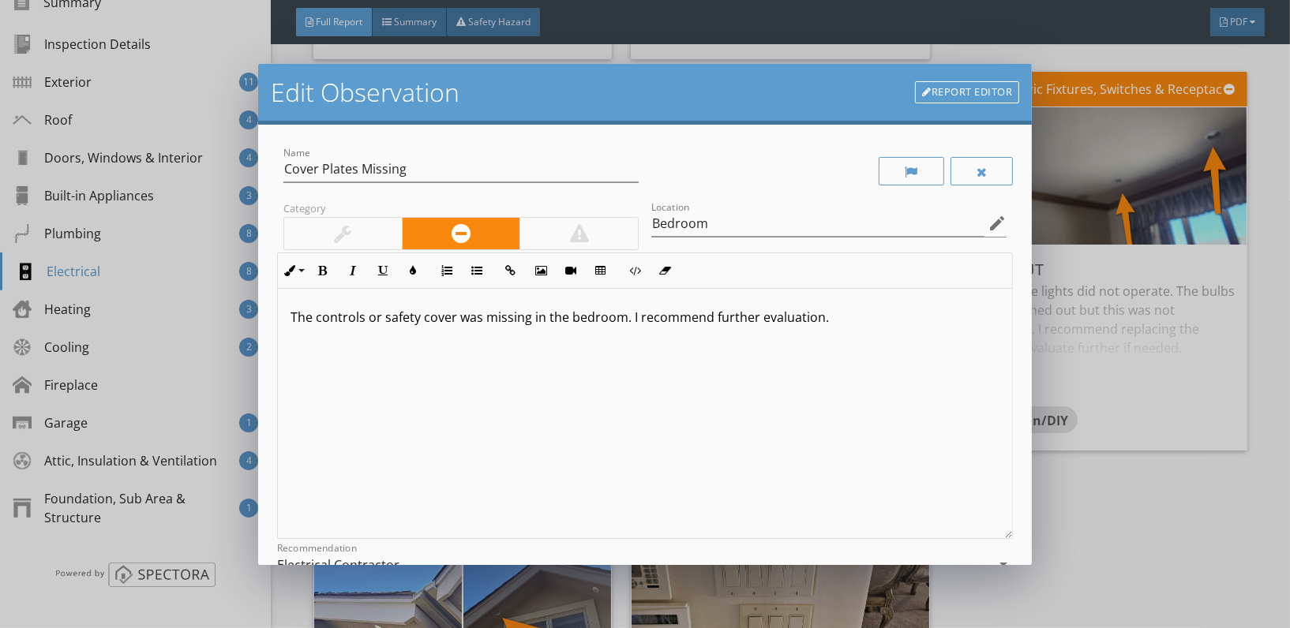
scroll to position [181, 0]
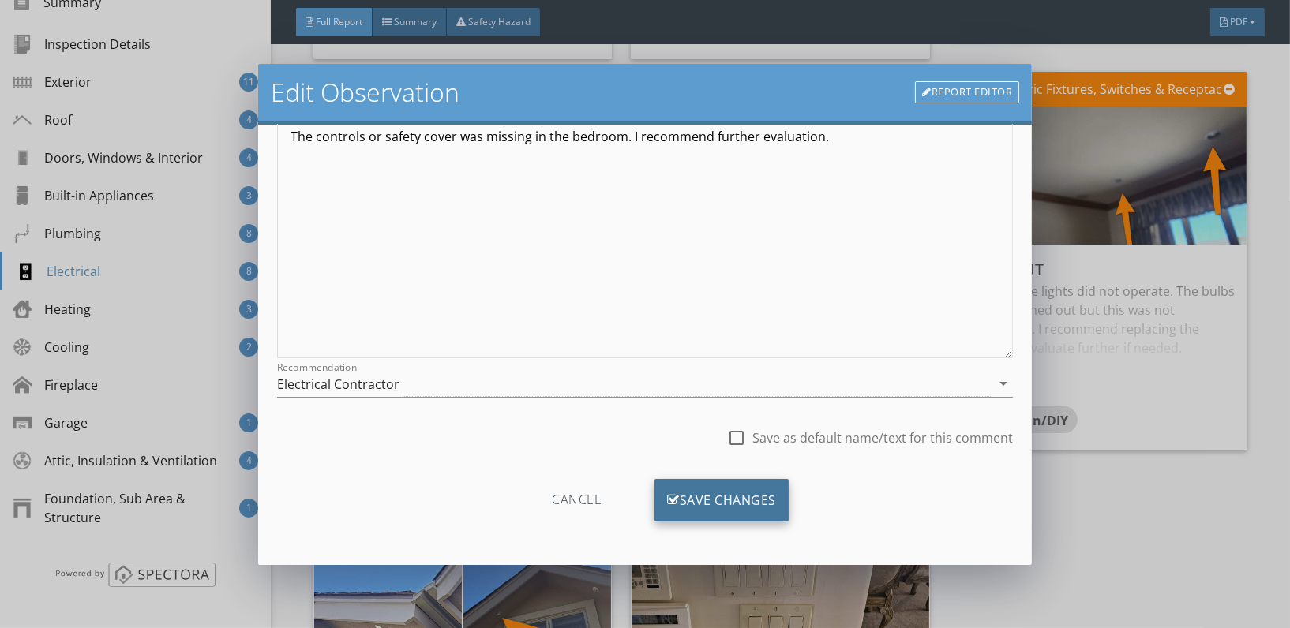
click at [703, 489] on div "Save Changes" at bounding box center [722, 500] width 134 height 43
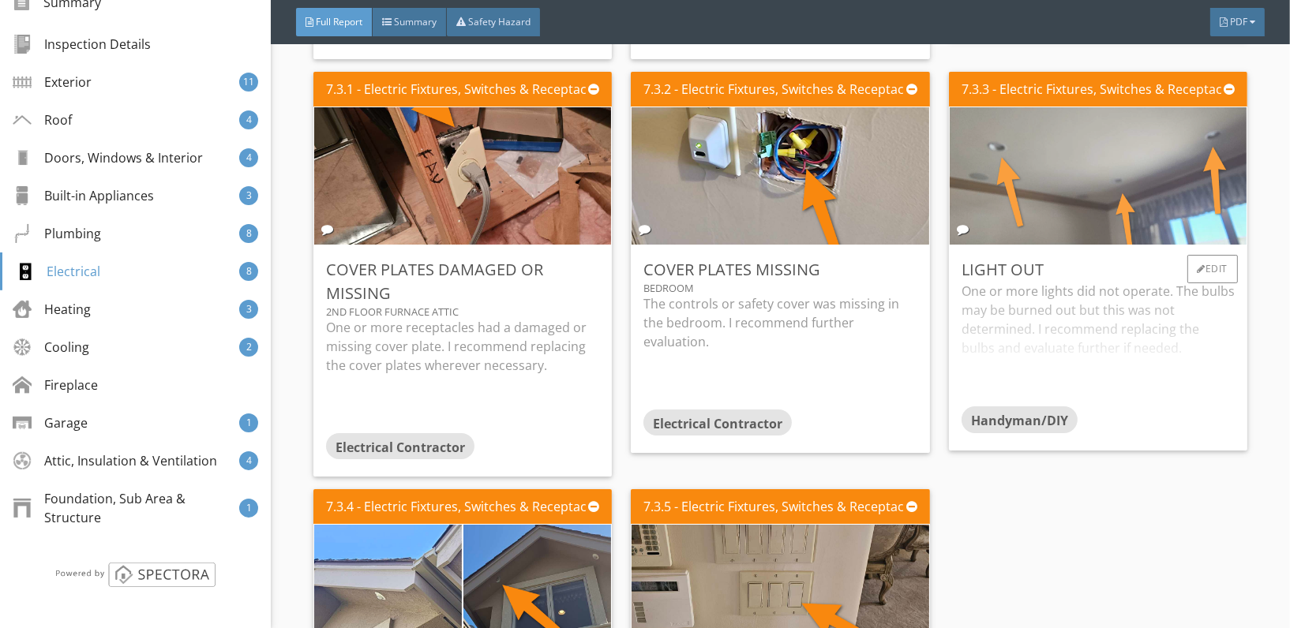
click at [1123, 179] on img at bounding box center [1097, 176] width 343 height 343
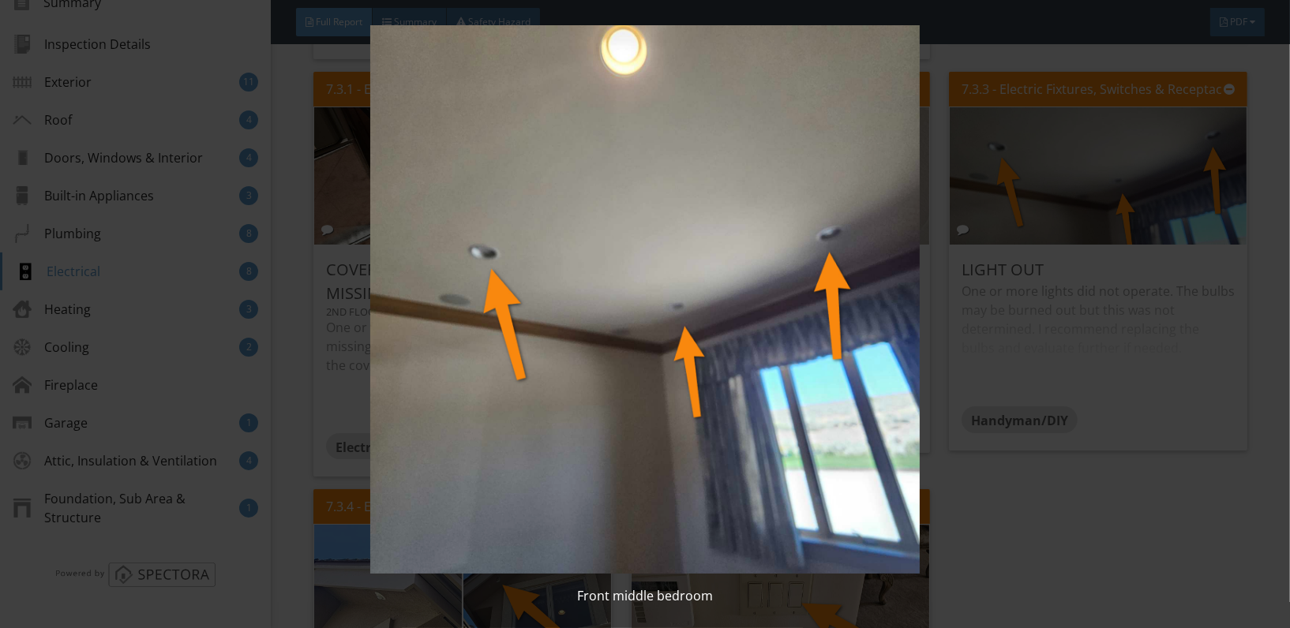
click at [737, 238] on img at bounding box center [645, 299] width 1178 height 549
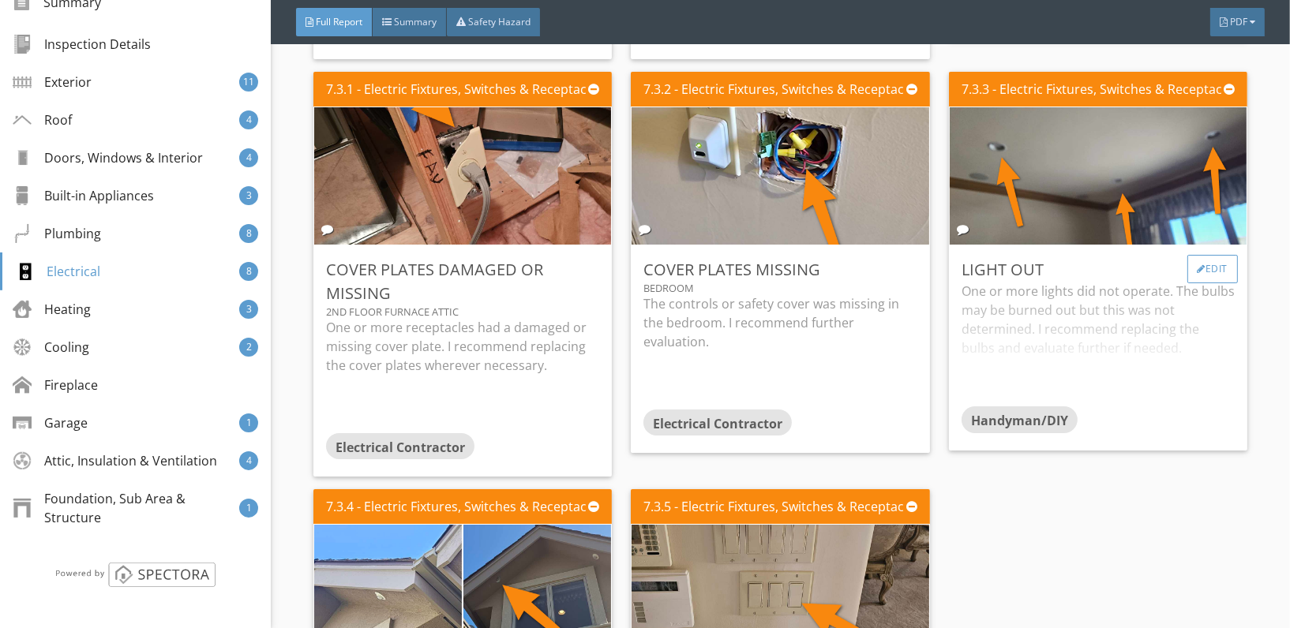
click at [1195, 255] on div "Edit" at bounding box center [1212, 269] width 51 height 28
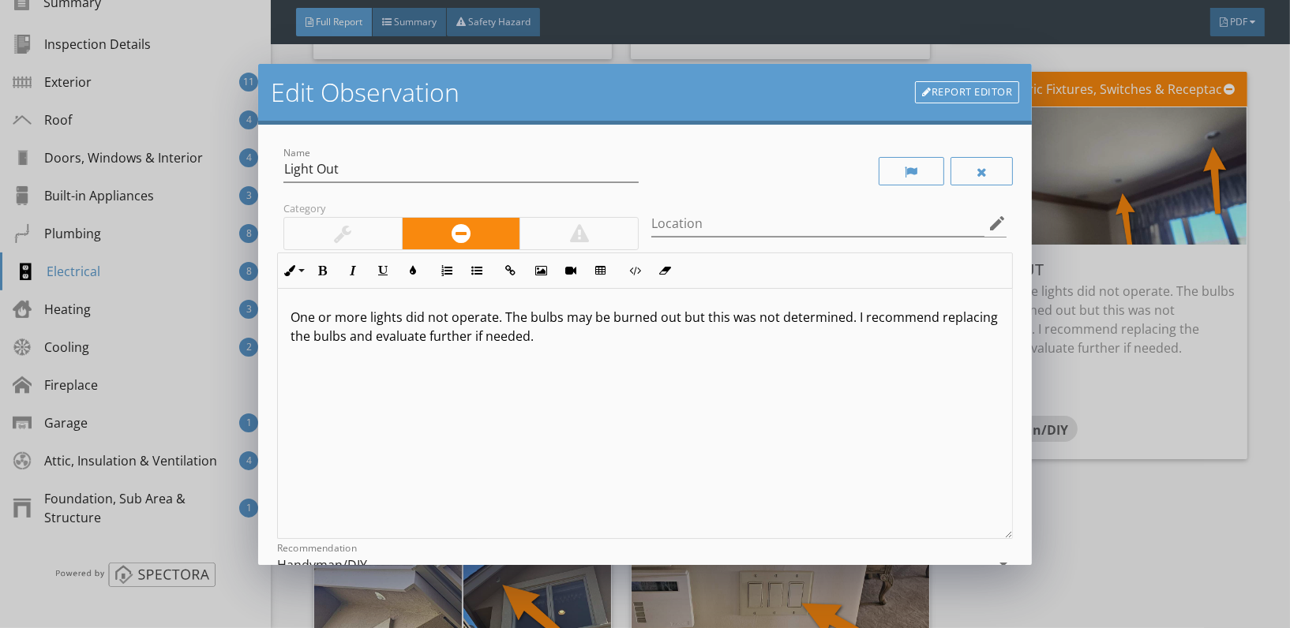
click at [843, 208] on div "Location edit" at bounding box center [828, 226] width 355 height 51
click at [988, 223] on icon "edit" at bounding box center [997, 223] width 19 height 19
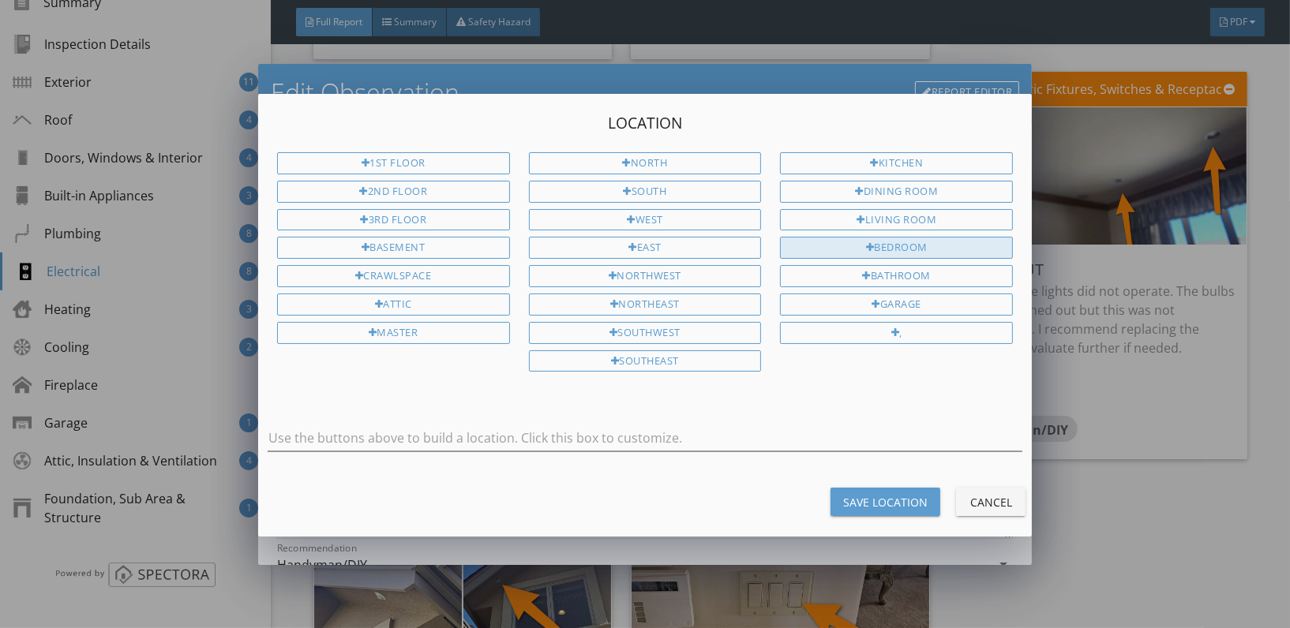
click at [895, 246] on div "Bedroom" at bounding box center [896, 248] width 233 height 22
type input "Bedroom"
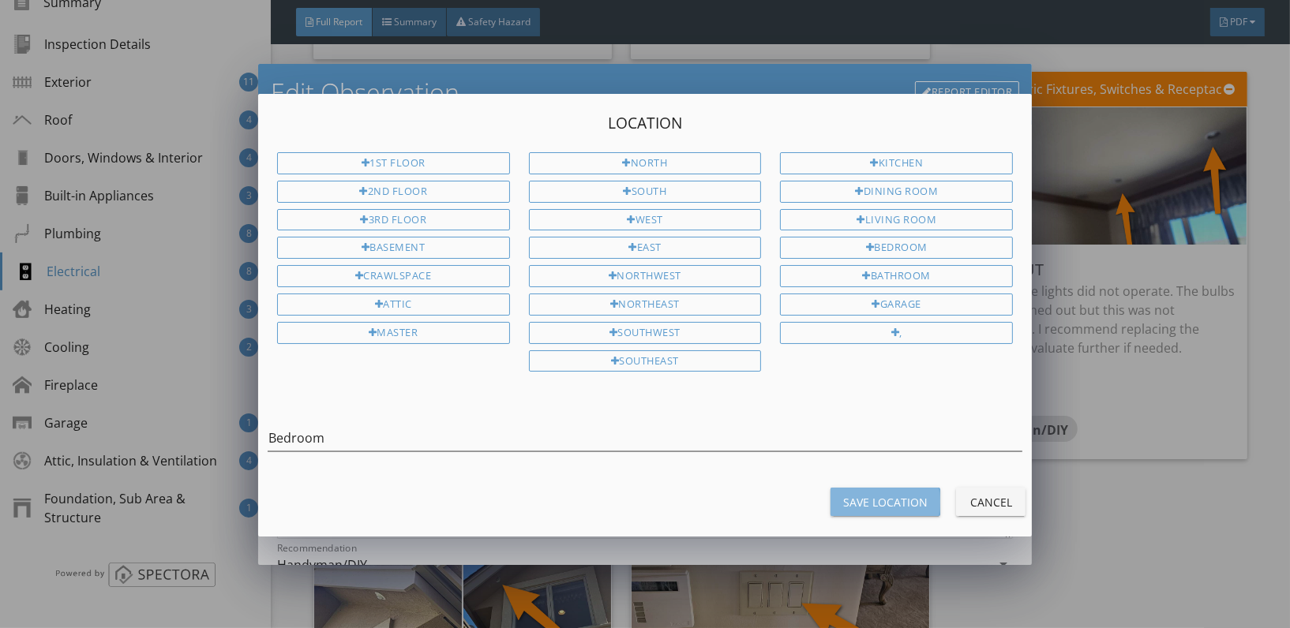
click at [891, 508] on button "Save Location" at bounding box center [886, 502] width 110 height 28
type input "Bedroom"
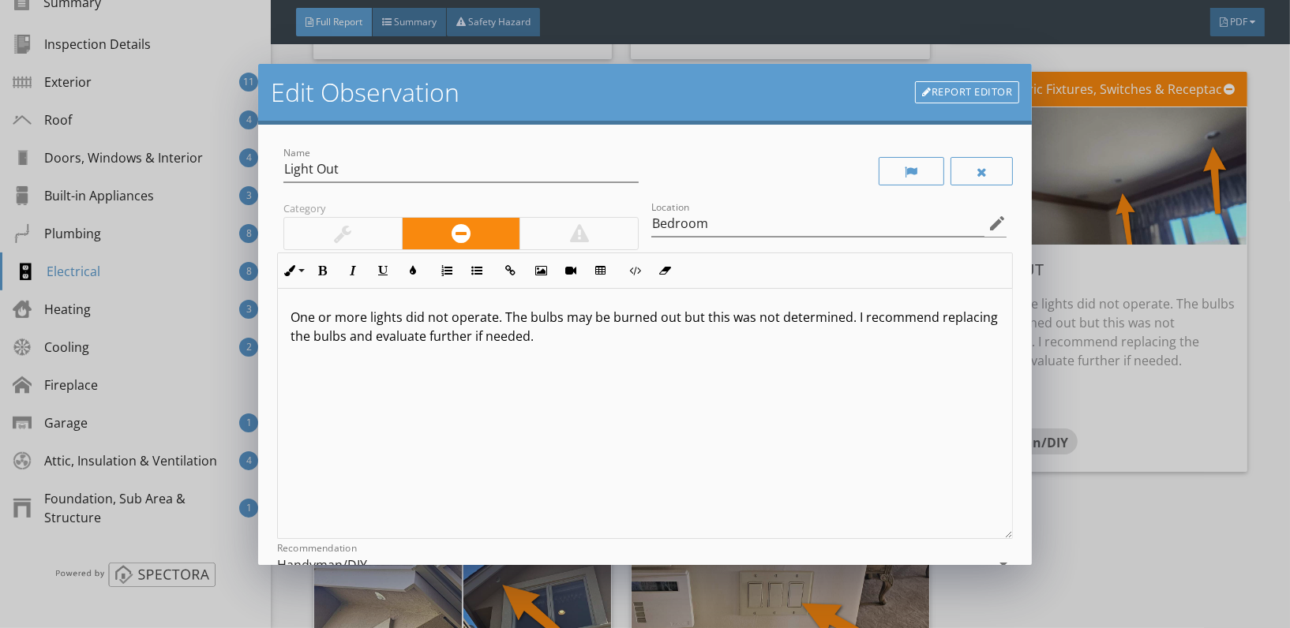
scroll to position [126, 0]
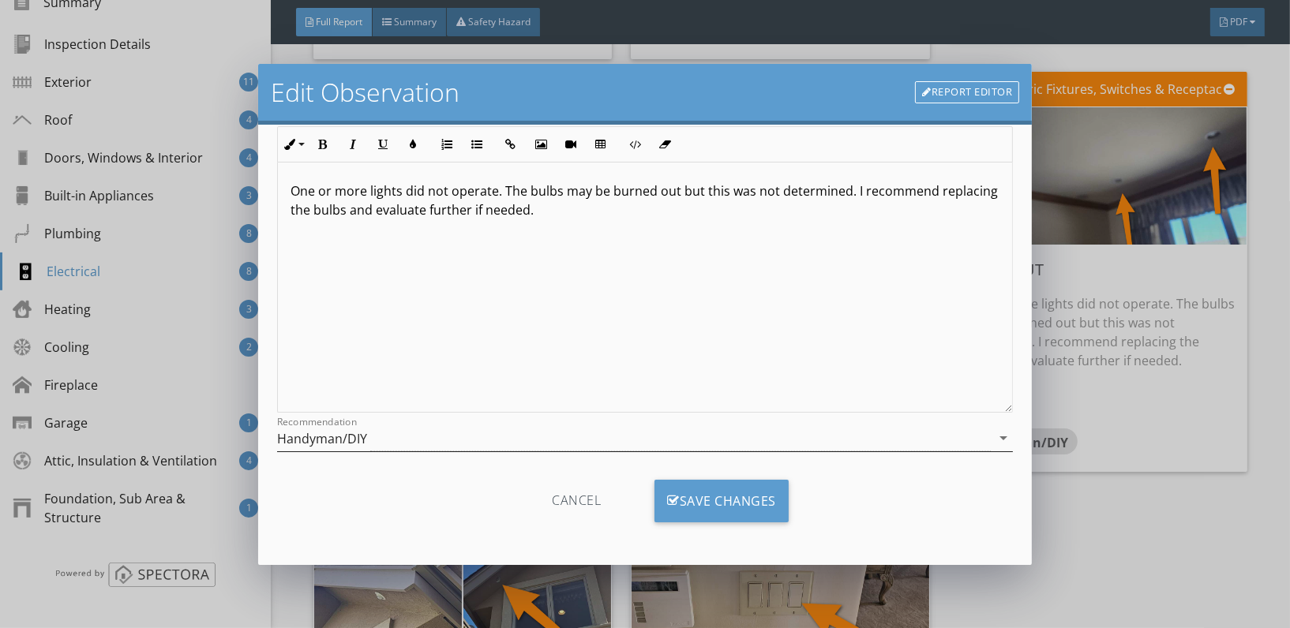
click at [411, 435] on div "Handyman/DIY" at bounding box center [634, 439] width 714 height 26
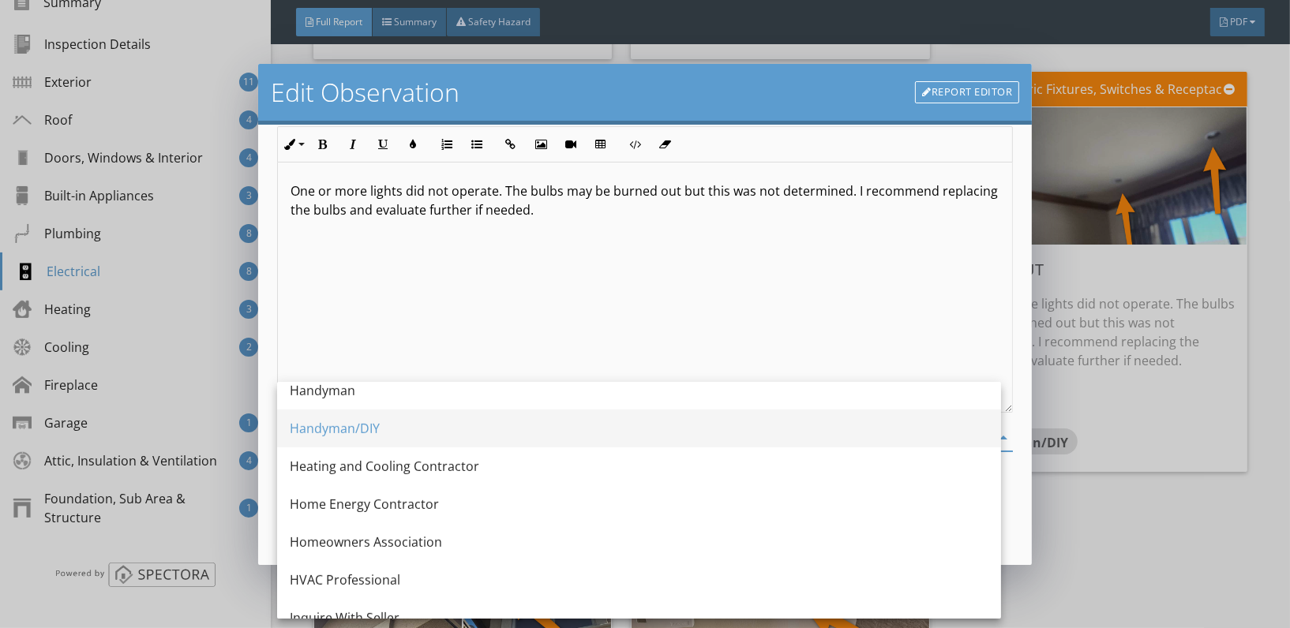
scroll to position [1040, 0]
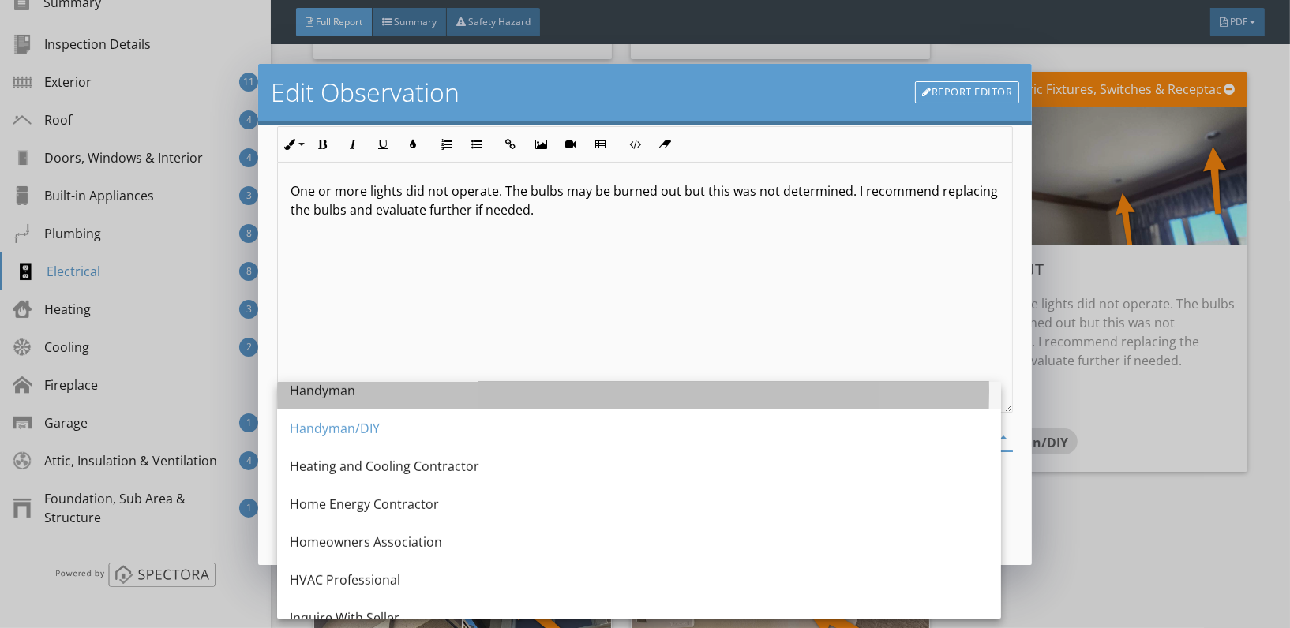
click at [344, 388] on div "Handyman" at bounding box center [639, 390] width 699 height 19
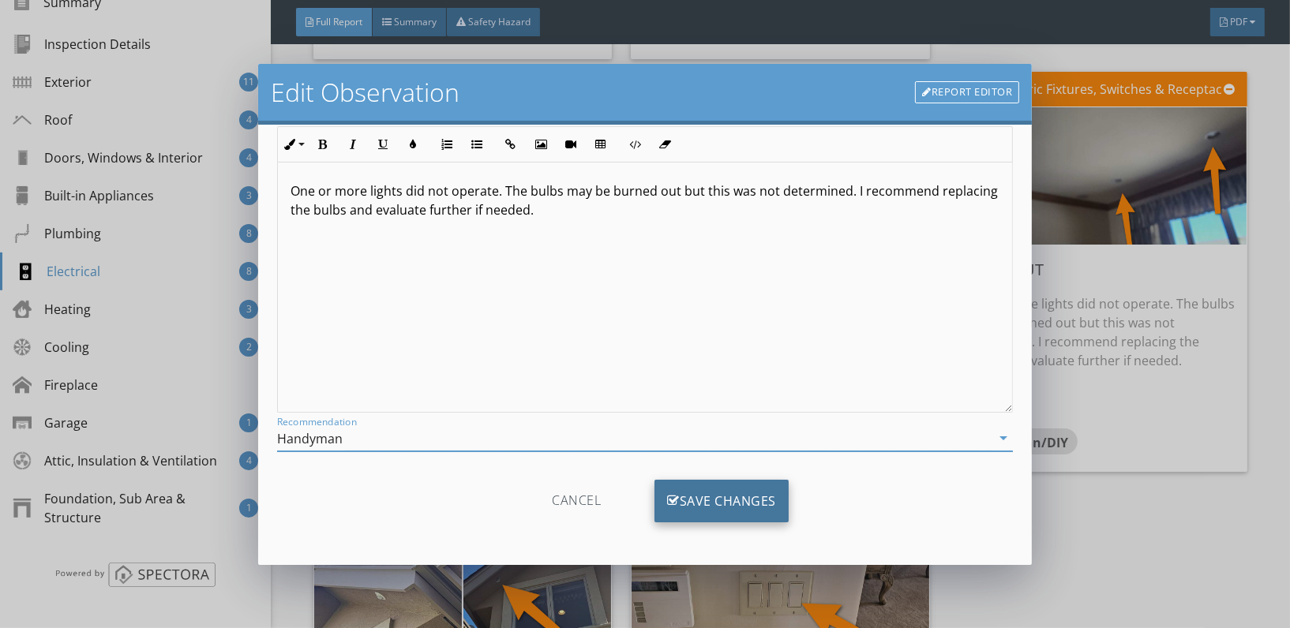
click at [731, 490] on div "Save Changes" at bounding box center [722, 501] width 134 height 43
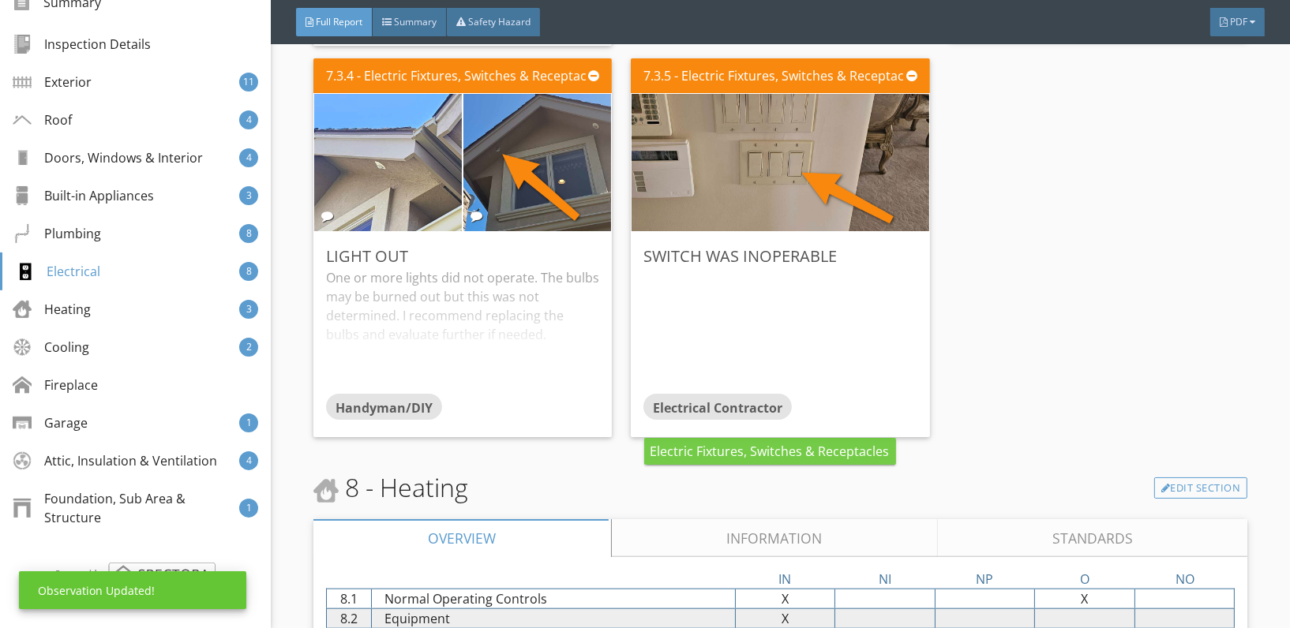
scroll to position [8480, 0]
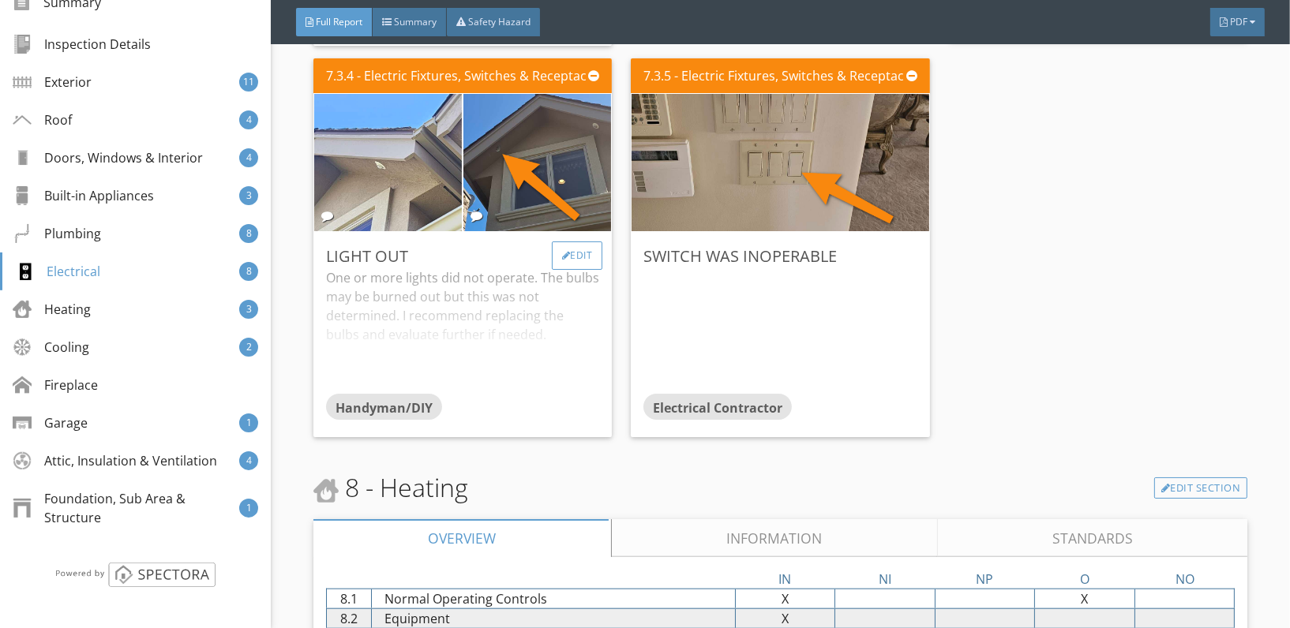
click at [583, 242] on div "Edit" at bounding box center [577, 256] width 51 height 28
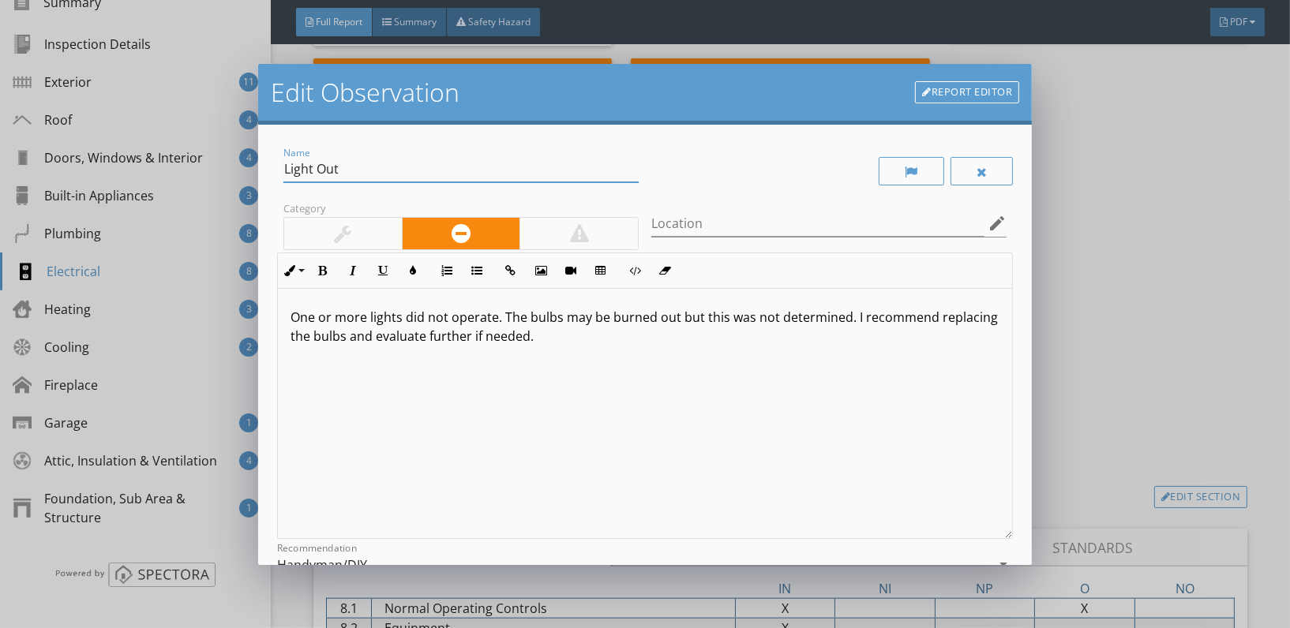
click at [343, 163] on input "Light Out" at bounding box center [460, 169] width 355 height 26
type input "Lights Missing"
click at [748, 231] on input "Location" at bounding box center [817, 224] width 333 height 26
type input "Gables"
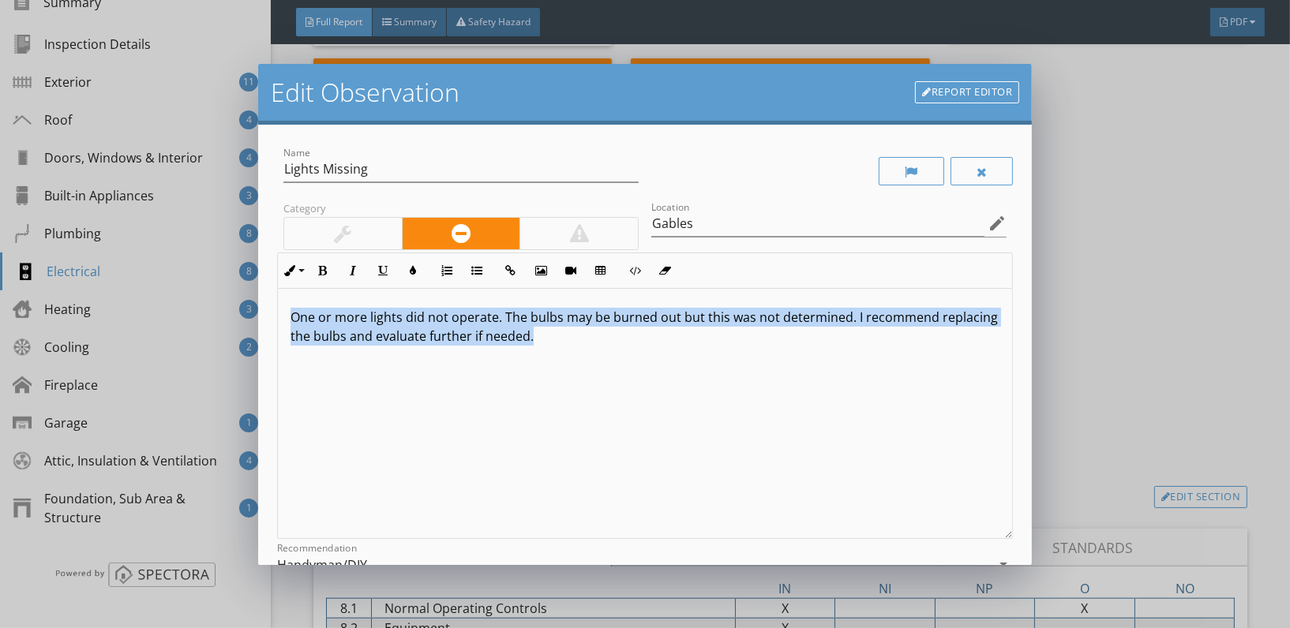
drag, startPoint x: 281, startPoint y: 304, endPoint x: 703, endPoint y: 358, distance: 425.8
click at [703, 358] on div "One or more lights did not operate. The bulbs may be burned out but this was no…" at bounding box center [645, 414] width 734 height 250
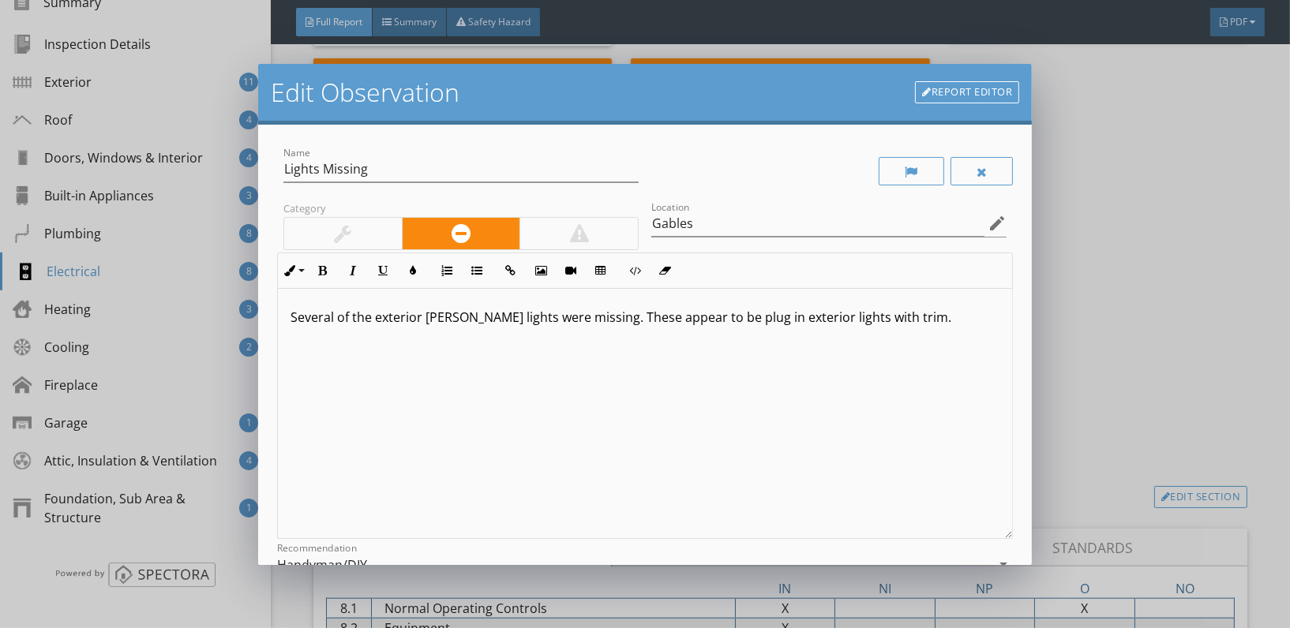
click at [890, 321] on p "Several of the exterior gable lights were missing. These appear to be plug in e…" at bounding box center [645, 317] width 709 height 19
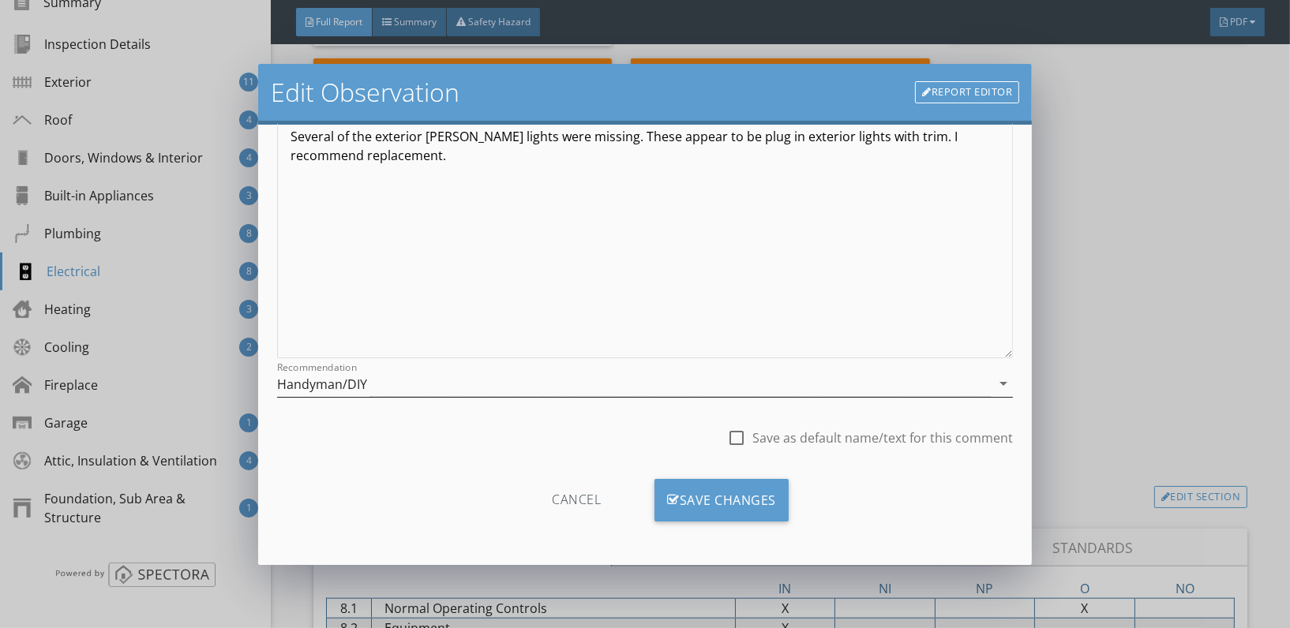
drag, startPoint x: 373, startPoint y: 396, endPoint x: 411, endPoint y: 385, distance: 39.3
click at [411, 385] on div "Handyman/DIY" at bounding box center [634, 384] width 714 height 26
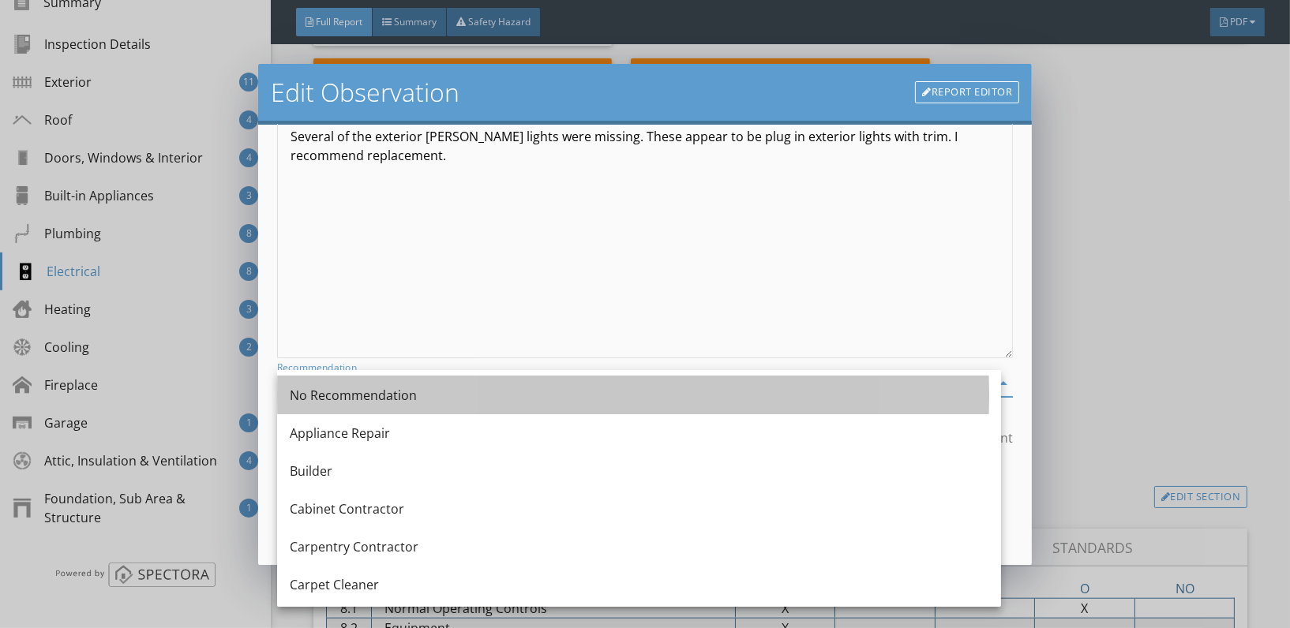
click at [411, 385] on div "No Recommendation" at bounding box center [639, 396] width 699 height 38
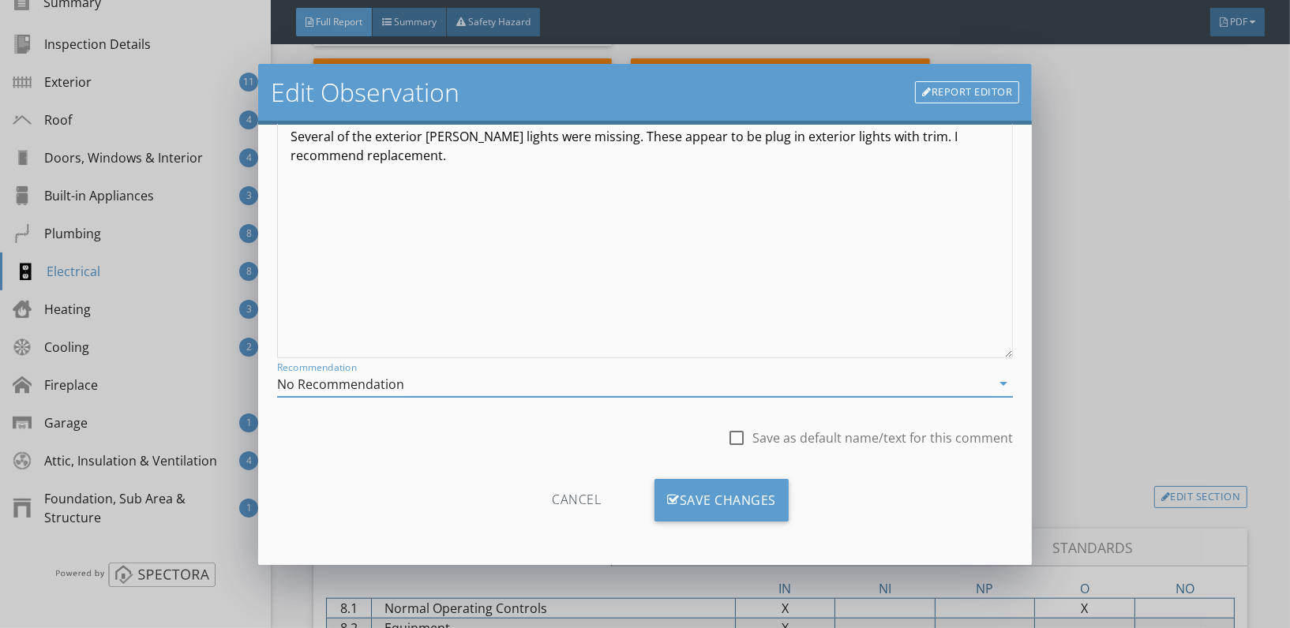
click at [433, 388] on div "No Recommendation" at bounding box center [634, 384] width 714 height 26
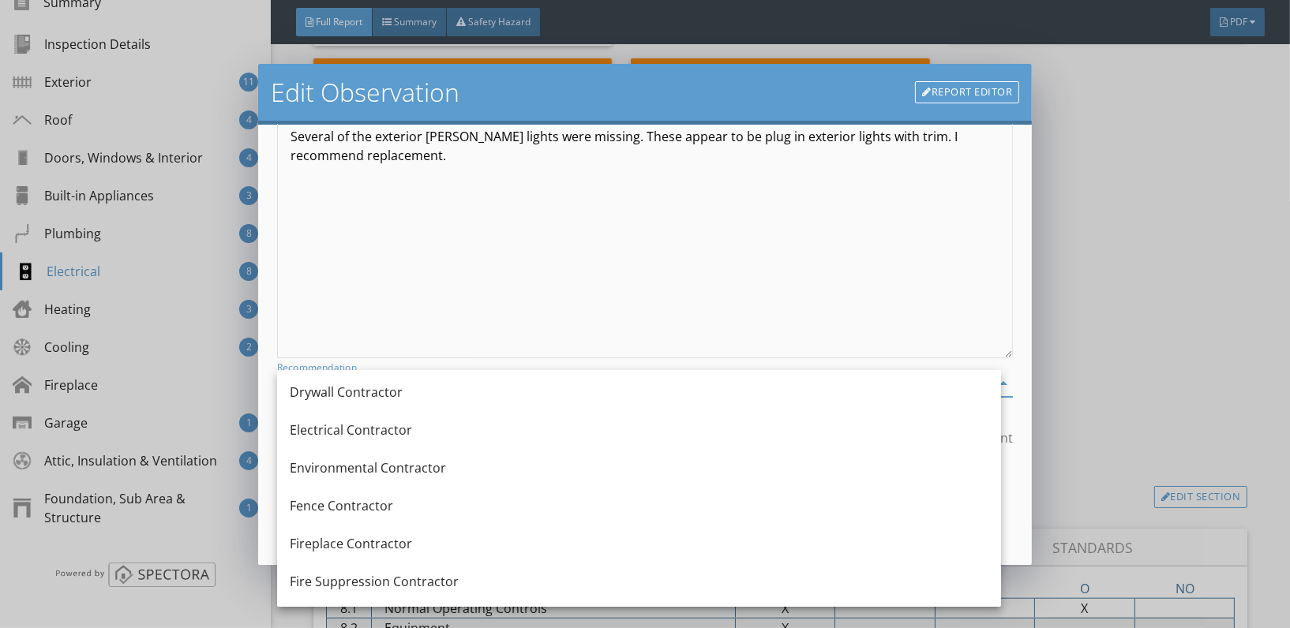
scroll to position [571, 0]
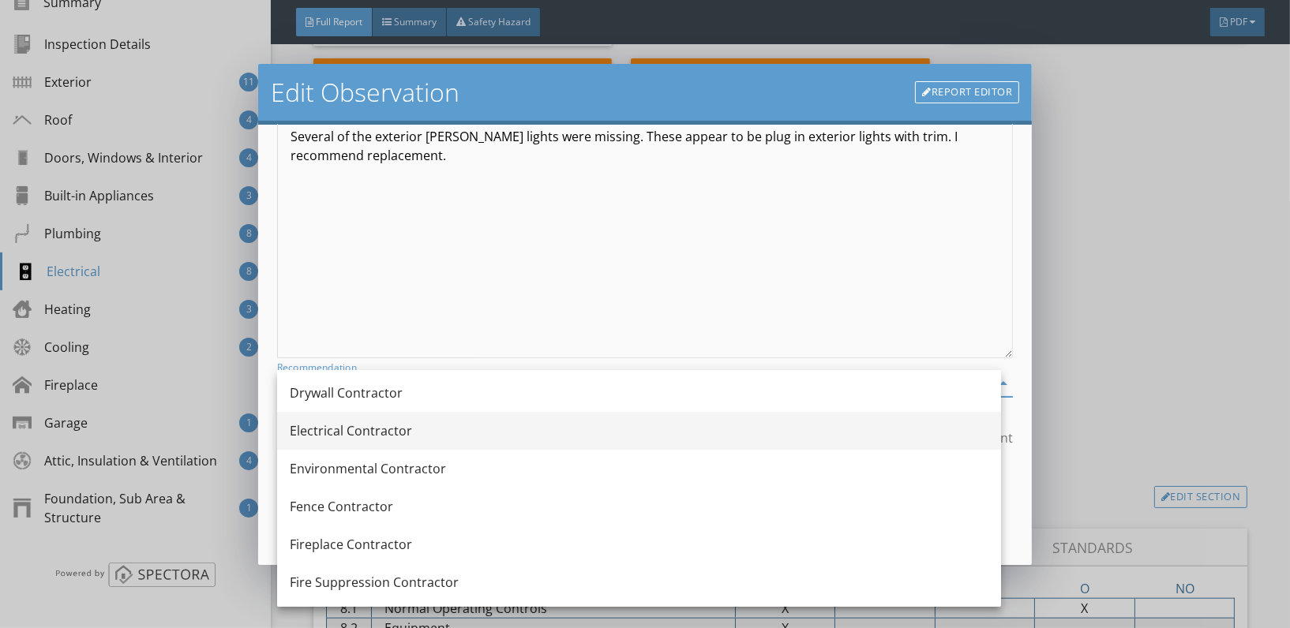
click at [350, 431] on div "Electrical Contractor" at bounding box center [639, 431] width 699 height 19
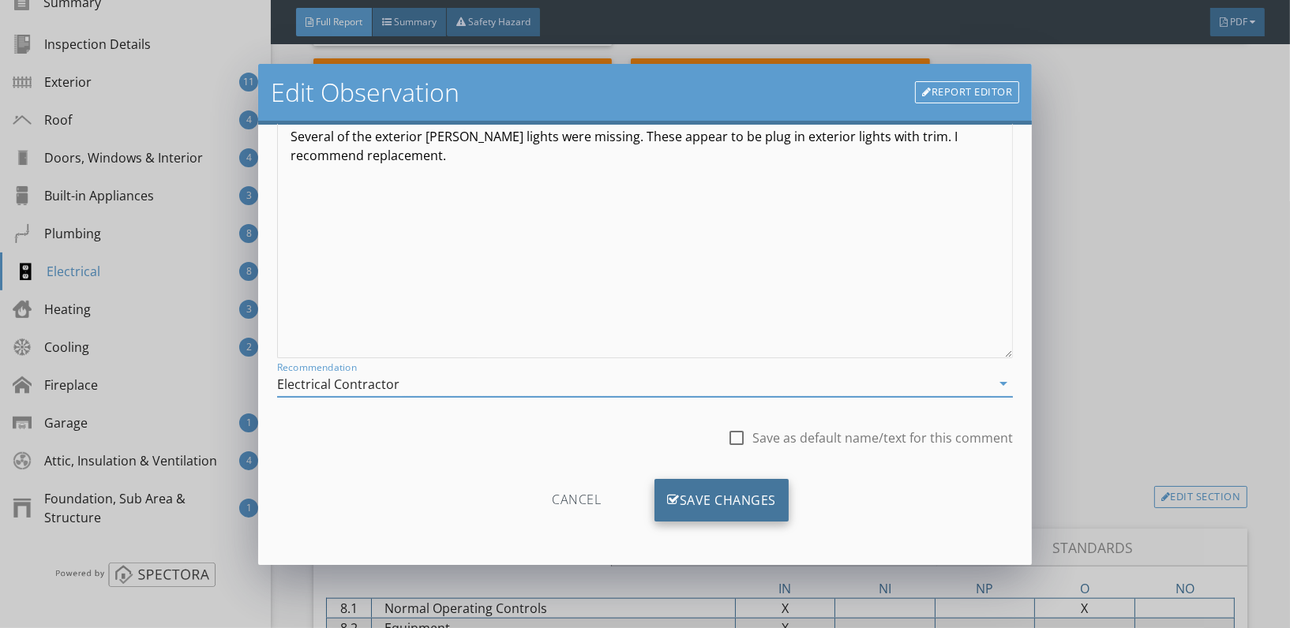
click at [733, 491] on div "Save Changes" at bounding box center [722, 500] width 134 height 43
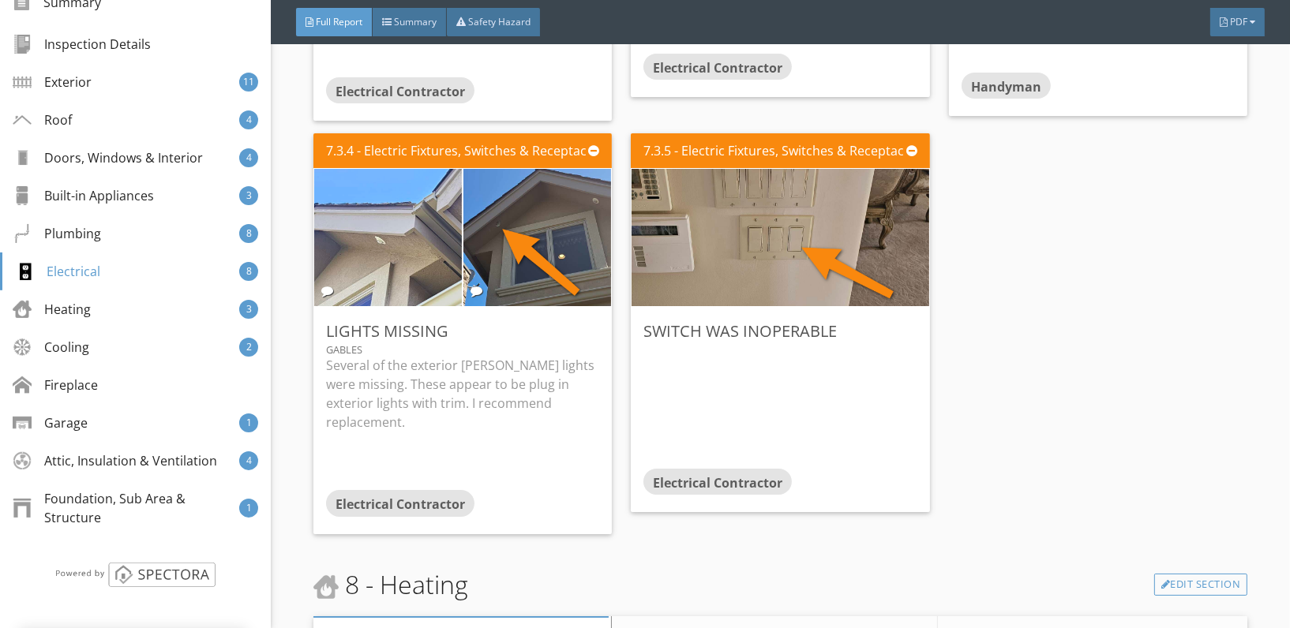
scroll to position [8388, 0]
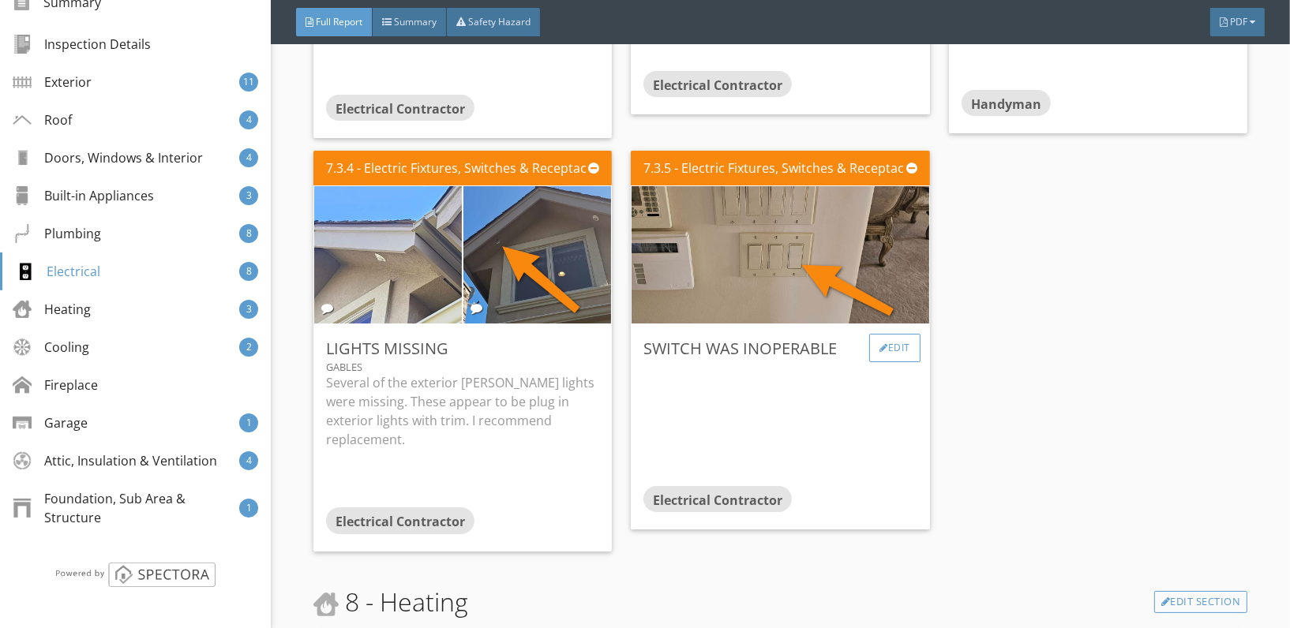
click at [885, 334] on div "Edit" at bounding box center [894, 348] width 51 height 28
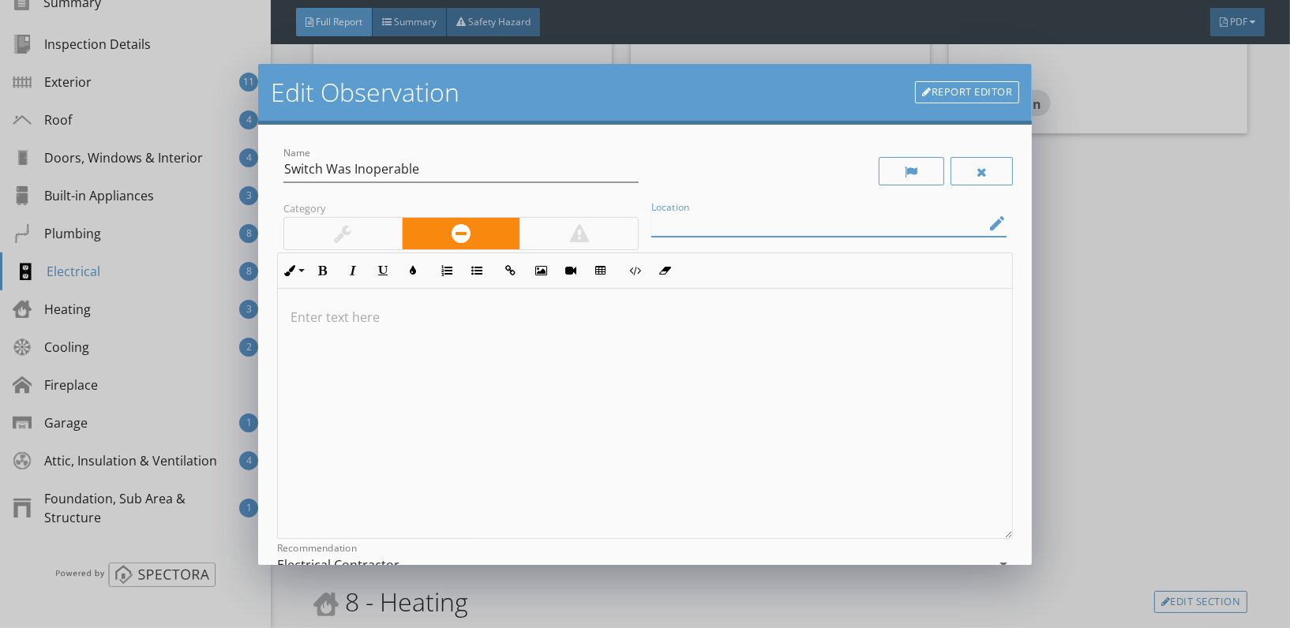
click at [729, 234] on div "Location edit" at bounding box center [828, 224] width 355 height 26
type input "Front Door"
click at [306, 318] on p at bounding box center [645, 317] width 709 height 19
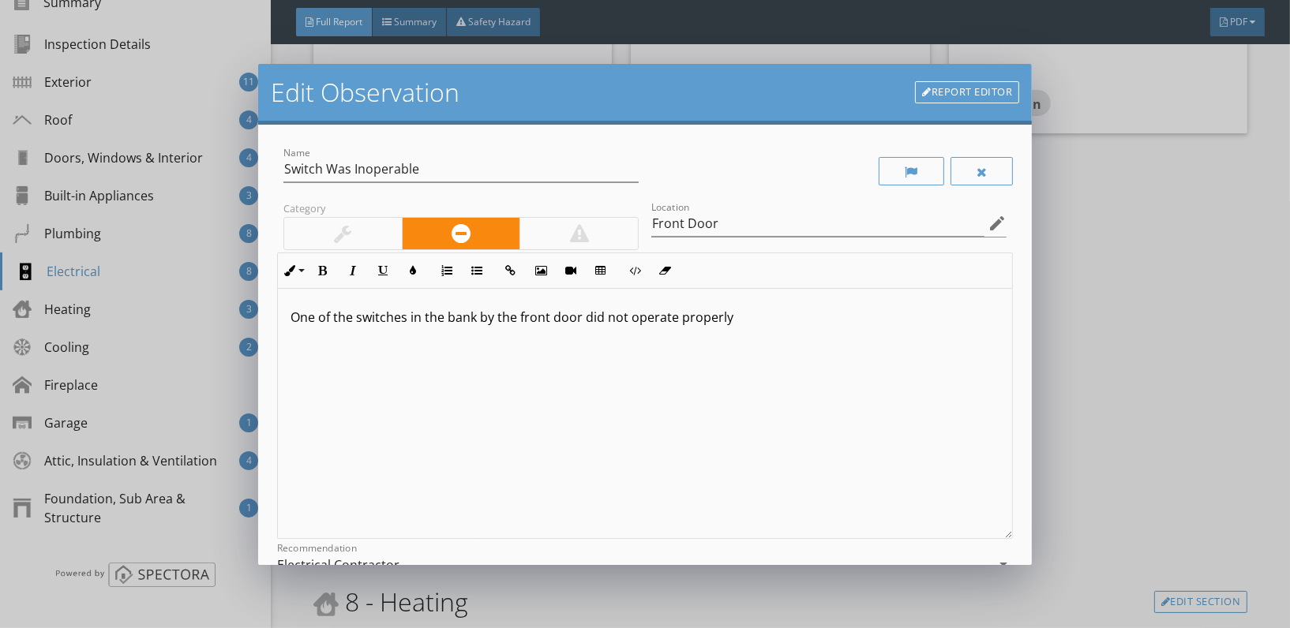
click at [442, 321] on p "One of the switches in the bank by the front door did not operate properly" at bounding box center [645, 317] width 709 height 19
click at [786, 330] on div "One of the switches in the switch-bank by the front door did not operate proper…" at bounding box center [645, 414] width 734 height 250
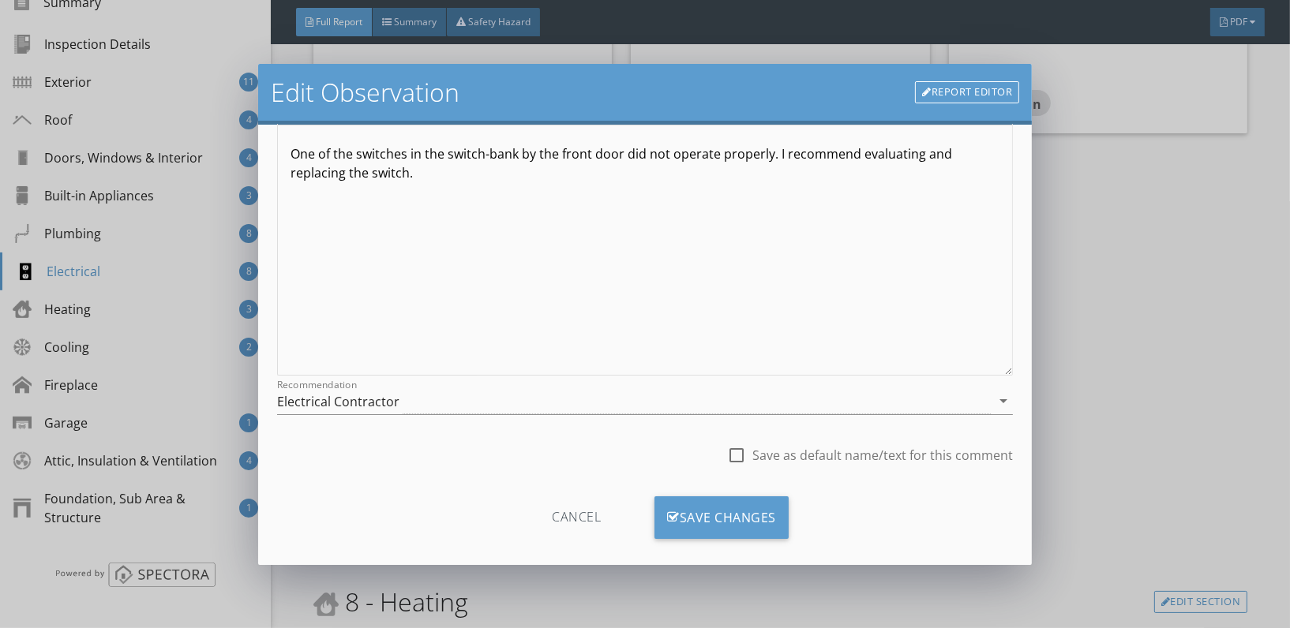
scroll to position [166, 0]
click at [696, 521] on div "Save Changes" at bounding box center [722, 515] width 134 height 43
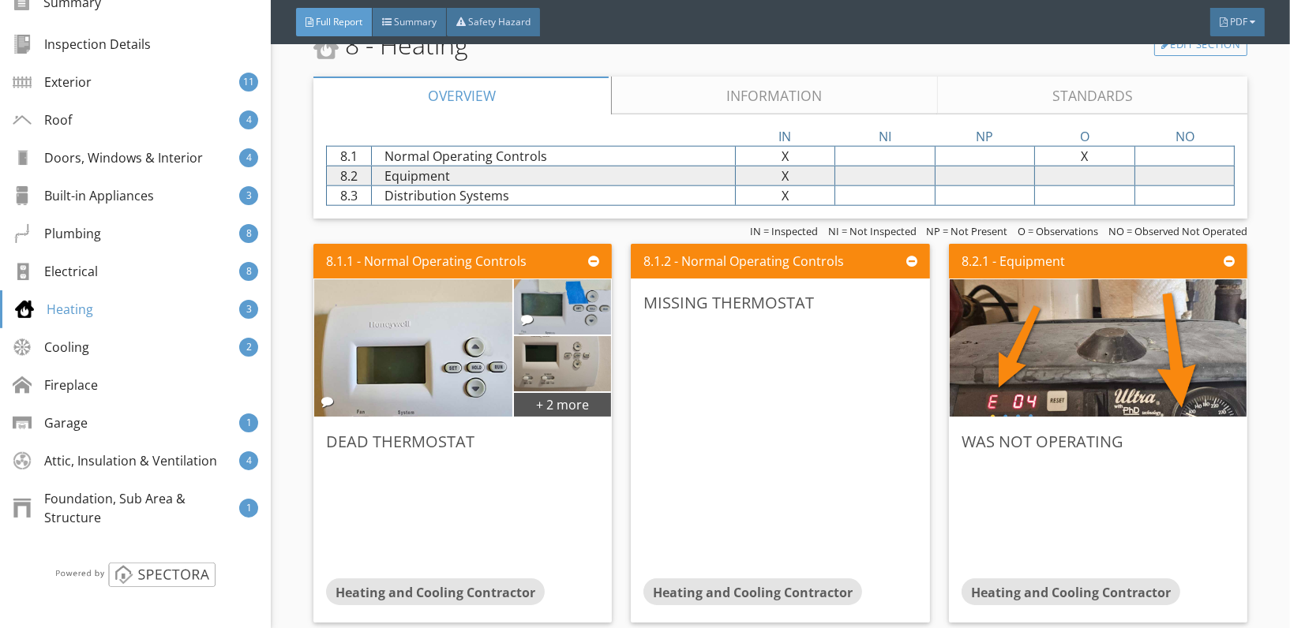
scroll to position [8946, 0]
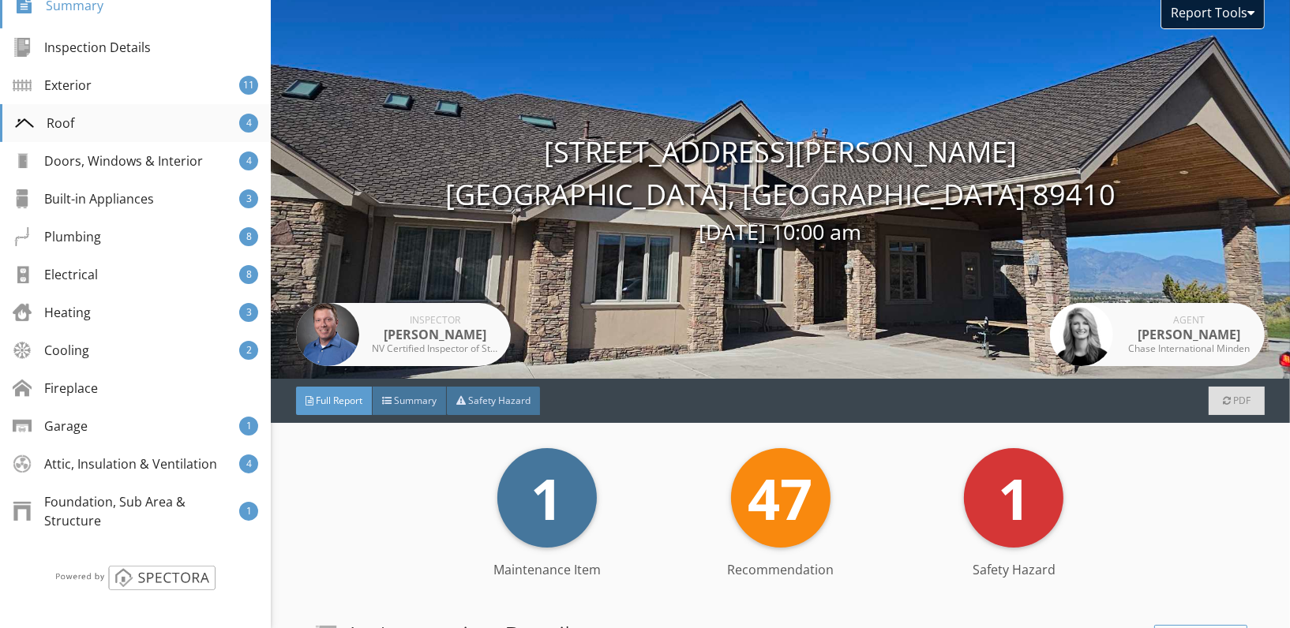
scroll to position [306, 0]
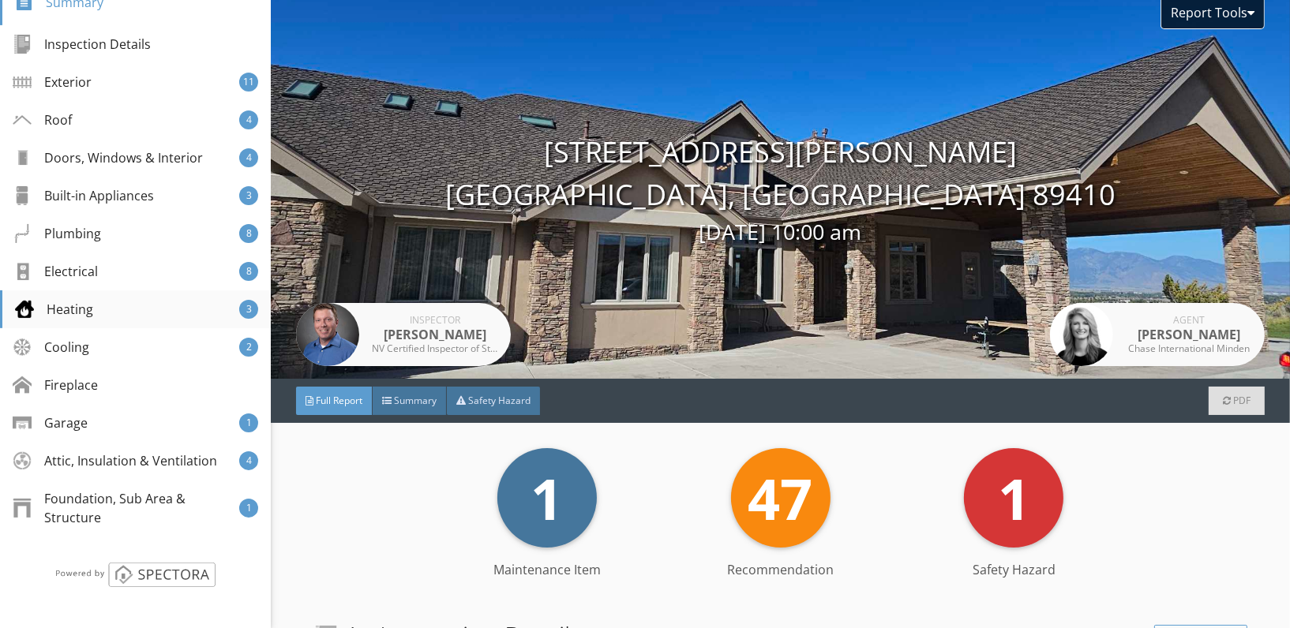
click at [117, 314] on div "Heating 3" at bounding box center [135, 310] width 271 height 38
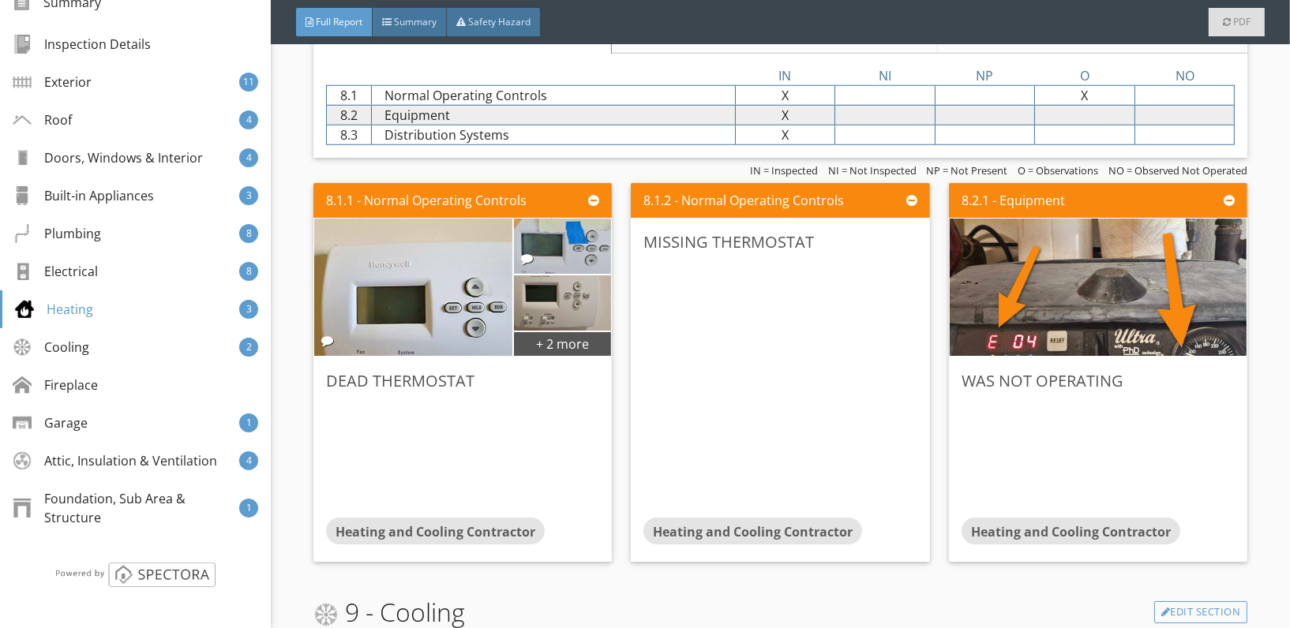
scroll to position [8471, 0]
click at [567, 375] on div "Edit" at bounding box center [577, 380] width 51 height 28
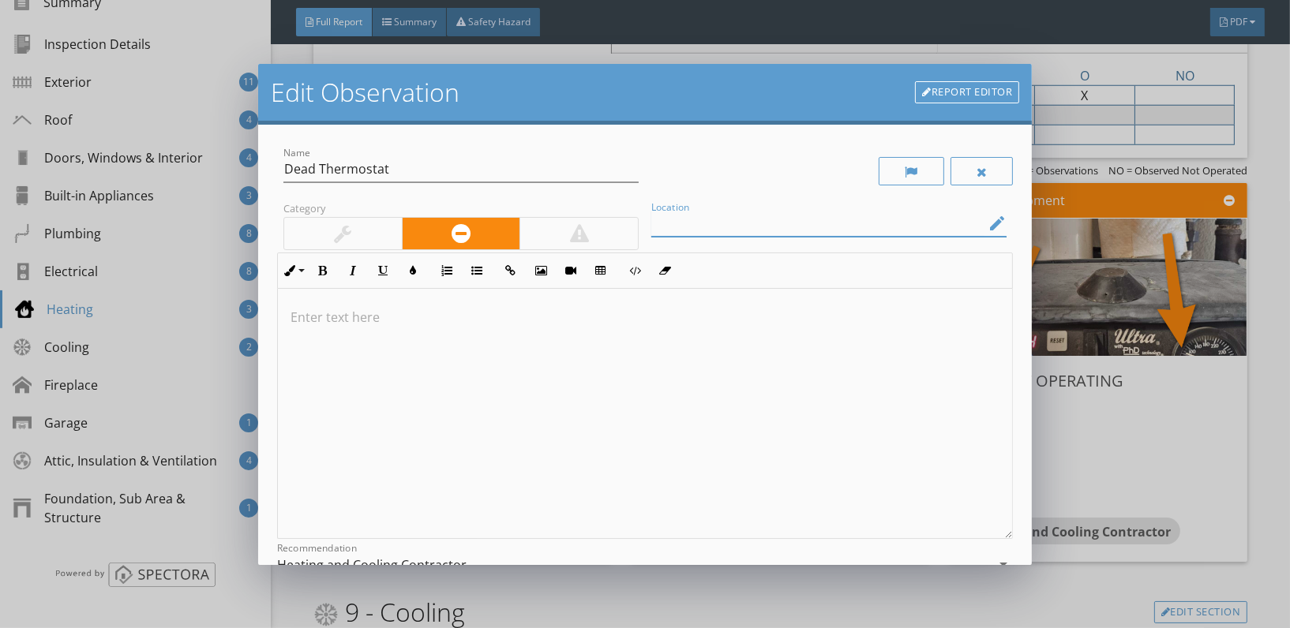
click at [782, 224] on input "Location" at bounding box center [817, 224] width 333 height 26
type input "Thermostats"
click at [332, 328] on div at bounding box center [645, 414] width 734 height 250
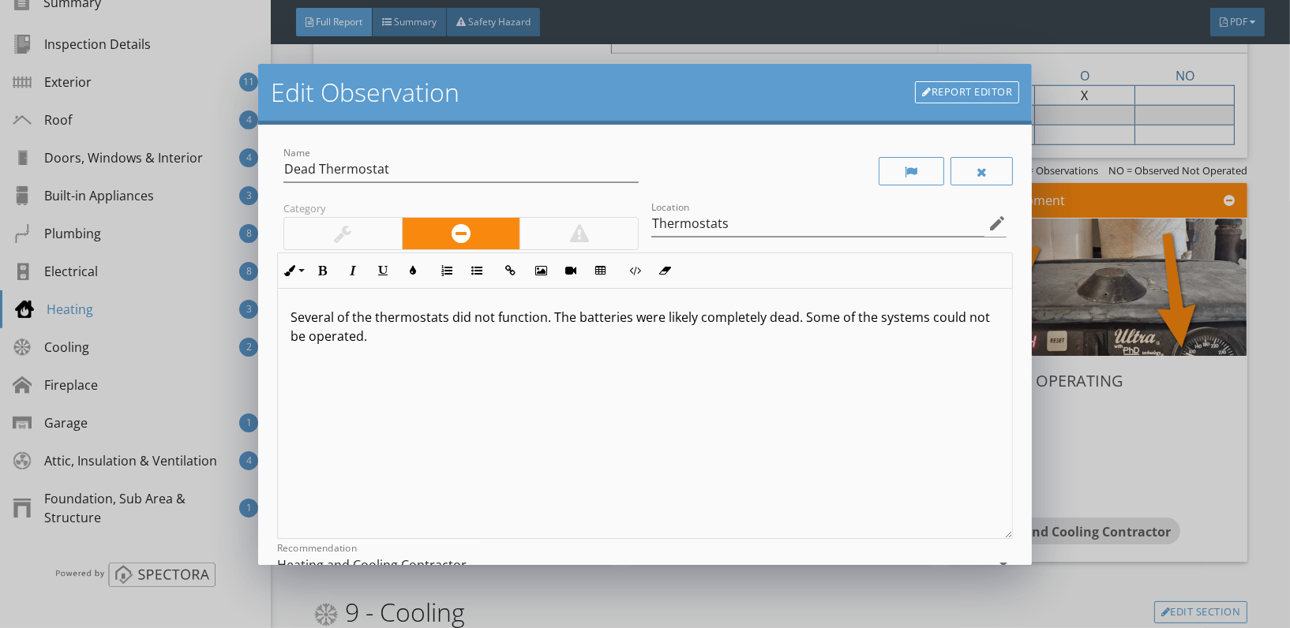
scroll to position [126, 0]
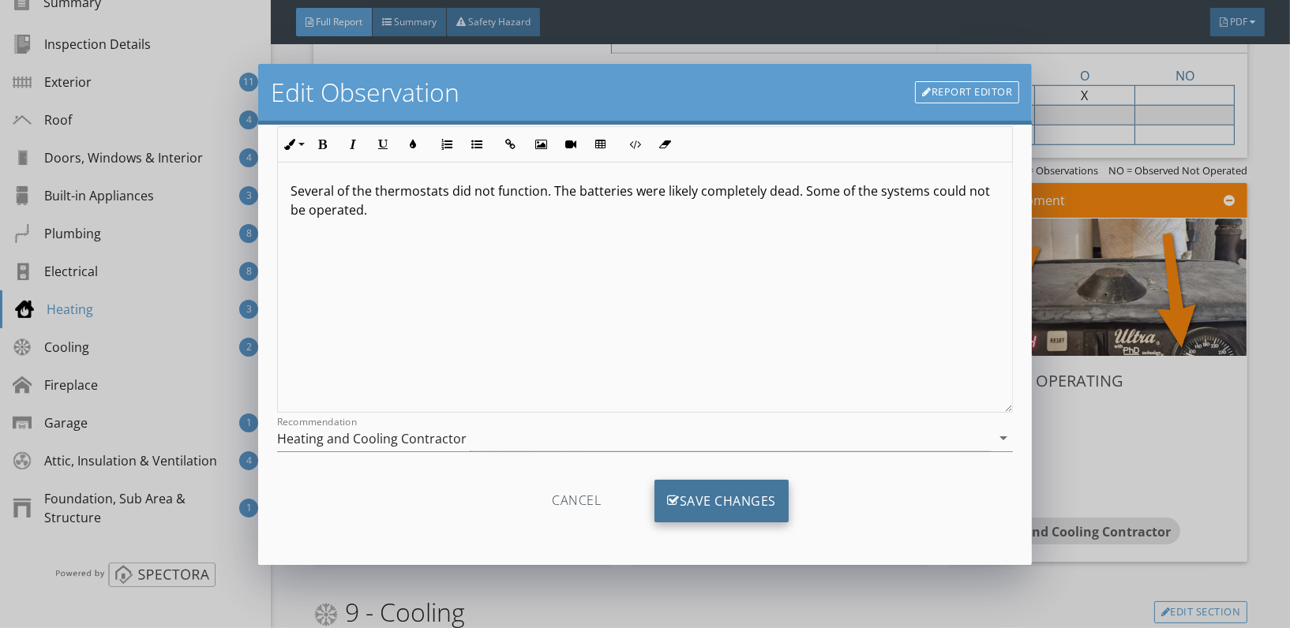
click at [702, 497] on div "Save Changes" at bounding box center [722, 501] width 134 height 43
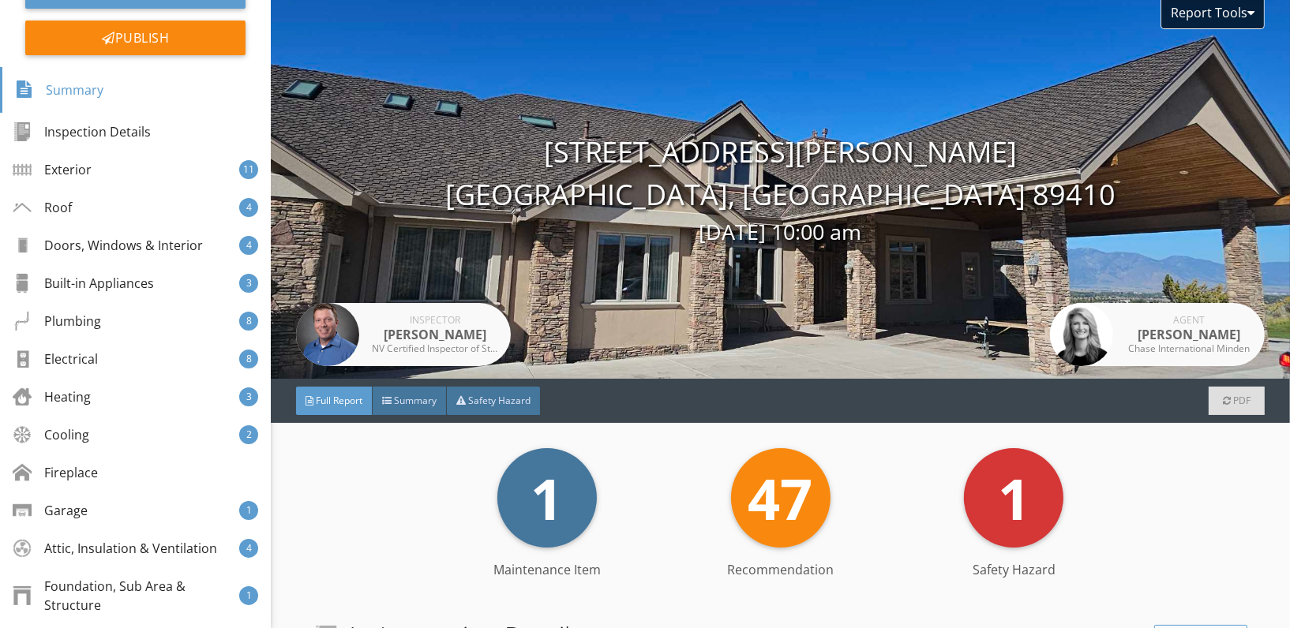
scroll to position [219, 0]
click at [101, 392] on div "Heating 3" at bounding box center [135, 396] width 271 height 38
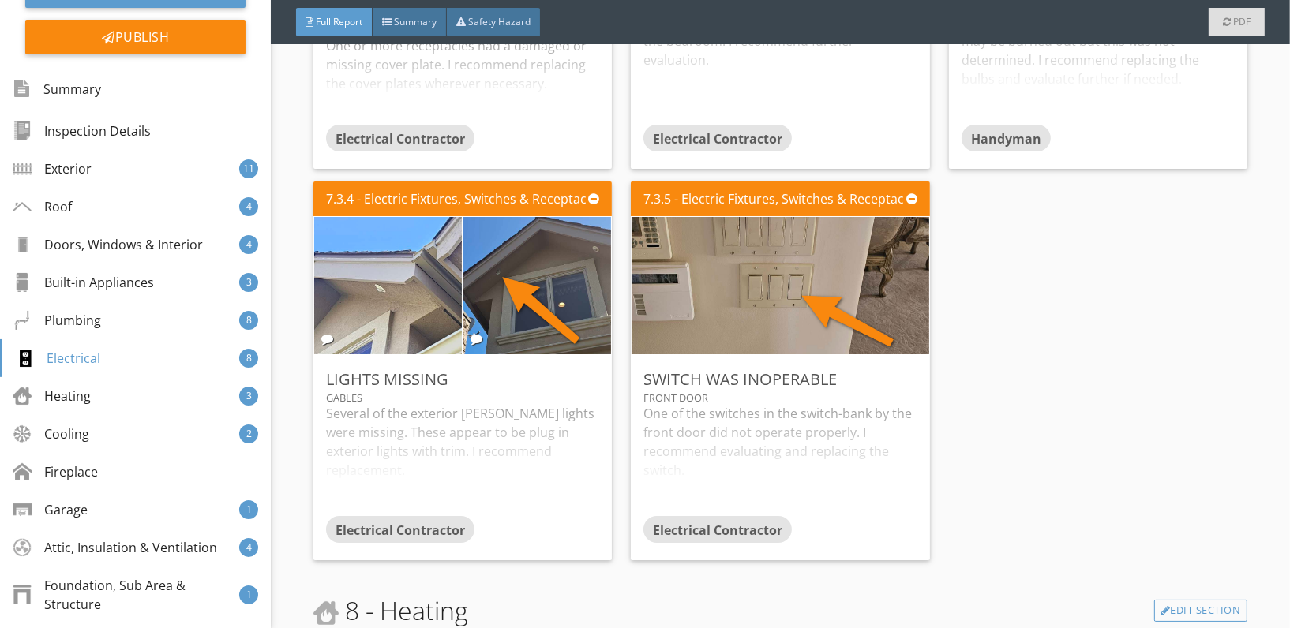
scroll to position [8476, 0]
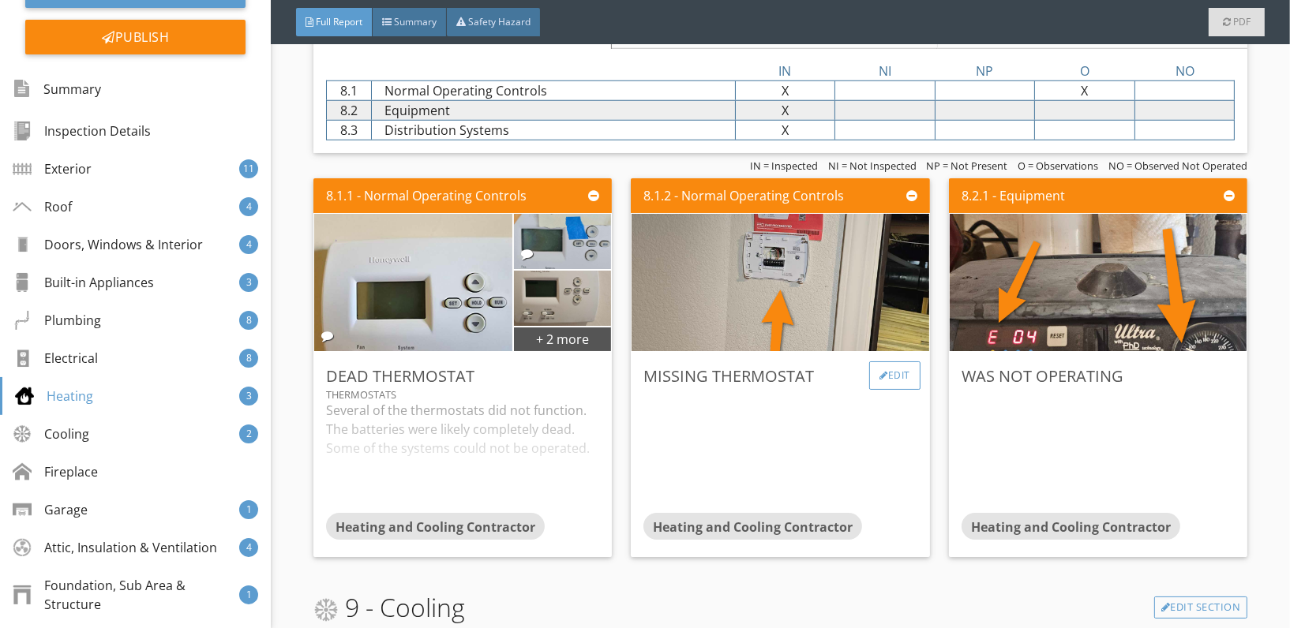
click at [895, 369] on div "Edit" at bounding box center [894, 376] width 51 height 28
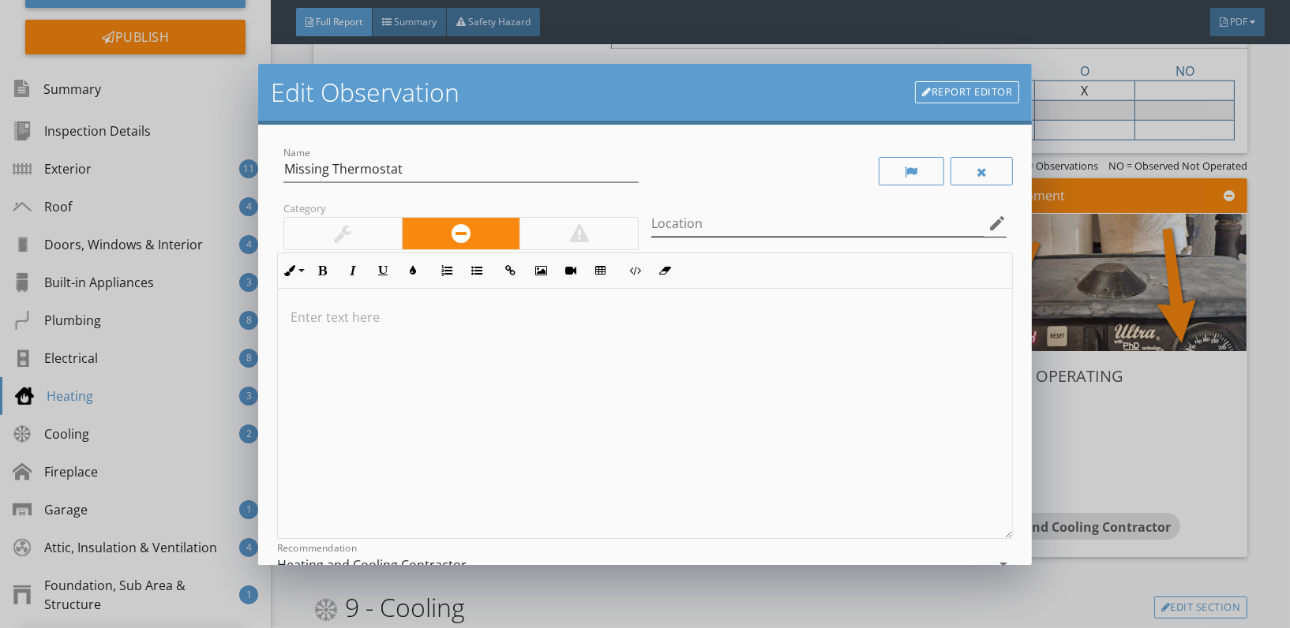
click at [988, 224] on icon "edit" at bounding box center [997, 223] width 19 height 19
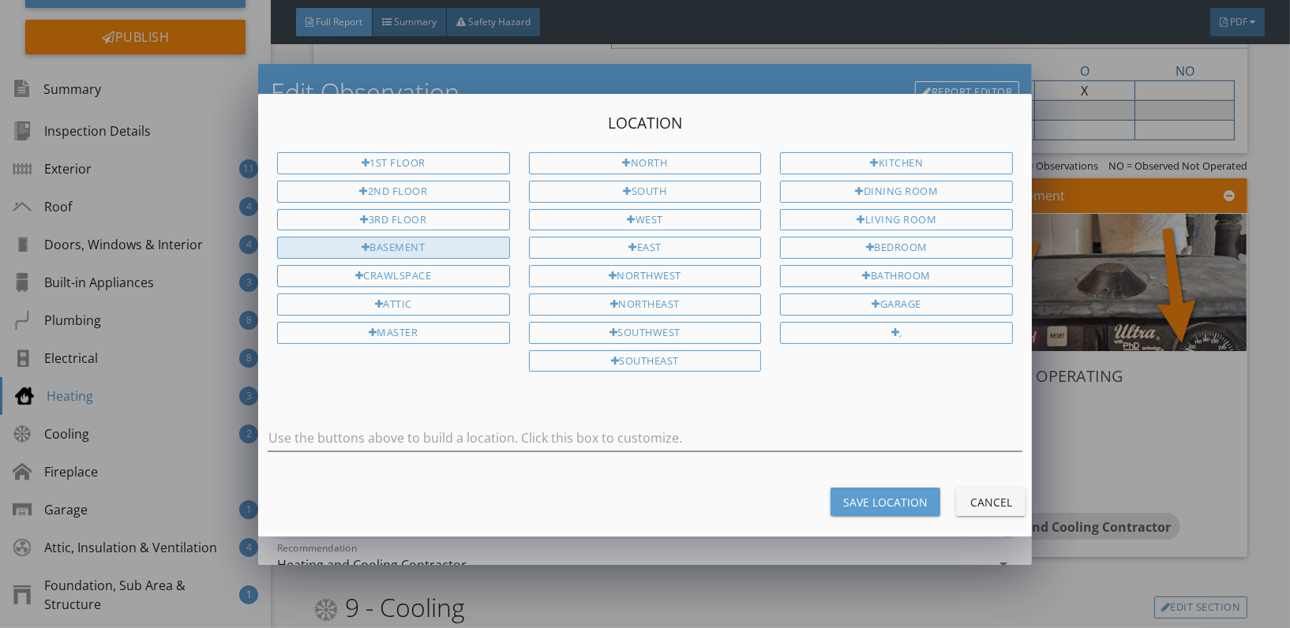
click at [417, 242] on div "Basement" at bounding box center [393, 248] width 233 height 22
type input "Basement"
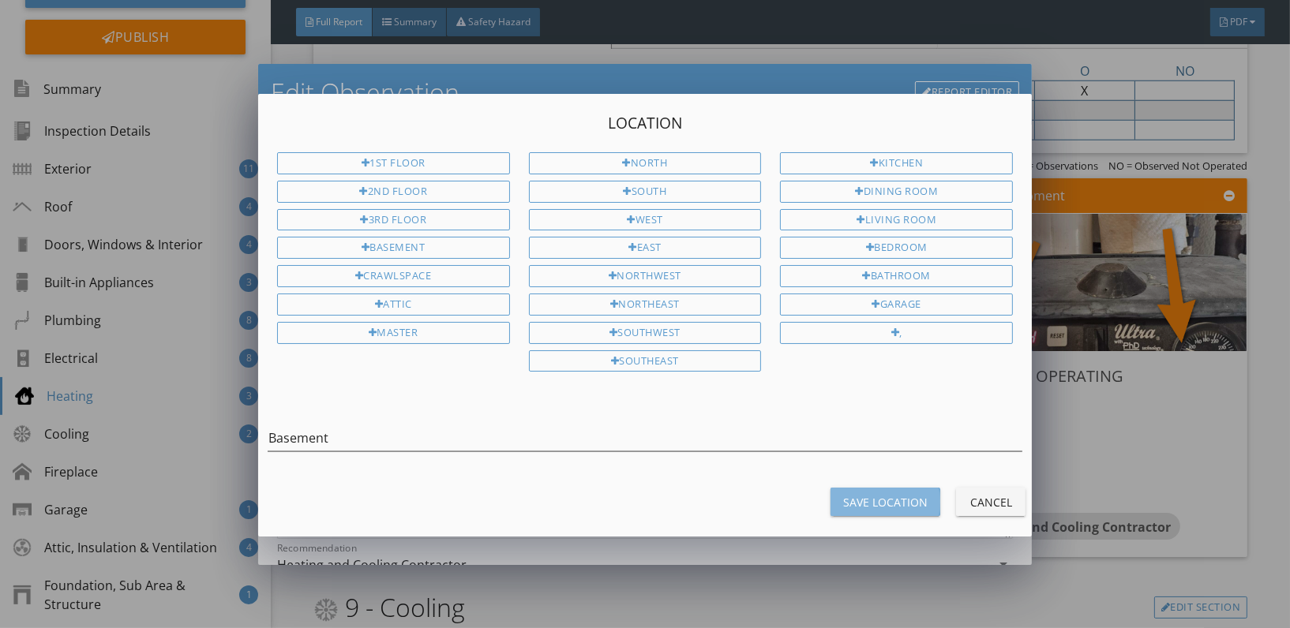
click at [884, 496] on div "Save Location" at bounding box center [885, 502] width 84 height 17
type input "Basement"
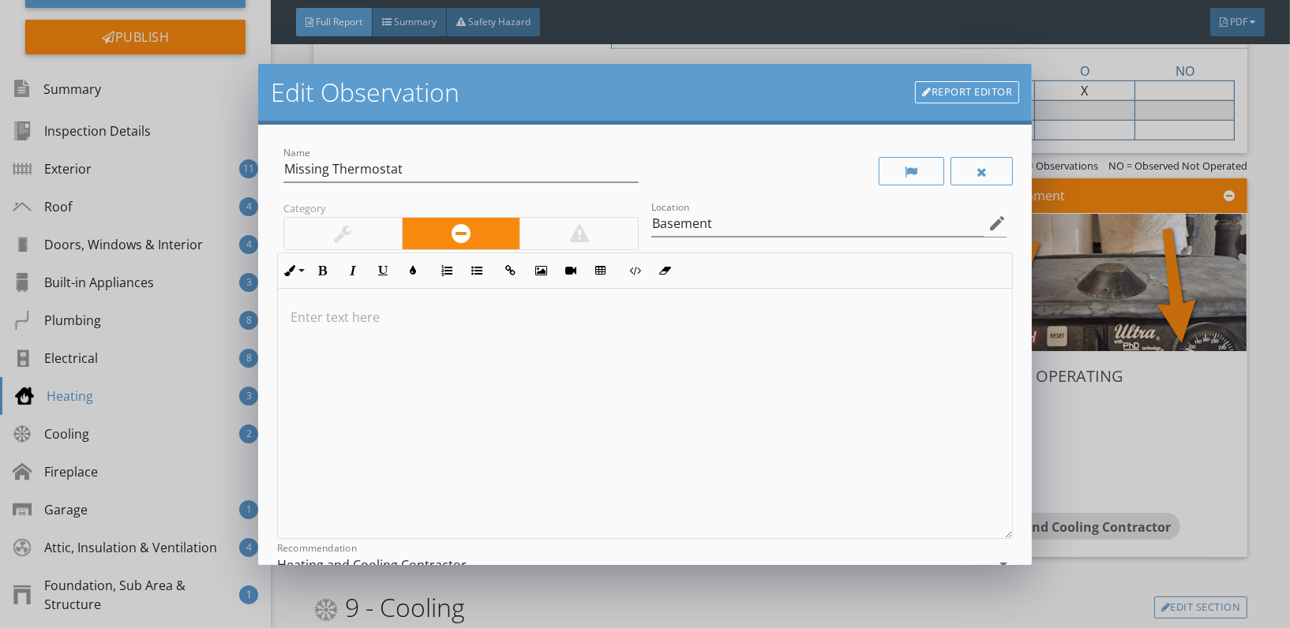
click at [294, 321] on p at bounding box center [645, 317] width 709 height 19
click at [558, 323] on p "The thermostat in the basement was missing. I recommend replacement" at bounding box center [645, 317] width 709 height 19
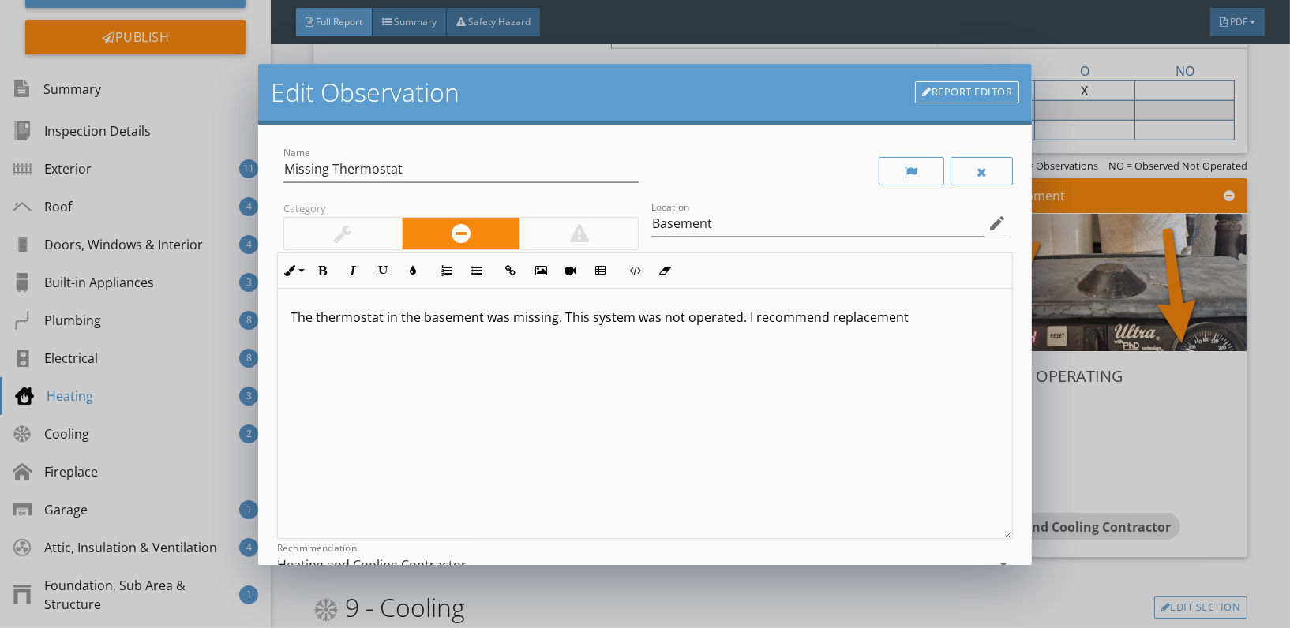
click at [909, 324] on p "The thermostat in the basement was missing. This system was not operated. I rec…" at bounding box center [645, 317] width 709 height 19
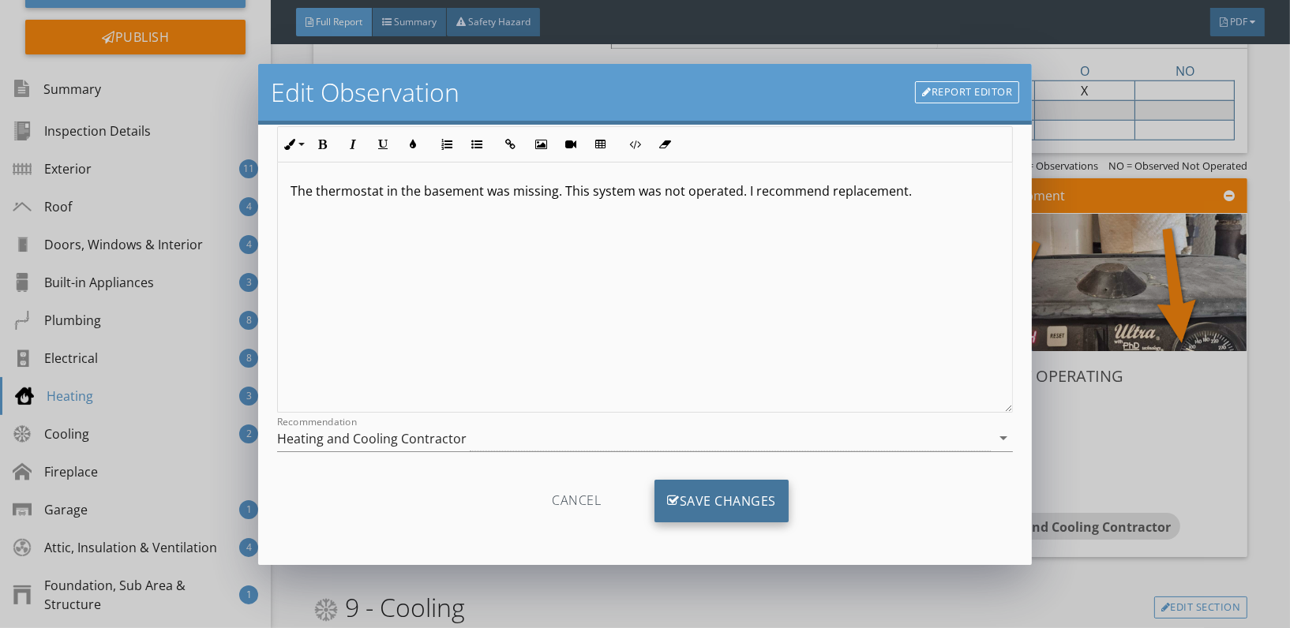
click at [707, 487] on div "Save Changes" at bounding box center [722, 501] width 134 height 43
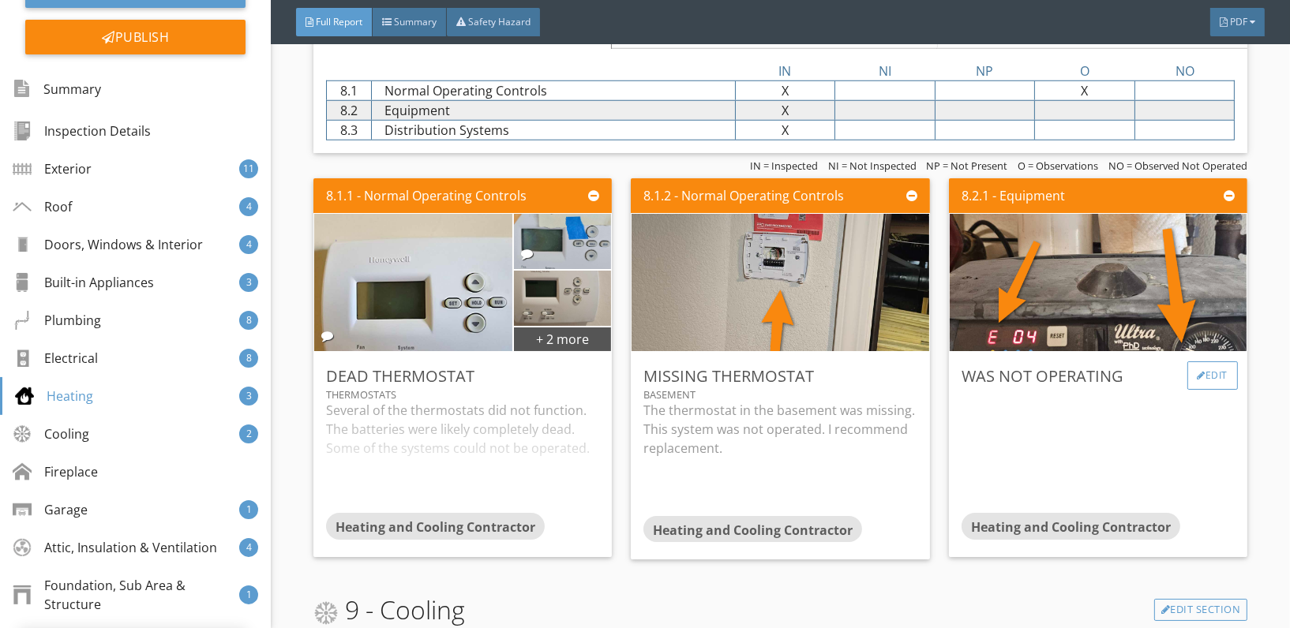
click at [1198, 368] on div "Edit" at bounding box center [1212, 376] width 51 height 28
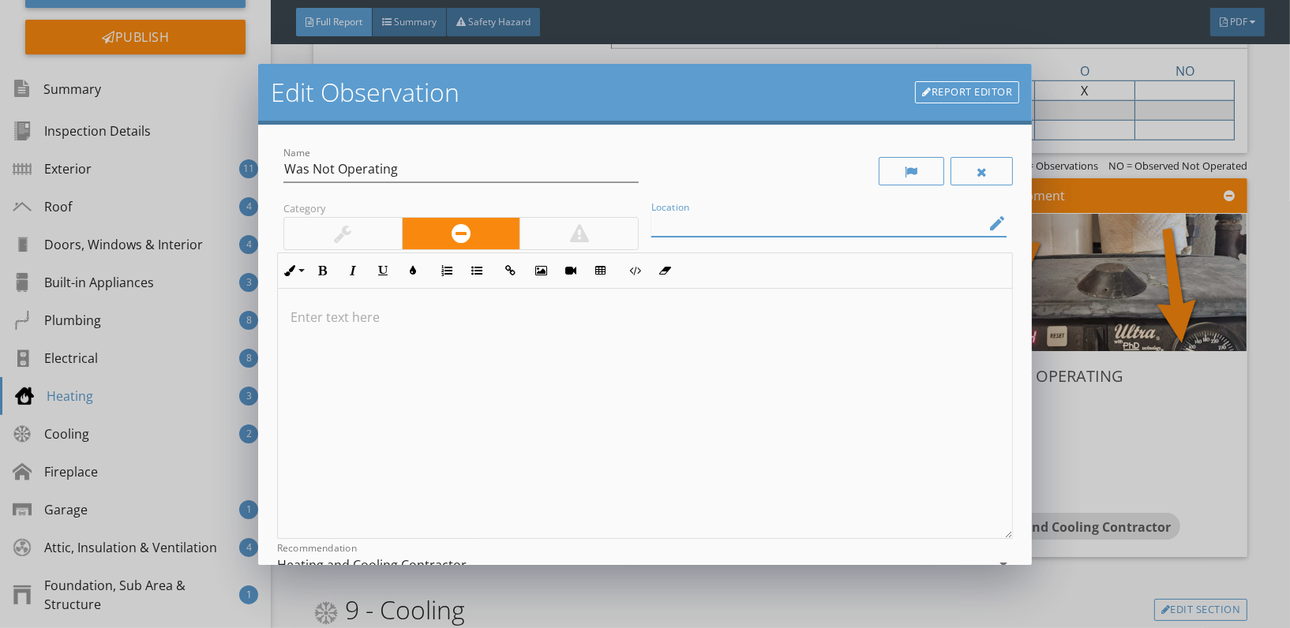
click at [786, 223] on input "Location" at bounding box center [817, 224] width 333 height 26
type input "Boiler"
click at [334, 303] on div at bounding box center [645, 414] width 734 height 250
click at [531, 321] on p "The boiler was not operating. There" at bounding box center [645, 317] width 709 height 19
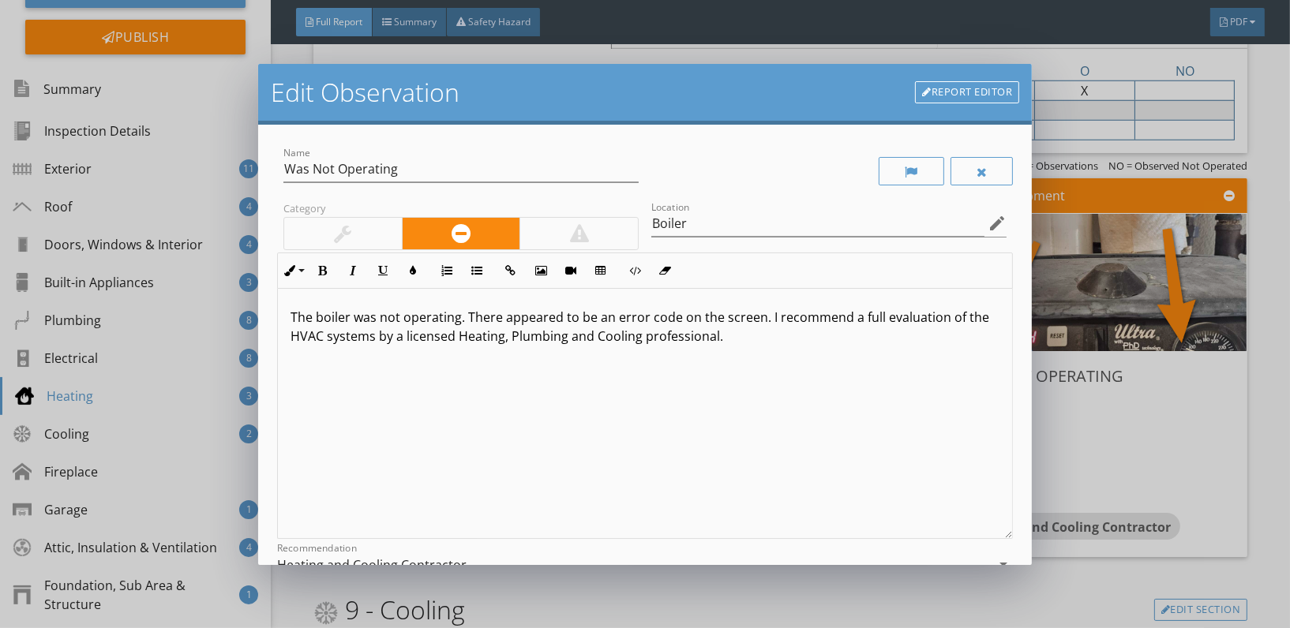
scroll to position [126, 0]
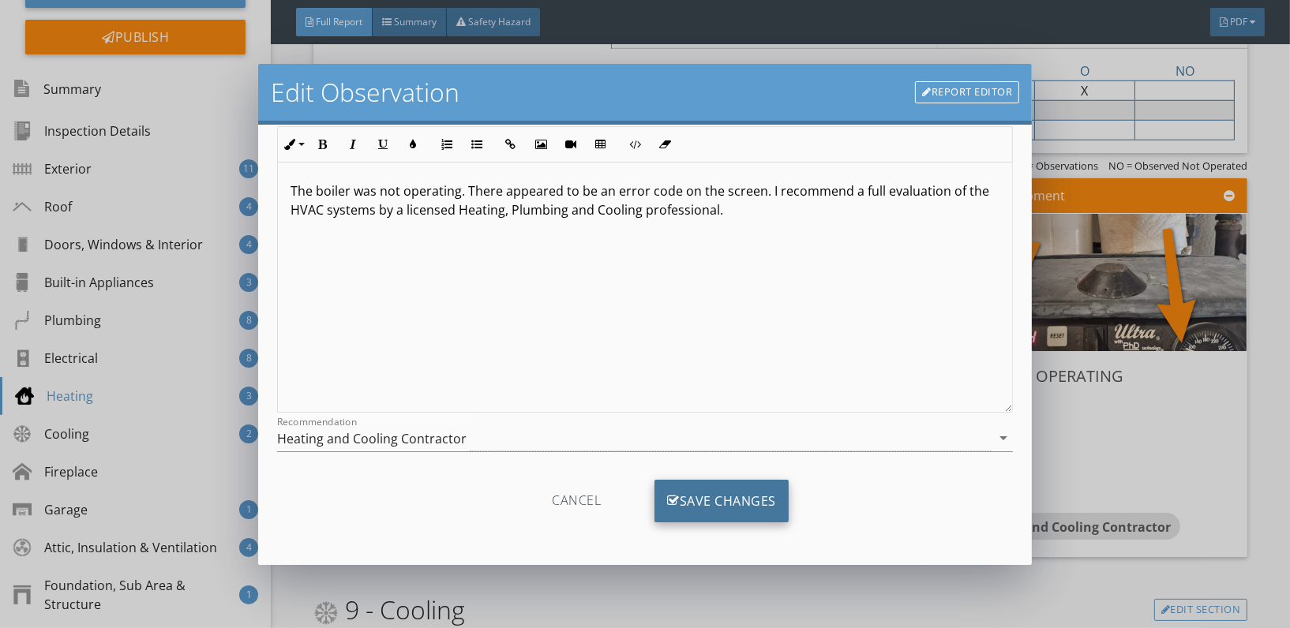
click at [707, 501] on div "Save Changes" at bounding box center [722, 501] width 134 height 43
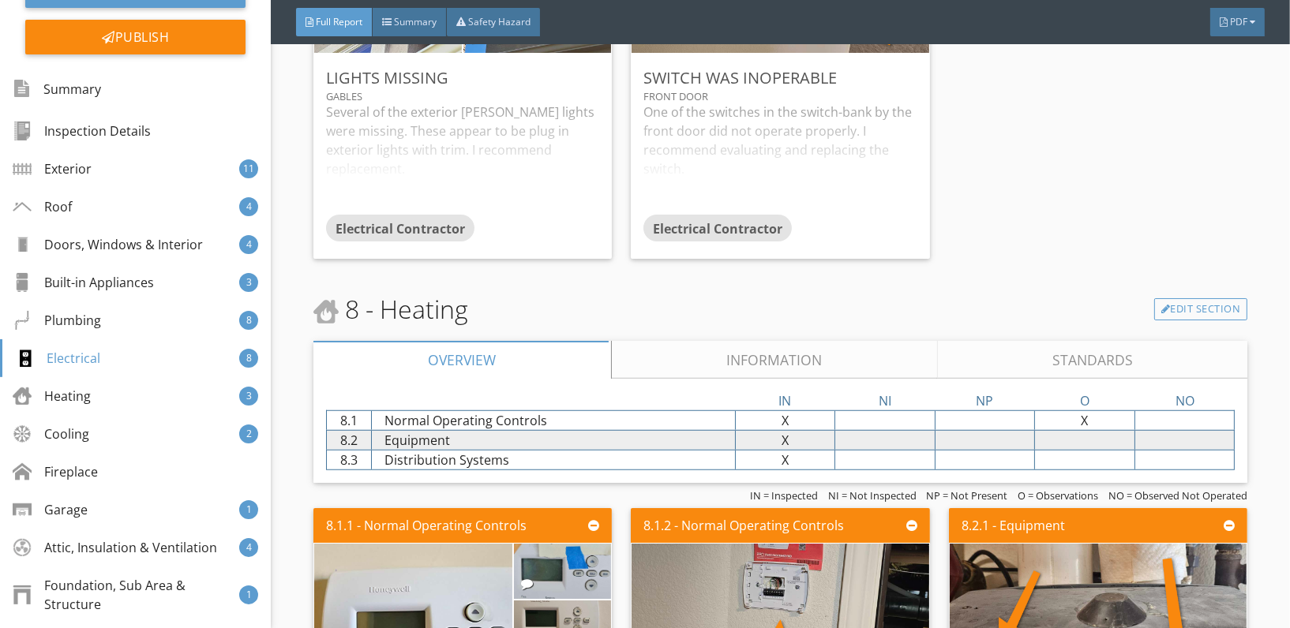
scroll to position [8293, 0]
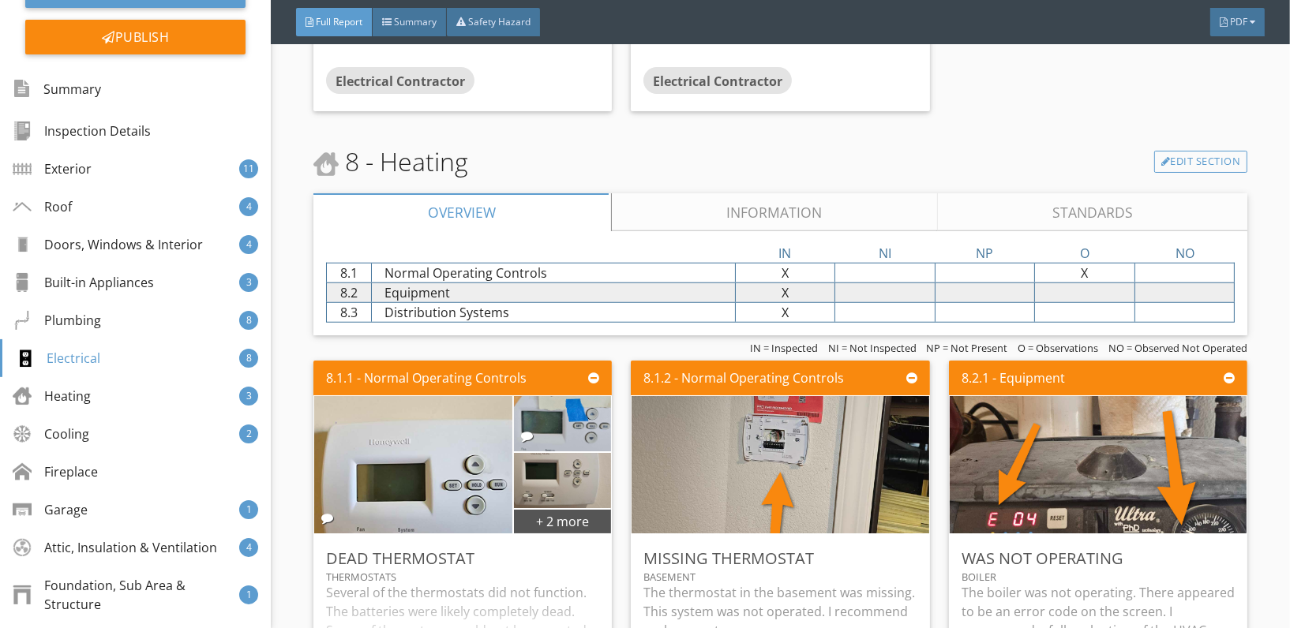
click at [490, 198] on div at bounding box center [460, 212] width 295 height 38
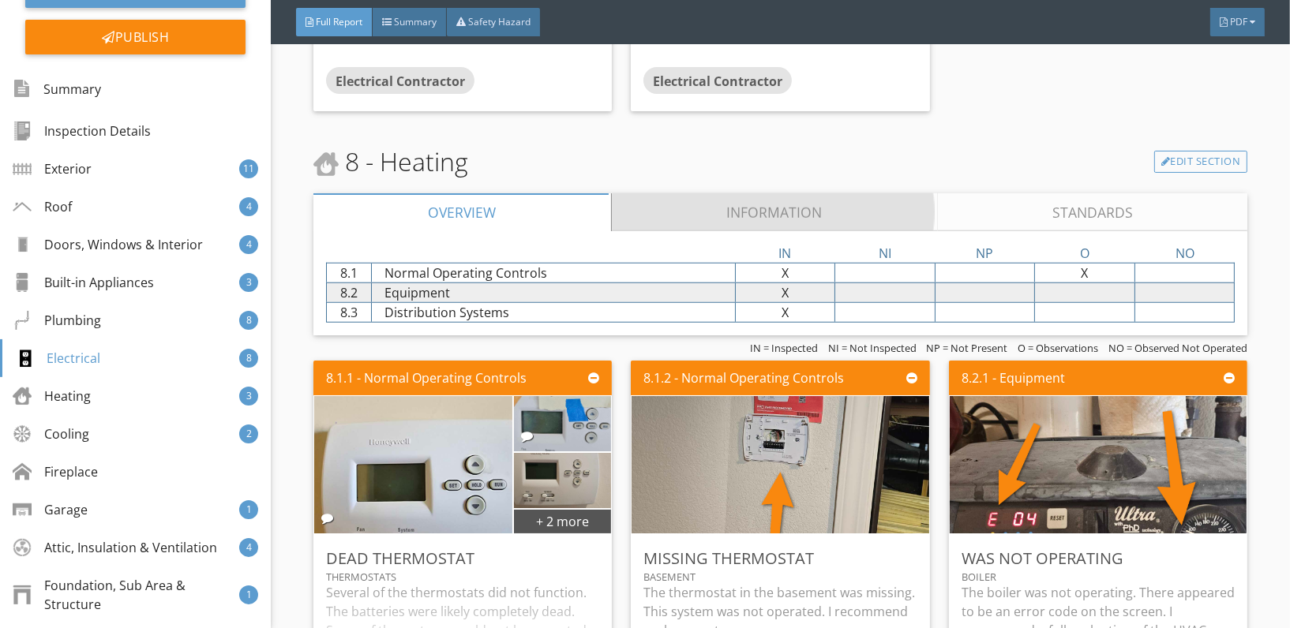
click at [707, 201] on link "Information" at bounding box center [775, 212] width 326 height 38
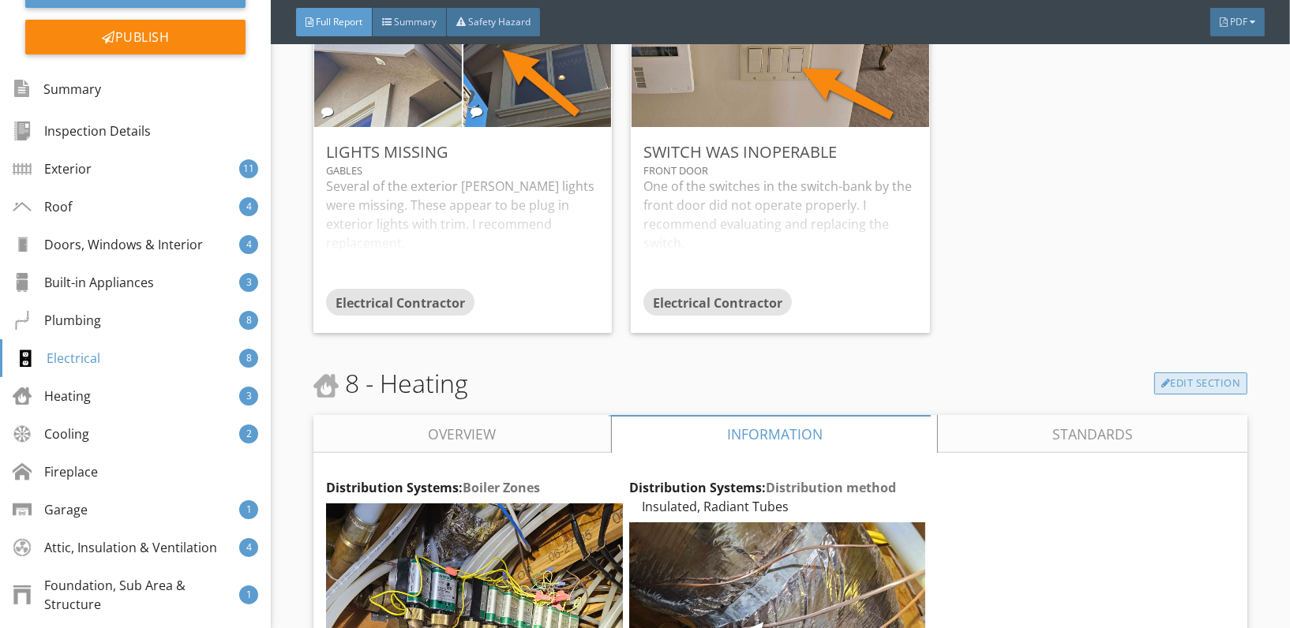
scroll to position [8071, 0]
click at [1186, 377] on link "Edit Section" at bounding box center [1201, 384] width 94 height 22
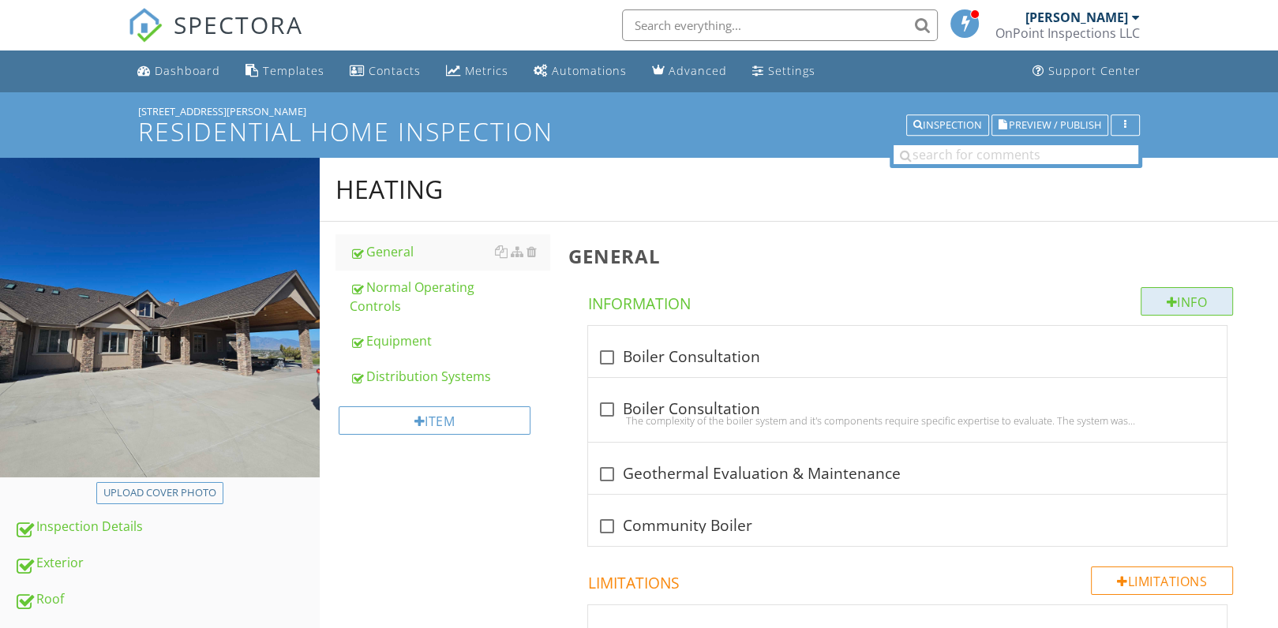
click at [1167, 300] on div at bounding box center [1172, 302] width 11 height 13
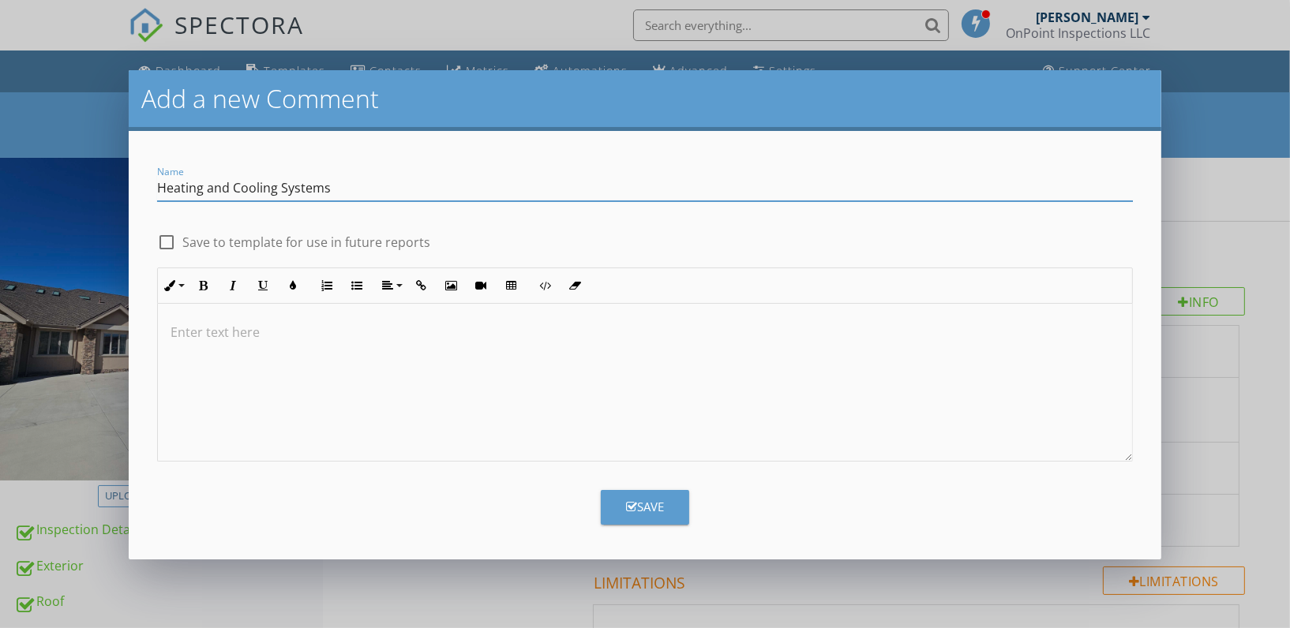
type input "Heating and Cooling Systems"
click at [191, 333] on p at bounding box center [645, 332] width 948 height 19
click at [321, 345] on div "There appeared to be" at bounding box center [644, 383] width 973 height 158
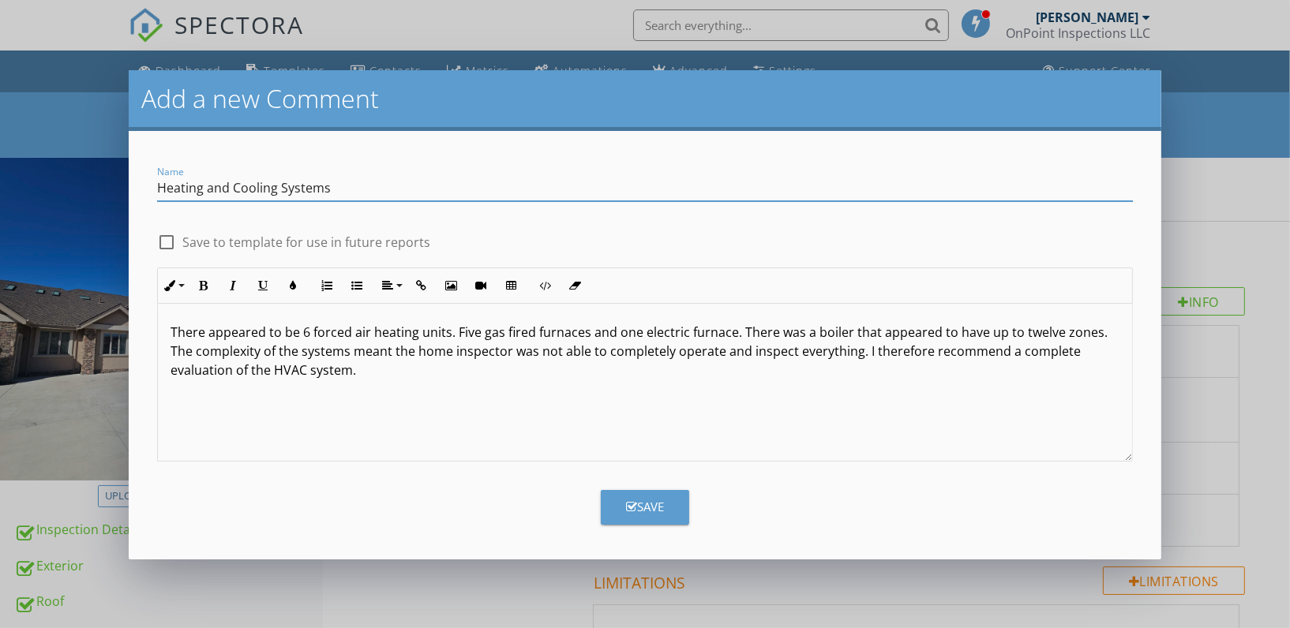
click at [349, 191] on input "Heating and Cooling Systems" at bounding box center [644, 188] width 975 height 26
type input "Heating and Cooling Systems Evaluation"
click at [637, 501] on div "Save" at bounding box center [645, 507] width 38 height 18
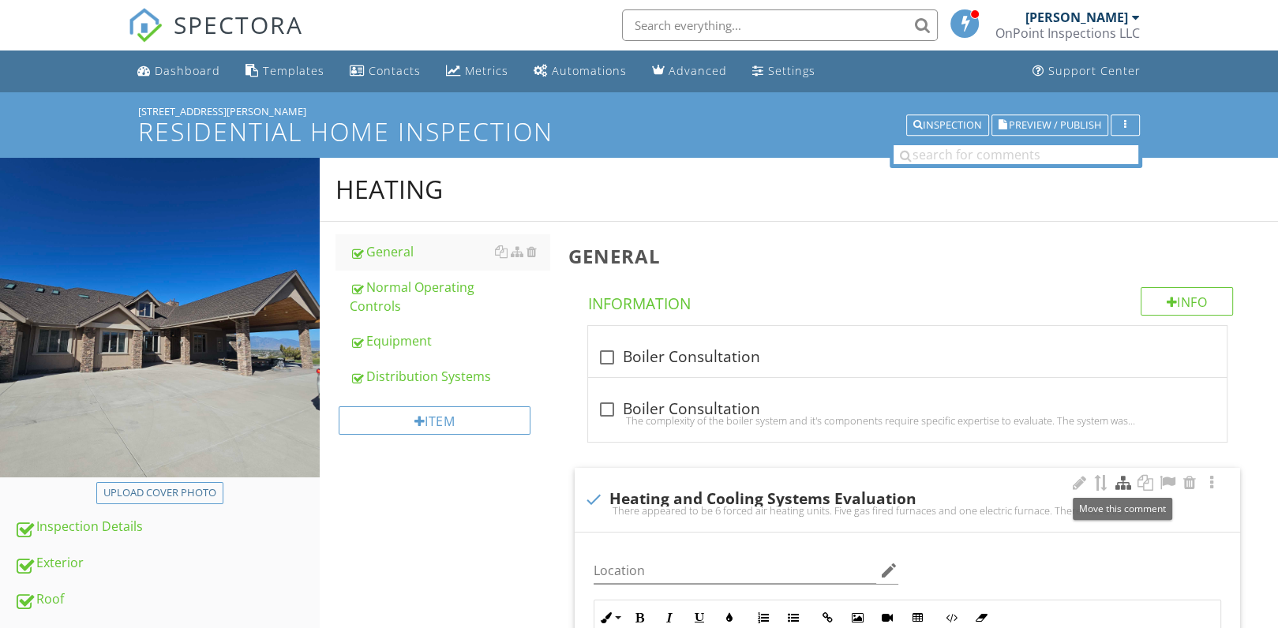
click at [1129, 483] on div at bounding box center [1123, 483] width 19 height 16
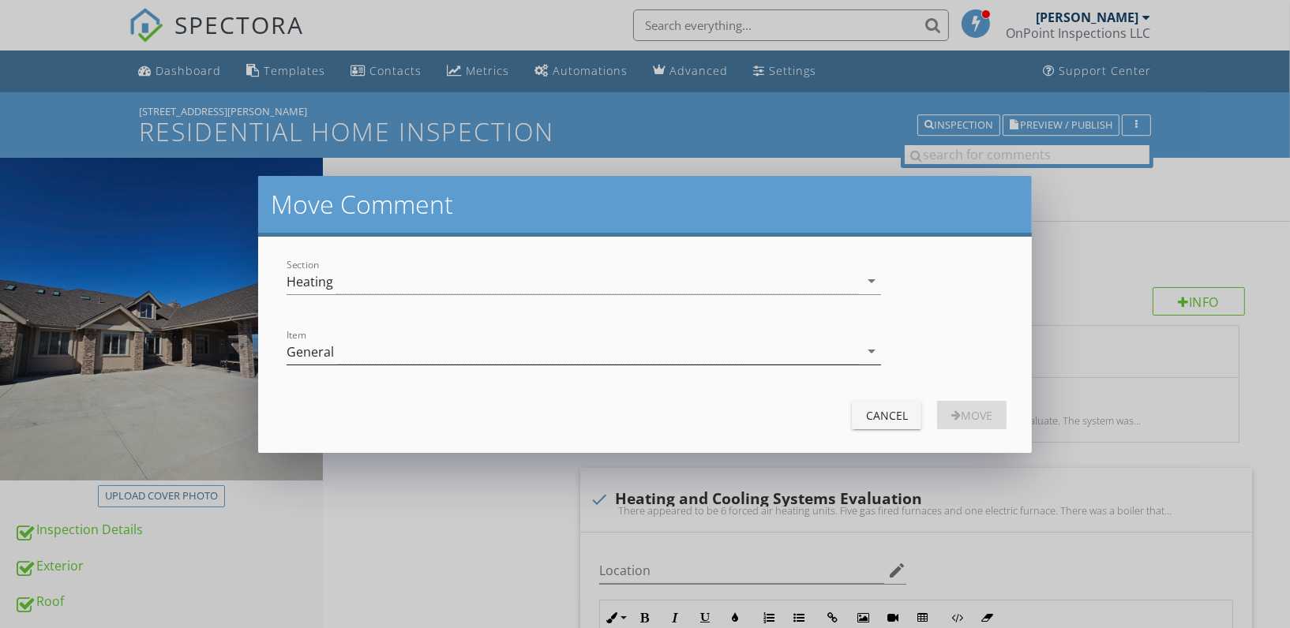
click at [866, 353] on icon "arrow_drop_down" at bounding box center [871, 351] width 19 height 19
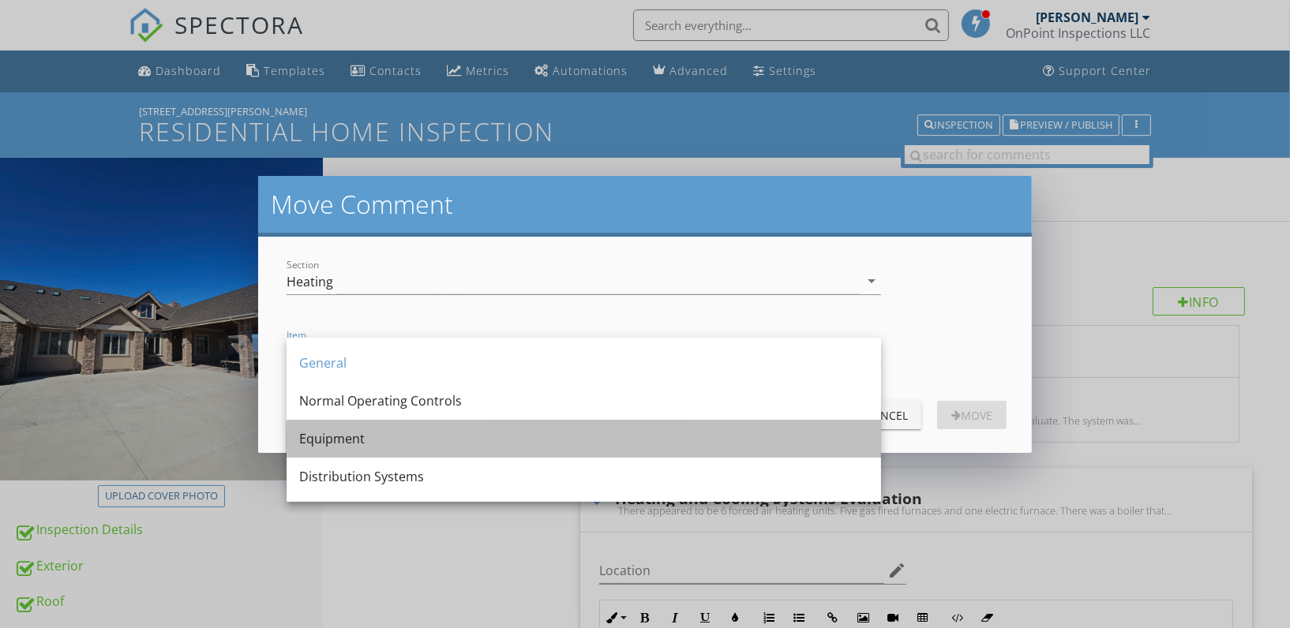
click at [384, 439] on div "Equipment" at bounding box center [583, 439] width 569 height 19
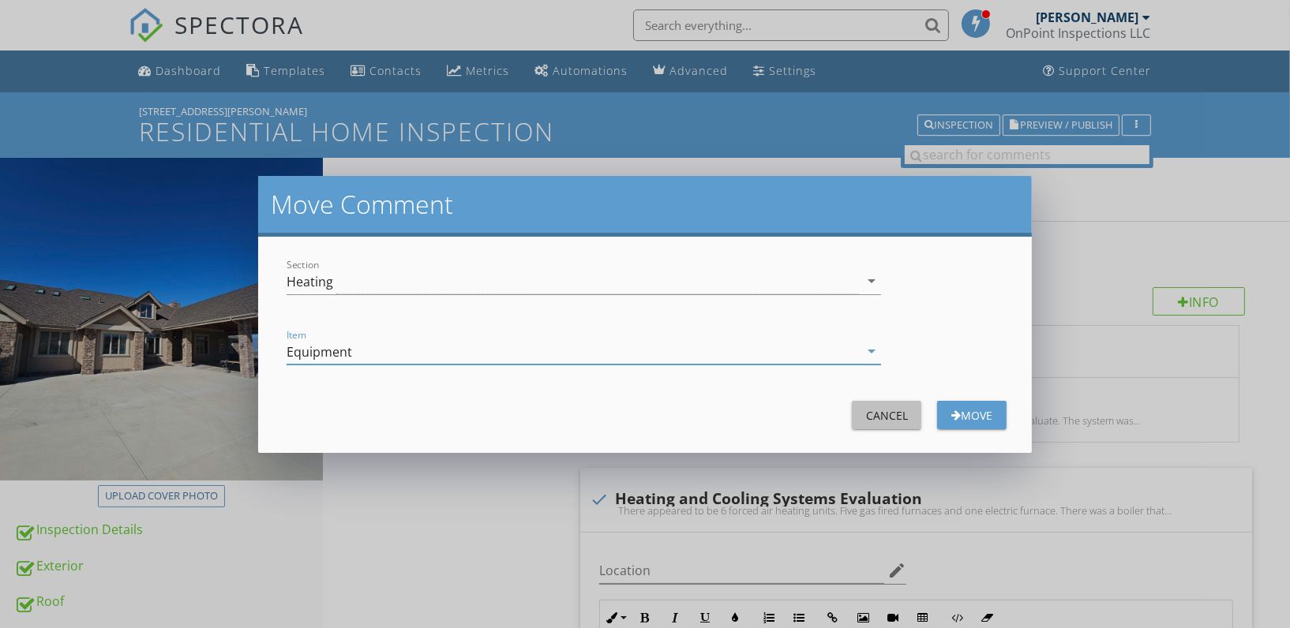
click at [899, 410] on div "Cancel" at bounding box center [887, 415] width 44 height 17
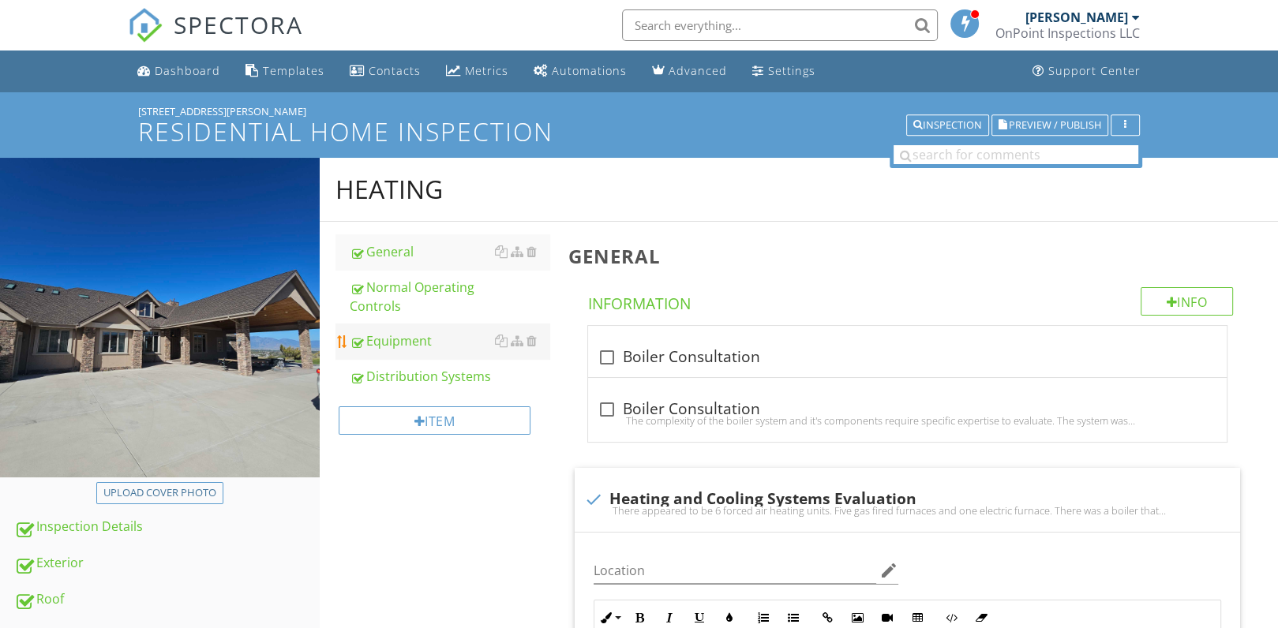
click at [405, 329] on link "Equipment" at bounding box center [450, 341] width 201 height 35
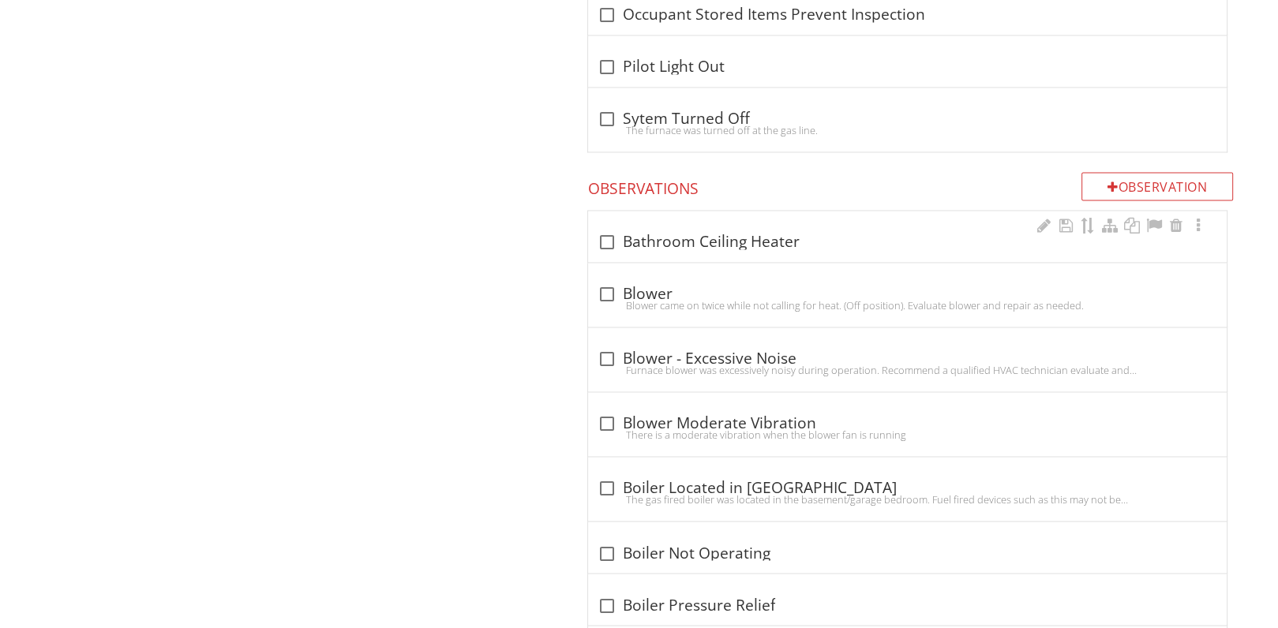
scroll to position [2730, 0]
click at [1149, 185] on div "Observation" at bounding box center [1158, 185] width 152 height 28
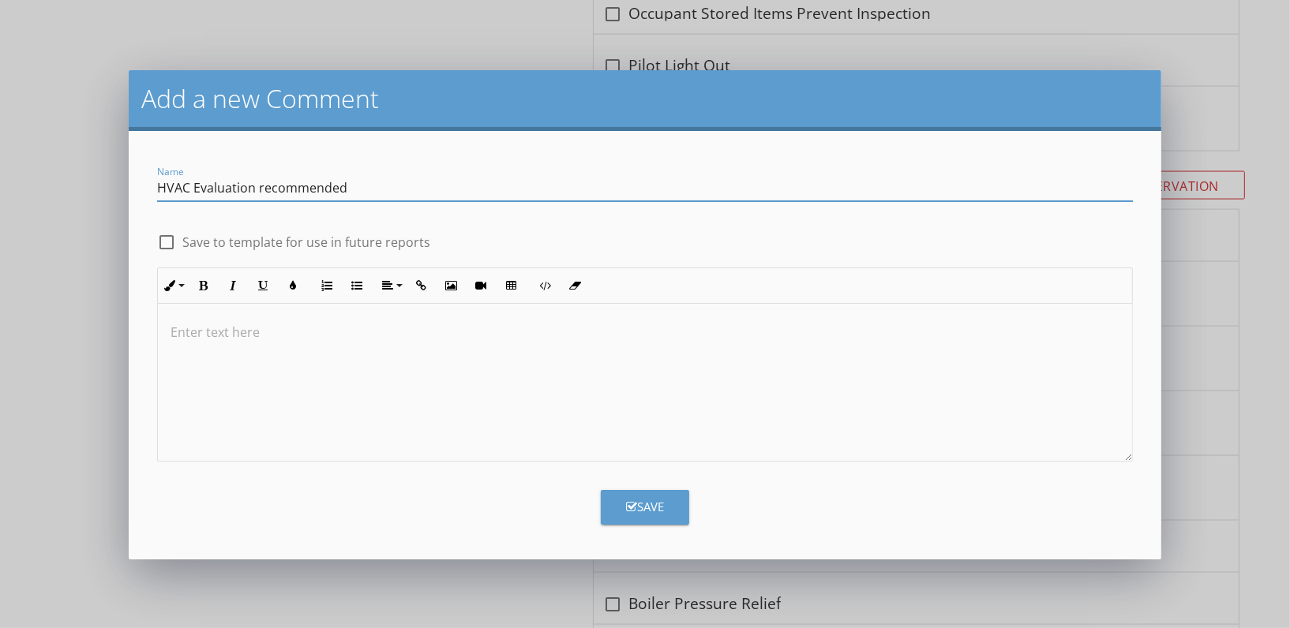
type input "HVAC Evaluation recommended"
click at [208, 351] on div at bounding box center [644, 383] width 973 height 158
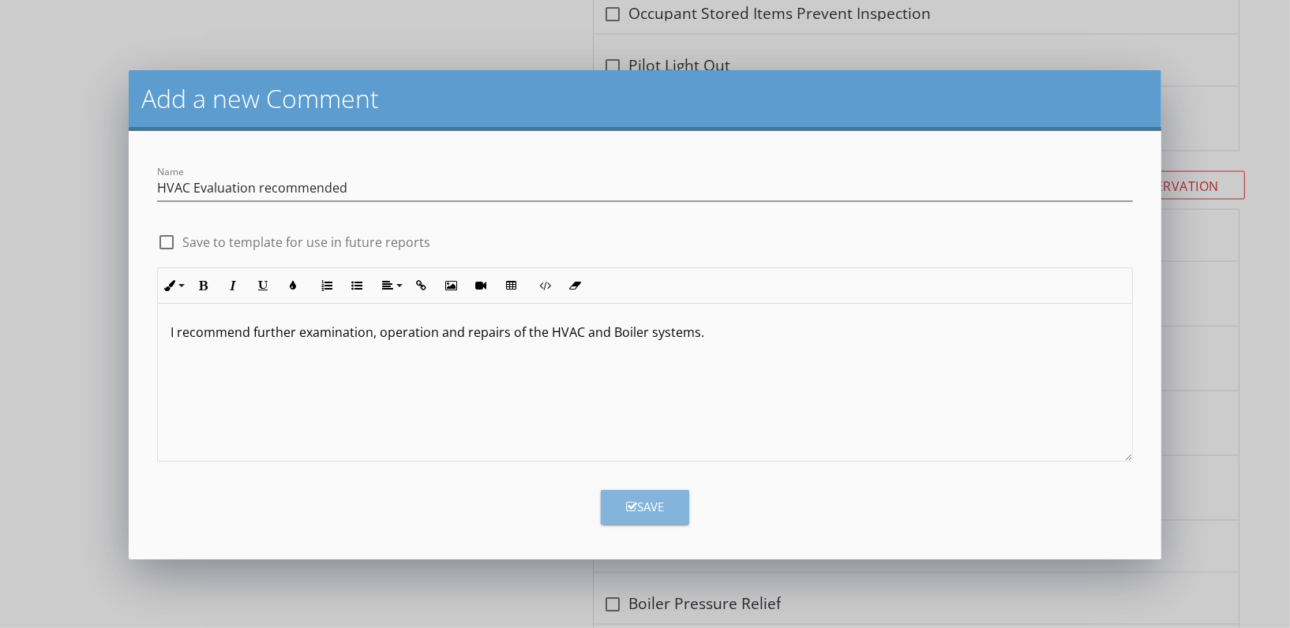
click at [650, 517] on button "Save" at bounding box center [645, 507] width 88 height 35
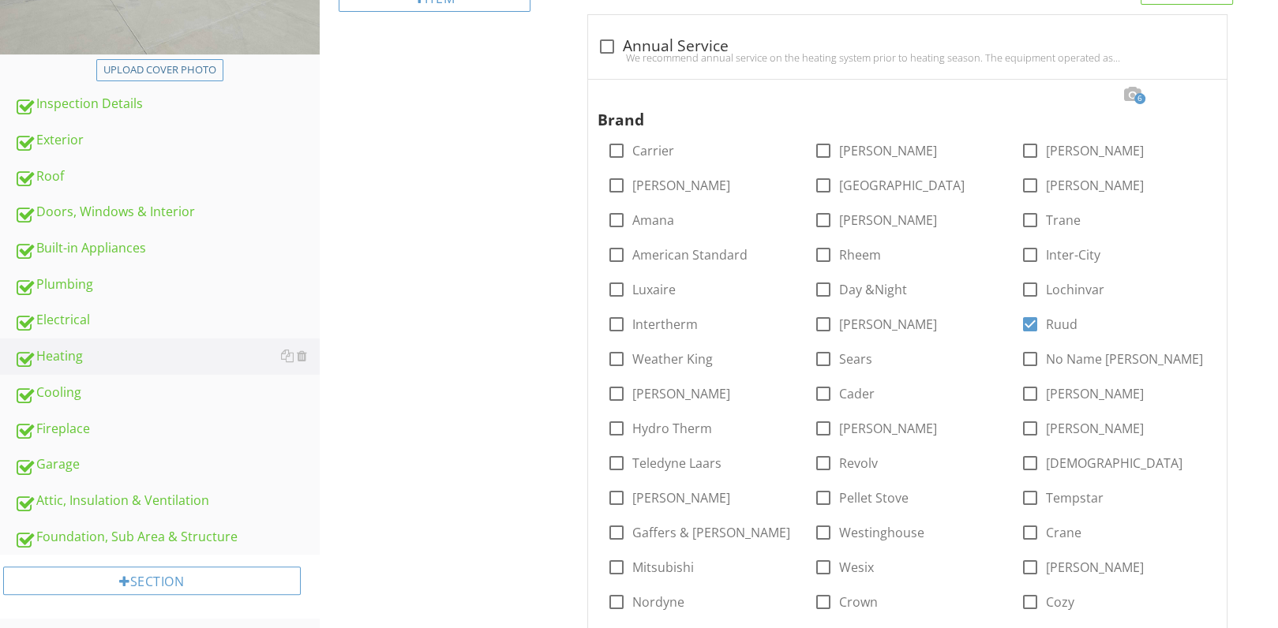
scroll to position [0, 0]
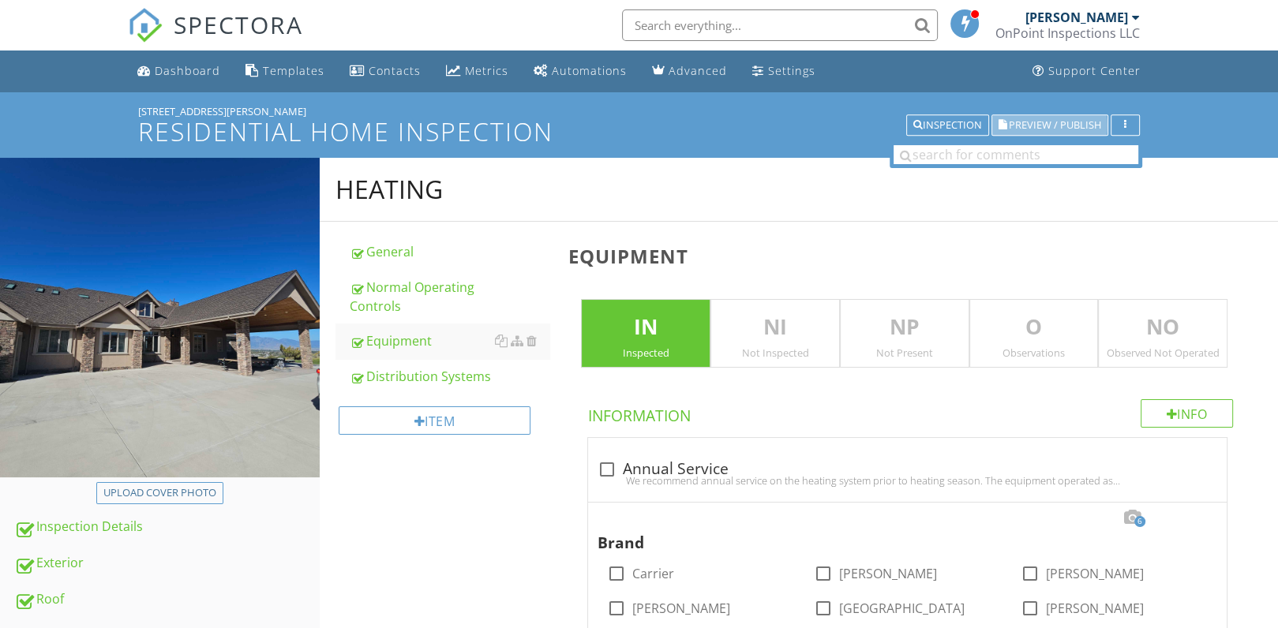
click at [1063, 126] on span "Preview / Publish" at bounding box center [1055, 125] width 92 height 10
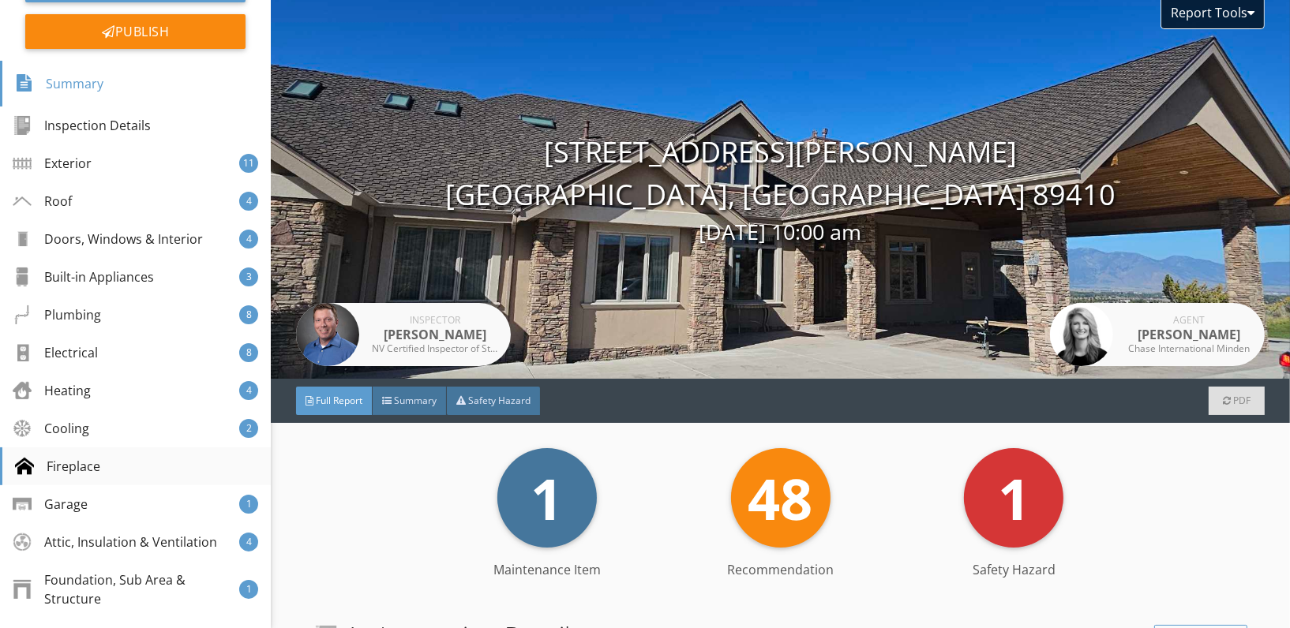
scroll to position [228, 0]
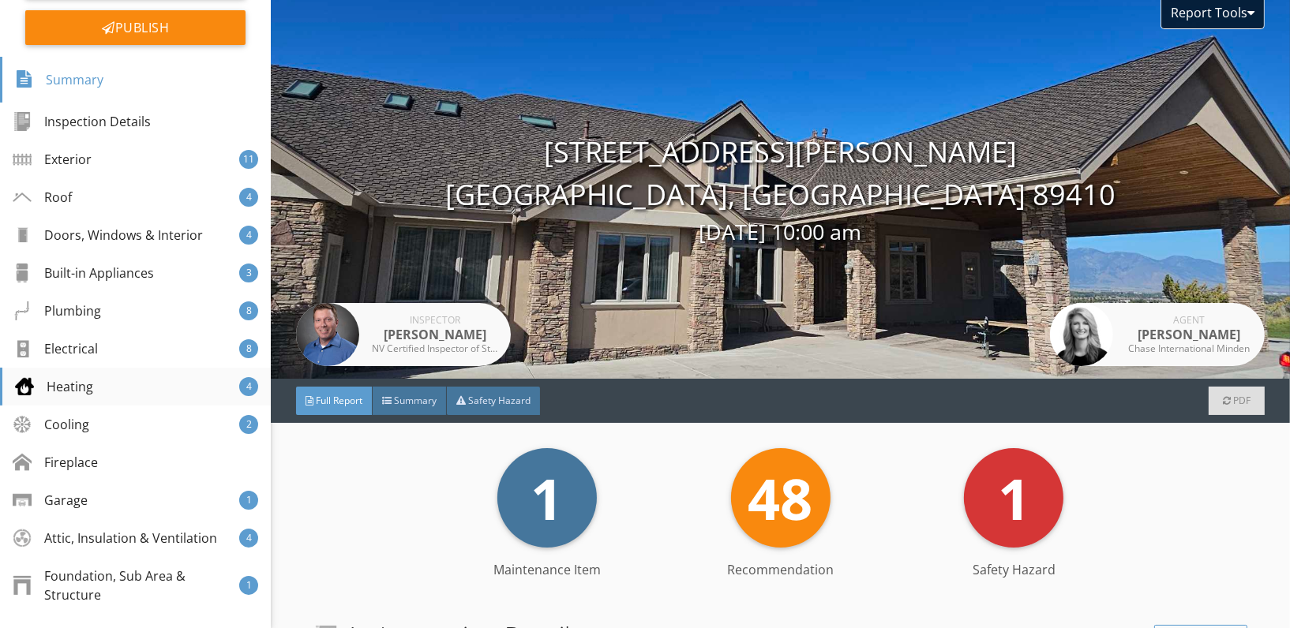
click at [100, 384] on div "Heating 4" at bounding box center [135, 387] width 271 height 38
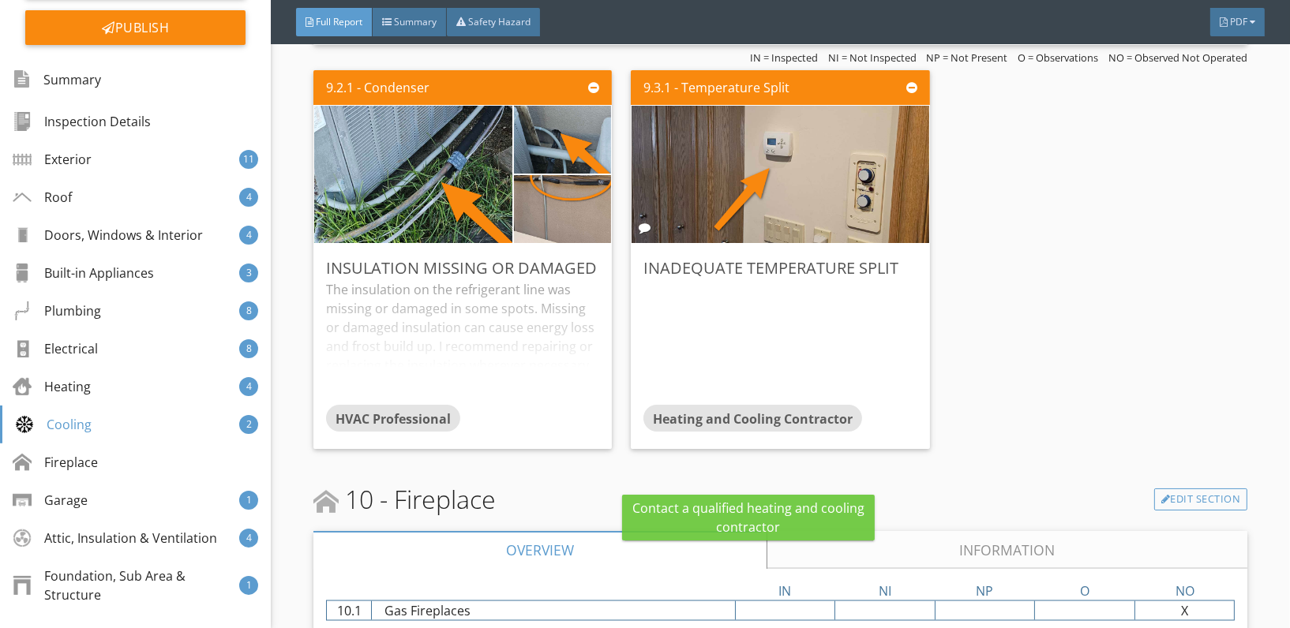
scroll to position [9605, 0]
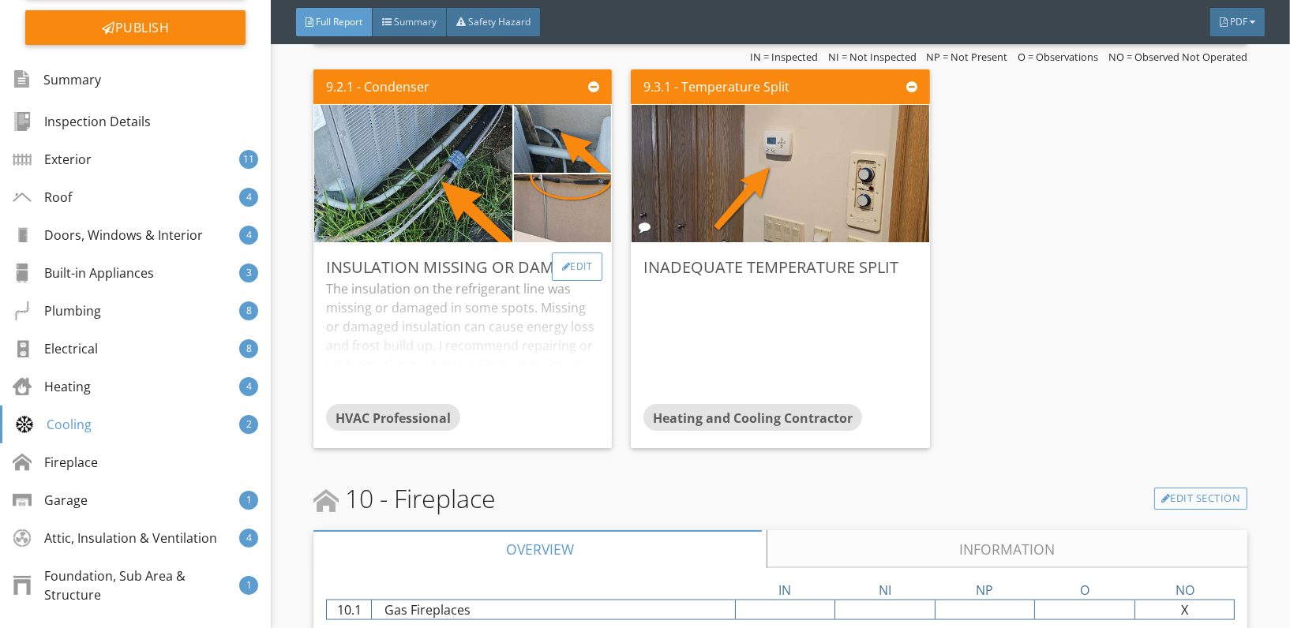
click at [570, 258] on div "Edit" at bounding box center [577, 267] width 51 height 28
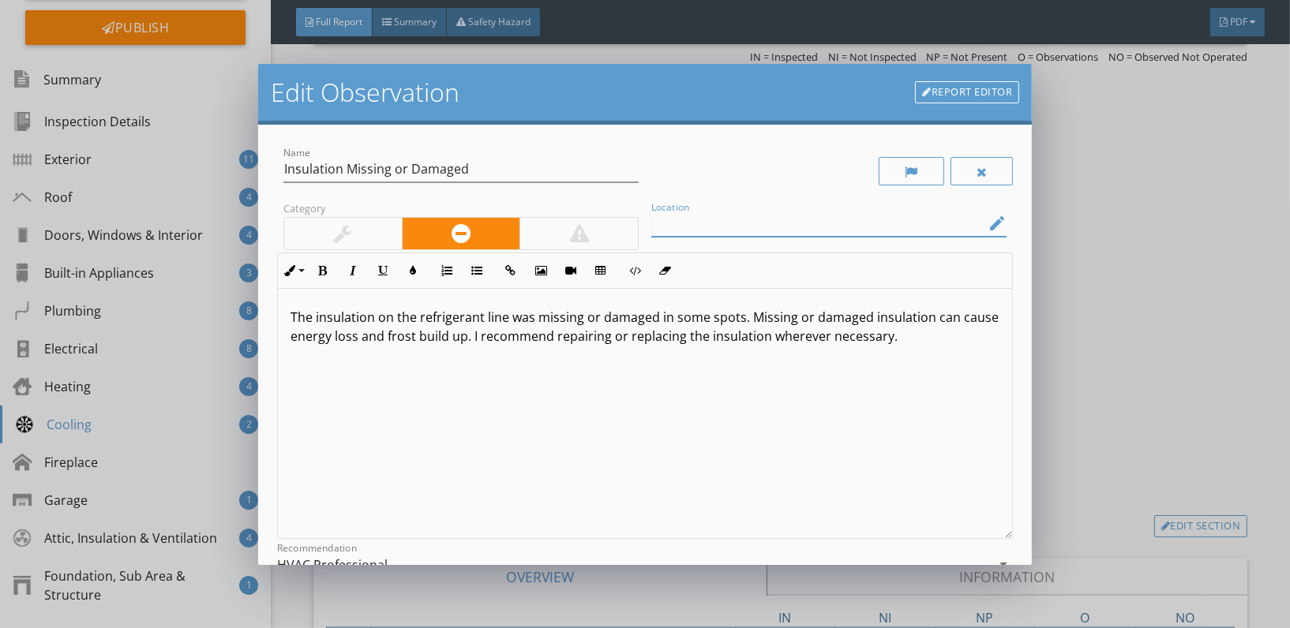
click at [767, 223] on input "Location" at bounding box center [817, 224] width 333 height 26
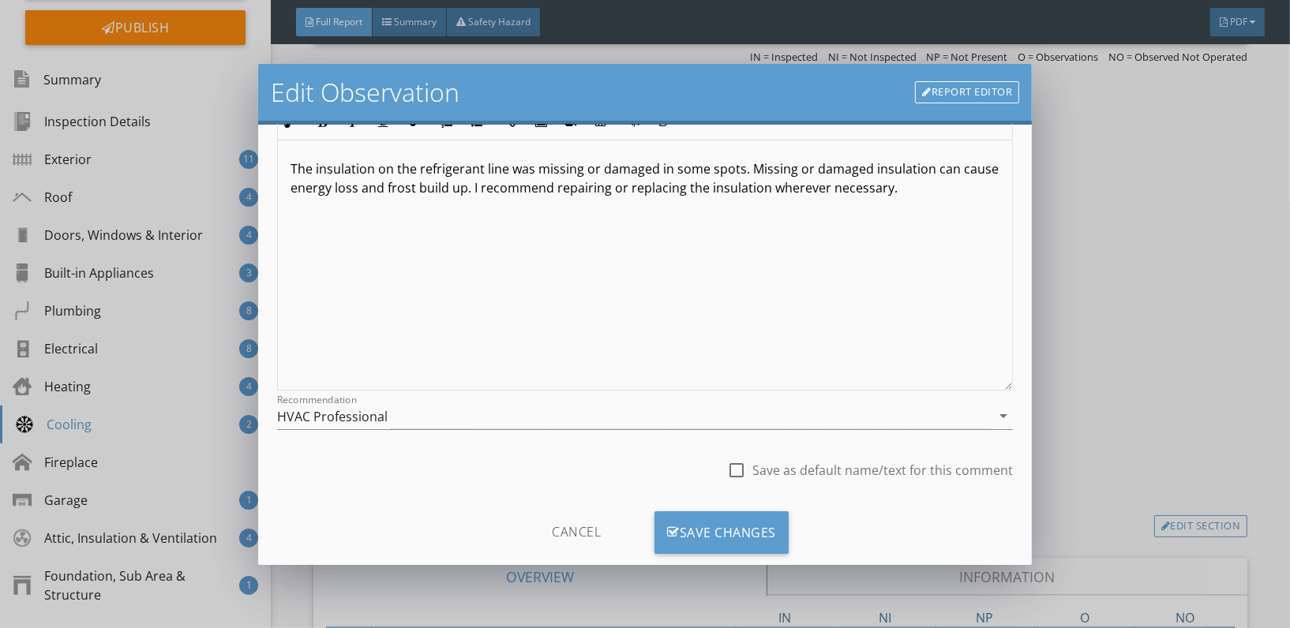
scroll to position [181, 0]
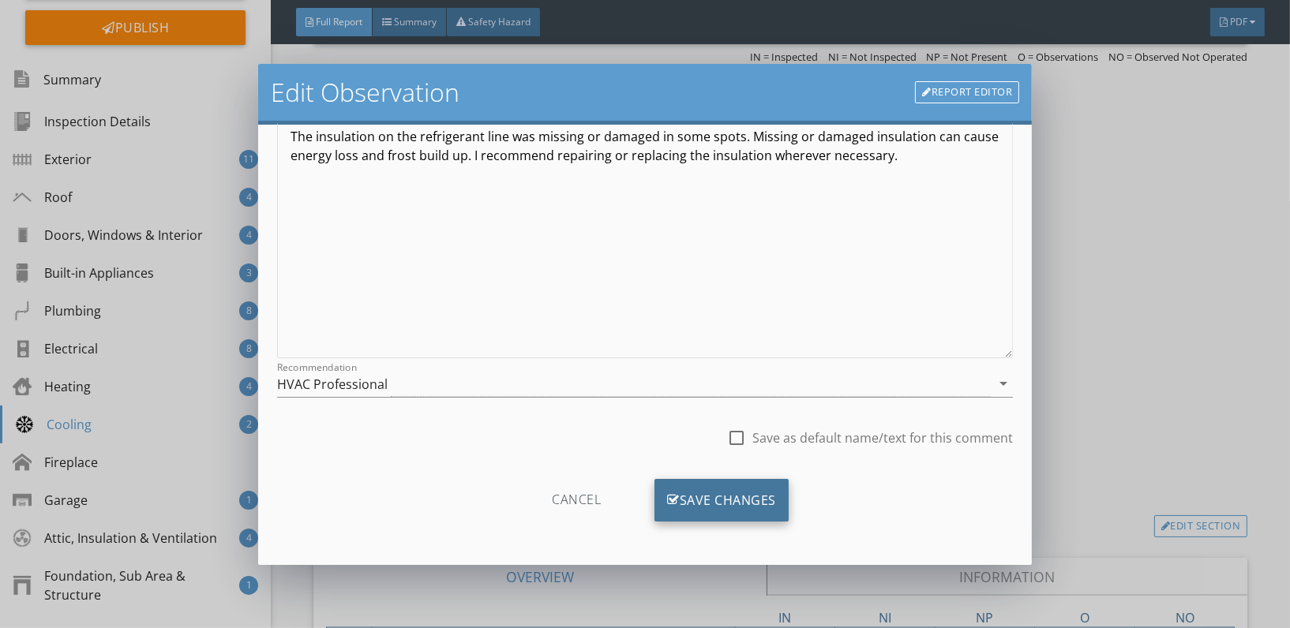
type input "Condensers"
click at [697, 501] on div "Save Changes" at bounding box center [722, 500] width 134 height 43
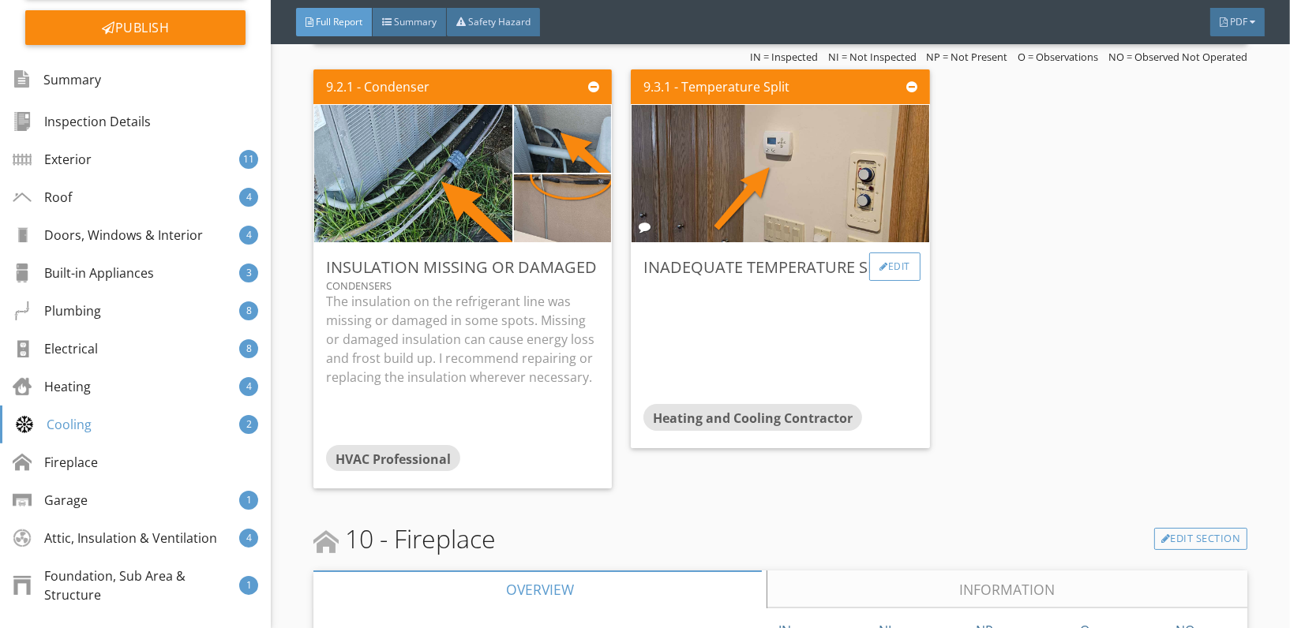
click at [883, 261] on div "Edit" at bounding box center [894, 267] width 51 height 28
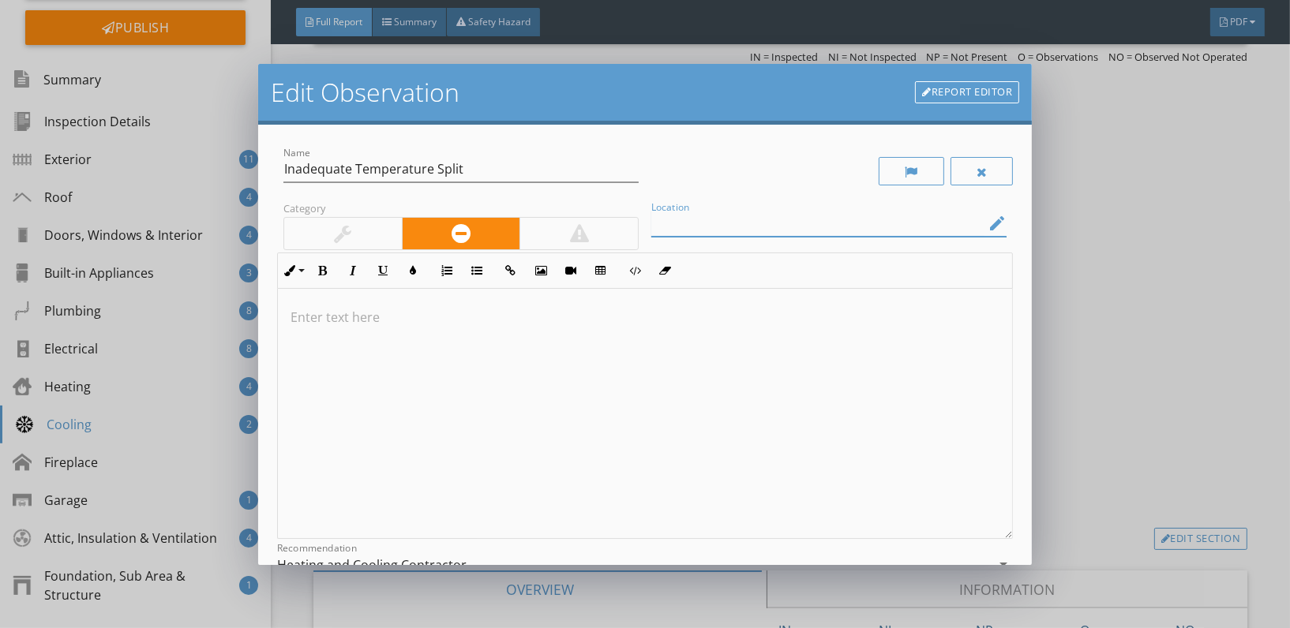
click at [738, 221] on input "Location" at bounding box center [817, 224] width 333 height 26
click at [992, 215] on icon "edit" at bounding box center [997, 223] width 19 height 19
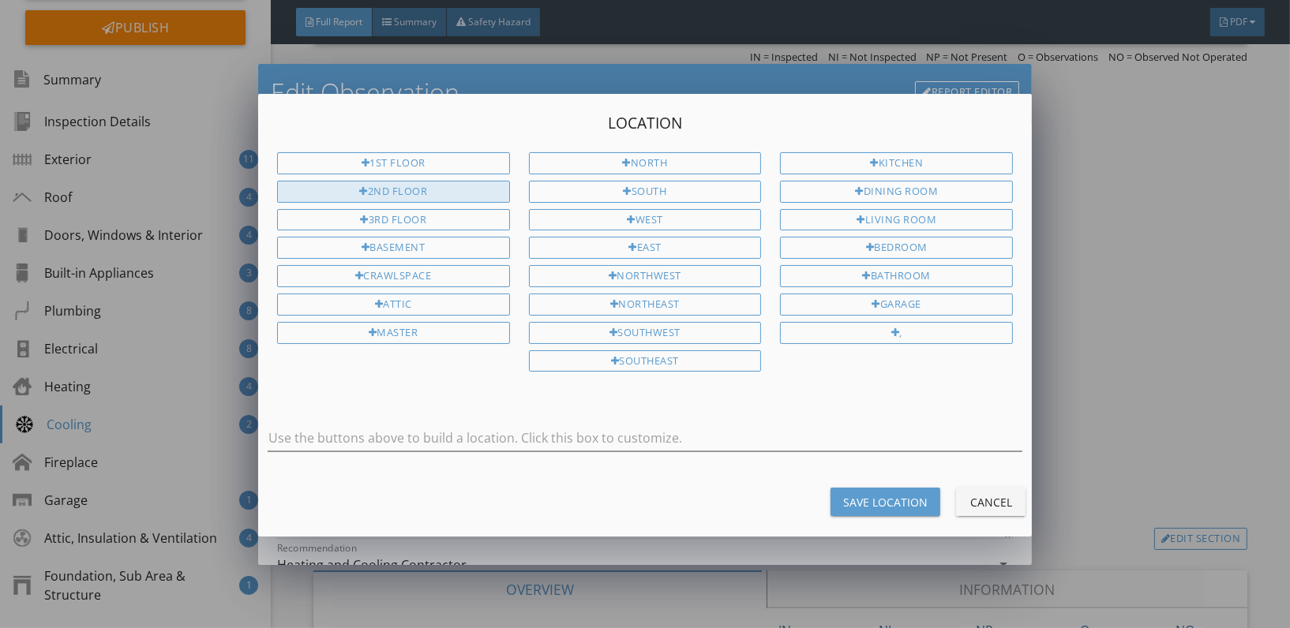
click at [411, 181] on div "2nd Floor" at bounding box center [393, 192] width 233 height 22
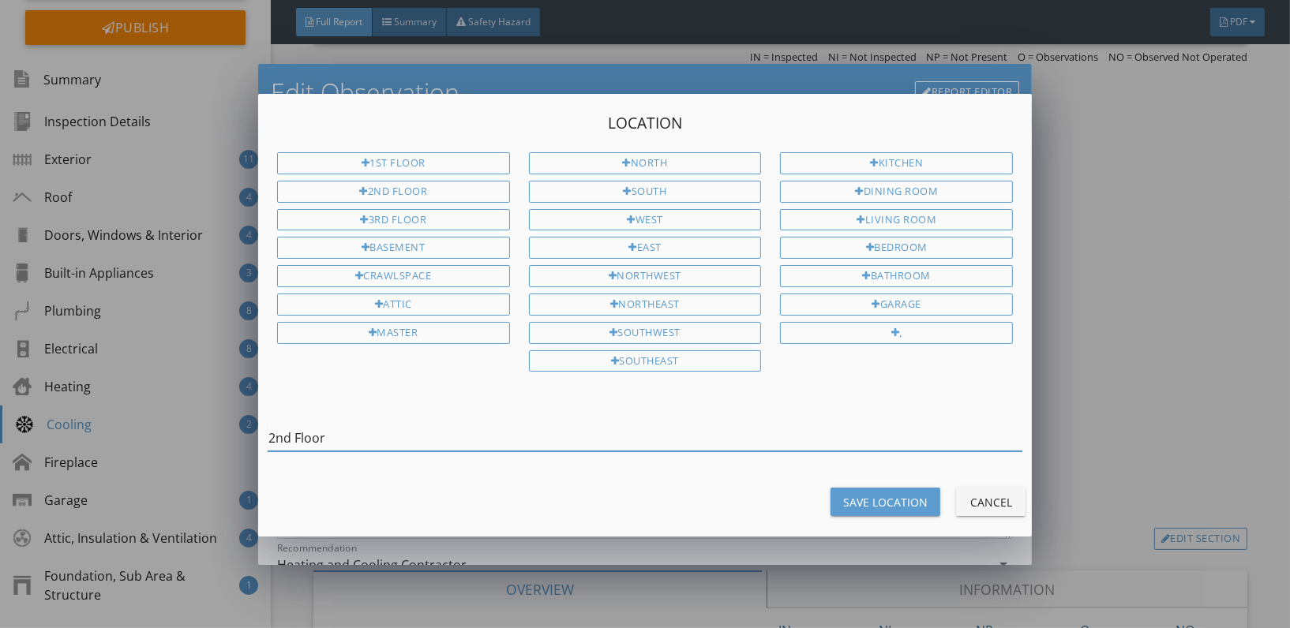
click at [388, 441] on input "2nd Floor" at bounding box center [645, 439] width 755 height 26
type input "2nd Floor Ping Pong Room"
click at [870, 503] on div "Save Location" at bounding box center [885, 502] width 84 height 17
type input "2nd Floor Ping Pong Room"
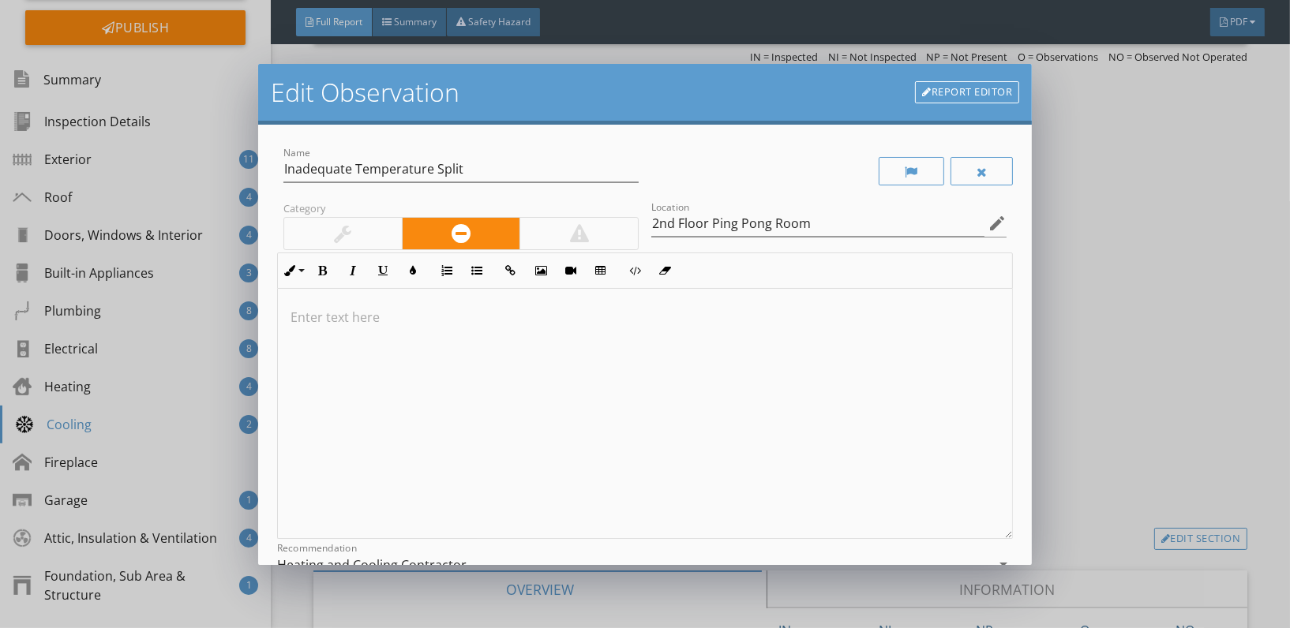
click at [312, 327] on div at bounding box center [645, 414] width 734 height 250
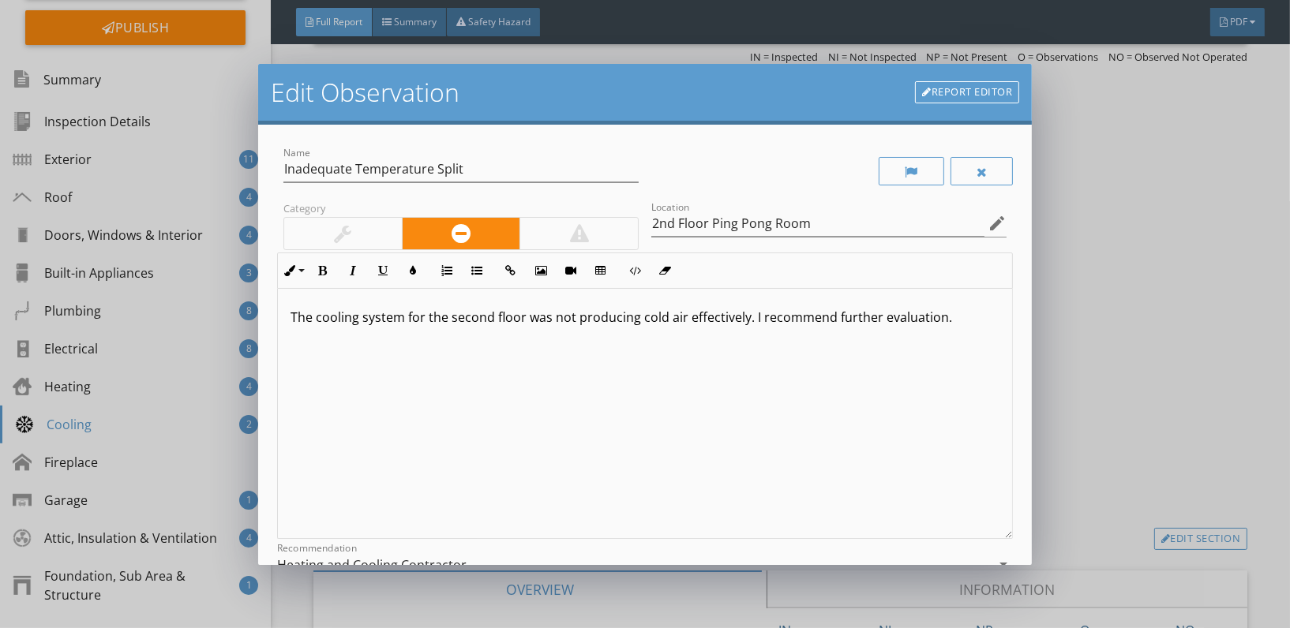
scroll to position [181, 0]
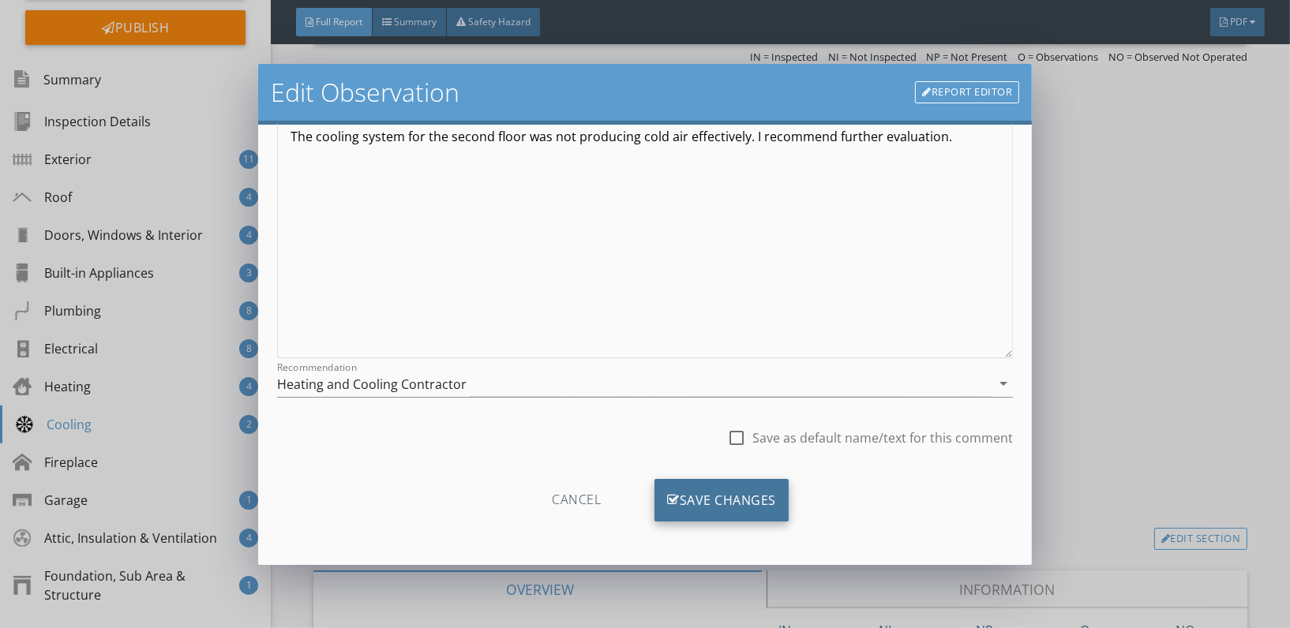
click at [702, 497] on div "Save Changes" at bounding box center [722, 500] width 134 height 43
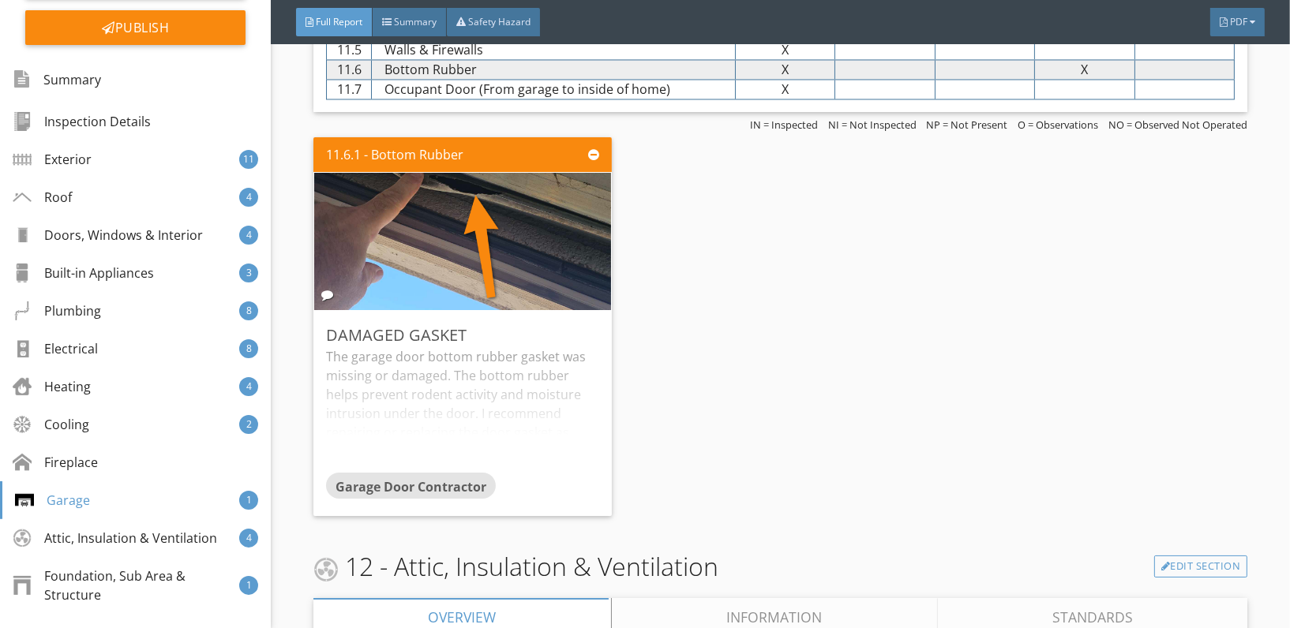
scroll to position [10483, 0]
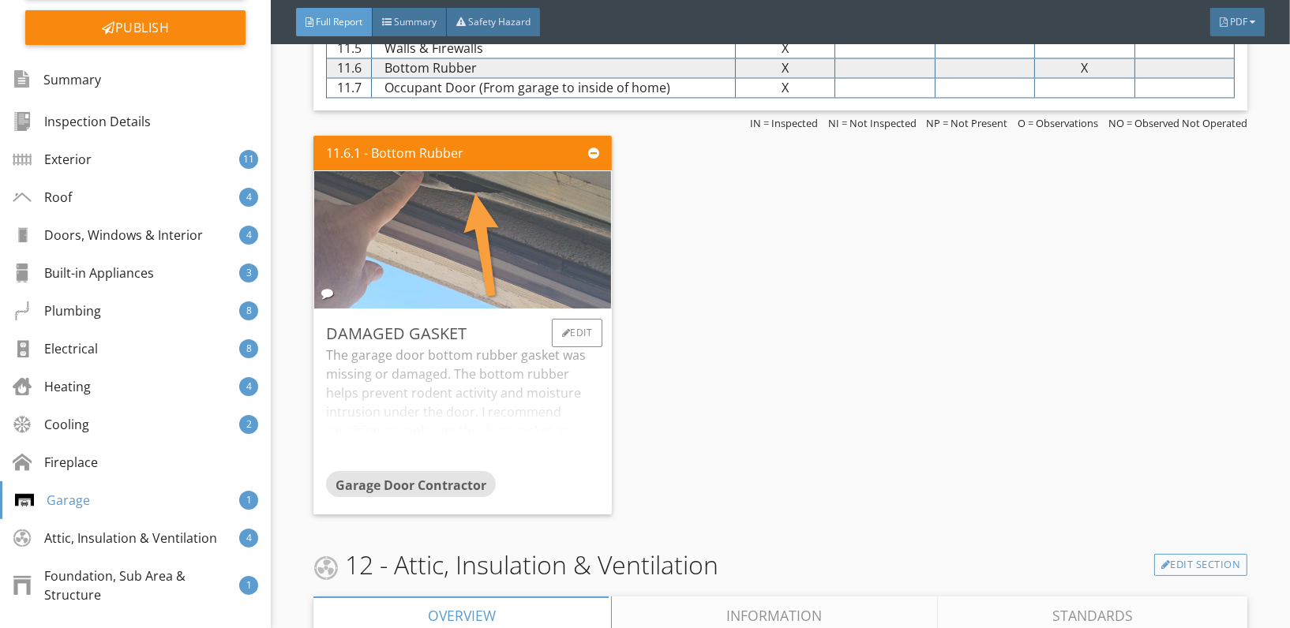
click at [521, 220] on img at bounding box center [462, 240] width 343 height 343
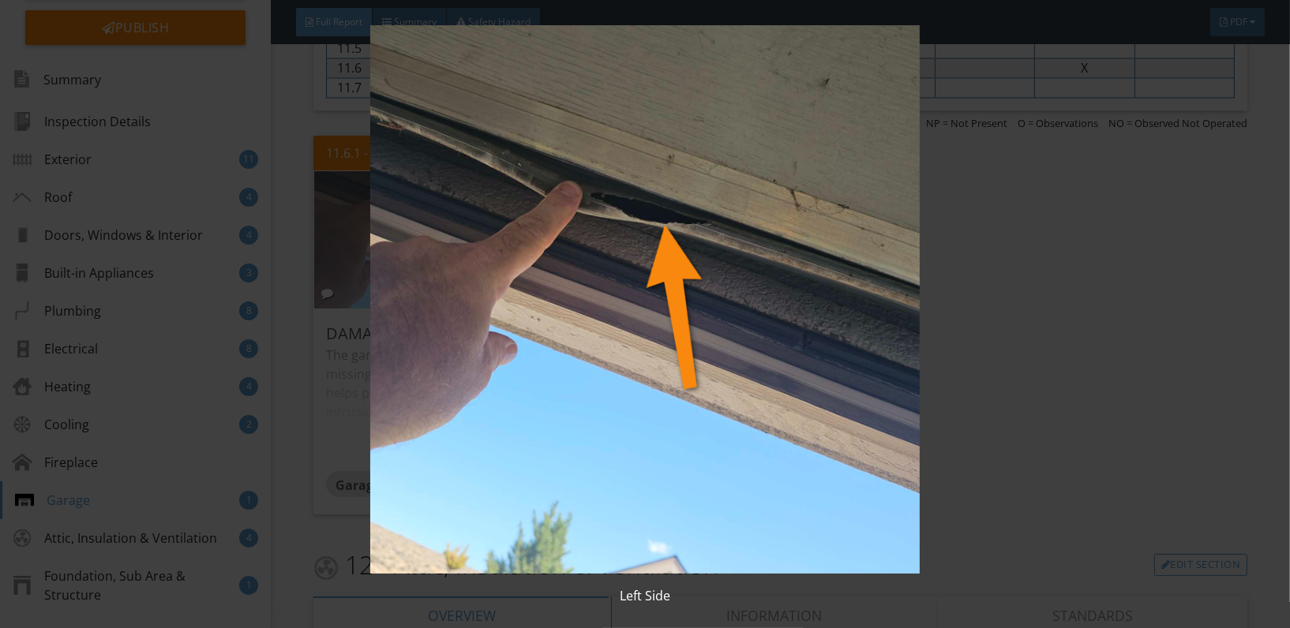
click at [521, 220] on img at bounding box center [645, 299] width 1178 height 549
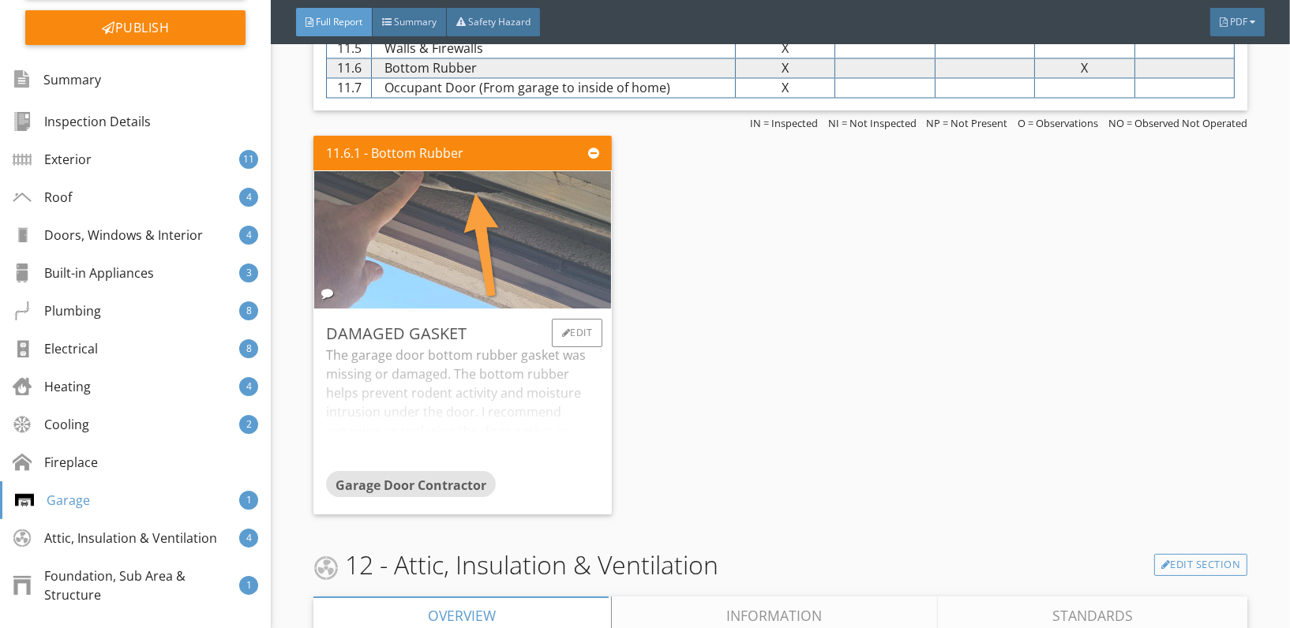
click at [524, 220] on img at bounding box center [462, 240] width 343 height 343
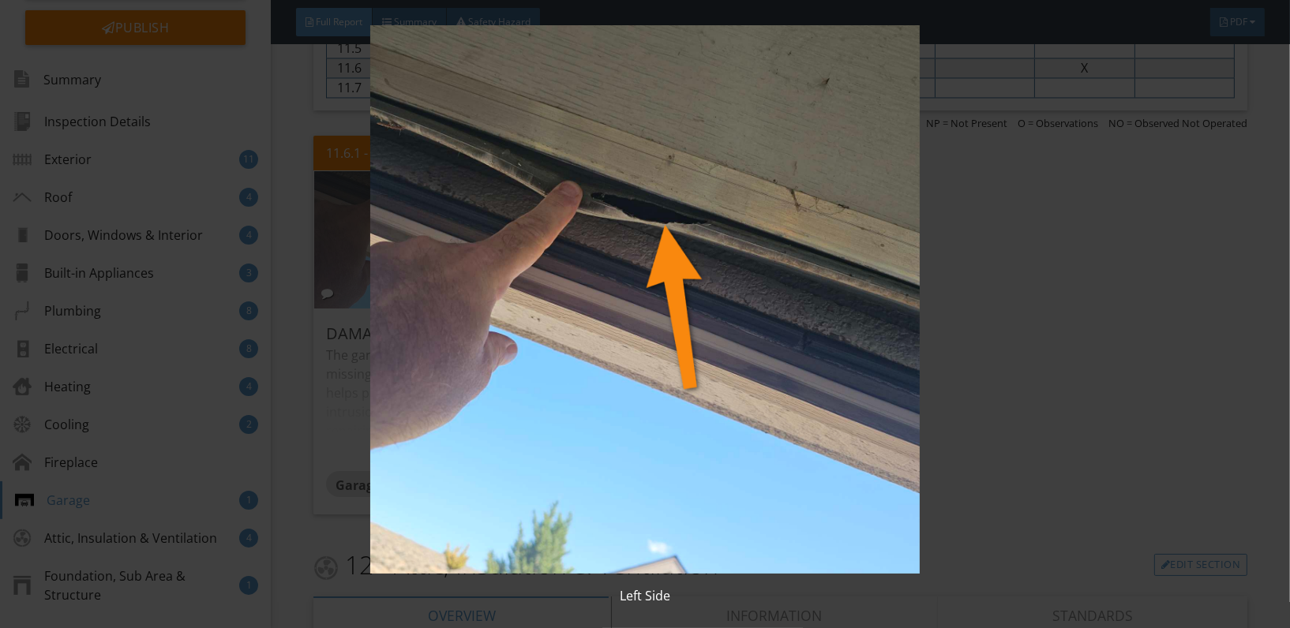
click at [524, 220] on img at bounding box center [645, 299] width 1178 height 549
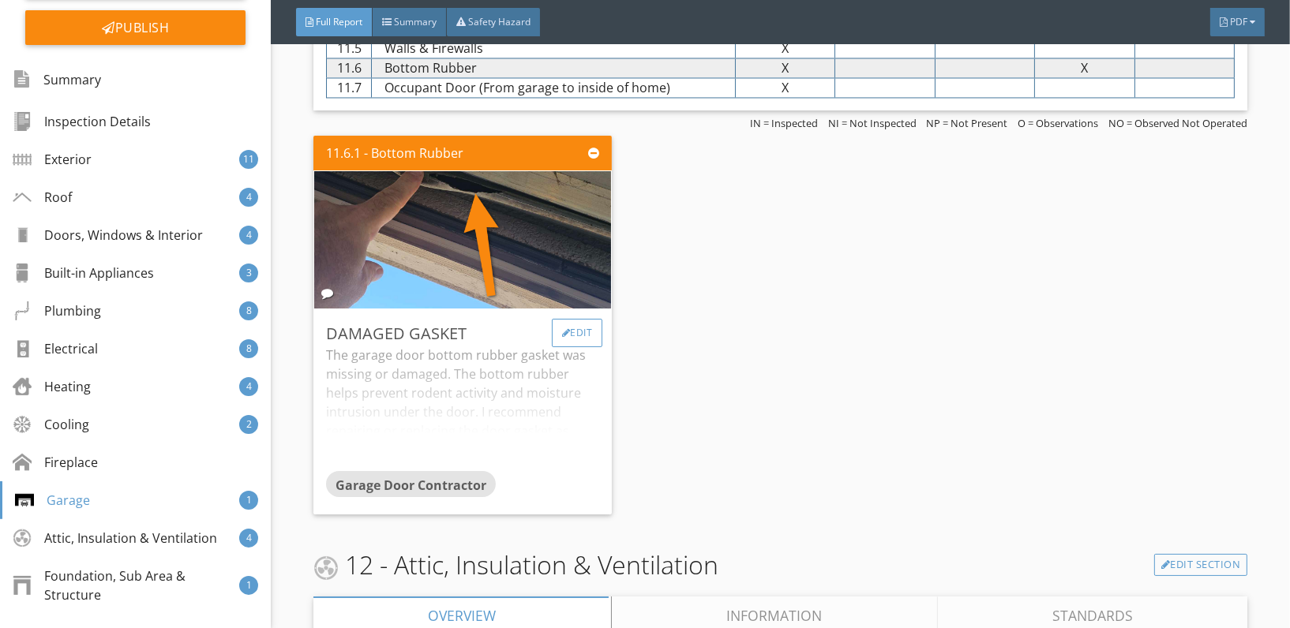
click at [582, 319] on div "Edit" at bounding box center [577, 333] width 51 height 28
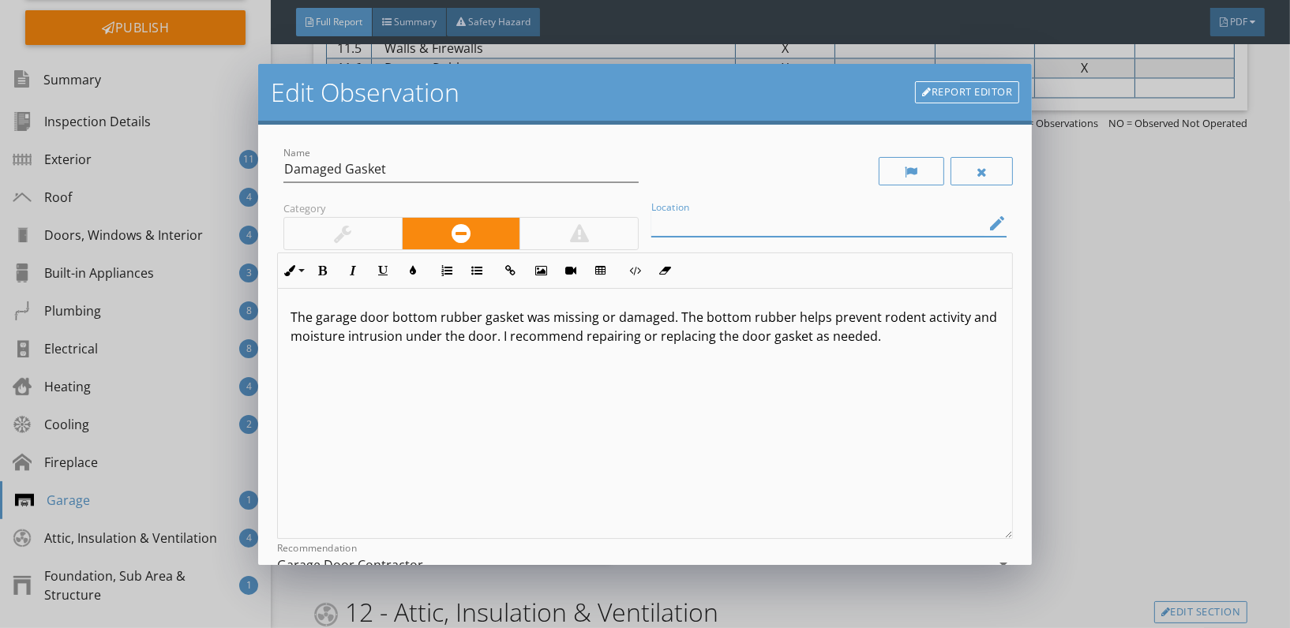
click at [774, 224] on input "Location" at bounding box center [817, 224] width 333 height 26
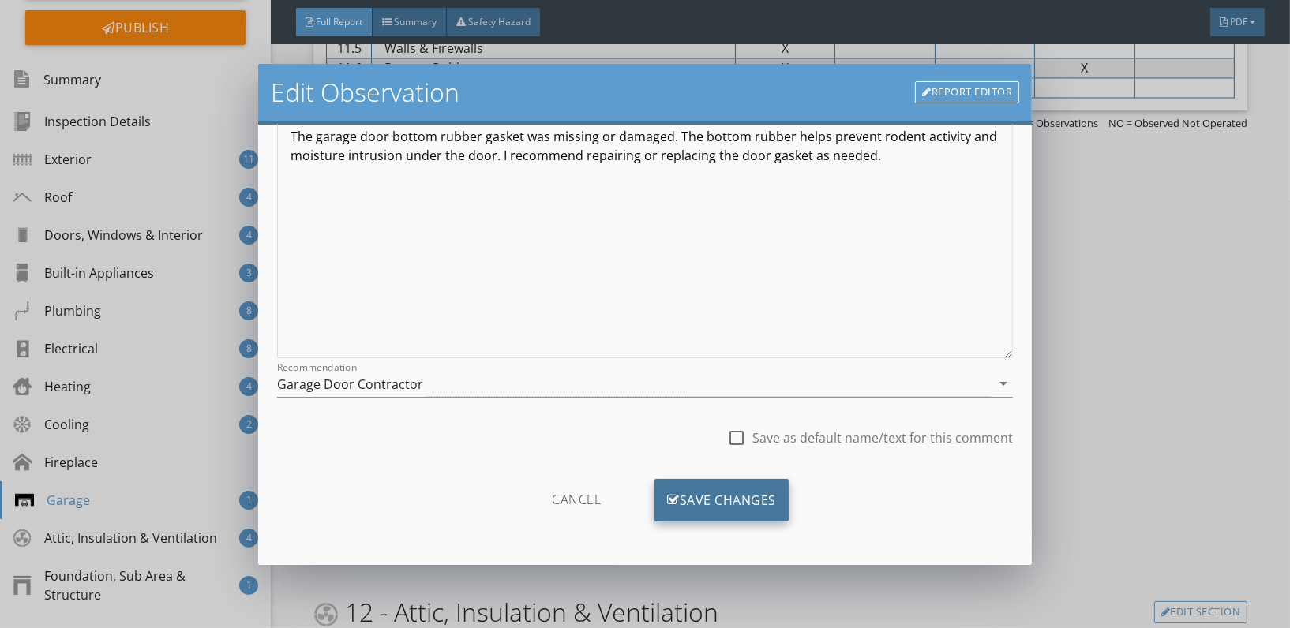
type input "Left Side Garage Door"
click at [714, 493] on div "Save Changes" at bounding box center [722, 500] width 134 height 43
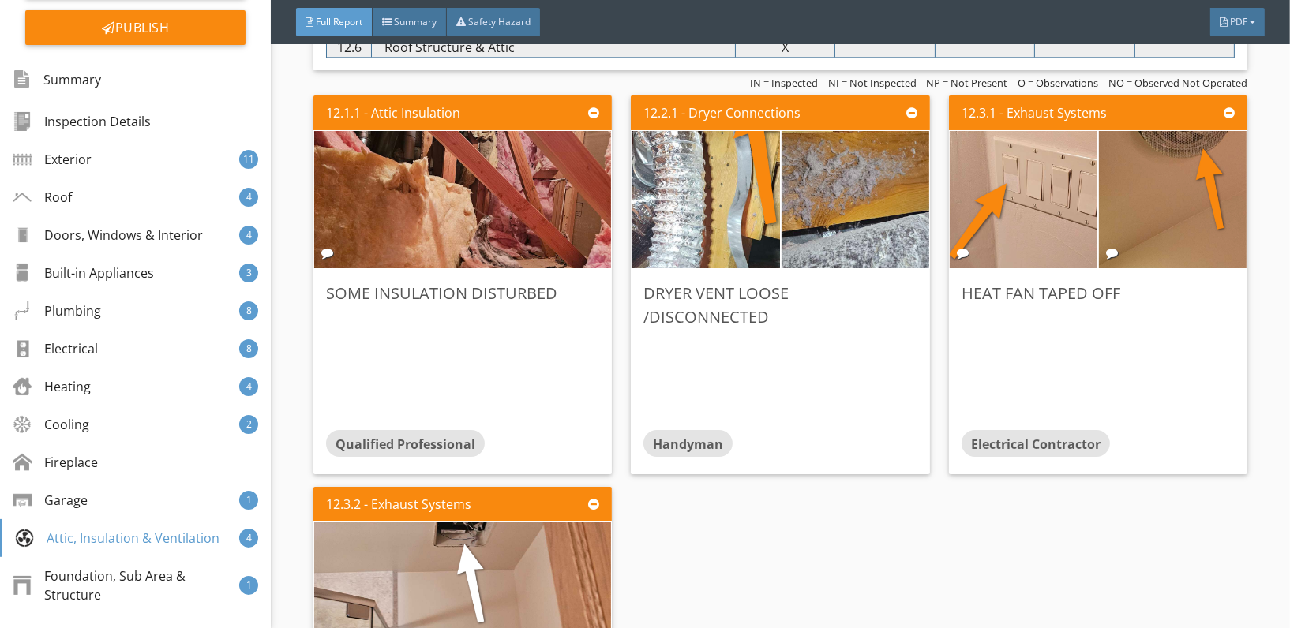
scroll to position [11272, 0]
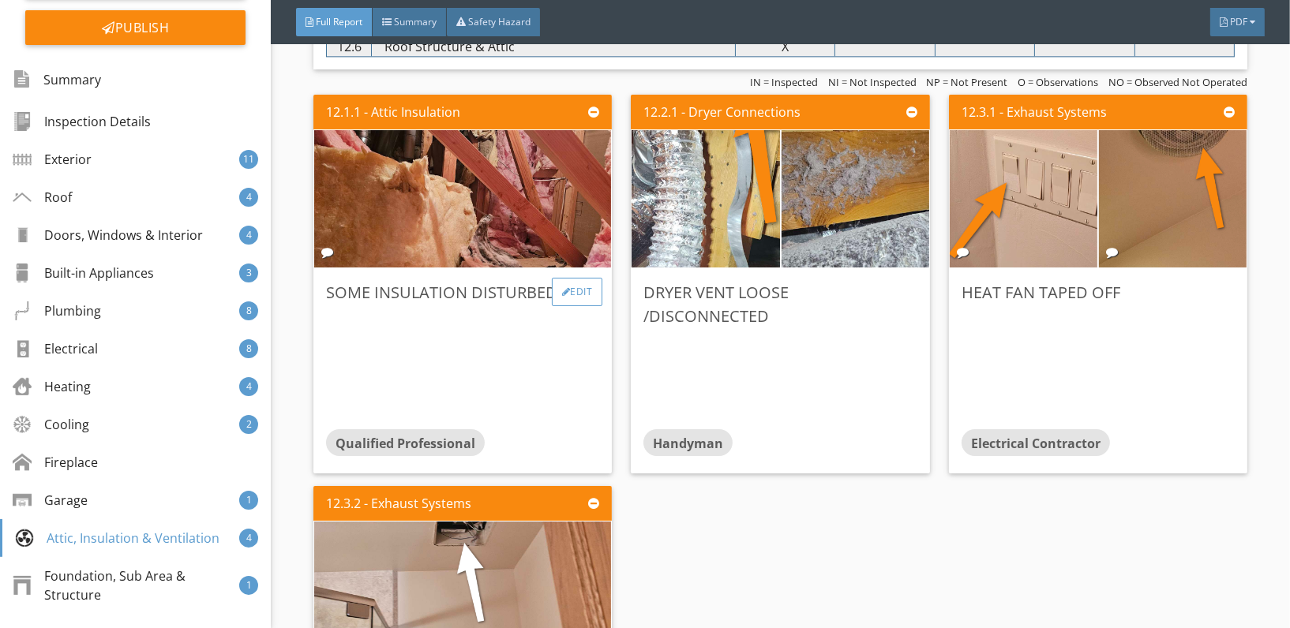
click at [565, 278] on div "Edit" at bounding box center [577, 292] width 51 height 28
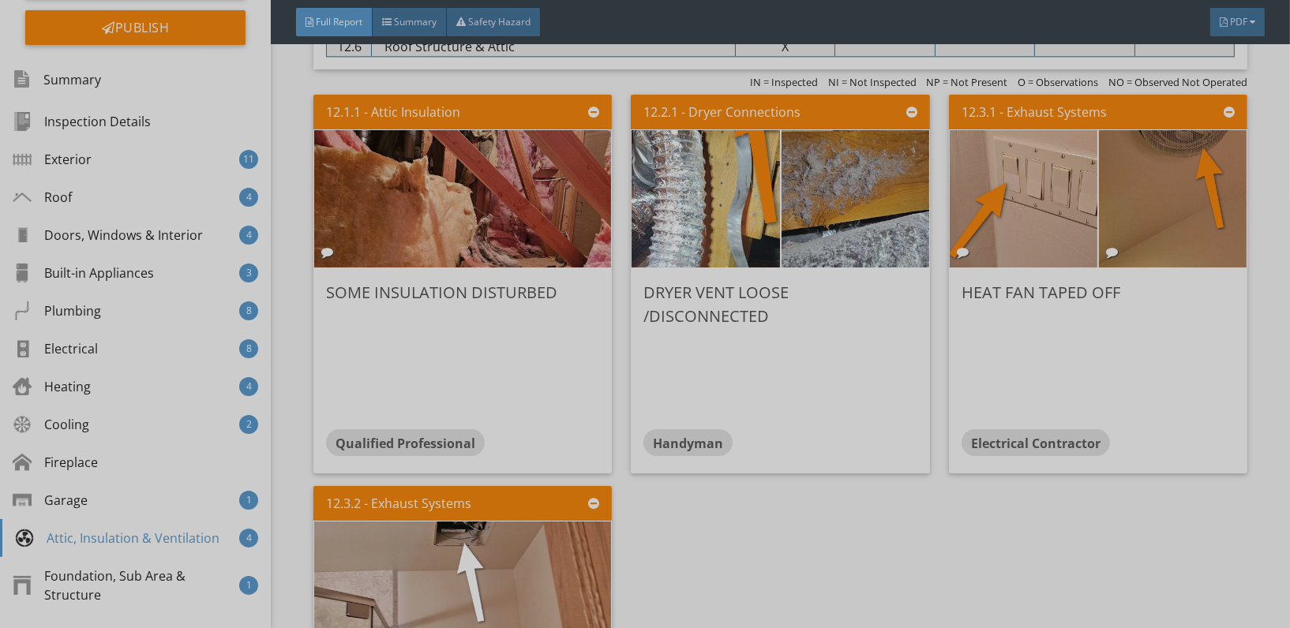
click at [1113, 519] on div at bounding box center [645, 314] width 1290 height 628
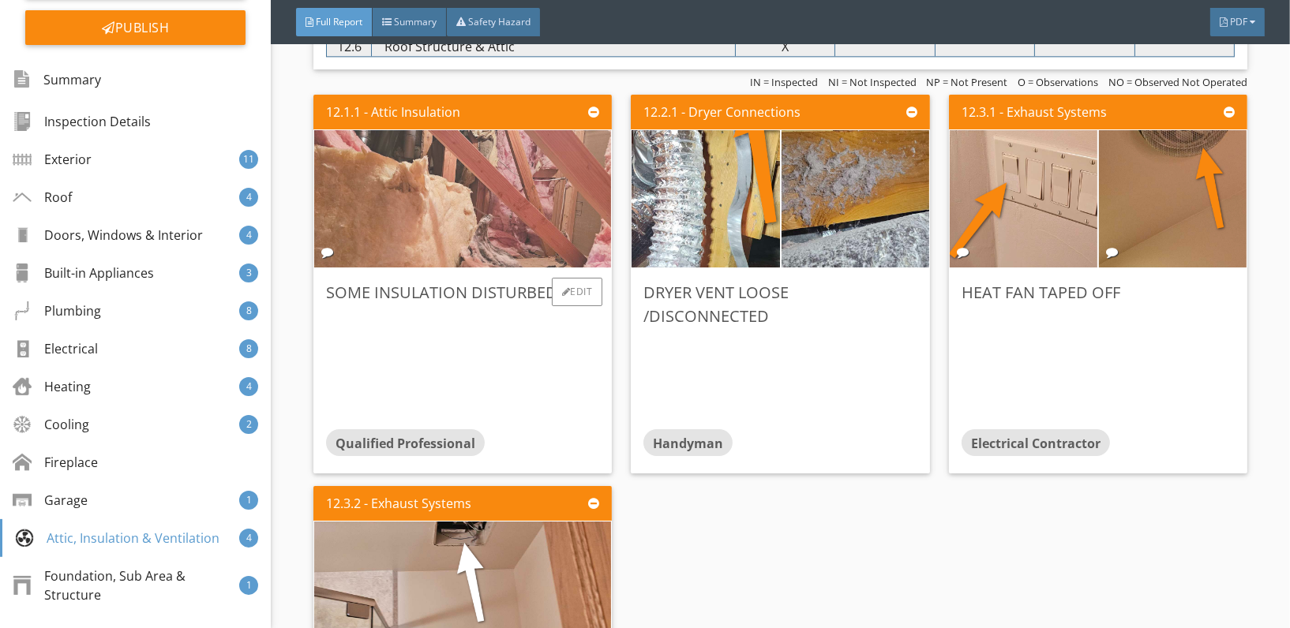
click at [493, 204] on img at bounding box center [462, 198] width 343 height 343
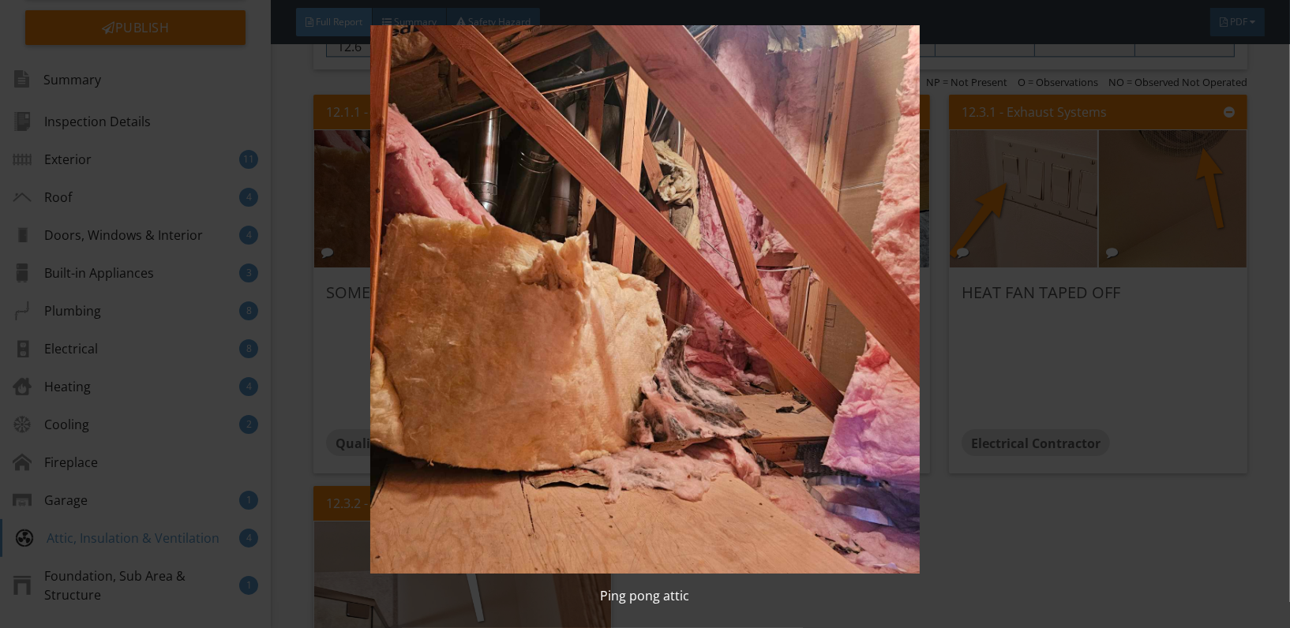
click at [996, 598] on div "Ping pong attic" at bounding box center [645, 596] width 1240 height 19
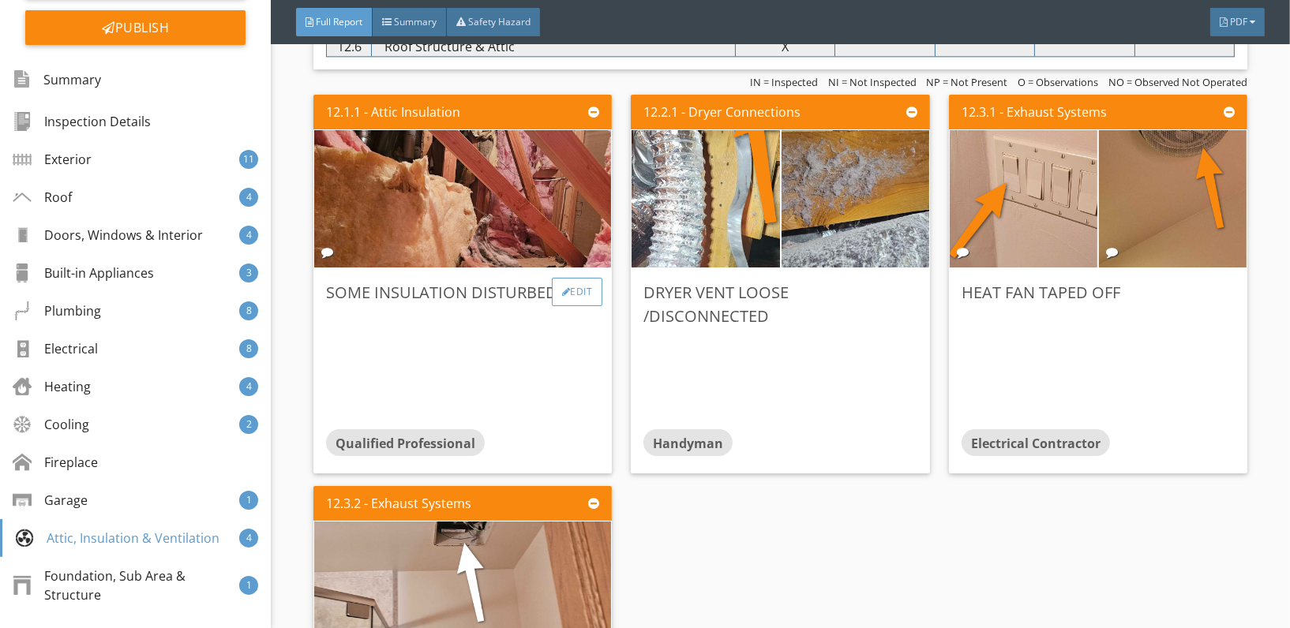
click at [572, 278] on div "Edit" at bounding box center [577, 292] width 51 height 28
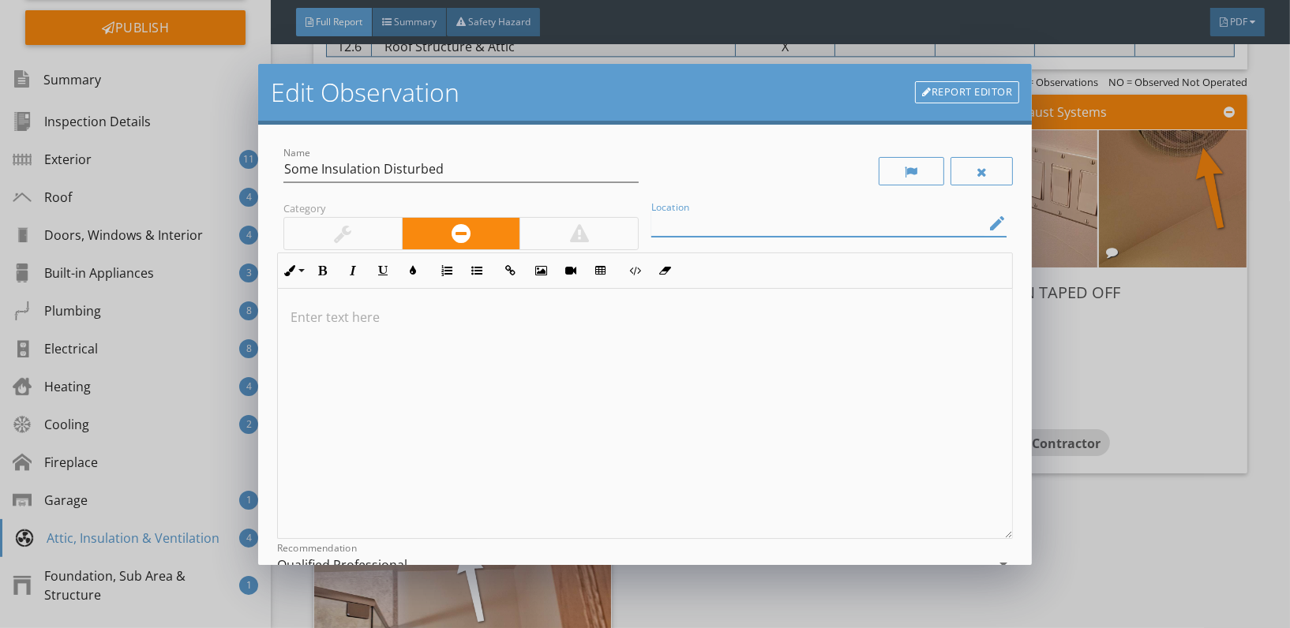
click at [846, 226] on input "Location" at bounding box center [817, 224] width 333 height 26
click at [712, 219] on input "Ping Pong Attic" at bounding box center [817, 224] width 333 height 26
click at [712, 219] on input "Attic" at bounding box center [817, 224] width 333 height 26
type input "Attic - Ping Pong Room"
click at [301, 321] on p at bounding box center [645, 317] width 709 height 19
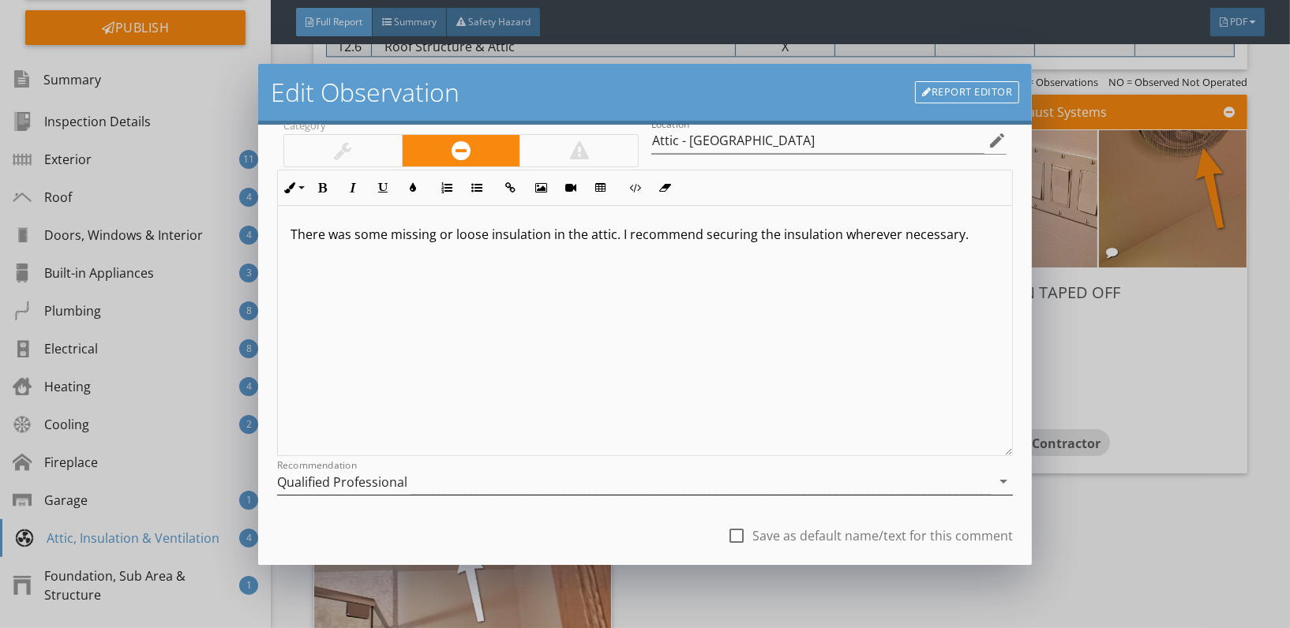
scroll to position [87, 0]
click at [542, 476] on div "Qualified Professional" at bounding box center [634, 478] width 714 height 26
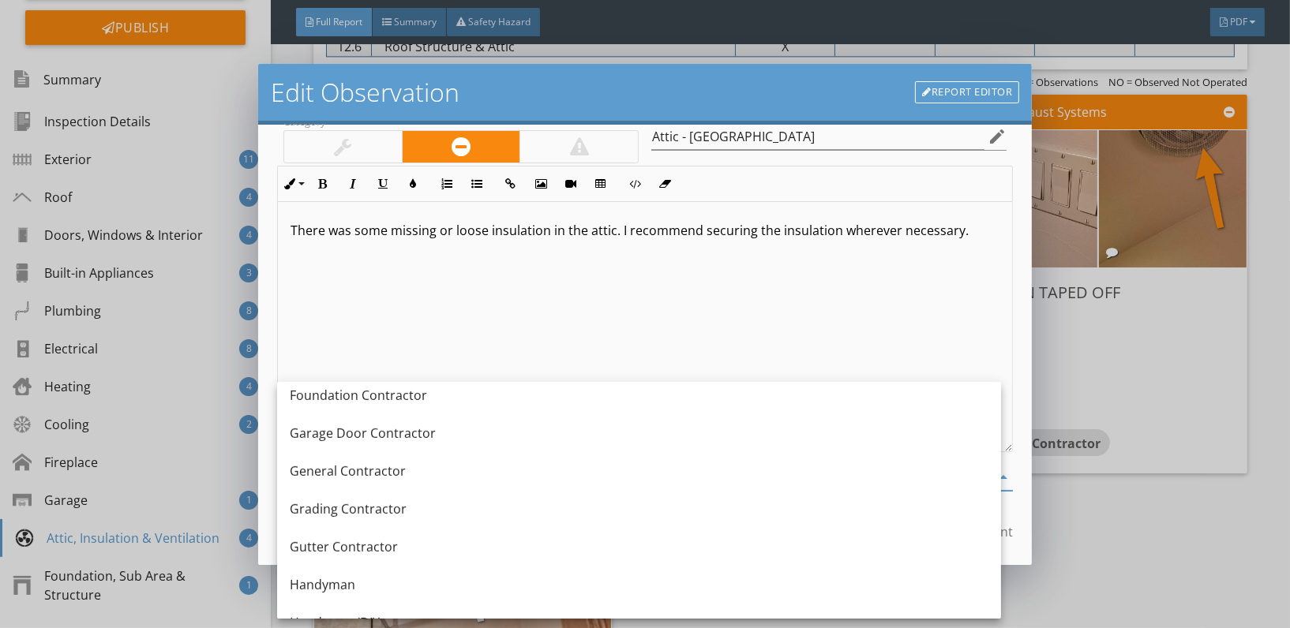
scroll to position [848, 0]
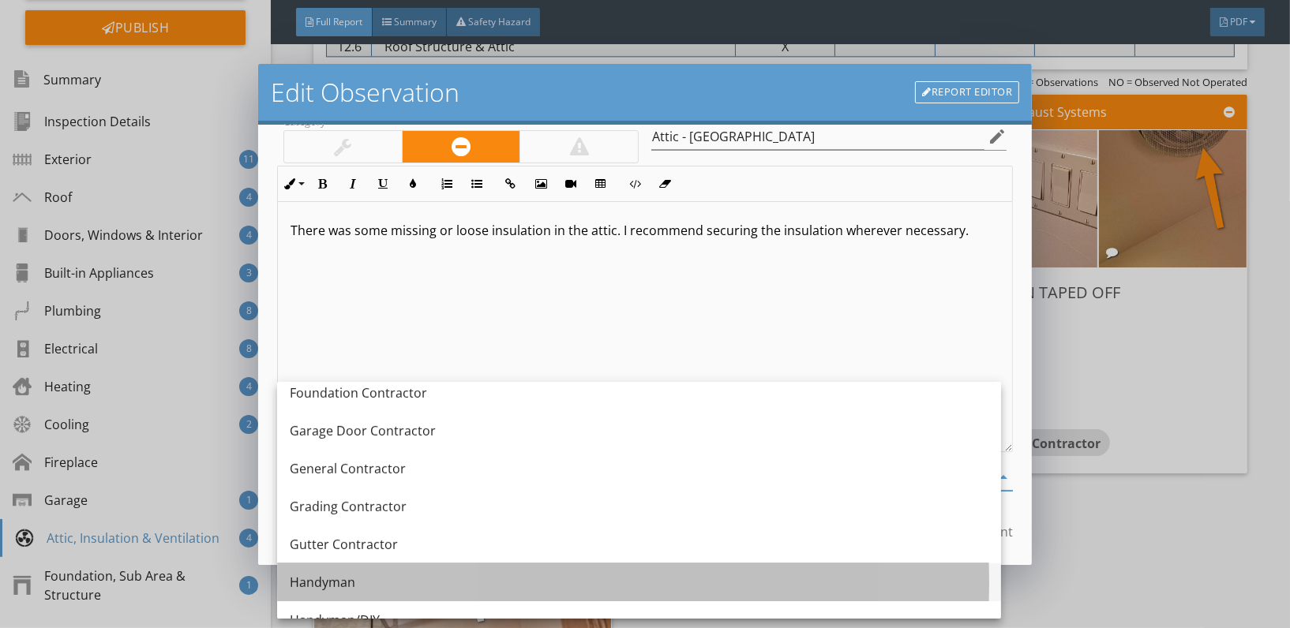
click at [363, 573] on div "Handyman" at bounding box center [639, 582] width 699 height 19
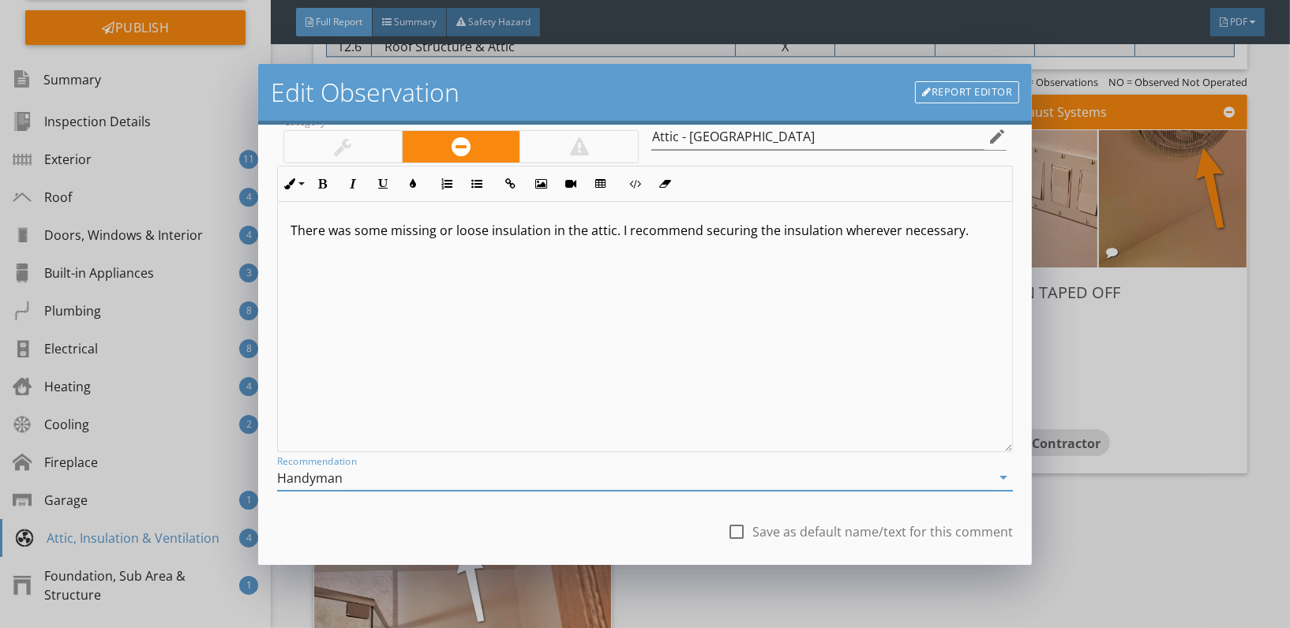
scroll to position [181, 0]
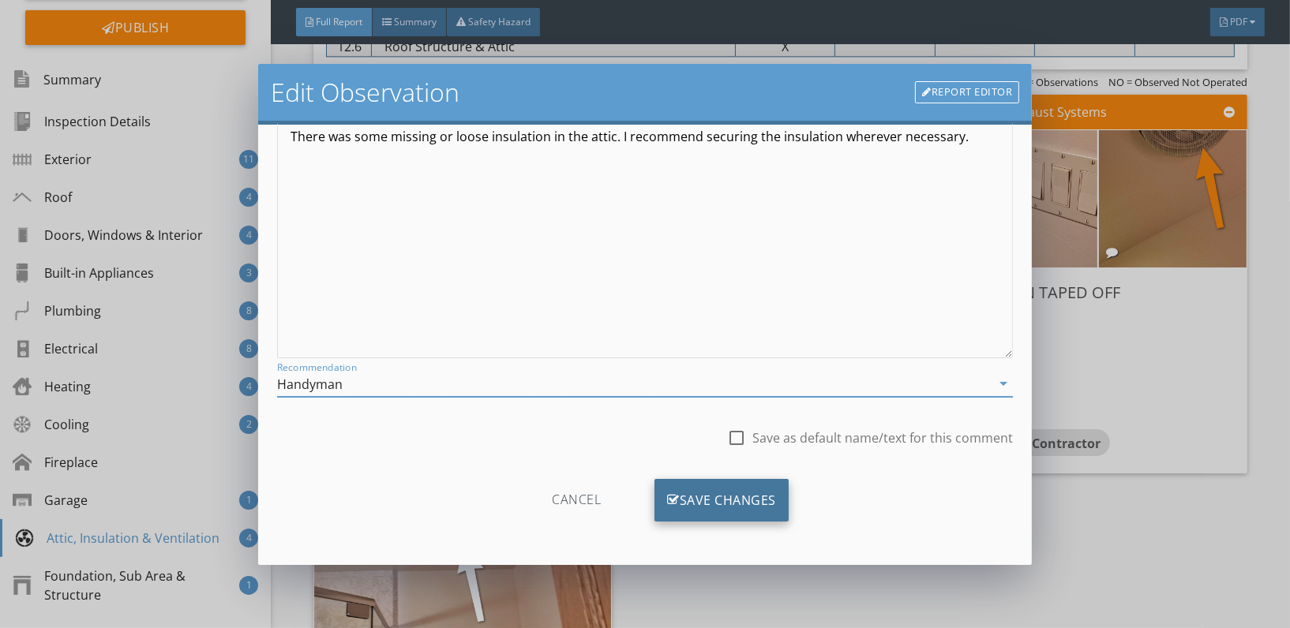
click at [700, 502] on div "Save Changes" at bounding box center [722, 500] width 134 height 43
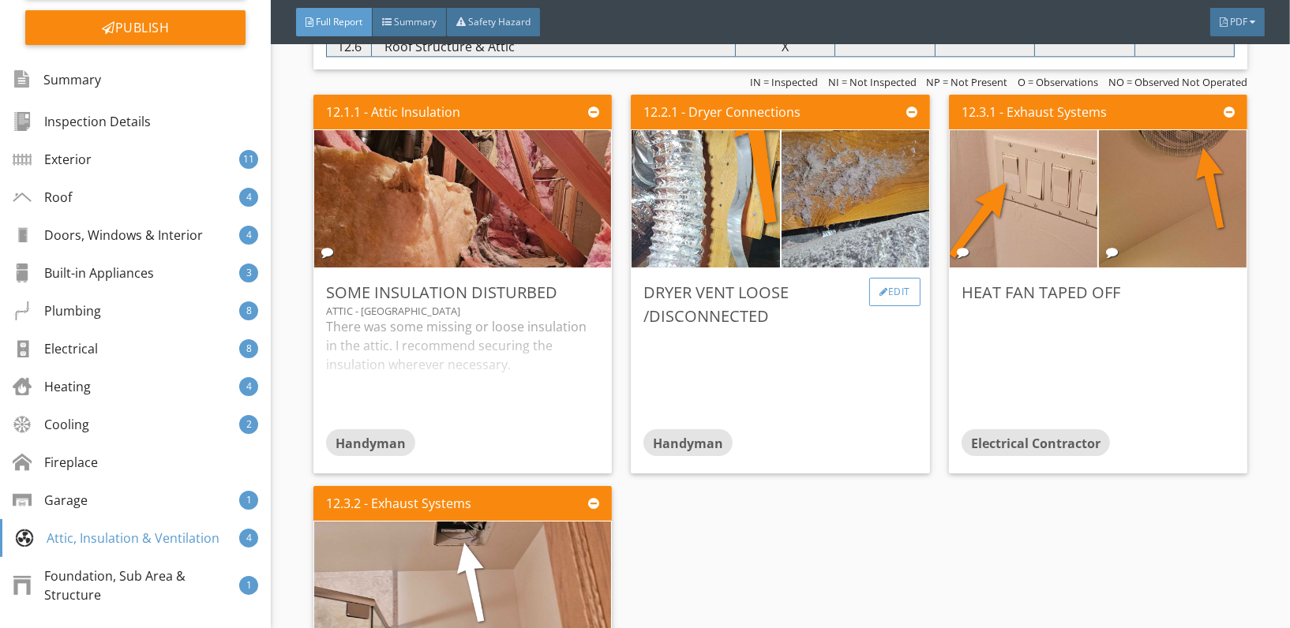
click at [881, 283] on div "Edit" at bounding box center [894, 292] width 51 height 28
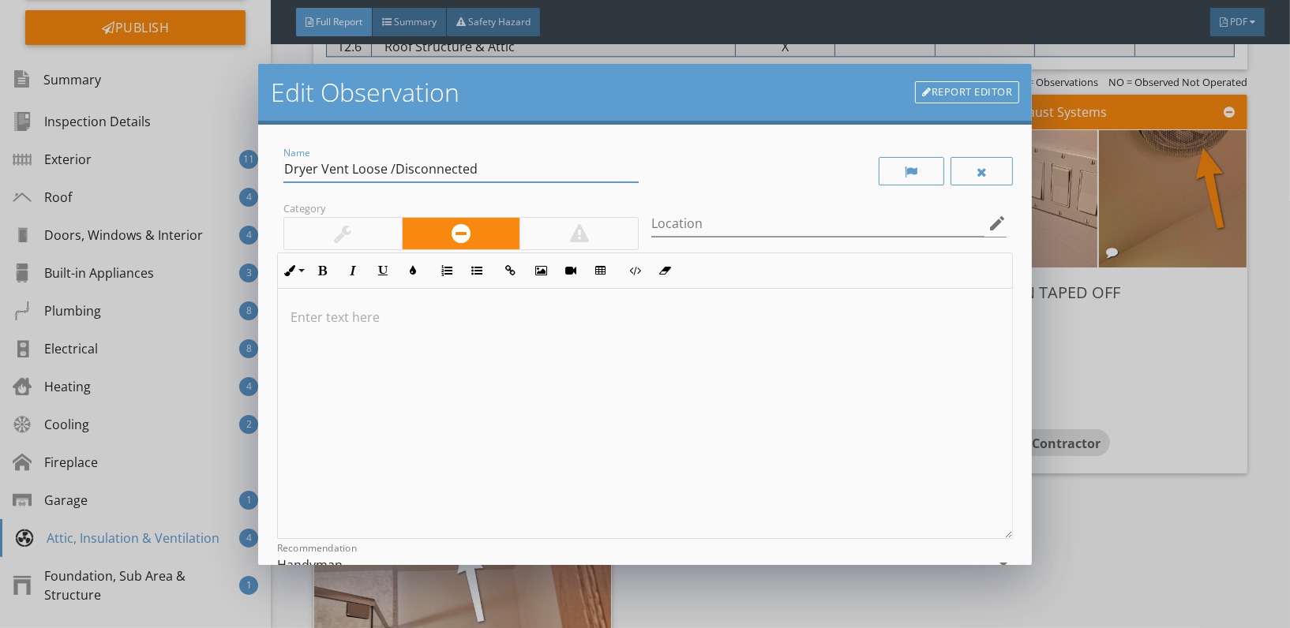
click at [482, 166] on input "Dryer Vent Loose /Disconnected" at bounding box center [460, 169] width 355 height 26
type input "Dryer Duct Vents Into Crawlspace"
click at [765, 234] on input "Location" at bounding box center [817, 224] width 333 height 26
click at [988, 224] on icon "edit" at bounding box center [997, 223] width 19 height 19
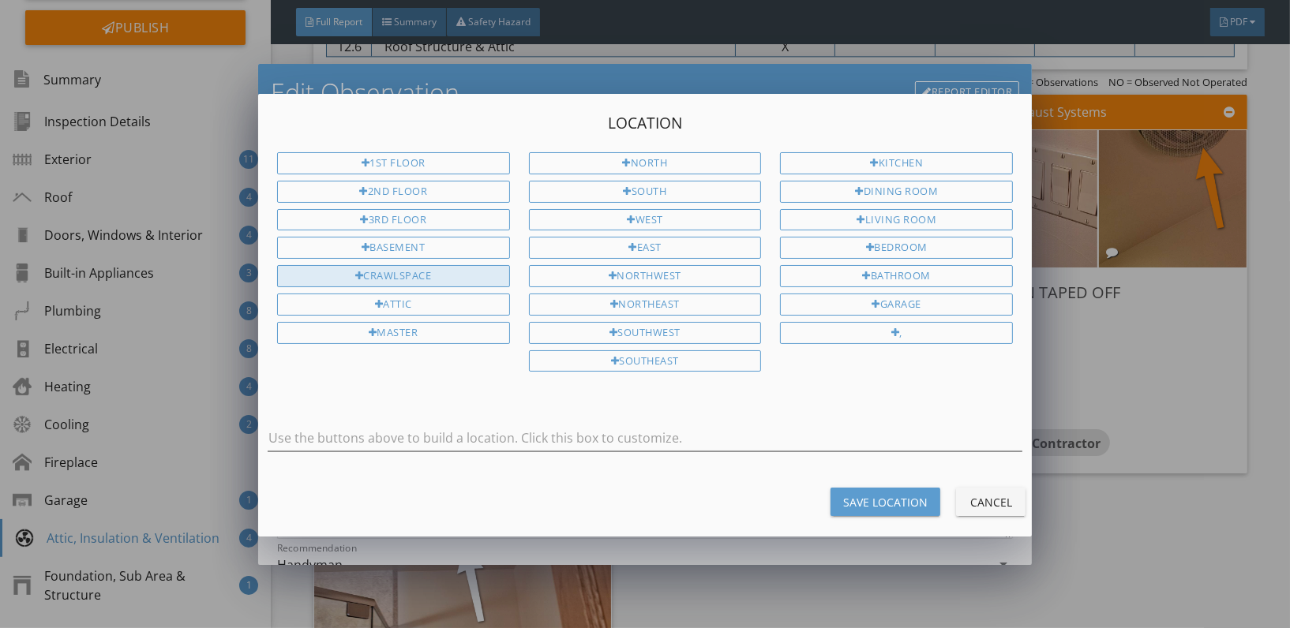
click at [461, 275] on div "Crawlspace" at bounding box center [393, 276] width 233 height 22
type input "Crawlspace"
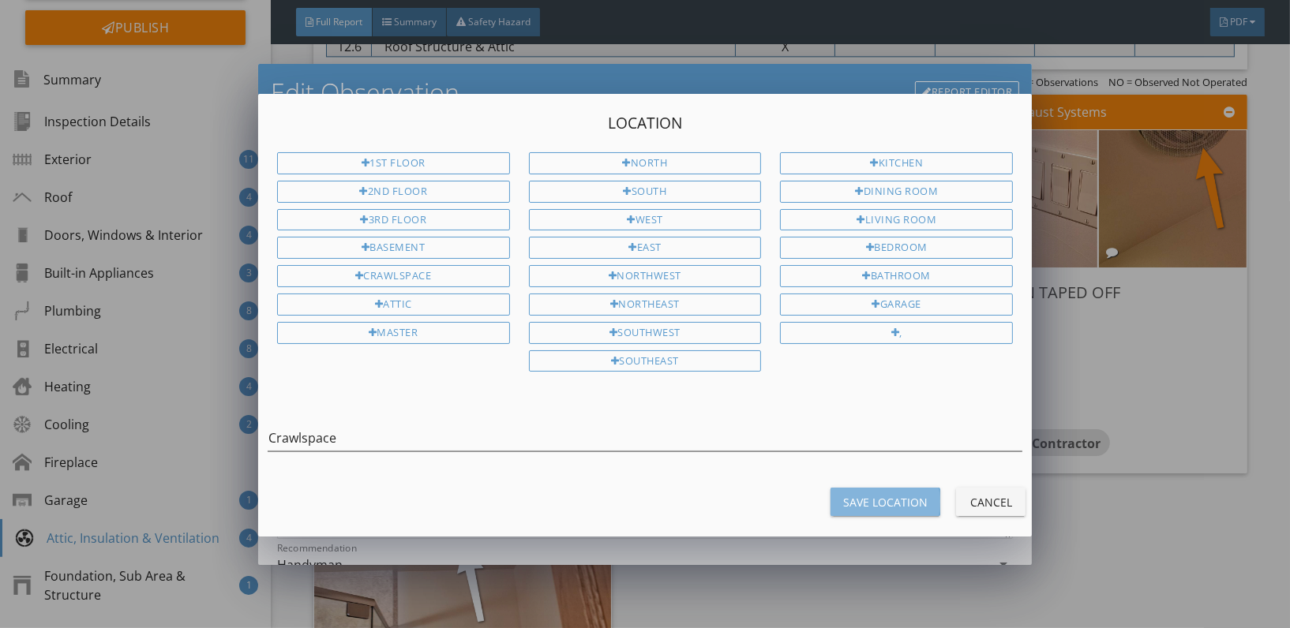
click at [883, 498] on div "Save Location" at bounding box center [885, 502] width 84 height 17
type input "Crawlspace"
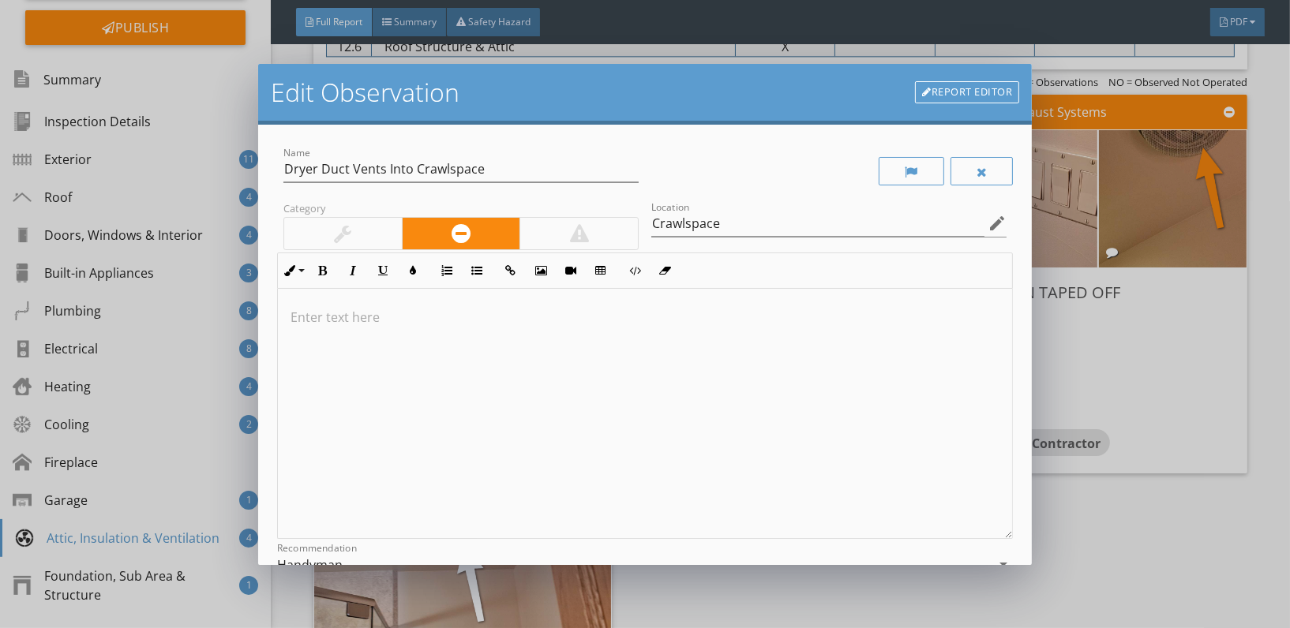
click at [317, 314] on p at bounding box center [645, 317] width 709 height 19
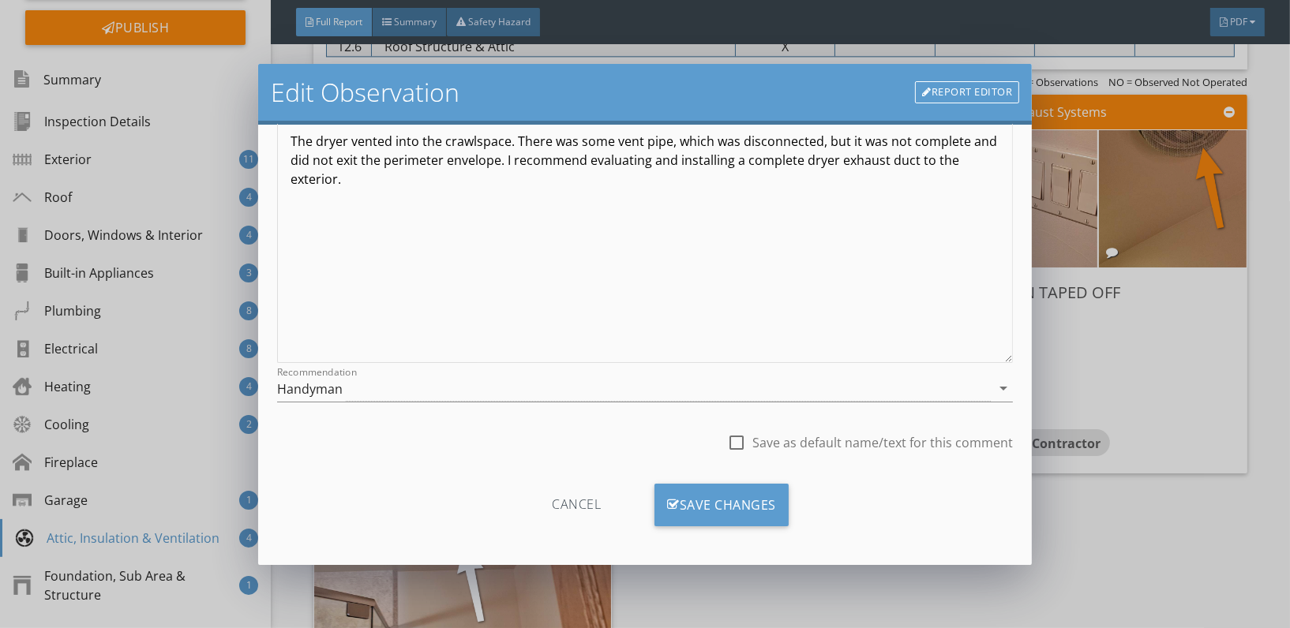
scroll to position [176, 0]
click at [591, 384] on div "Handyman" at bounding box center [634, 389] width 714 height 26
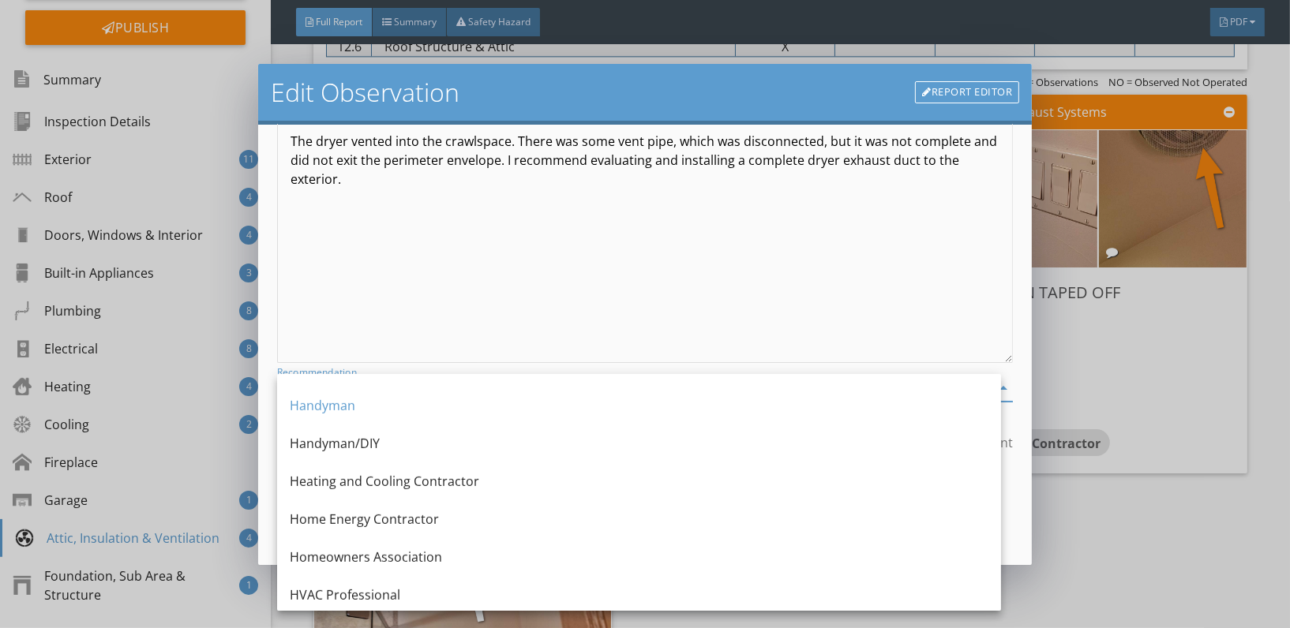
scroll to position [1063, 0]
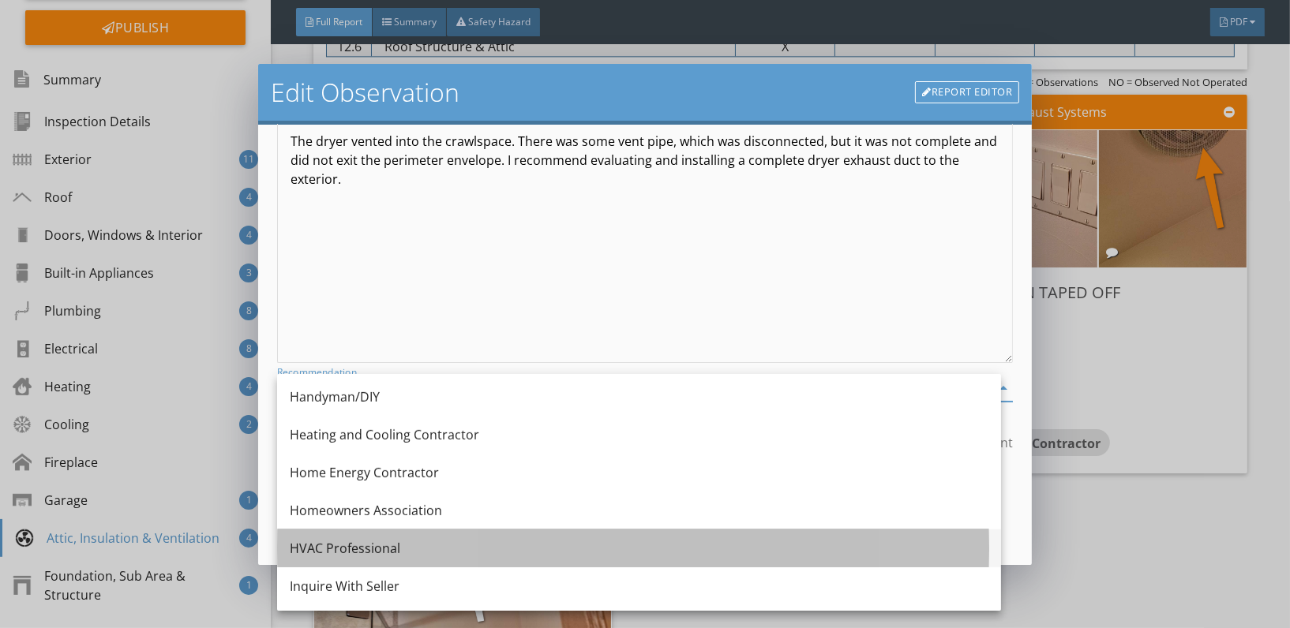
click at [363, 530] on div "HVAC Professional" at bounding box center [639, 549] width 699 height 38
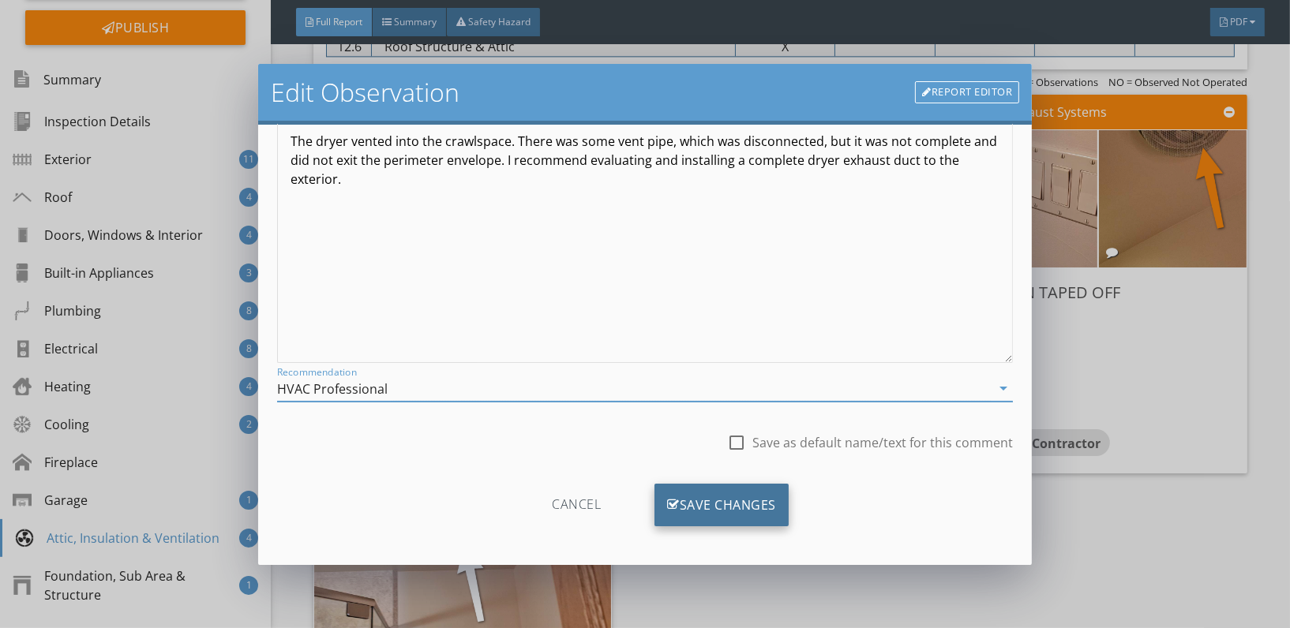
click at [721, 502] on div "Save Changes" at bounding box center [722, 505] width 134 height 43
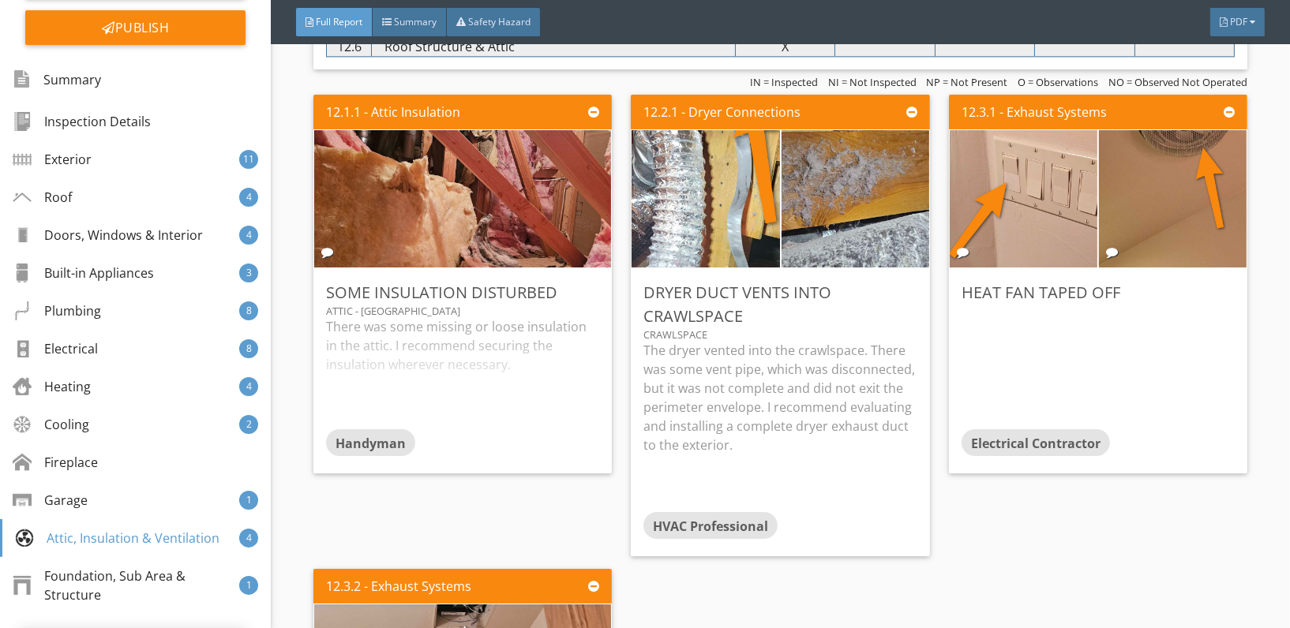
scroll to position [0, 0]
click at [1210, 283] on div "Edit" at bounding box center [1212, 292] width 51 height 28
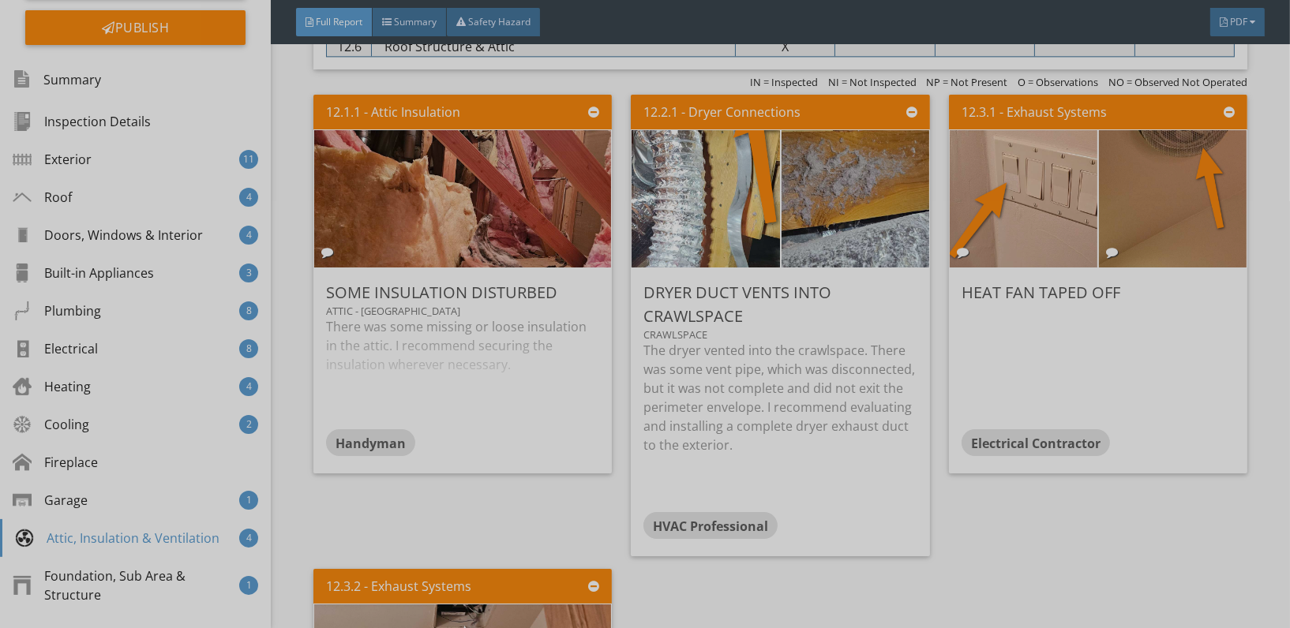
click at [1181, 204] on div at bounding box center [645, 314] width 1290 height 628
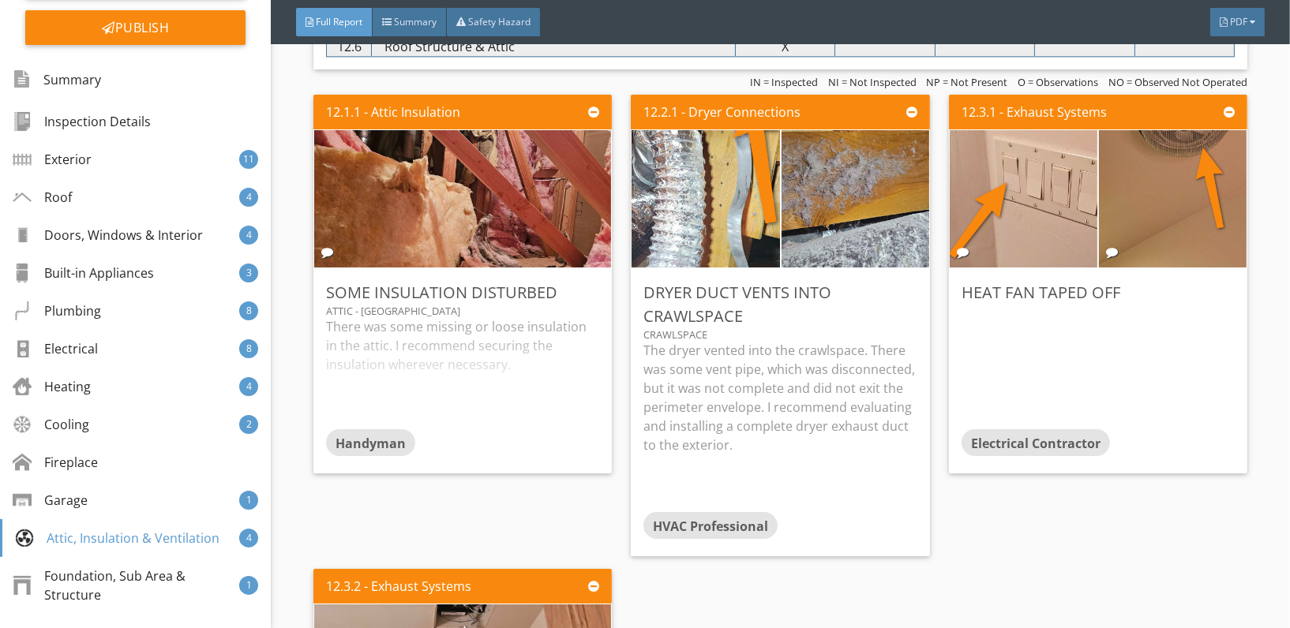
click at [1181, 204] on img at bounding box center [1172, 198] width 343 height 343
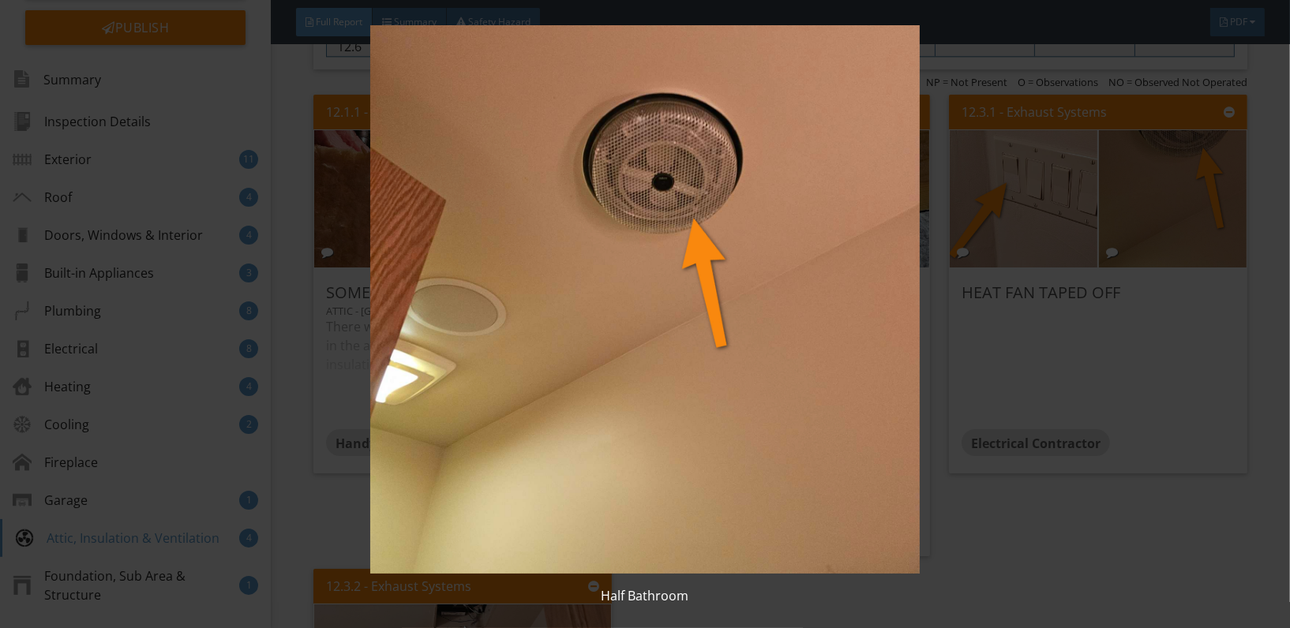
click at [1105, 397] on img at bounding box center [645, 299] width 1178 height 549
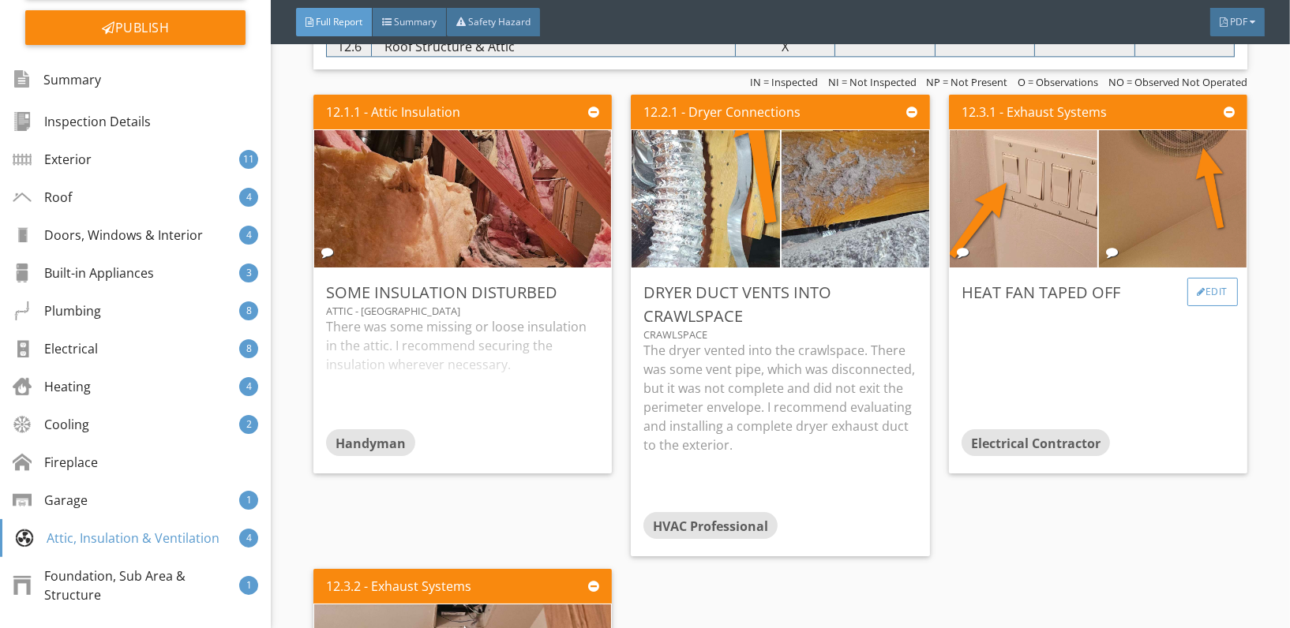
click at [1187, 278] on div "Edit" at bounding box center [1212, 292] width 51 height 28
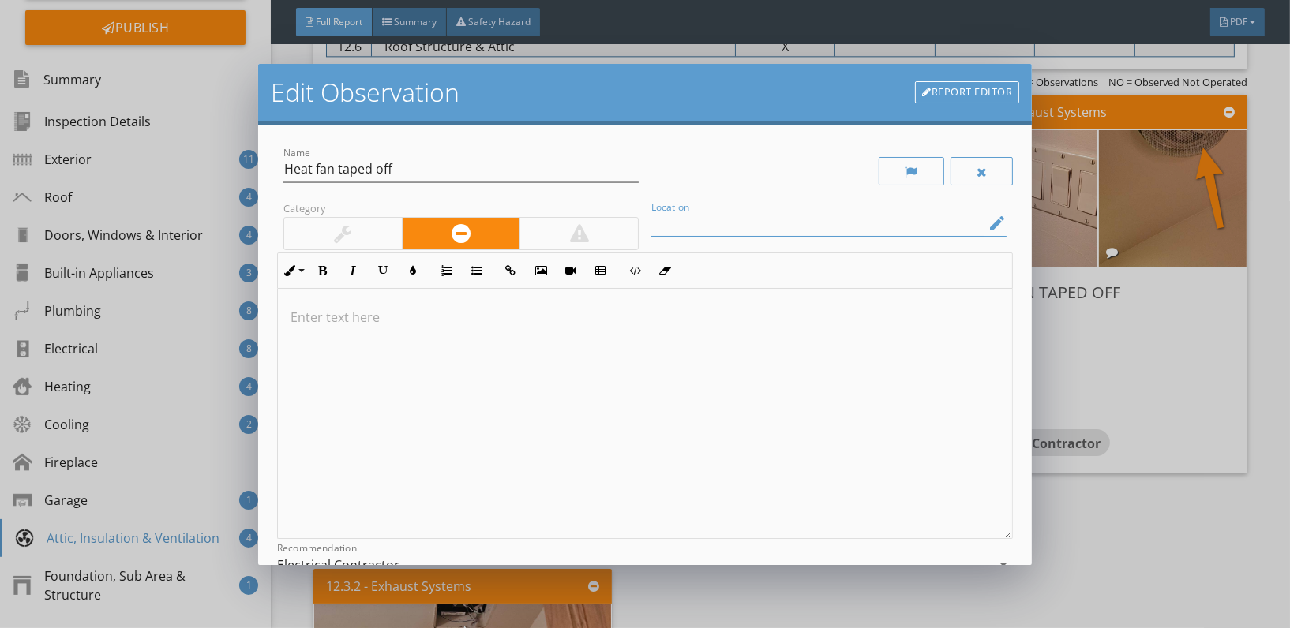
click at [673, 219] on input "Location" at bounding box center [817, 224] width 333 height 26
type input "Half Bath"
click at [316, 304] on div at bounding box center [645, 414] width 734 height 250
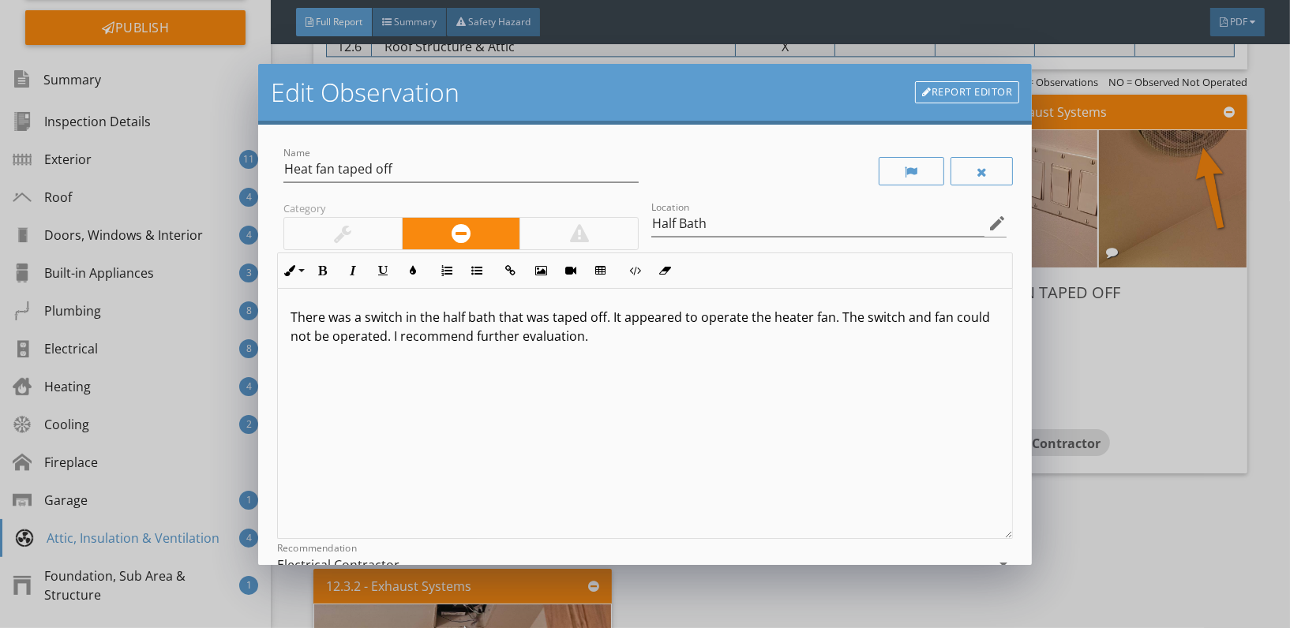
scroll to position [126, 0]
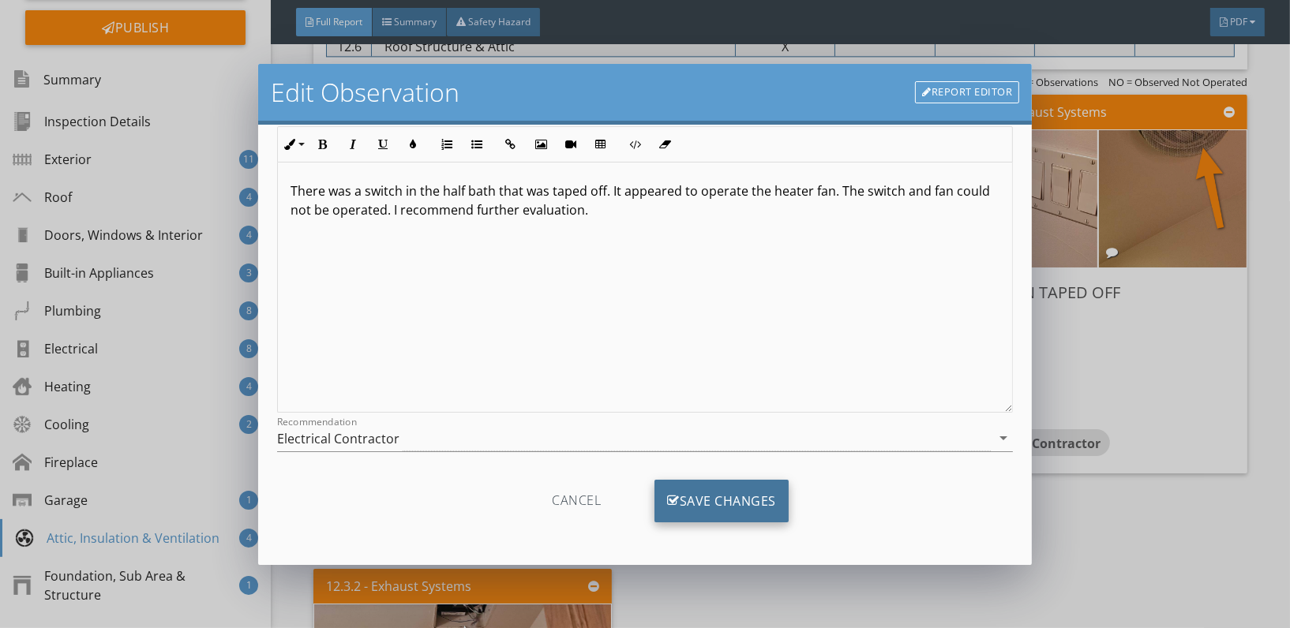
click at [714, 488] on div "Save Changes" at bounding box center [722, 501] width 134 height 43
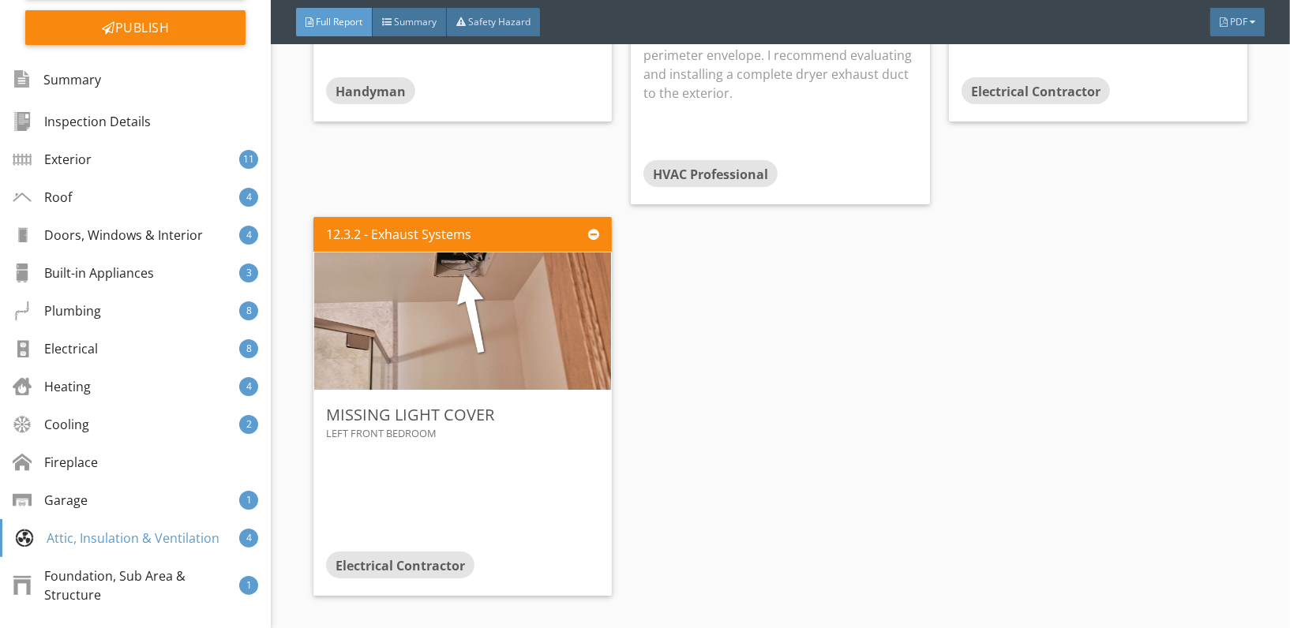
scroll to position [11626, 0]
click at [568, 399] on div "Edit" at bounding box center [577, 413] width 51 height 28
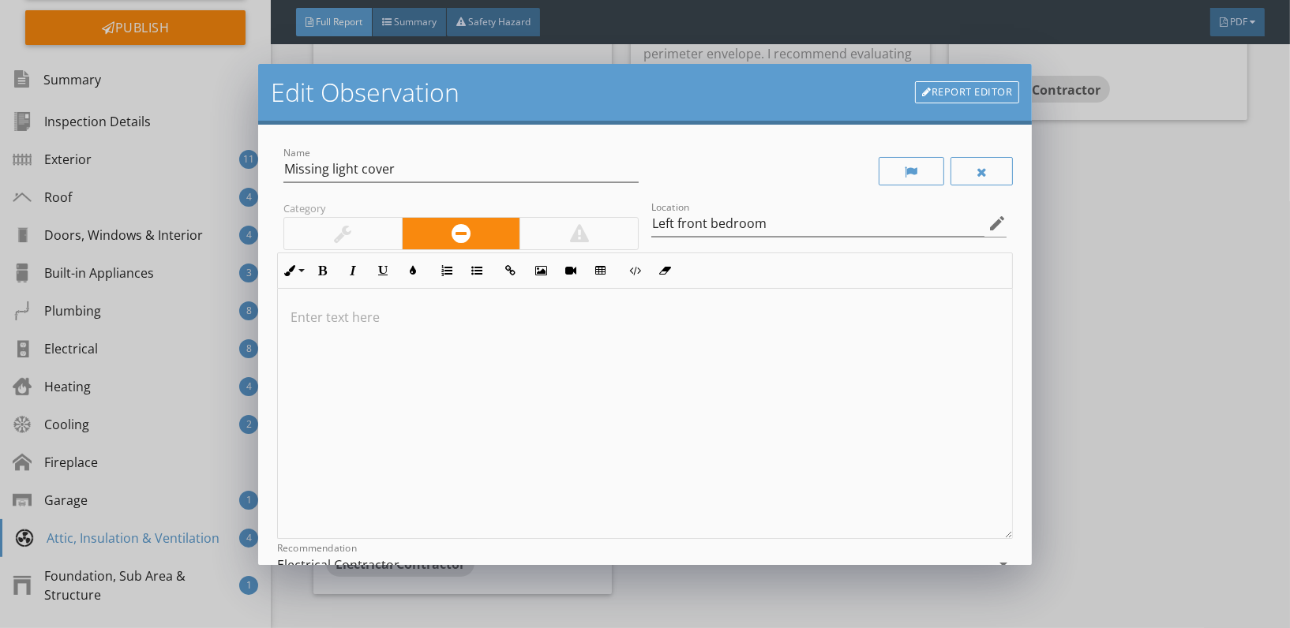
click at [341, 324] on p at bounding box center [645, 317] width 709 height 19
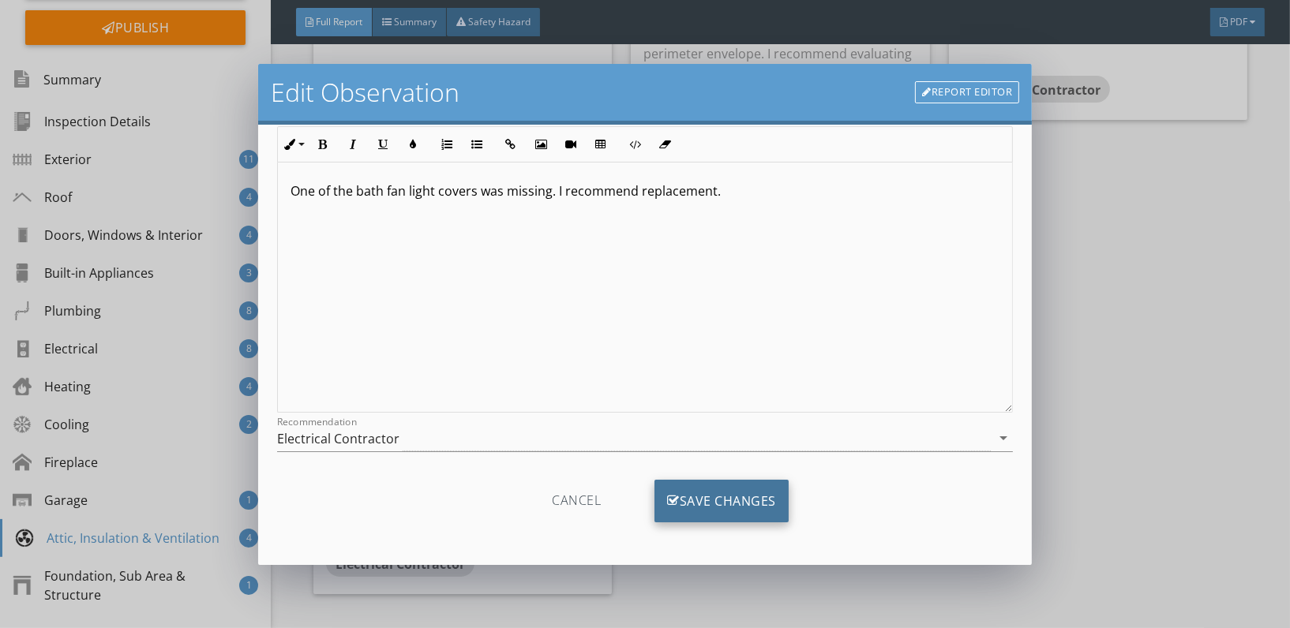
click at [696, 508] on div "Save Changes" at bounding box center [722, 501] width 134 height 43
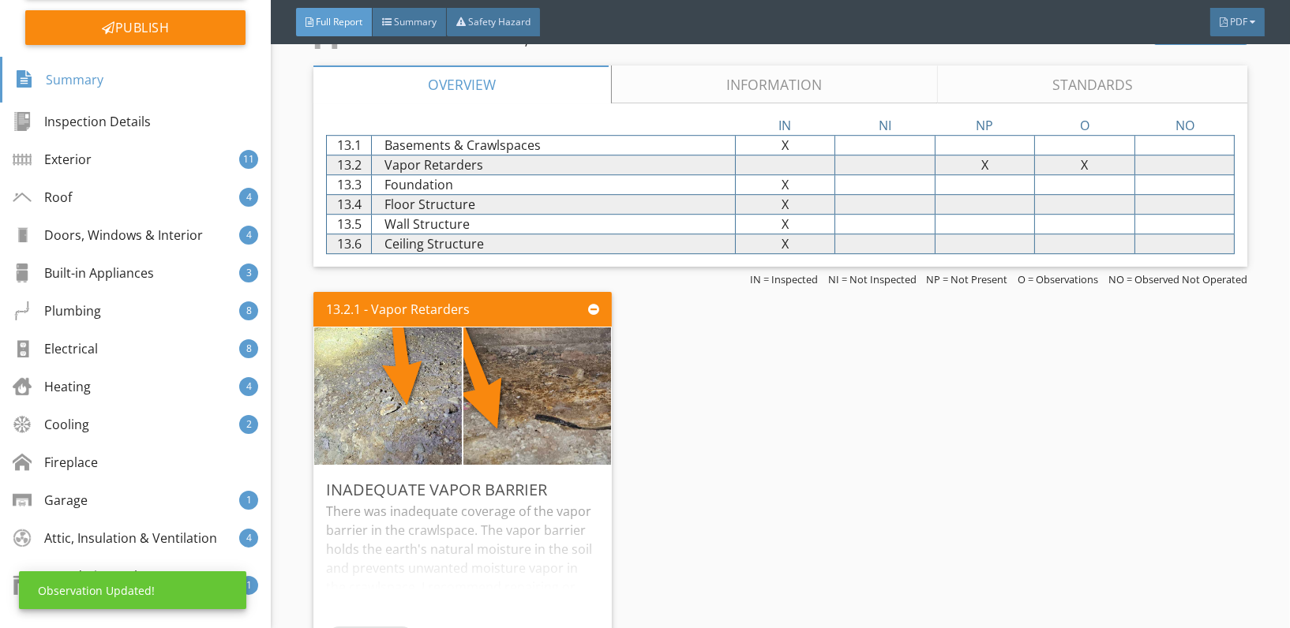
scroll to position [12289, 0]
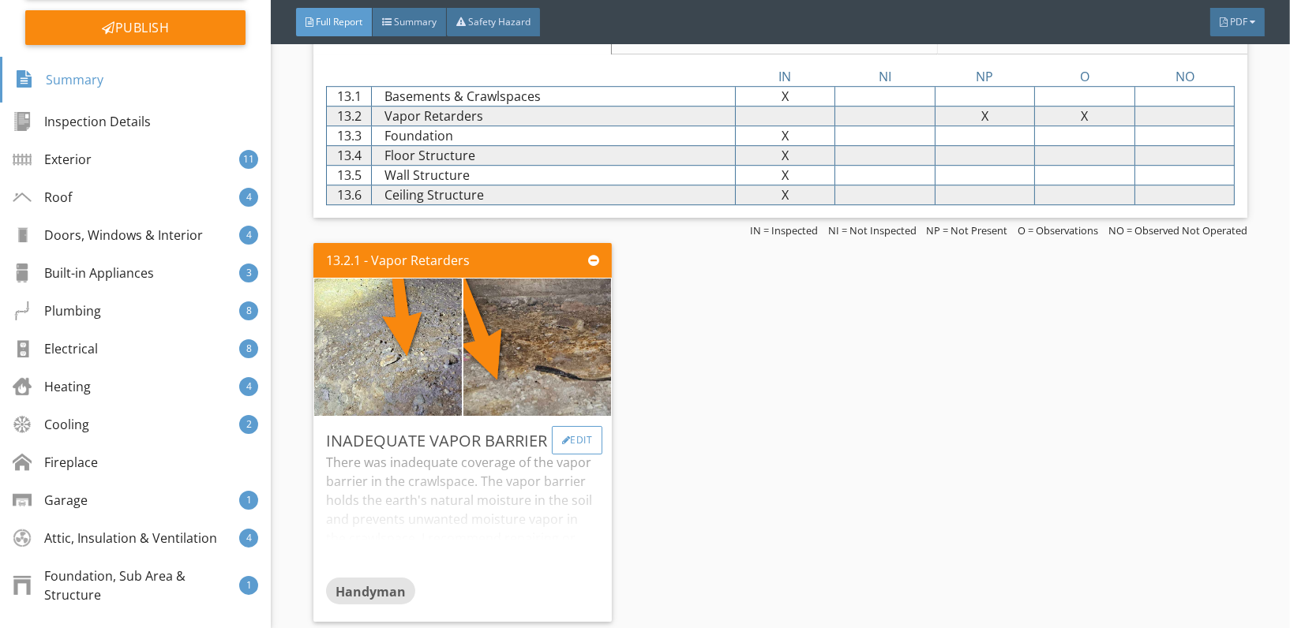
click at [568, 426] on div "Edit" at bounding box center [577, 440] width 51 height 28
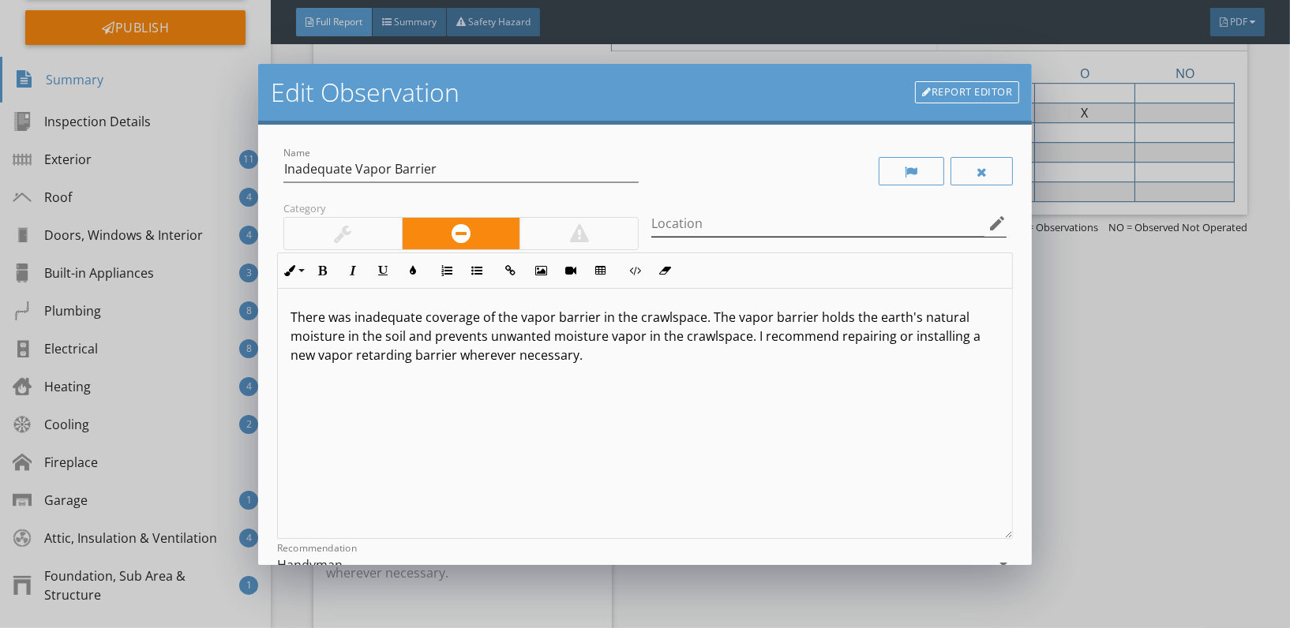
click at [988, 219] on icon "edit" at bounding box center [997, 223] width 19 height 19
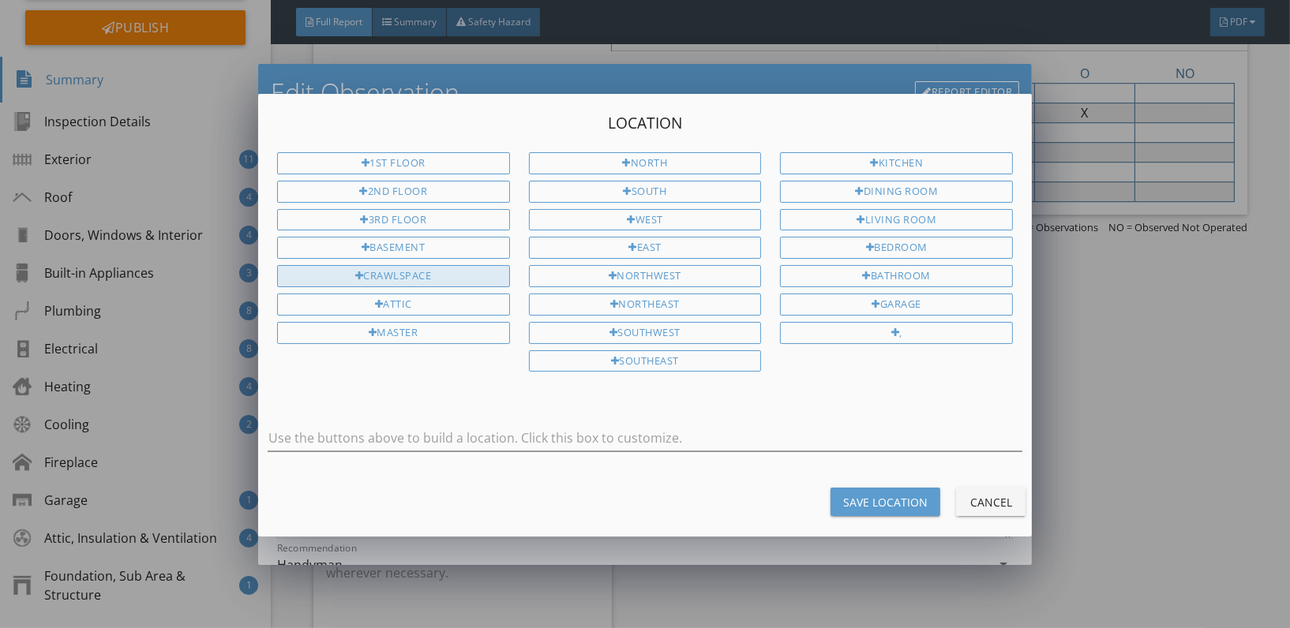
click at [424, 278] on div "Crawlspace" at bounding box center [393, 276] width 233 height 22
type input "Crawlspace"
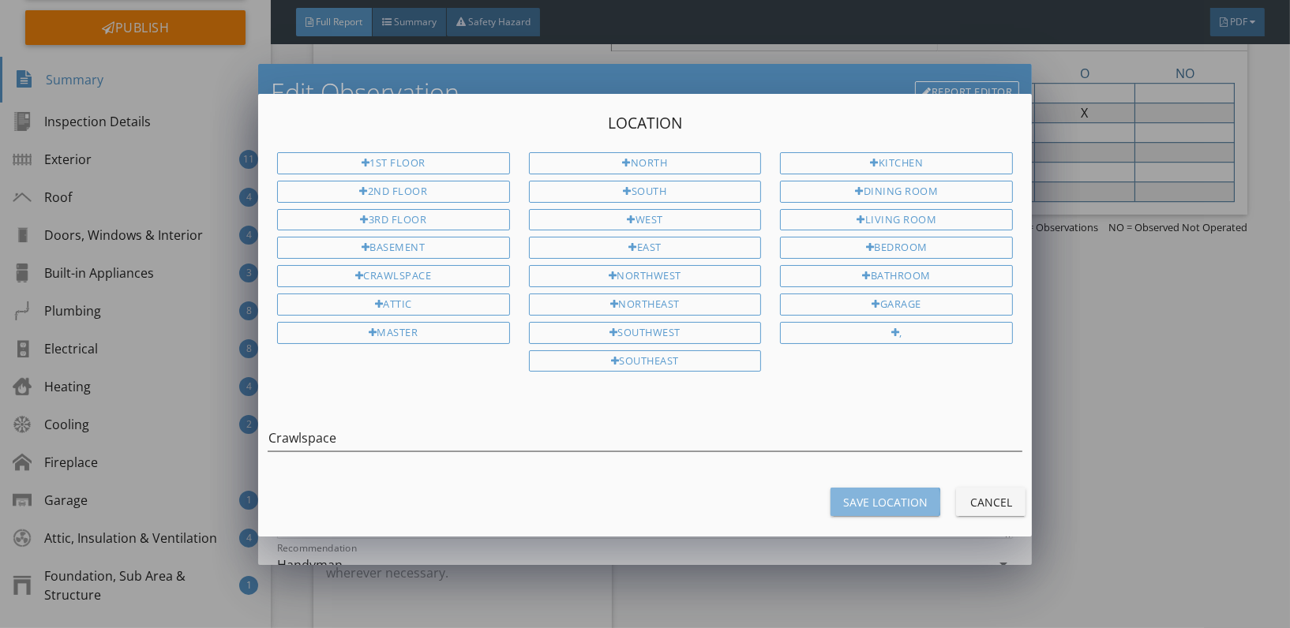
click at [879, 489] on button "Save Location" at bounding box center [886, 502] width 110 height 28
type input "Crawlspace"
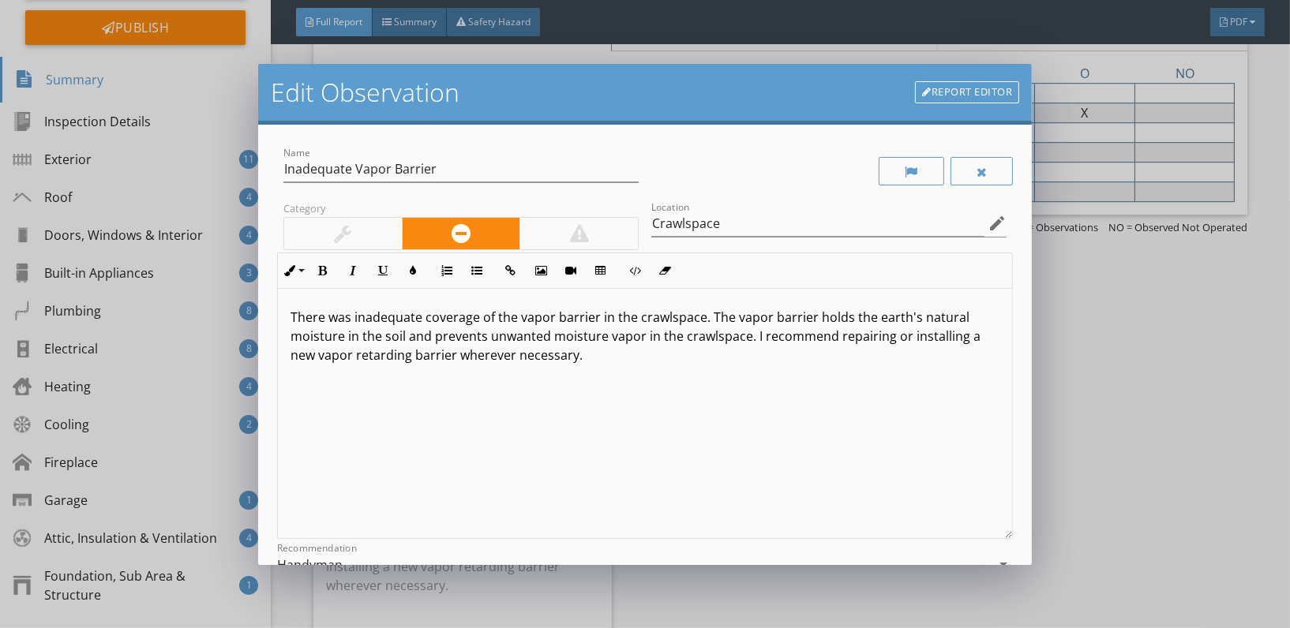
scroll to position [181, 0]
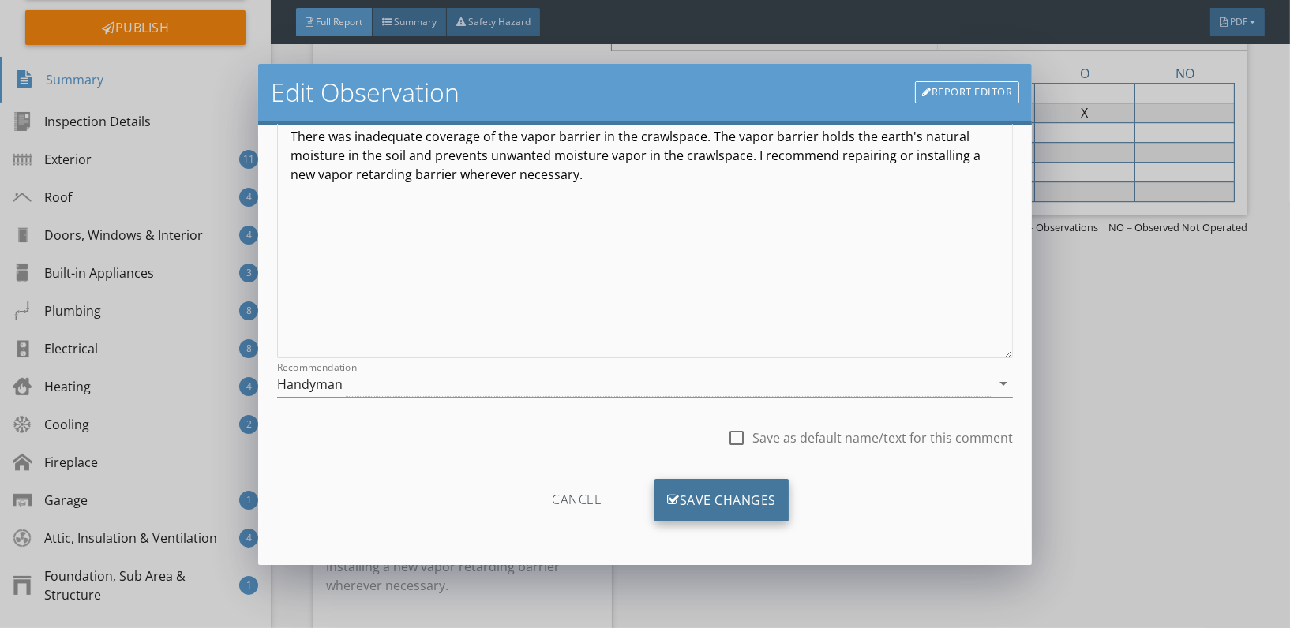
click at [681, 490] on div "Save Changes" at bounding box center [722, 500] width 134 height 43
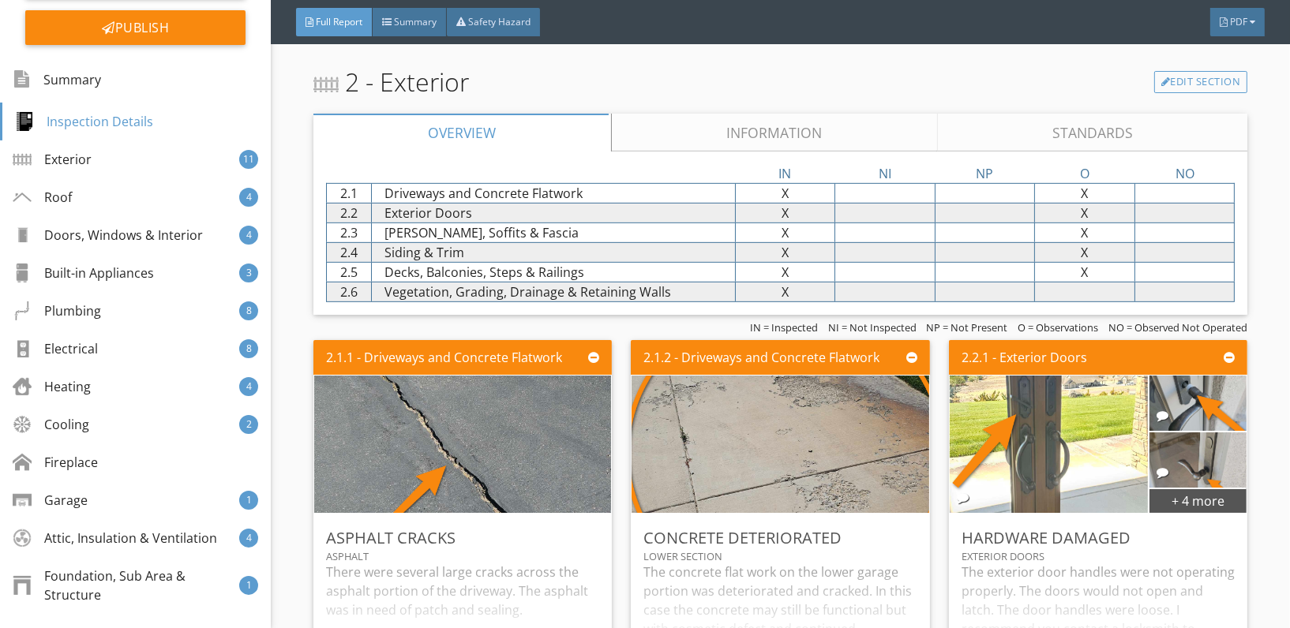
scroll to position [781, 0]
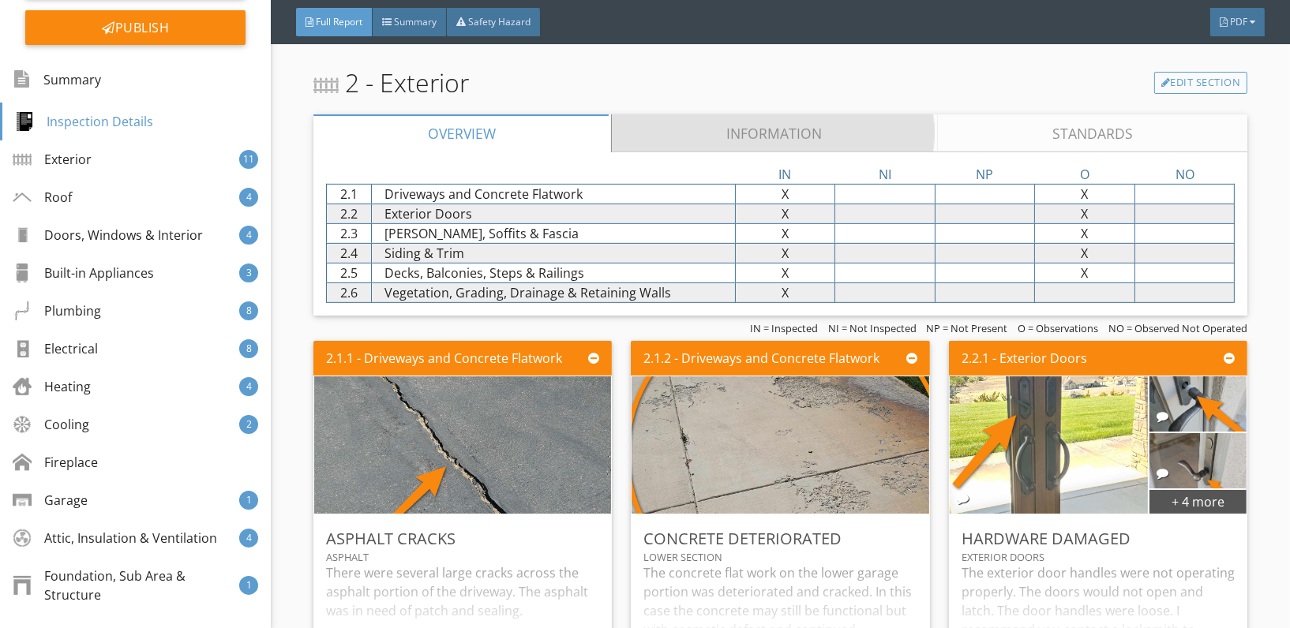
click at [703, 129] on link "Information" at bounding box center [775, 133] width 326 height 38
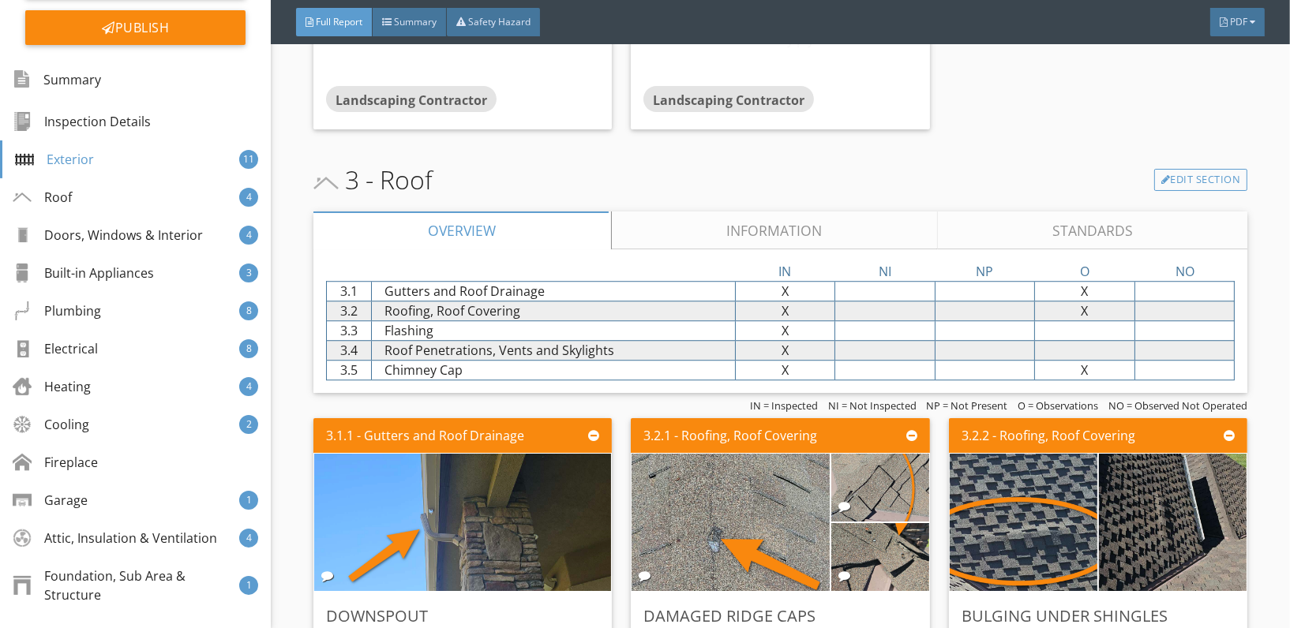
scroll to position [4969, 0]
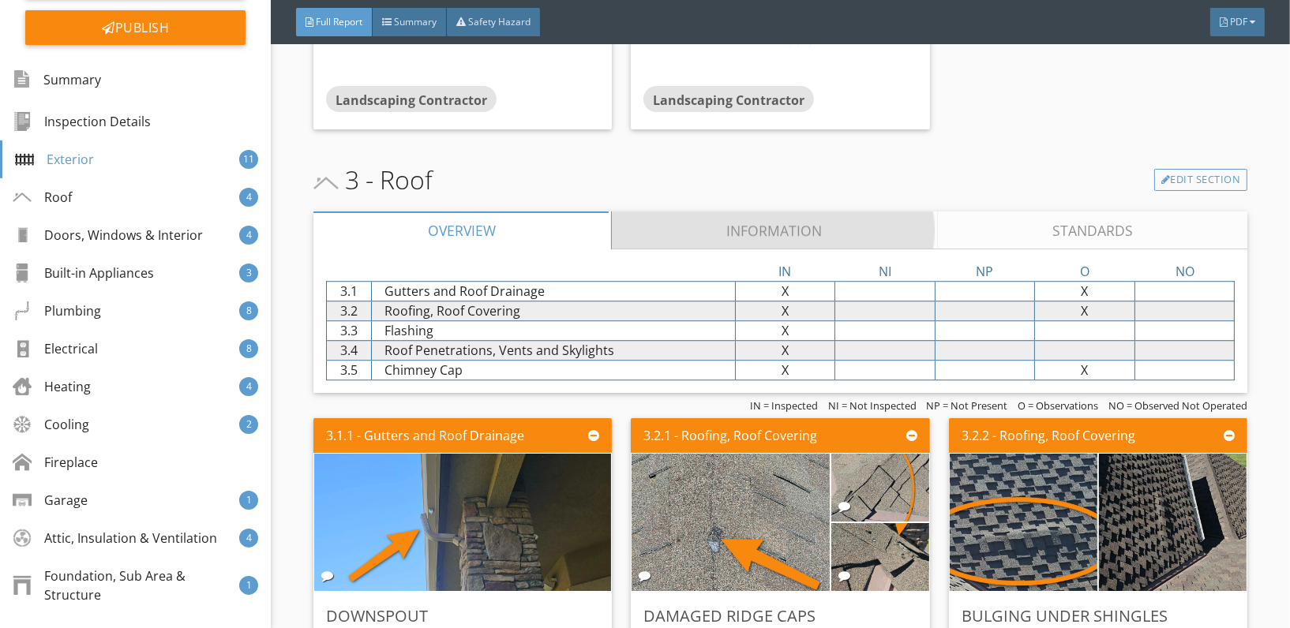
drag, startPoint x: 768, startPoint y: 190, endPoint x: 668, endPoint y: 201, distance: 100.8
click at [668, 212] on link "Information" at bounding box center [775, 231] width 326 height 38
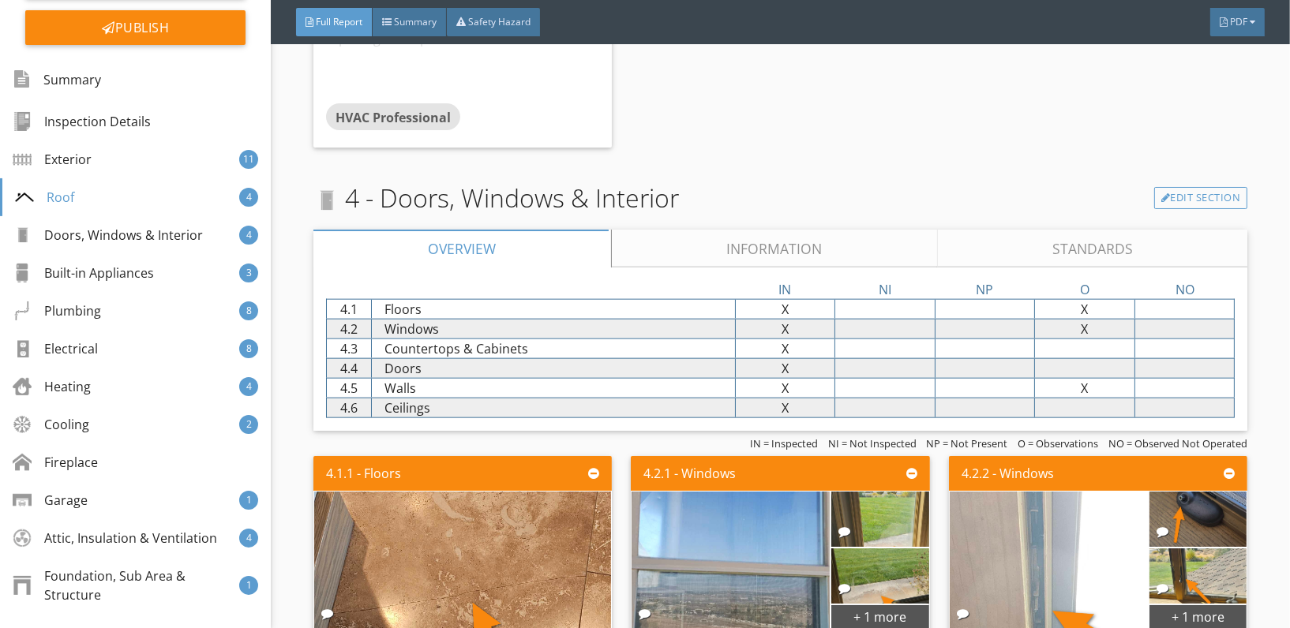
scroll to position [8965, 0]
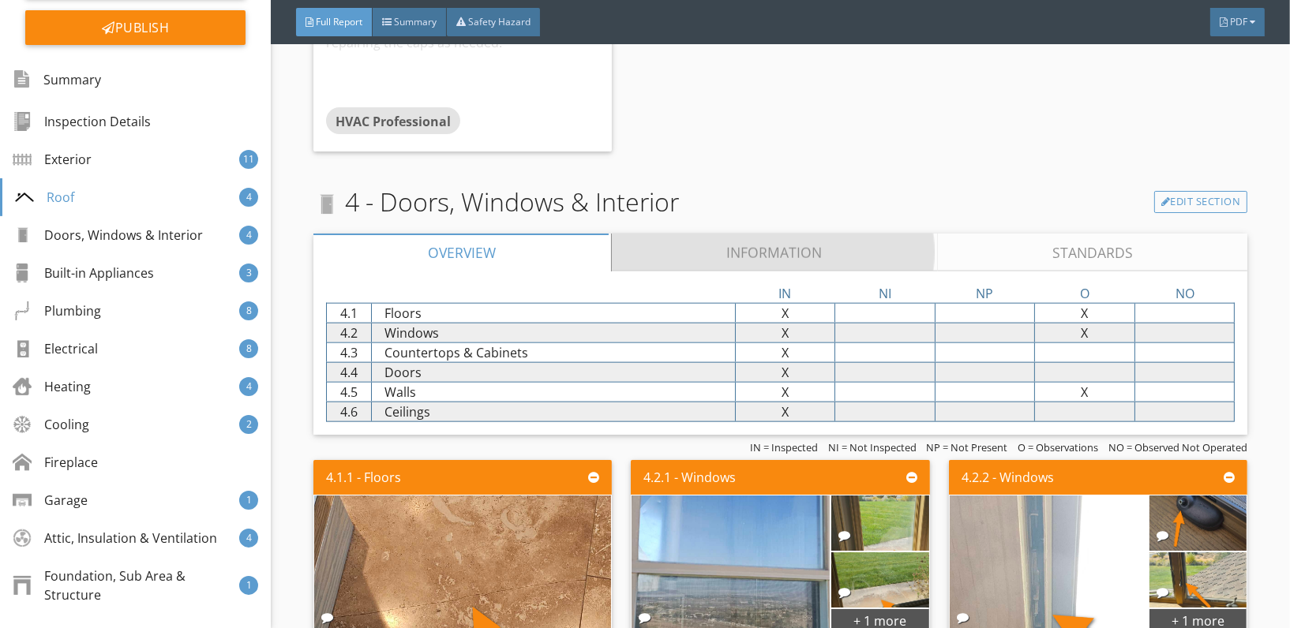
click at [718, 234] on link "Information" at bounding box center [775, 253] width 326 height 38
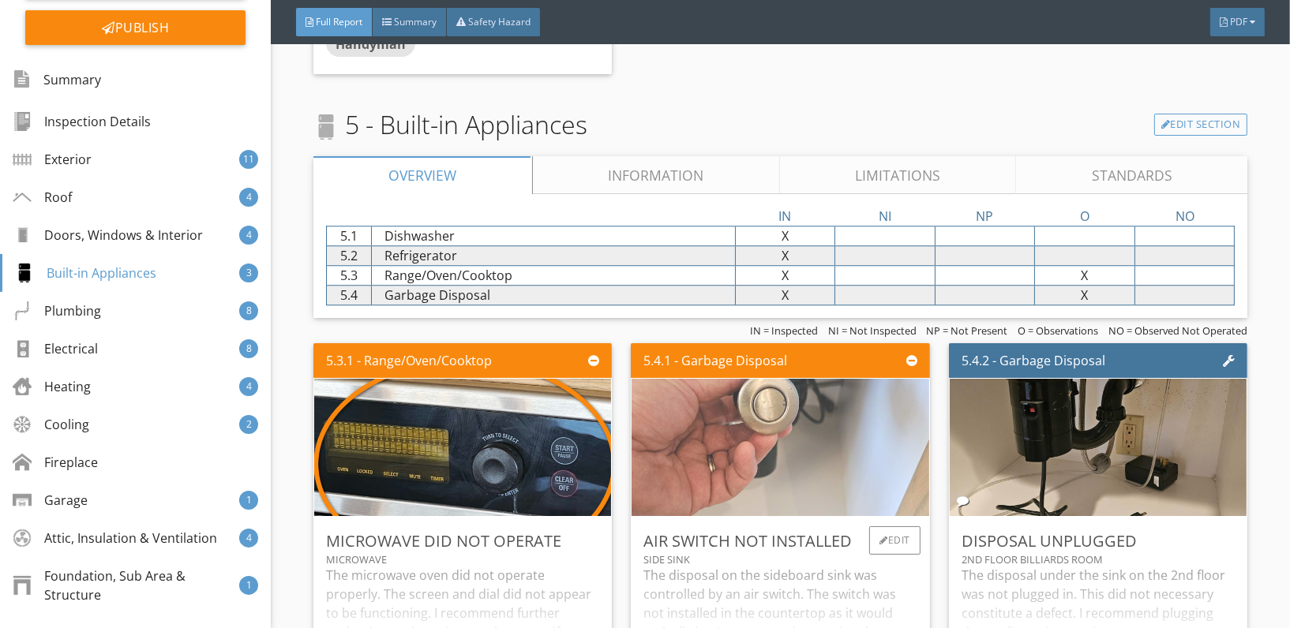
scroll to position [11788, 0]
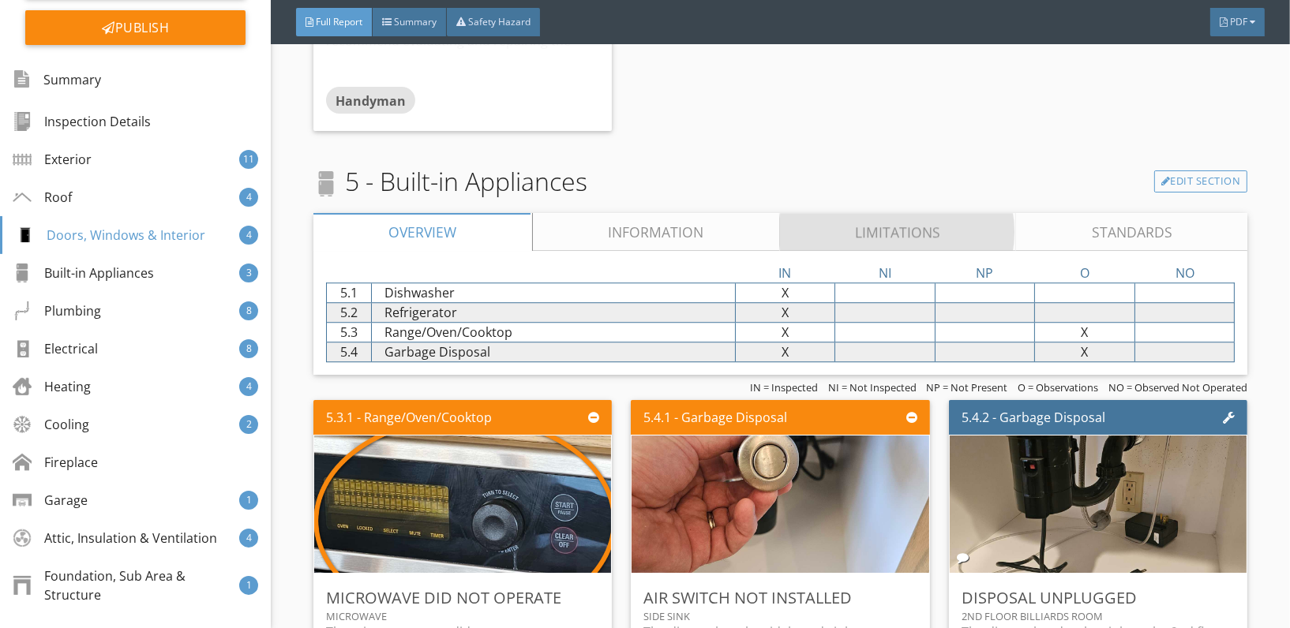
click at [850, 213] on link "Limitations" at bounding box center [898, 232] width 237 height 38
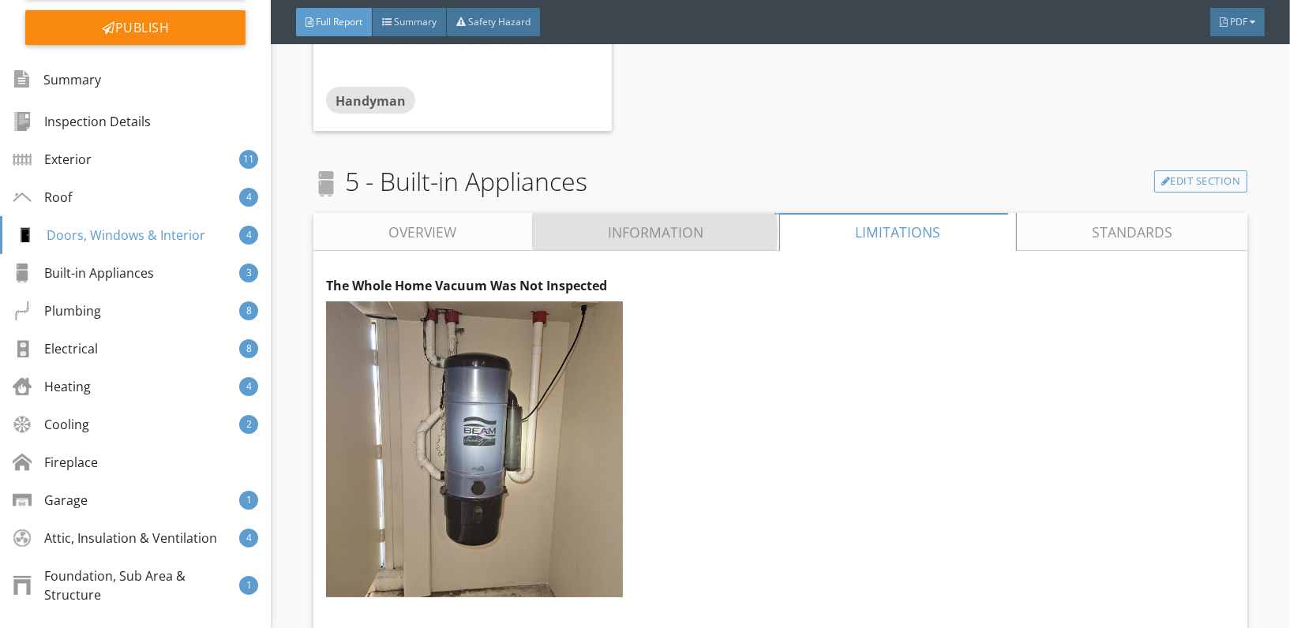
click at [670, 213] on link "Information" at bounding box center [655, 232] width 247 height 38
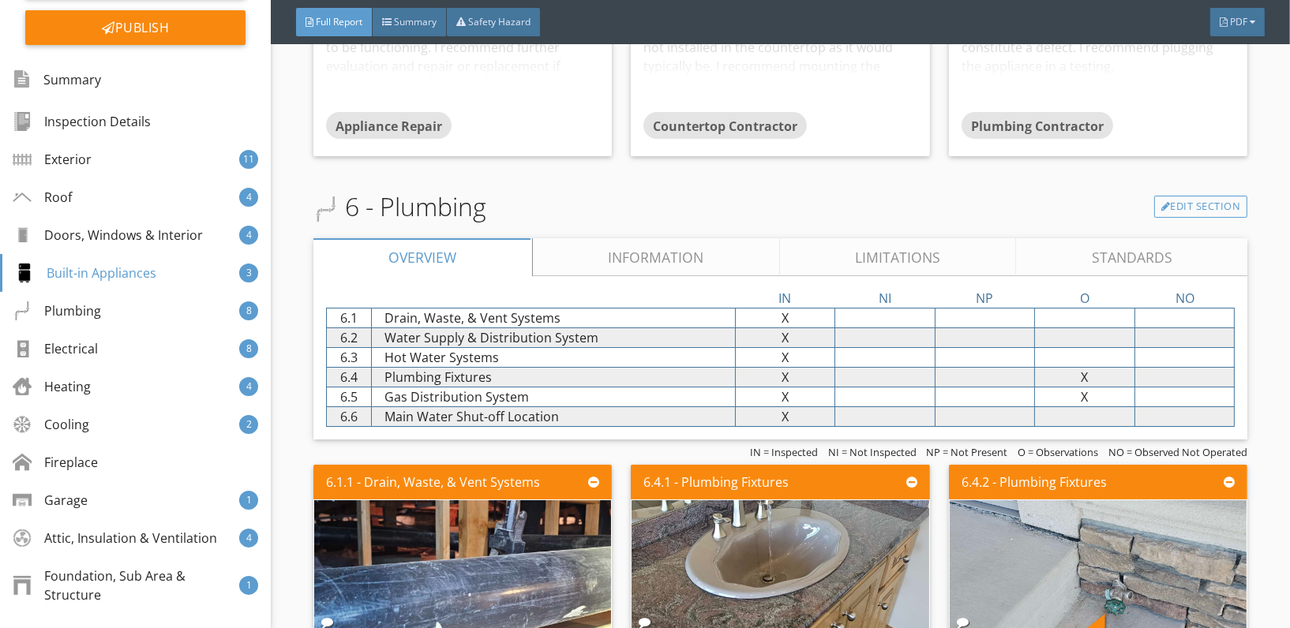
scroll to position [13301, 0]
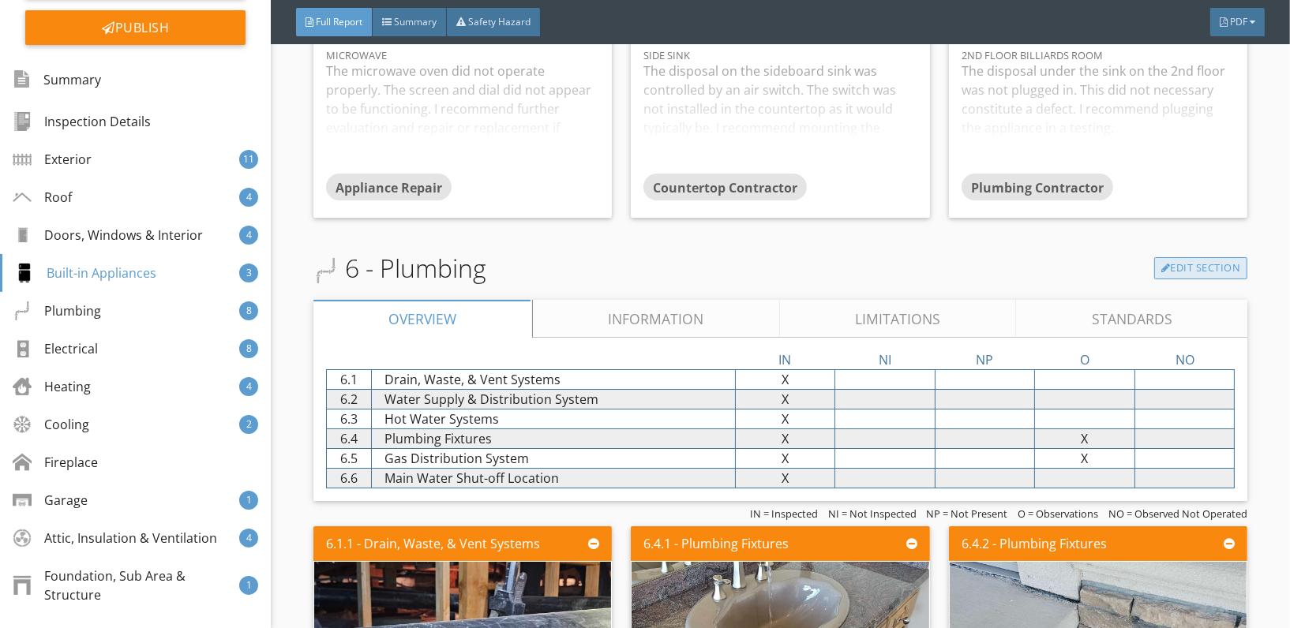
click at [1191, 257] on link "Edit Section" at bounding box center [1201, 268] width 94 height 22
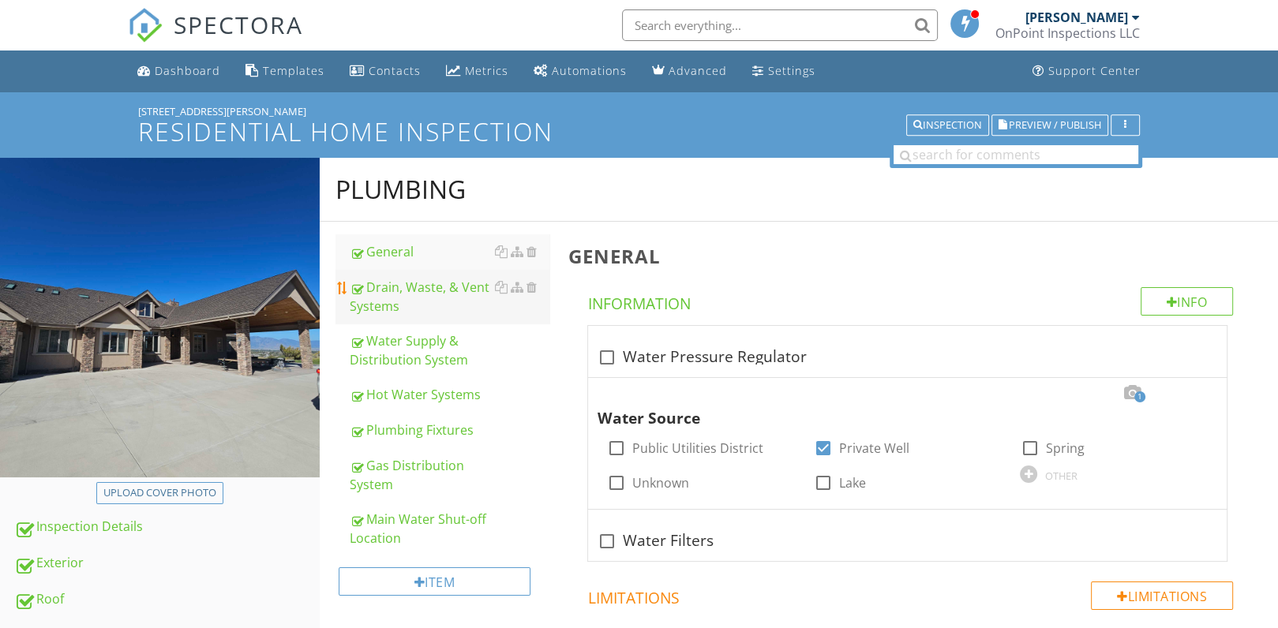
click at [391, 285] on div "Drain, Waste, & Vent Systems" at bounding box center [450, 297] width 201 height 38
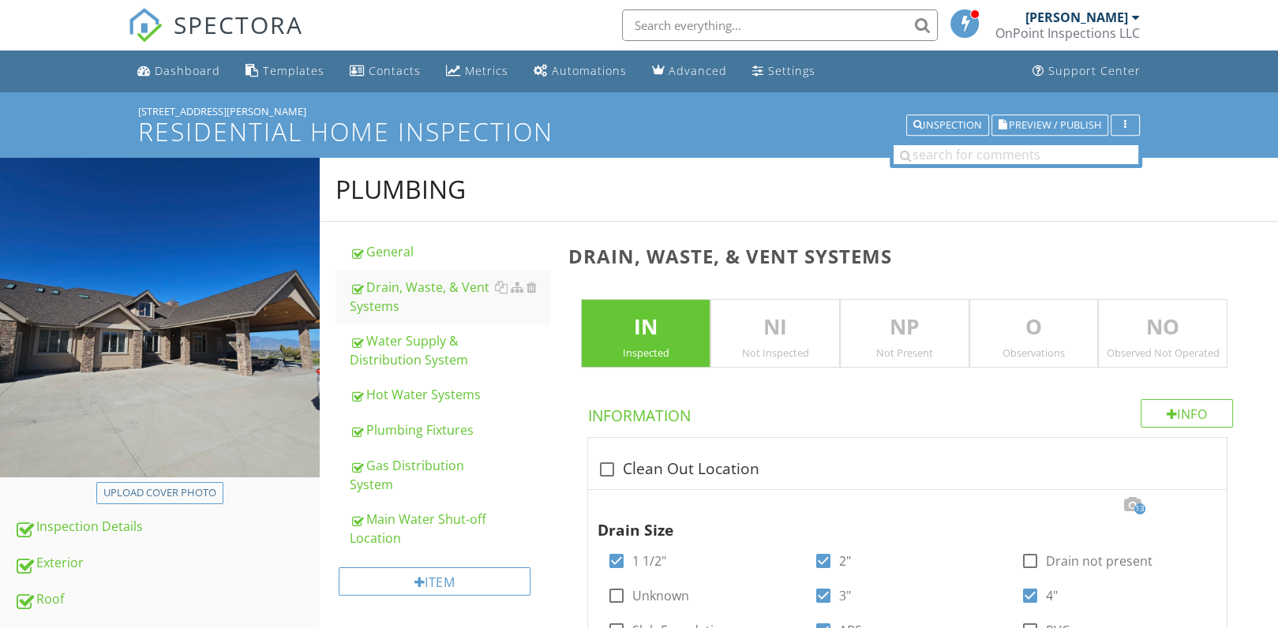
click at [1000, 312] on p "O" at bounding box center [1034, 328] width 128 height 32
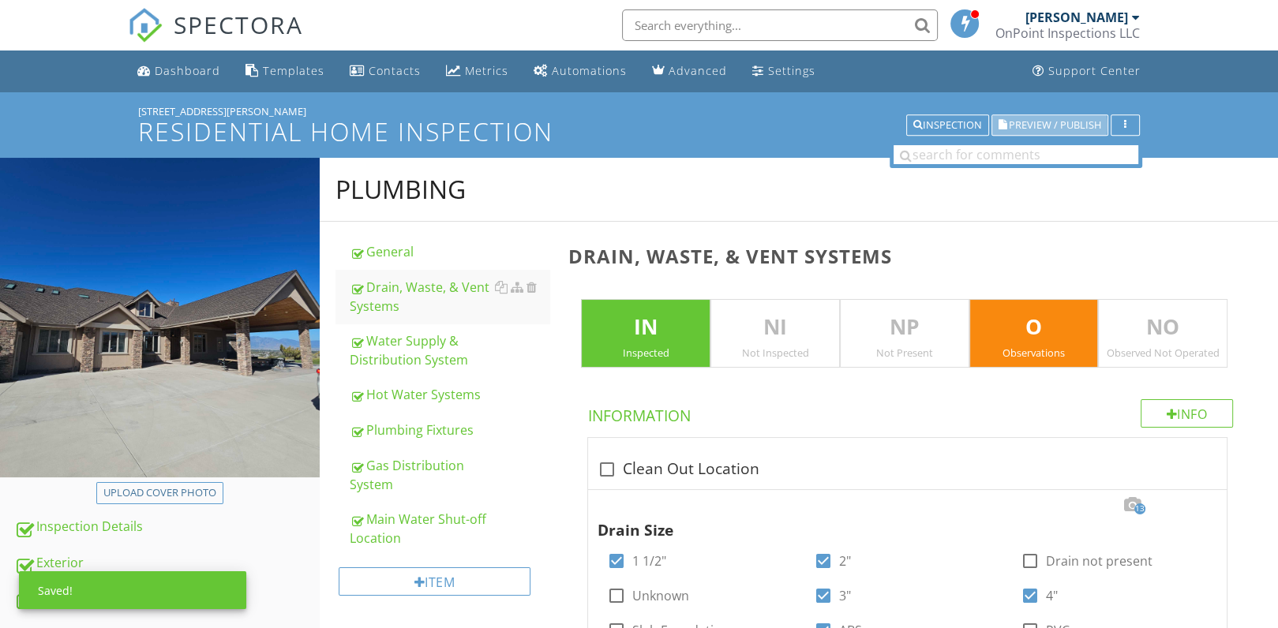
click at [1052, 124] on span "Preview / Publish" at bounding box center [1055, 125] width 92 height 10
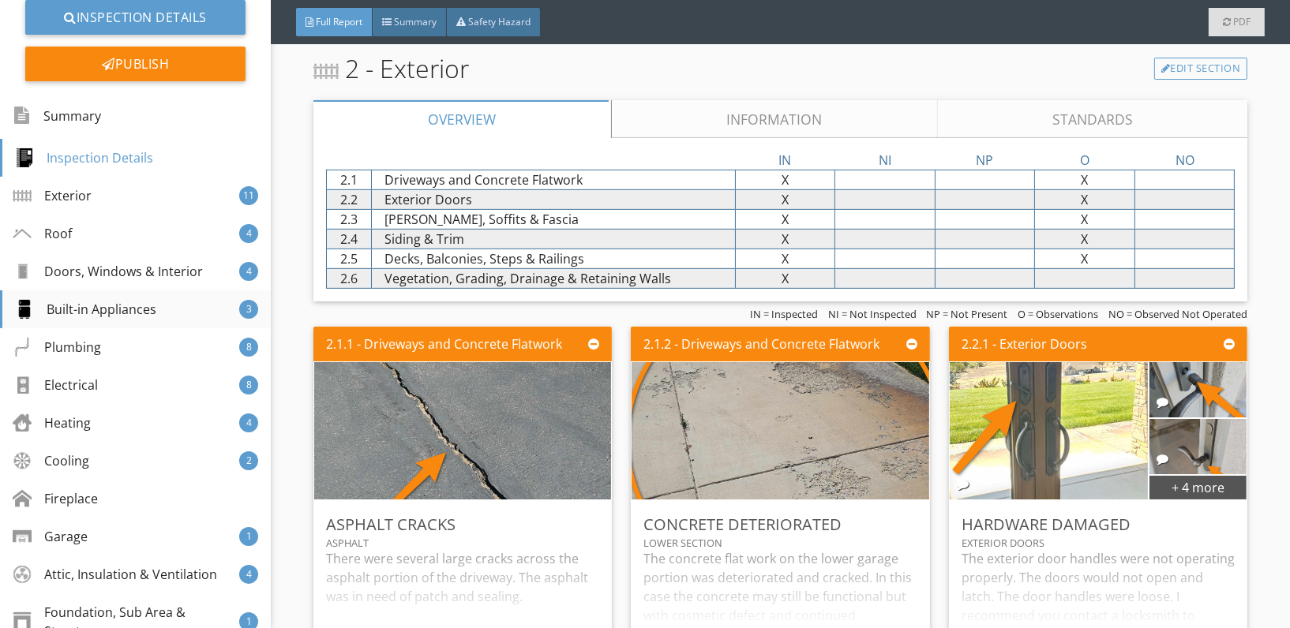
scroll to position [197, 0]
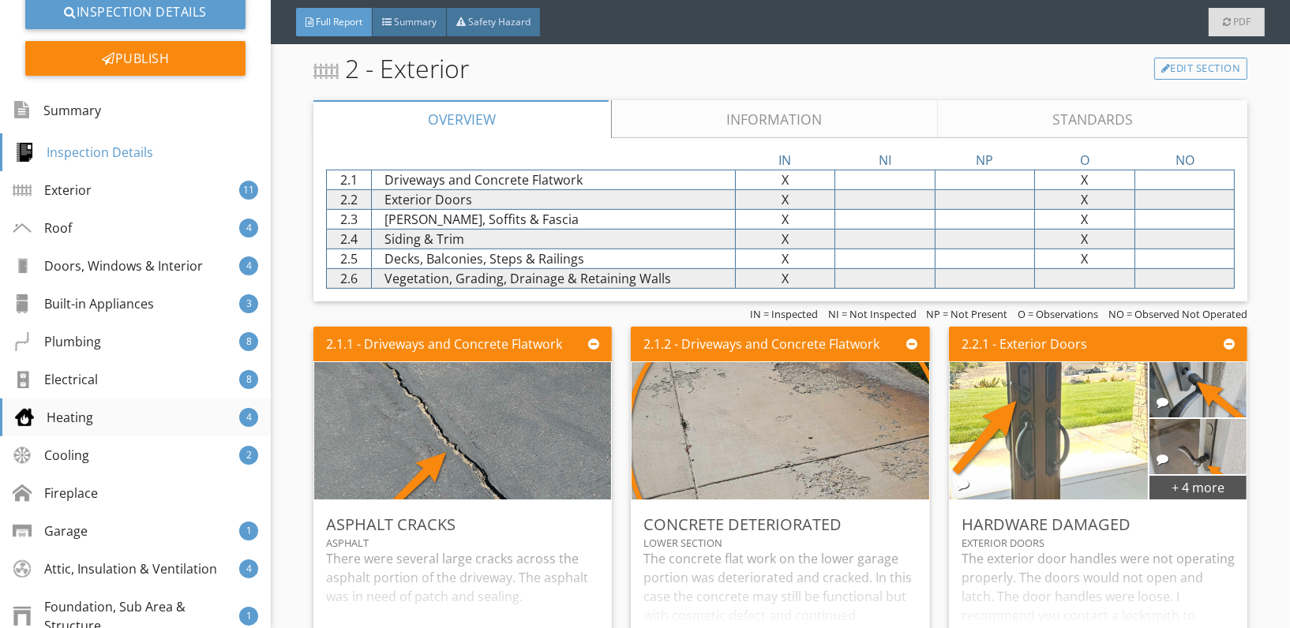
click at [117, 407] on div "Heating 4" at bounding box center [135, 418] width 271 height 38
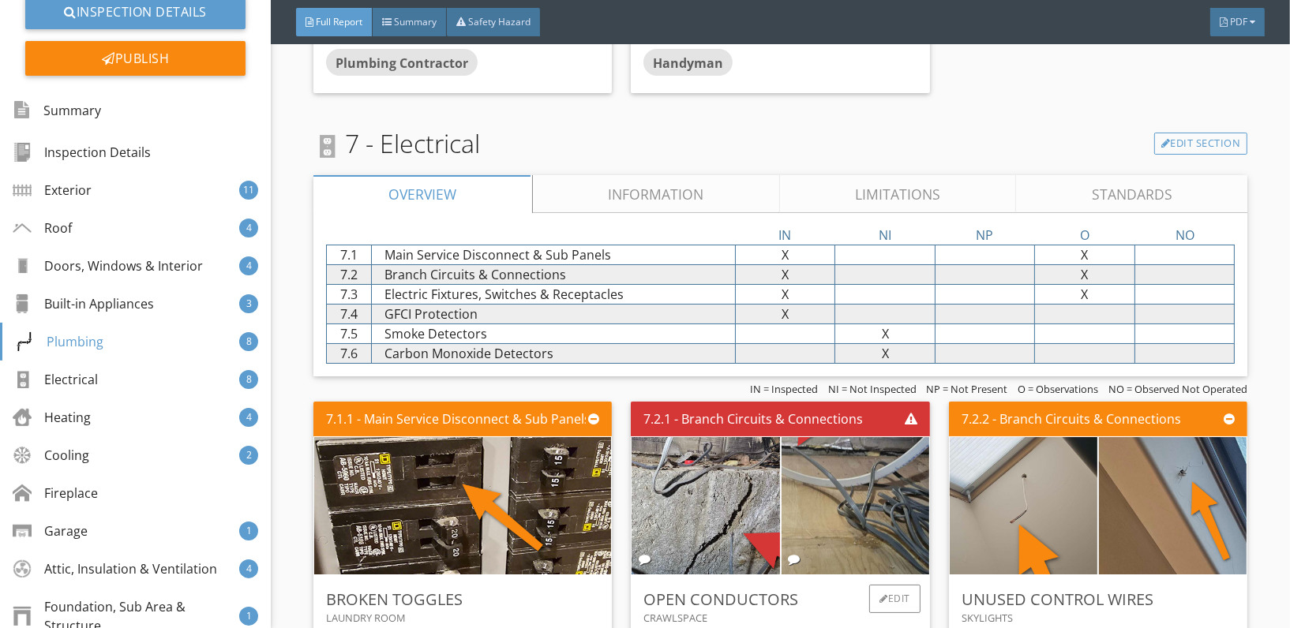
scroll to position [6842, 0]
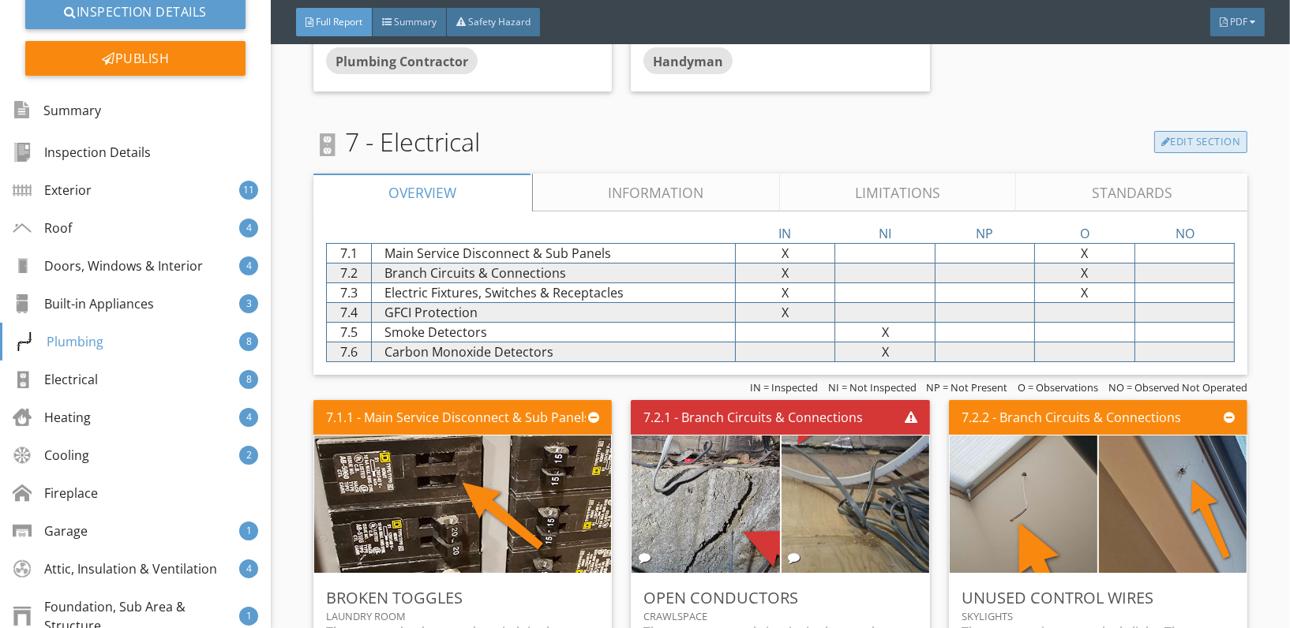
click at [1206, 131] on link "Edit Section" at bounding box center [1201, 142] width 94 height 22
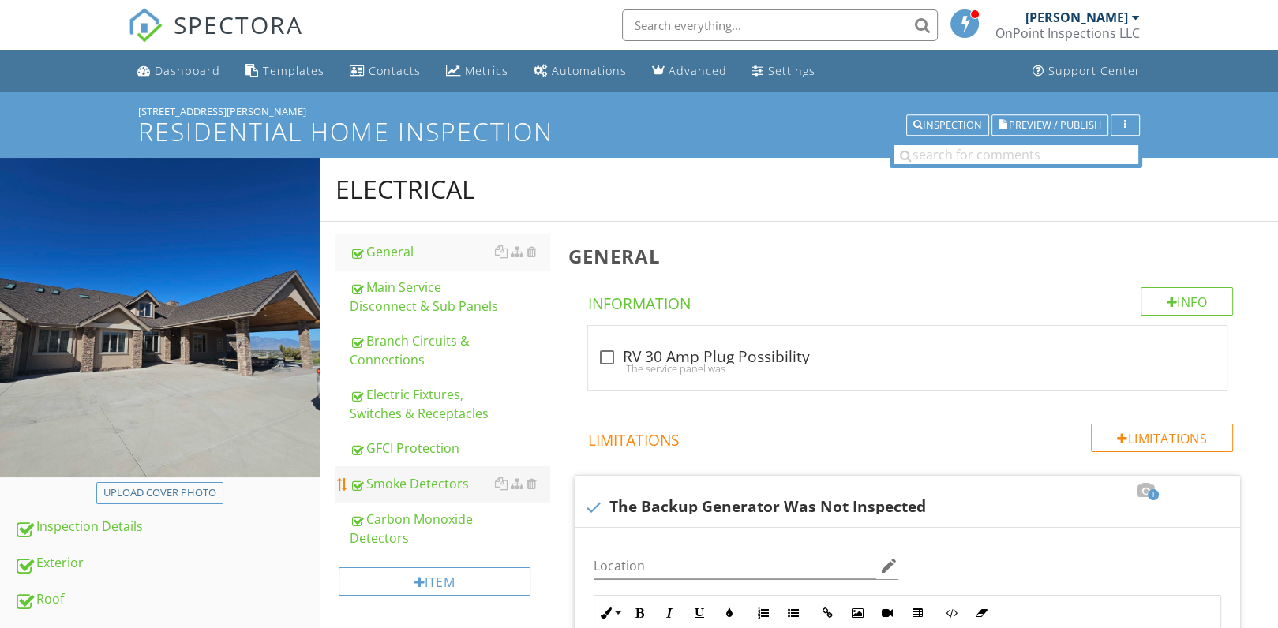
click at [445, 488] on div "Smoke Detectors" at bounding box center [450, 484] width 201 height 19
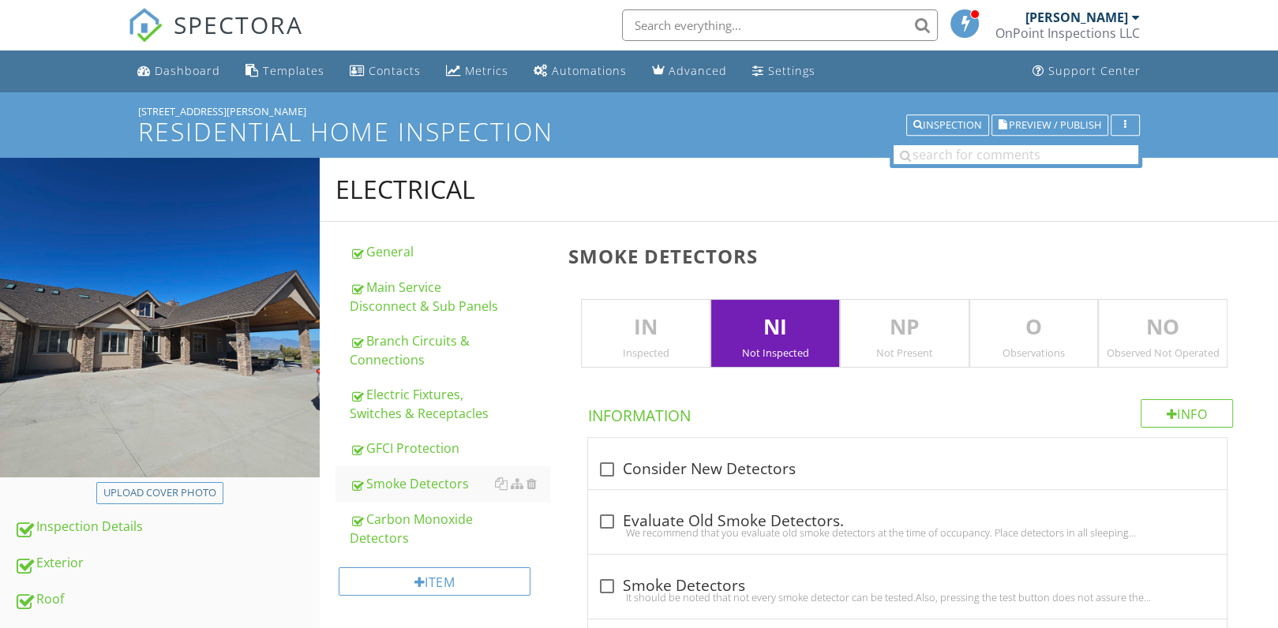
click at [1176, 343] on div "NO Observed Not Operated" at bounding box center [1162, 333] width 129 height 69
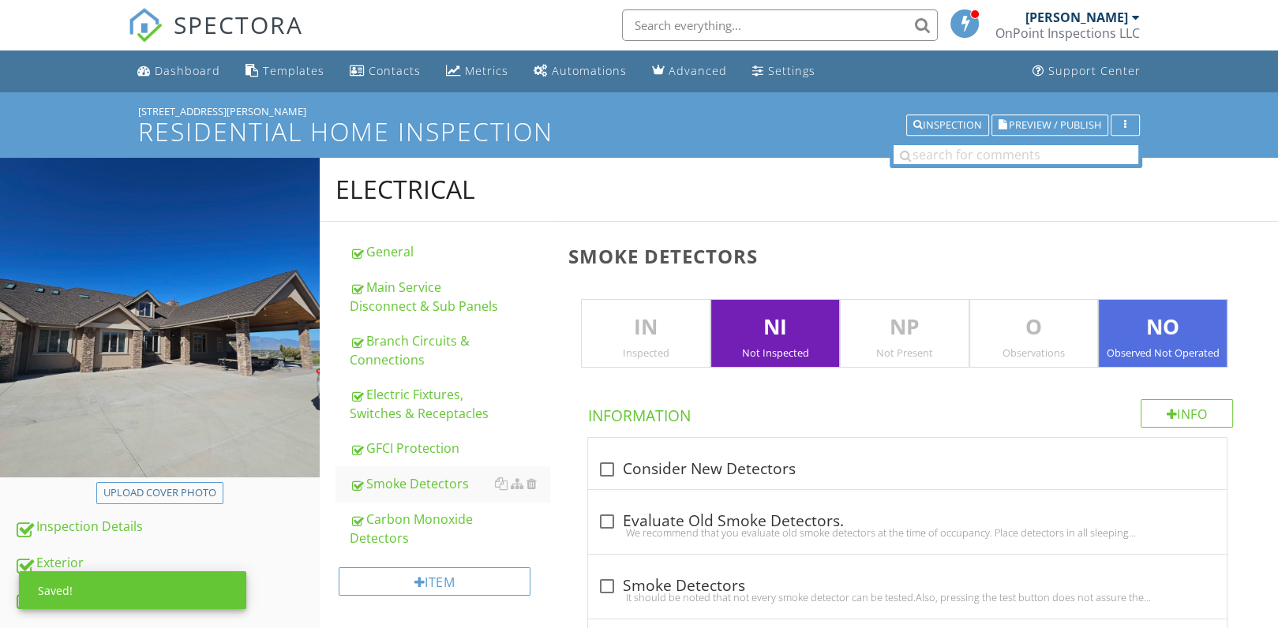
click at [787, 356] on div "Not Inspected" at bounding box center [775, 353] width 128 height 13
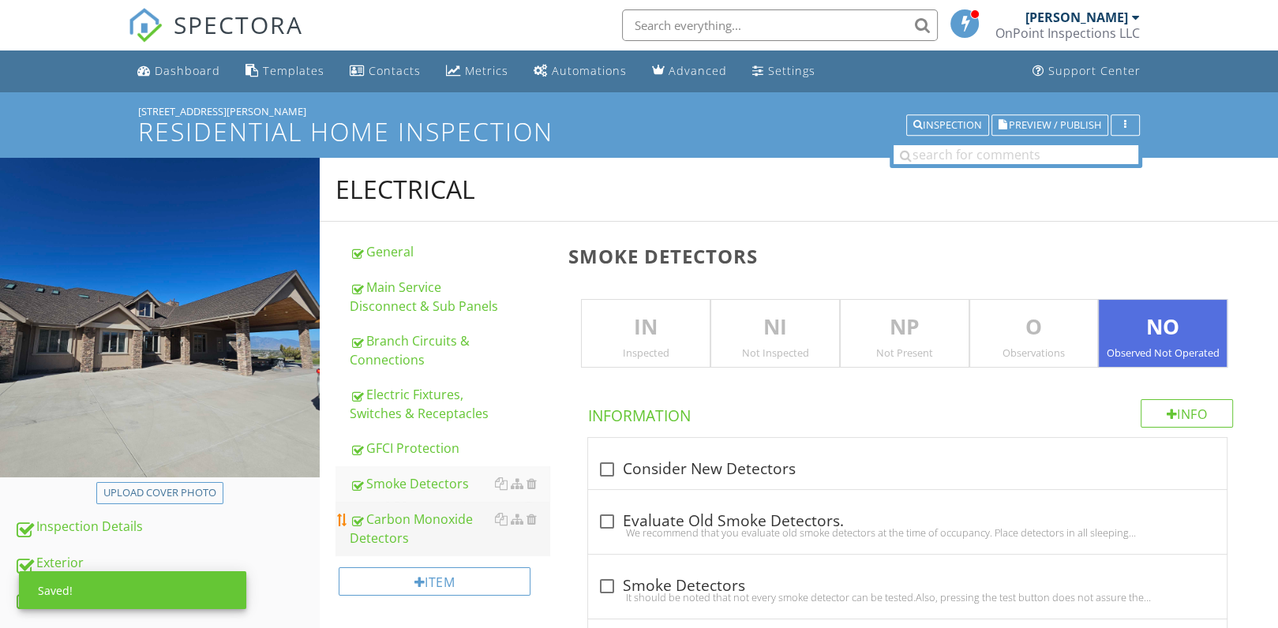
click at [397, 540] on div "Carbon Monoxide Detectors" at bounding box center [450, 529] width 201 height 38
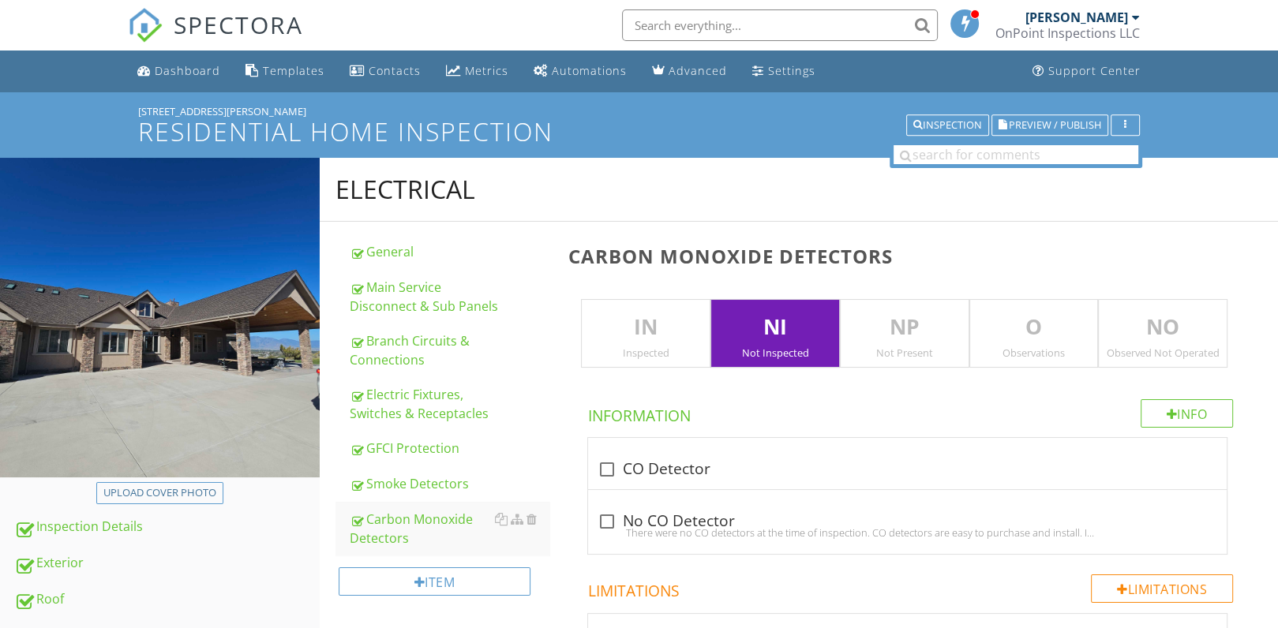
click at [1175, 329] on p "NO" at bounding box center [1163, 328] width 128 height 32
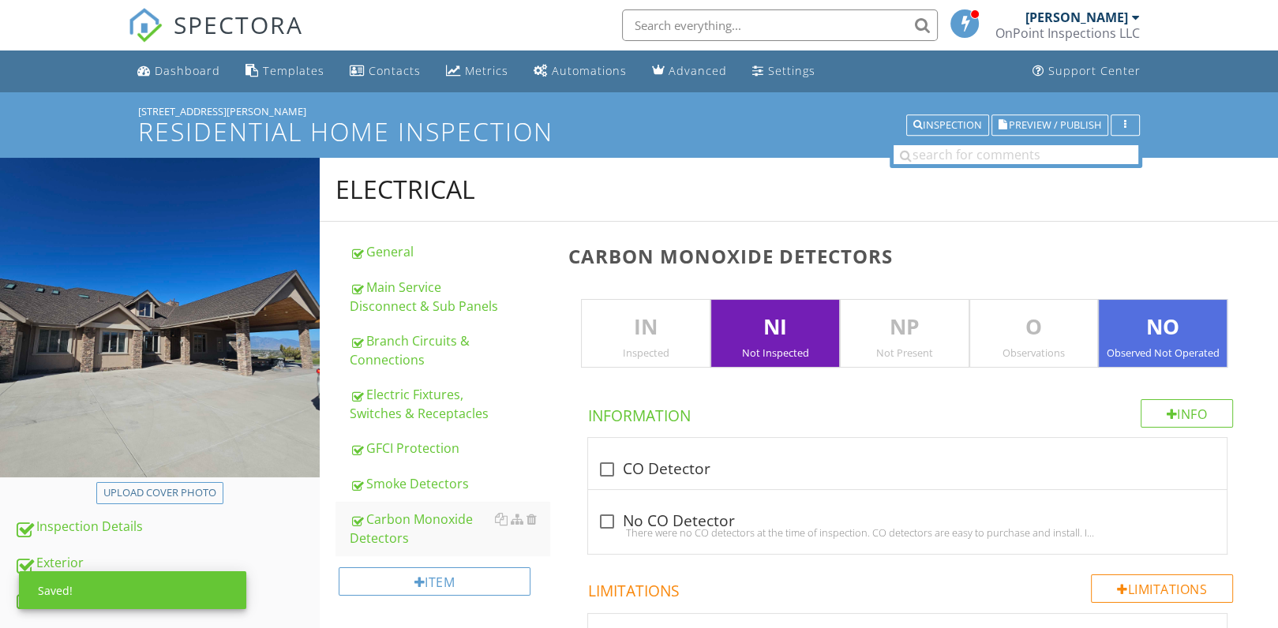
click at [800, 325] on p "NI" at bounding box center [775, 328] width 128 height 32
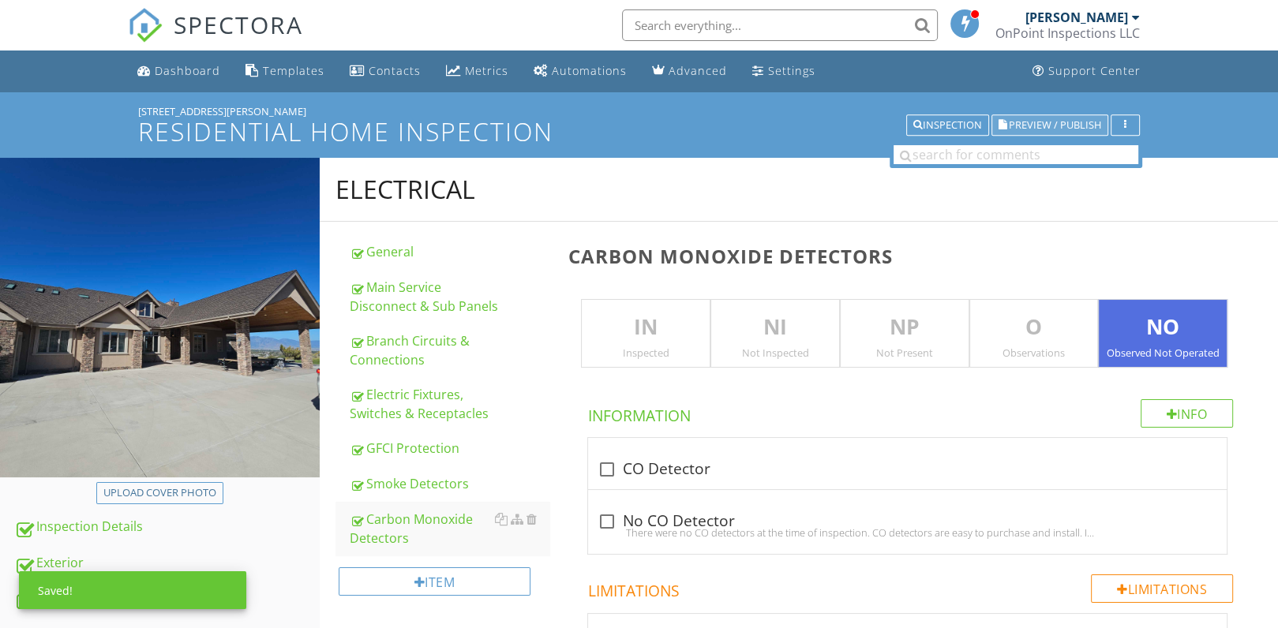
click at [1048, 120] on span "Preview / Publish" at bounding box center [1055, 125] width 92 height 10
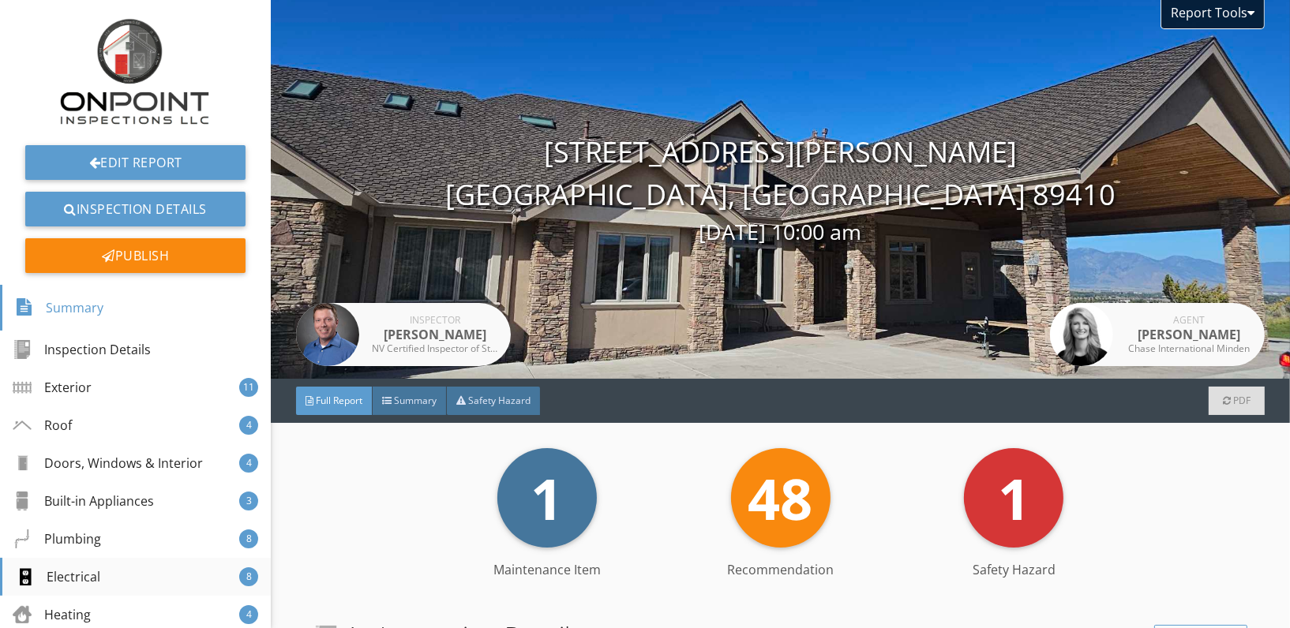
click at [127, 566] on div "Electrical 8" at bounding box center [135, 577] width 271 height 38
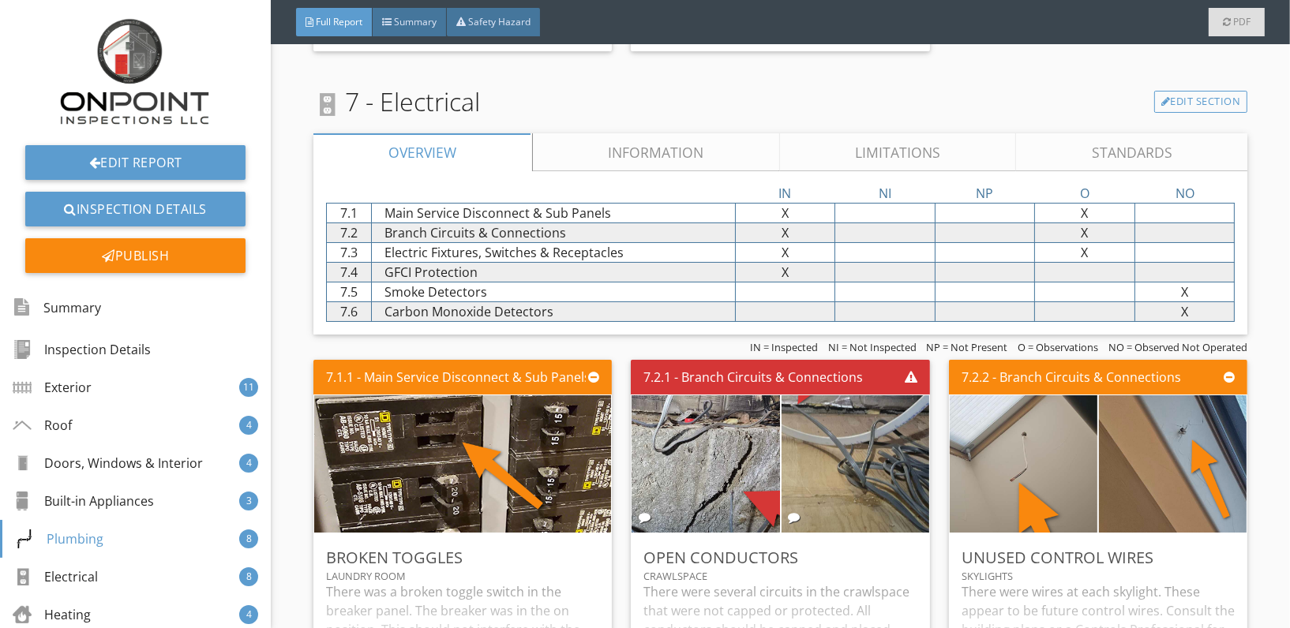
scroll to position [6847, 0]
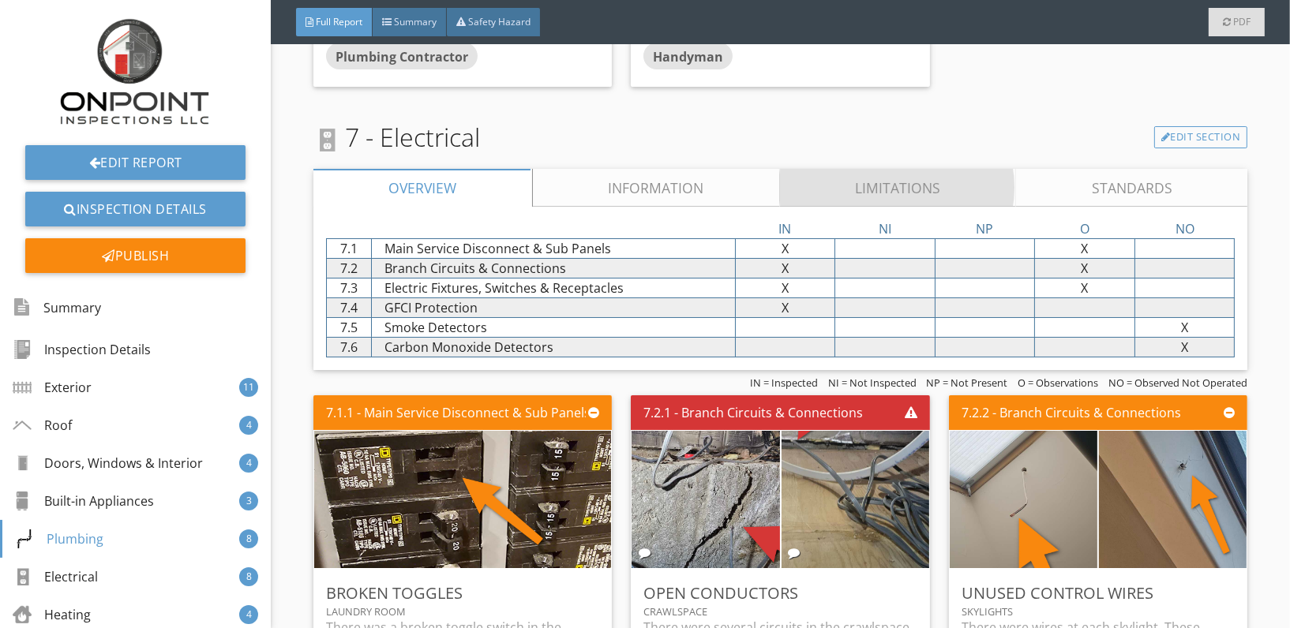
click at [857, 173] on link "Limitations" at bounding box center [898, 188] width 237 height 38
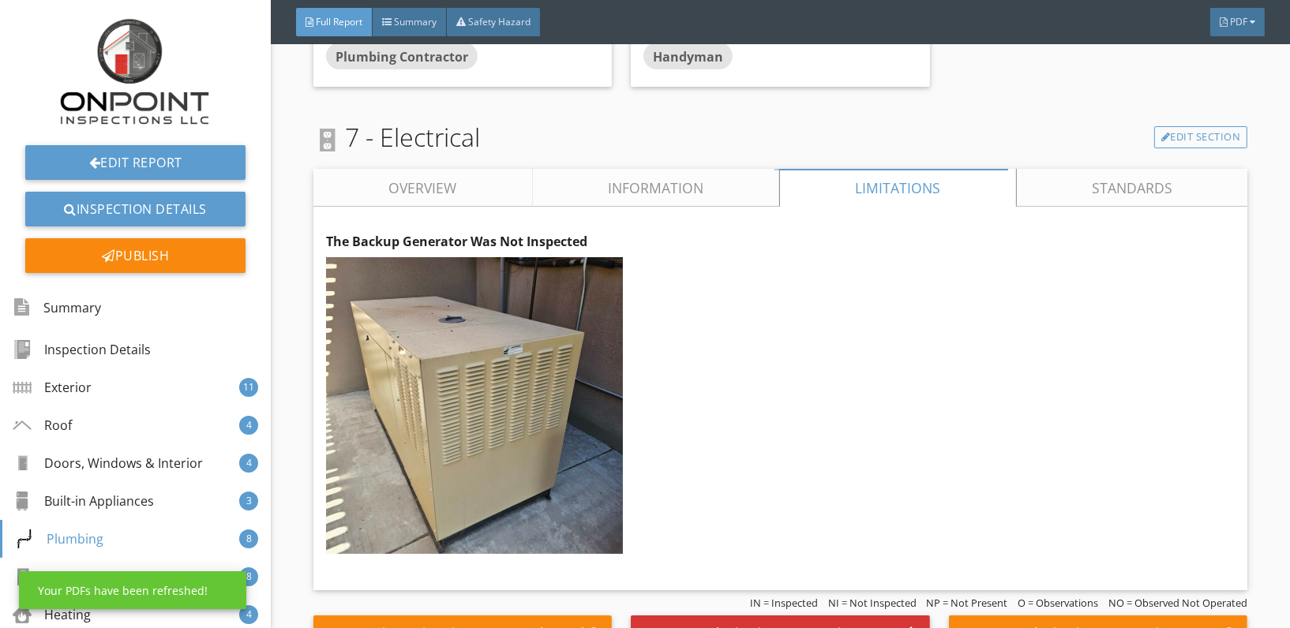
click at [667, 182] on link "Information" at bounding box center [655, 188] width 247 height 38
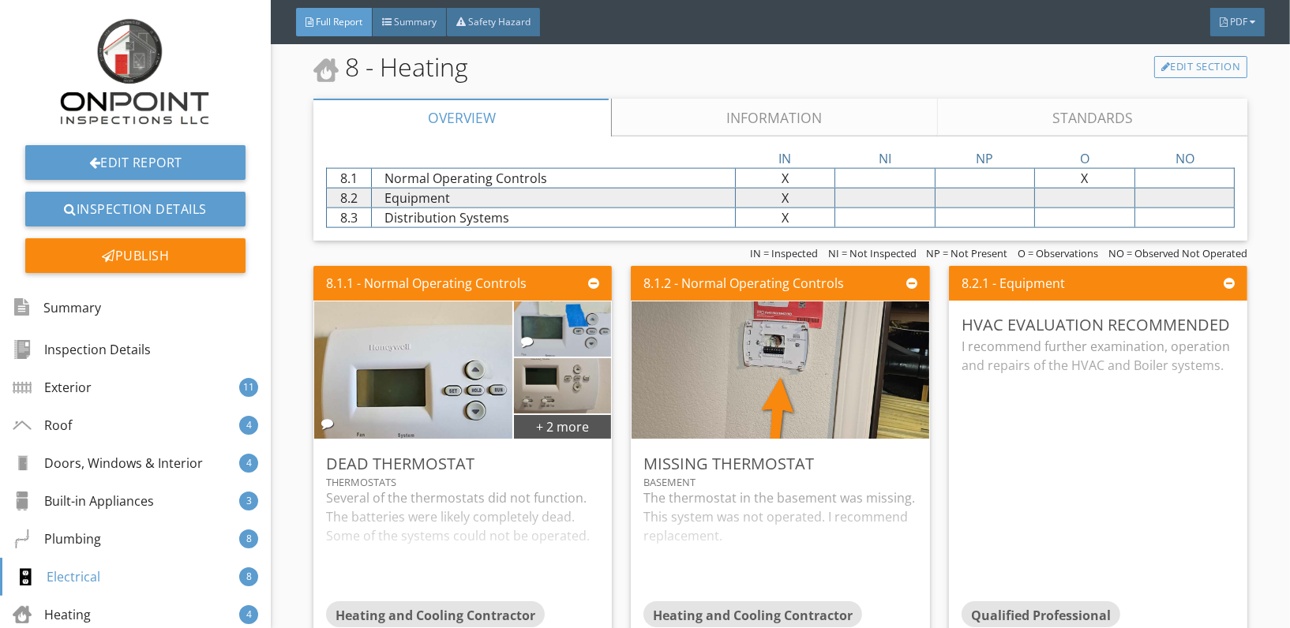
scroll to position [9160, 0]
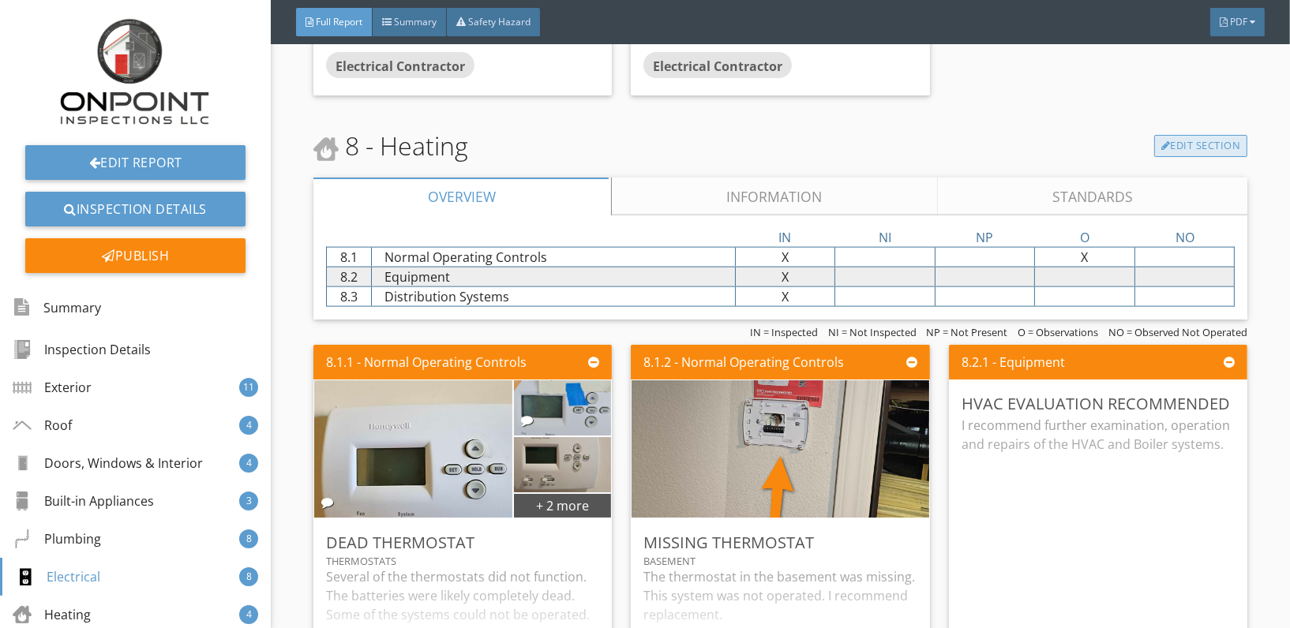
click at [1198, 135] on link "Edit Section" at bounding box center [1201, 146] width 94 height 22
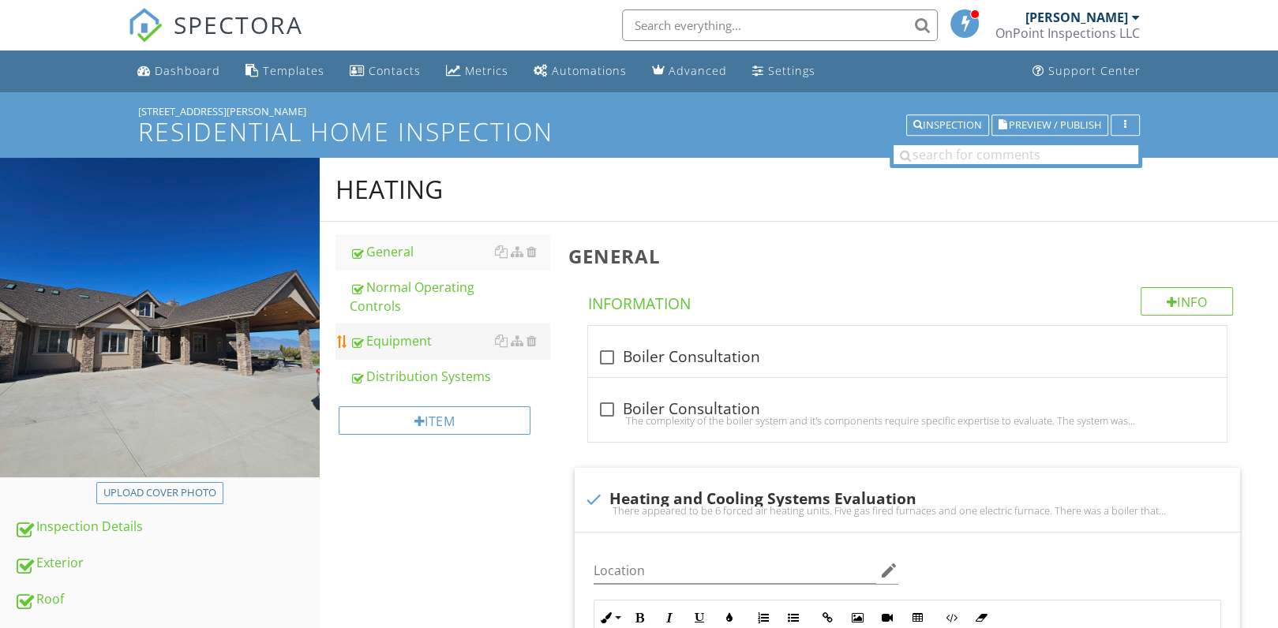
click at [400, 334] on div "Equipment" at bounding box center [450, 341] width 201 height 19
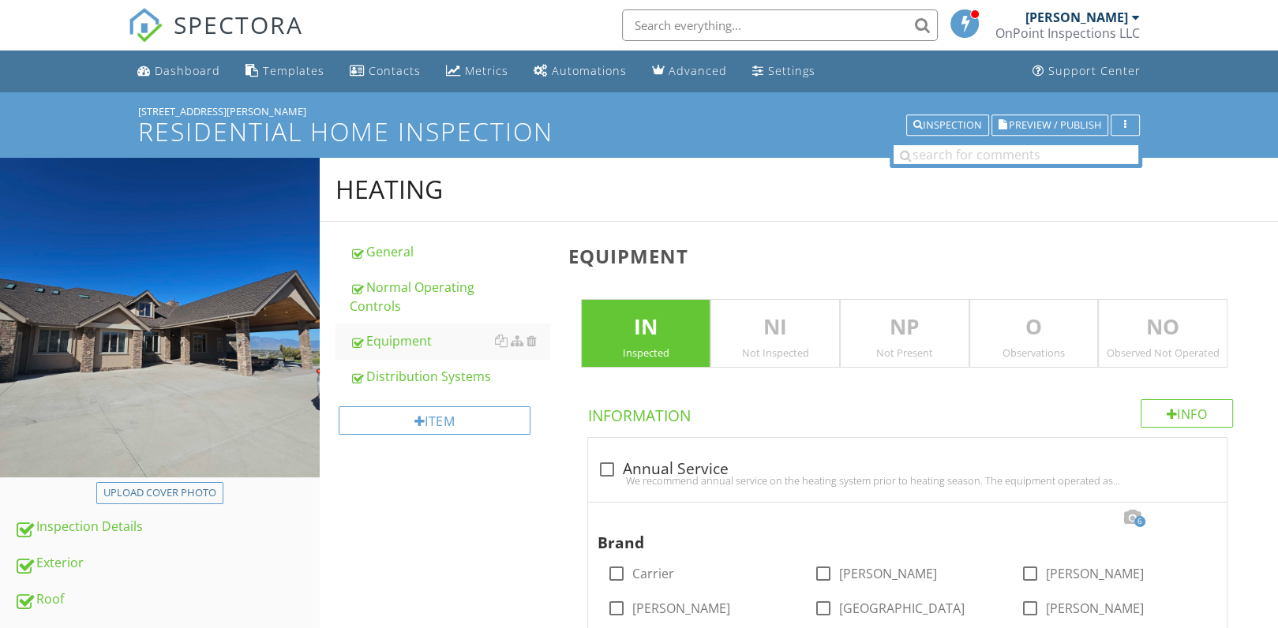
click at [1074, 326] on p "O" at bounding box center [1034, 328] width 128 height 32
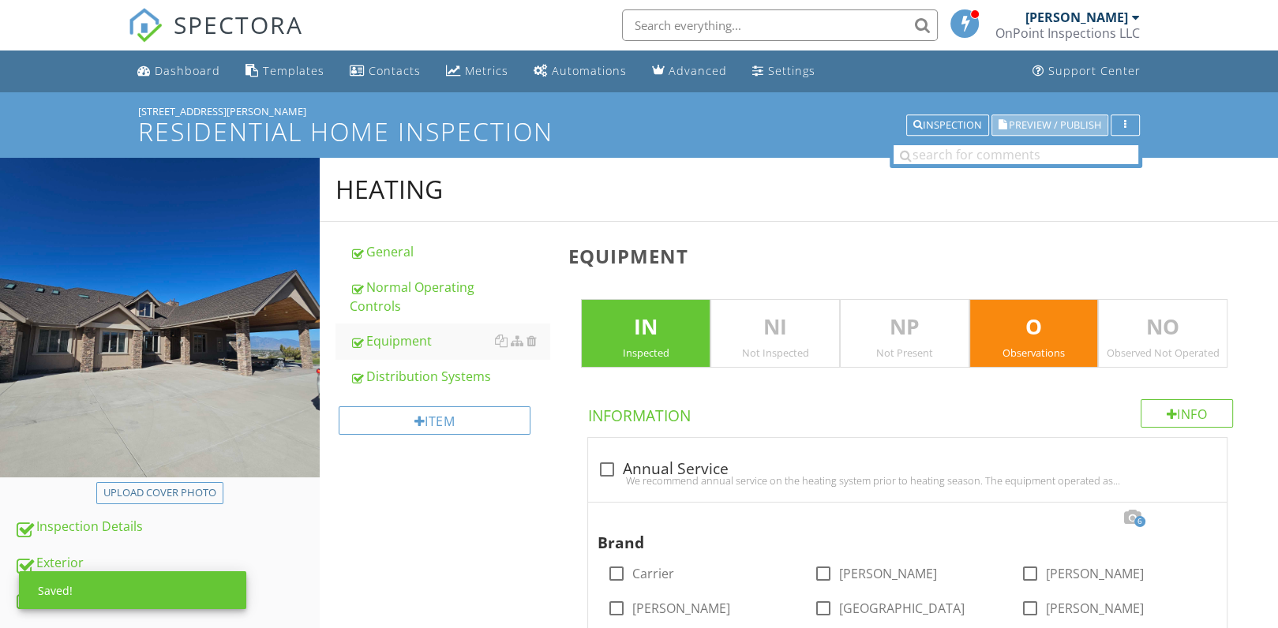
click at [1042, 120] on span "Preview / Publish" at bounding box center [1055, 125] width 92 height 10
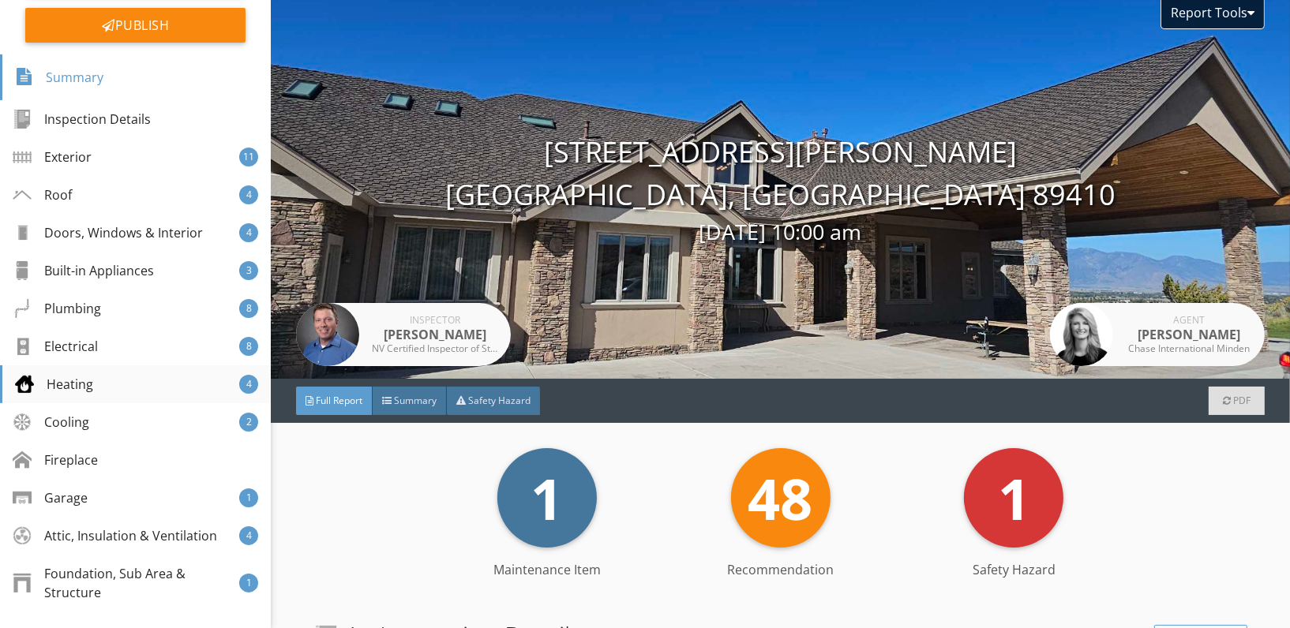
scroll to position [232, 0]
click at [103, 377] on div "Heating 4" at bounding box center [135, 383] width 271 height 38
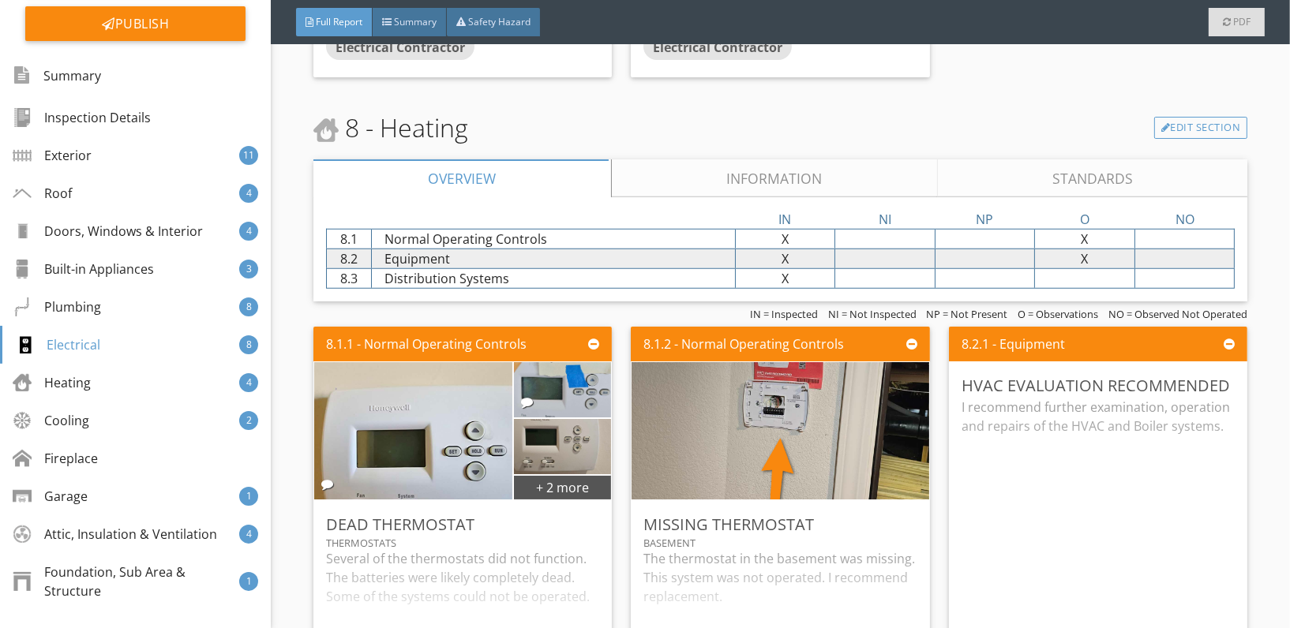
scroll to position [8325, 0]
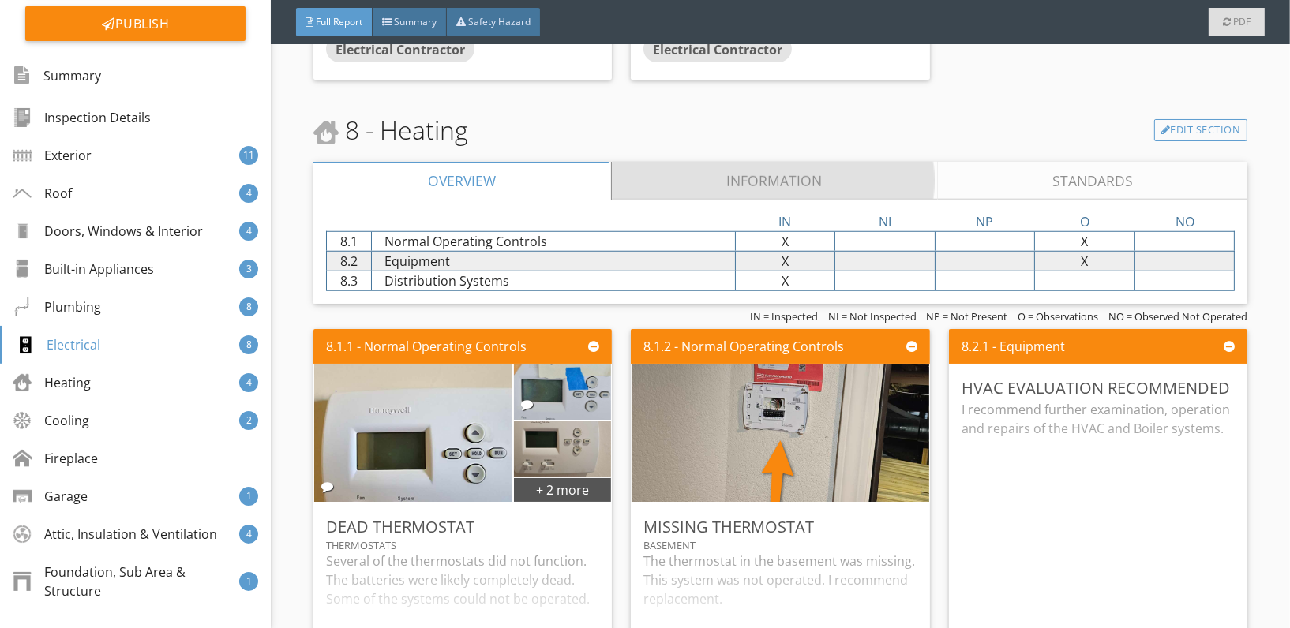
click at [730, 164] on link "Information" at bounding box center [775, 181] width 326 height 38
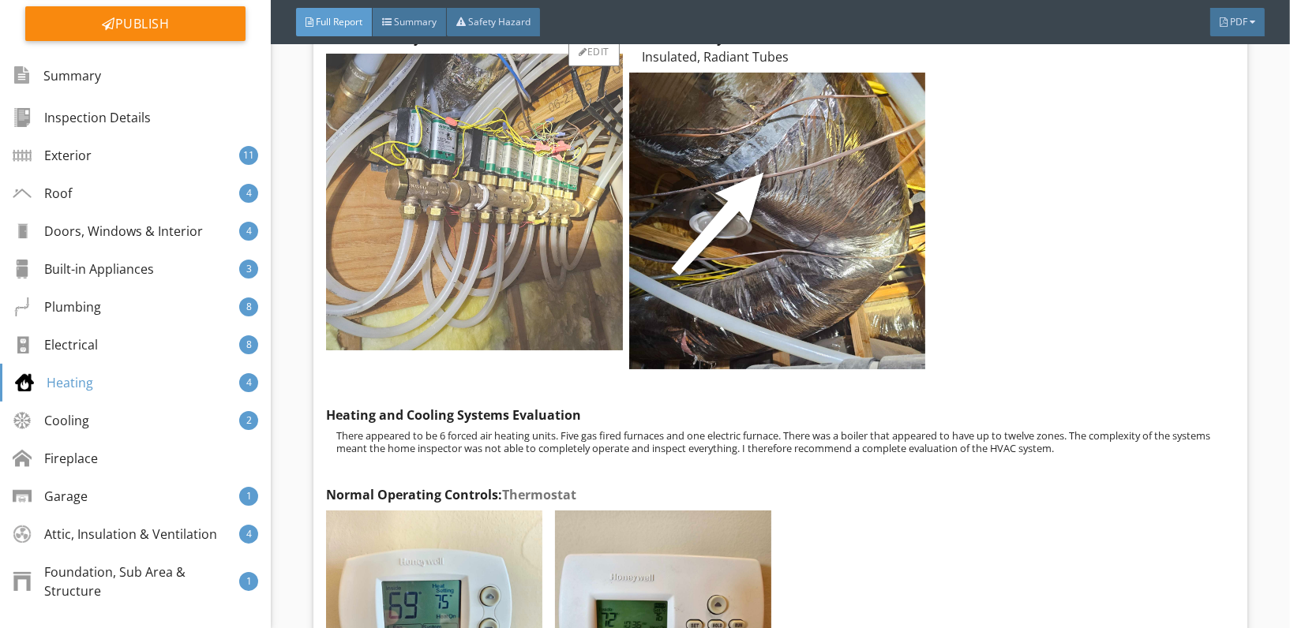
scroll to position [8525, 0]
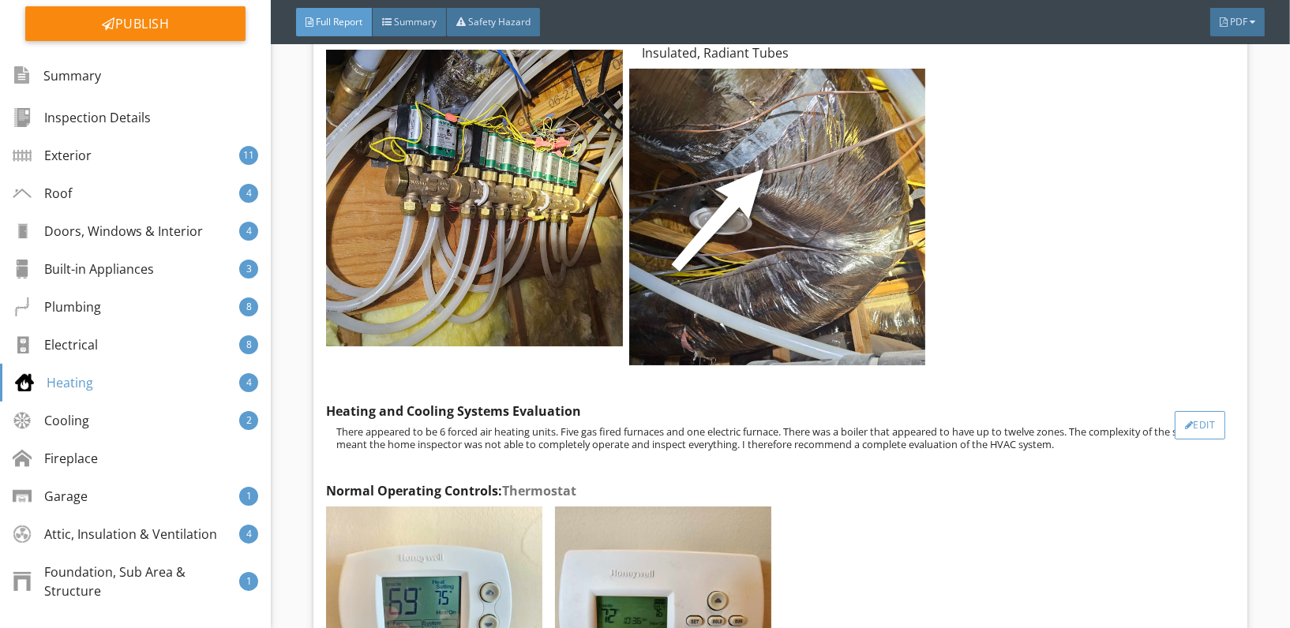
click at [1182, 411] on div "Edit" at bounding box center [1200, 425] width 51 height 28
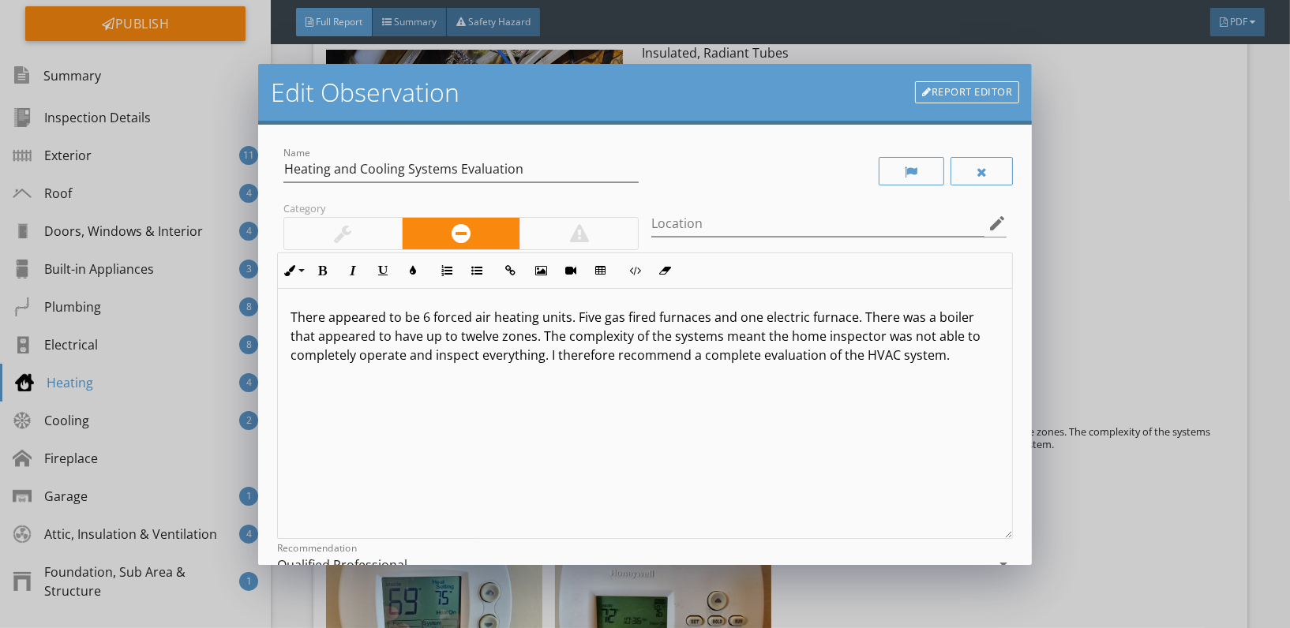
click at [491, 336] on p "There appeared to be 6 forced air heating units. Five gas fired furnaces and on…" at bounding box center [645, 336] width 709 height 57
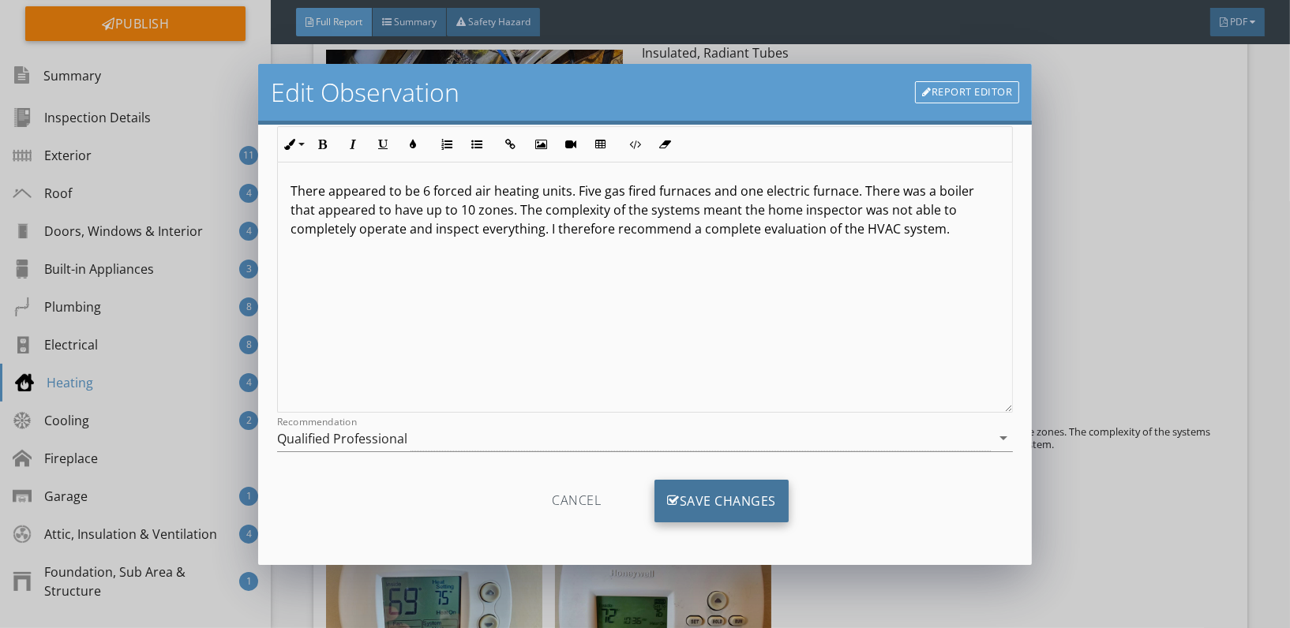
click at [735, 497] on div "Save Changes" at bounding box center [722, 501] width 134 height 43
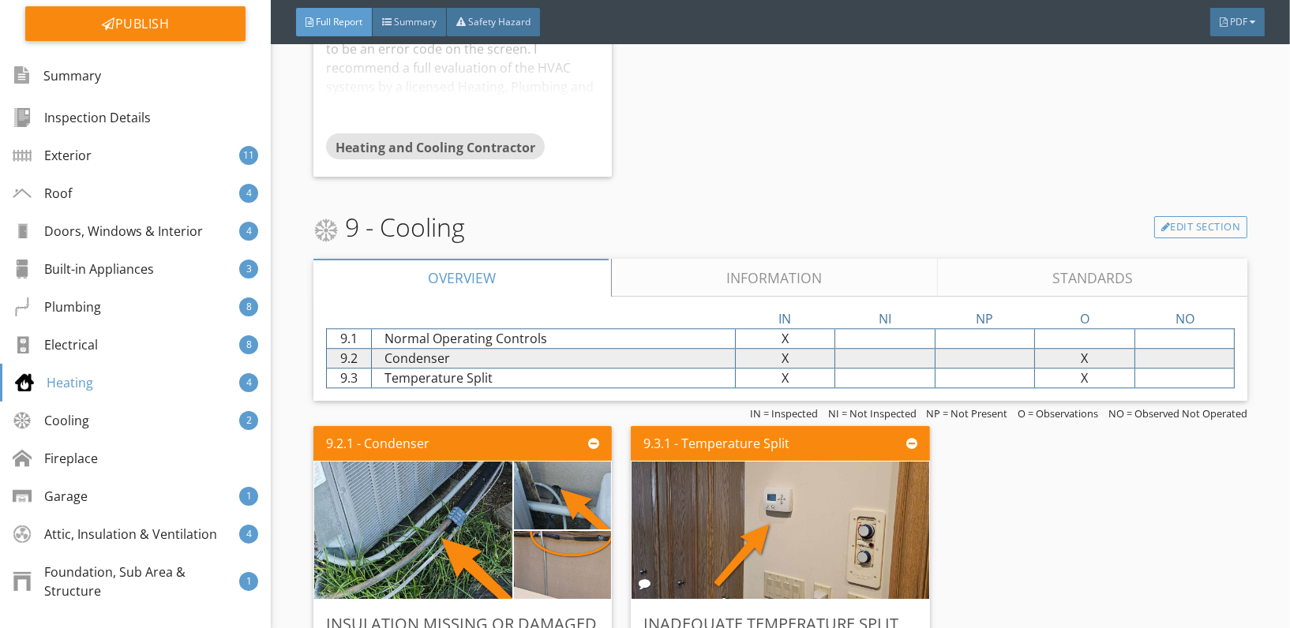
scroll to position [11494, 0]
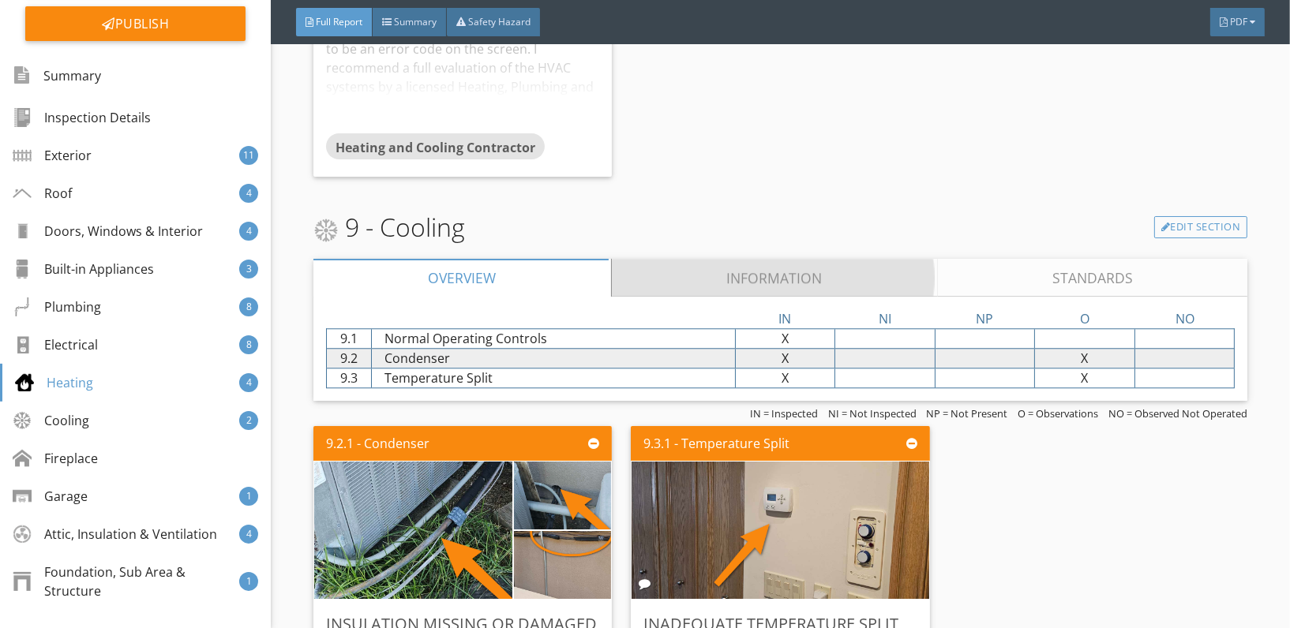
click at [715, 259] on link "Information" at bounding box center [775, 278] width 326 height 38
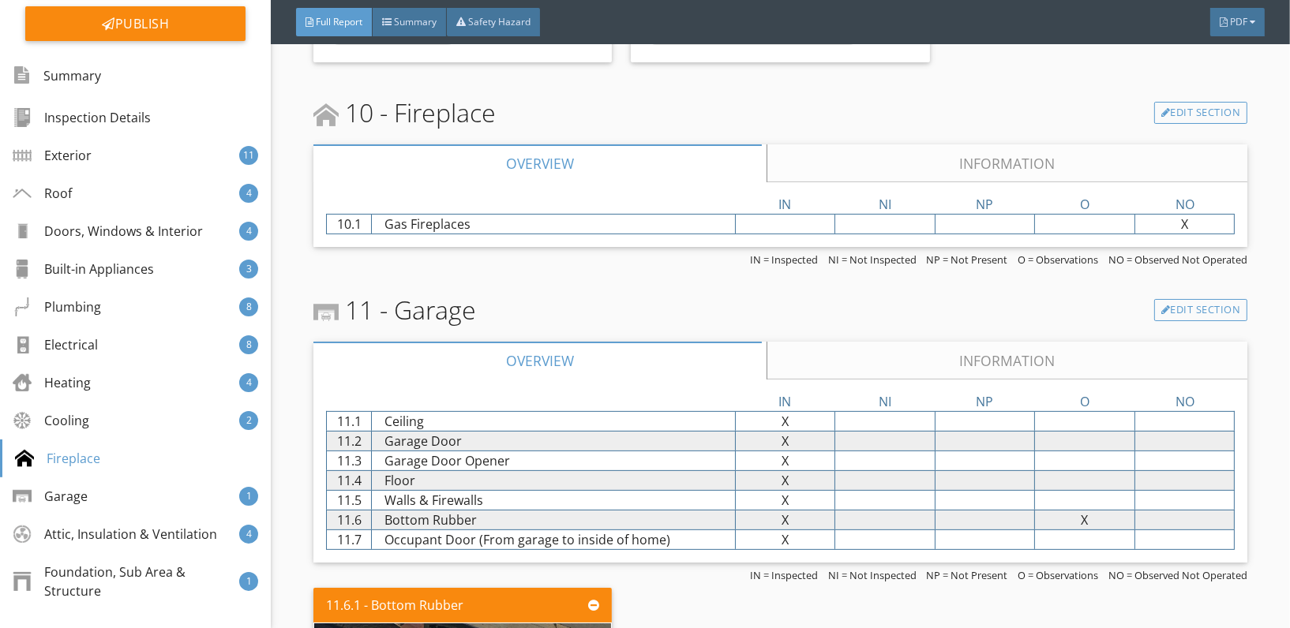
scroll to position [14166, 0]
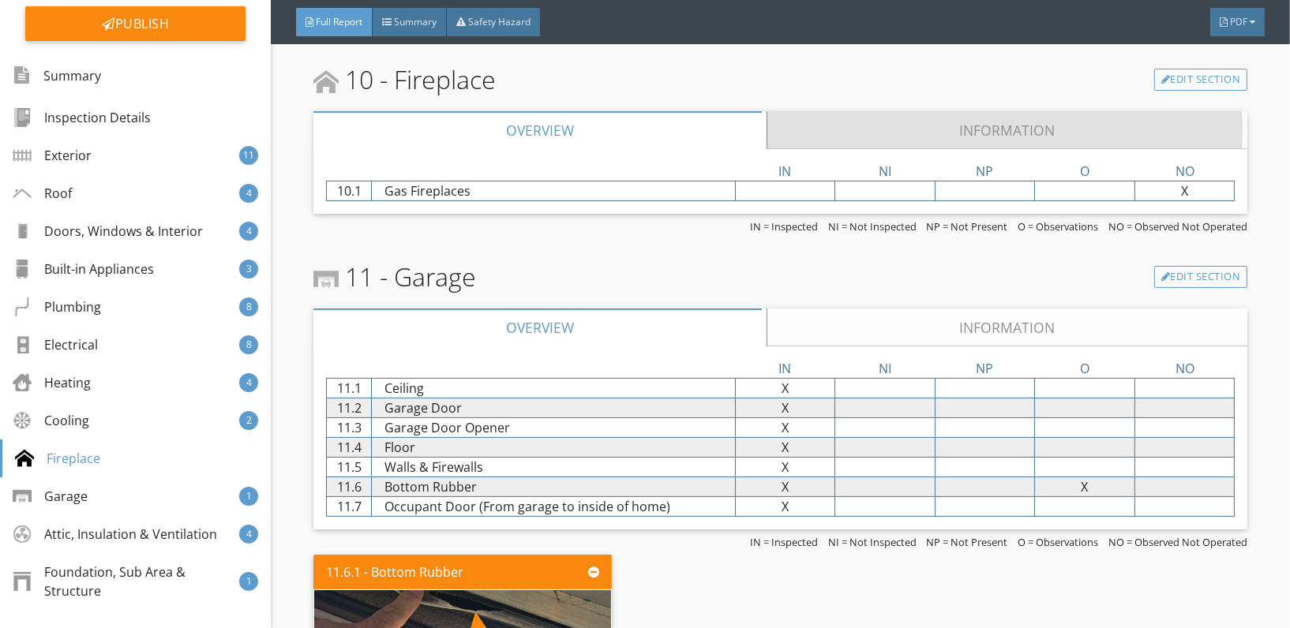
click at [846, 111] on link "Information" at bounding box center [1007, 130] width 481 height 38
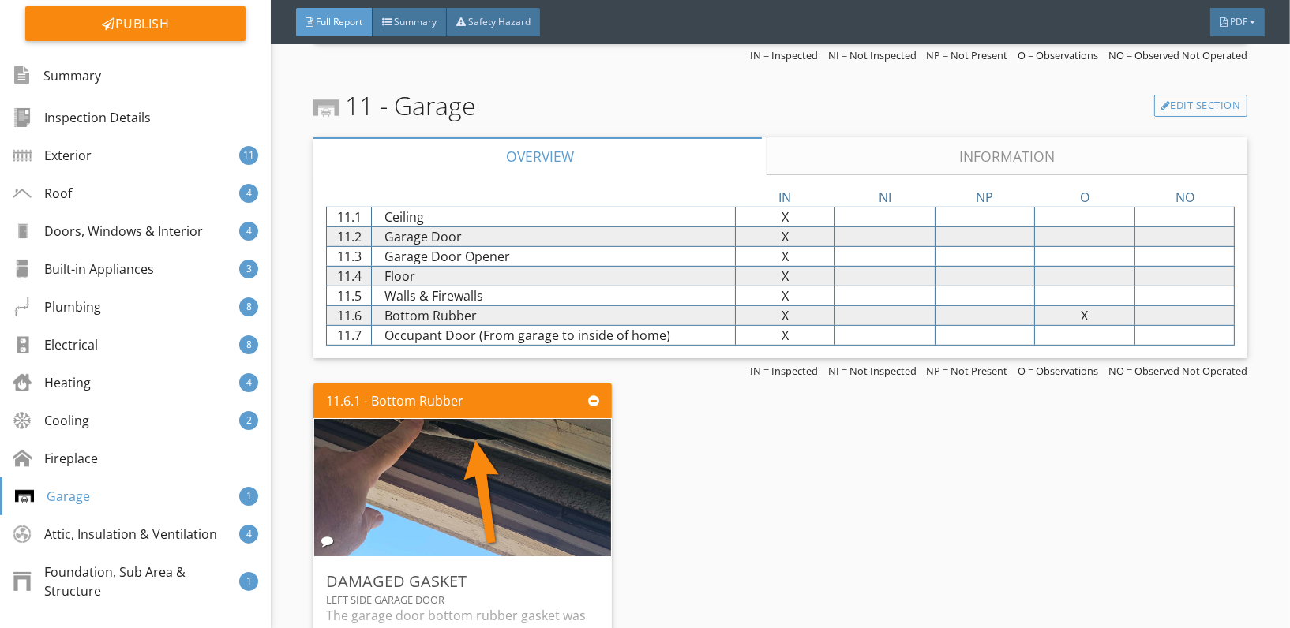
scroll to position [14583, 0]
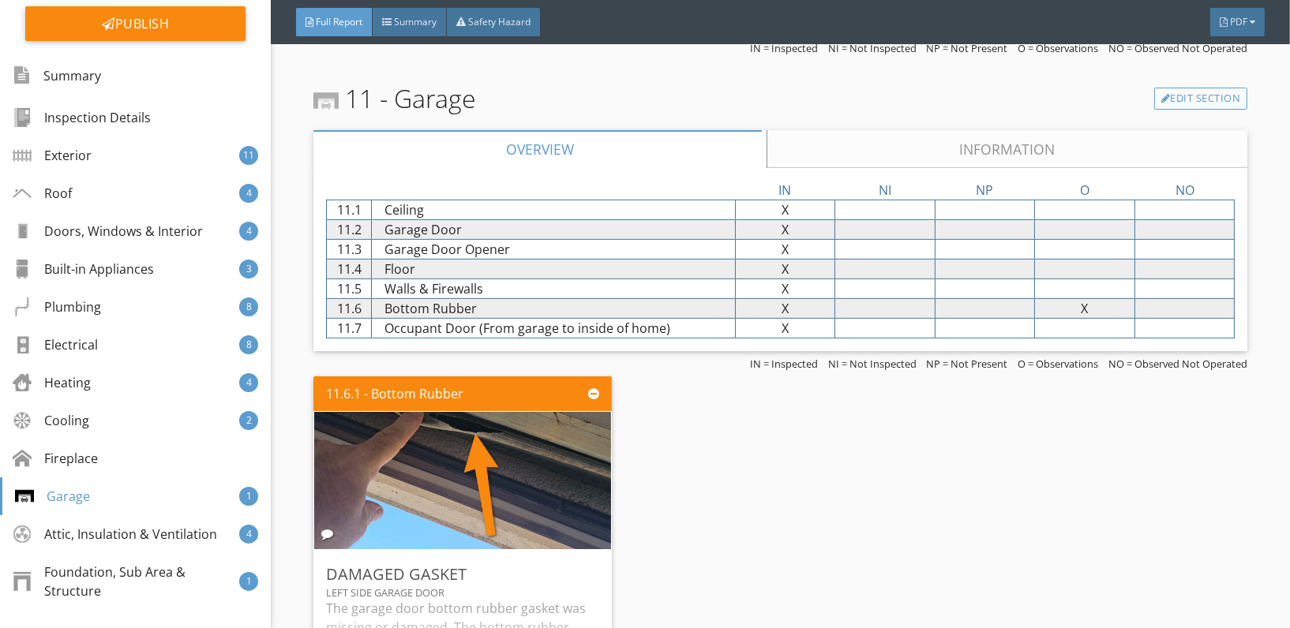
click at [845, 130] on link "Information" at bounding box center [1007, 149] width 481 height 38
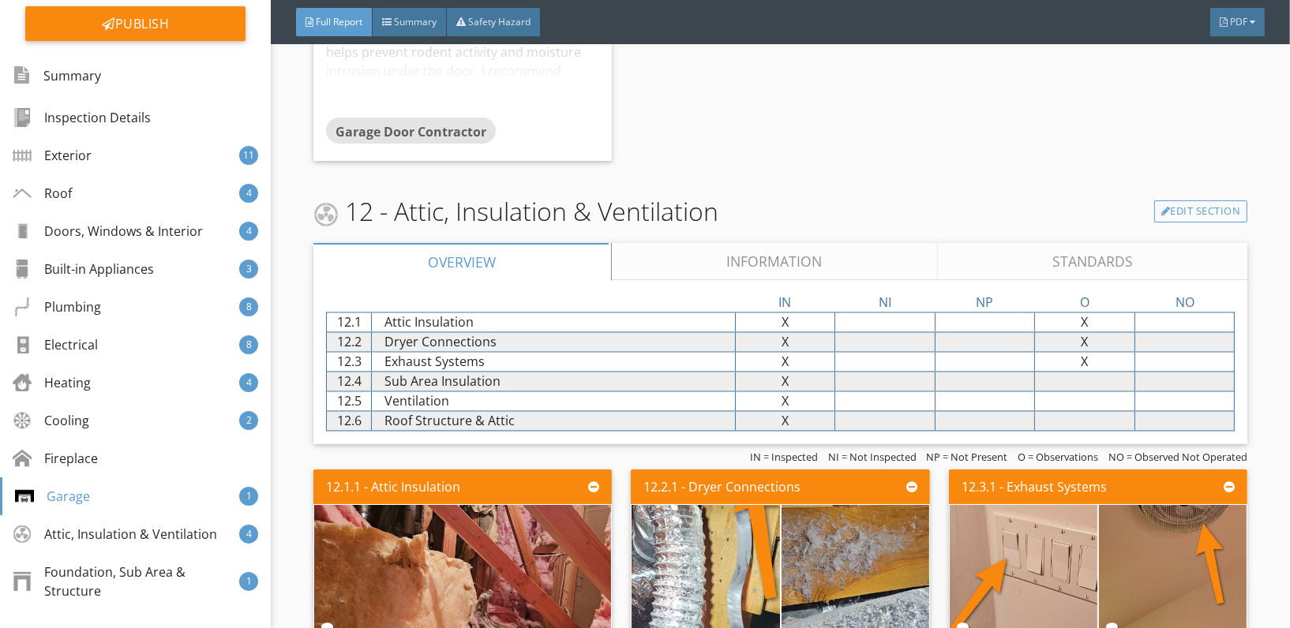
scroll to position [17097, 0]
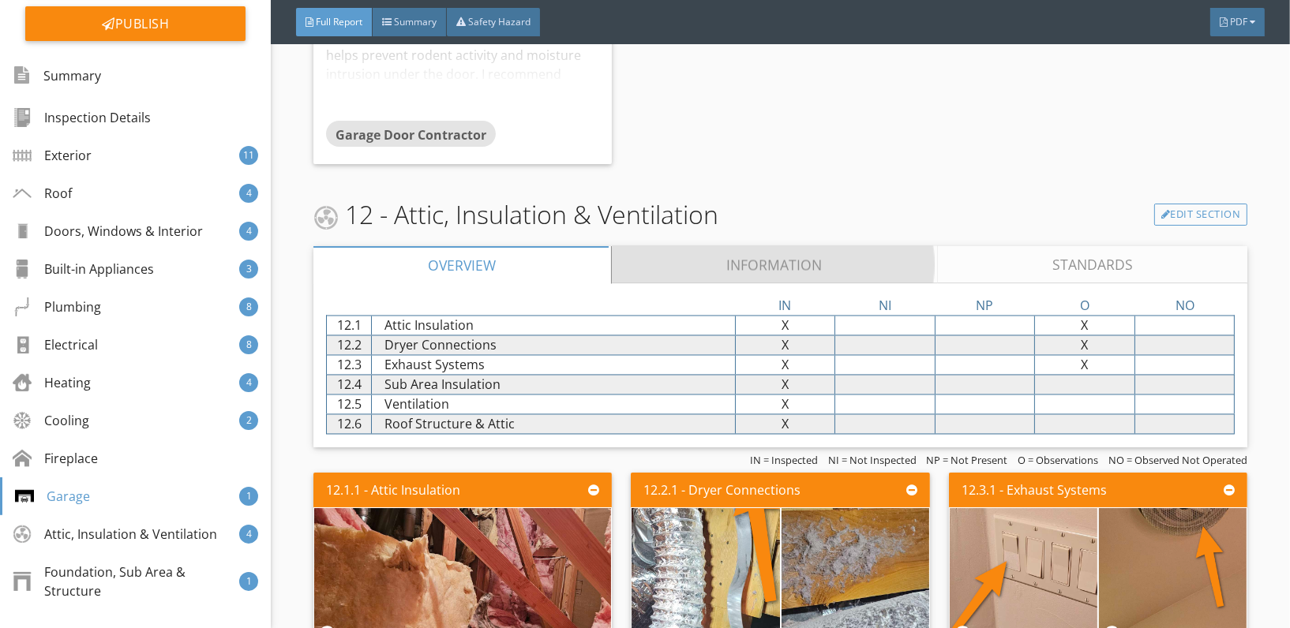
click at [726, 246] on link "Information" at bounding box center [775, 265] width 326 height 38
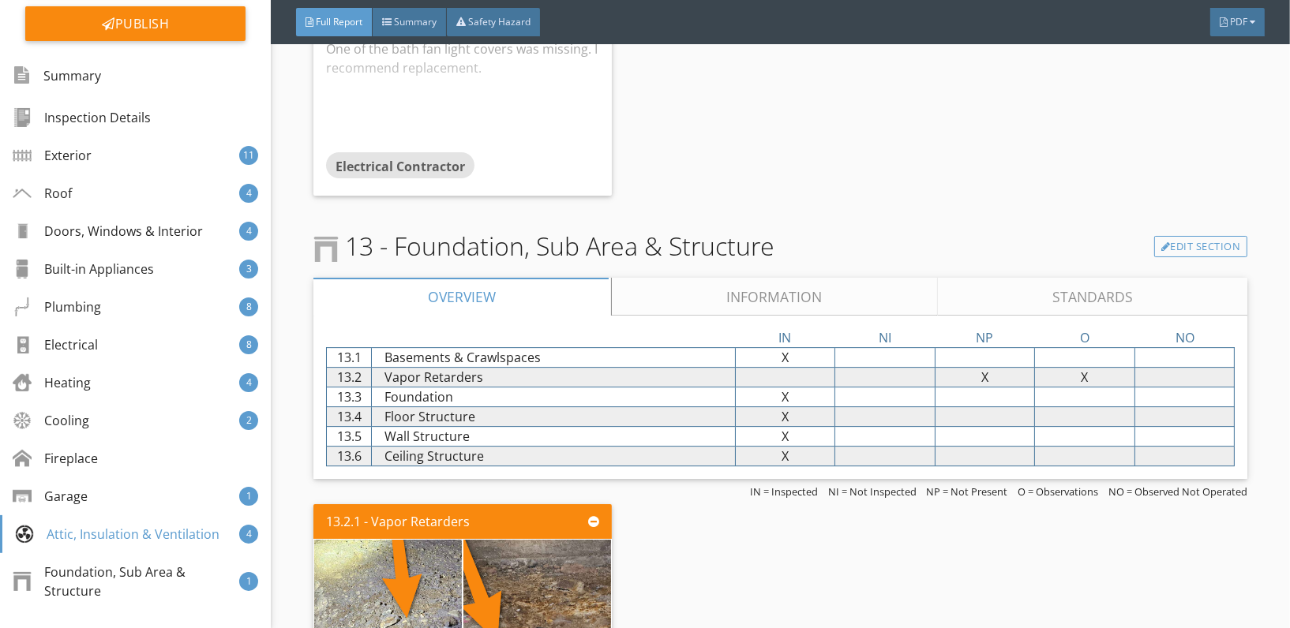
scroll to position [19354, 0]
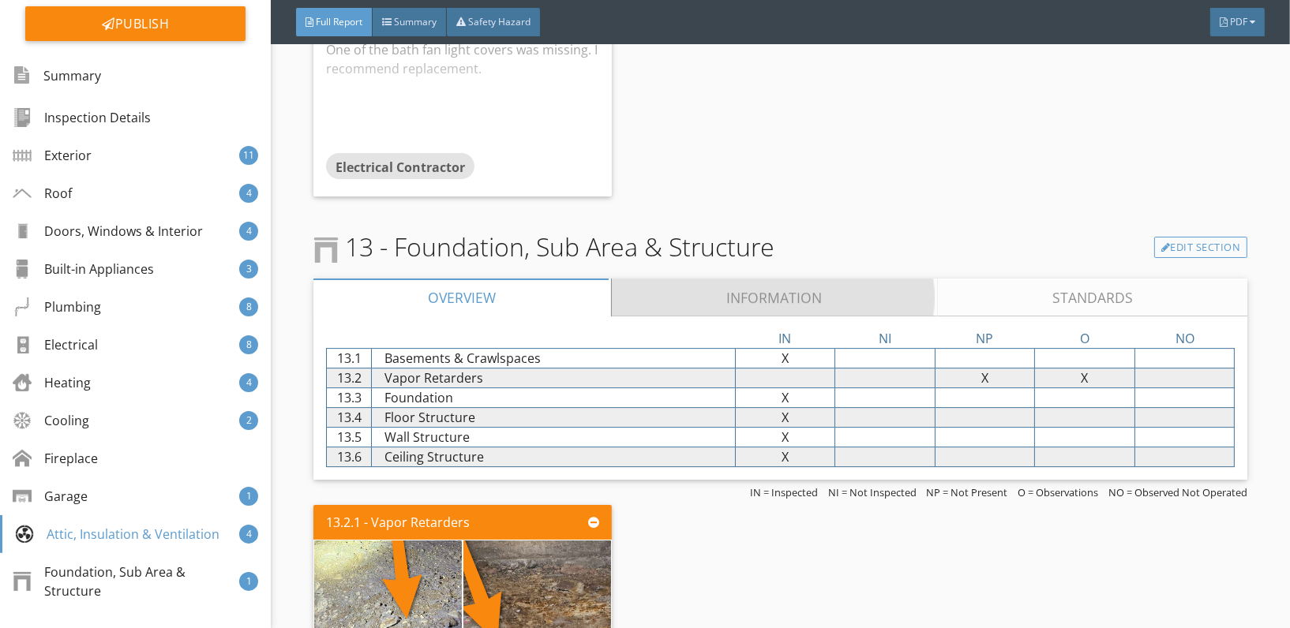
click at [730, 279] on link "Information" at bounding box center [775, 298] width 326 height 38
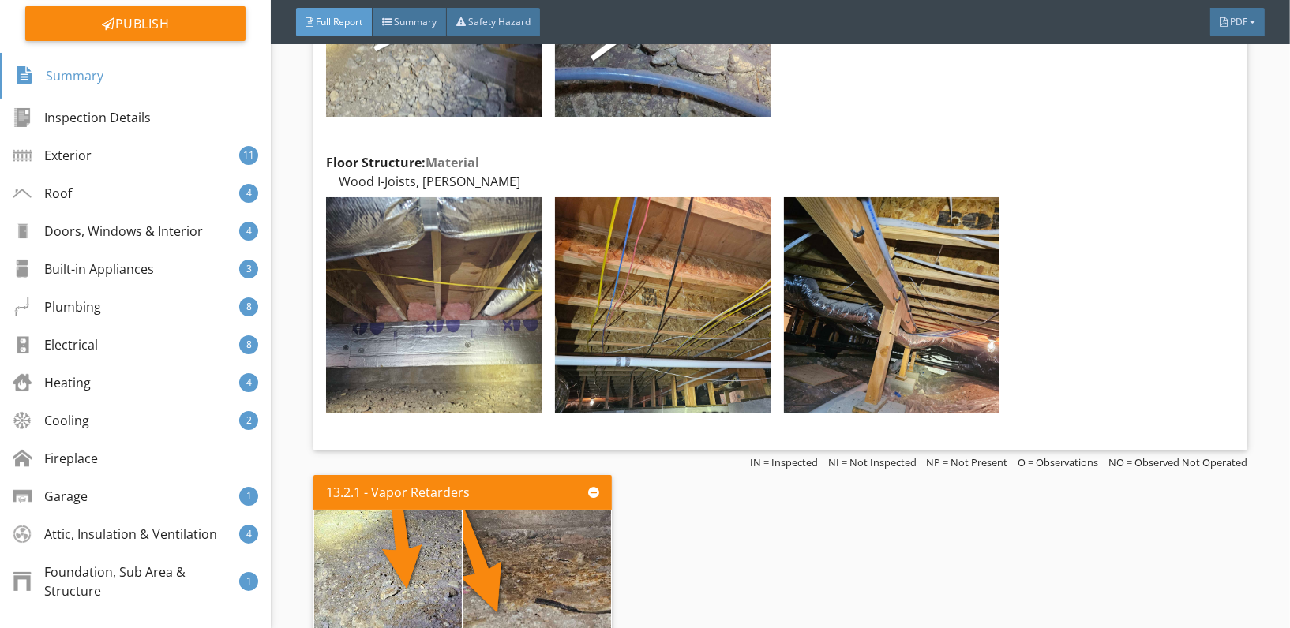
scroll to position [21168, 0]
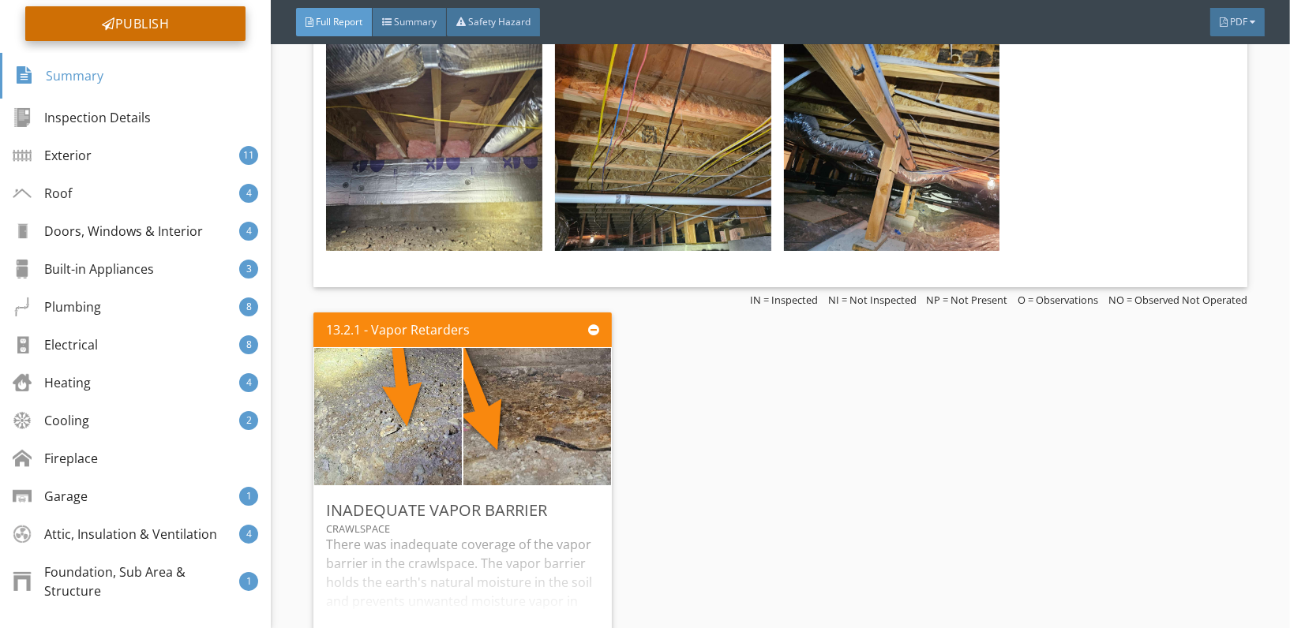
click at [120, 17] on div "Publish" at bounding box center [135, 23] width 220 height 35
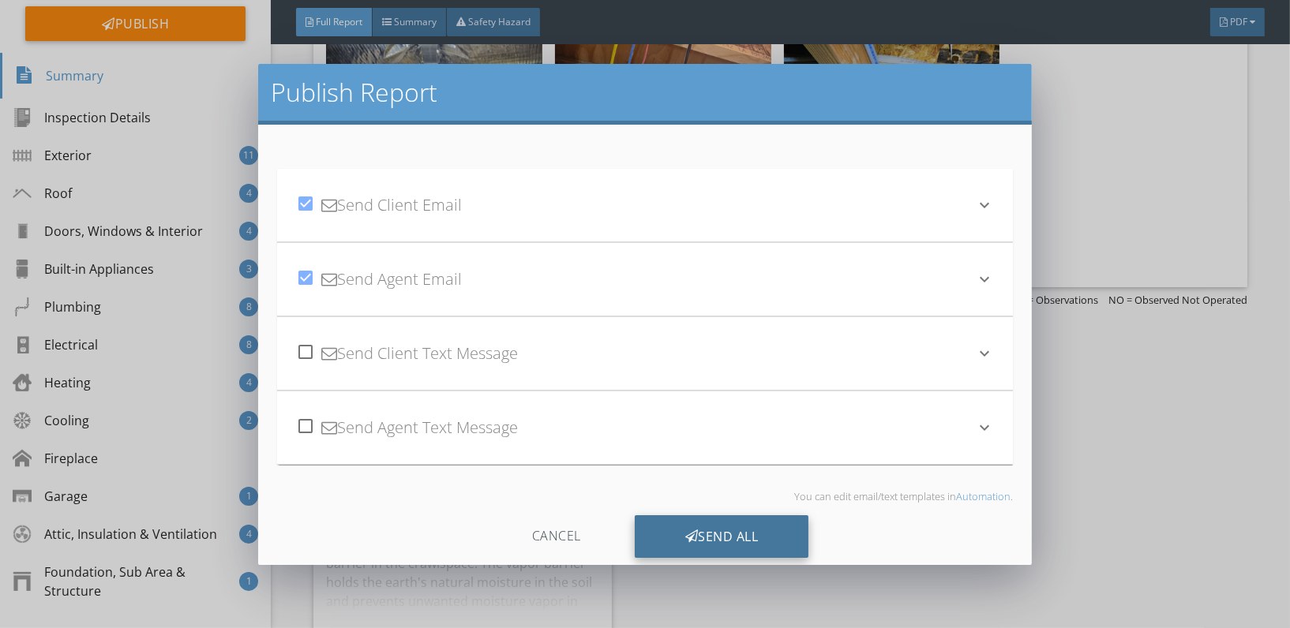
click at [711, 541] on div "Send All" at bounding box center [722, 537] width 174 height 43
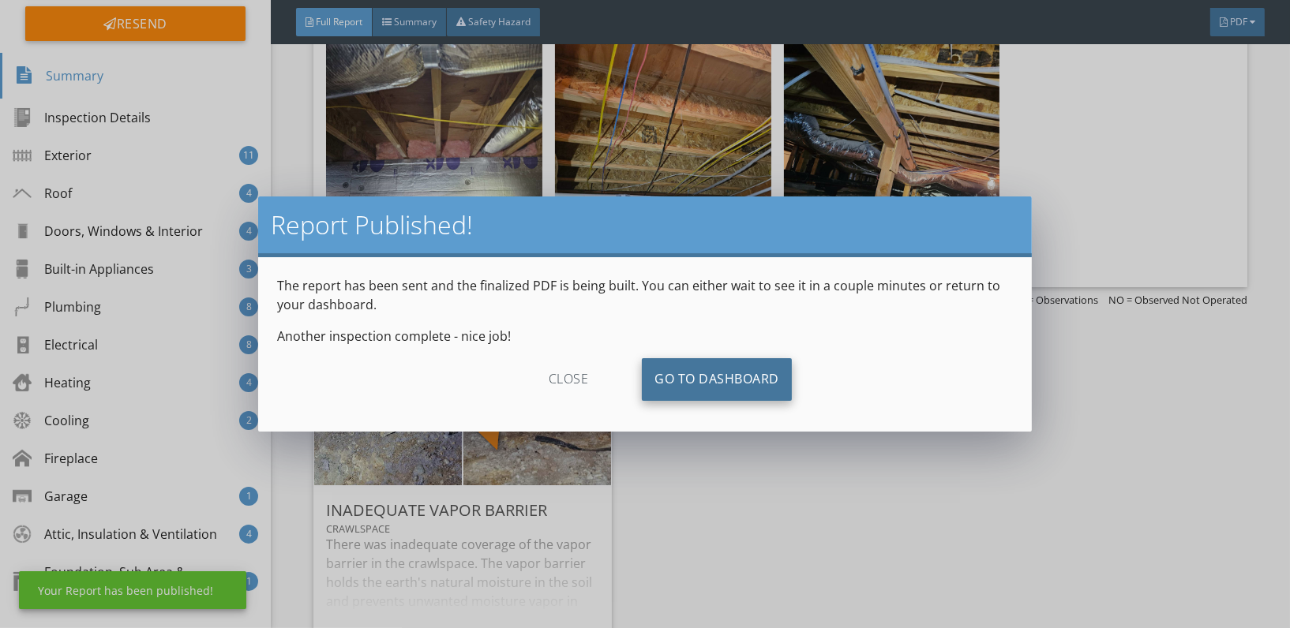
click at [684, 367] on link "Go To Dashboard" at bounding box center [717, 379] width 150 height 43
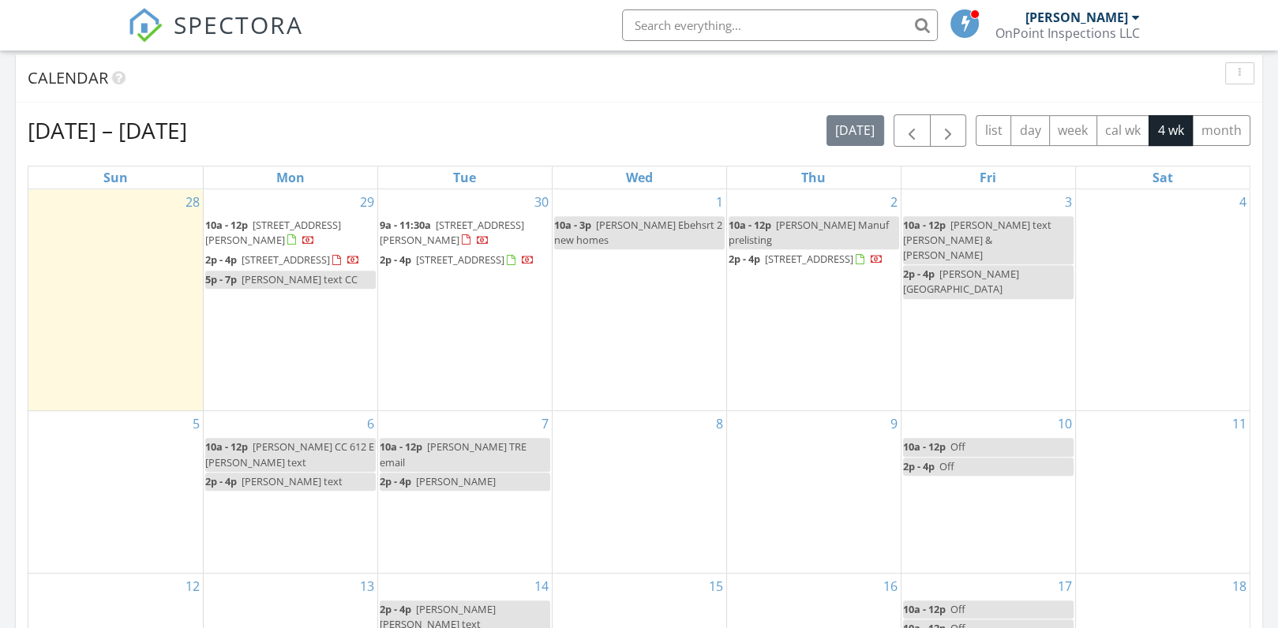
scroll to position [637, 0]
